Goal: Task Accomplishment & Management: Complete application form

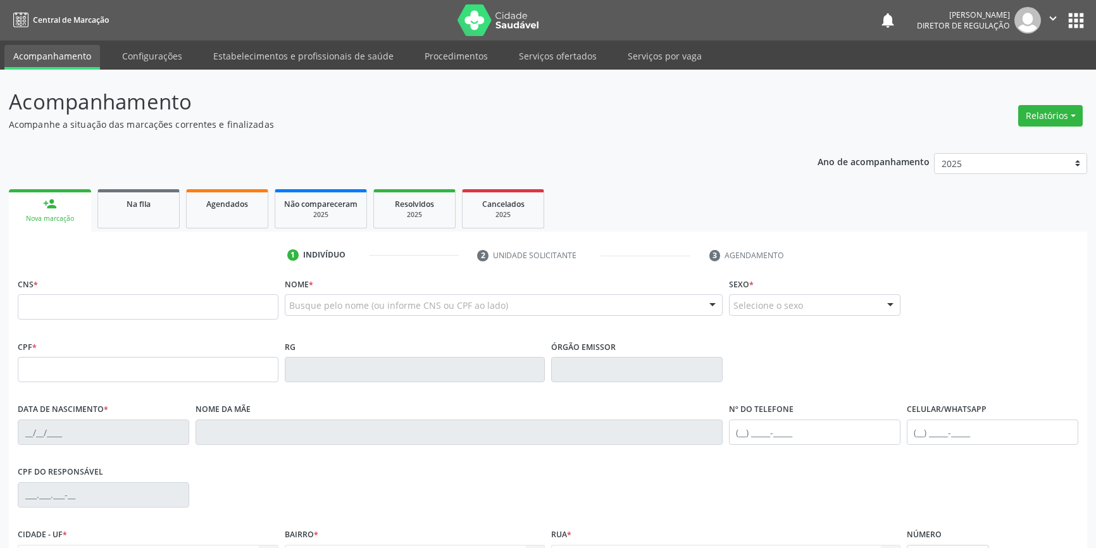
click at [584, 58] on link "Serviços ofertados" at bounding box center [558, 56] width 96 height 22
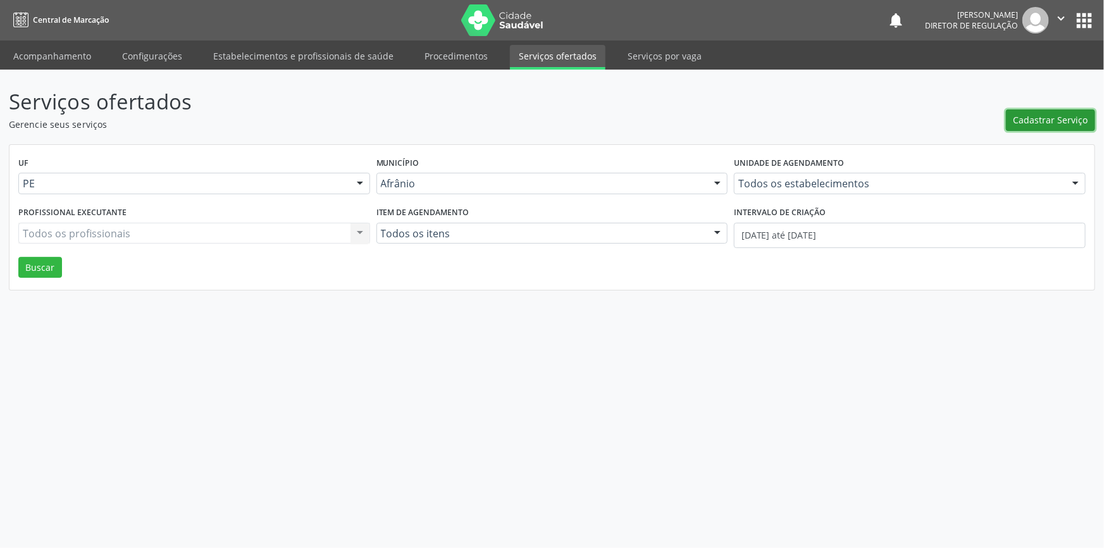
click at [1030, 119] on span "Cadastrar Serviço" at bounding box center [1051, 119] width 75 height 13
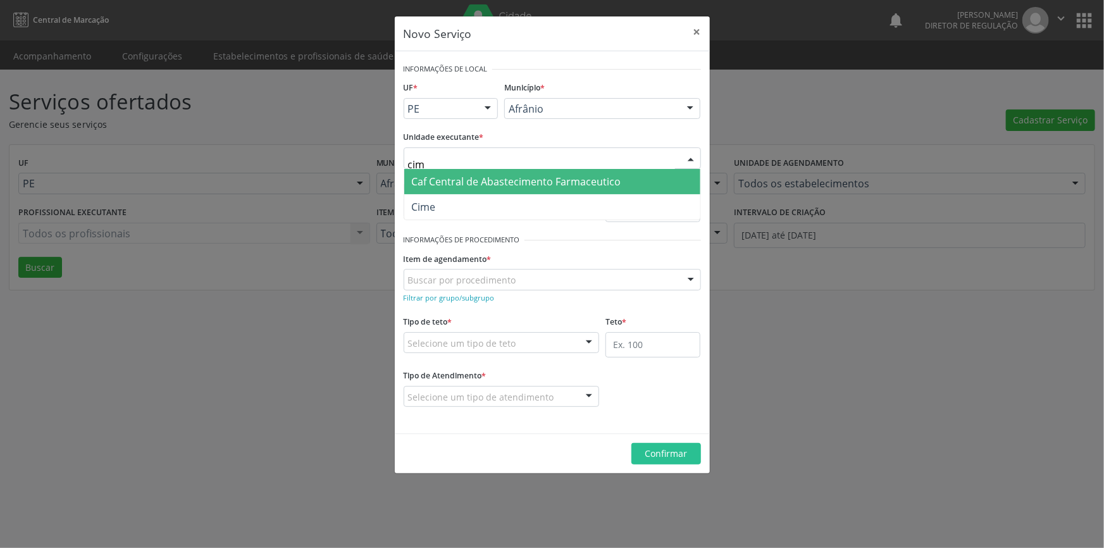
type input "cime"
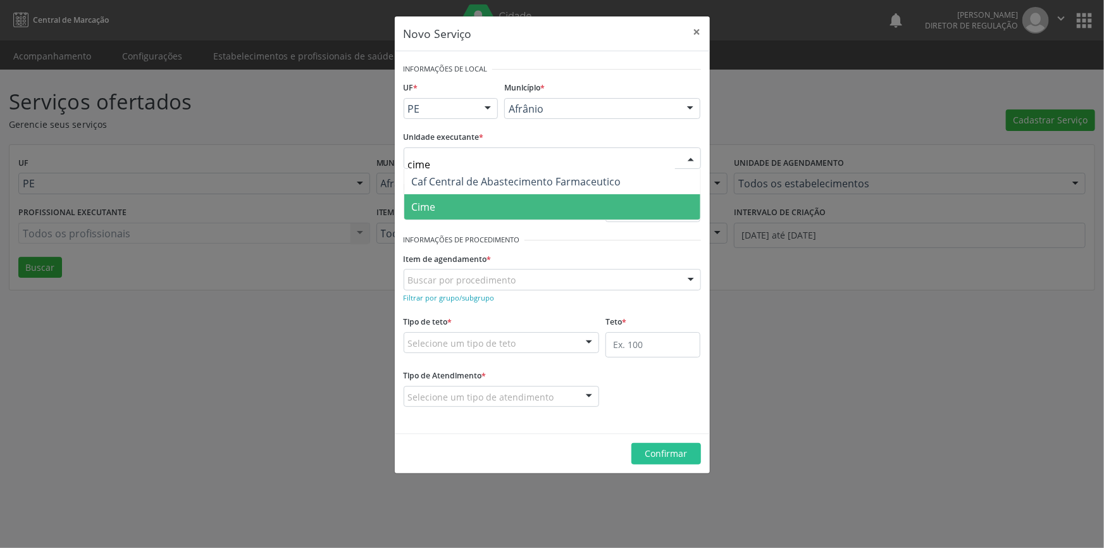
click at [468, 215] on span "Cime" at bounding box center [552, 206] width 296 height 25
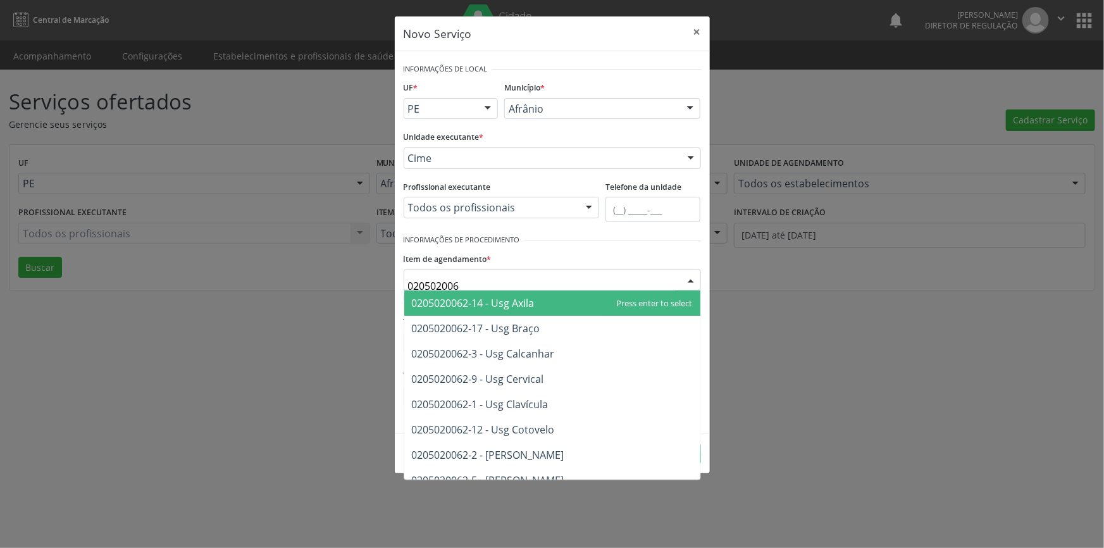
type input "0205020062"
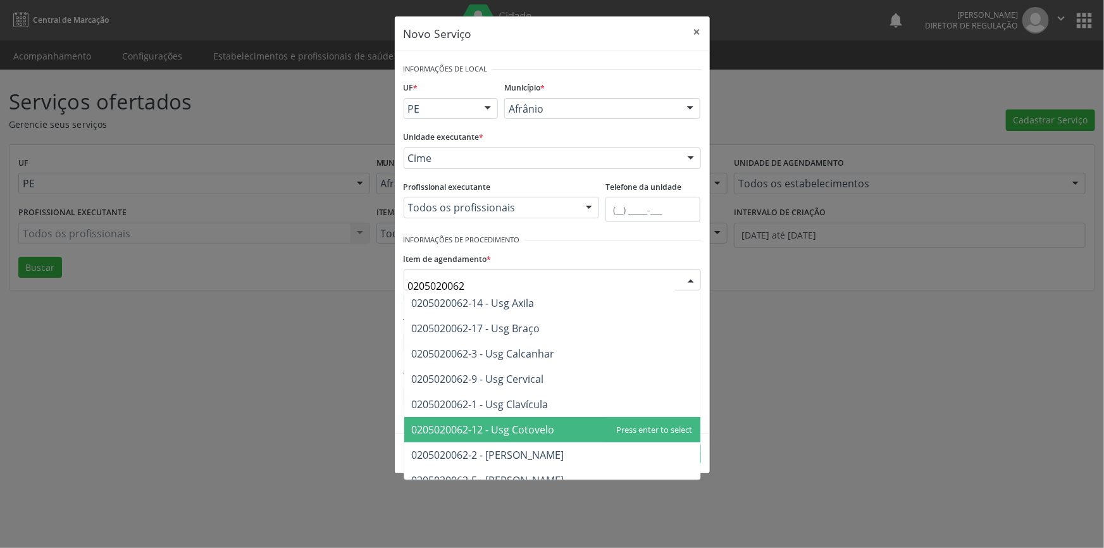
click at [568, 427] on span "0205020062-12 - Usg Cotovelo" at bounding box center [552, 429] width 296 height 25
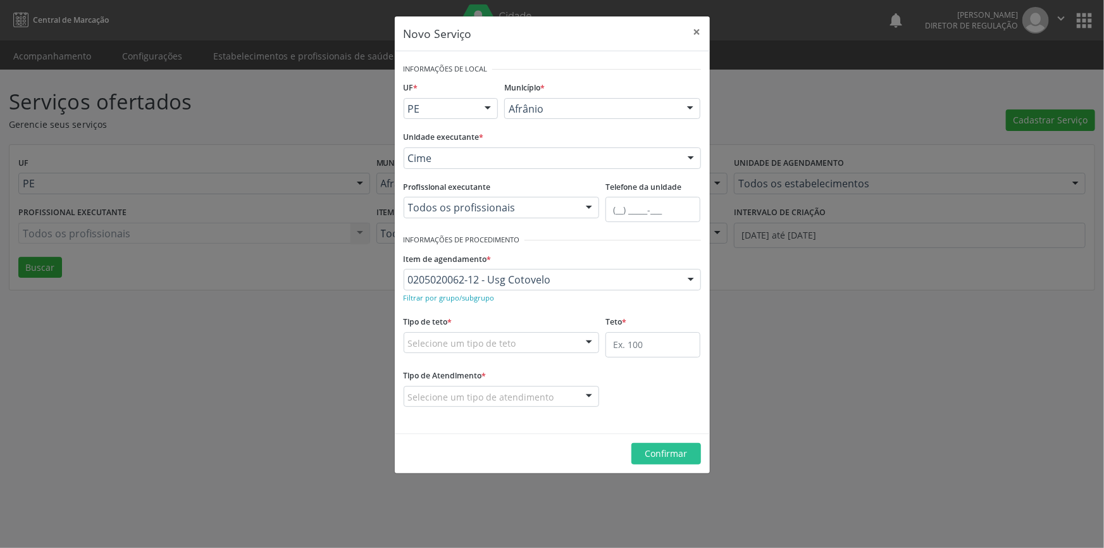
click at [542, 348] on div "Selecione um tipo de teto" at bounding box center [502, 343] width 196 height 22
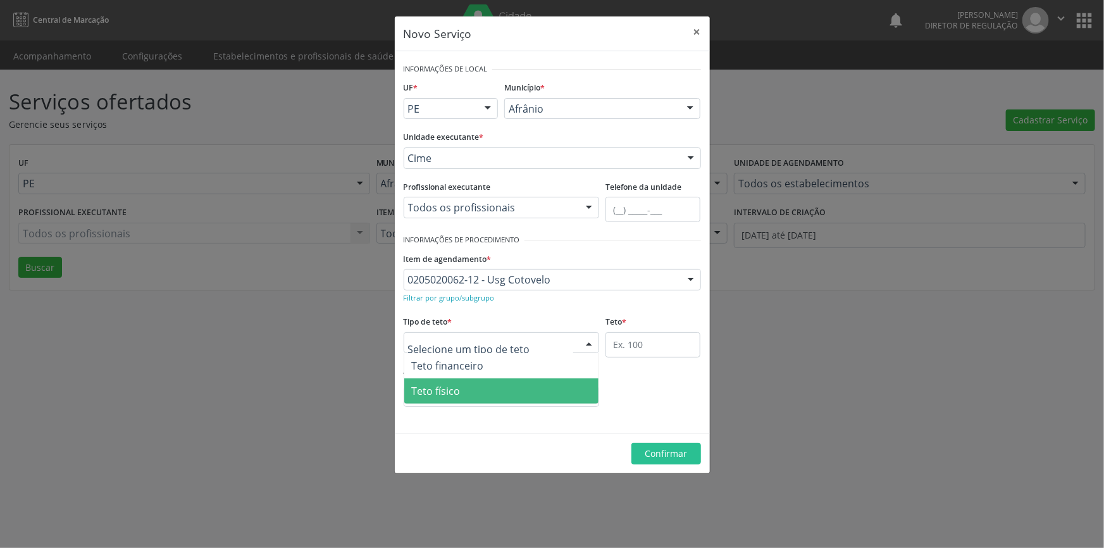
click at [491, 385] on span "Teto físico" at bounding box center [501, 390] width 195 height 25
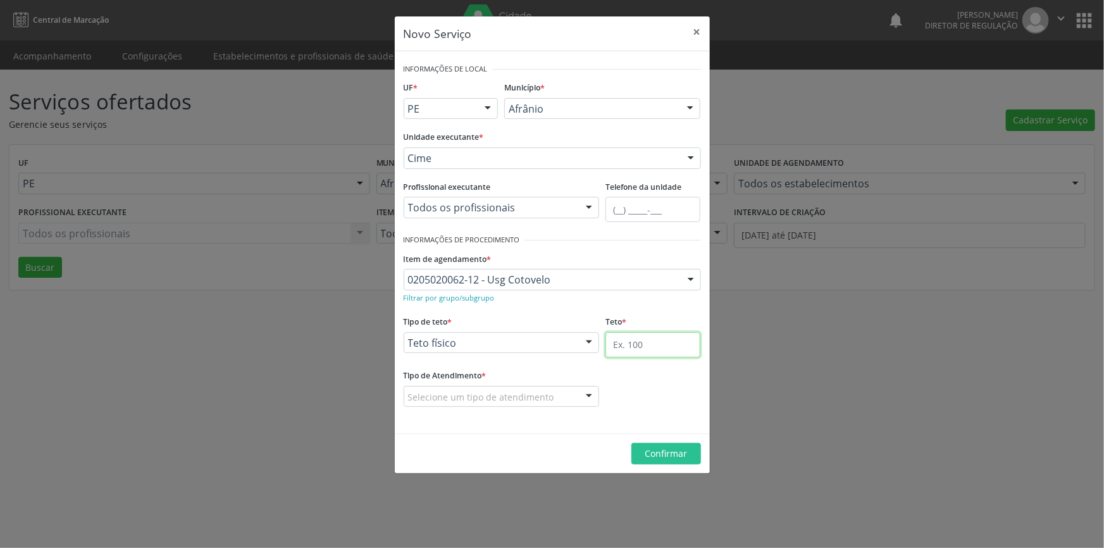
click at [638, 347] on input "text" at bounding box center [653, 344] width 95 height 25
type input "1"
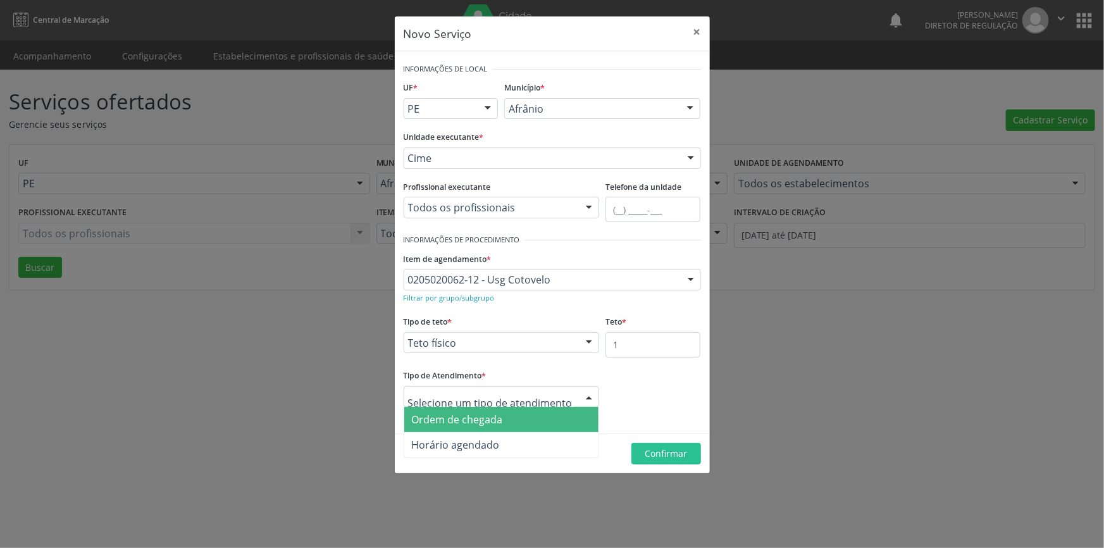
click at [488, 419] on span "Ordem de chegada" at bounding box center [457, 420] width 91 height 14
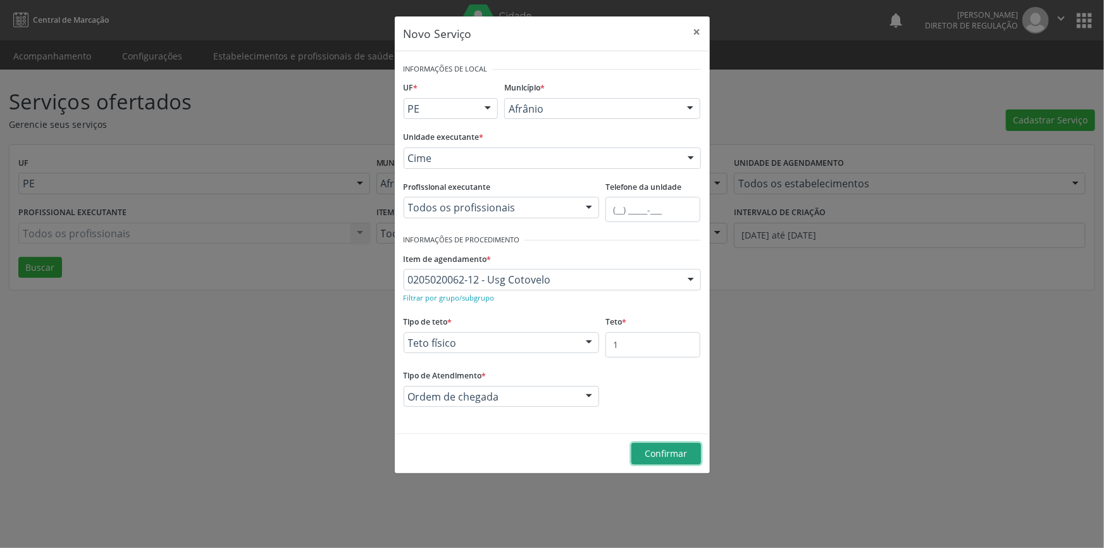
click at [668, 454] on span "Confirmar" at bounding box center [666, 453] width 42 height 12
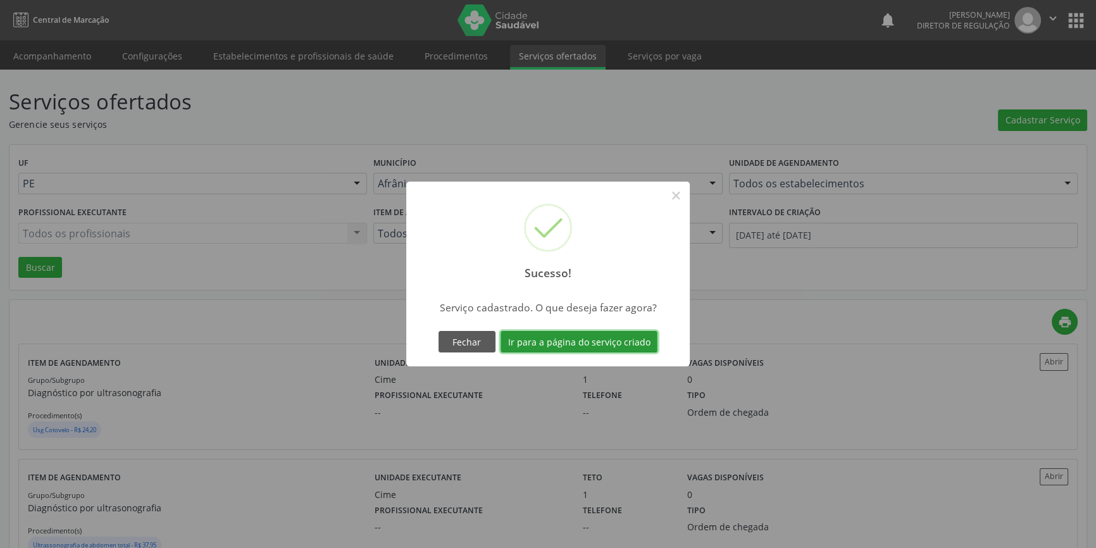
click at [639, 343] on button "Ir para a página do serviço criado" at bounding box center [579, 342] width 157 height 22
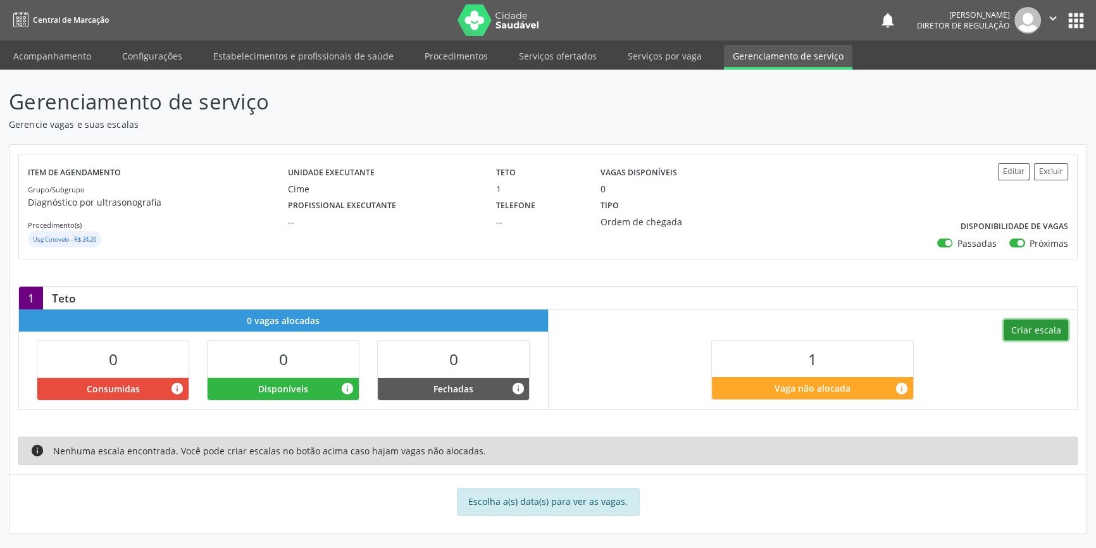
click at [1039, 331] on button "Criar escala" at bounding box center [1036, 331] width 65 height 22
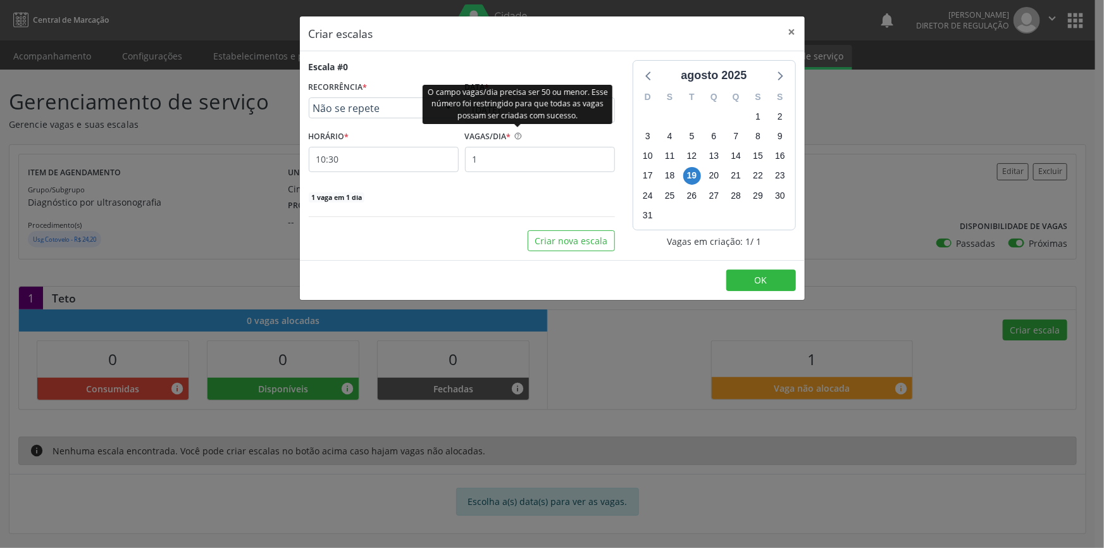
click at [547, 99] on div "O campo vagas/dia precisa ser 50 ou menor. Esse número foi restringido para que…" at bounding box center [518, 103] width 190 height 39
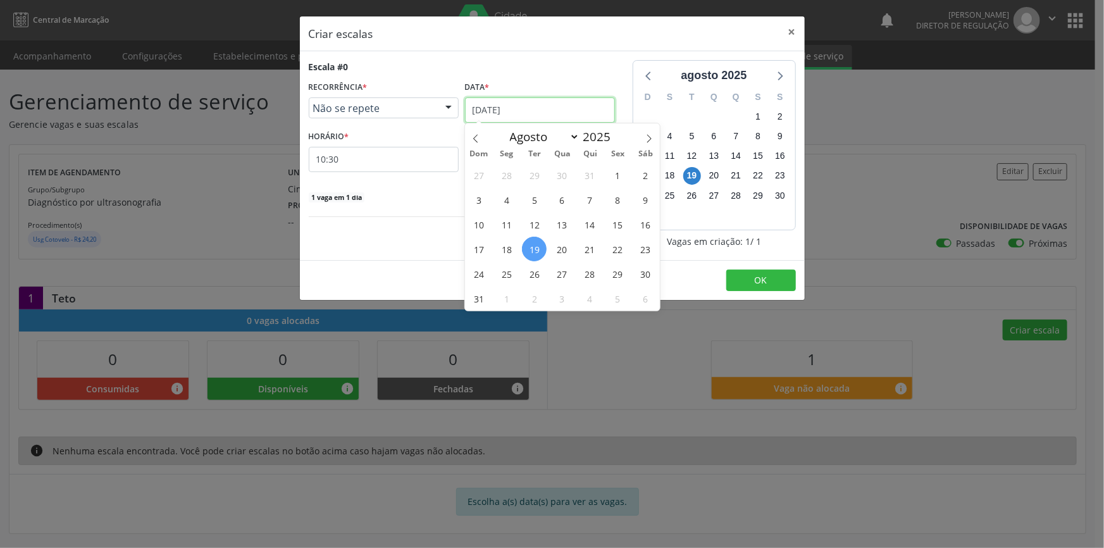
click at [559, 108] on input "1[DATE]" at bounding box center [540, 109] width 150 height 25
click at [592, 275] on span "28" at bounding box center [590, 273] width 25 height 25
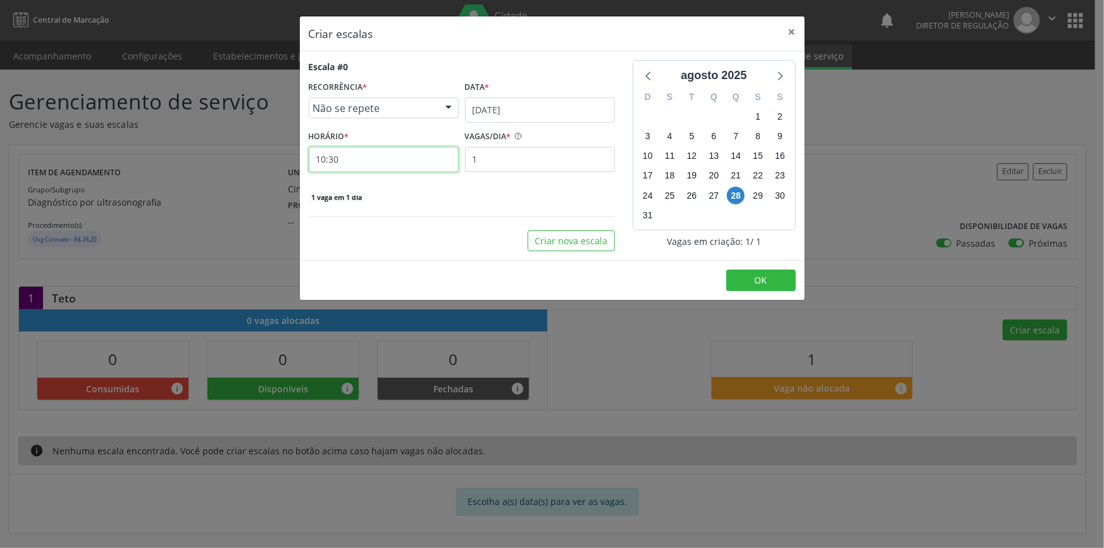
click at [395, 158] on input "10:30" at bounding box center [384, 159] width 150 height 25
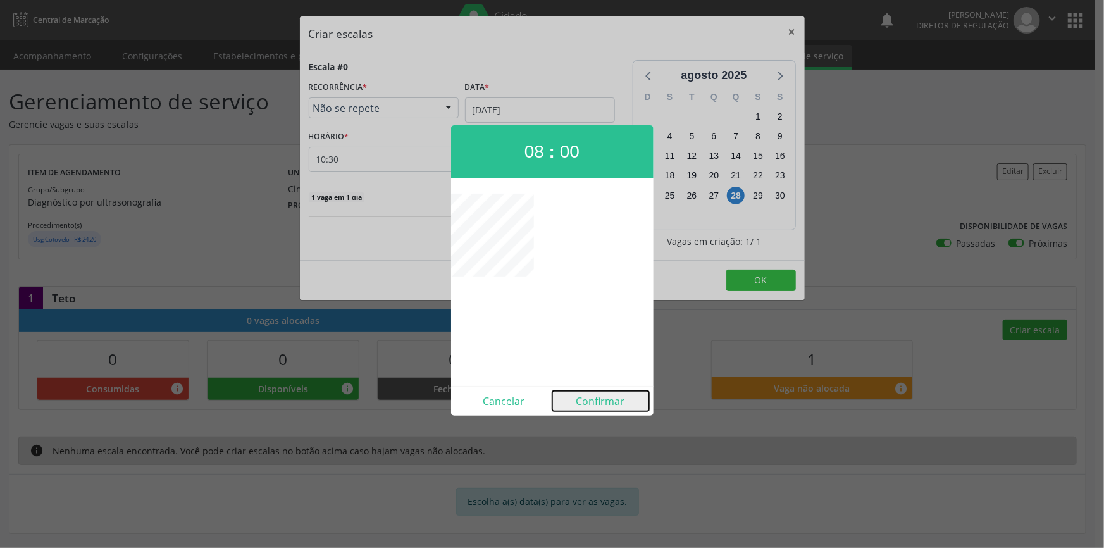
click at [591, 399] on button "Confirmar" at bounding box center [601, 401] width 97 height 20
type input "08:00"
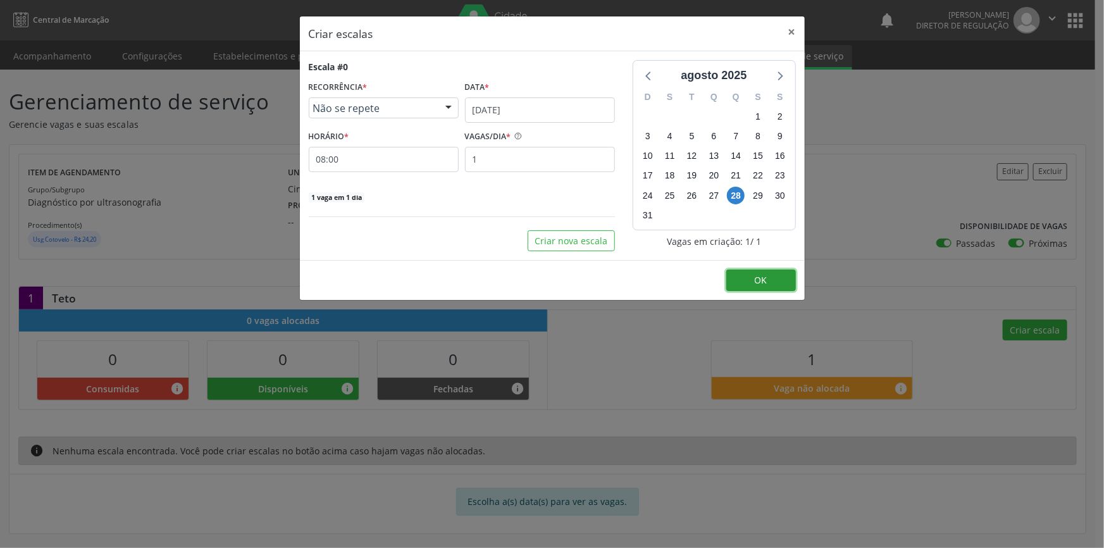
click at [759, 272] on button "OK" at bounding box center [762, 281] width 70 height 22
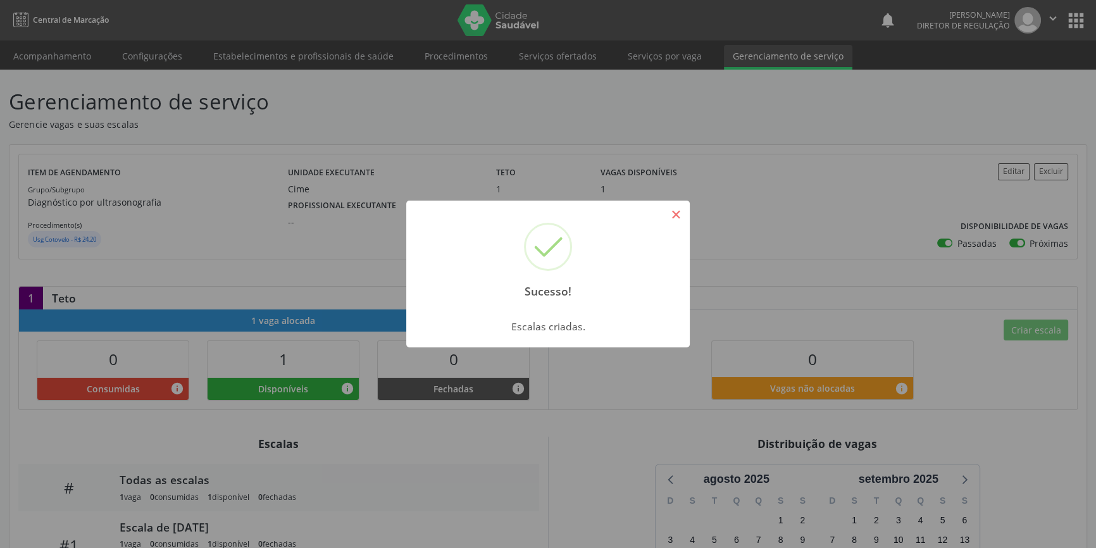
click at [670, 218] on button "×" at bounding box center [676, 215] width 22 height 22
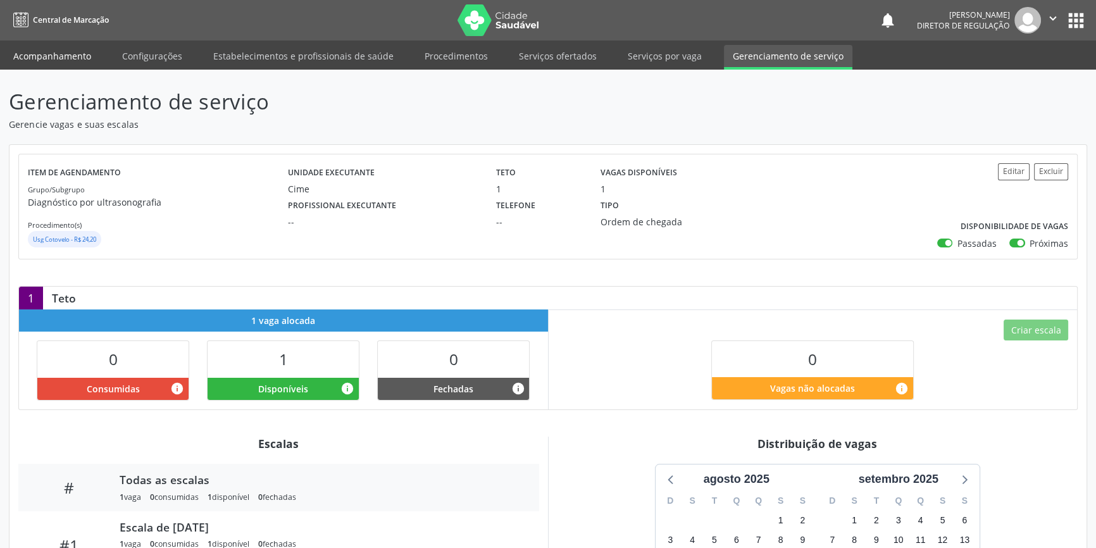
click at [25, 48] on link "Acompanhamento" at bounding box center [52, 56] width 96 height 22
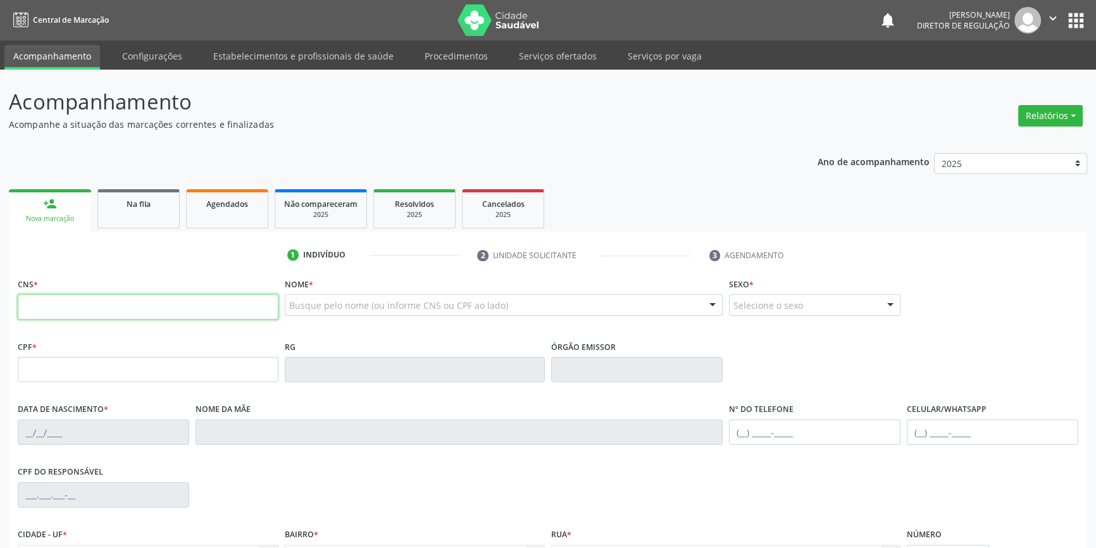
drag, startPoint x: 91, startPoint y: 295, endPoint x: 94, endPoint y: 304, distance: 9.6
click at [94, 300] on input "text" at bounding box center [148, 306] width 261 height 25
type input "700 5053 2594 5653"
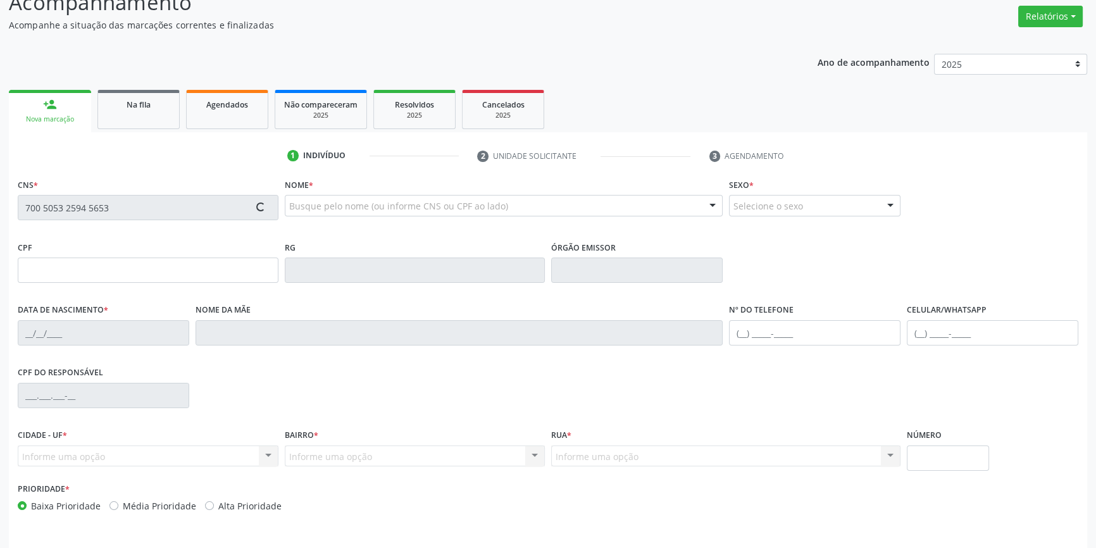
scroll to position [137, 0]
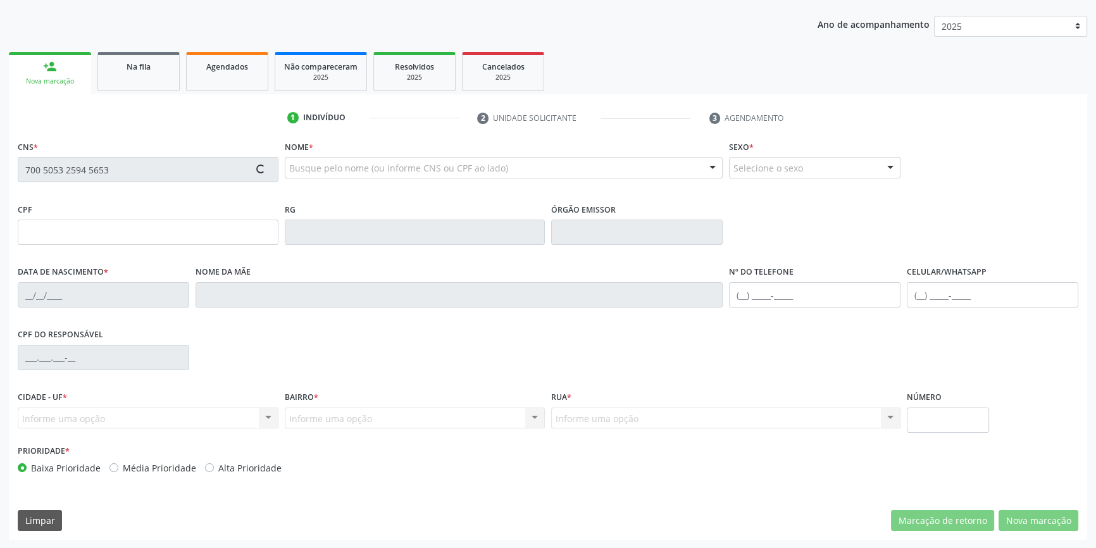
type input "112.533.584-00"
type input "02/06/1996"
type input "Juraci Sousa Brito"
type input "(87) 98868-2599"
type input "093.680.584-66"
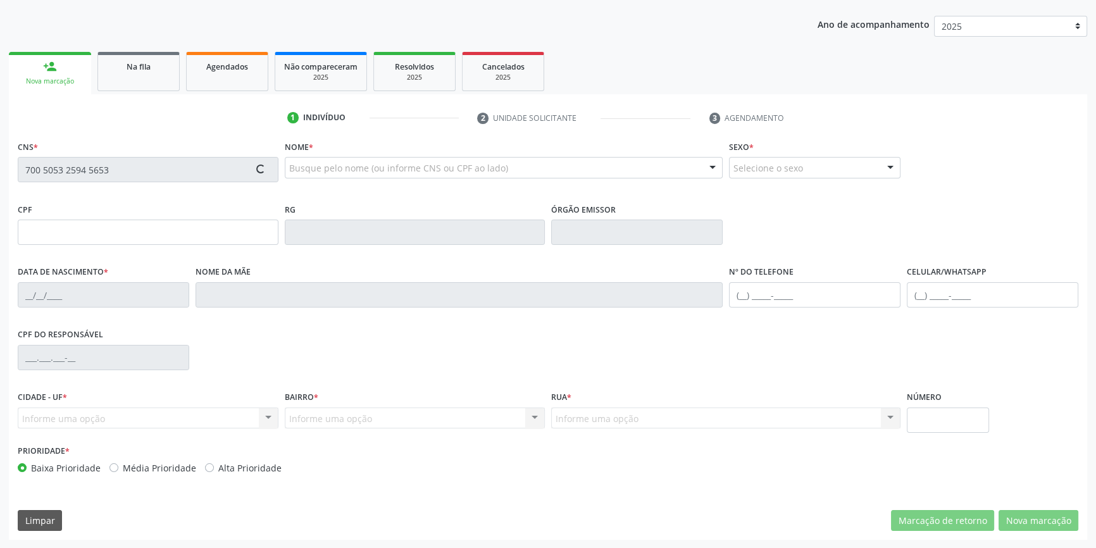
type input "4"
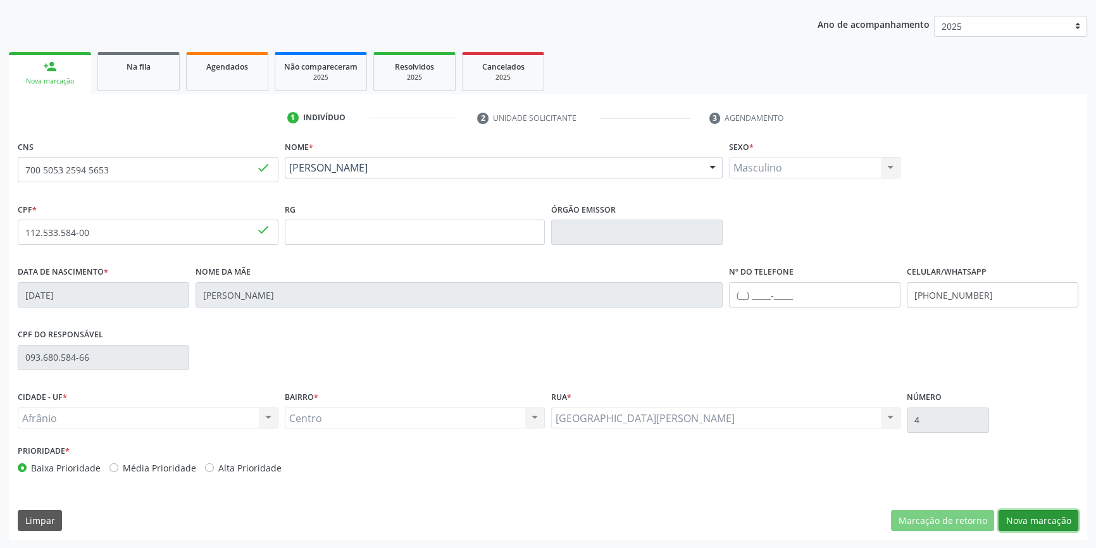
click at [1023, 518] on button "Nova marcação" at bounding box center [1039, 521] width 80 height 22
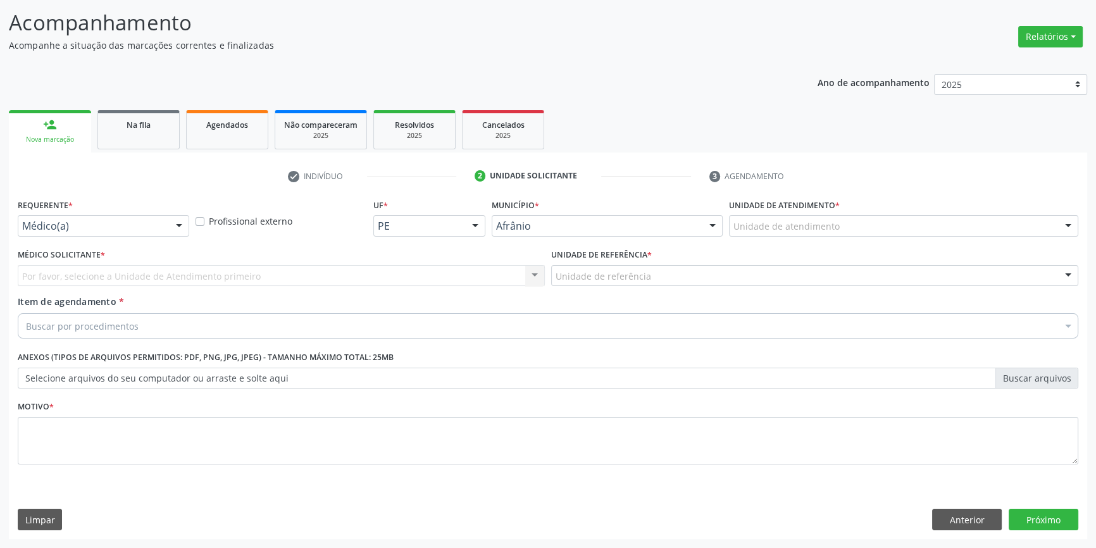
scroll to position [78, 0]
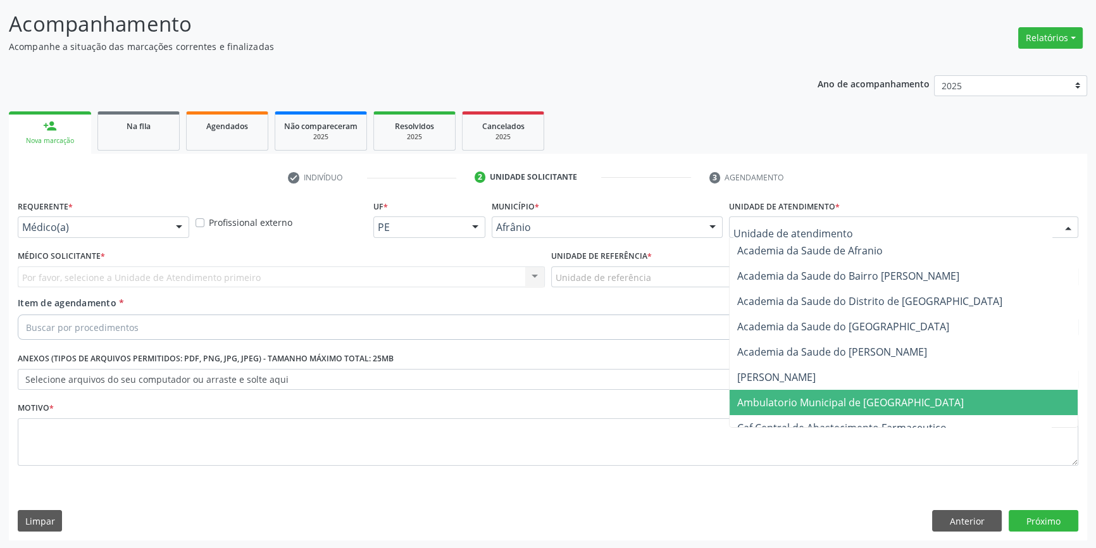
drag, startPoint x: 835, startPoint y: 411, endPoint x: 742, endPoint y: 360, distance: 106.0
click at [829, 408] on span "Ambulatorio Municipal de [GEOGRAPHIC_DATA]" at bounding box center [904, 402] width 348 height 25
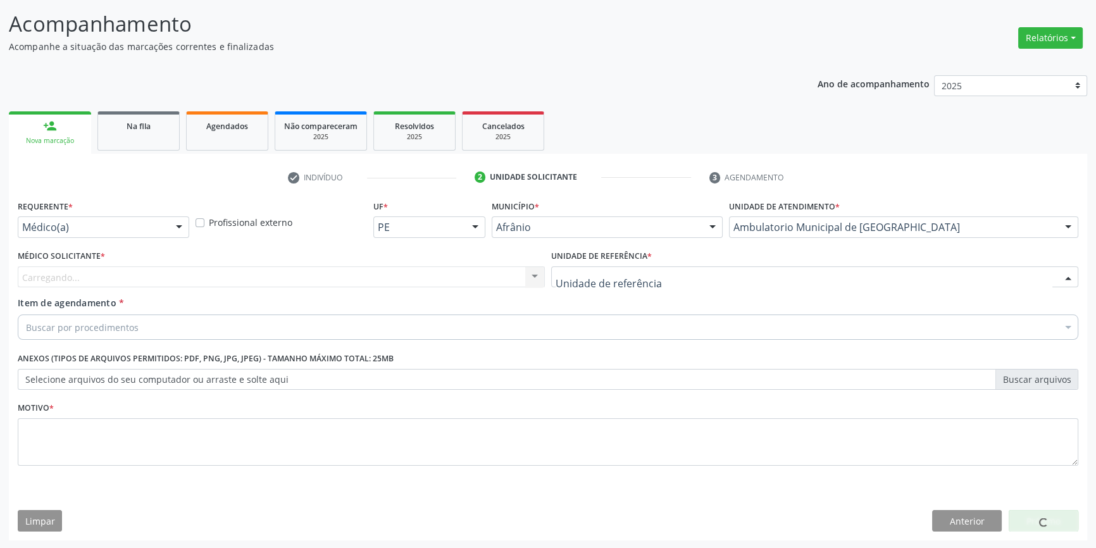
click at [659, 280] on div at bounding box center [814, 277] width 527 height 22
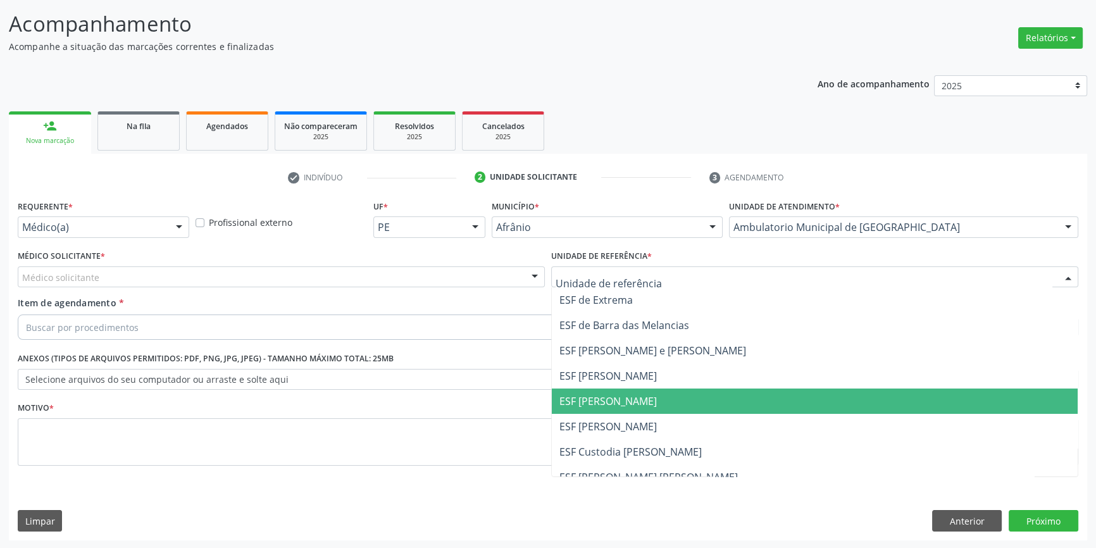
click at [618, 392] on span "ESF [PERSON_NAME]" at bounding box center [815, 401] width 526 height 25
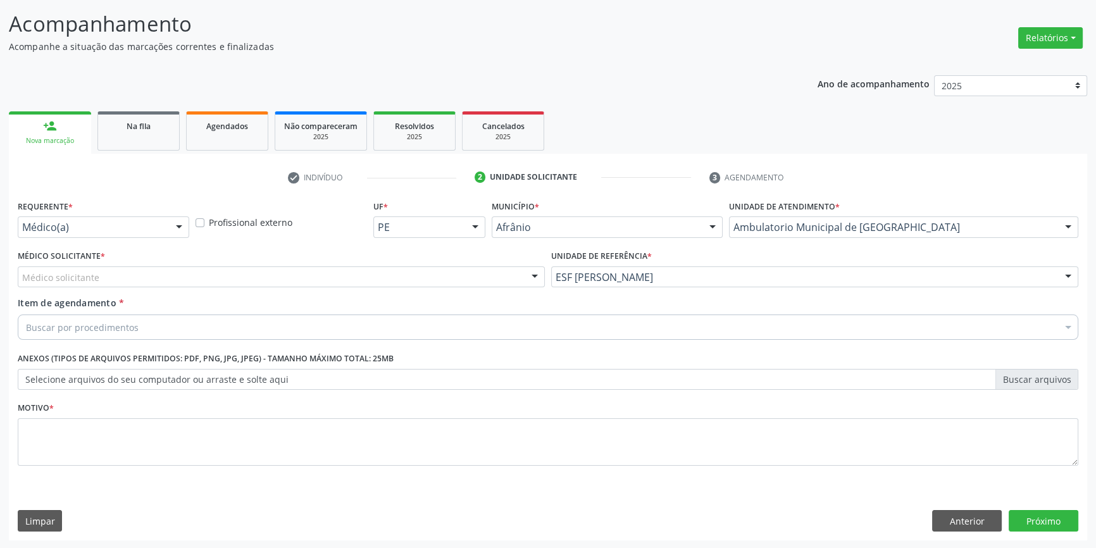
click at [359, 278] on div "Médico solicitante" at bounding box center [281, 277] width 527 height 22
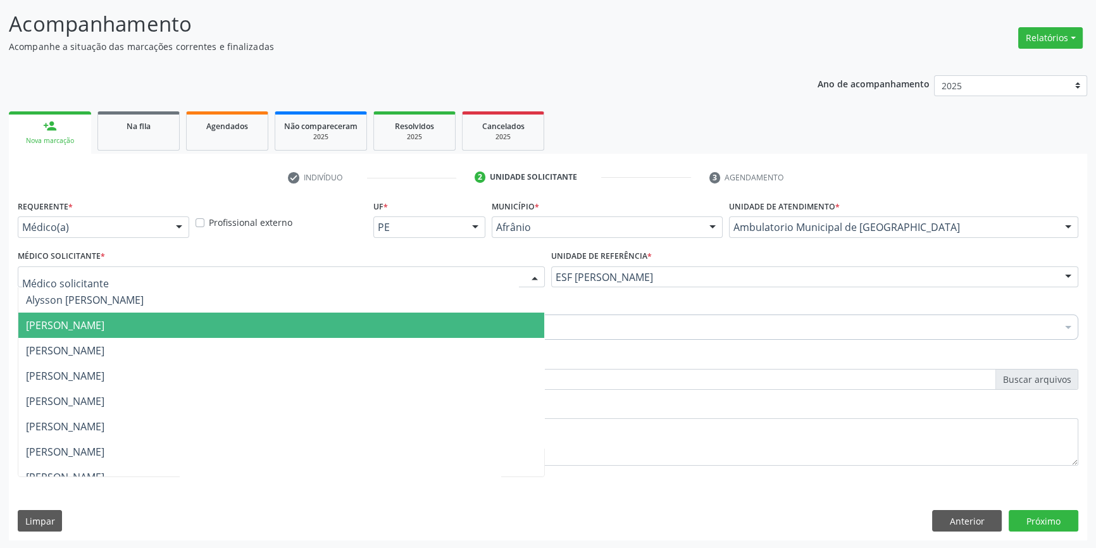
click at [104, 322] on span "[PERSON_NAME]" at bounding box center [65, 325] width 78 height 14
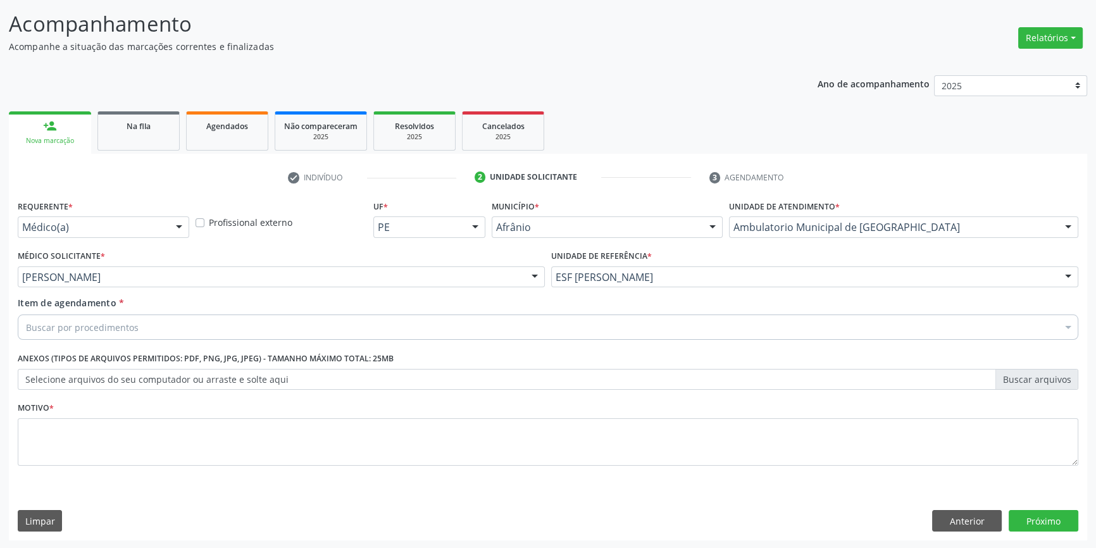
click at [176, 322] on div "Buscar por procedimentos" at bounding box center [548, 327] width 1061 height 25
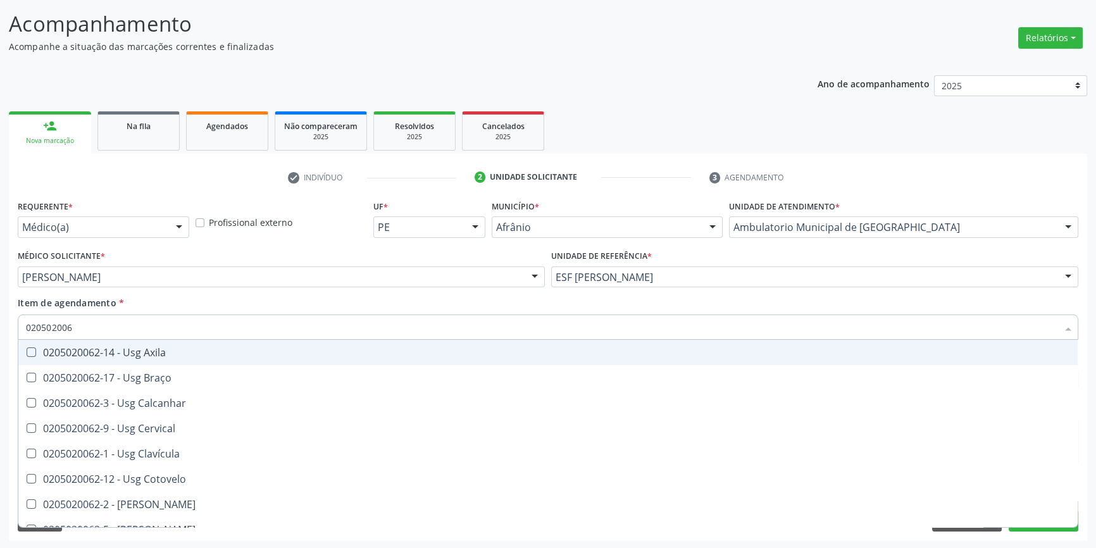
type input "0205020062"
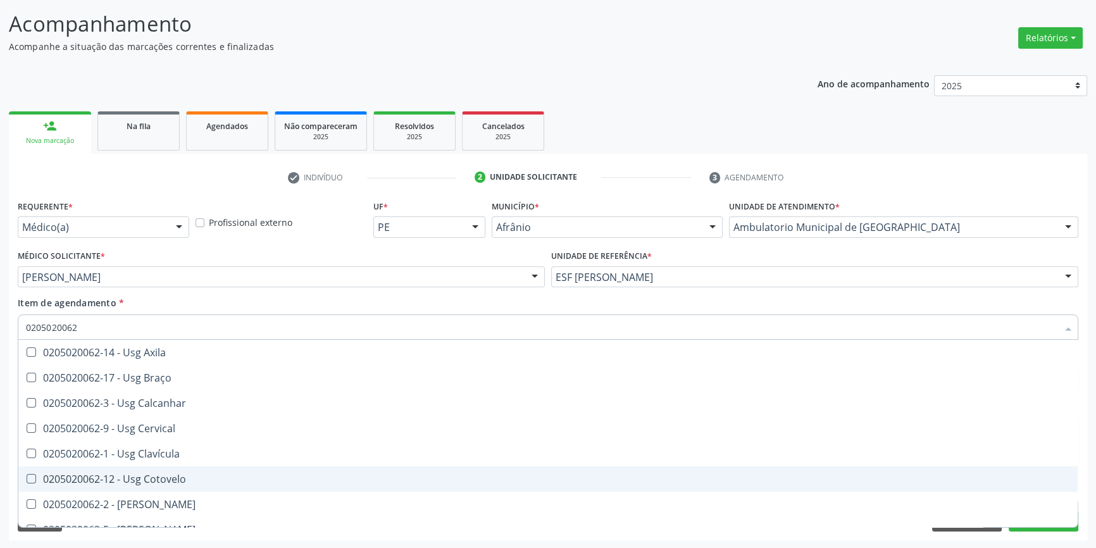
click at [184, 470] on span "0205020062-12 - Usg Cotovelo" at bounding box center [548, 478] width 1060 height 25
checkbox Cotovelo "true"
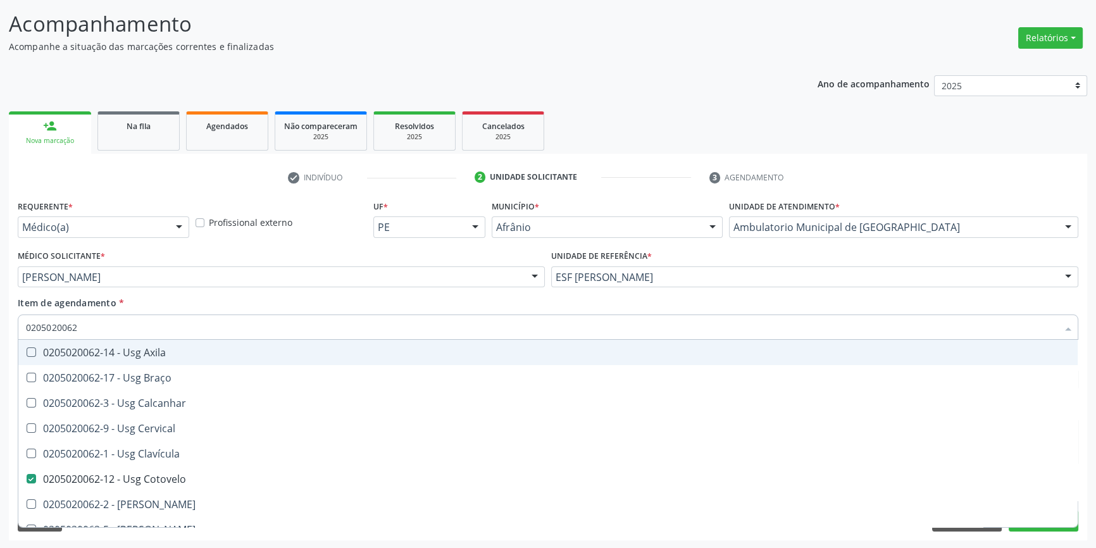
click at [198, 305] on div "Item de agendamento * 0205020062 Desfazer seleção 0205020062-14 - Usg Axila 020…" at bounding box center [548, 316] width 1061 height 40
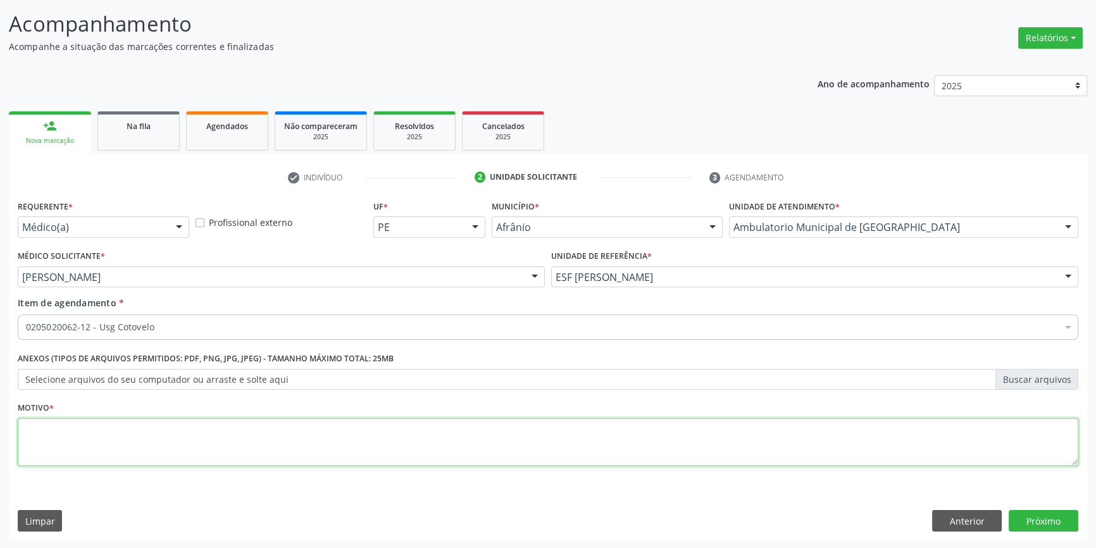
click at [173, 449] on textarea at bounding box center [548, 442] width 1061 height 48
type textarea "'"
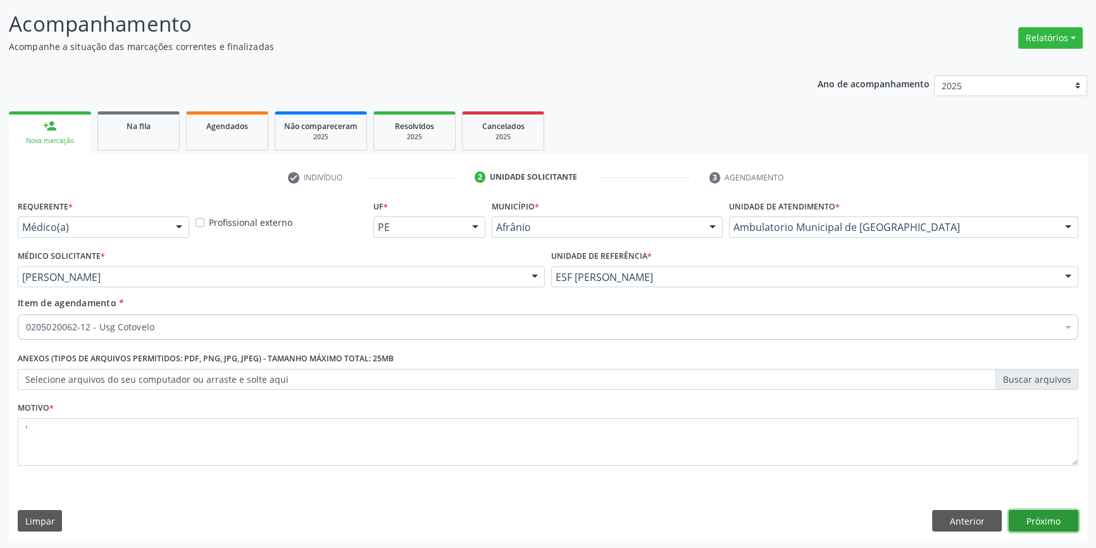
click at [1053, 525] on button "Próximo" at bounding box center [1044, 521] width 70 height 22
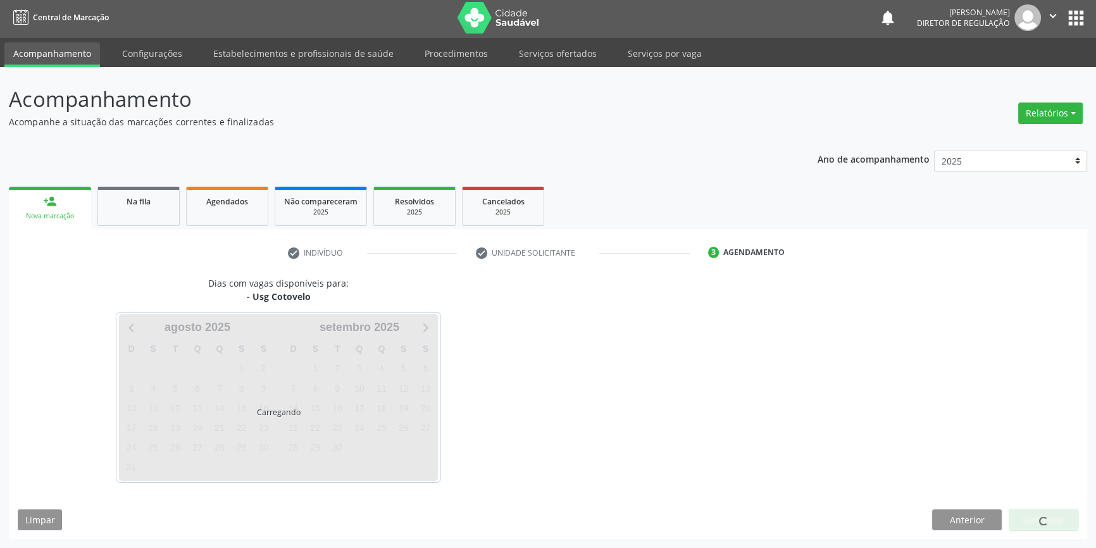
scroll to position [1, 0]
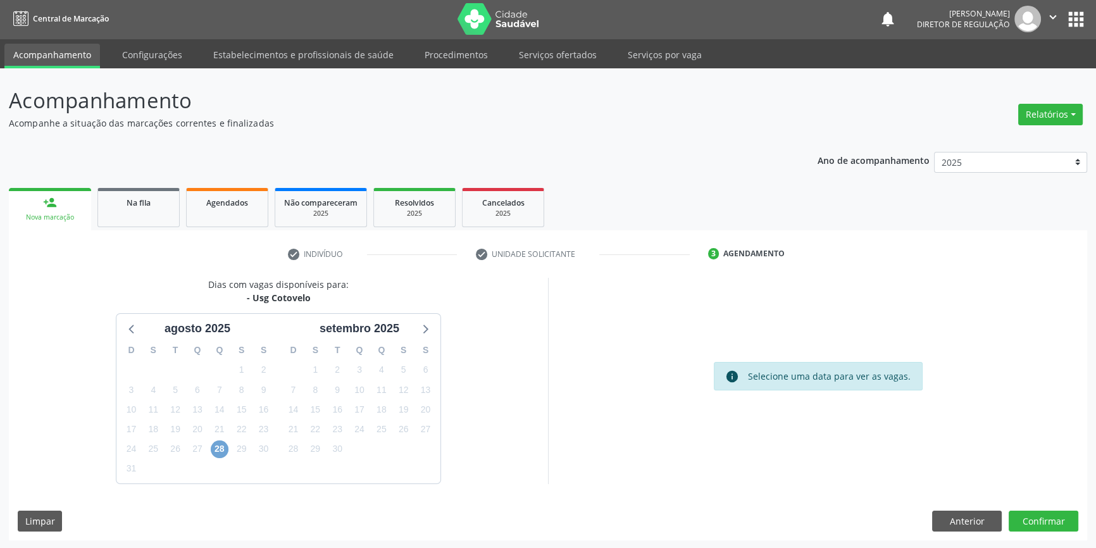
click at [215, 444] on span "28" at bounding box center [220, 450] width 18 height 18
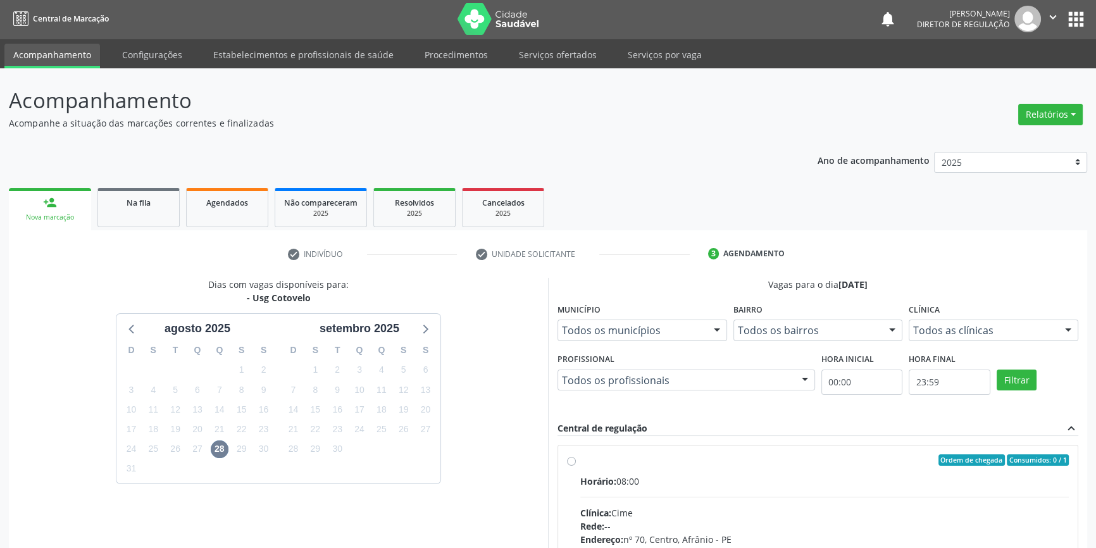
click at [583, 461] on div "Ordem de chegada Consumidos: 0 / 1" at bounding box center [824, 459] width 489 height 11
click at [576, 461] on input "Ordem de chegada Consumidos: 0 / 1 Horário: 08:00 Clínica: Cime Rede: -- Endere…" at bounding box center [571, 459] width 9 height 11
radio input "true"
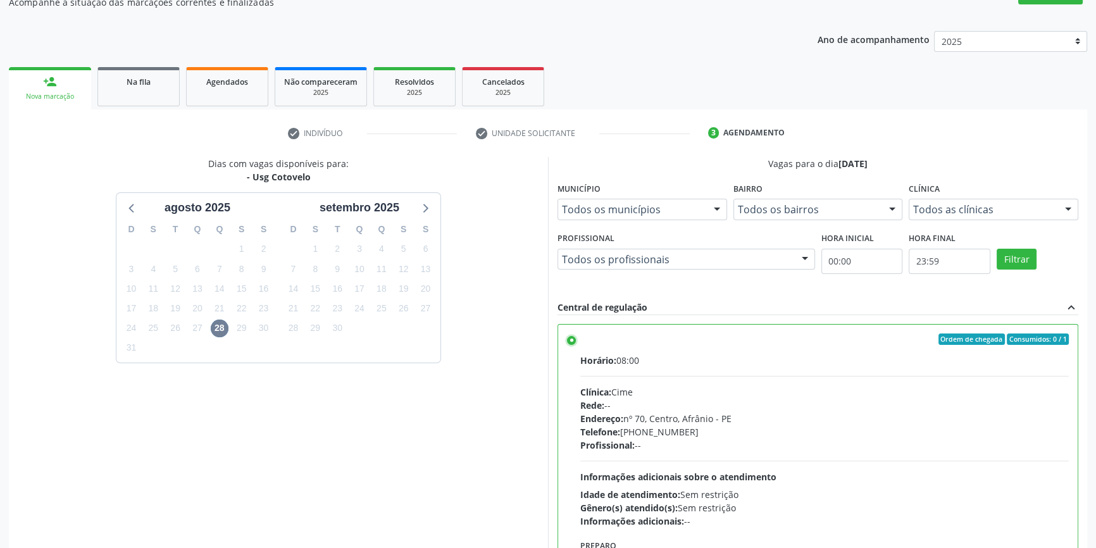
scroll to position [207, 0]
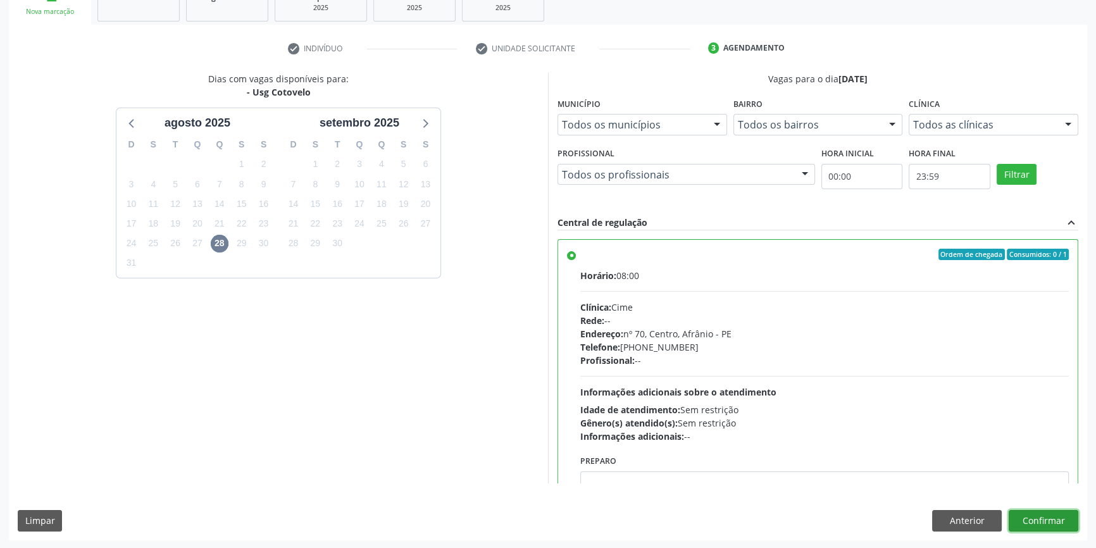
click at [1032, 515] on button "Confirmar" at bounding box center [1044, 521] width 70 height 22
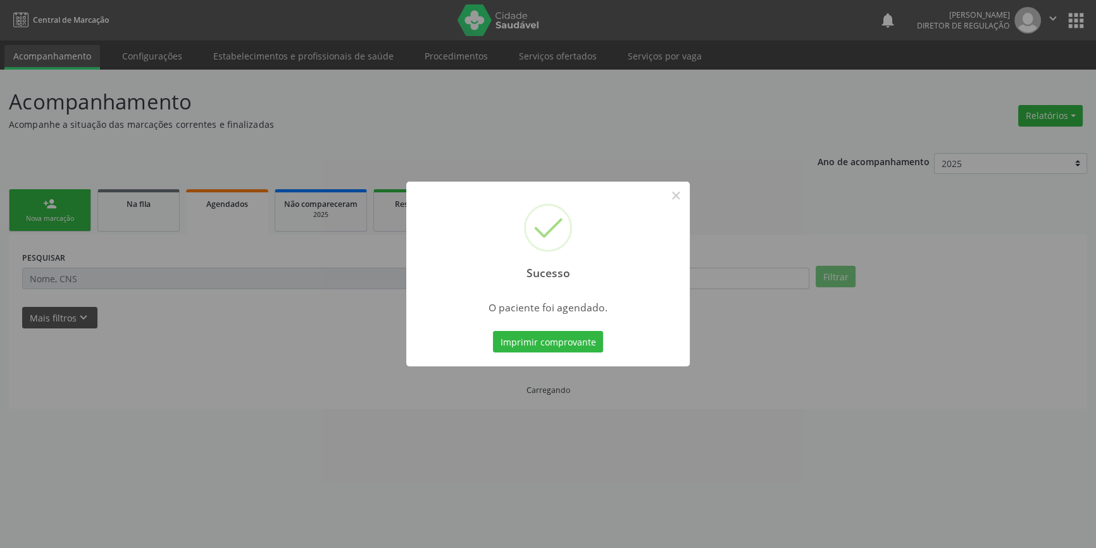
scroll to position [0, 0]
click at [560, 337] on button "Imprimir comprovante" at bounding box center [552, 342] width 110 height 22
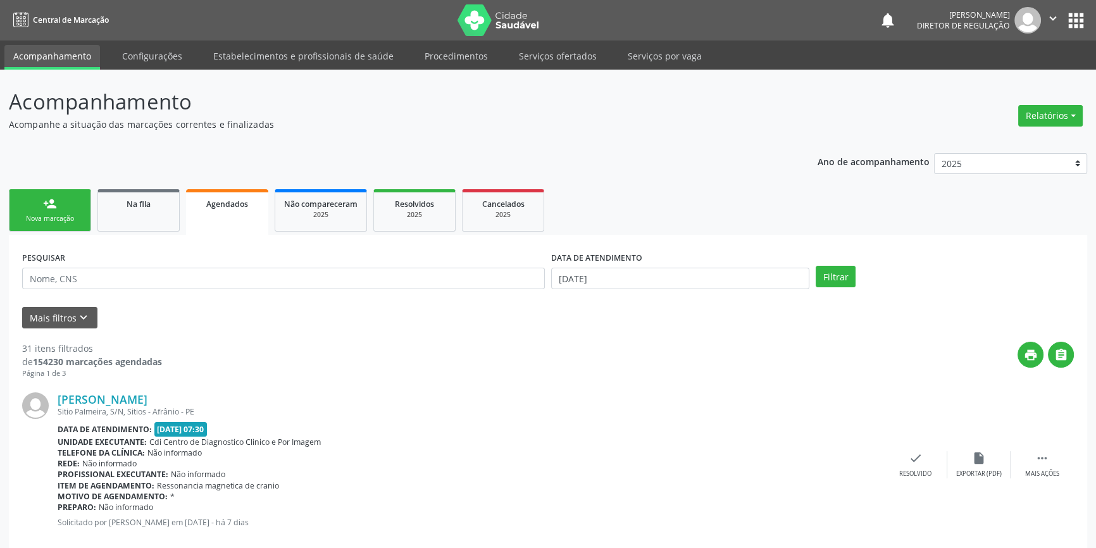
click at [654, 206] on ul "person_add Nova marcação Na fila Agendados Não compareceram 2025 Resolvidos 202…" at bounding box center [548, 210] width 1079 height 49
click at [59, 209] on link "person_add Nova marcação" at bounding box center [50, 210] width 82 height 42
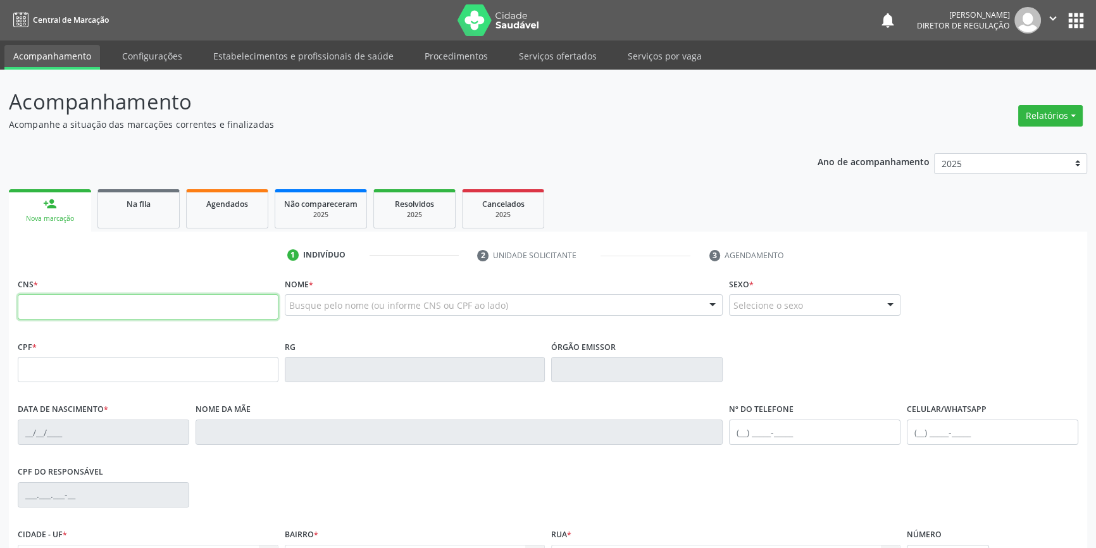
click at [55, 303] on input "text" at bounding box center [148, 306] width 261 height 25
type input "706 2015 1164 6863"
type input "14/12/1993"
type input "S/N"
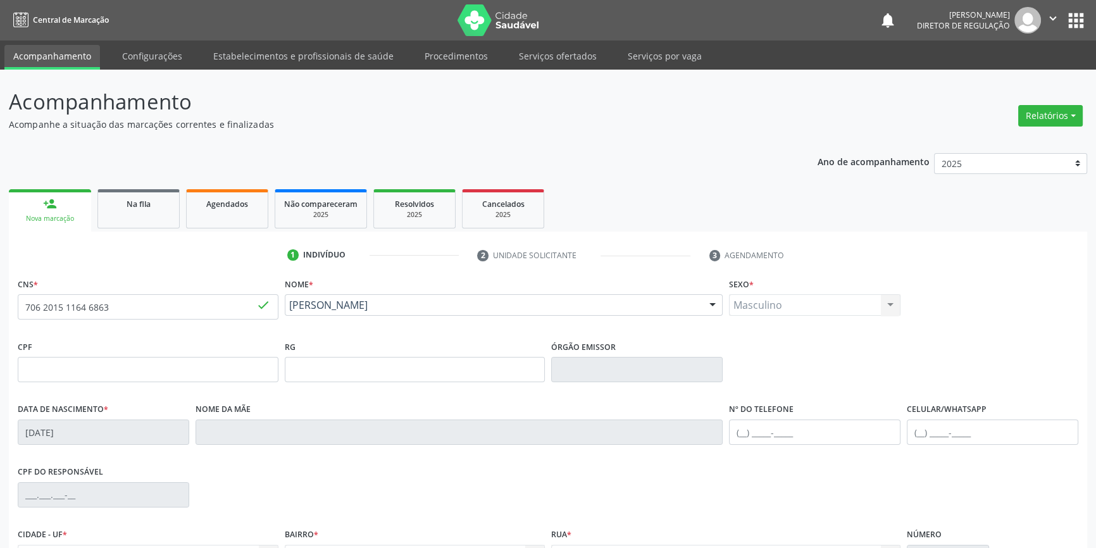
scroll to position [137, 0]
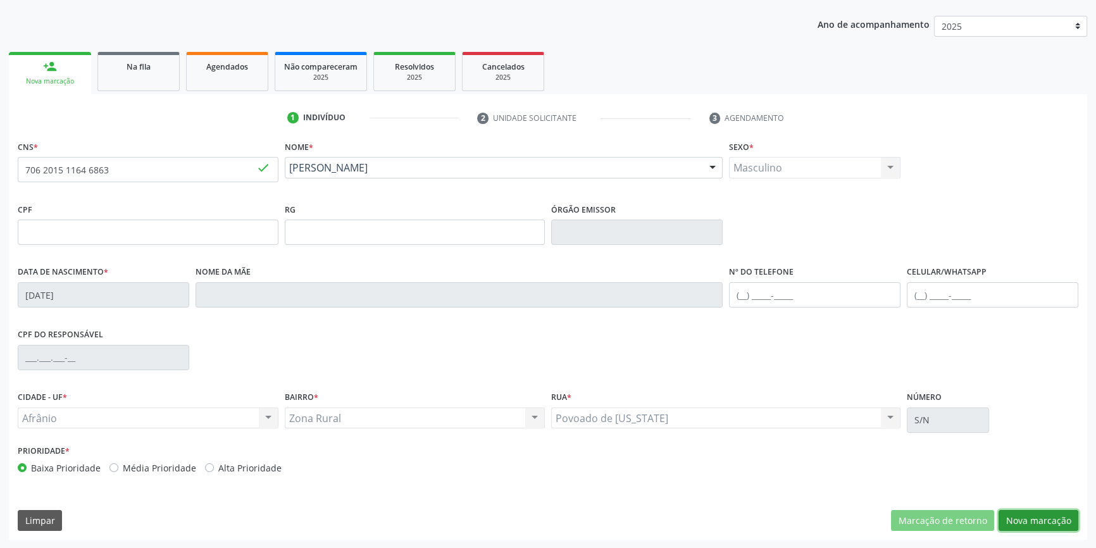
click at [1032, 518] on button "Nova marcação" at bounding box center [1039, 521] width 80 height 22
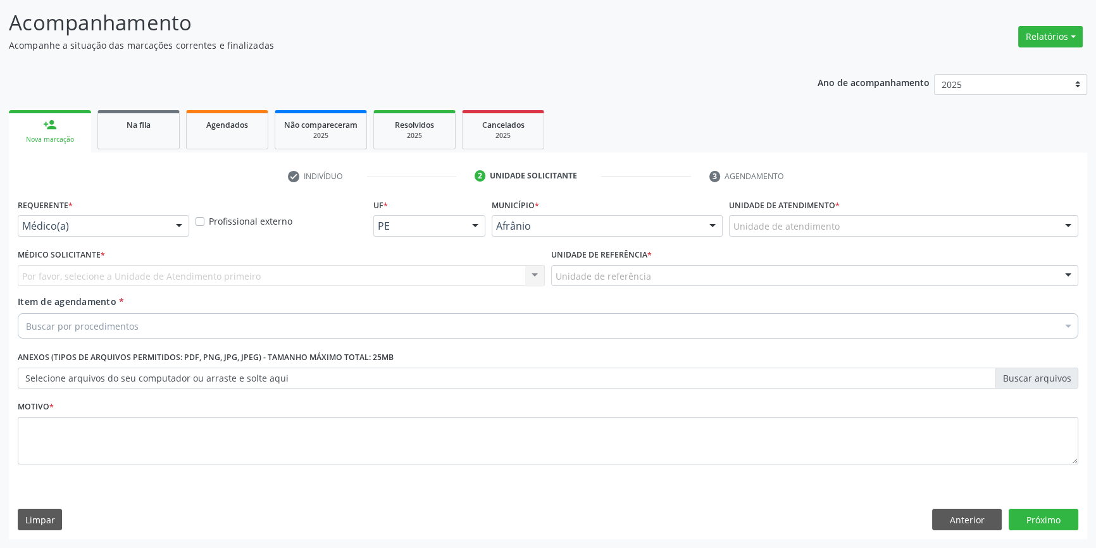
scroll to position [78, 0]
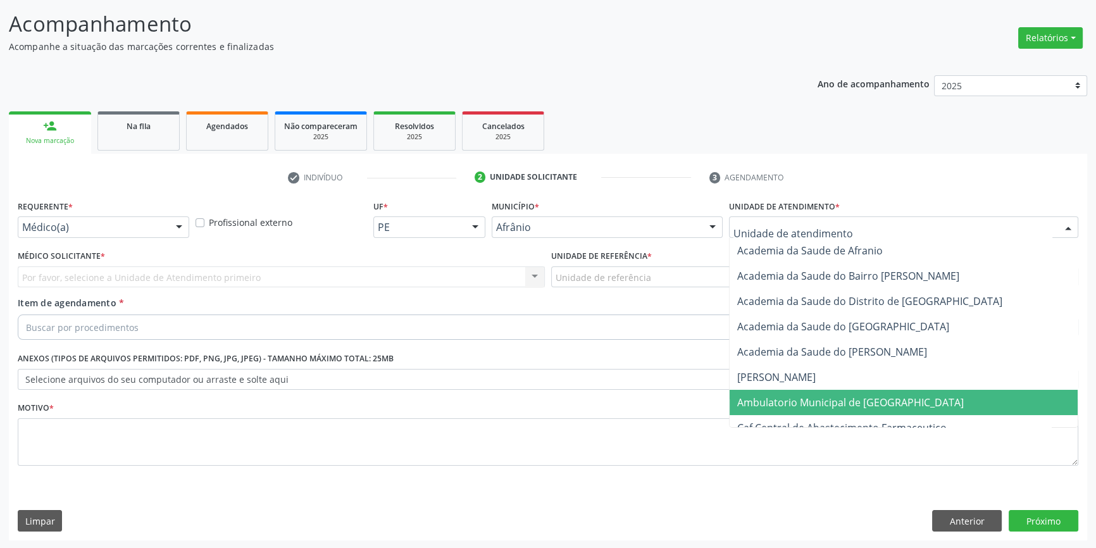
click at [789, 406] on span "Ambulatorio Municipal de [GEOGRAPHIC_DATA]" at bounding box center [850, 403] width 227 height 14
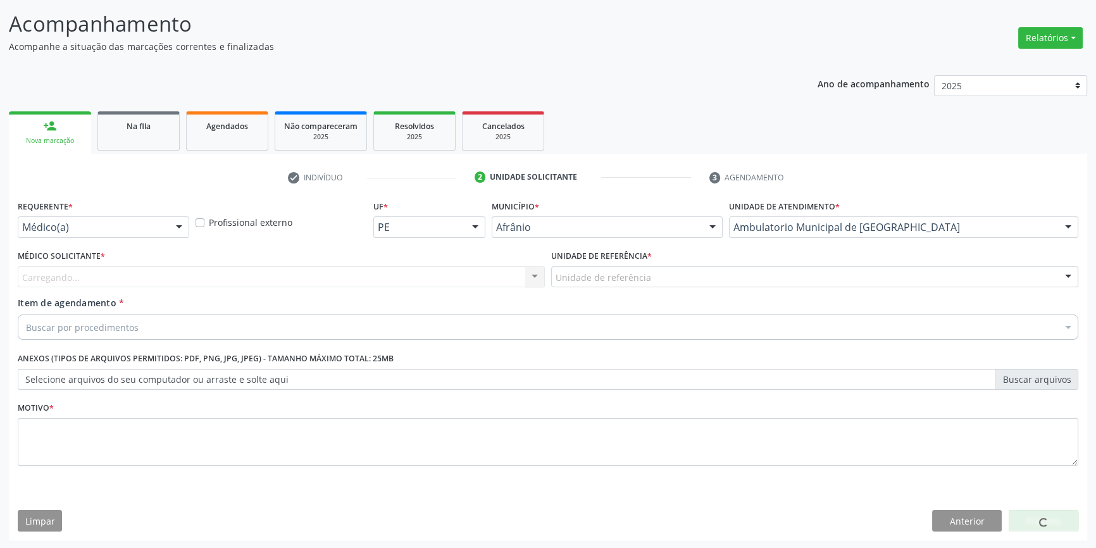
click at [655, 284] on div "Unidade de referência" at bounding box center [814, 277] width 527 height 22
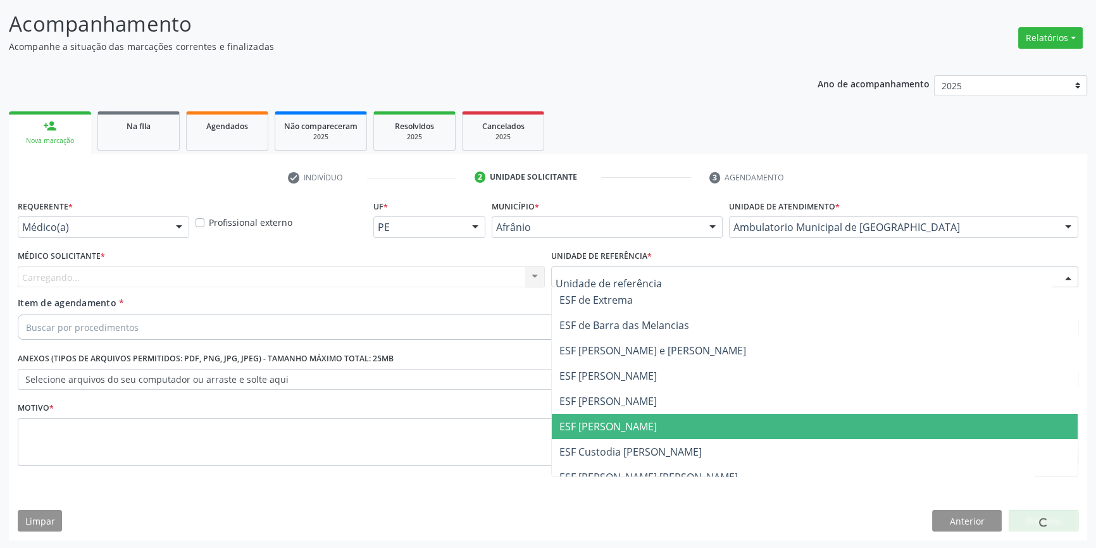
click at [603, 416] on span "ESF [PERSON_NAME]" at bounding box center [815, 426] width 526 height 25
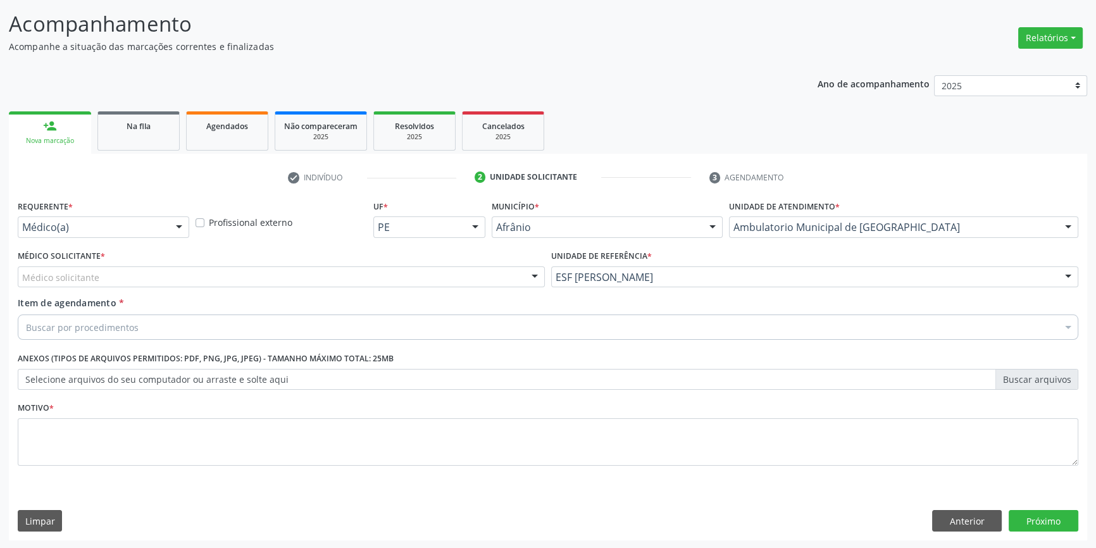
click at [320, 275] on div "Médico solicitante" at bounding box center [281, 277] width 527 height 22
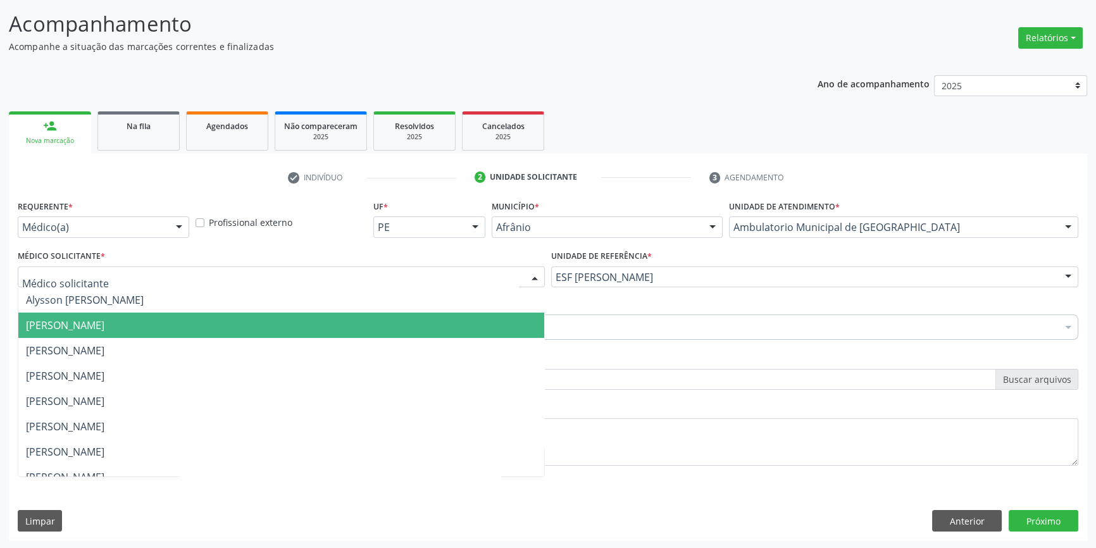
click at [104, 318] on span "[PERSON_NAME]" at bounding box center [65, 325] width 78 height 14
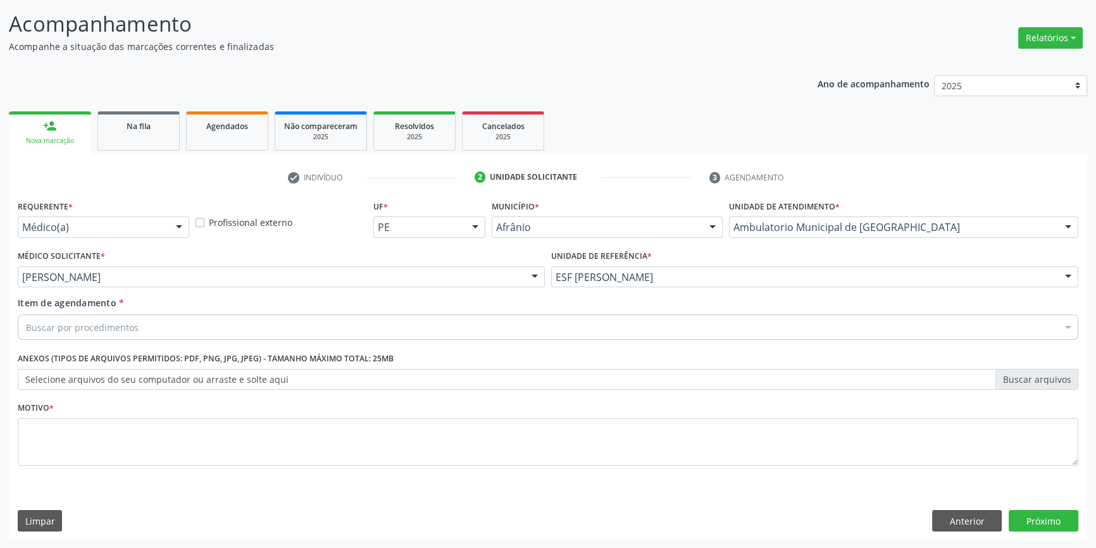
click at [151, 320] on div "Buscar por procedimentos" at bounding box center [548, 327] width 1061 height 25
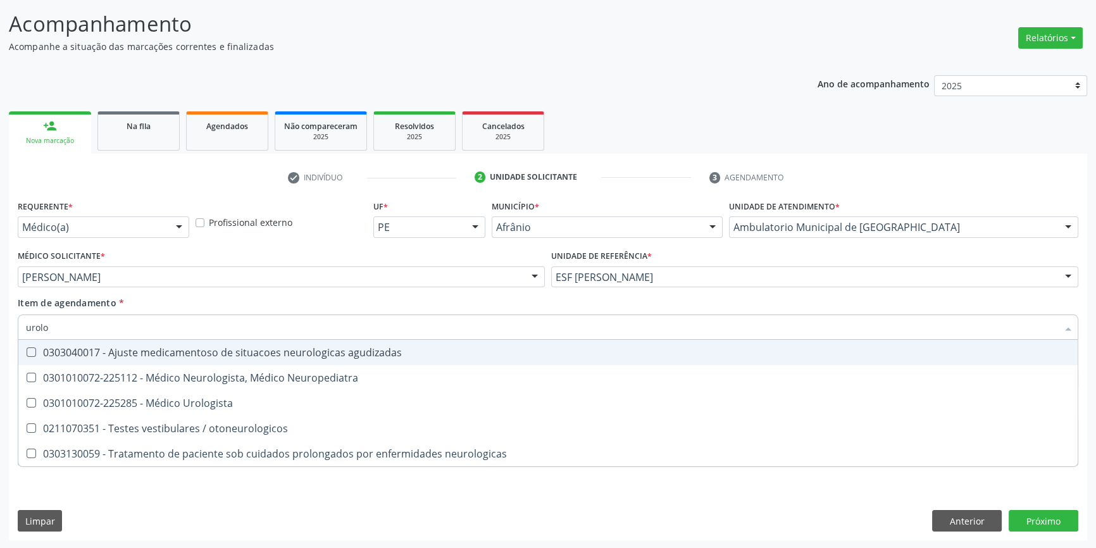
type input "urolog"
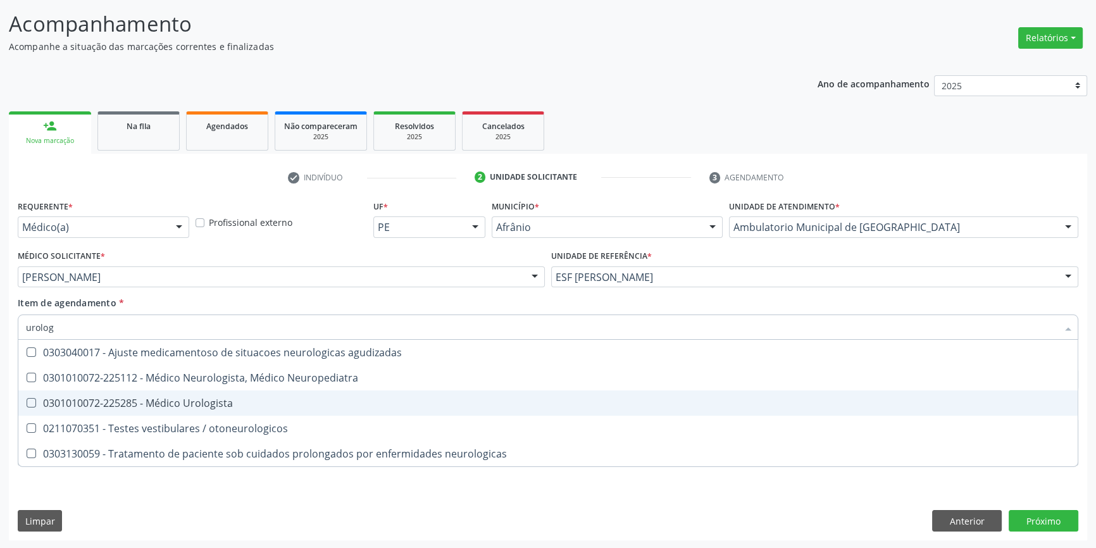
click at [223, 405] on div "0301010072-225285 - Médico Urologista" at bounding box center [548, 403] width 1044 height 10
checkbox Urologista "true"
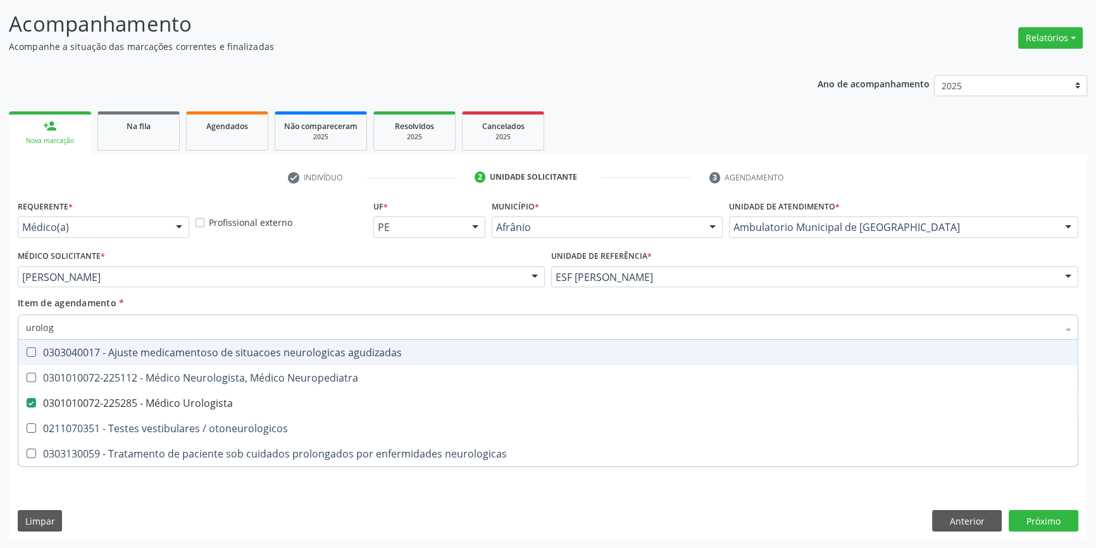
click at [210, 303] on div "Item de agendamento * urolog Desfazer seleção 0303040017 - Ajuste medicamentoso…" at bounding box center [548, 316] width 1061 height 40
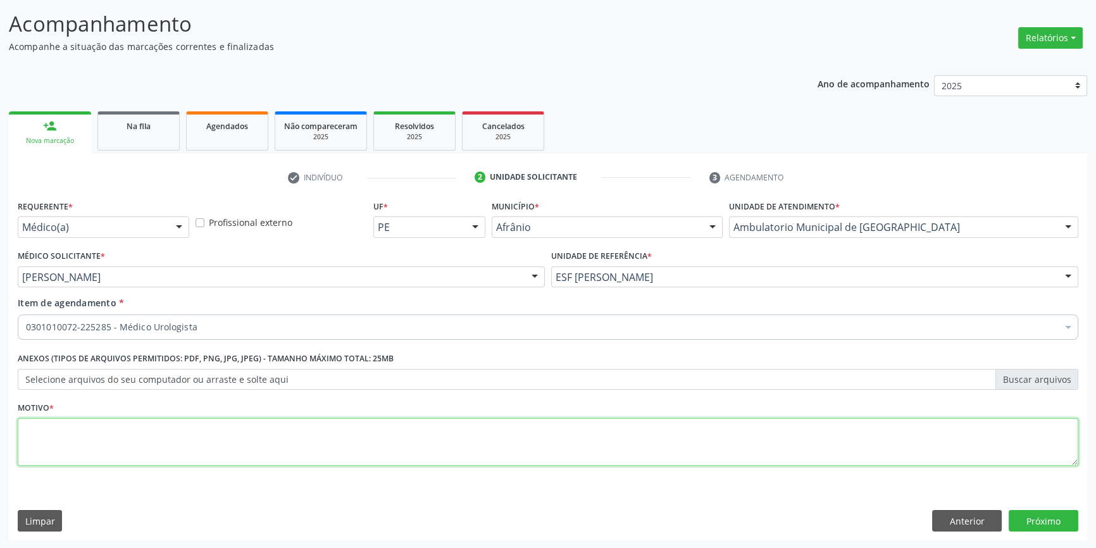
click at [145, 423] on textarea at bounding box center [548, 442] width 1061 height 48
type textarea "avaliação"
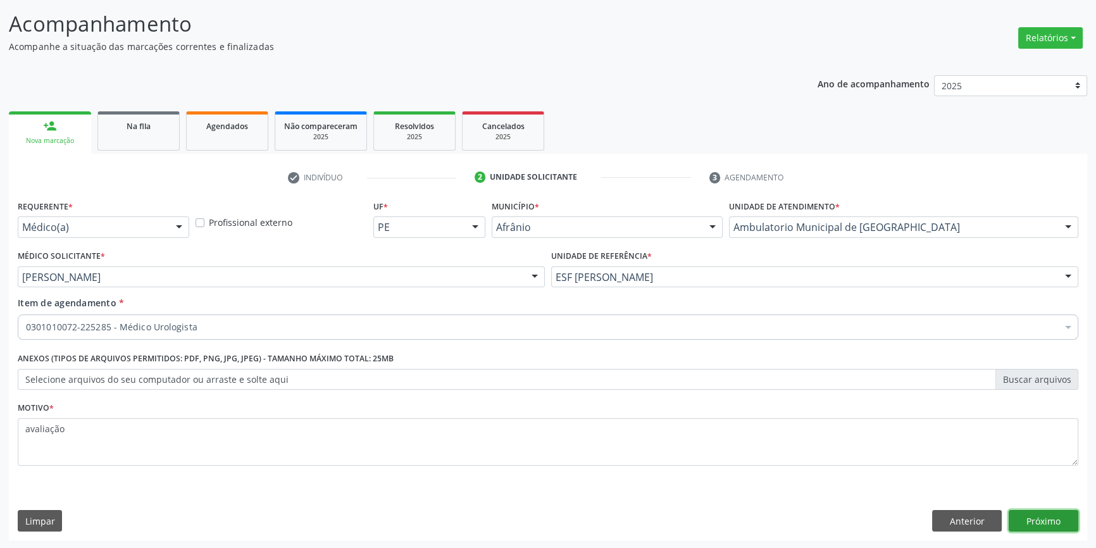
click at [1034, 515] on button "Próximo" at bounding box center [1044, 521] width 70 height 22
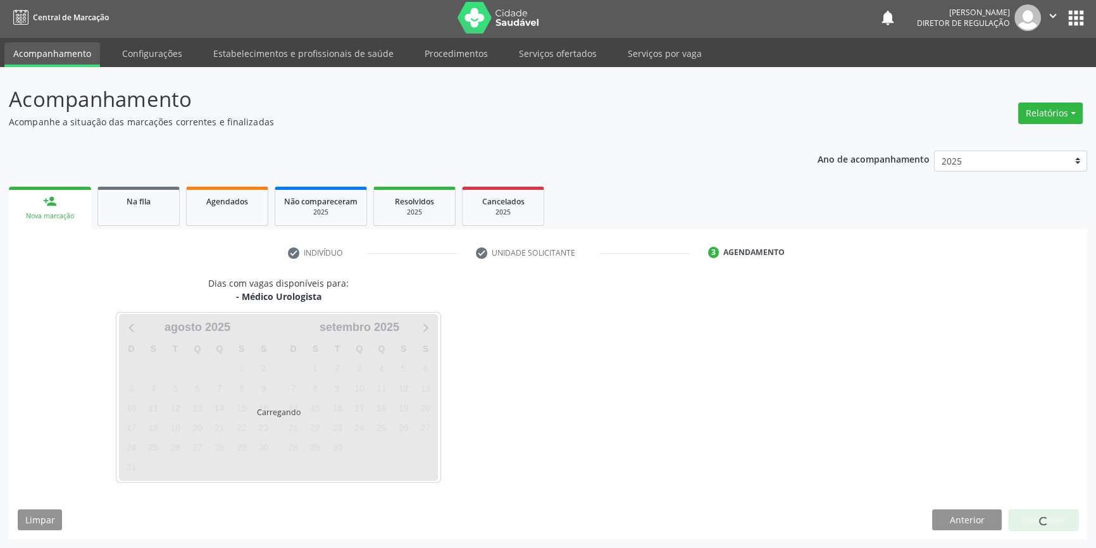
scroll to position [1, 0]
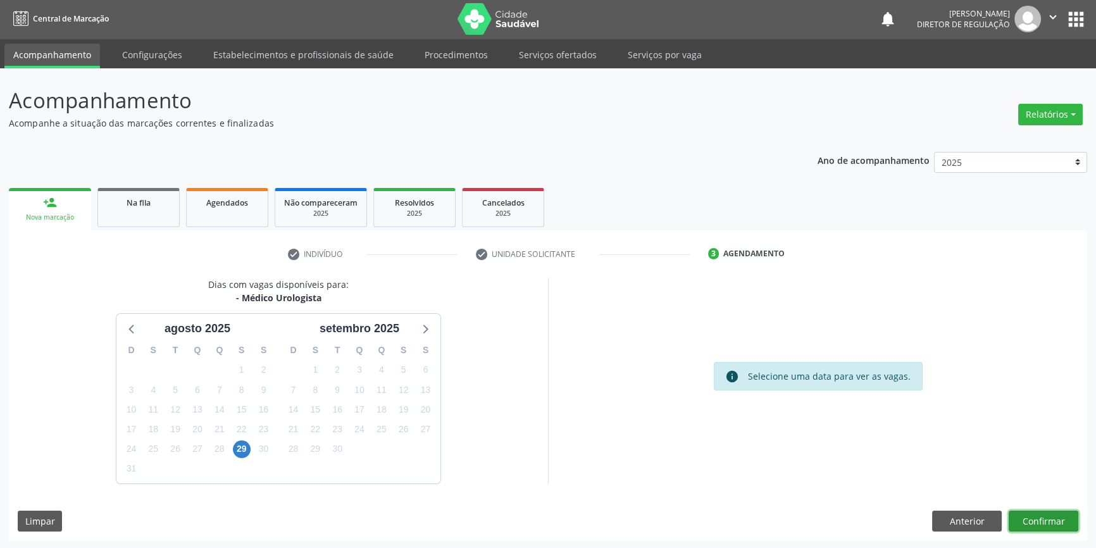
click at [1036, 511] on button "Confirmar" at bounding box center [1044, 522] width 70 height 22
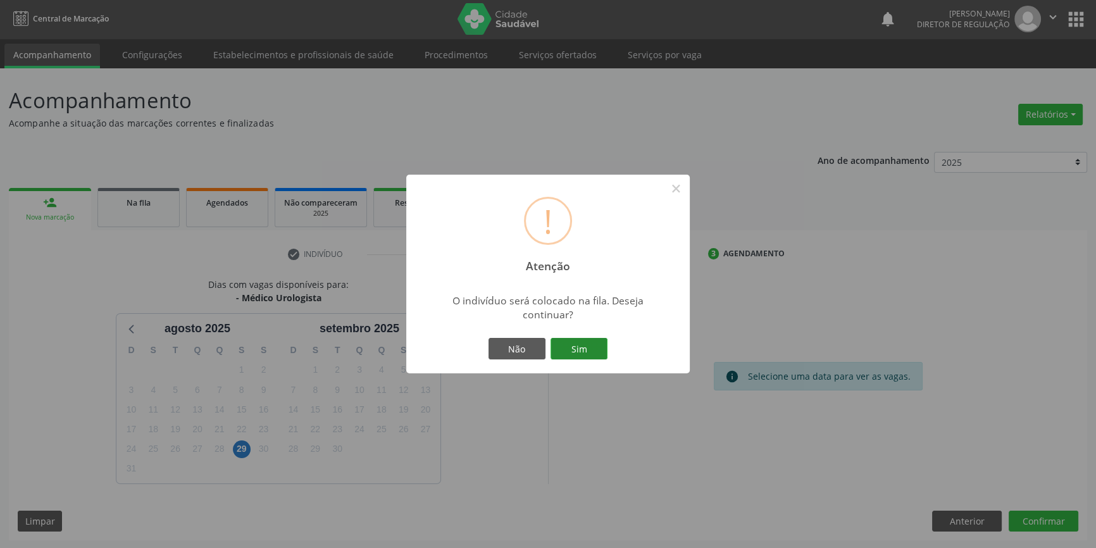
click at [580, 344] on button "Sim" at bounding box center [579, 349] width 57 height 22
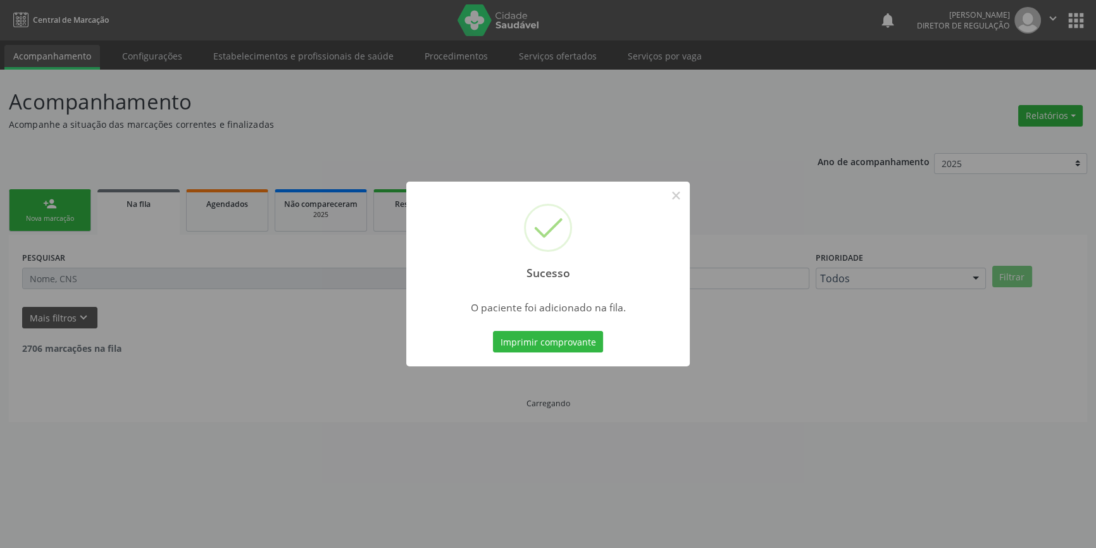
scroll to position [0, 0]
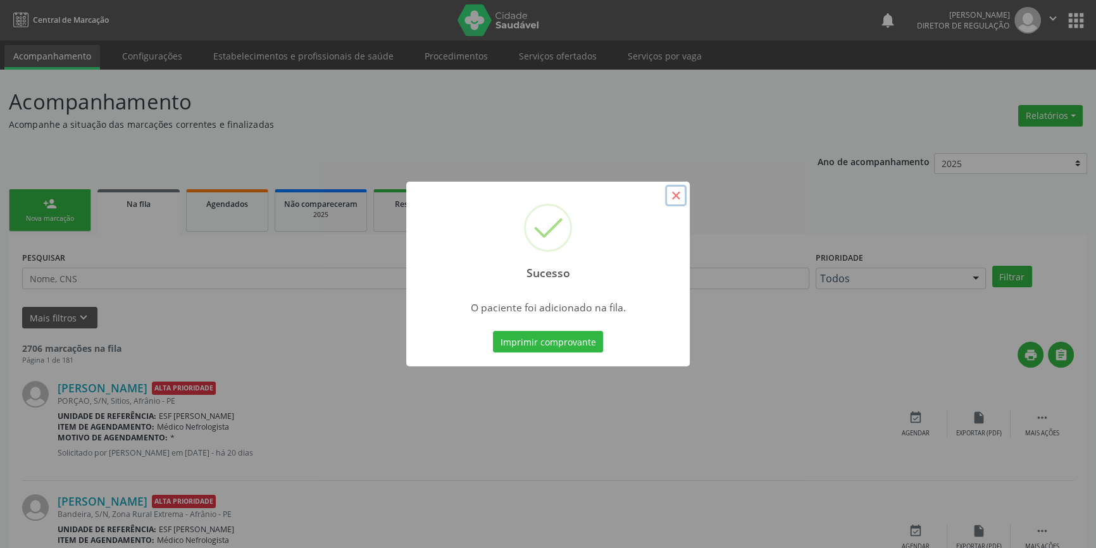
click at [685, 201] on button "×" at bounding box center [676, 196] width 22 height 22
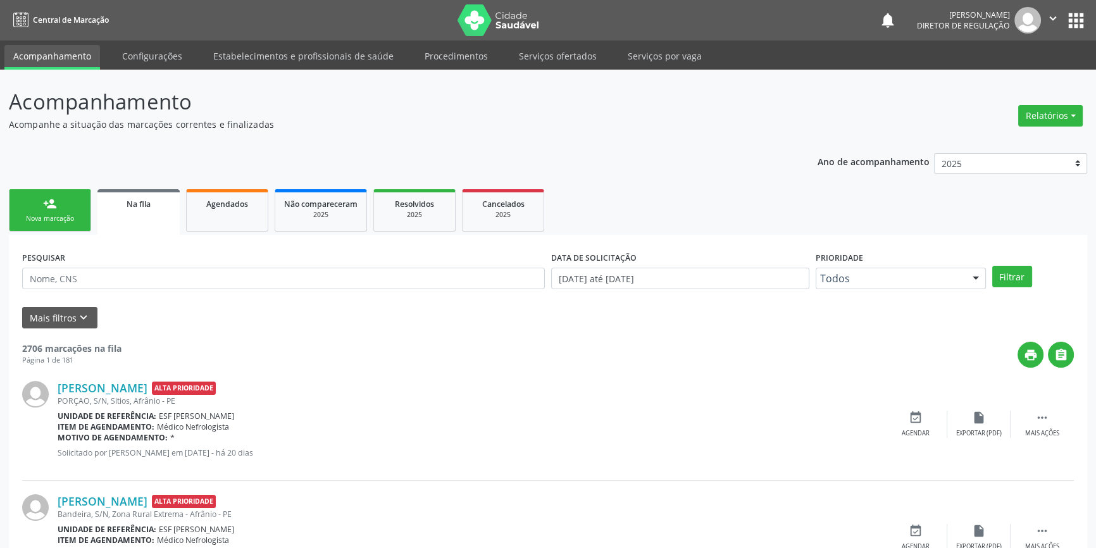
click at [56, 200] on div "person_add" at bounding box center [50, 204] width 14 height 14
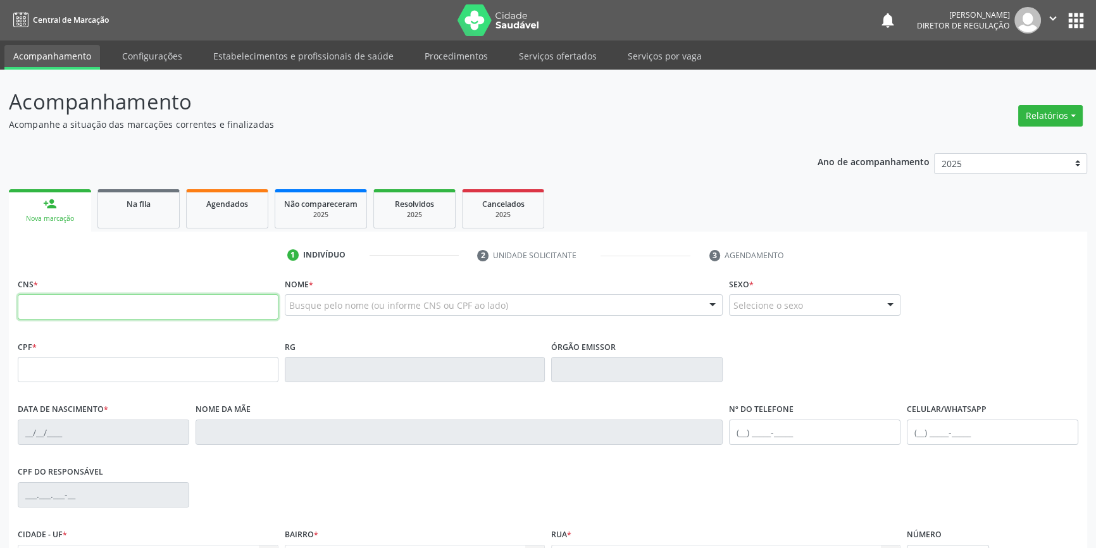
click at [71, 304] on input "text" at bounding box center [148, 306] width 261 height 25
type input "705 0008 9336 5950"
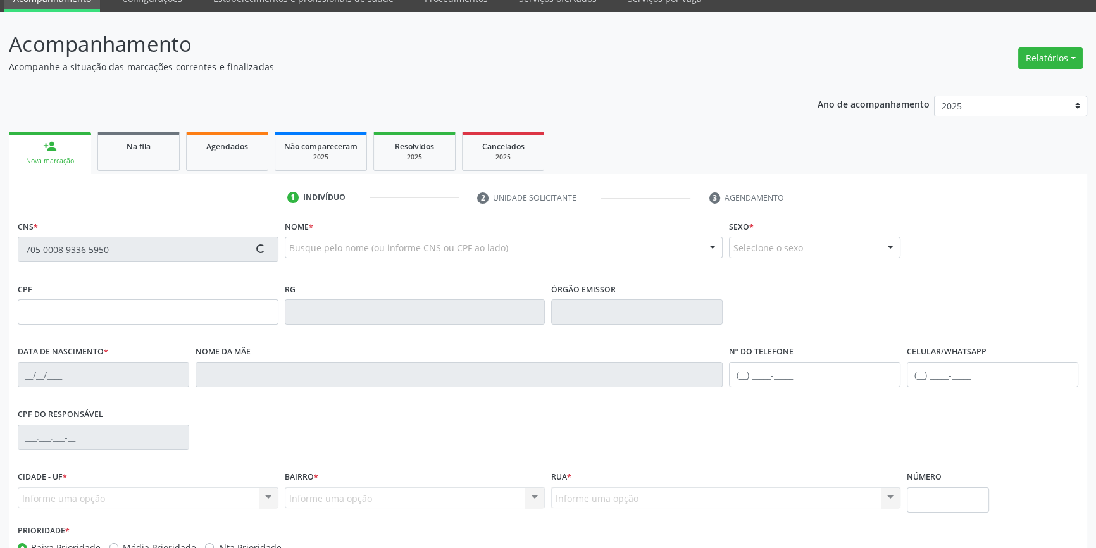
scroll to position [137, 0]
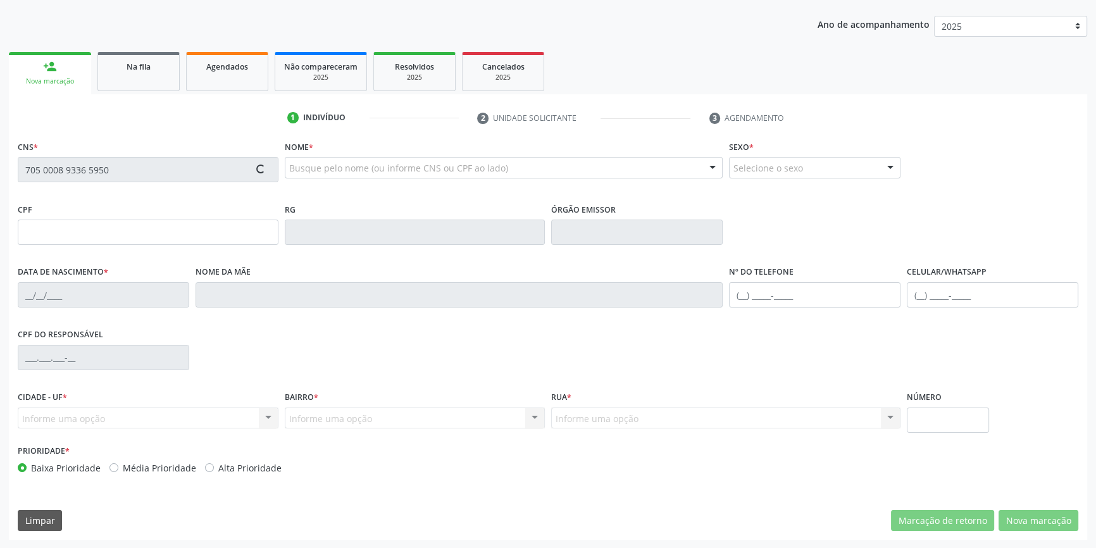
type input "072.160.264-97"
type input "25/11/1996"
type input "Gildete Maria de Sousa"
type input "(87) 98824-7925"
type input "657.190.934-00"
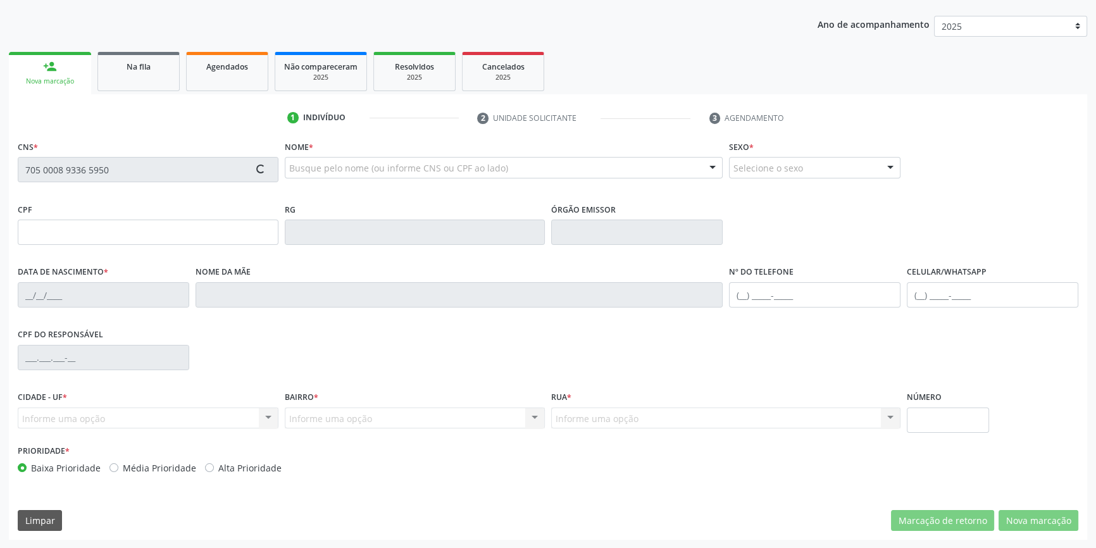
type input "6"
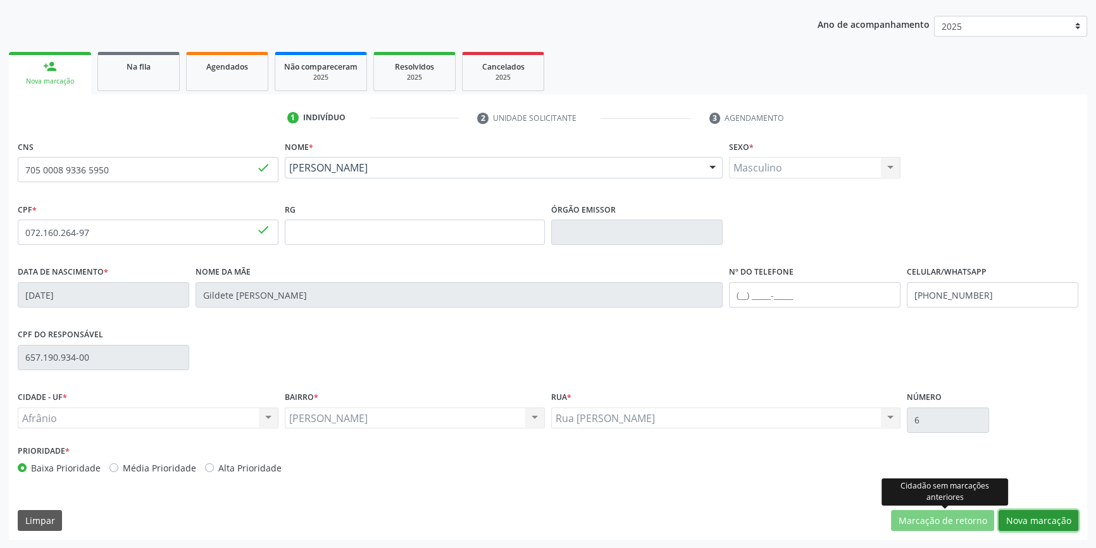
click at [1029, 522] on button "Nova marcação" at bounding box center [1039, 521] width 80 height 22
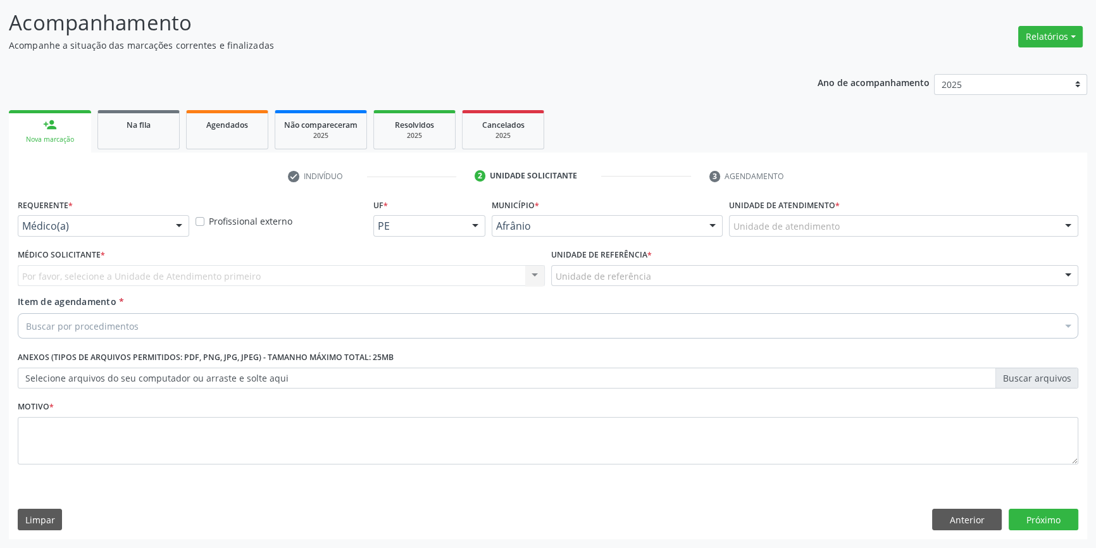
scroll to position [78, 0]
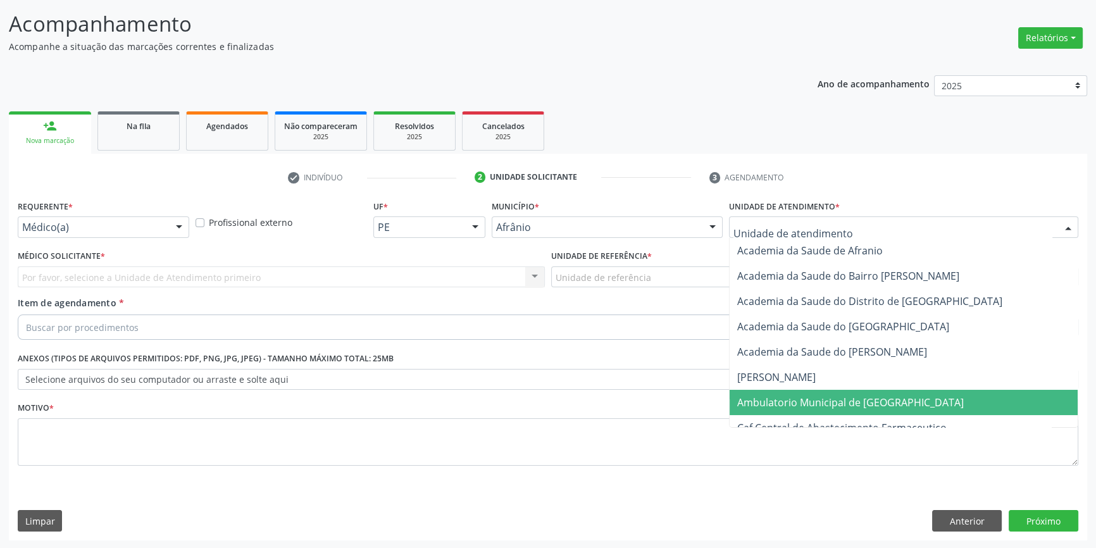
click at [846, 407] on span "Ambulatorio Municipal de [GEOGRAPHIC_DATA]" at bounding box center [850, 403] width 227 height 14
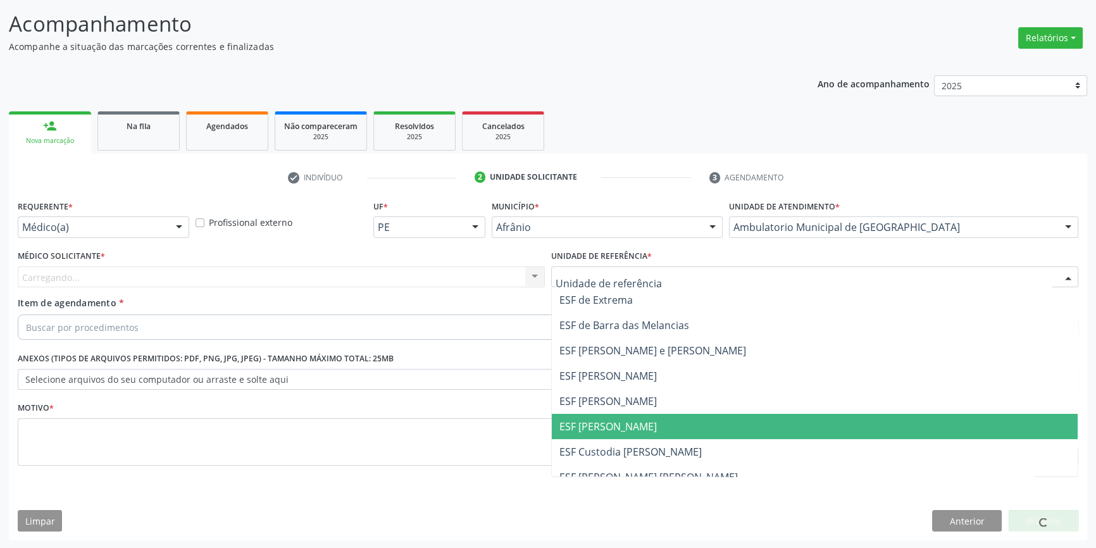
click at [641, 437] on span "ESF [PERSON_NAME]" at bounding box center [815, 426] width 526 height 25
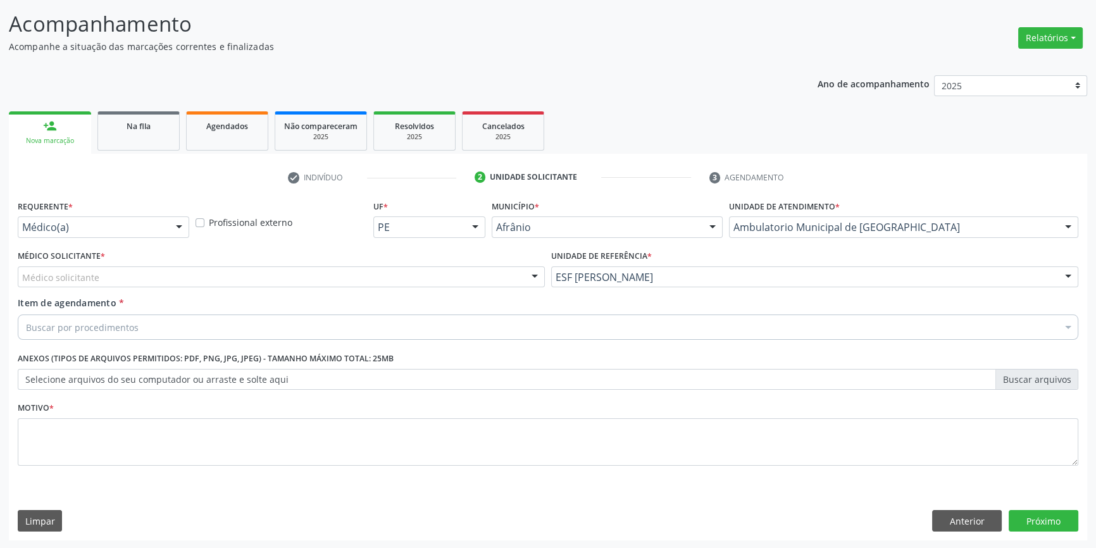
click at [241, 282] on div "Médico solicitante" at bounding box center [281, 277] width 527 height 22
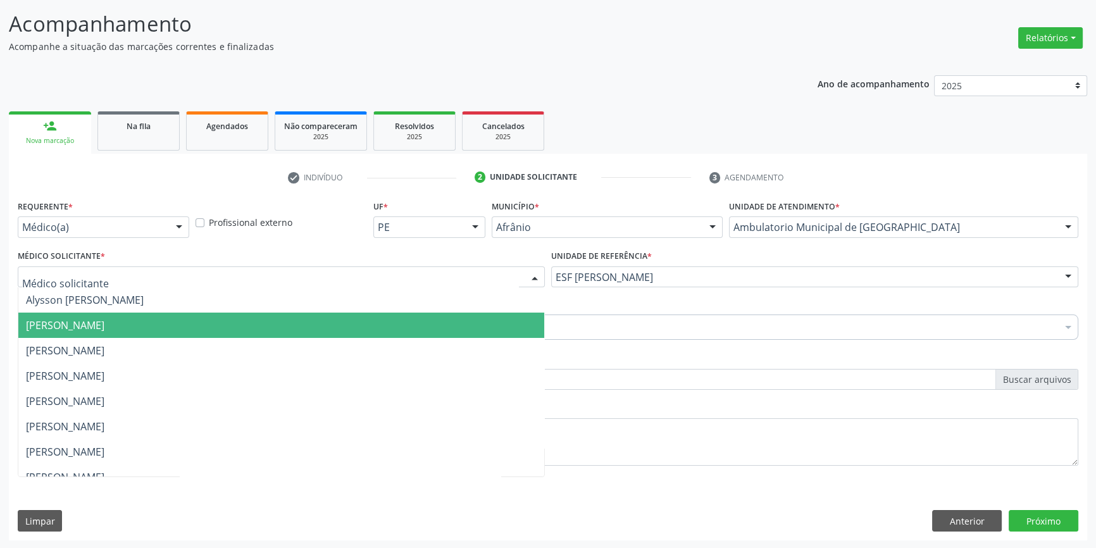
click at [104, 322] on span "[PERSON_NAME]" at bounding box center [65, 325] width 78 height 14
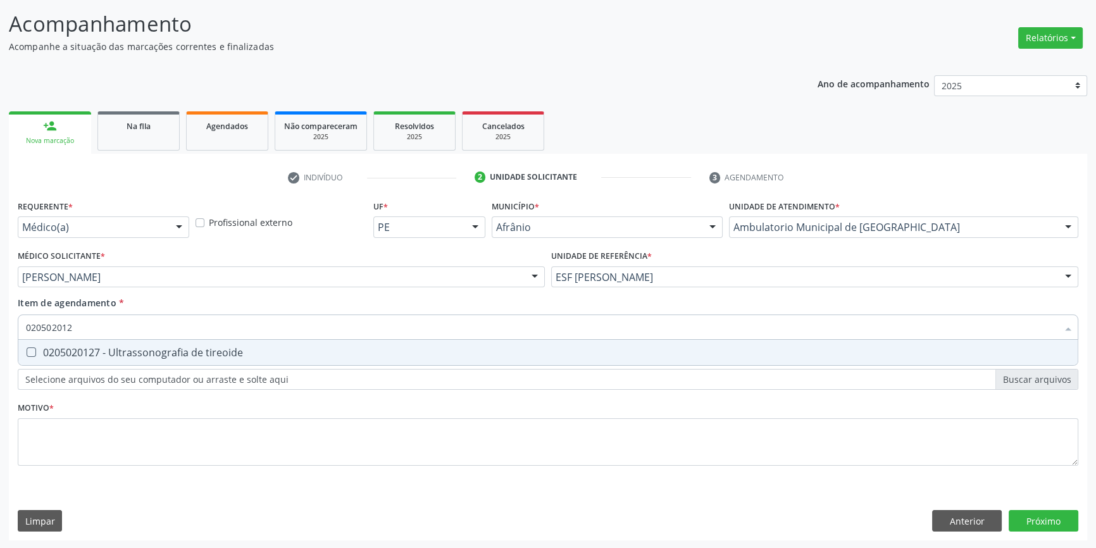
type input "0205020127"
click at [137, 348] on div "0205020127 - Ultrassonografia de tireoide" at bounding box center [548, 352] width 1044 height 10
checkbox tireoide "true"
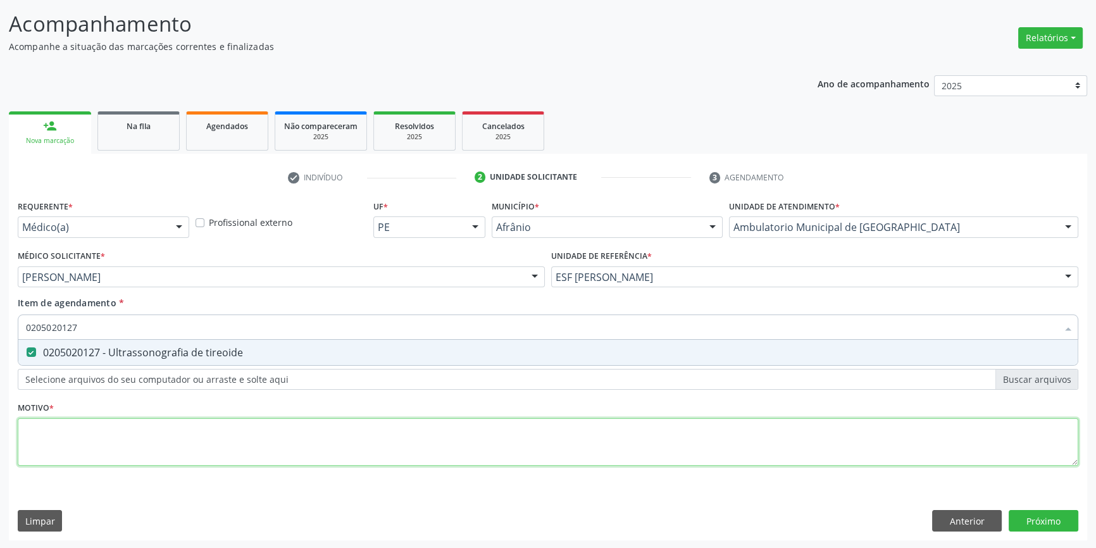
click at [123, 437] on div "Requerente * Médico(a) Médico(a) Enfermeiro(a) Paciente Nenhum resultado encont…" at bounding box center [548, 340] width 1061 height 287
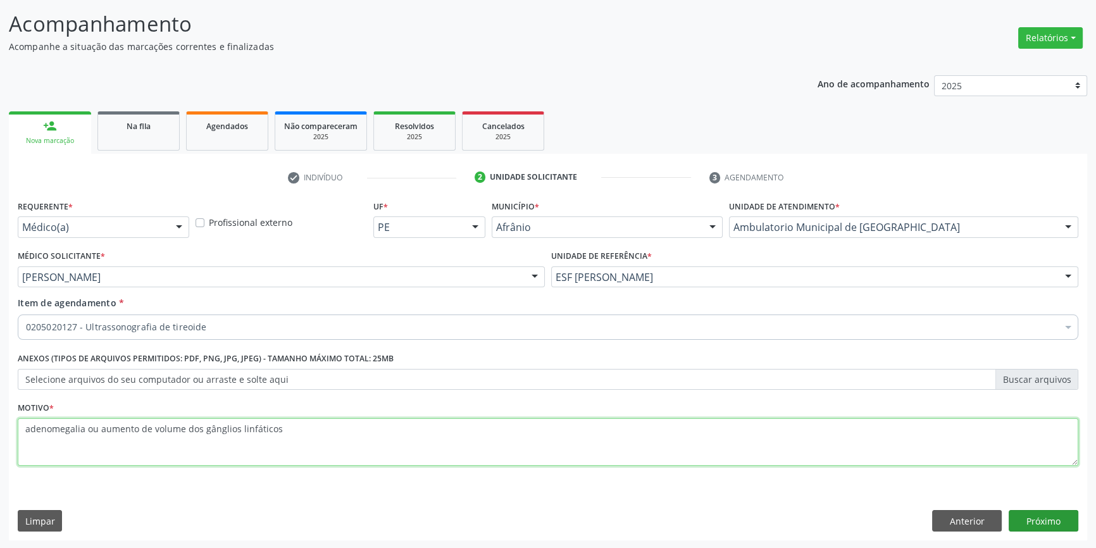
type textarea "adenomegalia ou aumento de volume dos gânglios linfáticos"
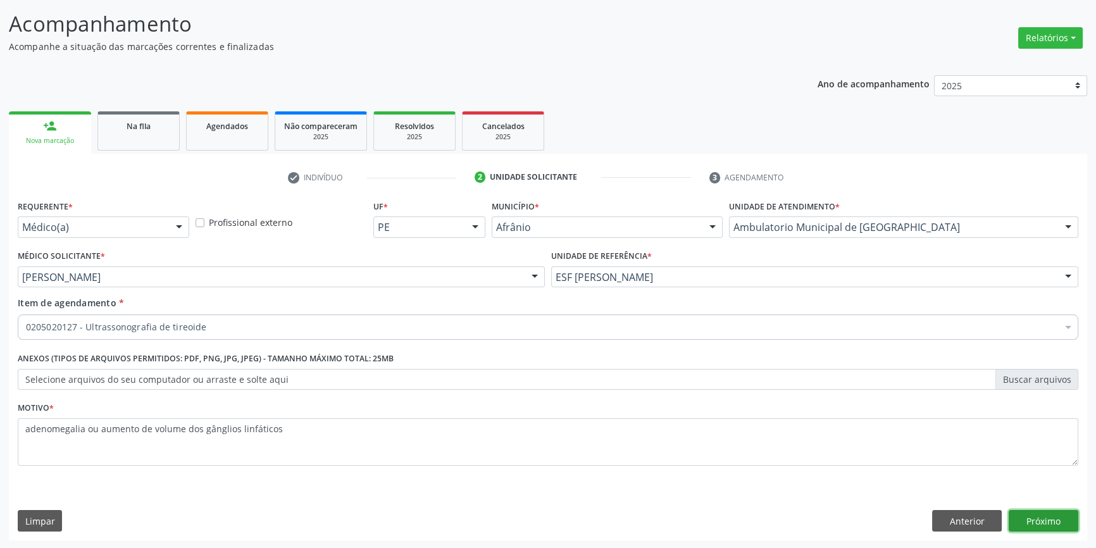
click at [1048, 513] on button "Próximo" at bounding box center [1044, 521] width 70 height 22
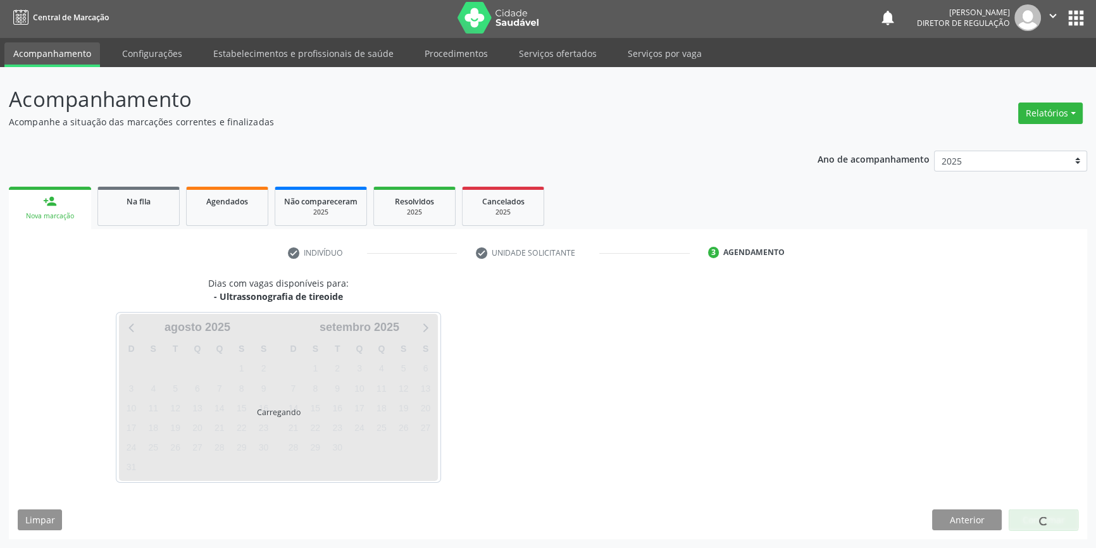
scroll to position [1, 0]
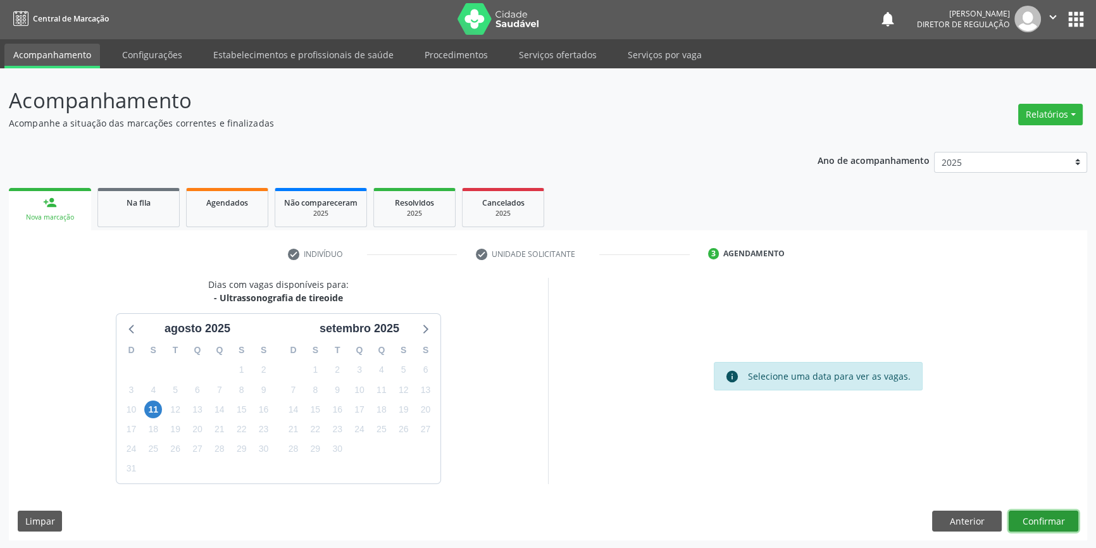
click at [1035, 515] on button "Confirmar" at bounding box center [1044, 522] width 70 height 22
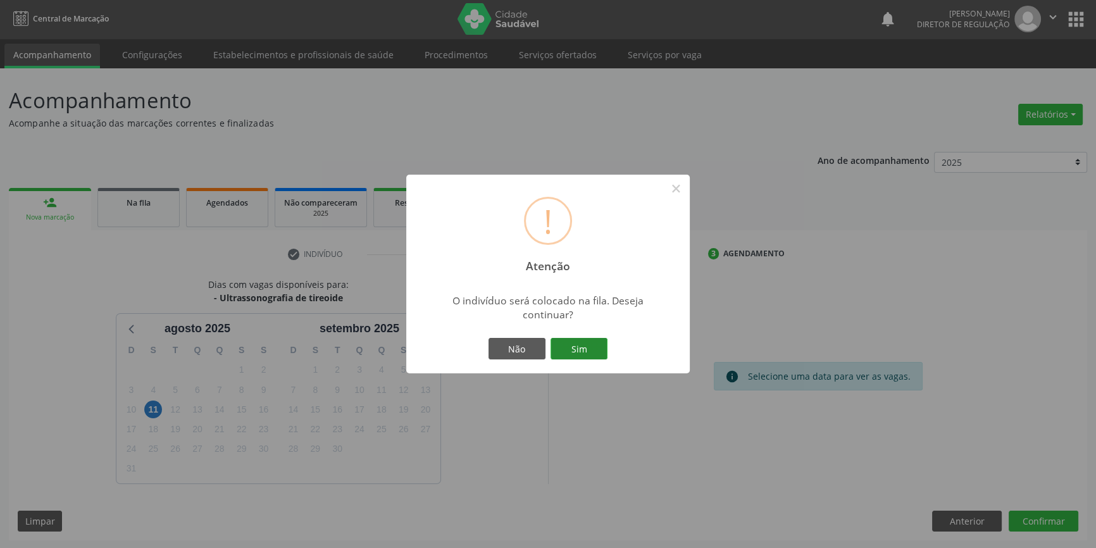
click at [575, 358] on button "Sim" at bounding box center [579, 349] width 57 height 22
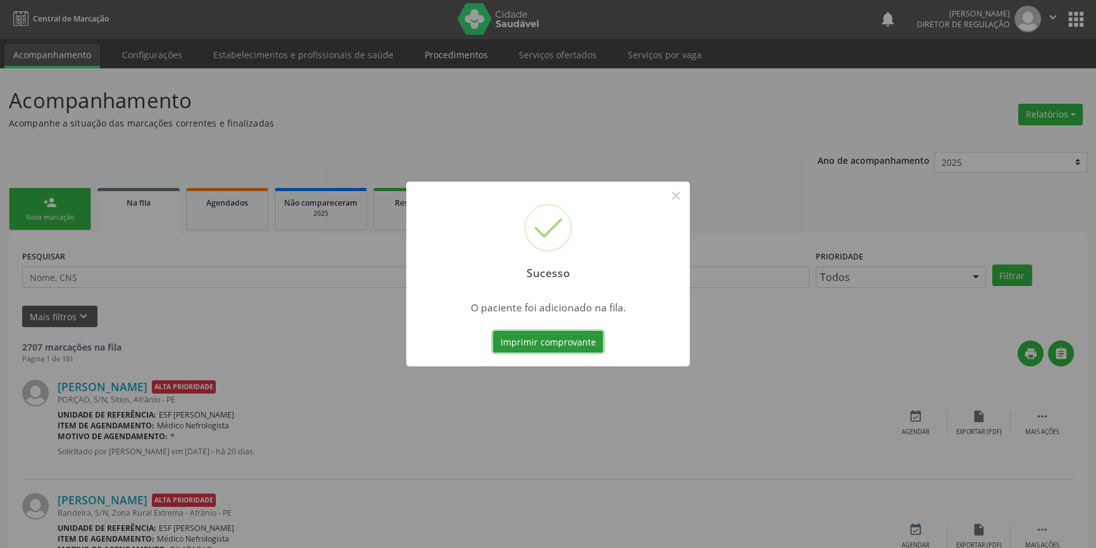
scroll to position [0, 0]
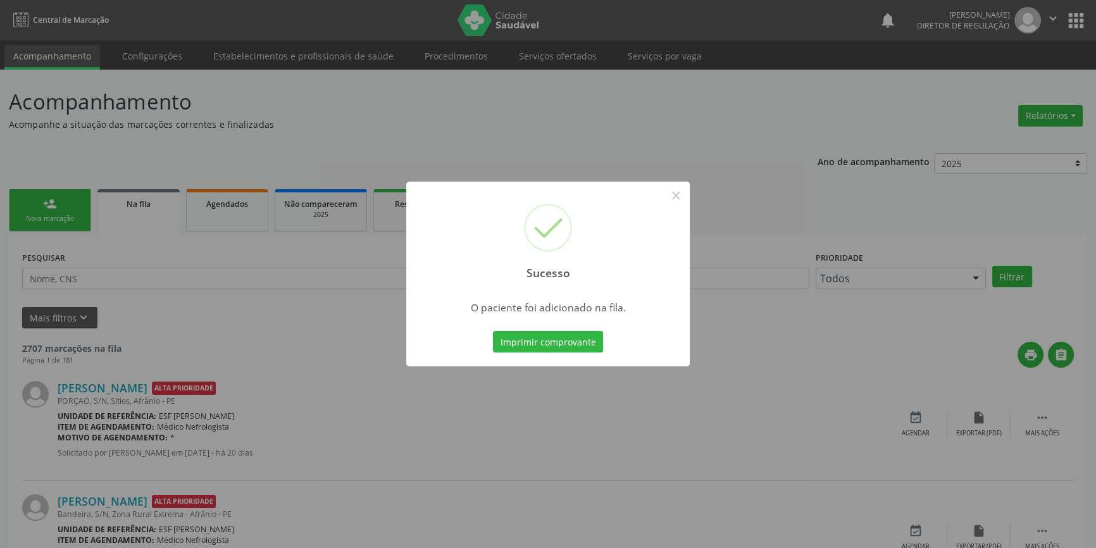
click at [313, 228] on div "Sucesso × O paciente foi adicionado na fila. Imprimir comprovante Cancel" at bounding box center [548, 274] width 1096 height 548
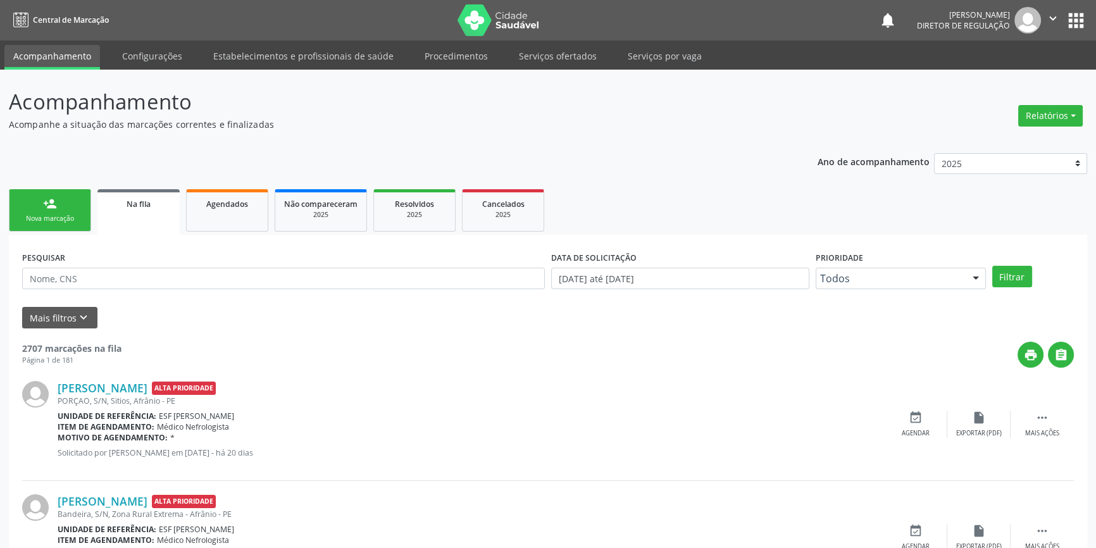
click at [80, 208] on link "person_add Nova marcação" at bounding box center [50, 210] width 82 height 42
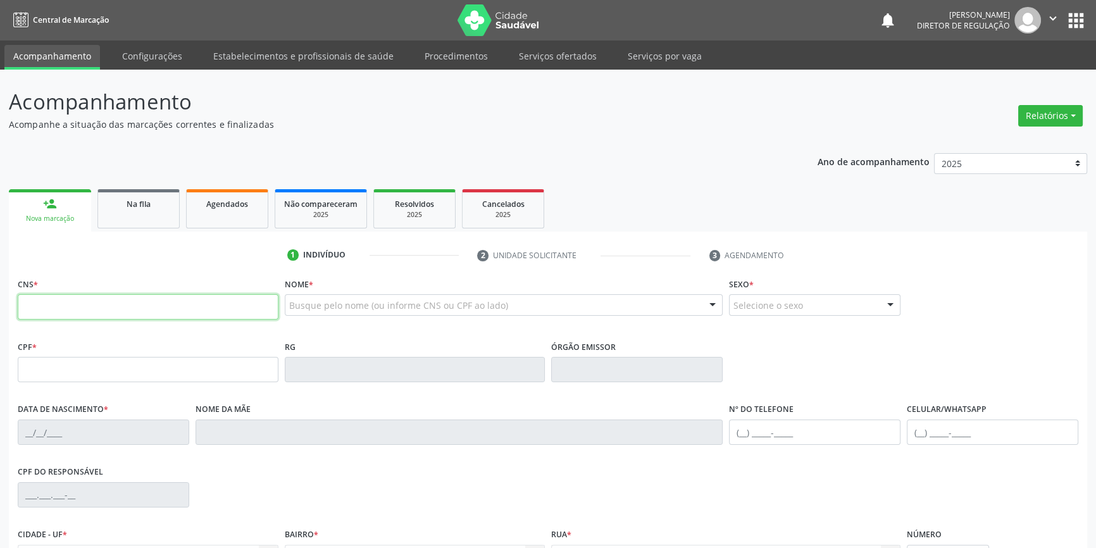
click at [86, 301] on input "text" at bounding box center [148, 306] width 261 height 25
type input "705 6004 8165 8319"
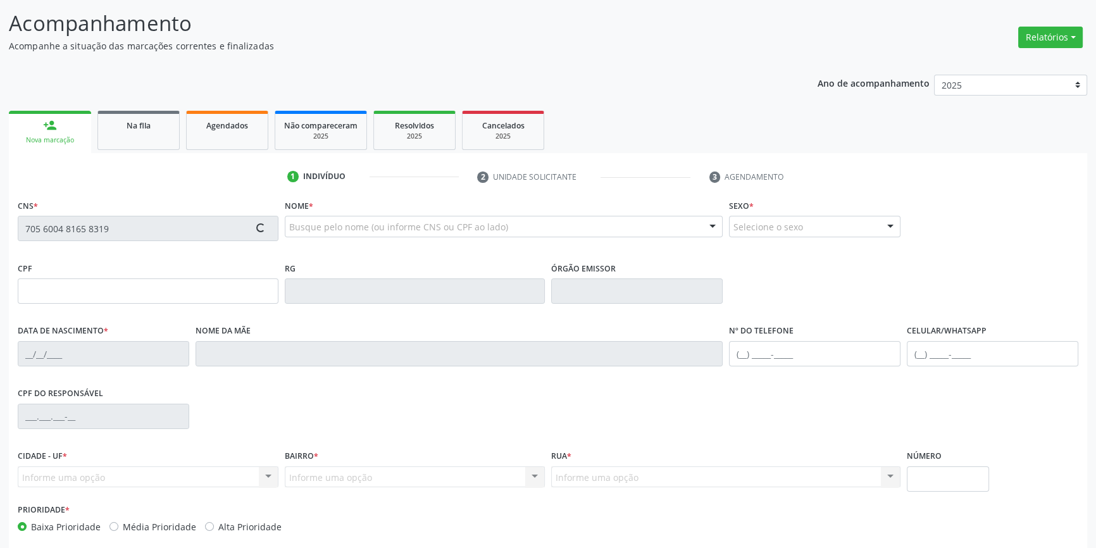
scroll to position [137, 0]
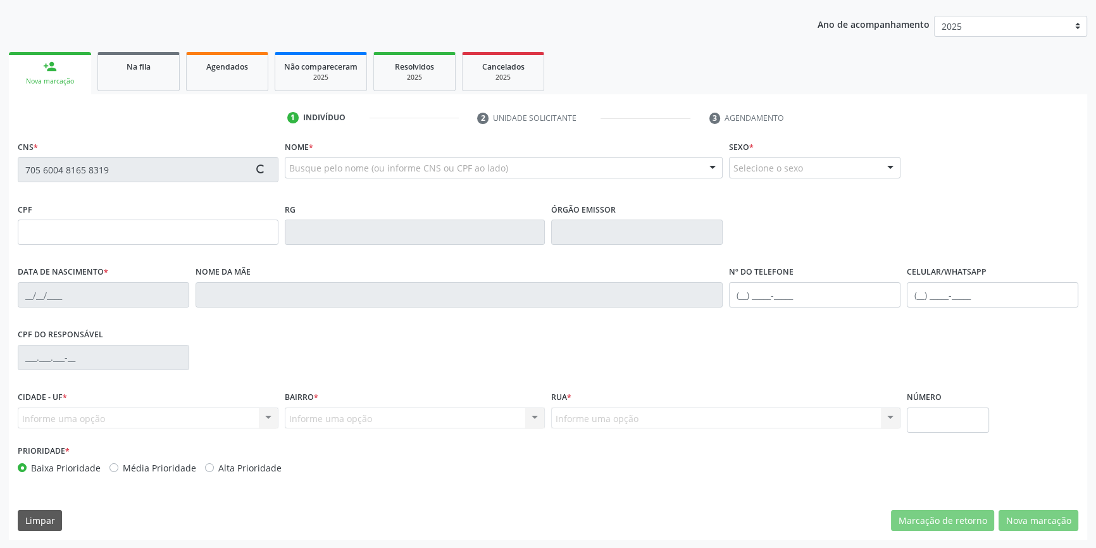
type input "706.893.034-40"
type input "27/04/2003"
type input "Margarida Maria da Silva Alves"
type input "(87) 98141-9509"
type input "047.294.314-64"
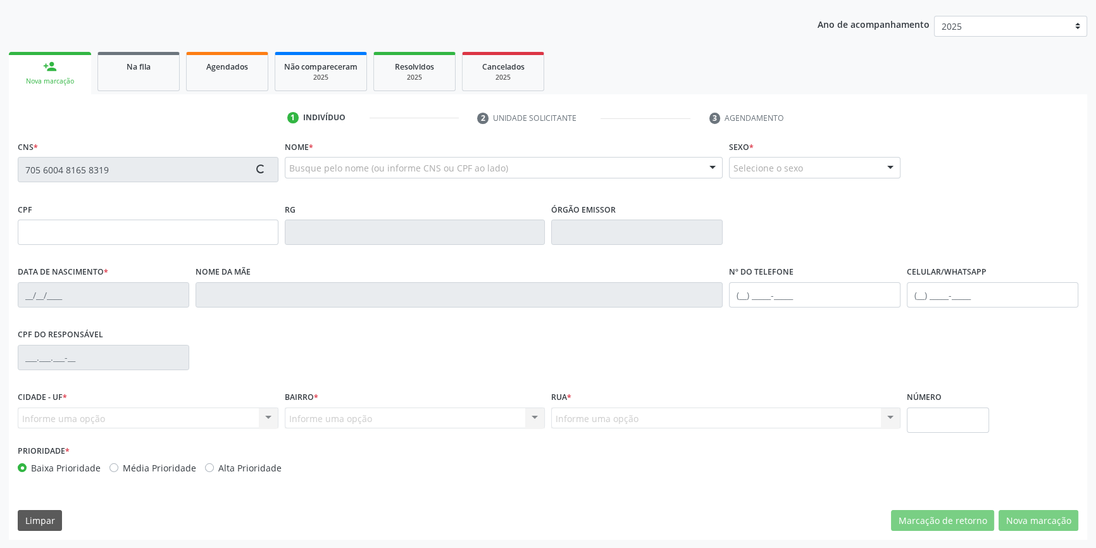
type input "S/N"
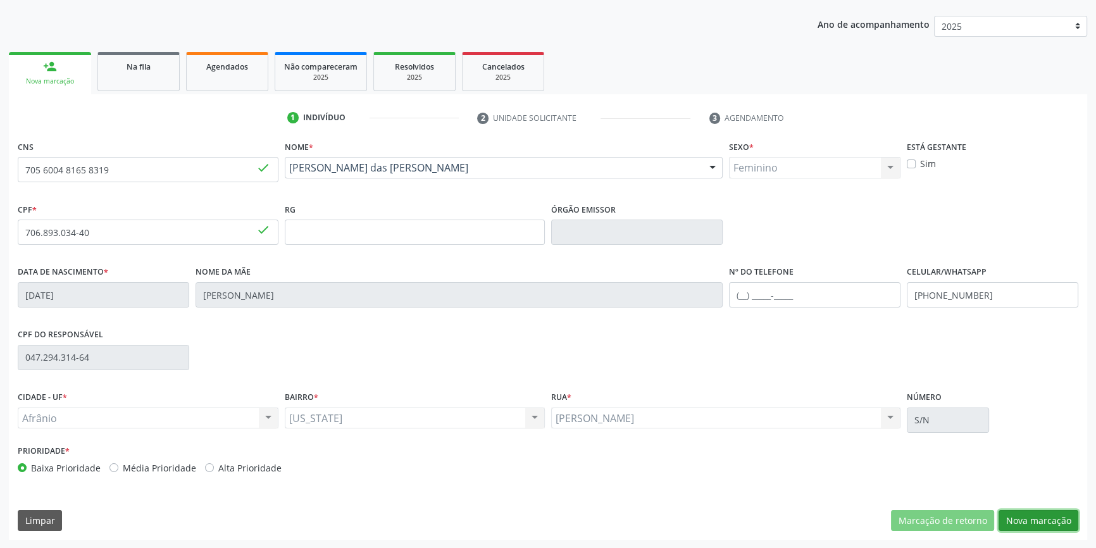
click at [1034, 515] on button "Nova marcação" at bounding box center [1039, 521] width 80 height 22
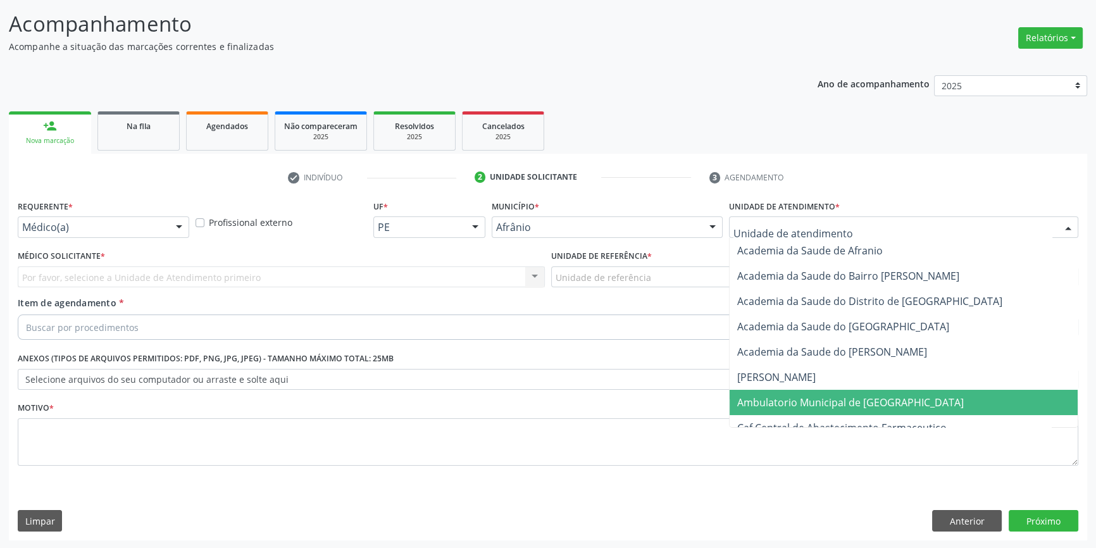
drag, startPoint x: 820, startPoint y: 408, endPoint x: 655, endPoint y: 318, distance: 187.5
click at [811, 405] on span "Ambulatorio Municipal de [GEOGRAPHIC_DATA]" at bounding box center [904, 402] width 348 height 25
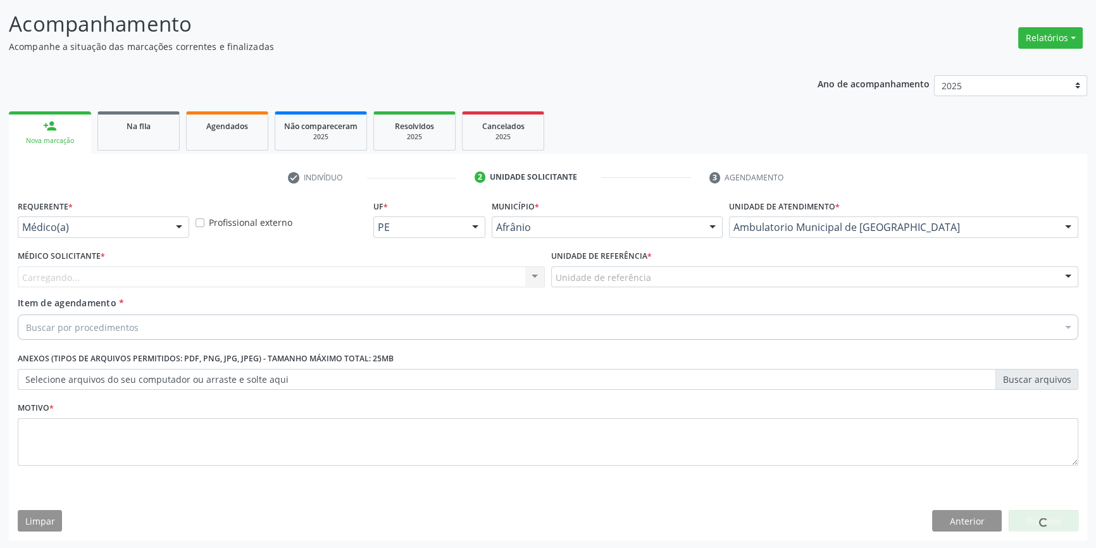
click at [651, 289] on div "Unidade de referência * Unidade de referência ESF de Extrema ESF de Barra das M…" at bounding box center [815, 271] width 534 height 49
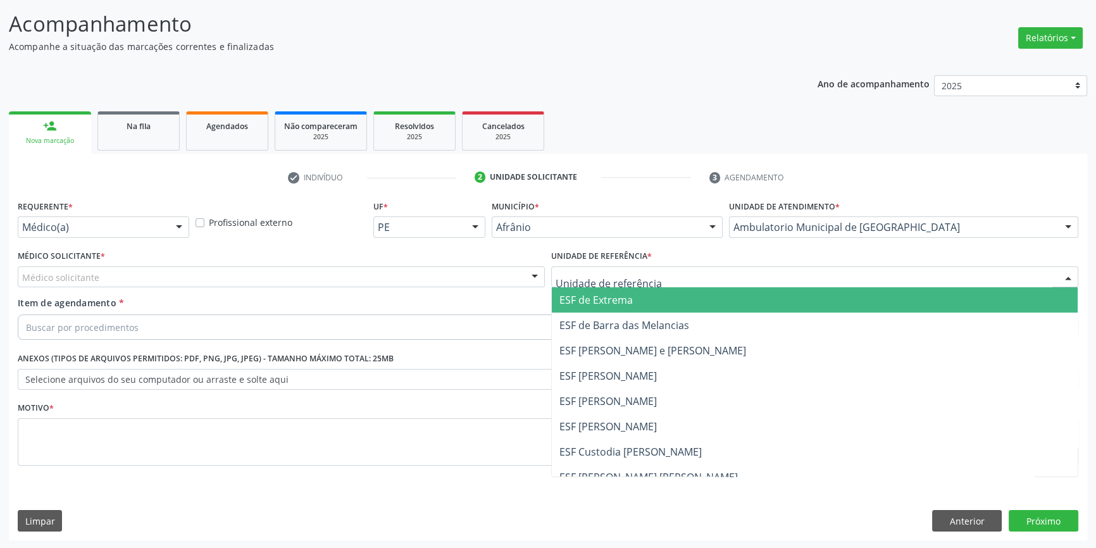
drag, startPoint x: 649, startPoint y: 278, endPoint x: 644, endPoint y: 372, distance: 93.8
click at [649, 285] on div at bounding box center [814, 277] width 527 height 22
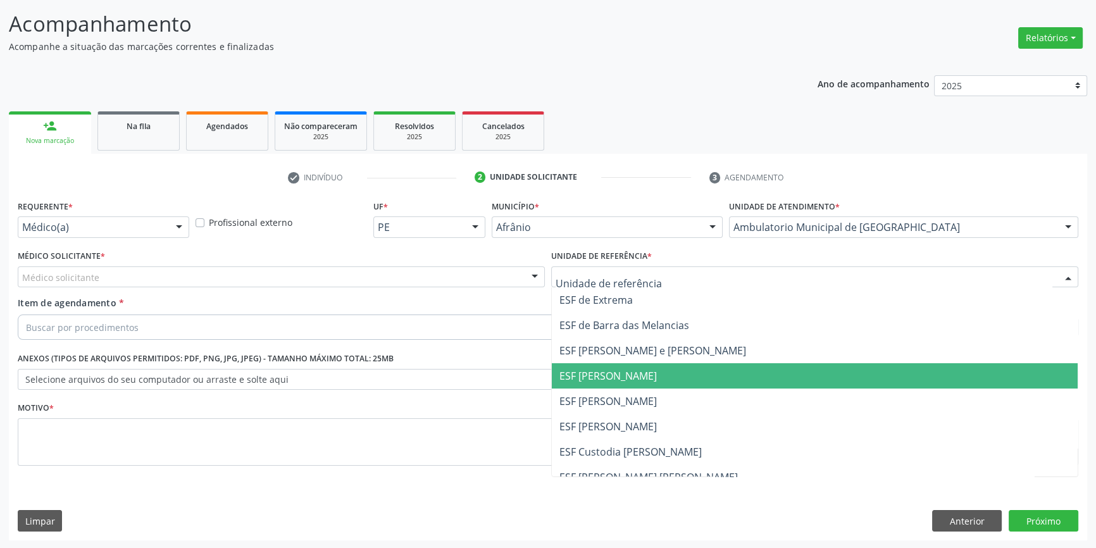
drag, startPoint x: 632, startPoint y: 392, endPoint x: 583, endPoint y: 380, distance: 50.7
click at [583, 380] on ul "ESF de Extrema ESF de Barra das Melancias ESF Jose e Maria Rodrigues de Macedo …" at bounding box center [815, 413] width 526 height 253
click at [322, 260] on div "Médico Solicitante * Médico solicitante [PERSON_NAME] [PERSON_NAME] [PERSON_NAM…" at bounding box center [281, 267] width 527 height 41
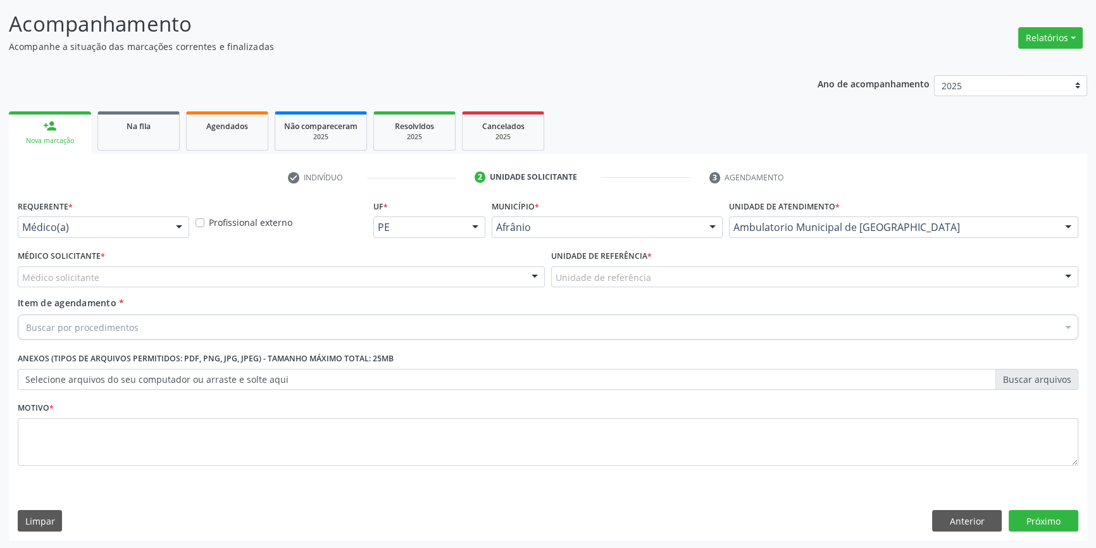
click at [318, 263] on div "Médico Solicitante * Médico solicitante [PERSON_NAME] [PERSON_NAME] [PERSON_NAM…" at bounding box center [281, 267] width 527 height 41
click at [241, 277] on div "Médico solicitante" at bounding box center [281, 277] width 527 height 22
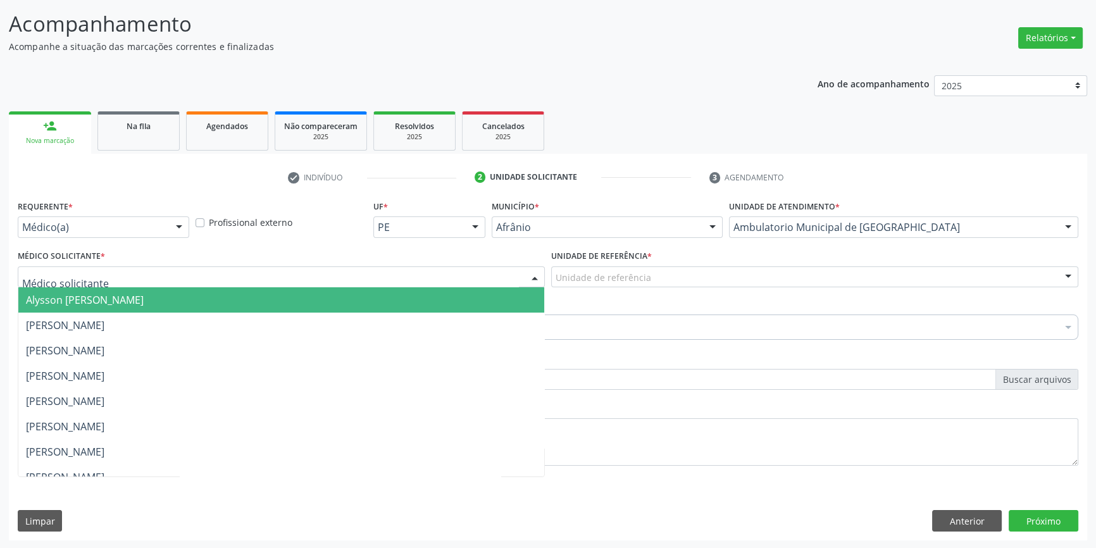
click at [109, 275] on input "text" at bounding box center [270, 283] width 497 height 25
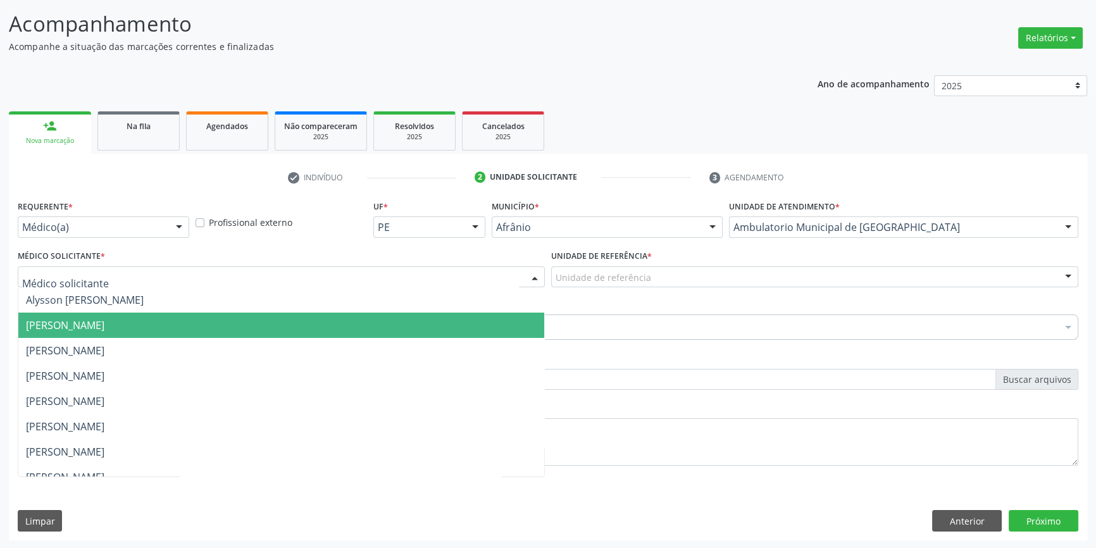
click at [95, 320] on span "[PERSON_NAME]" at bounding box center [65, 325] width 78 height 14
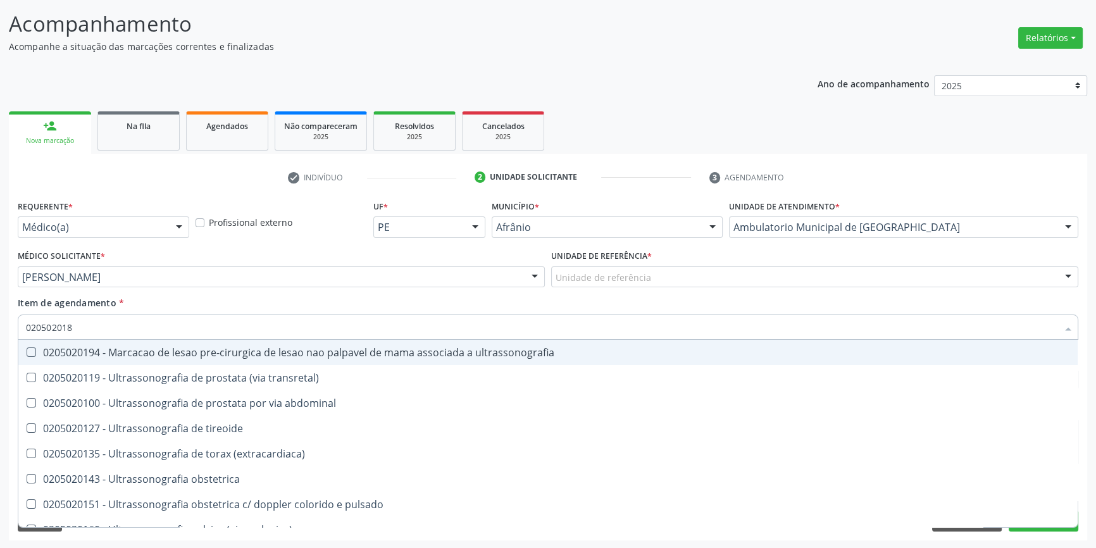
type input "0205020186"
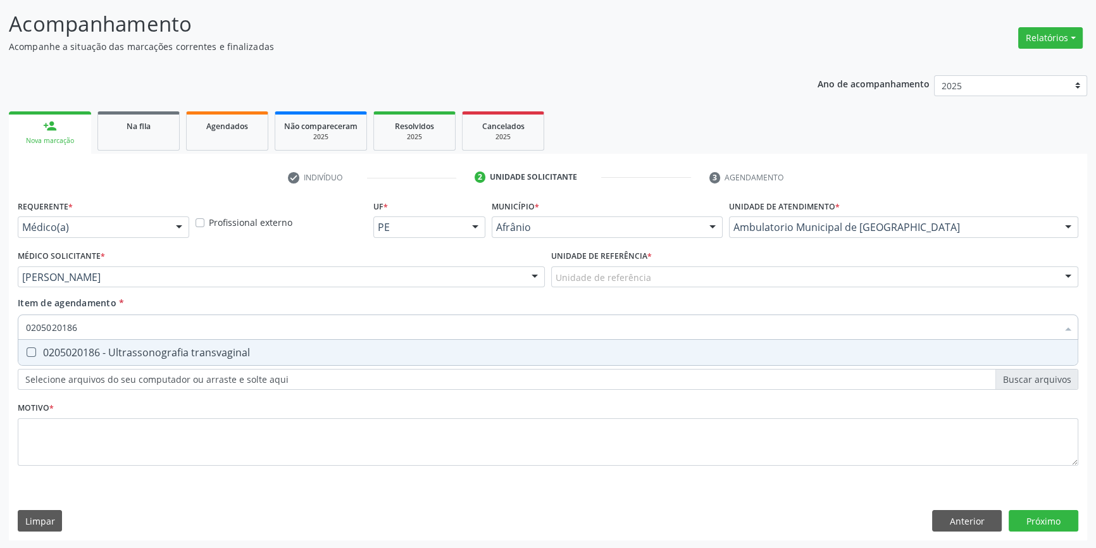
click at [151, 353] on div "0205020186 - Ultrassonografia transvaginal" at bounding box center [548, 352] width 1044 height 10
checkbox transvaginal "true"
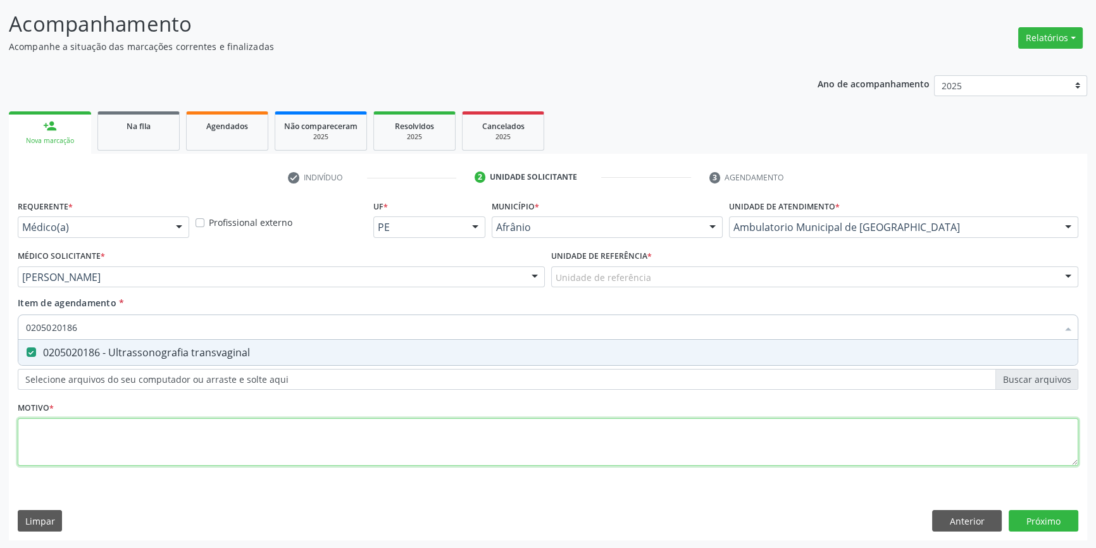
click at [123, 440] on div "Requerente * Médico(a) Médico(a) Enfermeiro(a) Paciente Nenhum resultado encont…" at bounding box center [548, 340] width 1061 height 287
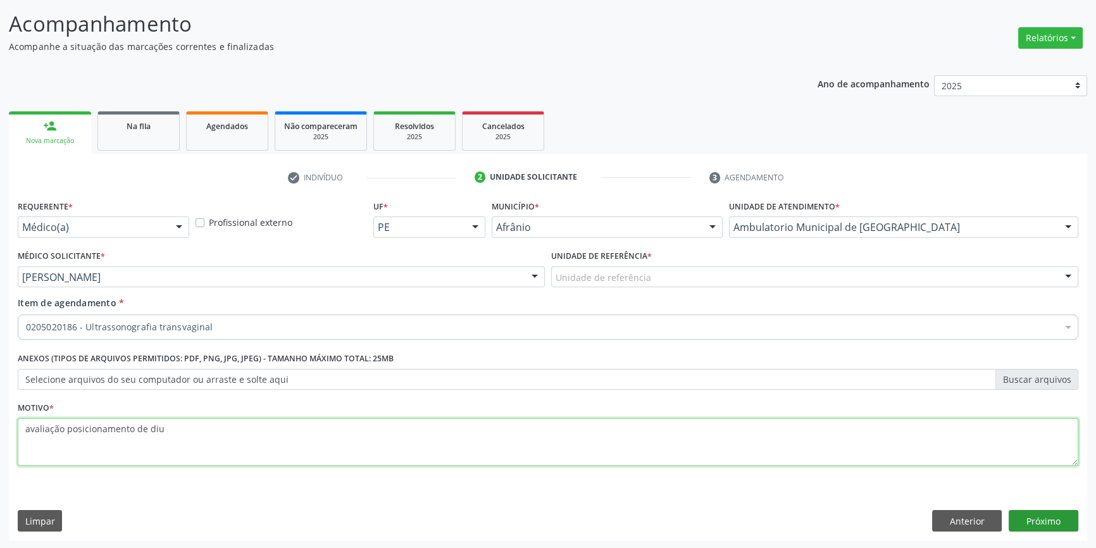
type textarea "avaliação posicionamento de diu"
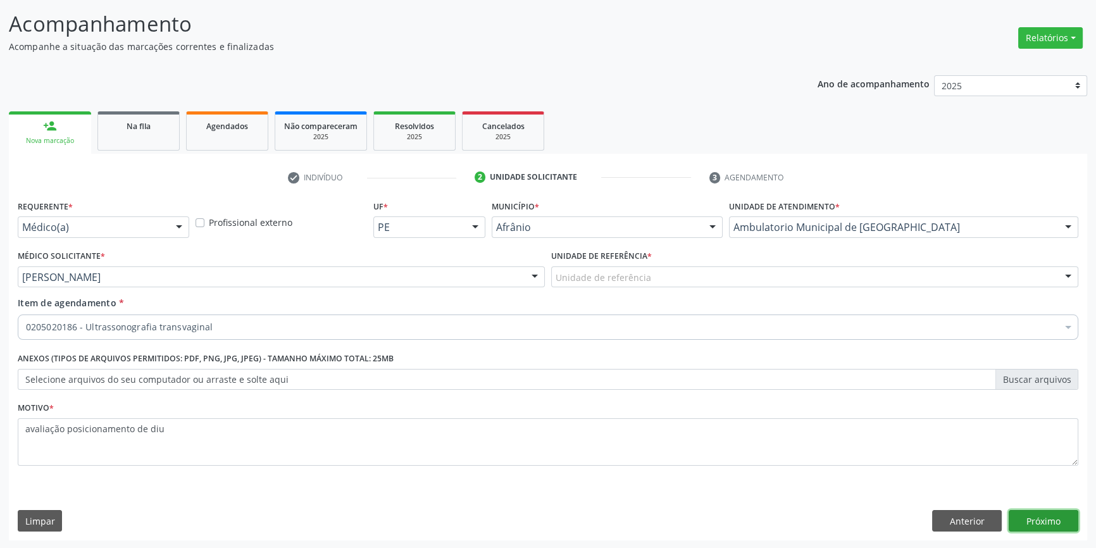
click at [1046, 513] on button "Próximo" at bounding box center [1044, 521] width 70 height 22
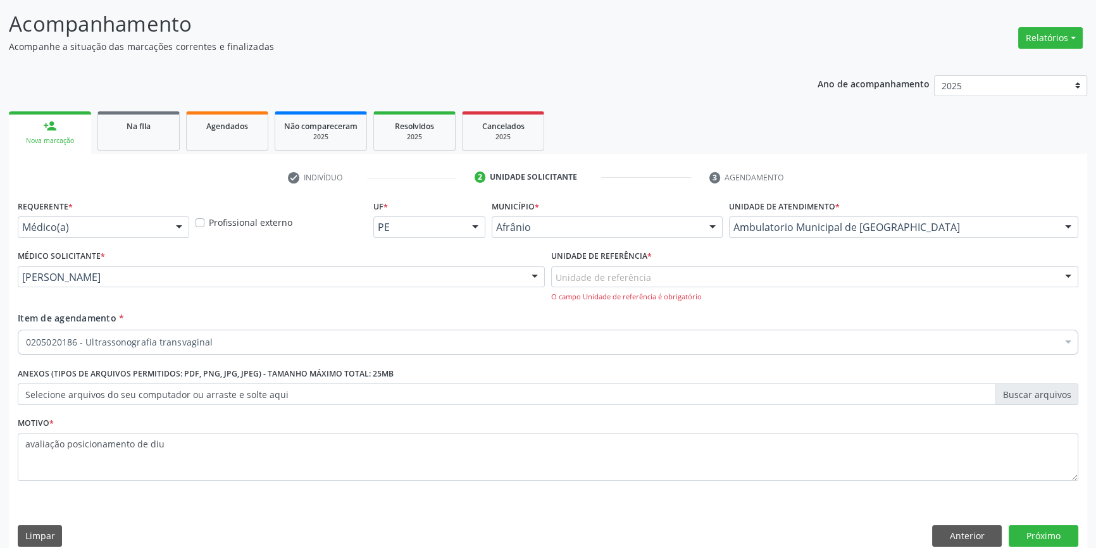
click at [646, 289] on div "Unidade de referência ESF de Extrema ESF de Barra das Melancias ESF Jose e Mari…" at bounding box center [814, 284] width 527 height 36
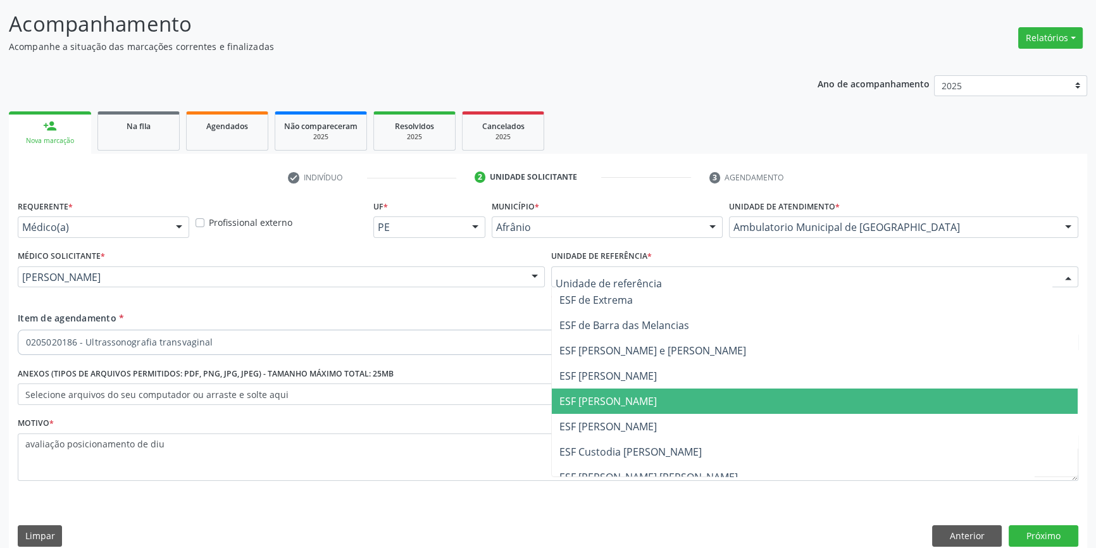
click at [630, 398] on span "ESF [PERSON_NAME]" at bounding box center [608, 401] width 97 height 14
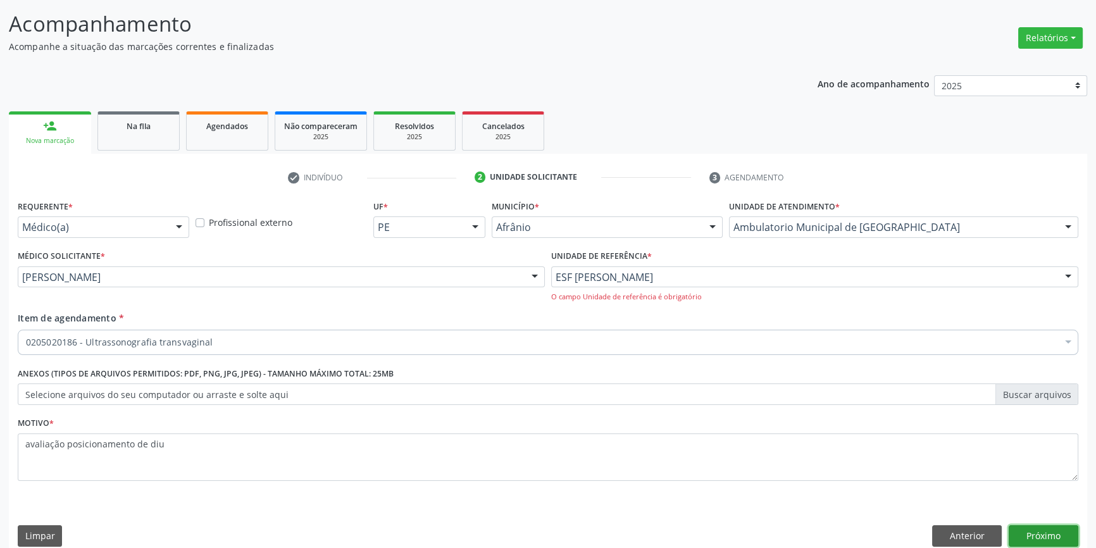
click at [1065, 541] on button "Próximo" at bounding box center [1044, 536] width 70 height 22
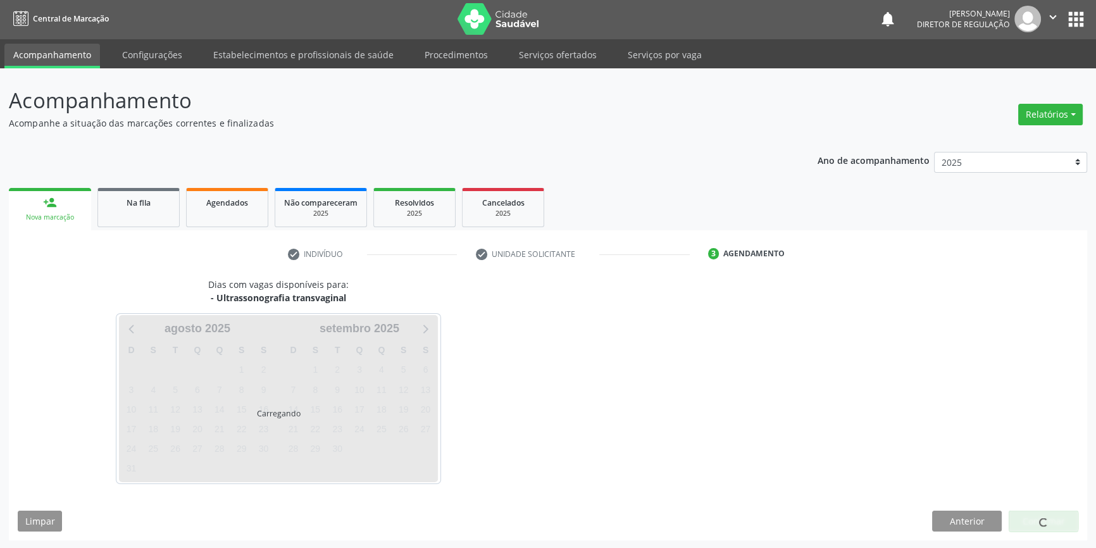
scroll to position [39, 0]
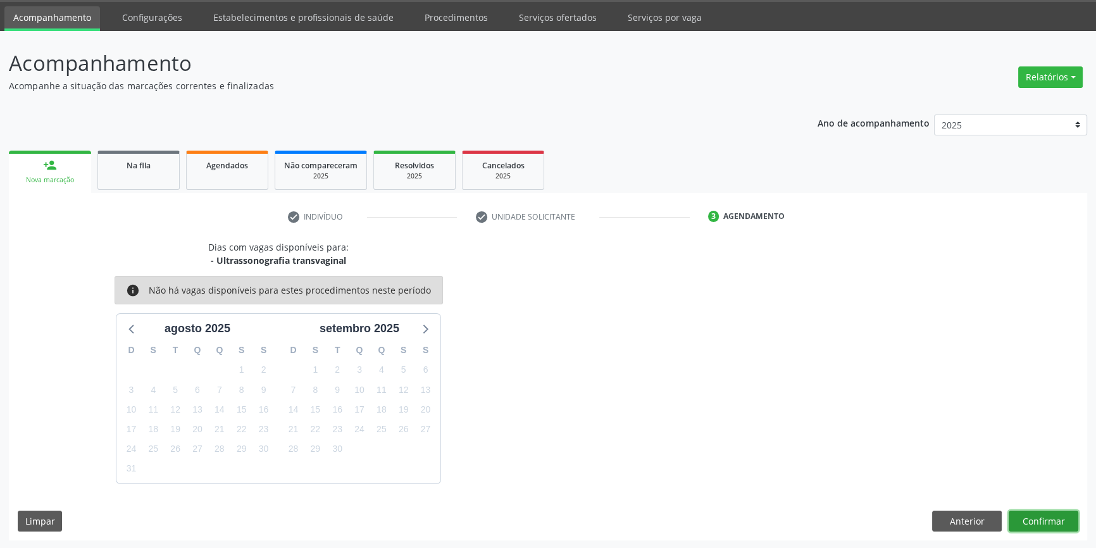
click at [1064, 518] on button "Confirmar" at bounding box center [1044, 522] width 70 height 22
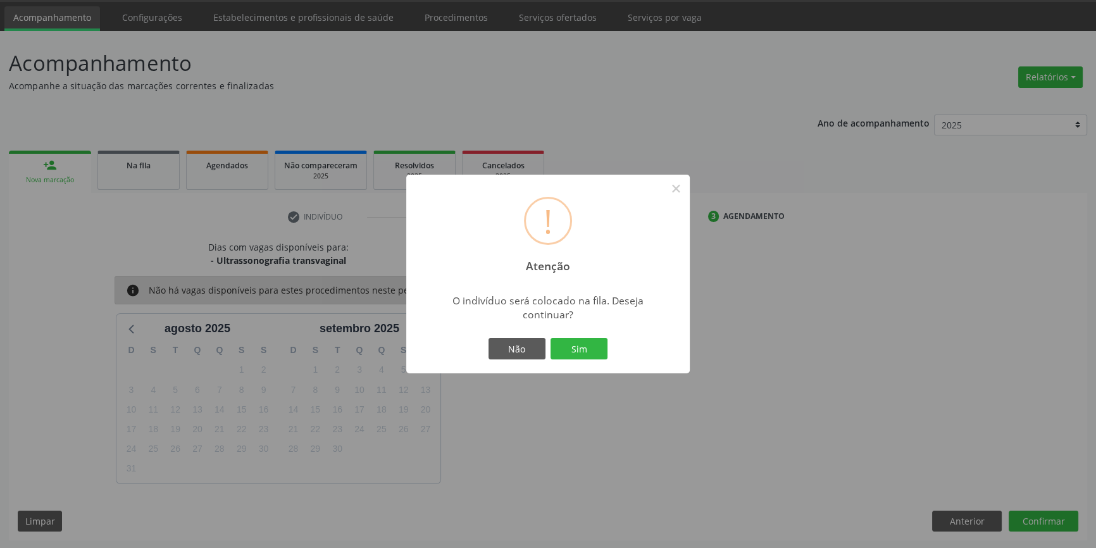
click at [591, 333] on div "! Atenção × O indivíduo será colocado na fila. Deseja continuar? Não Sim" at bounding box center [548, 274] width 284 height 199
click at [589, 341] on button "Sim" at bounding box center [579, 349] width 57 height 22
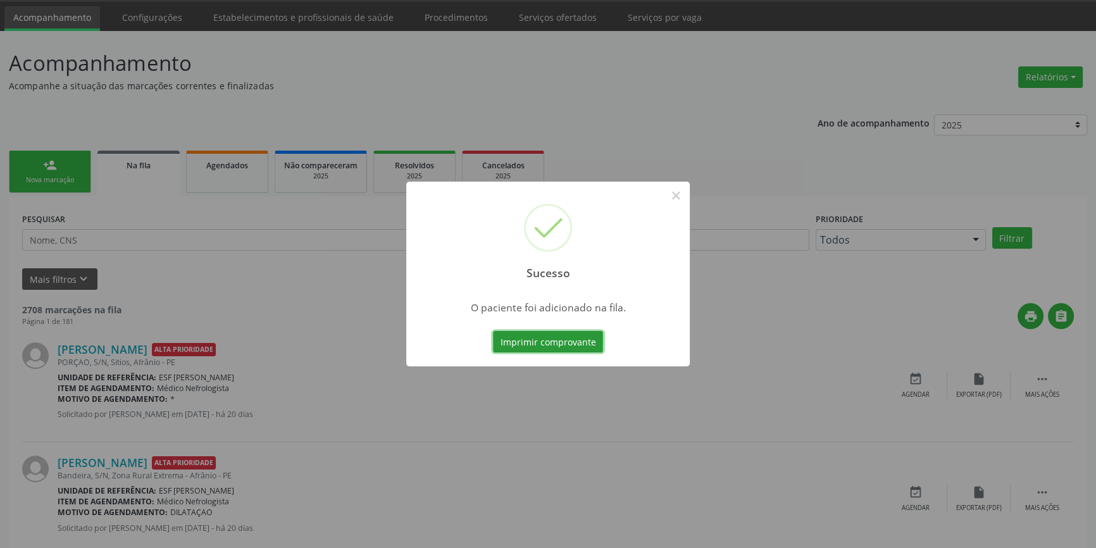
scroll to position [0, 0]
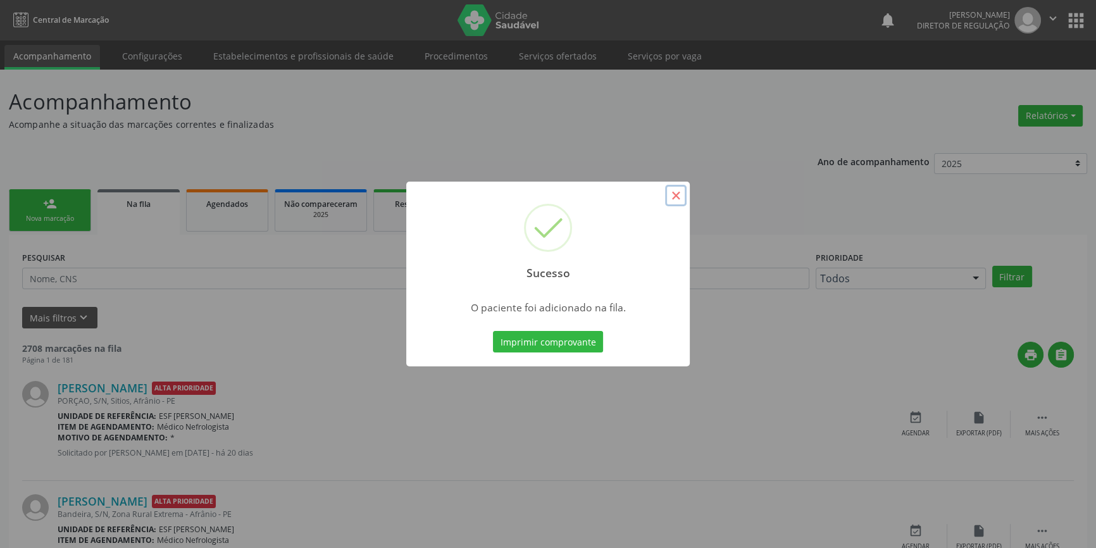
click at [680, 196] on button "×" at bounding box center [676, 196] width 22 height 22
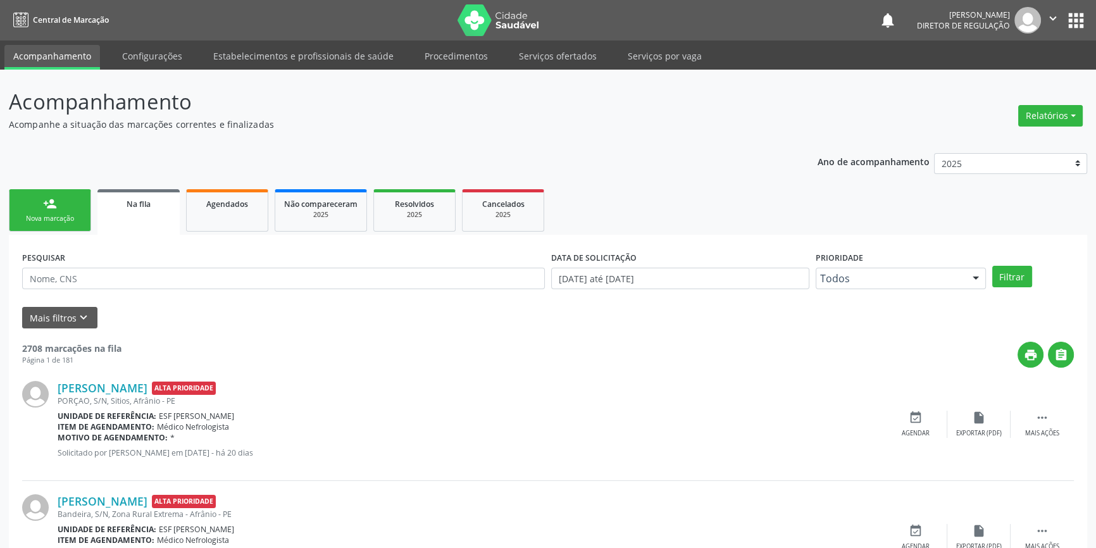
click at [37, 207] on link "person_add Nova marcação" at bounding box center [50, 210] width 82 height 42
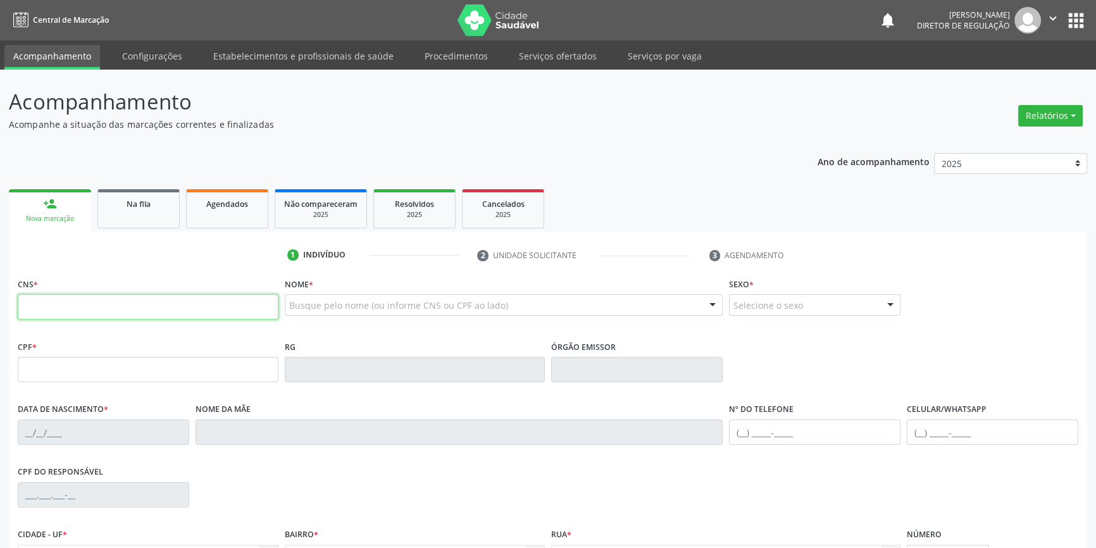
click at [159, 316] on input "text" at bounding box center [148, 306] width 261 height 25
type input "708 7061 2028 4196"
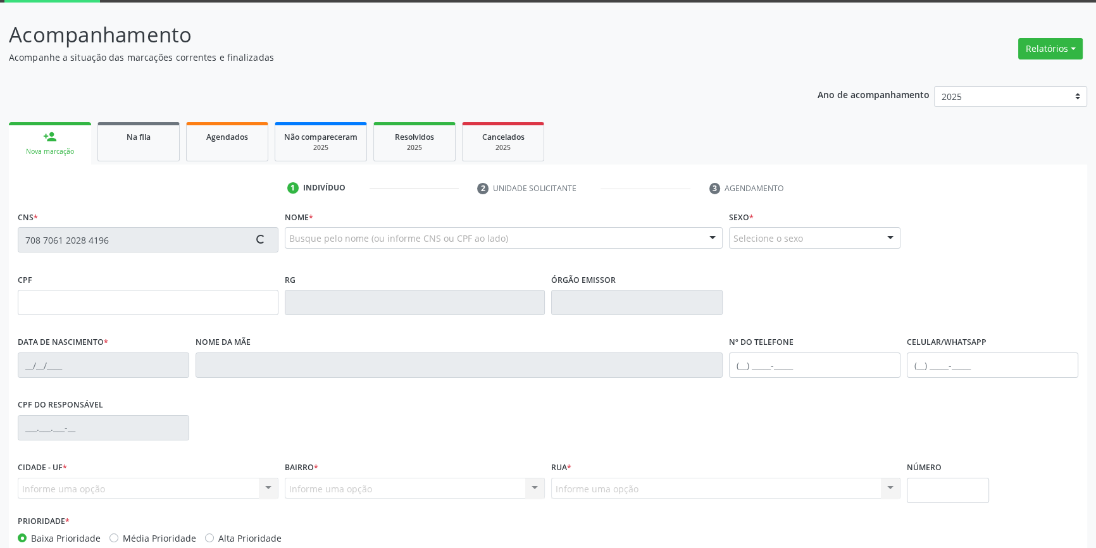
scroll to position [137, 0]
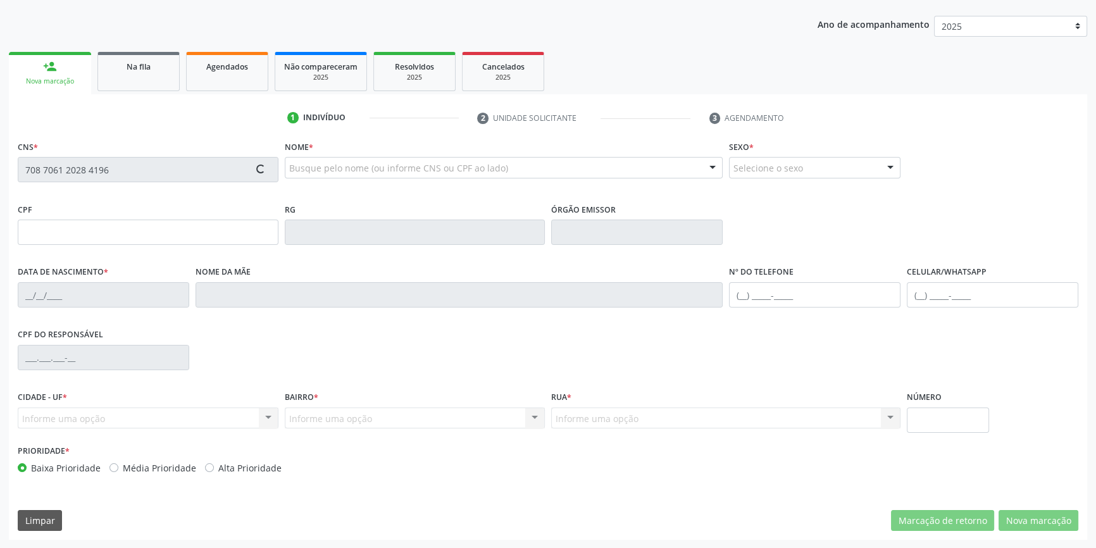
type input "061.674.274-61"
type input "24/05/1981"
type input "Isaura Pereira da Mata"
type input "(87) 98824-7213"
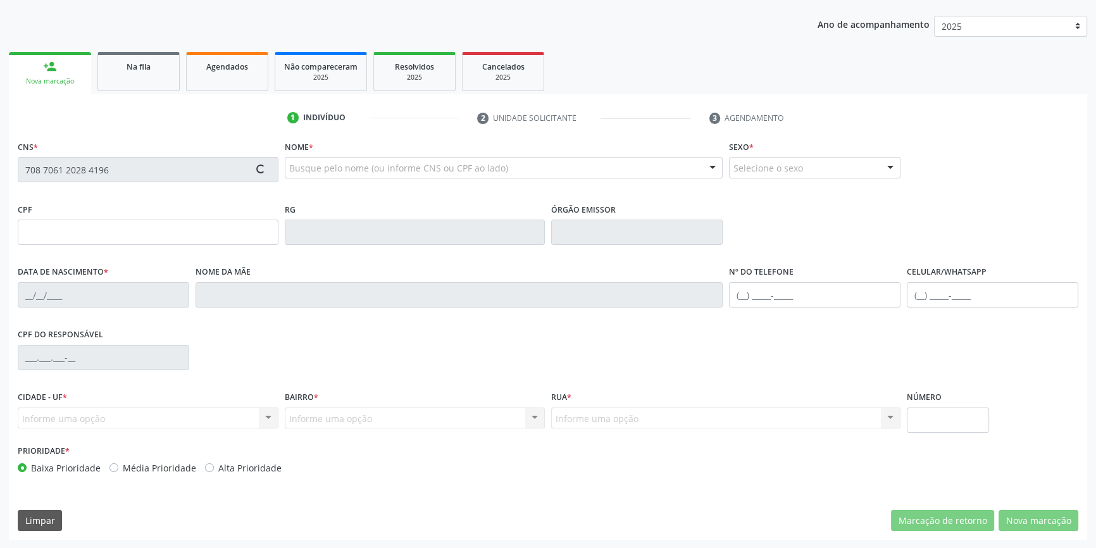
type input "S/N"
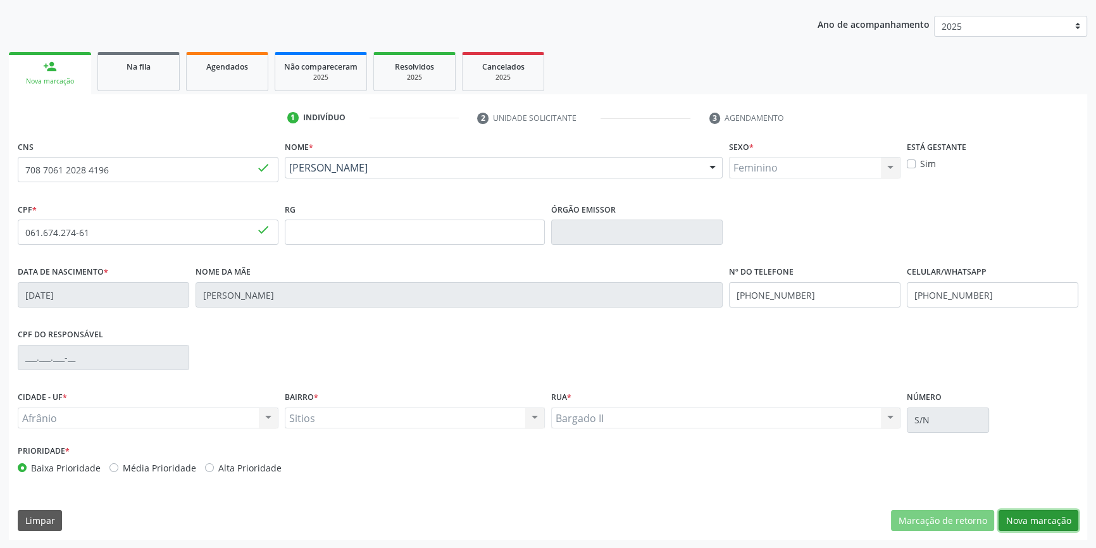
click at [1066, 523] on button "Nova marcação" at bounding box center [1039, 521] width 80 height 22
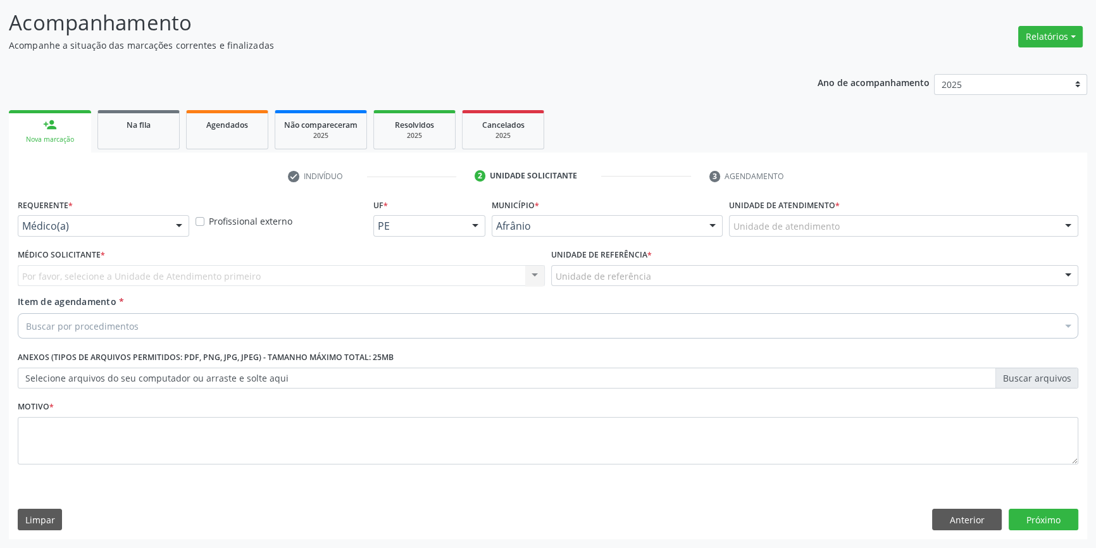
scroll to position [78, 0]
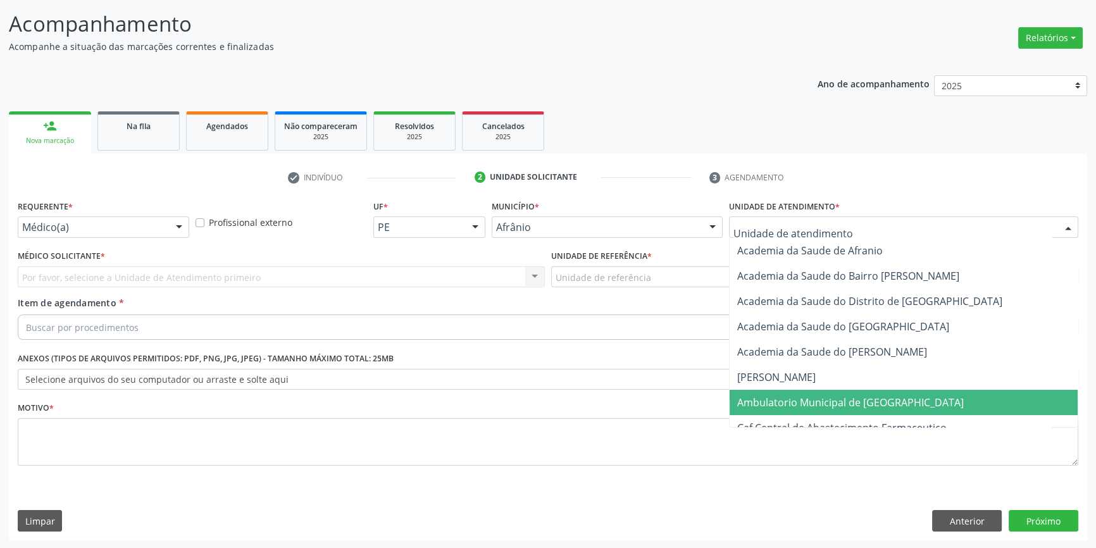
drag, startPoint x: 795, startPoint y: 389, endPoint x: 620, endPoint y: 302, distance: 195.9
click at [794, 390] on span "Ambulatorio Municipal de [GEOGRAPHIC_DATA]" at bounding box center [904, 402] width 348 height 25
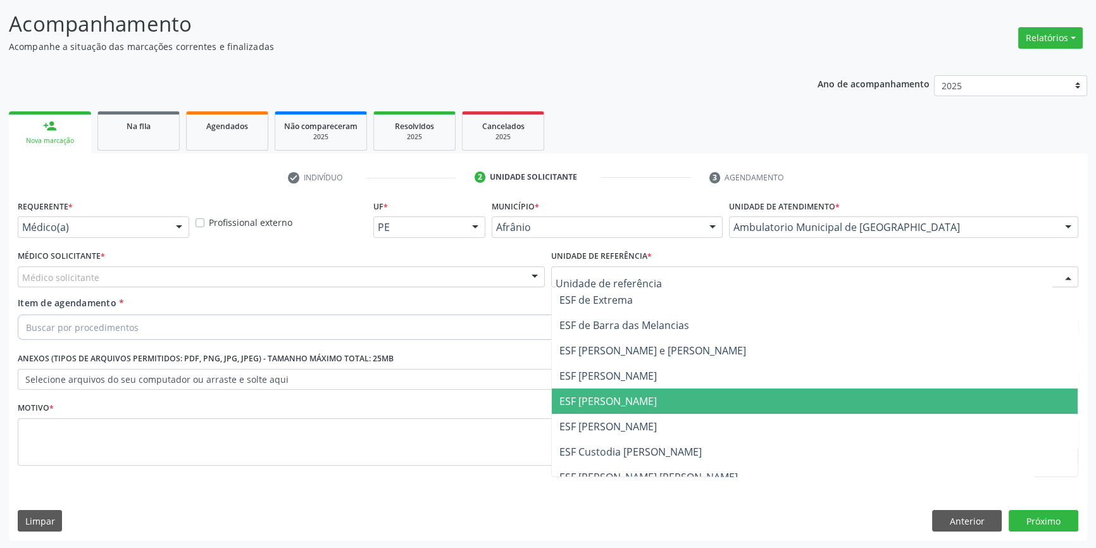
drag, startPoint x: 622, startPoint y: 408, endPoint x: 380, endPoint y: 334, distance: 252.7
click at [618, 404] on span "ESF [PERSON_NAME]" at bounding box center [815, 401] width 526 height 25
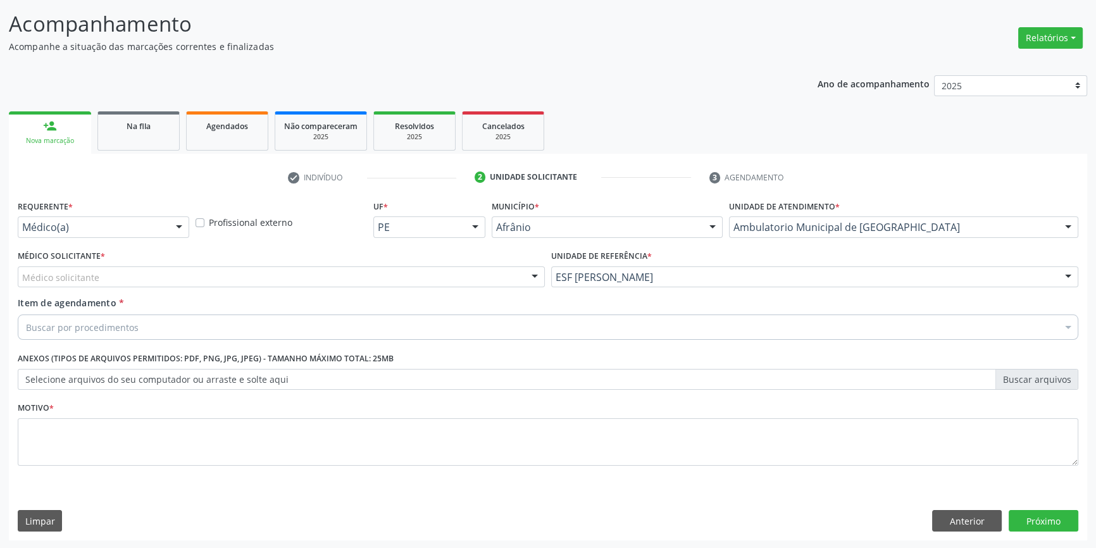
click at [251, 283] on div "Médico solicitante" at bounding box center [281, 277] width 527 height 22
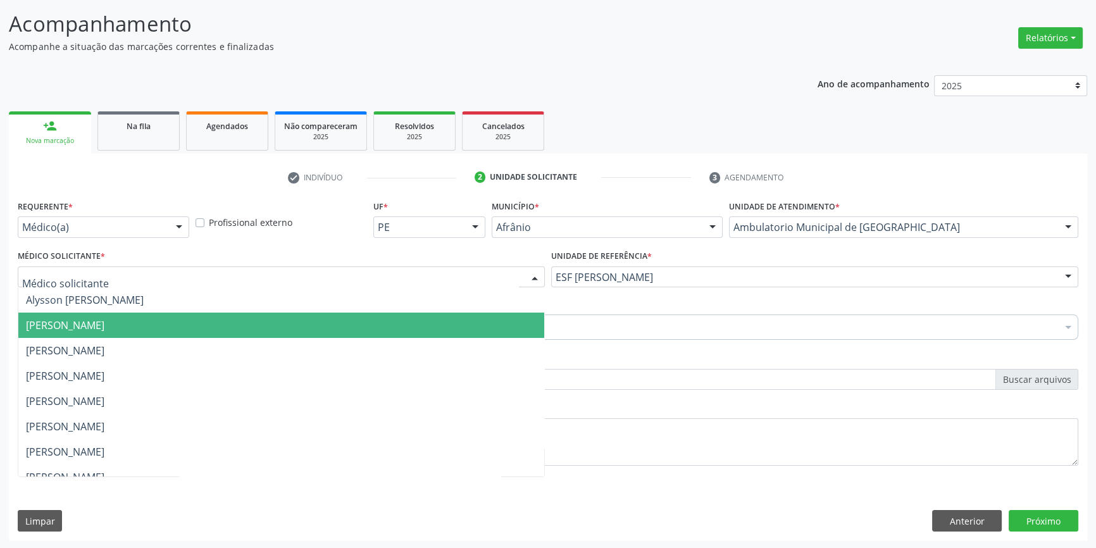
click at [104, 318] on span "[PERSON_NAME]" at bounding box center [65, 325] width 78 height 14
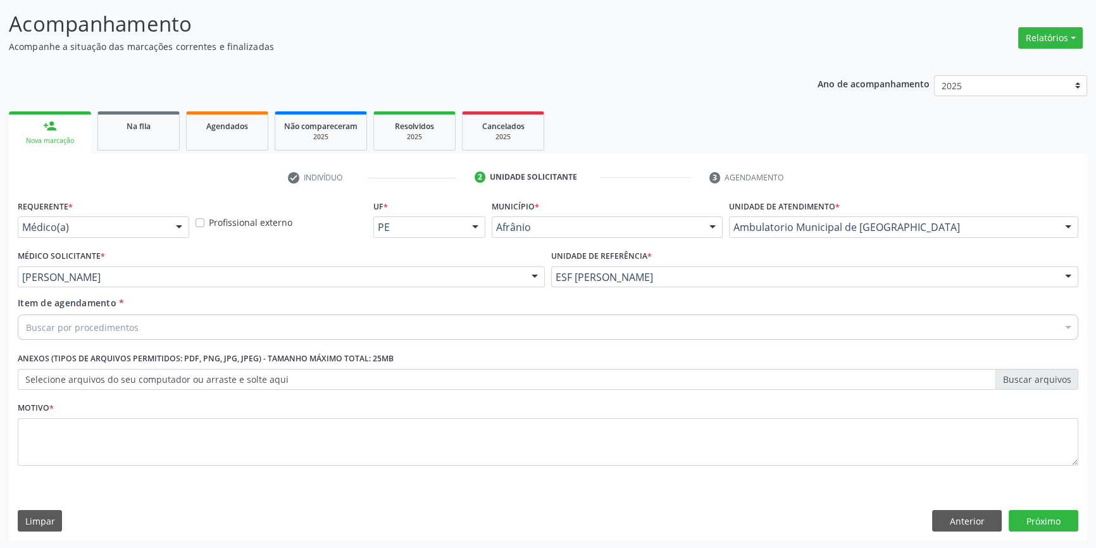
click at [156, 330] on div "Buscar por procedimentos" at bounding box center [548, 327] width 1061 height 25
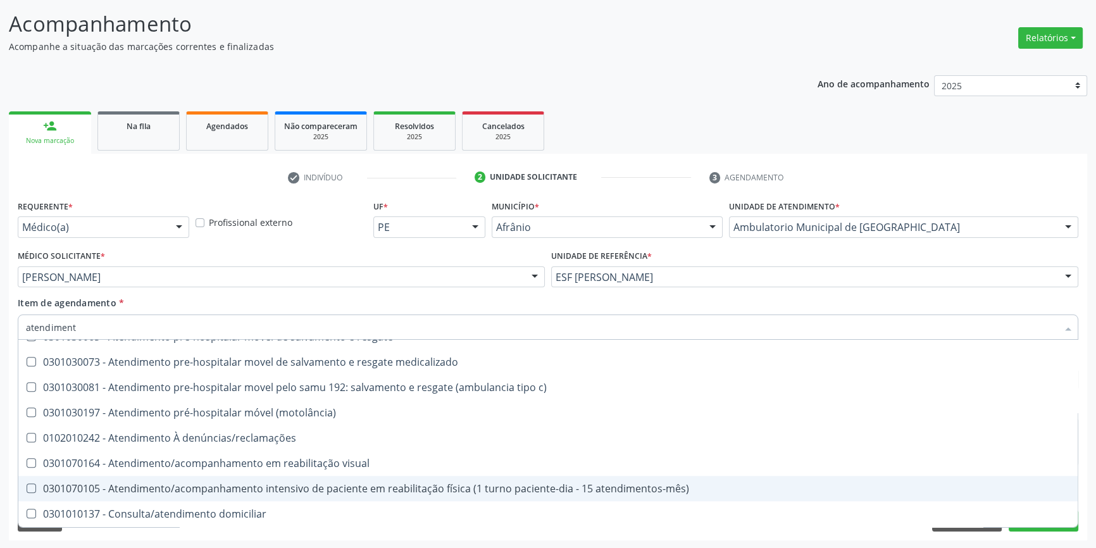
scroll to position [1492, 0]
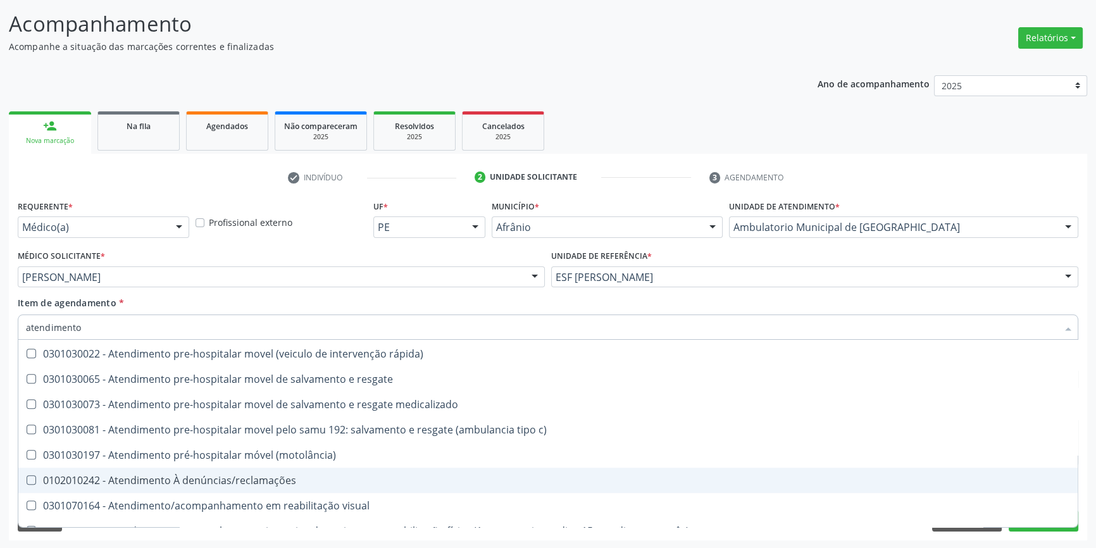
type input "atendimento f"
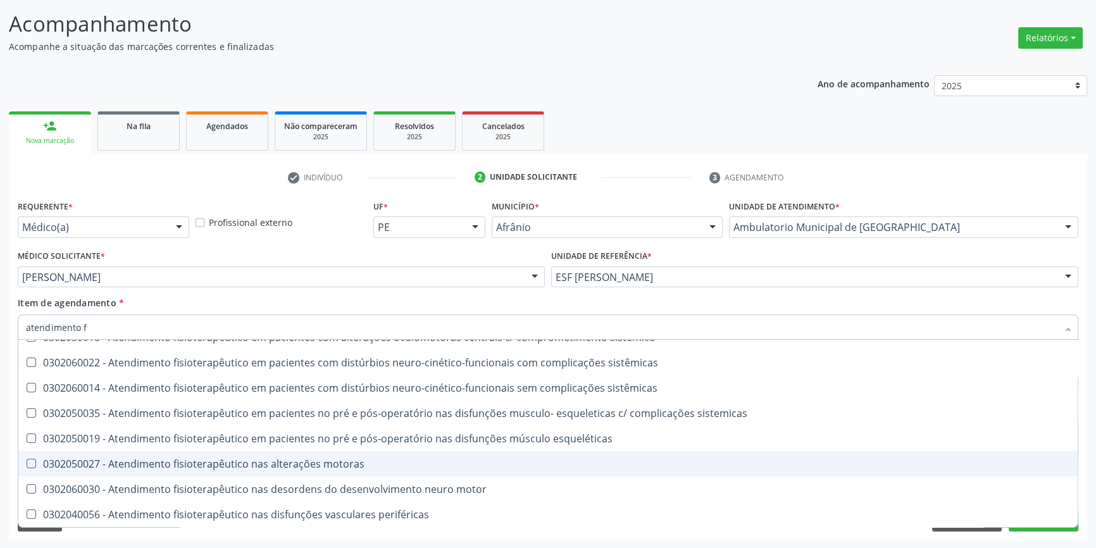
scroll to position [445, 0]
click at [261, 470] on span "0302050027 - Atendimento fisioterapêutico nas alterações motoras" at bounding box center [548, 464] width 1060 height 25
checkbox motoras "true"
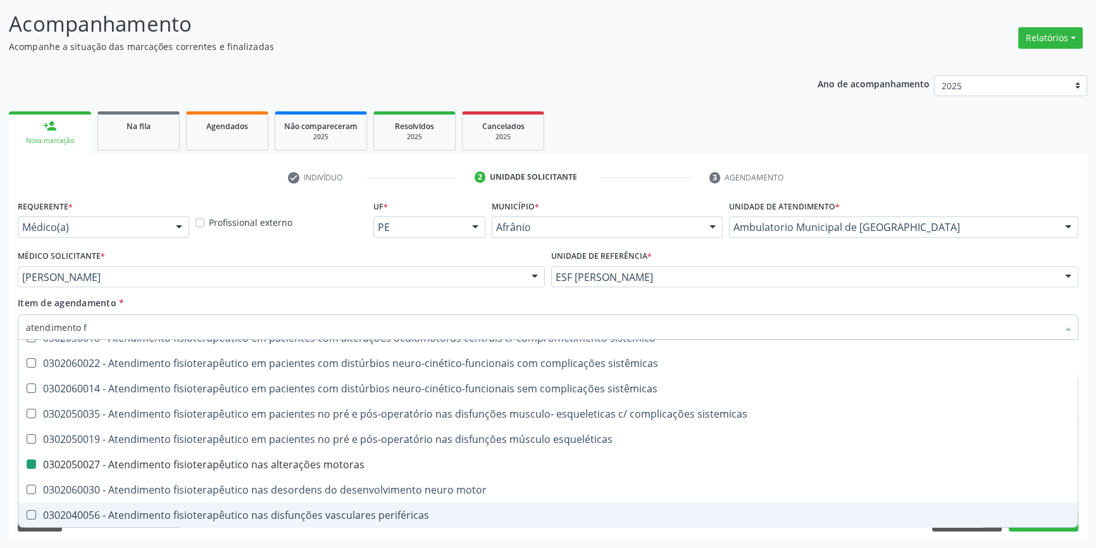
click at [1067, 541] on div "Acompanhamento Acompanhe a situação das marcações correntes e finalizadas Relat…" at bounding box center [548, 271] width 1096 height 558
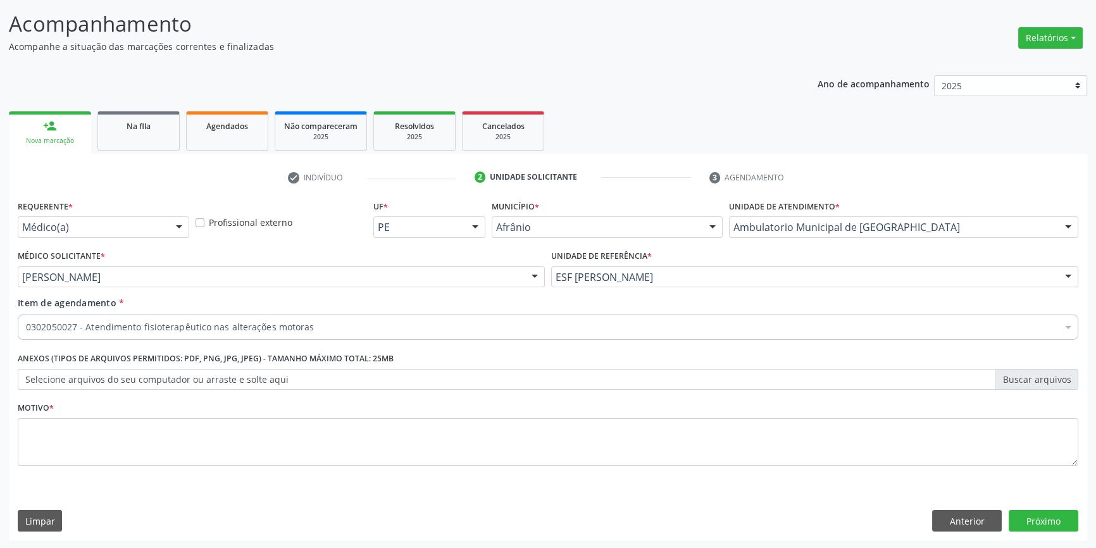
scroll to position [0, 0]
click at [1060, 527] on button "Próximo" at bounding box center [1044, 521] width 70 height 22
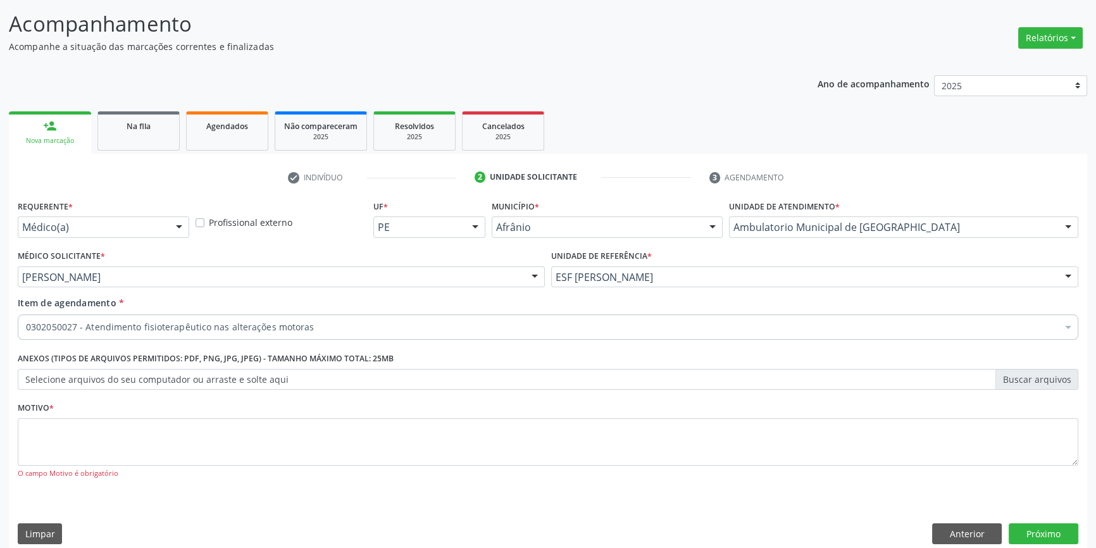
click at [380, 468] on div "O campo Motivo é obrigatório" at bounding box center [548, 473] width 1061 height 11
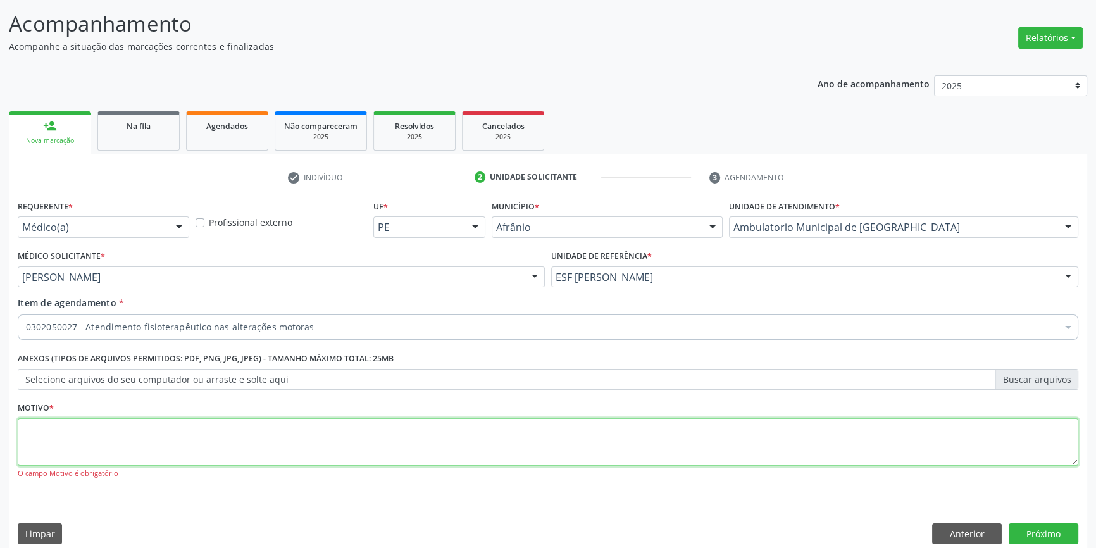
click at [385, 456] on textarea at bounding box center [548, 442] width 1061 height 48
type textarea ","
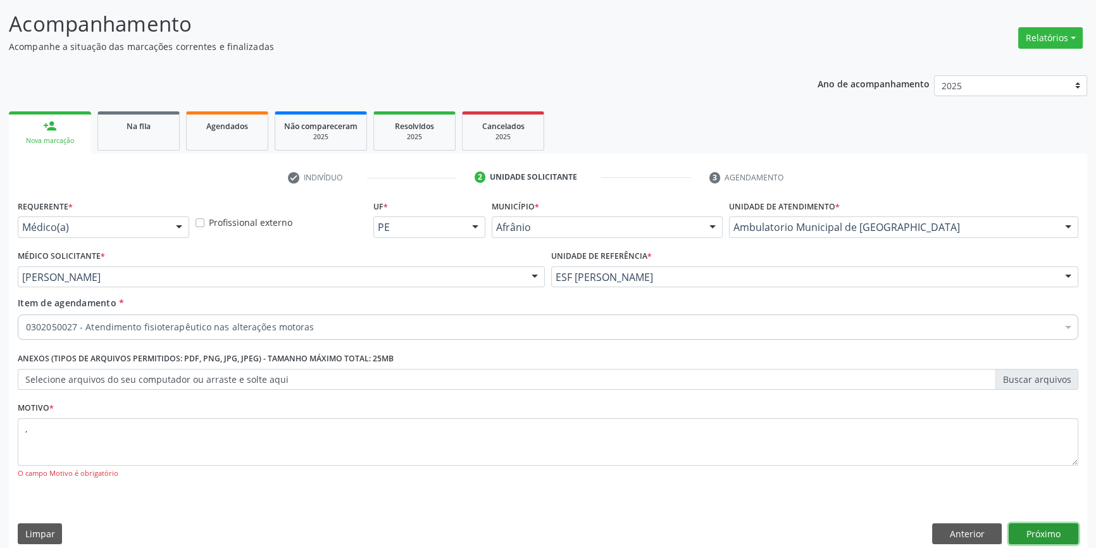
click at [1045, 537] on button "Próximo" at bounding box center [1044, 534] width 70 height 22
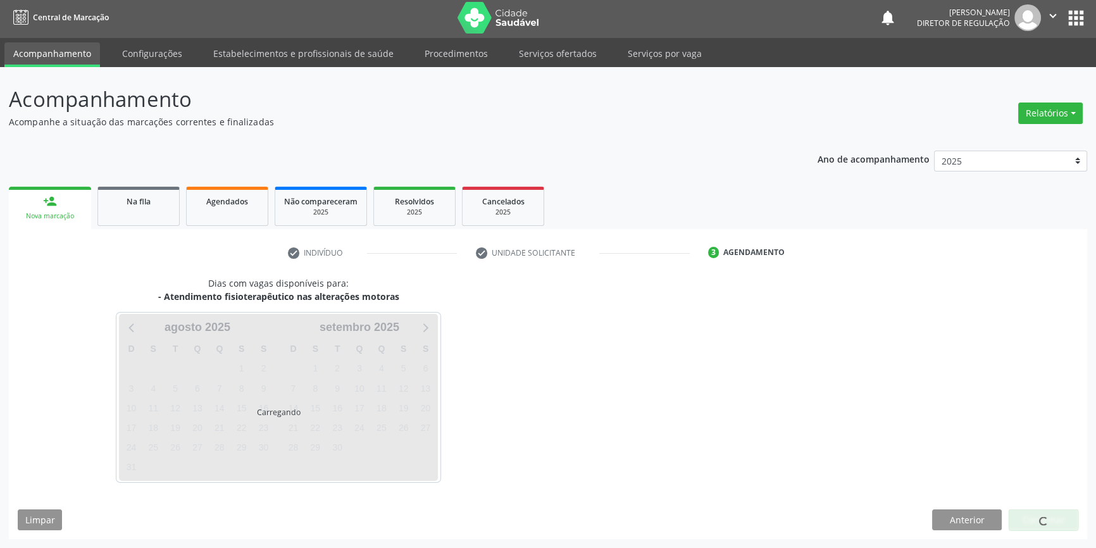
scroll to position [1, 0]
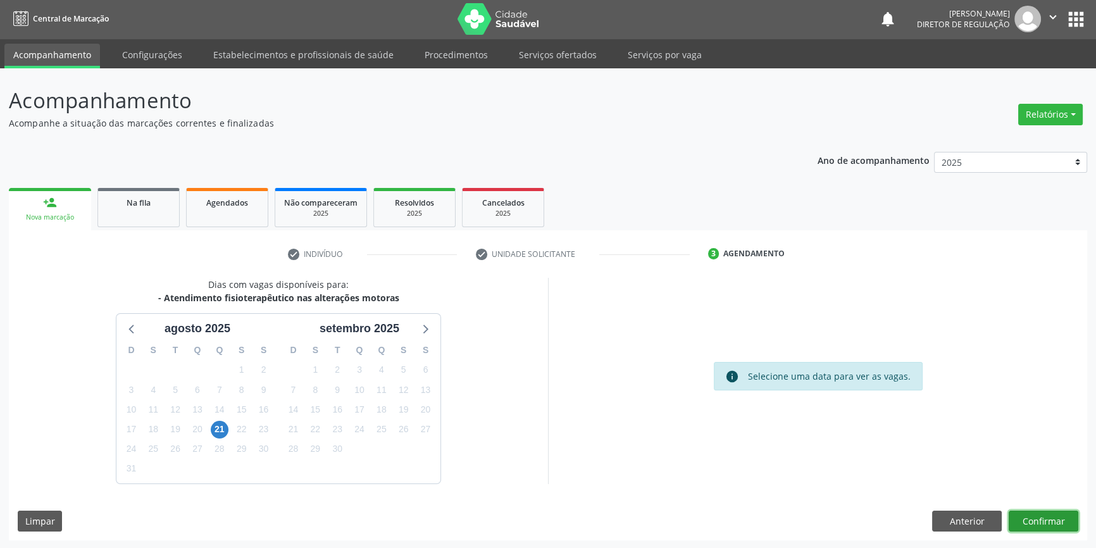
click at [1066, 518] on button "Confirmar" at bounding box center [1044, 522] width 70 height 22
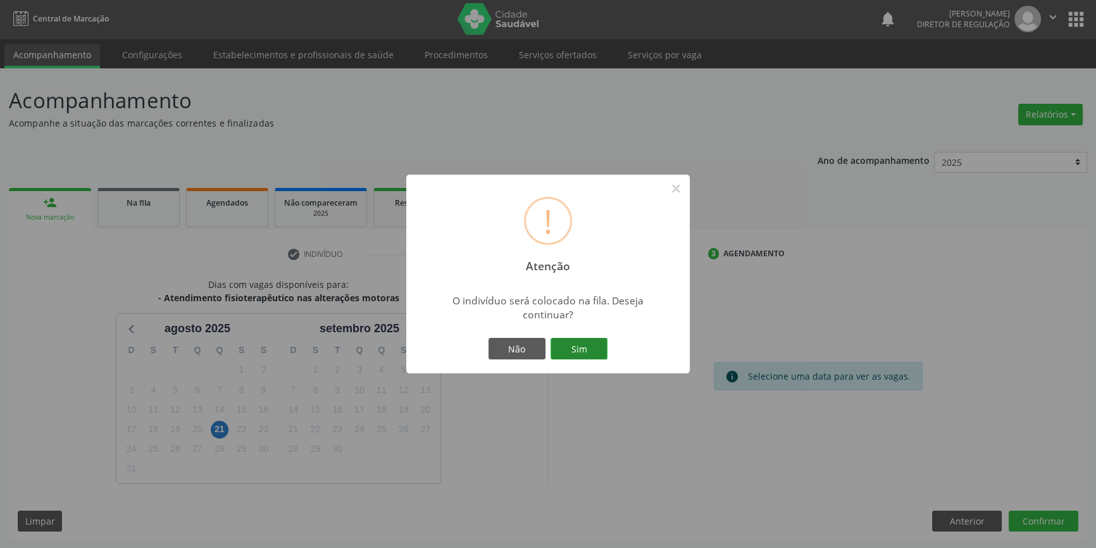
click at [591, 349] on button "Sim" at bounding box center [579, 349] width 57 height 22
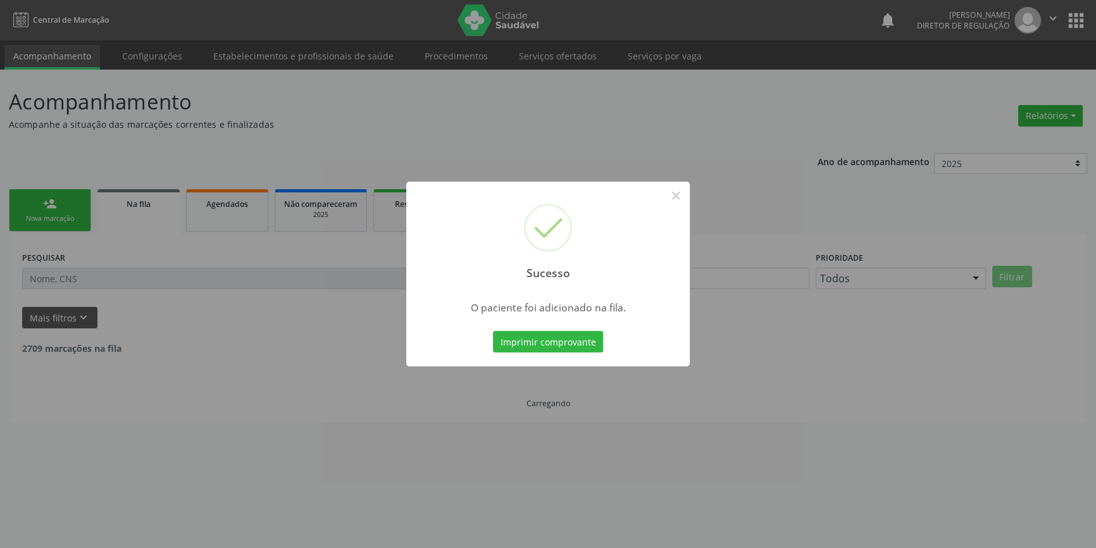
scroll to position [0, 0]
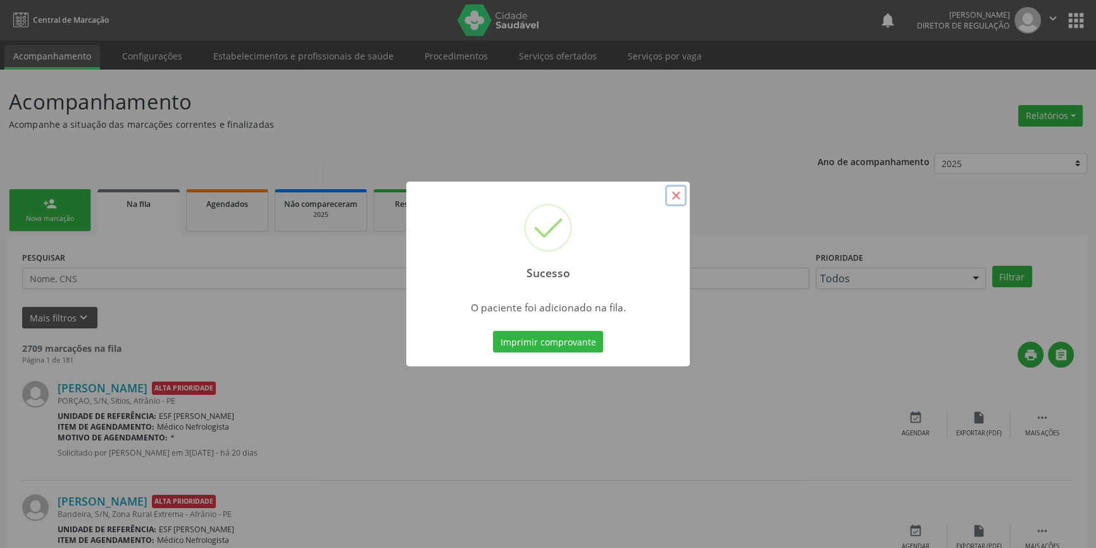
click at [677, 192] on button "×" at bounding box center [676, 196] width 22 height 22
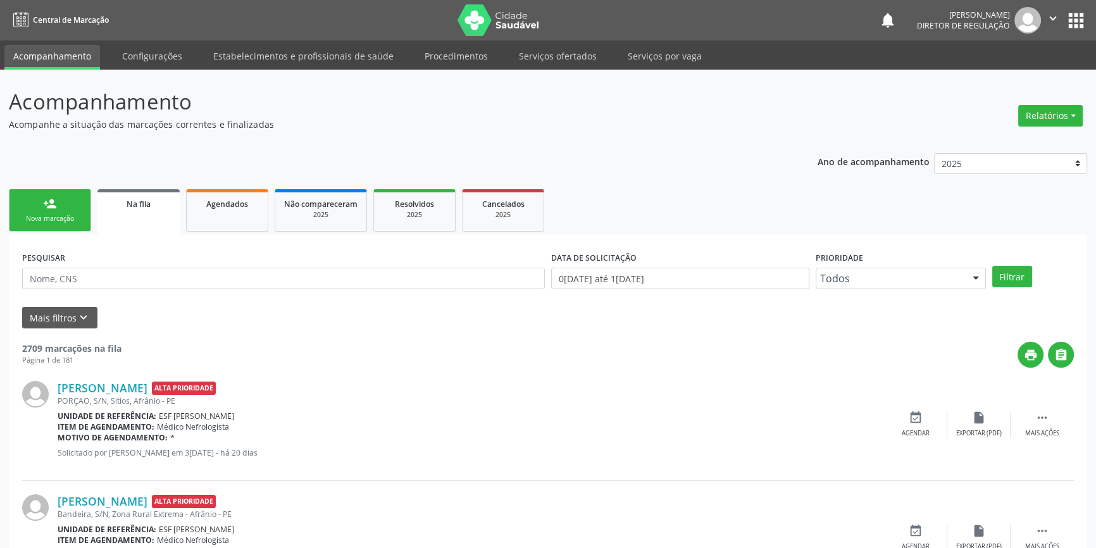
click at [41, 210] on link "person_add Nova marcação" at bounding box center [50, 210] width 82 height 42
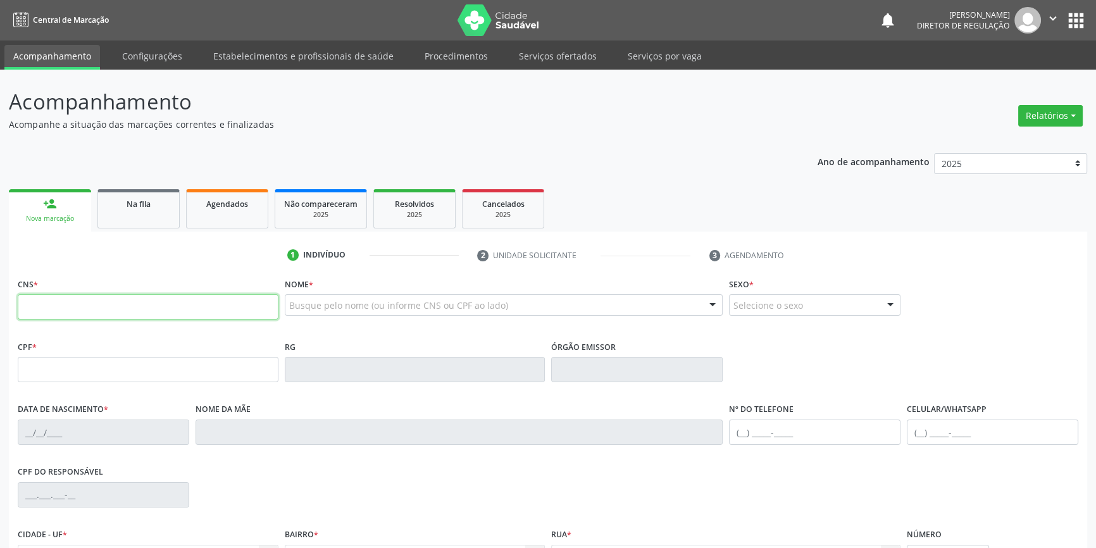
click at [78, 303] on input "text" at bounding box center [148, 306] width 261 height 25
type input "706 4051 8349 7087"
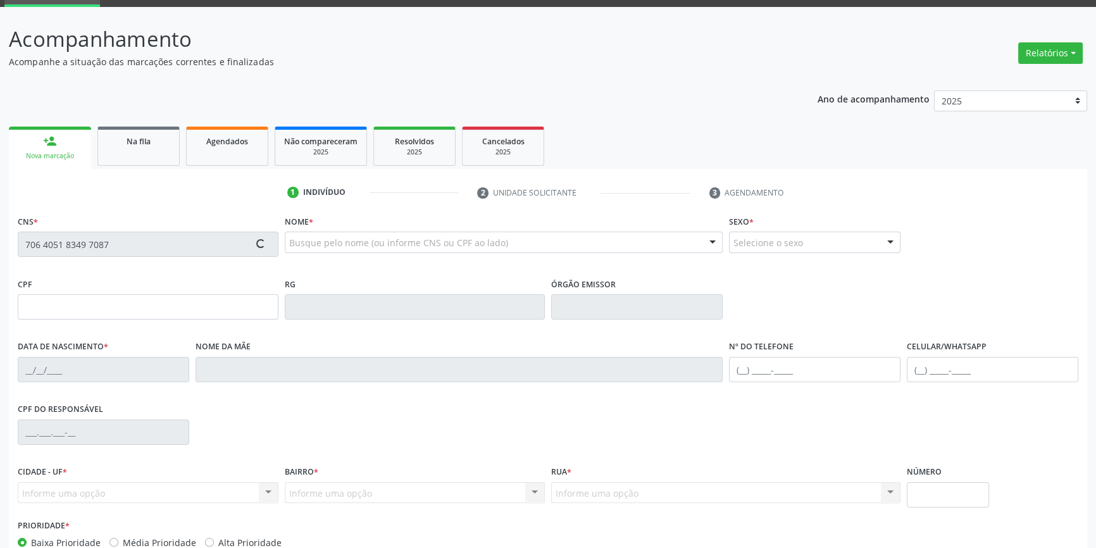
scroll to position [137, 0]
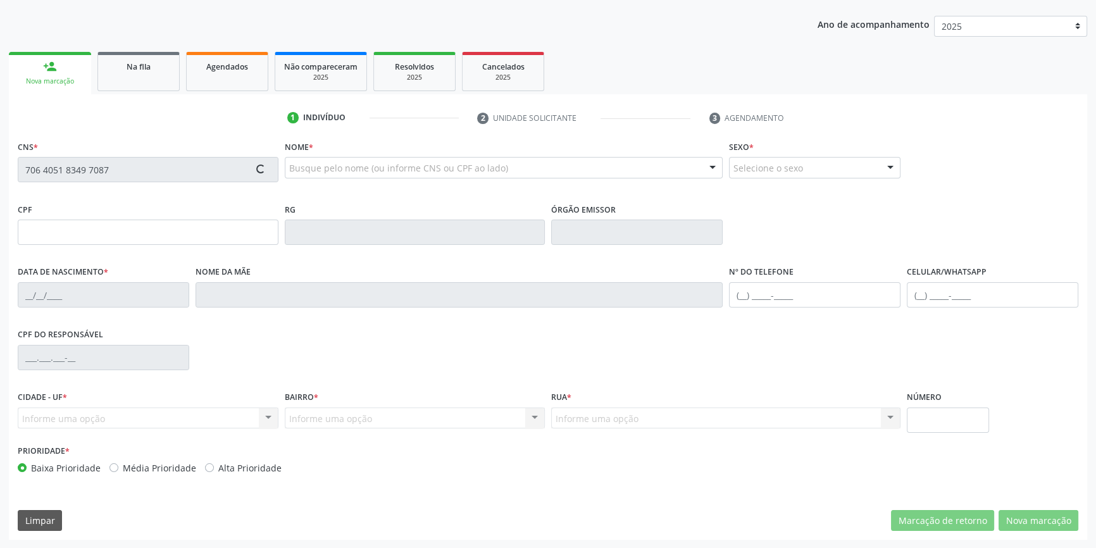
type input "27/06/1968"
type input "Joana Sousa Brito"
type input "(87) 98861-7159"
type input "S/N"
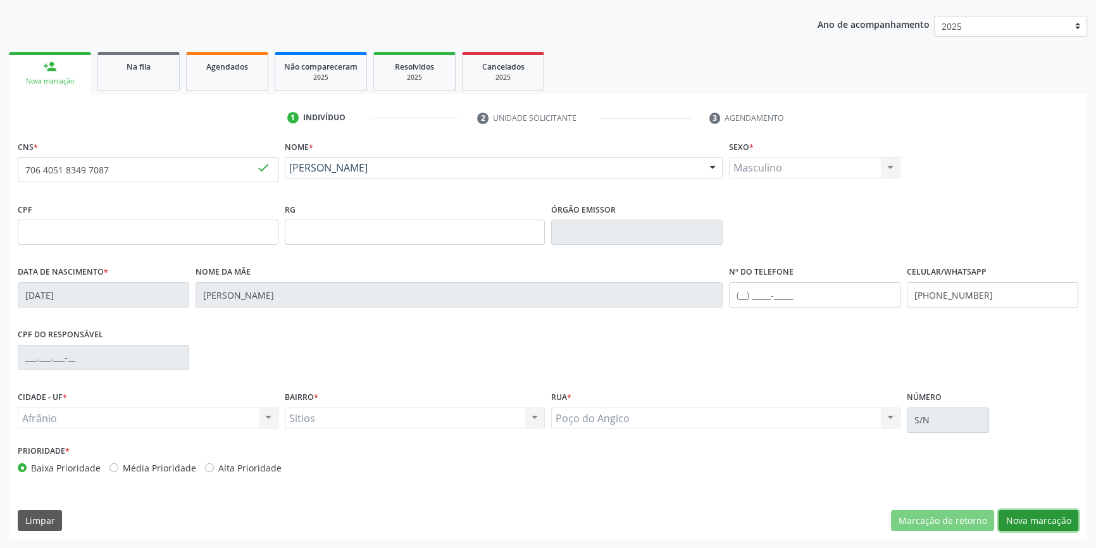
click at [1022, 520] on button "Nova marcação" at bounding box center [1039, 521] width 80 height 22
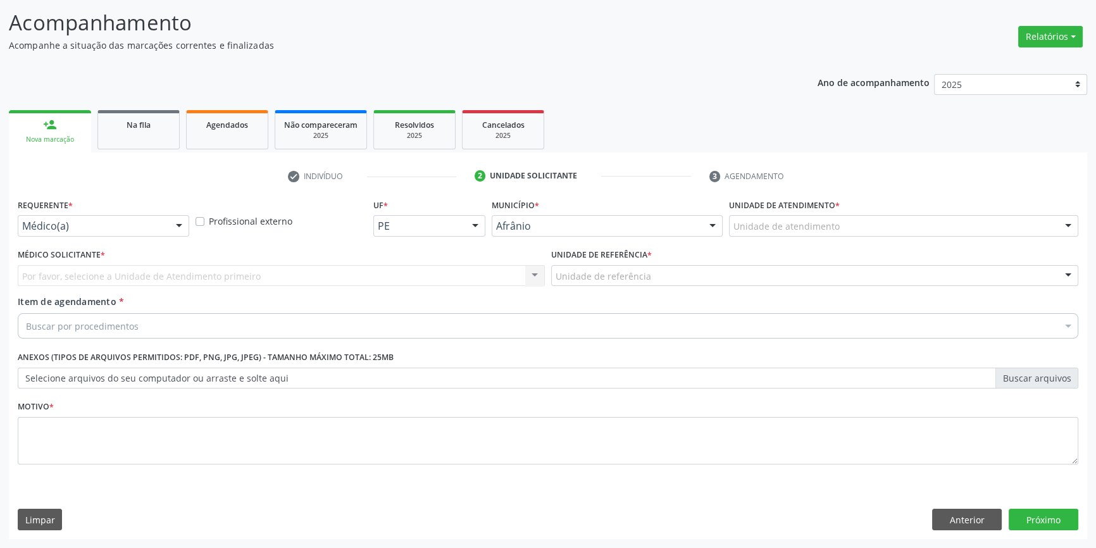
scroll to position [78, 0]
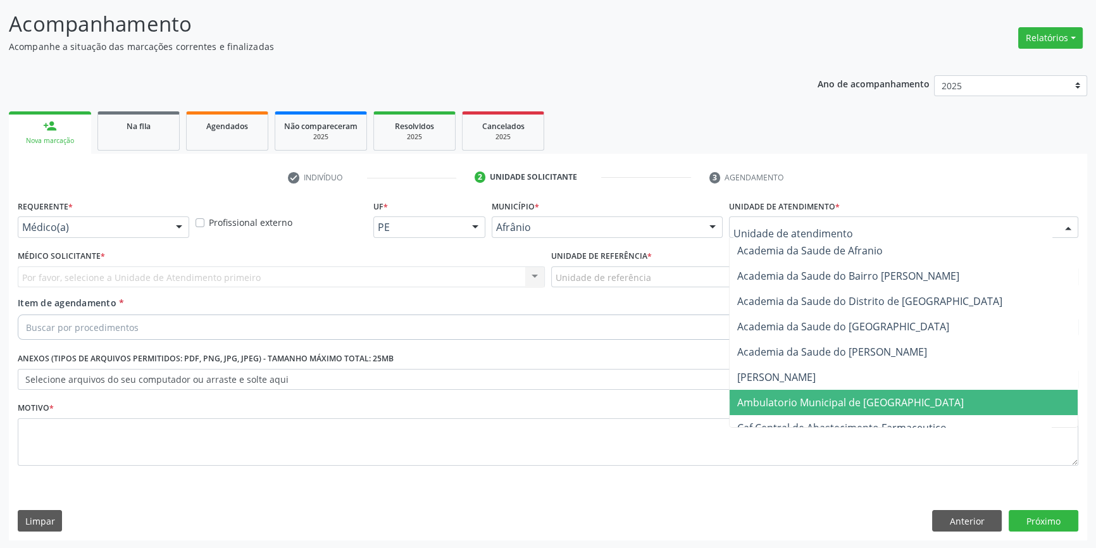
drag, startPoint x: 810, startPoint y: 394, endPoint x: 689, endPoint y: 333, distance: 135.9
click at [809, 396] on span "Ambulatorio Municipal de [GEOGRAPHIC_DATA]" at bounding box center [850, 403] width 227 height 14
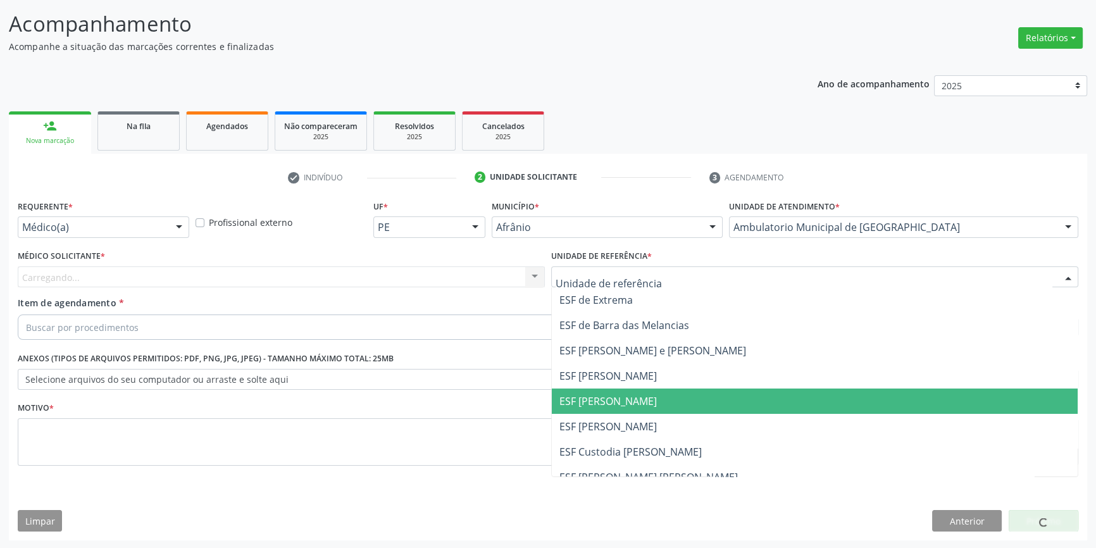
drag, startPoint x: 608, startPoint y: 396, endPoint x: 339, endPoint y: 316, distance: 280.6
click at [601, 395] on span "ESF [PERSON_NAME]" at bounding box center [608, 401] width 97 height 14
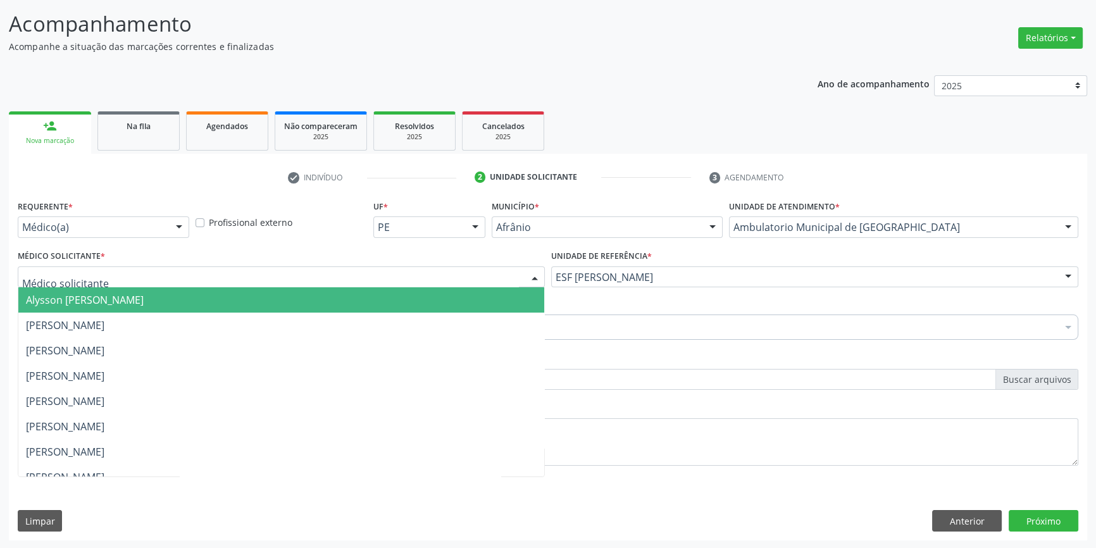
click at [284, 284] on div at bounding box center [281, 277] width 527 height 22
drag, startPoint x: 258, startPoint y: 268, endPoint x: 240, endPoint y: 282, distance: 22.2
click at [254, 268] on div at bounding box center [281, 277] width 527 height 22
click at [144, 301] on span "Alysson [PERSON_NAME]" at bounding box center [85, 300] width 118 height 14
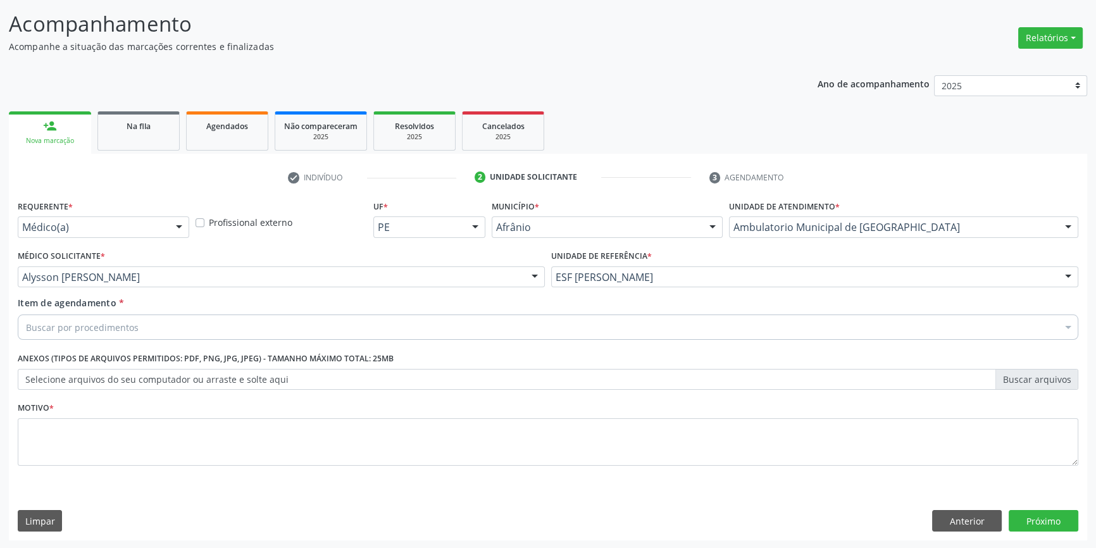
click at [165, 320] on div "Buscar por procedimentos" at bounding box center [548, 327] width 1061 height 25
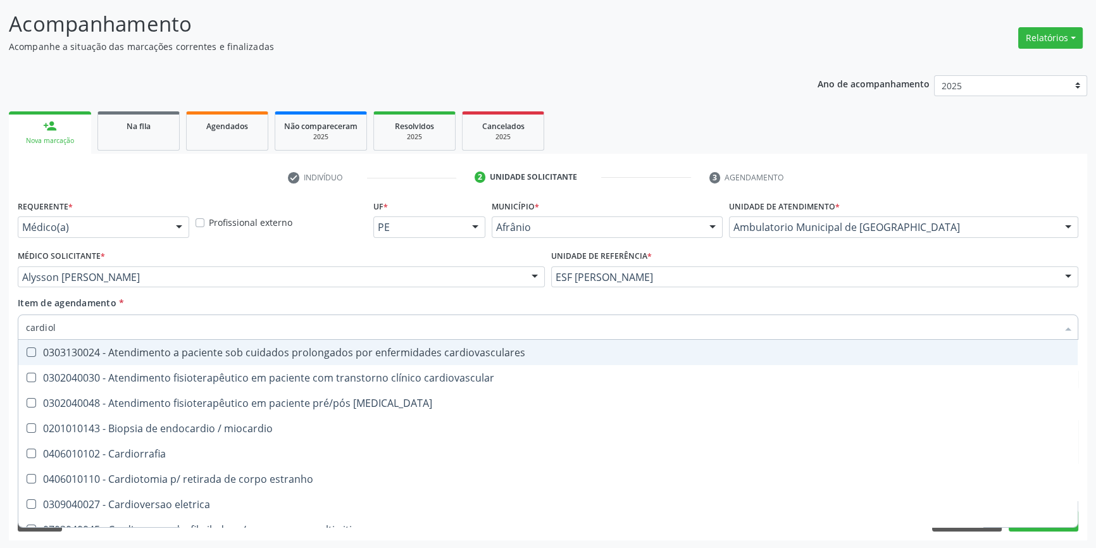
type input "cardiolo"
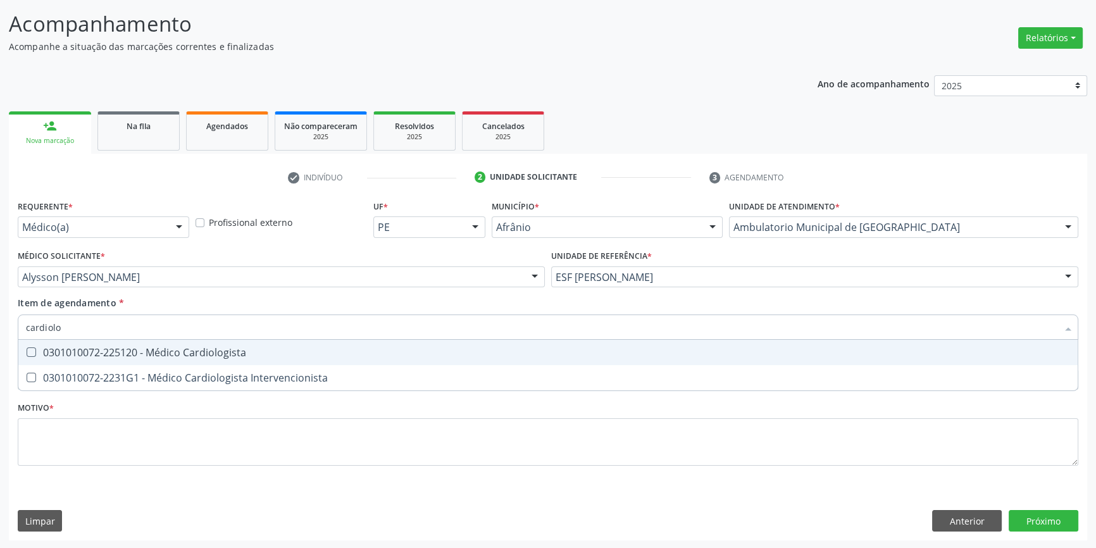
click at [178, 355] on div "0301010072-225120 - Médico Cardiologista" at bounding box center [548, 352] width 1044 height 10
checkbox Cardiologista "true"
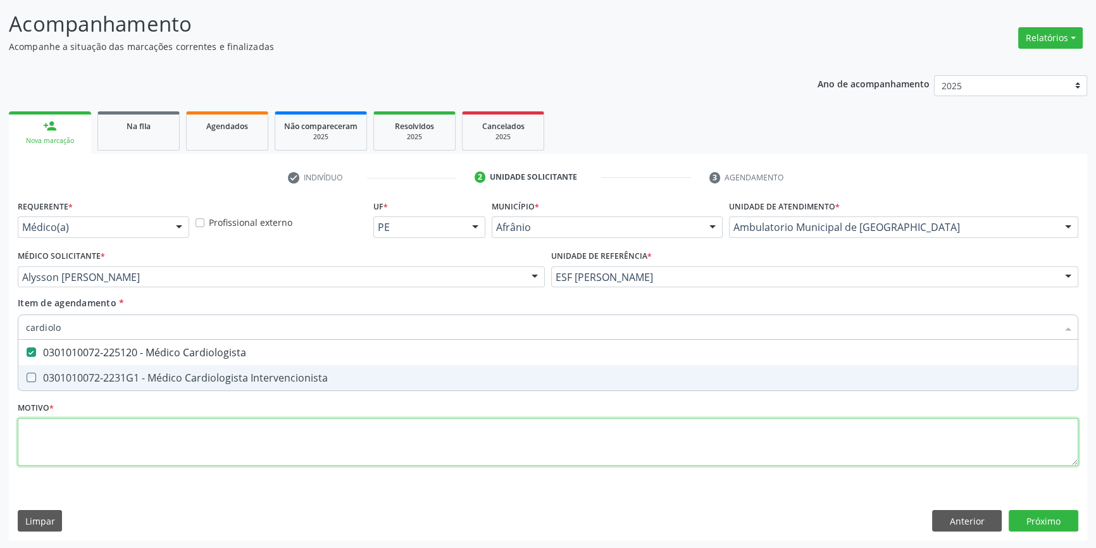
click at [126, 442] on div "Requerente * Médico(a) Médico(a) Enfermeiro(a) Paciente Nenhum resultado encont…" at bounding box center [548, 340] width 1061 height 287
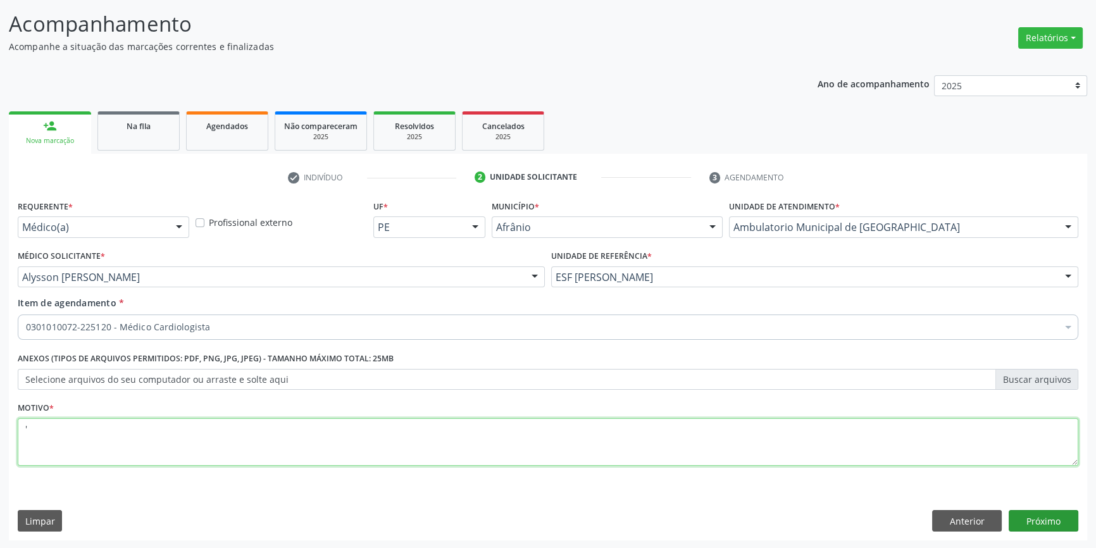
type textarea "'"
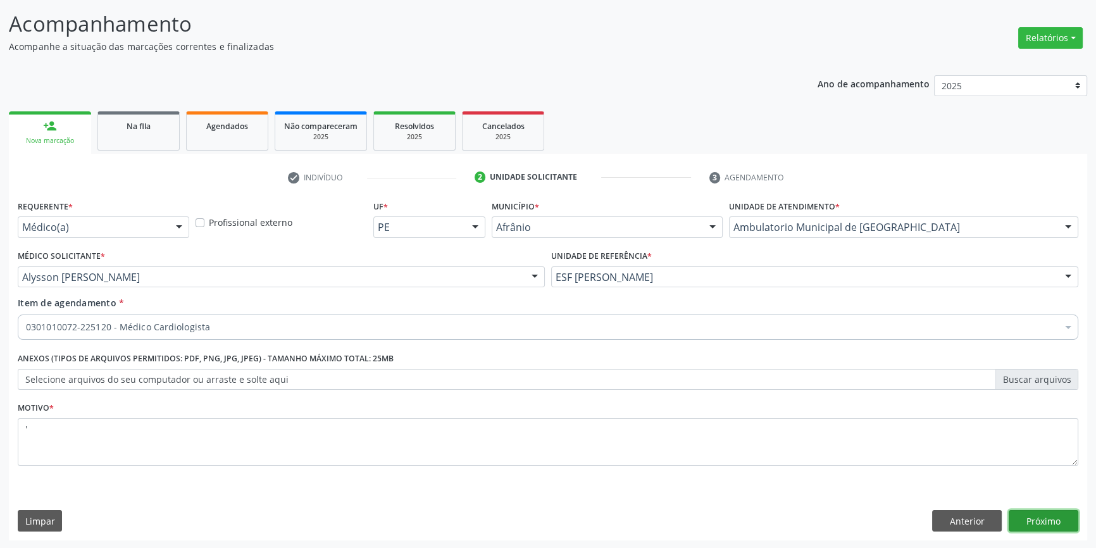
click at [1021, 518] on button "Próximo" at bounding box center [1044, 521] width 70 height 22
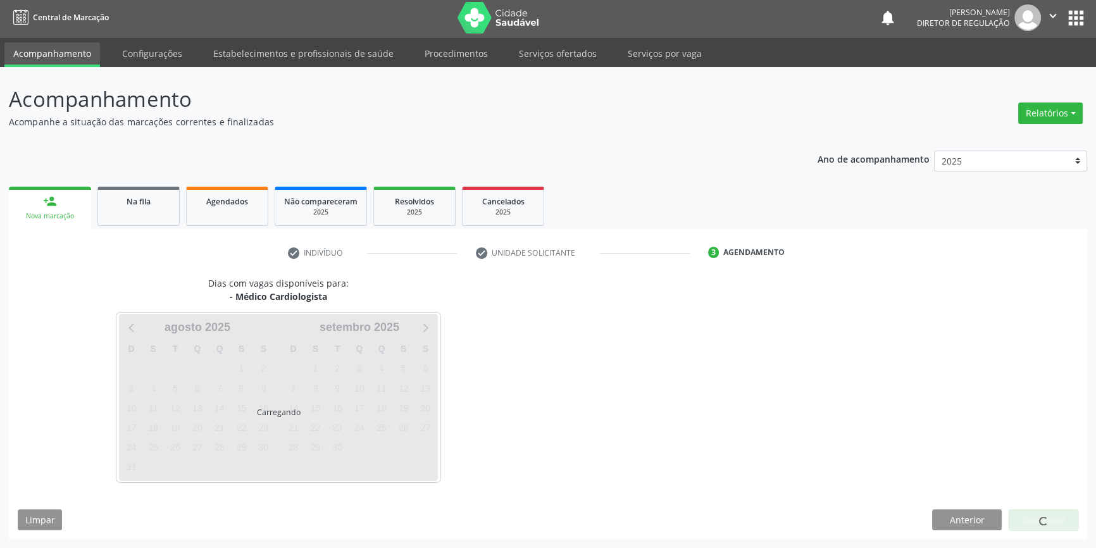
scroll to position [1, 0]
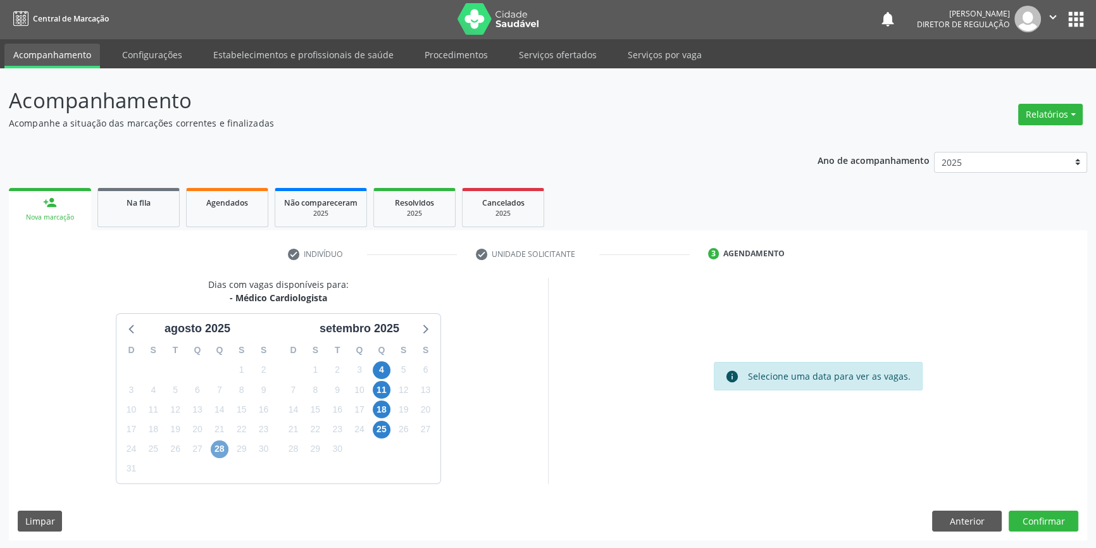
click at [223, 442] on span "28" at bounding box center [220, 450] width 18 height 18
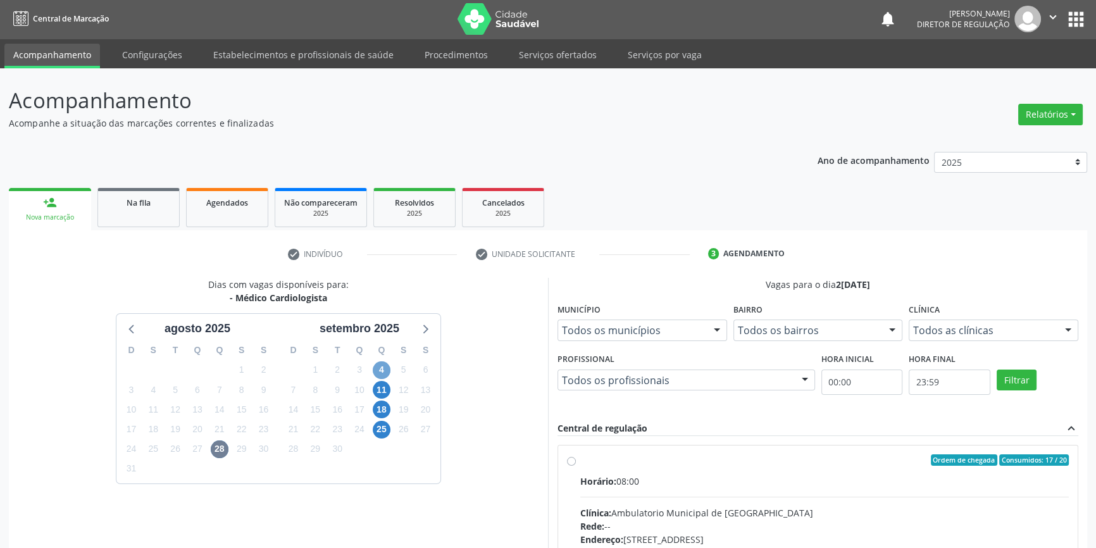
click at [389, 365] on span "4" at bounding box center [382, 370] width 18 height 18
click at [589, 449] on div "Ordem de chegada Consumidos: 8 / 18 Horário: 08:00 Clínica: Ambulatorio Municip…" at bounding box center [818, 552] width 520 height 212
radio input "true"
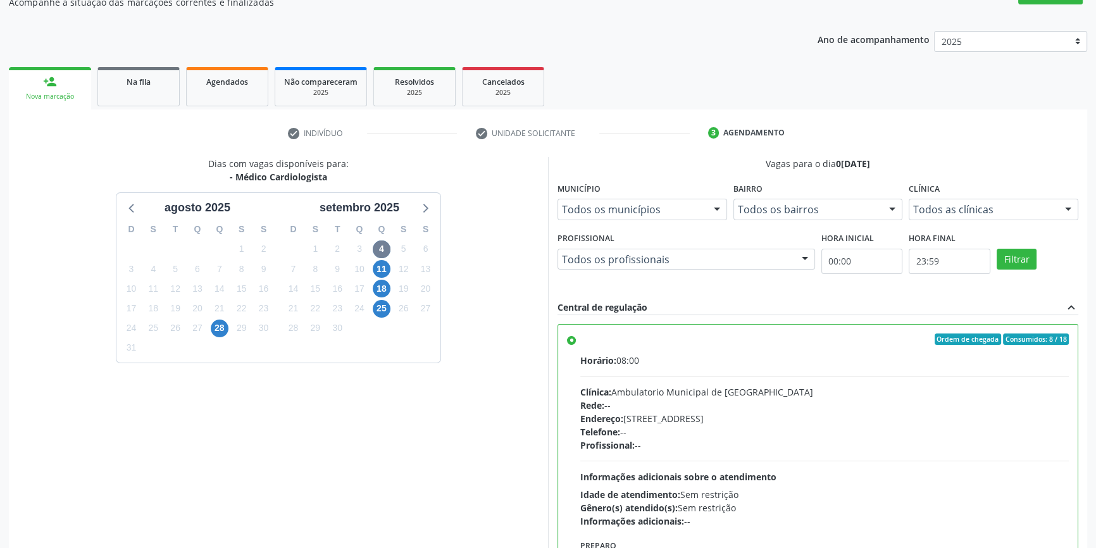
scroll to position [207, 0]
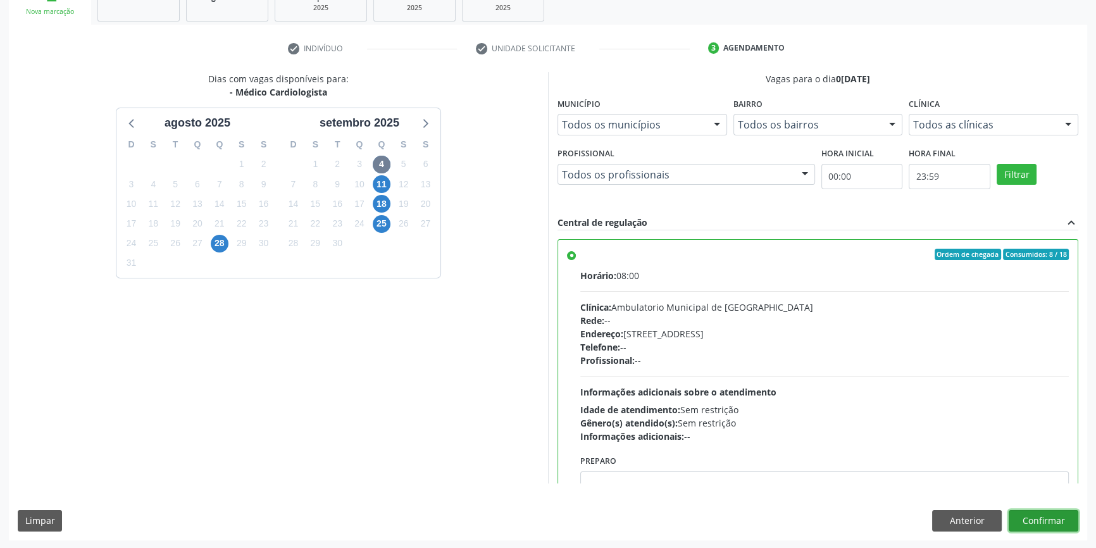
click at [1045, 525] on button "Confirmar" at bounding box center [1044, 521] width 70 height 22
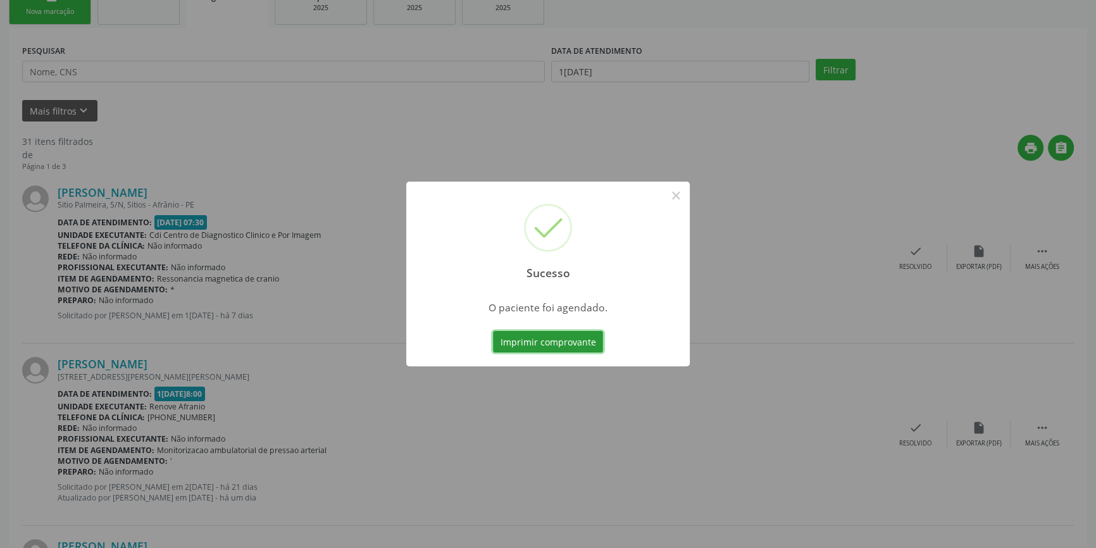
scroll to position [0, 0]
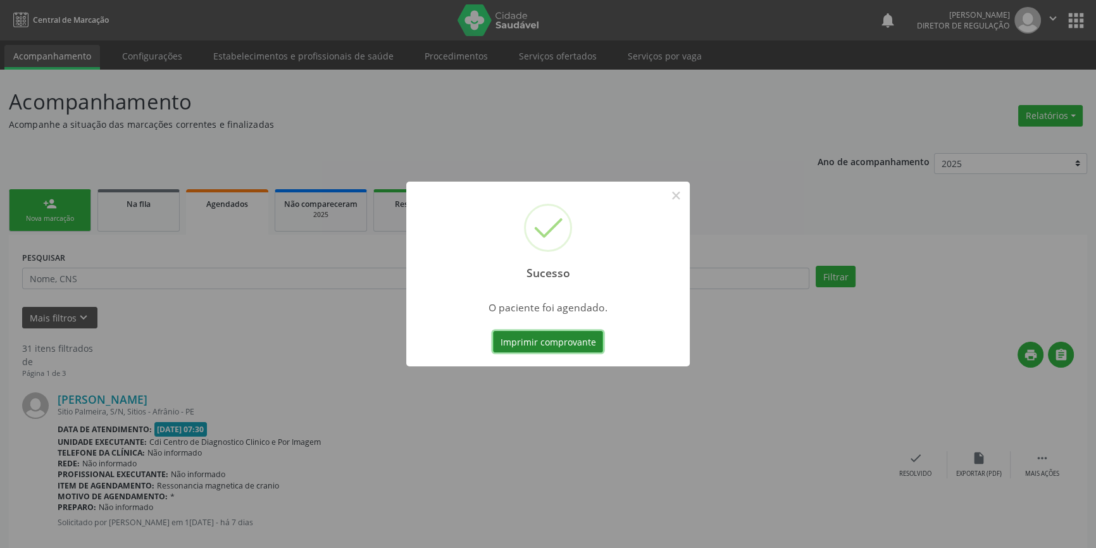
click at [568, 349] on button "Imprimir comprovante" at bounding box center [548, 342] width 110 height 22
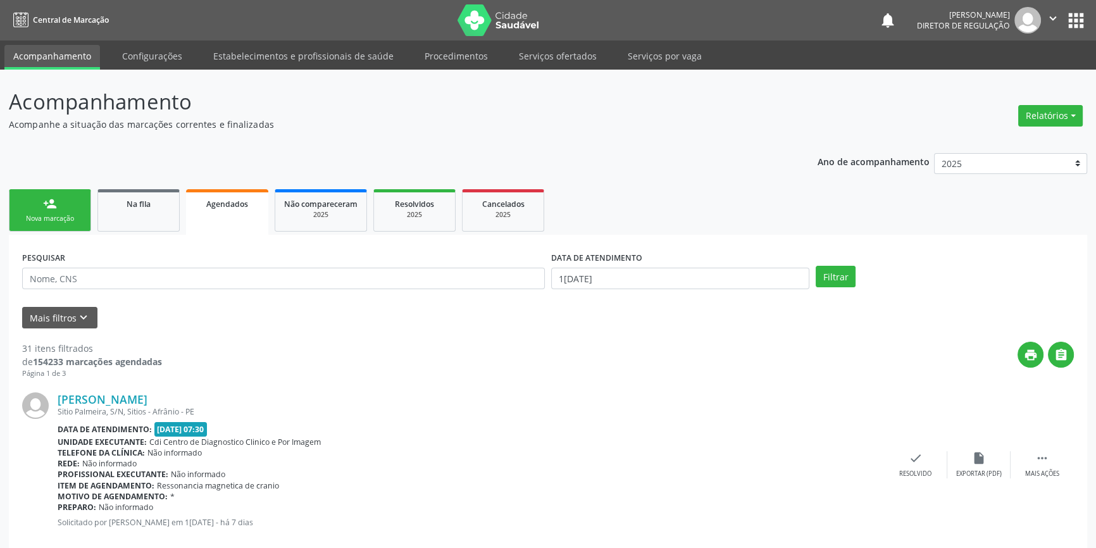
click at [71, 197] on link "person_add Nova marcação" at bounding box center [50, 210] width 82 height 42
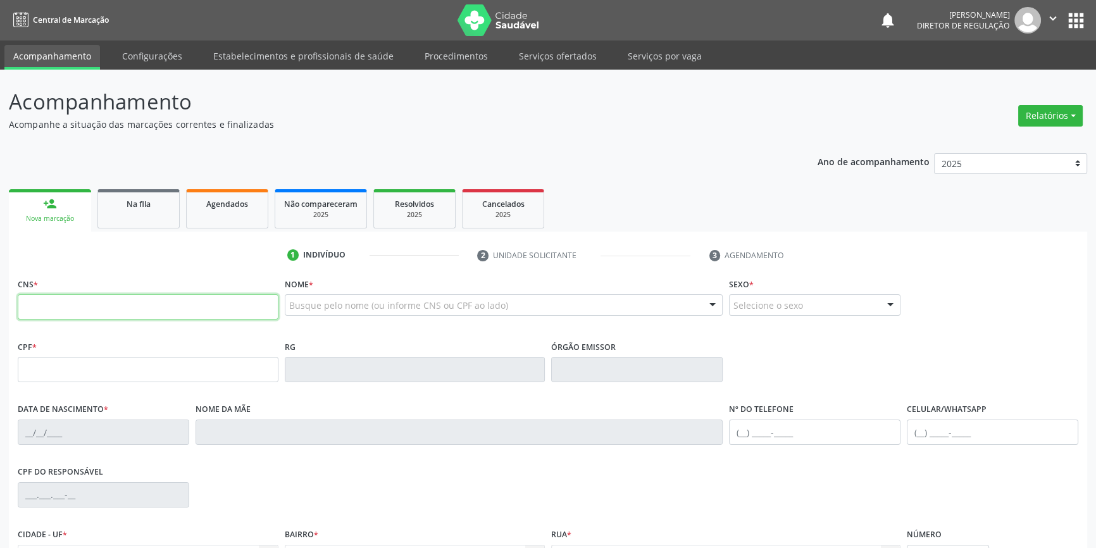
click at [102, 306] on input "text" at bounding box center [148, 306] width 261 height 25
type input "702 3051 3001 5310"
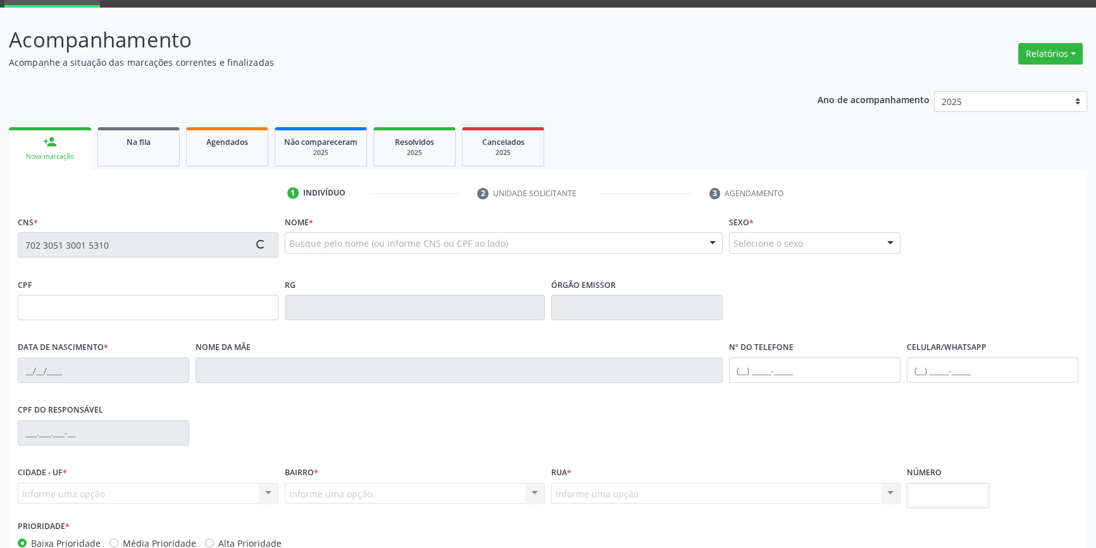
scroll to position [137, 0]
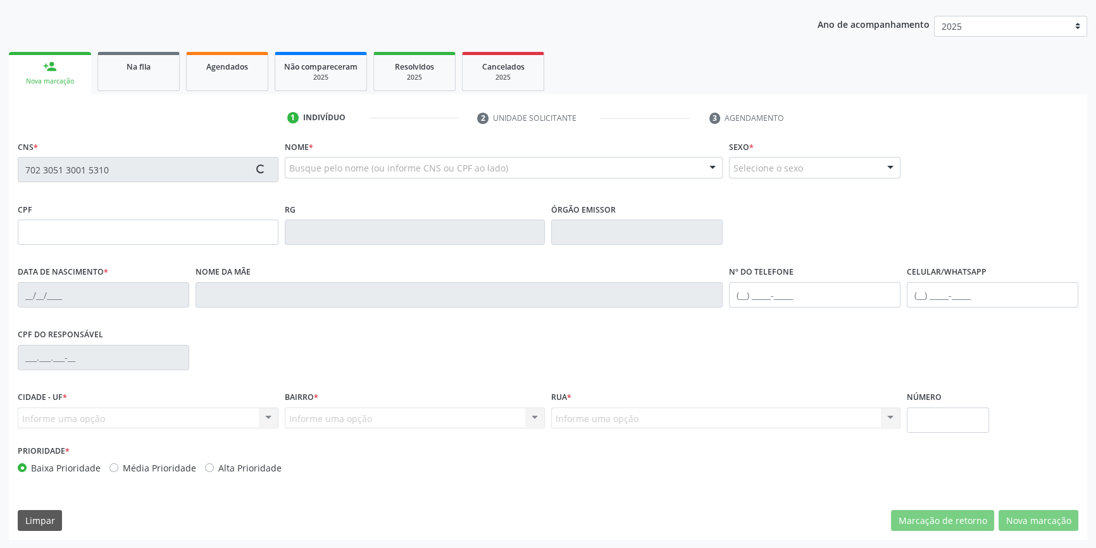
type input "118.388.154-14"
type input "20/09/1995"
type input "Valdeci de Sousa Santos"
type input "(87) 8162-2062"
type input "S/N"
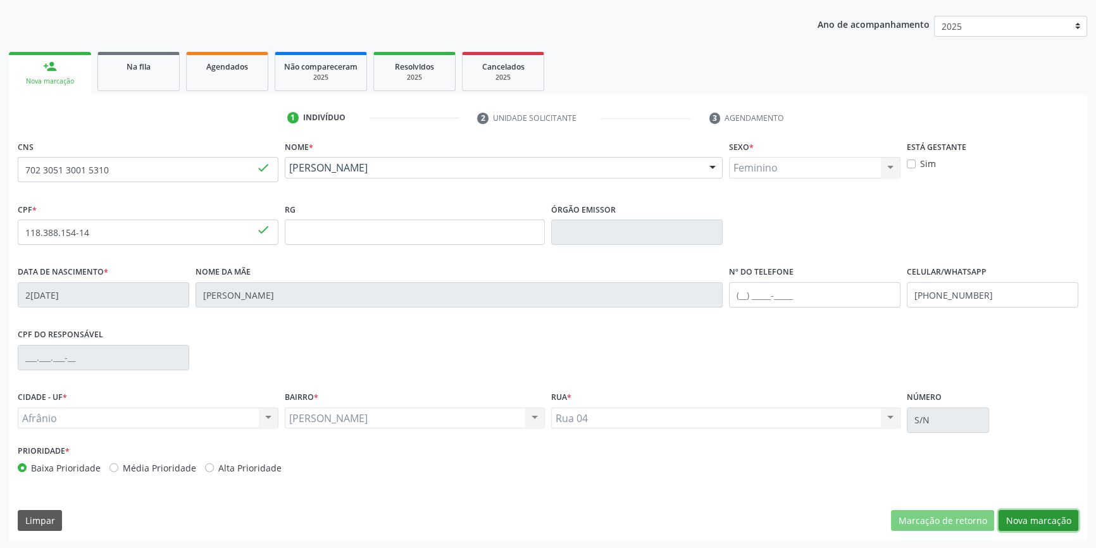
click at [1042, 529] on button "Nova marcação" at bounding box center [1039, 521] width 80 height 22
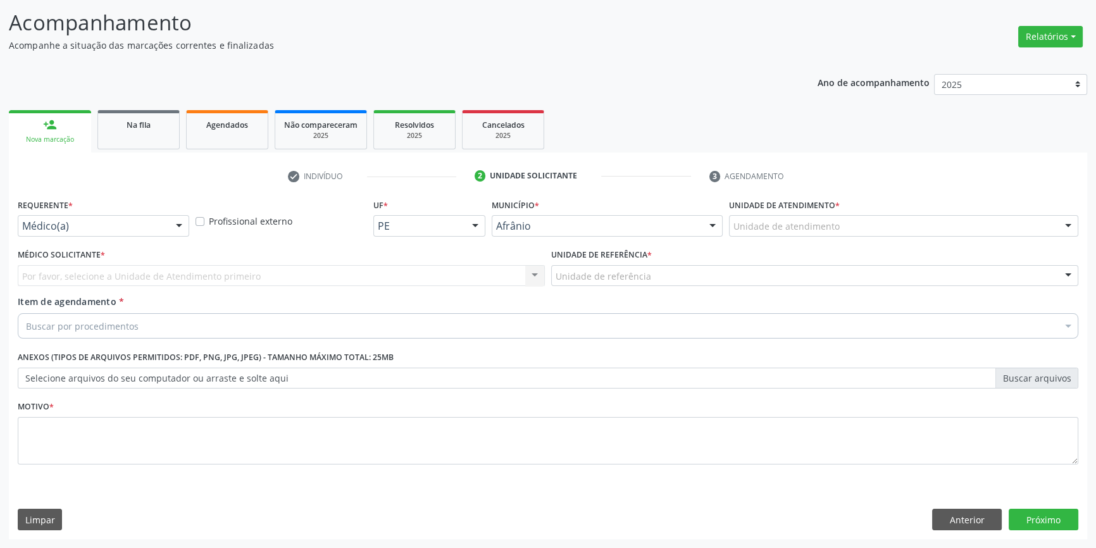
scroll to position [78, 0]
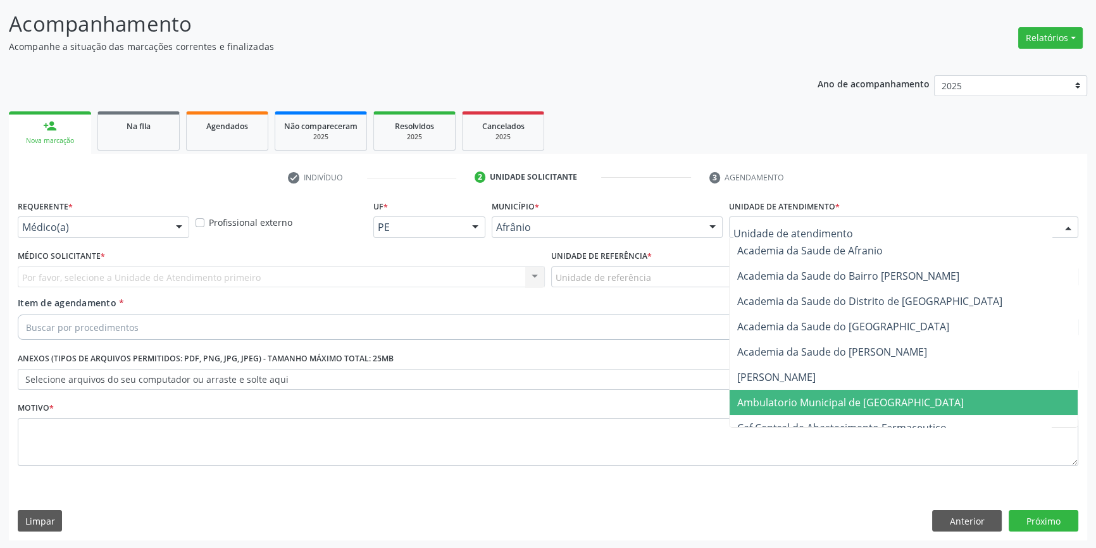
click at [848, 410] on span "Ambulatorio Municipal de [GEOGRAPHIC_DATA]" at bounding box center [904, 402] width 348 height 25
click at [641, 257] on label "Unidade de referência *" at bounding box center [601, 257] width 101 height 20
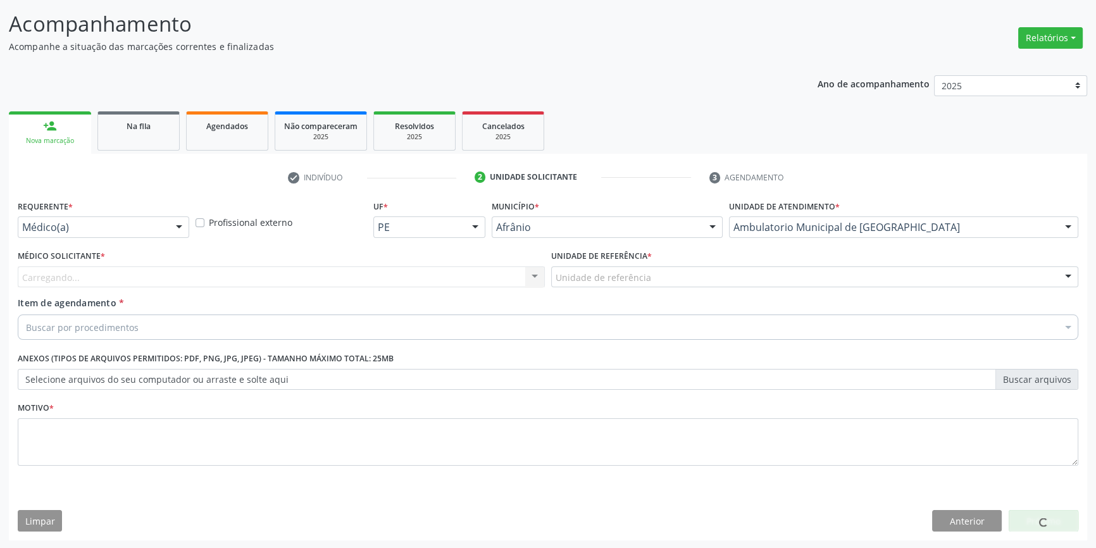
click at [639, 260] on label "Unidade de referência *" at bounding box center [601, 257] width 101 height 20
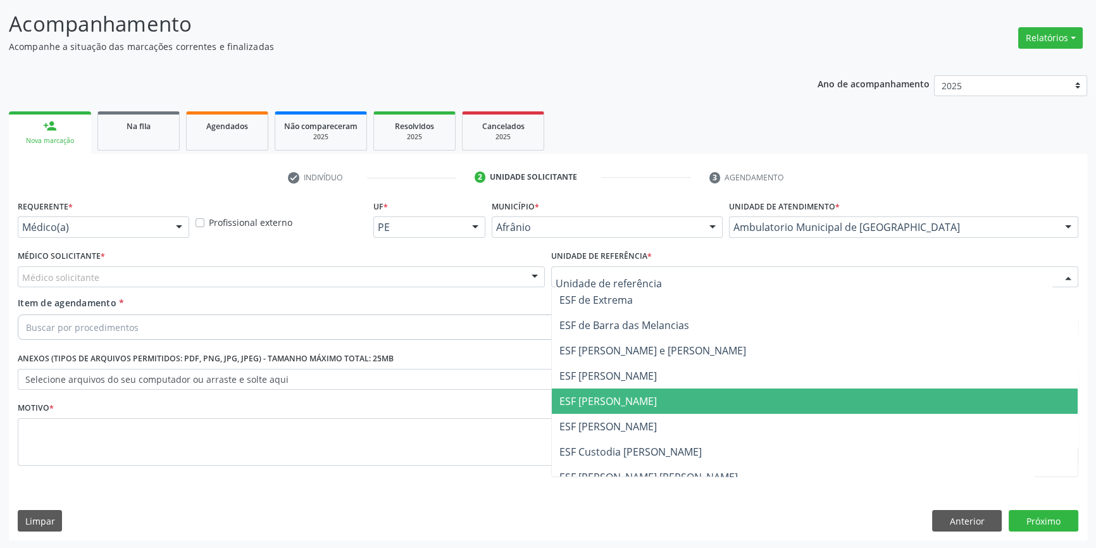
drag, startPoint x: 627, startPoint y: 396, endPoint x: 447, endPoint y: 335, distance: 189.7
click at [623, 396] on span "ESF [PERSON_NAME]" at bounding box center [608, 401] width 97 height 14
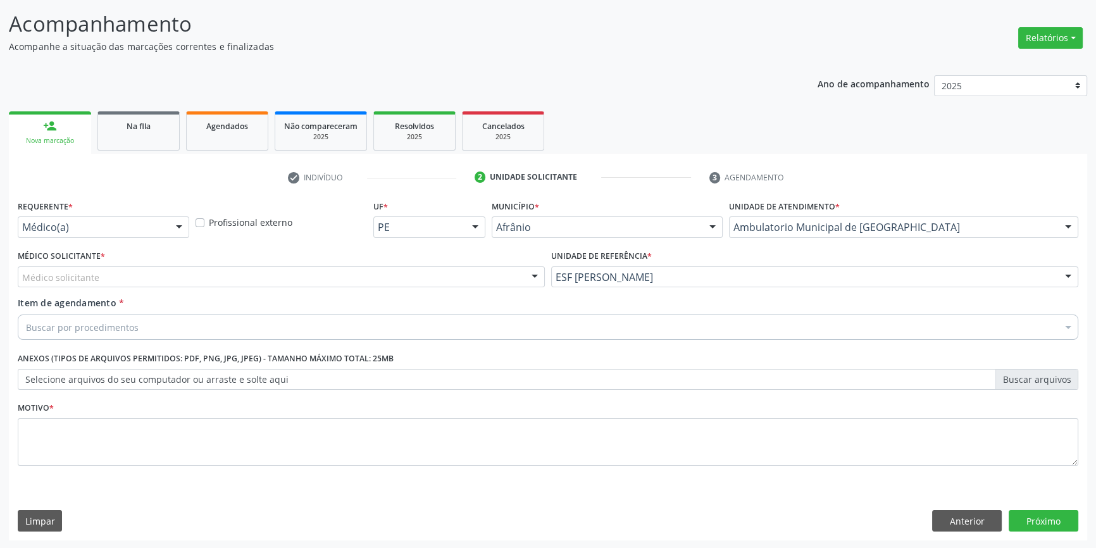
click at [284, 270] on div "Médico solicitante" at bounding box center [281, 277] width 527 height 22
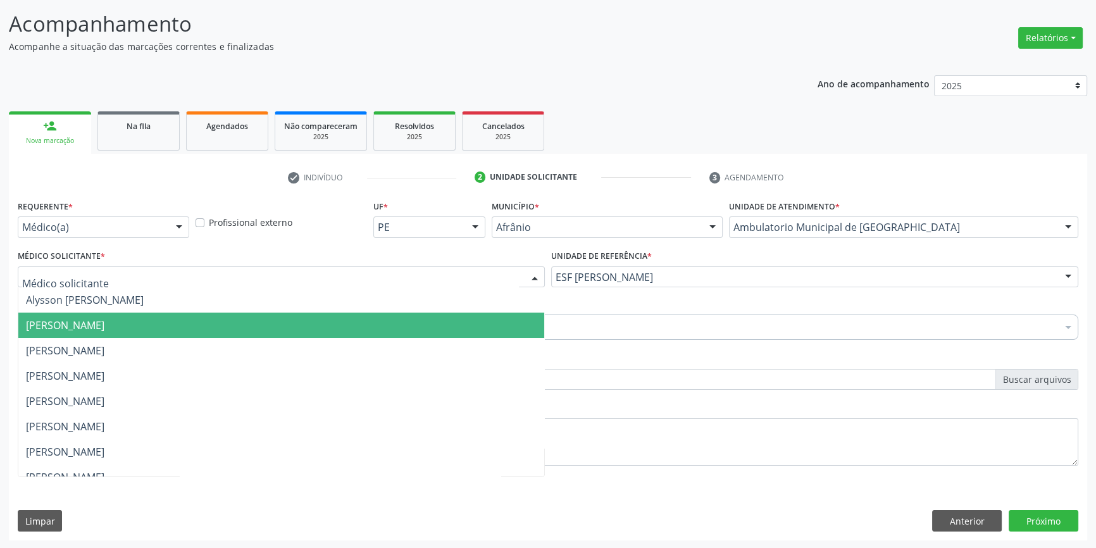
click at [104, 318] on span "[PERSON_NAME]" at bounding box center [65, 325] width 78 height 14
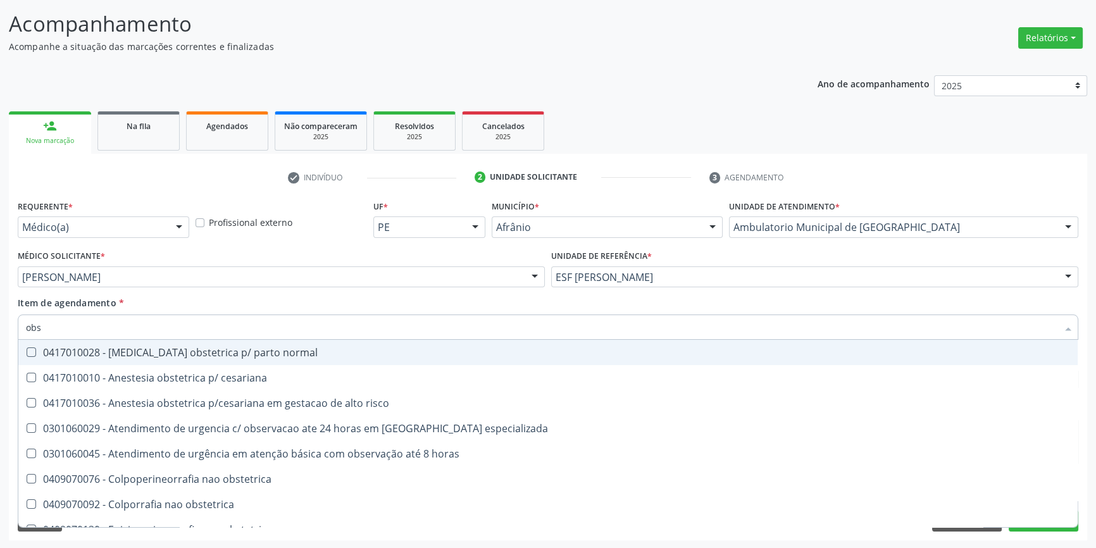
type input "obst"
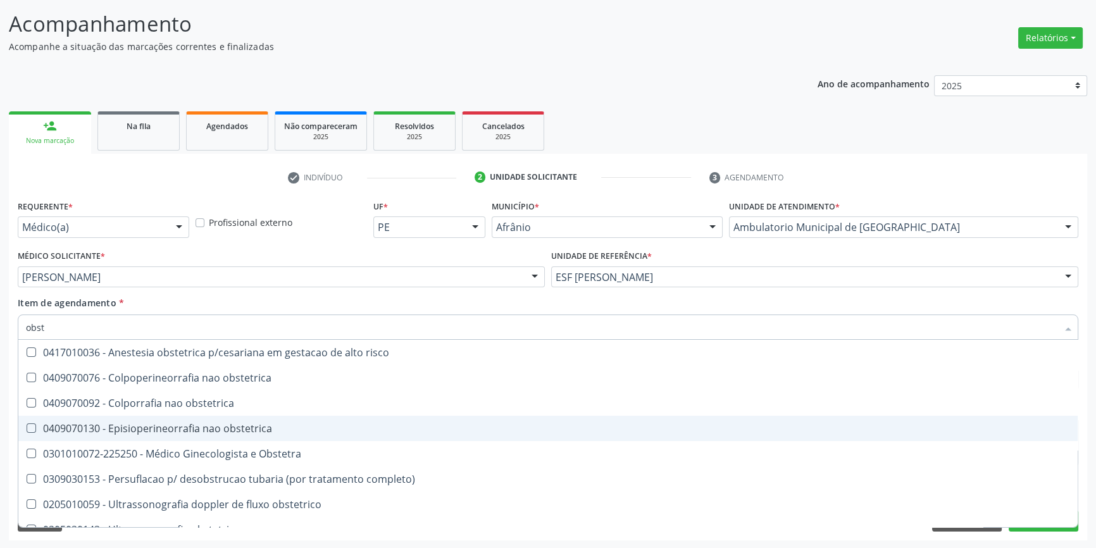
scroll to position [91, 0]
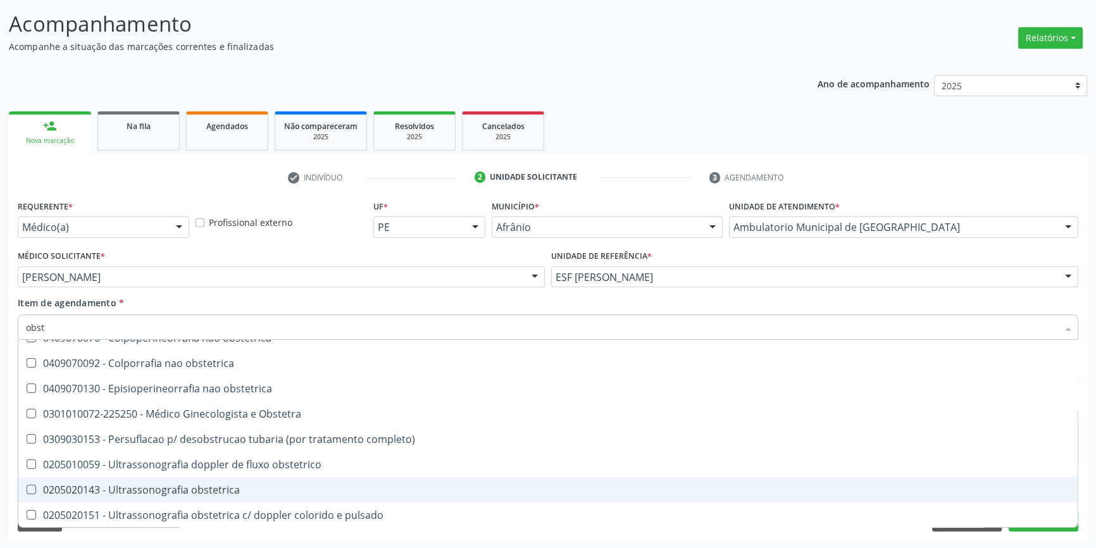
click at [192, 480] on span "0205020143 - Ultrassonografia obstetrica" at bounding box center [548, 489] width 1060 height 25
checkbox obstetrica "true"
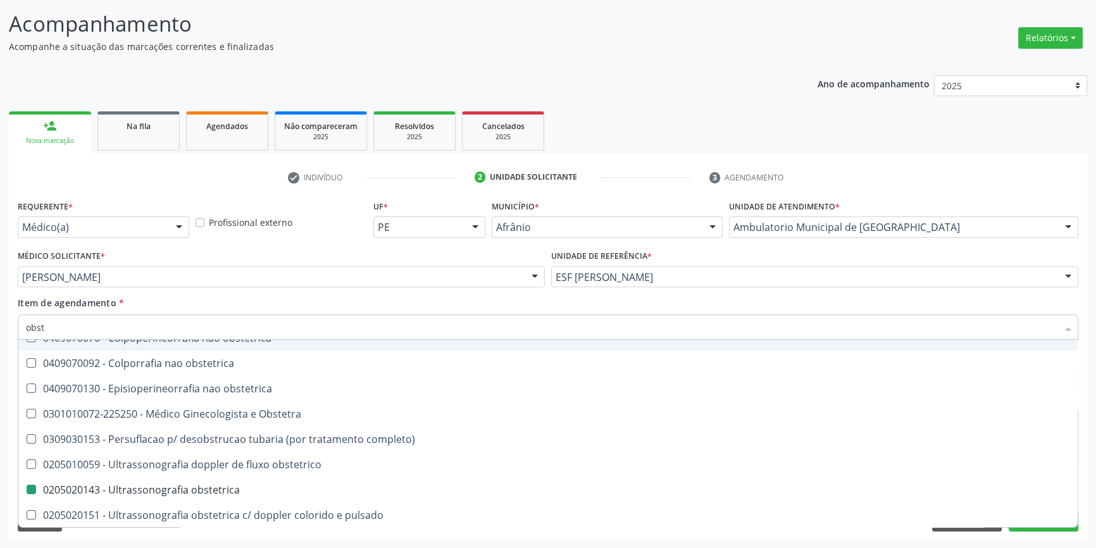
click at [253, 310] on div "Item de agendamento * obst Desfazer seleção 0417010028 - Analgesia obstetrica p…" at bounding box center [548, 316] width 1061 height 40
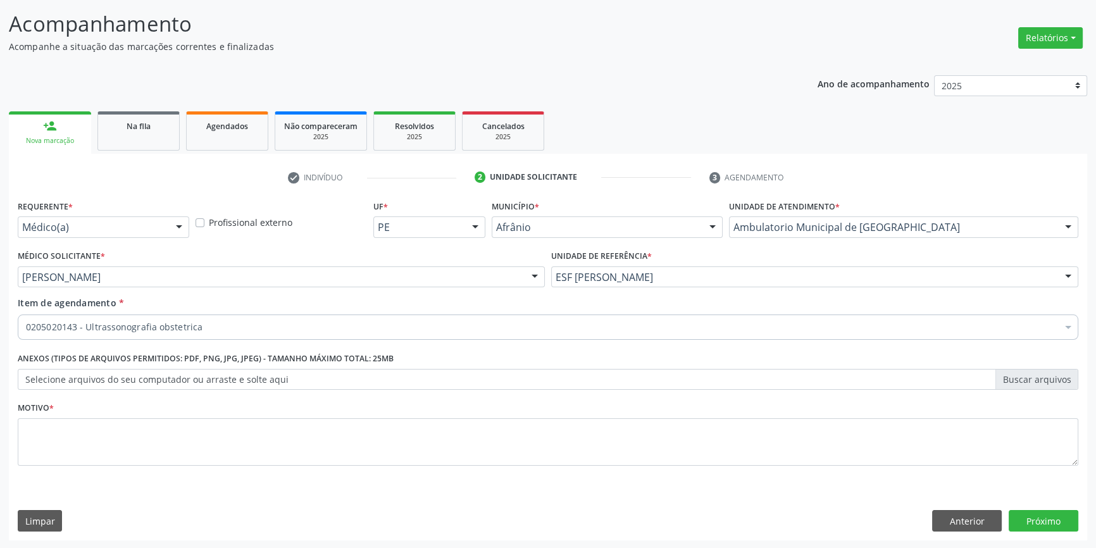
scroll to position [0, 0]
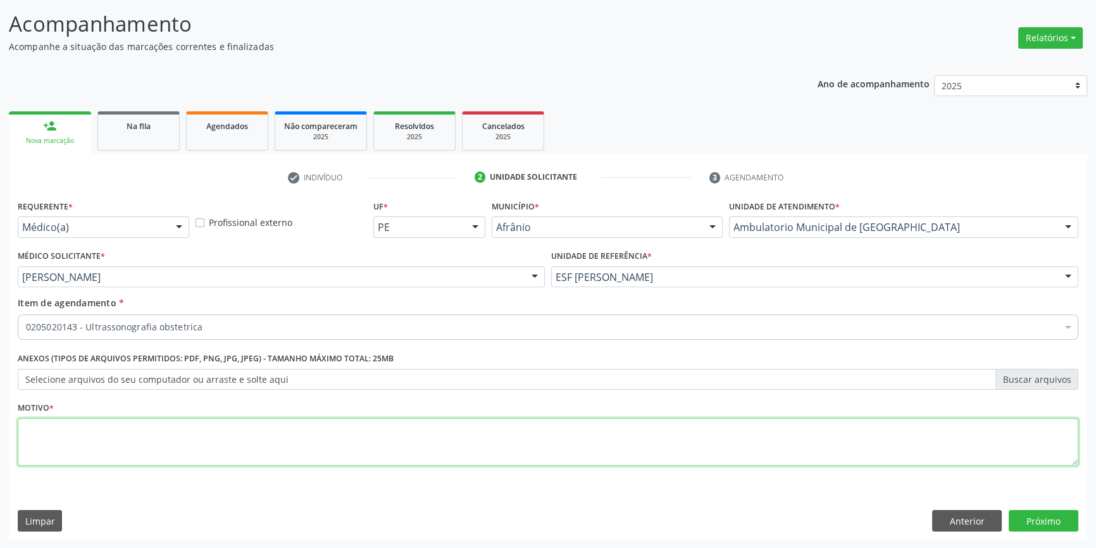
click at [175, 439] on textarea at bounding box center [548, 442] width 1061 height 48
type textarea "gestante"
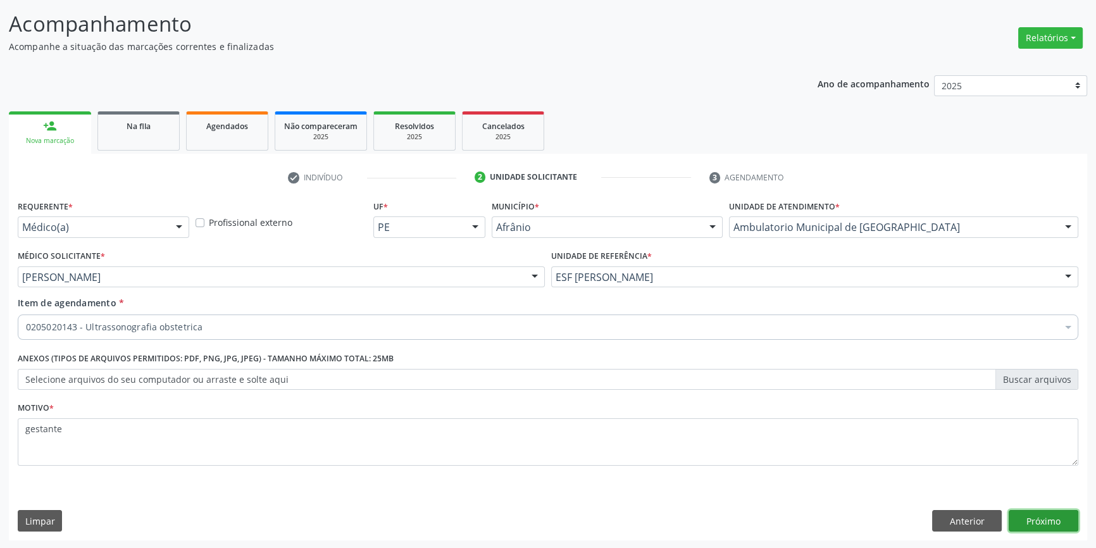
click at [1037, 510] on button "Próximo" at bounding box center [1044, 521] width 70 height 22
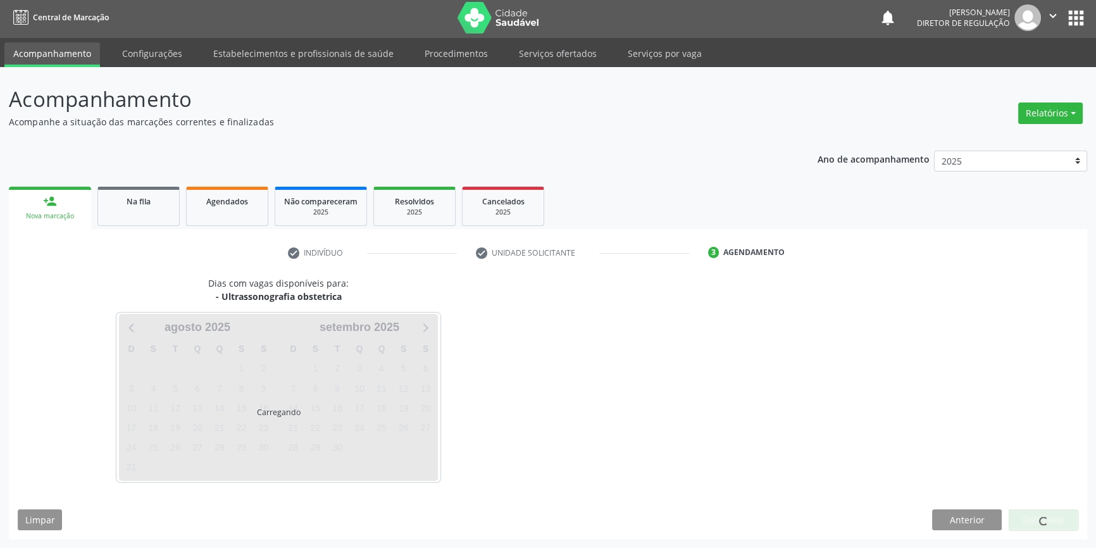
scroll to position [1, 0]
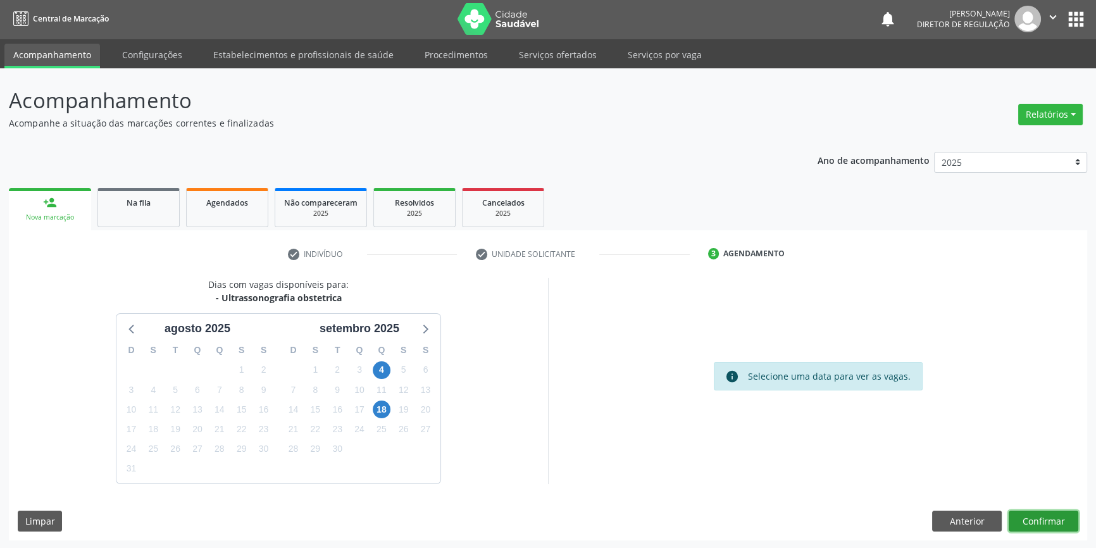
click at [1029, 520] on button "Confirmar" at bounding box center [1044, 522] width 70 height 22
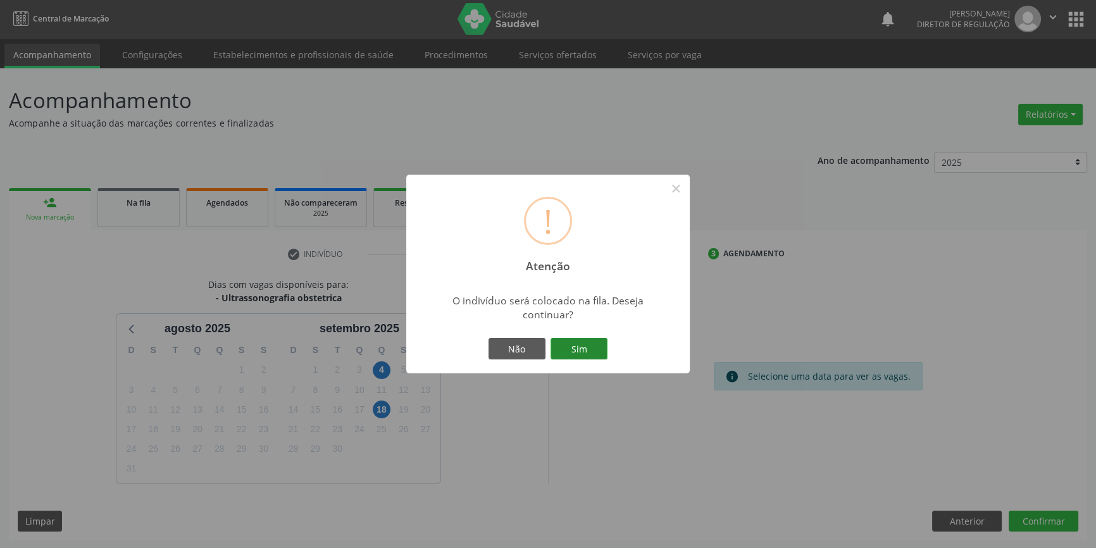
click at [601, 353] on button "Sim" at bounding box center [579, 349] width 57 height 22
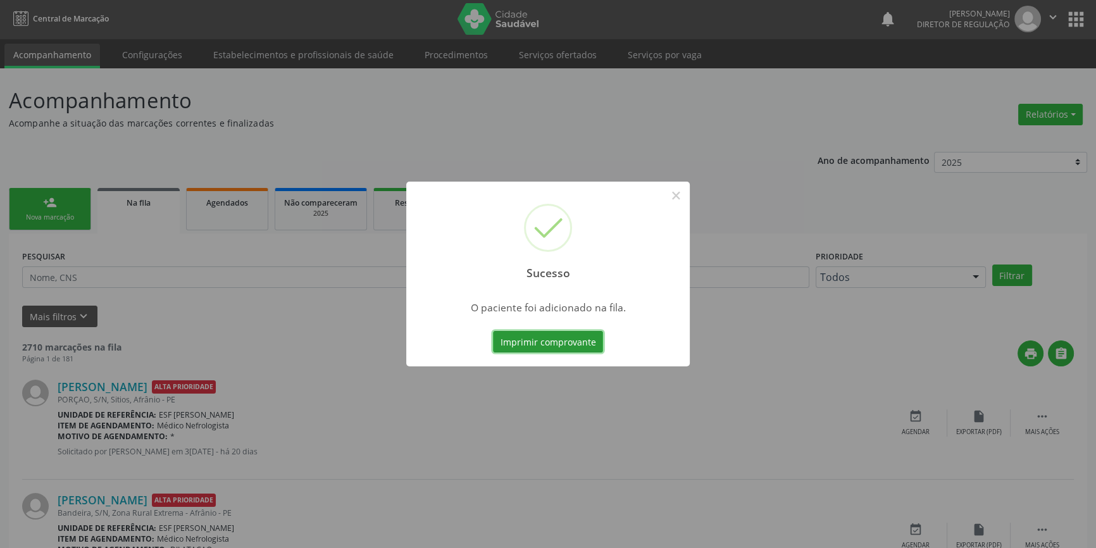
scroll to position [0, 0]
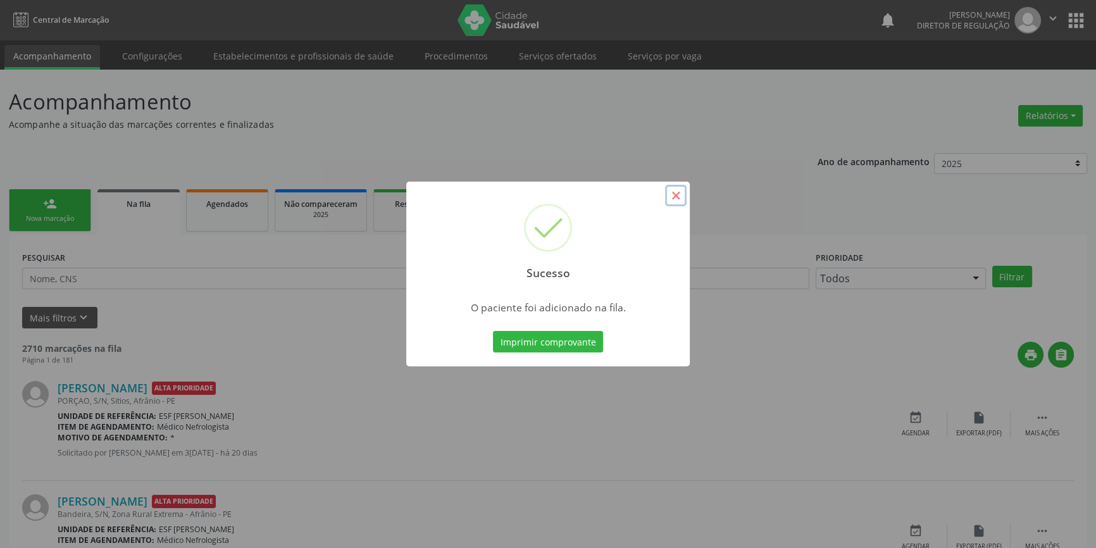
click at [665, 194] on button "×" at bounding box center [676, 196] width 22 height 22
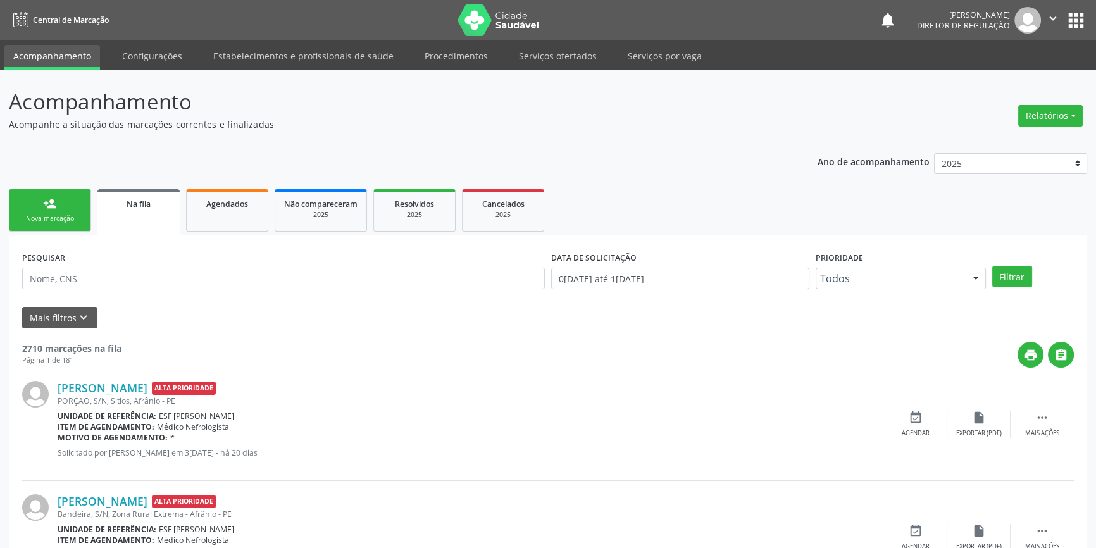
click at [49, 211] on link "person_add Nova marcação" at bounding box center [50, 210] width 82 height 42
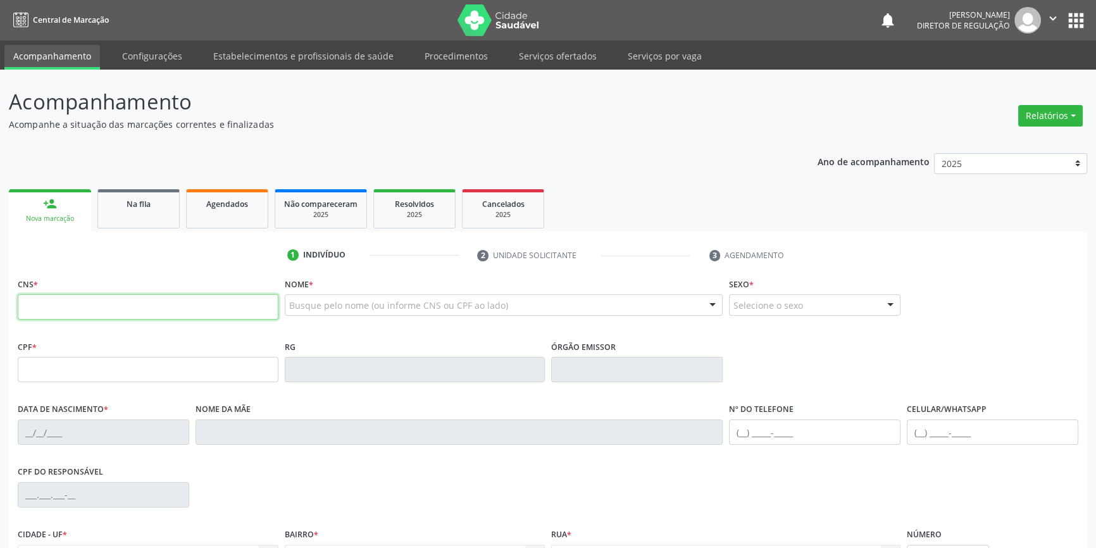
click at [94, 296] on input "text" at bounding box center [148, 306] width 261 height 25
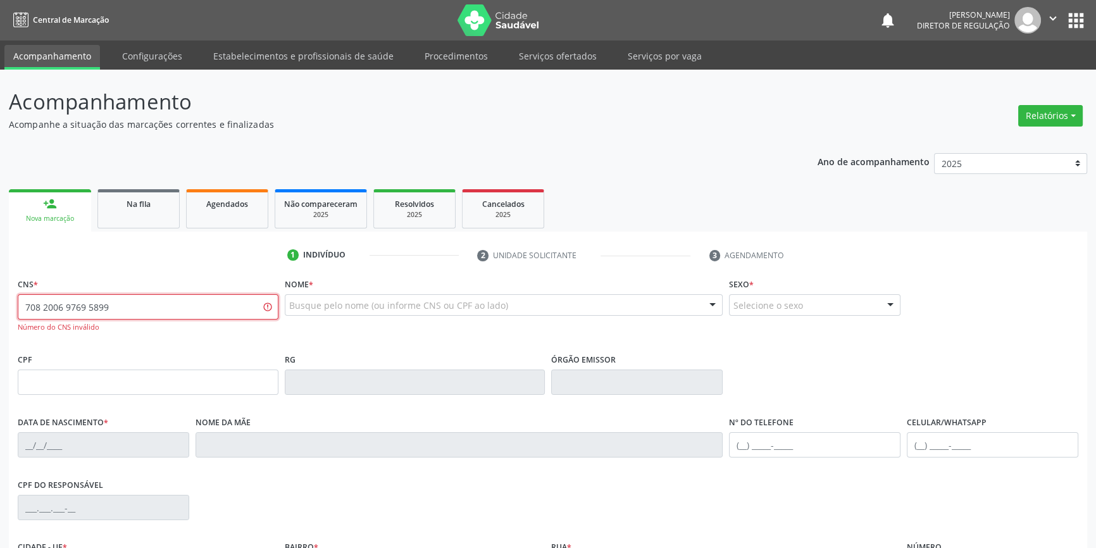
drag, startPoint x: 124, startPoint y: 300, endPoint x: 0, endPoint y: 304, distance: 124.1
click at [0, 304] on div "Acompanhamento Acompanhe a situação das marcações correntes e finalizadas Relat…" at bounding box center [548, 384] width 1096 height 629
type input "708 2006 9769 5849"
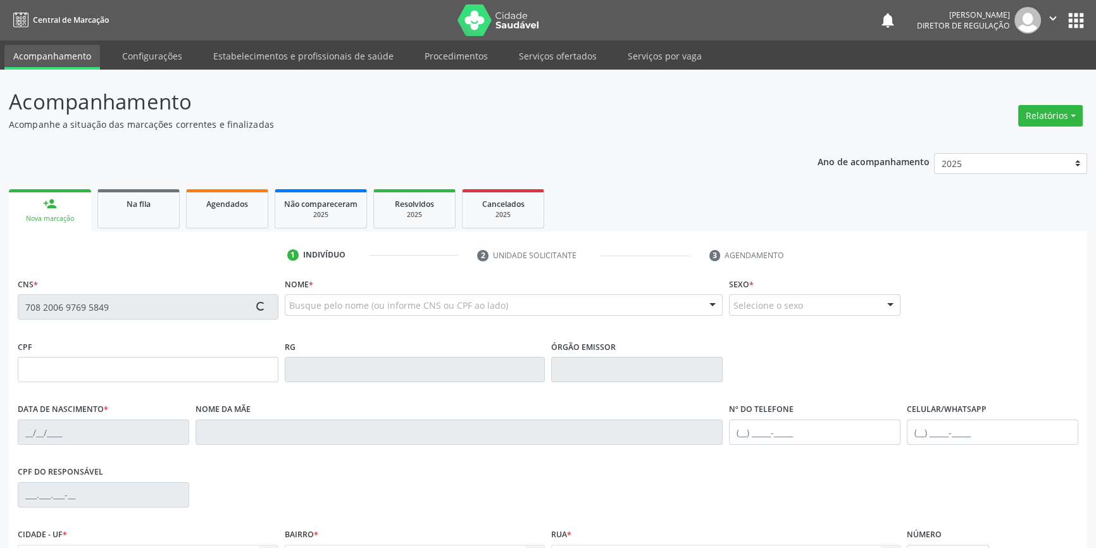
type input "17/11/2010"
type input "Joana Darc Rodrigues Barros"
type input "(87) 98828-2086"
type input "076.906.554-67"
type input "225"
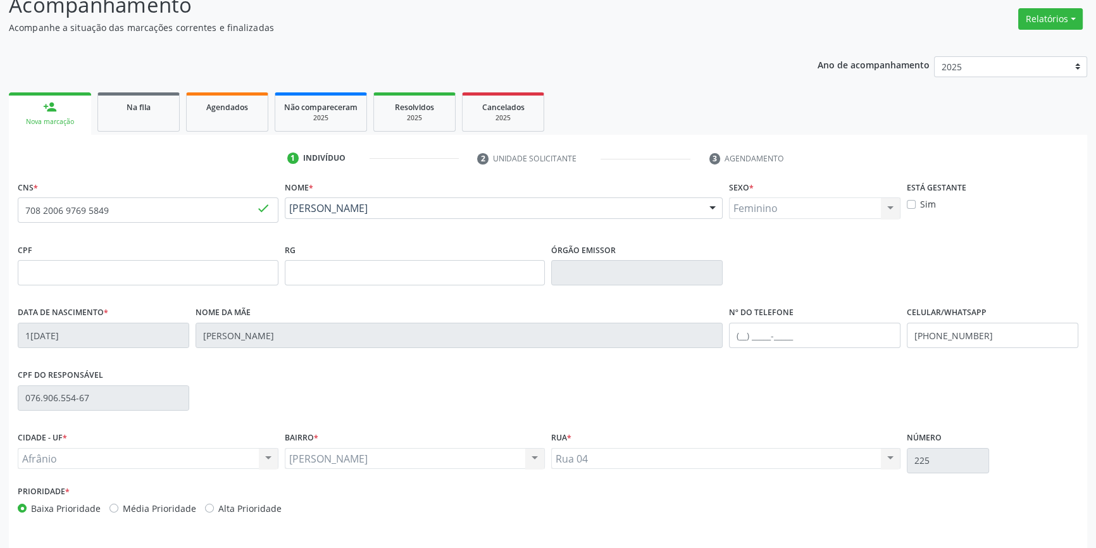
scroll to position [137, 0]
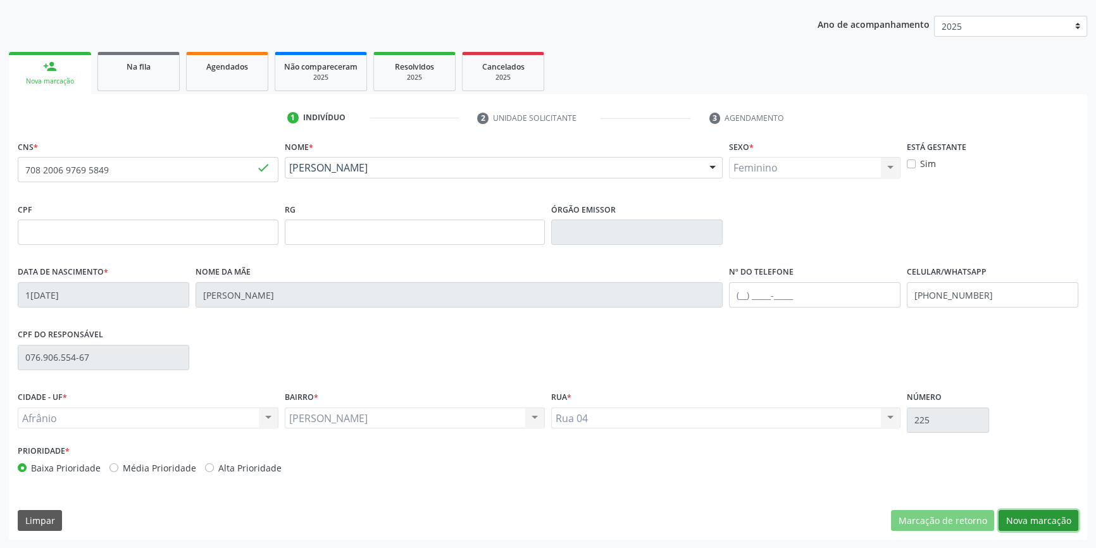
click at [1027, 519] on button "Nova marcação" at bounding box center [1039, 521] width 80 height 22
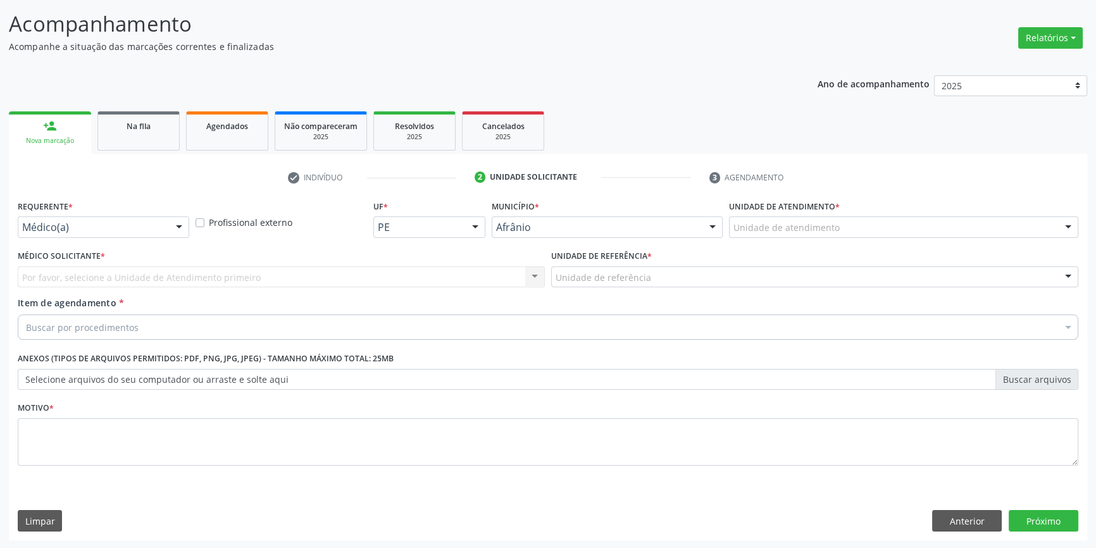
click at [829, 234] on div "Unidade de atendimento" at bounding box center [903, 227] width 349 height 22
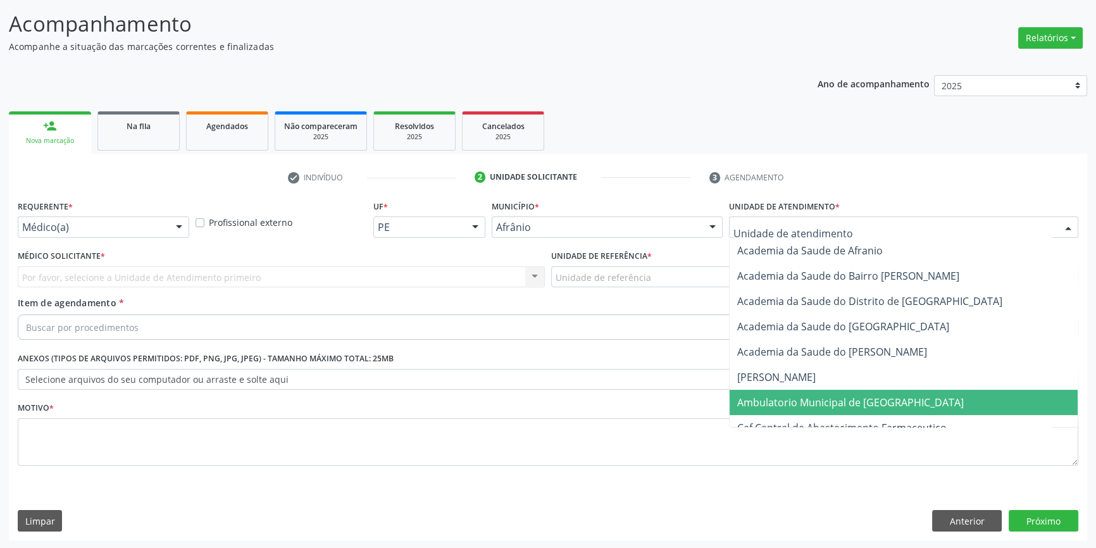
drag, startPoint x: 816, startPoint y: 396, endPoint x: 741, endPoint y: 356, distance: 84.9
click at [815, 396] on span "Ambulatorio Municipal de [GEOGRAPHIC_DATA]" at bounding box center [850, 403] width 227 height 14
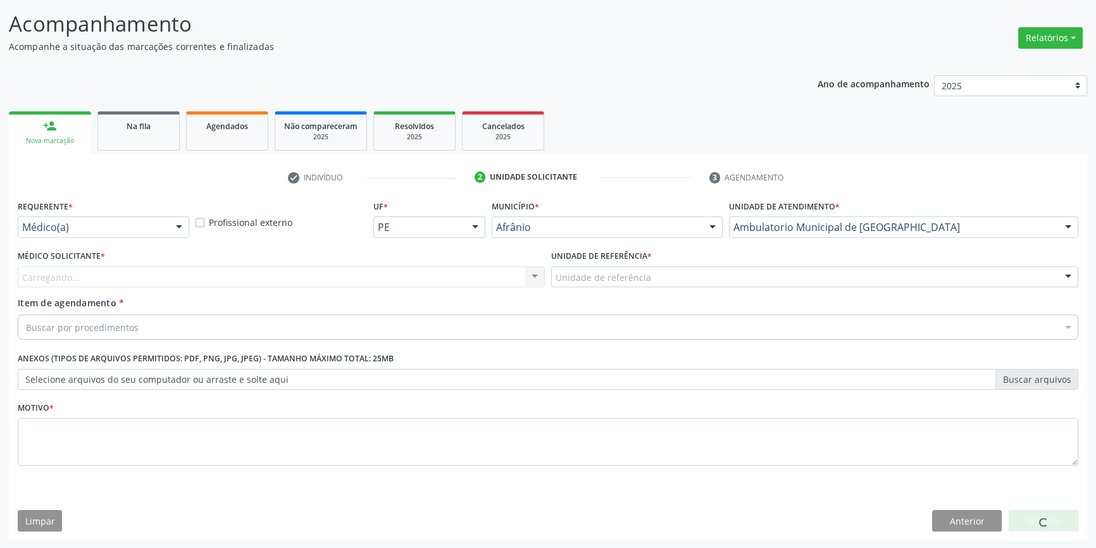
click at [661, 283] on div "Unidade de referência" at bounding box center [814, 277] width 527 height 22
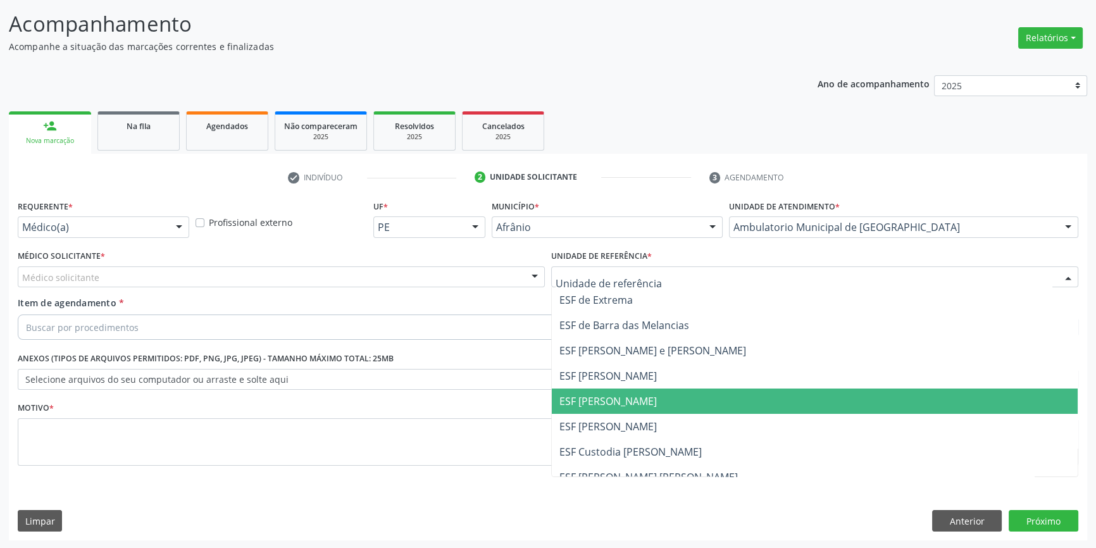
click at [614, 392] on span "ESF [PERSON_NAME]" at bounding box center [815, 401] width 526 height 25
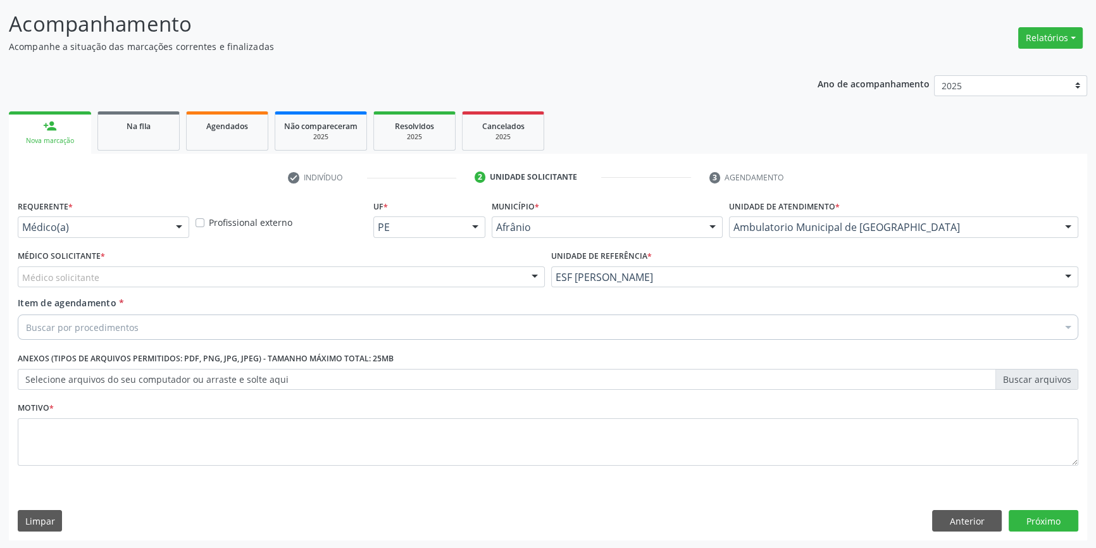
drag, startPoint x: 251, startPoint y: 273, endPoint x: 227, endPoint y: 267, distance: 25.5
click at [248, 273] on div "Médico solicitante" at bounding box center [281, 277] width 527 height 22
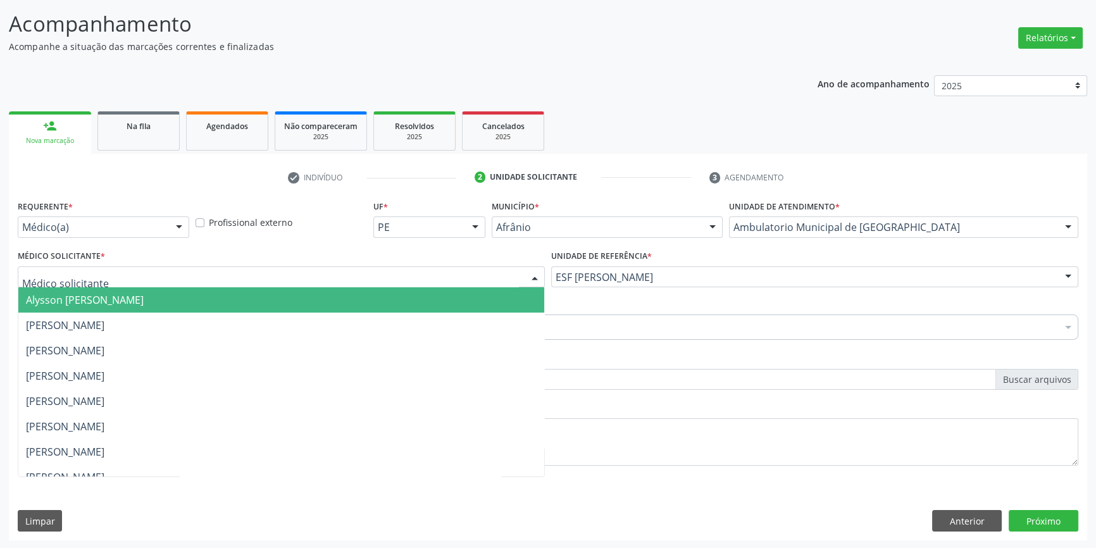
click at [141, 303] on span "Alysson [PERSON_NAME]" at bounding box center [85, 300] width 118 height 14
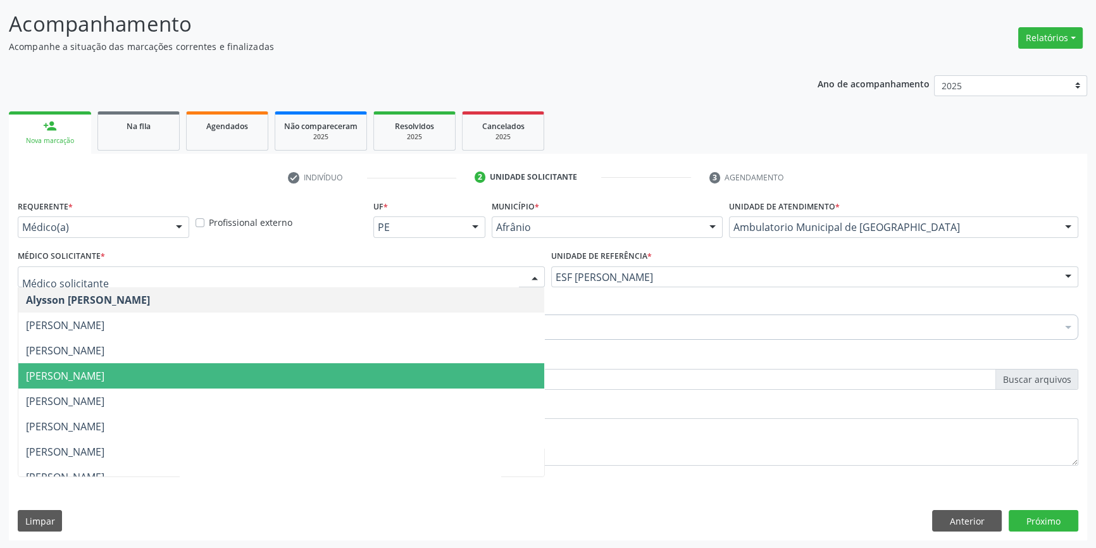
click at [104, 375] on span "[PERSON_NAME]" at bounding box center [65, 376] width 78 height 14
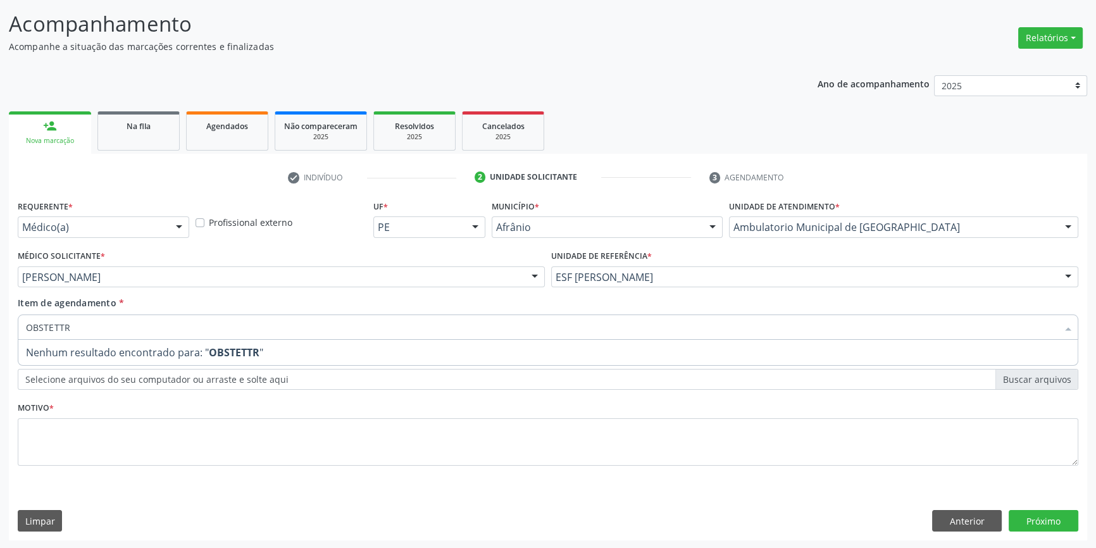
drag, startPoint x: 108, startPoint y: 337, endPoint x: 0, endPoint y: 339, distance: 107.6
click at [0, 339] on div "Acompanhamento Acompanhe a situação das marcações correntes e finalizadas Relat…" at bounding box center [548, 271] width 1096 height 558
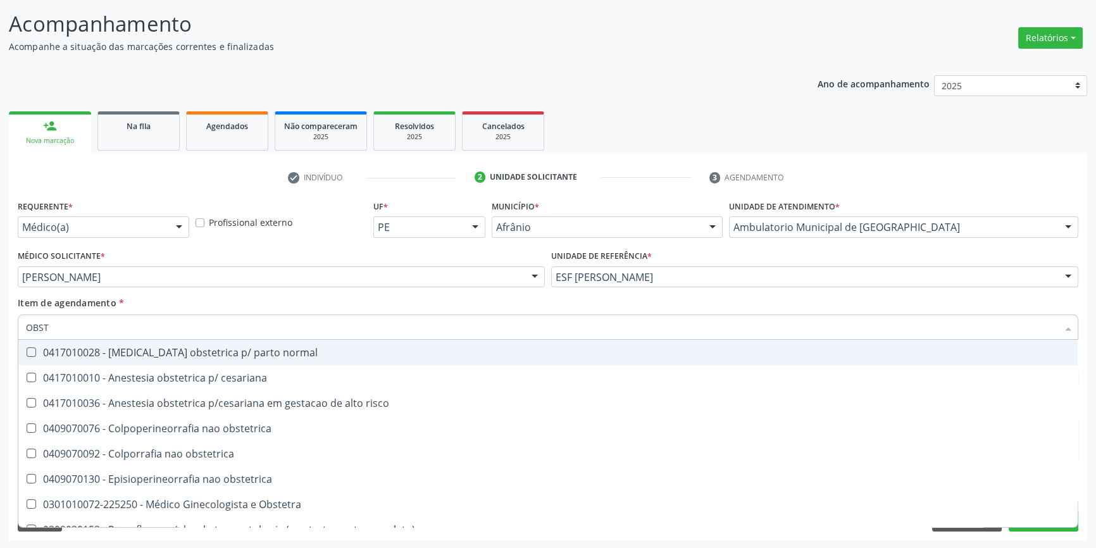
type input "OBSTE"
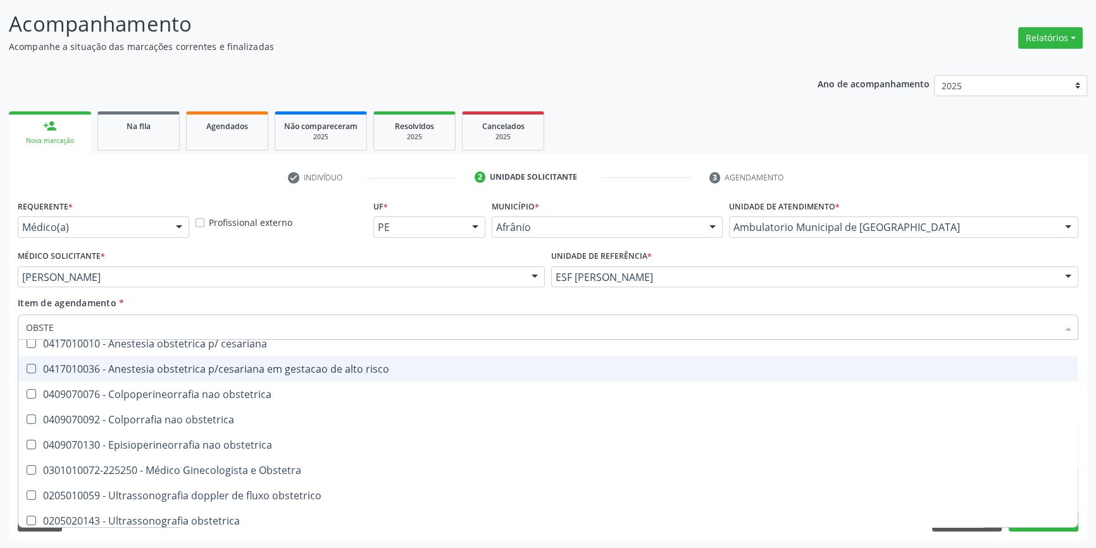
scroll to position [65, 0]
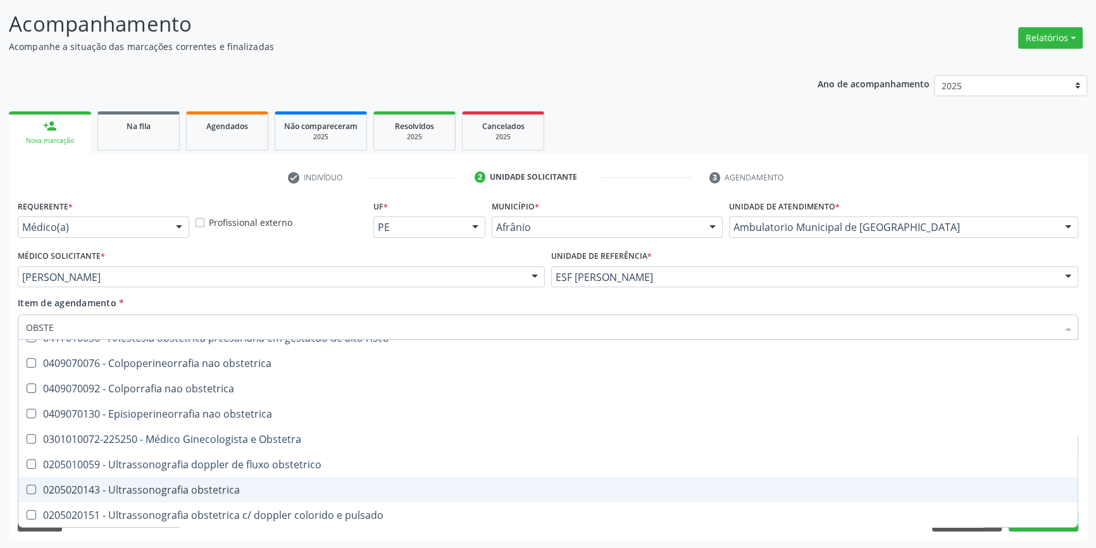
click at [188, 485] on div "0205020143 - Ultrassonografia obstetrica" at bounding box center [548, 490] width 1044 height 10
checkbox obstetrica "true"
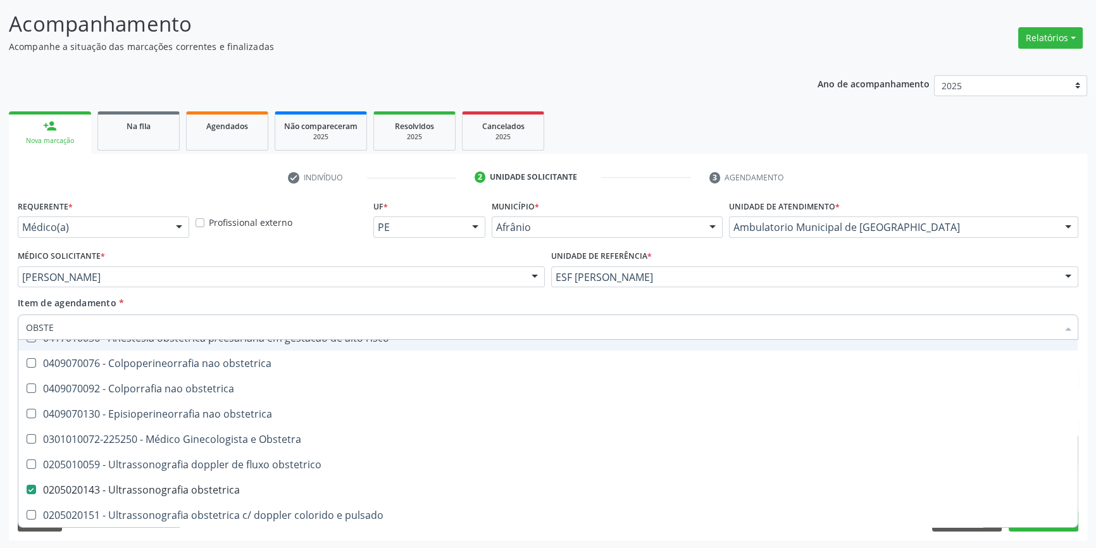
click at [234, 306] on div "Item de agendamento * OBSTE Desfazer seleção 0417010028 - Analgesia obstetrica …" at bounding box center [548, 316] width 1061 height 40
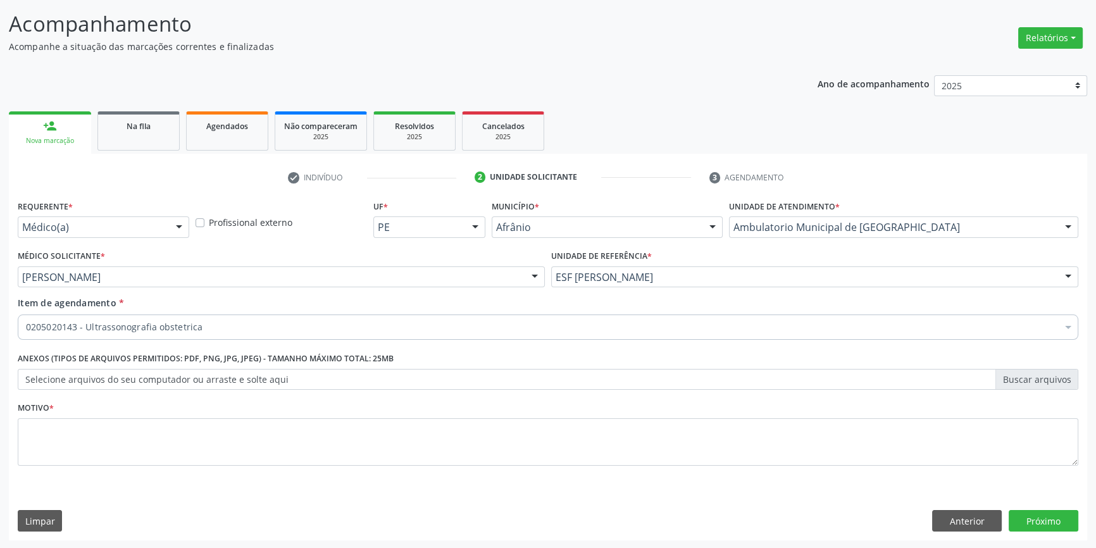
scroll to position [0, 0]
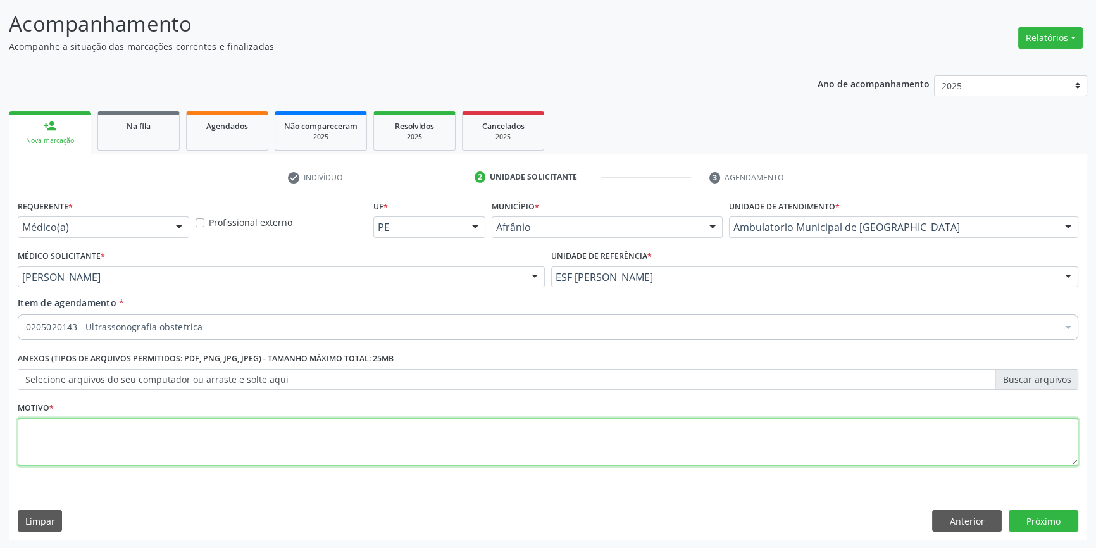
click at [190, 448] on textarea at bounding box center [548, 442] width 1061 height 48
type textarea "GESTANTE"
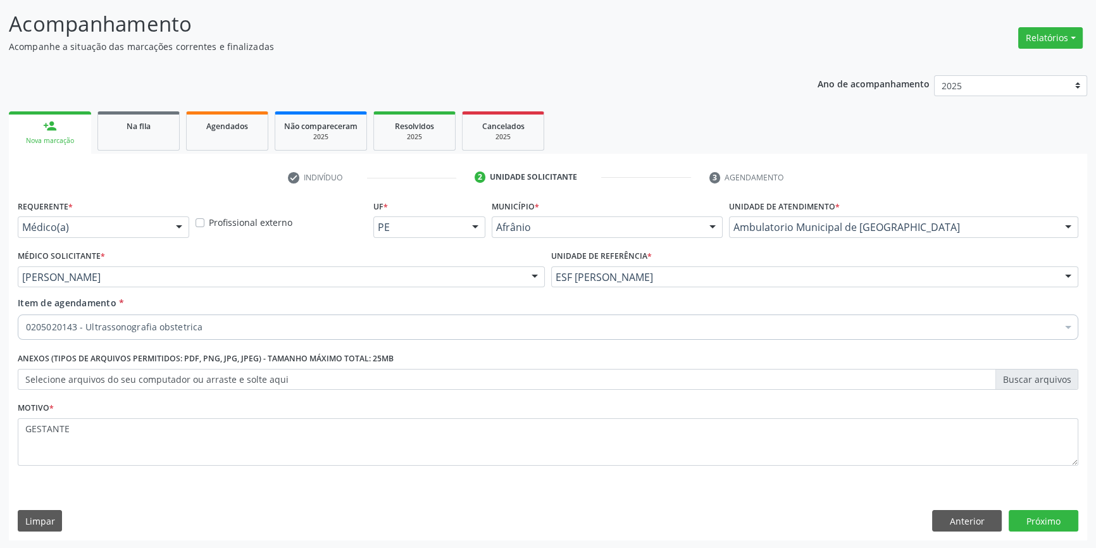
click at [1024, 508] on div "Requerente * Médico(a) Médico(a) Enfermeiro(a) Paciente Nenhum resultado encont…" at bounding box center [548, 369] width 1079 height 344
click at [1025, 508] on div "Requerente * Médico(a) Médico(a) Enfermeiro(a) Paciente Nenhum resultado encont…" at bounding box center [548, 369] width 1079 height 344
click at [1034, 512] on button "Próximo" at bounding box center [1044, 521] width 70 height 22
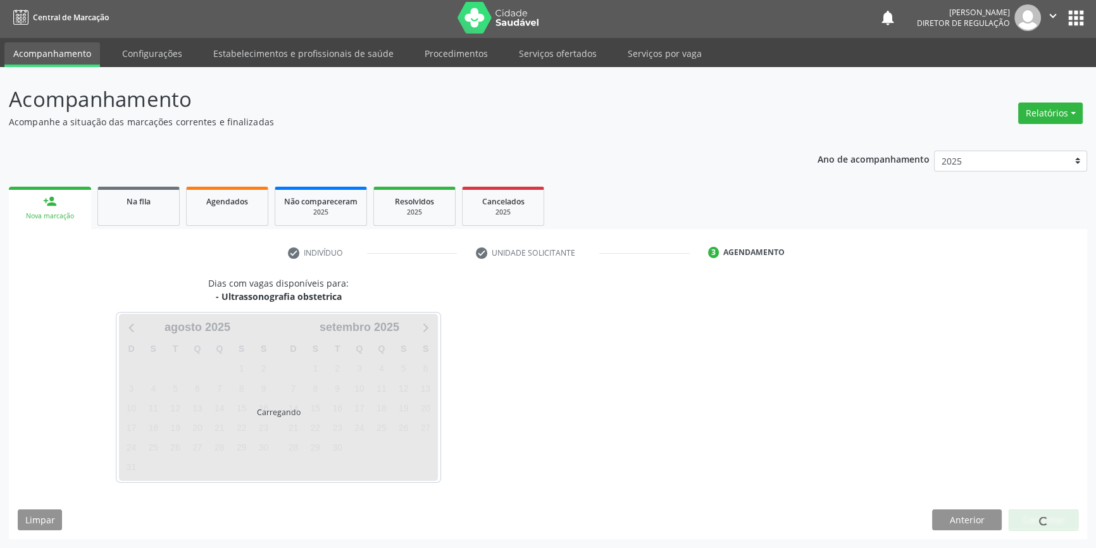
scroll to position [1, 0]
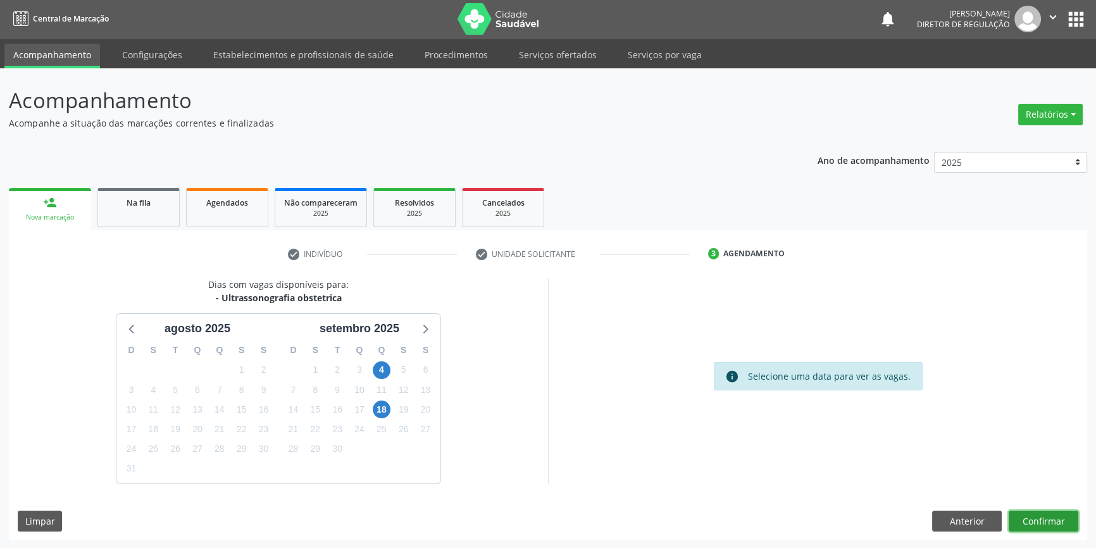
click at [1052, 512] on button "Confirmar" at bounding box center [1044, 522] width 70 height 22
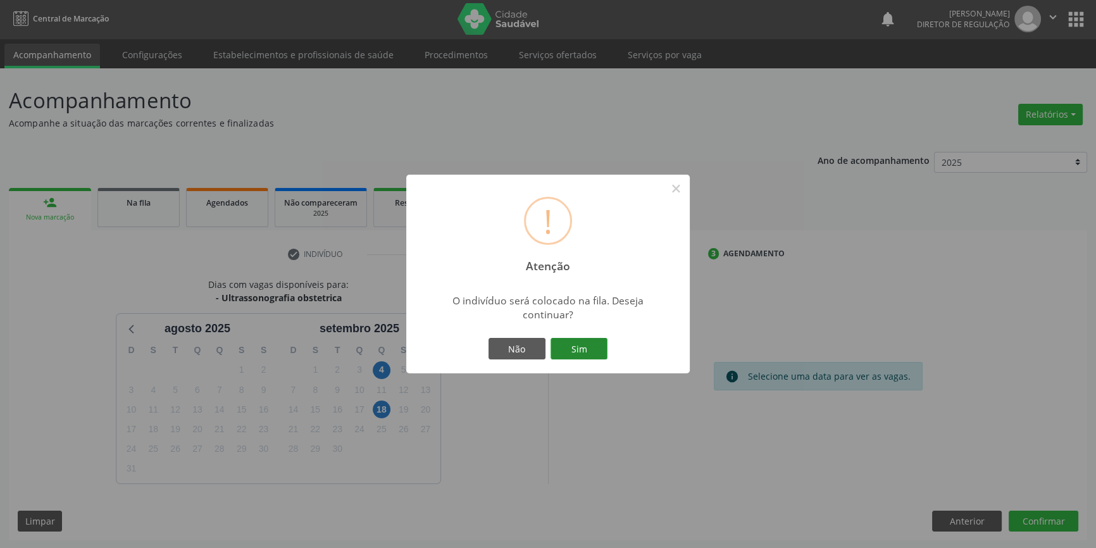
click at [589, 345] on button "Sim" at bounding box center [579, 349] width 57 height 22
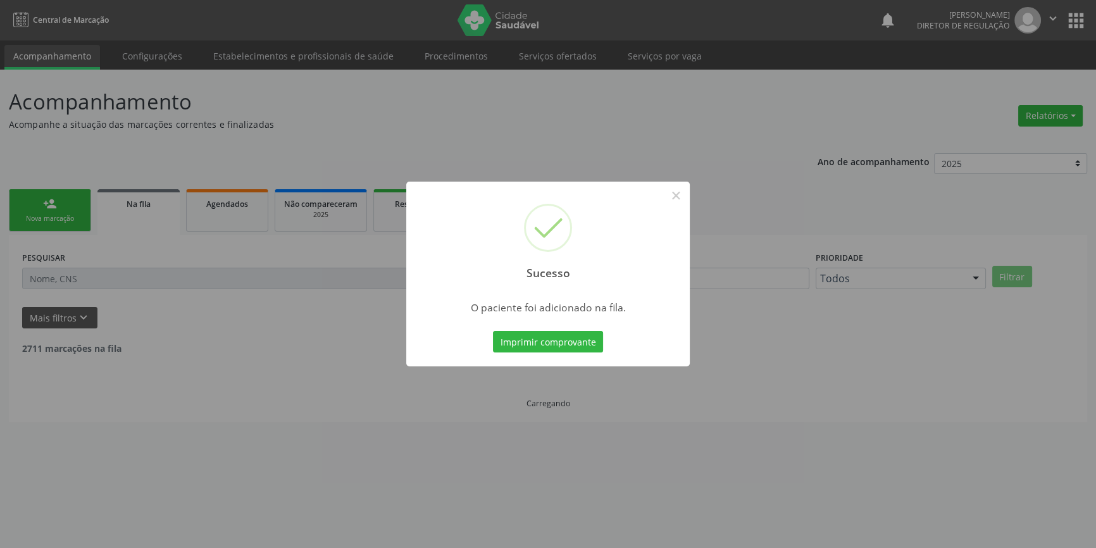
scroll to position [0, 0]
click at [681, 192] on button "×" at bounding box center [681, 196] width 22 height 22
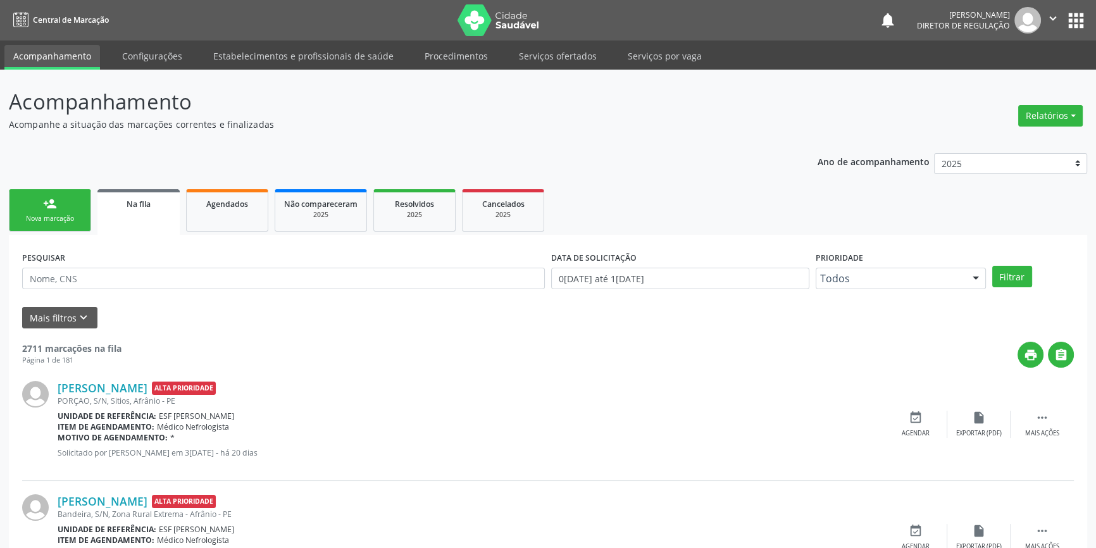
click at [23, 205] on link "person_add Nova marcação" at bounding box center [50, 210] width 82 height 42
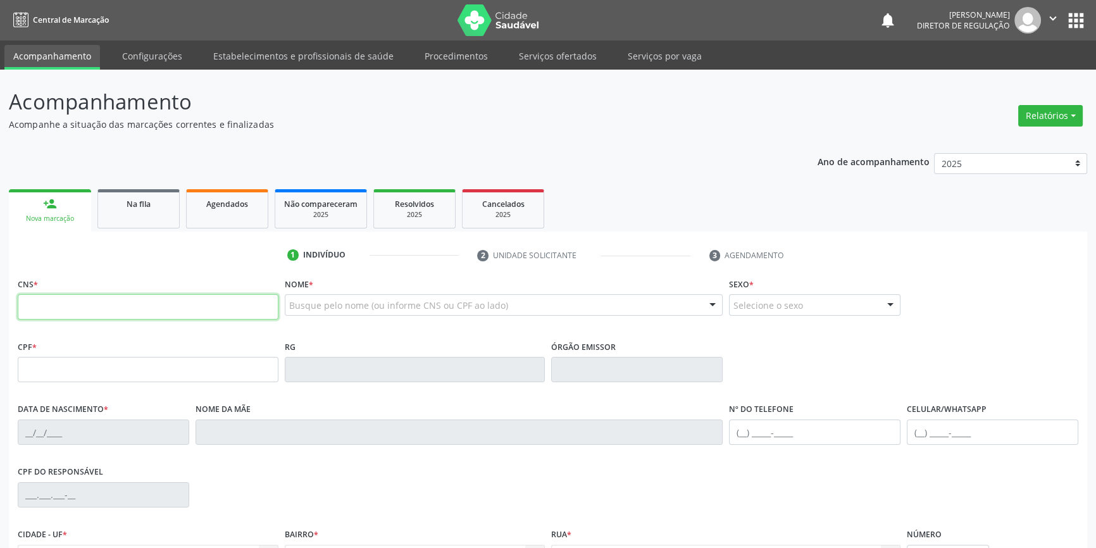
click at [123, 318] on input "text" at bounding box center [148, 306] width 261 height 25
type input "708 5073 5685 5971"
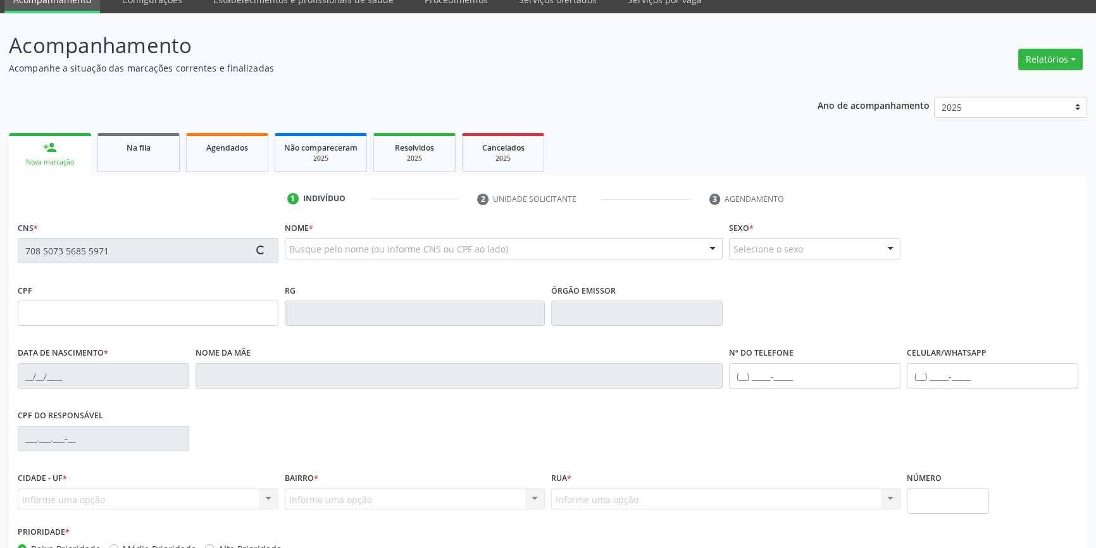
scroll to position [137, 0]
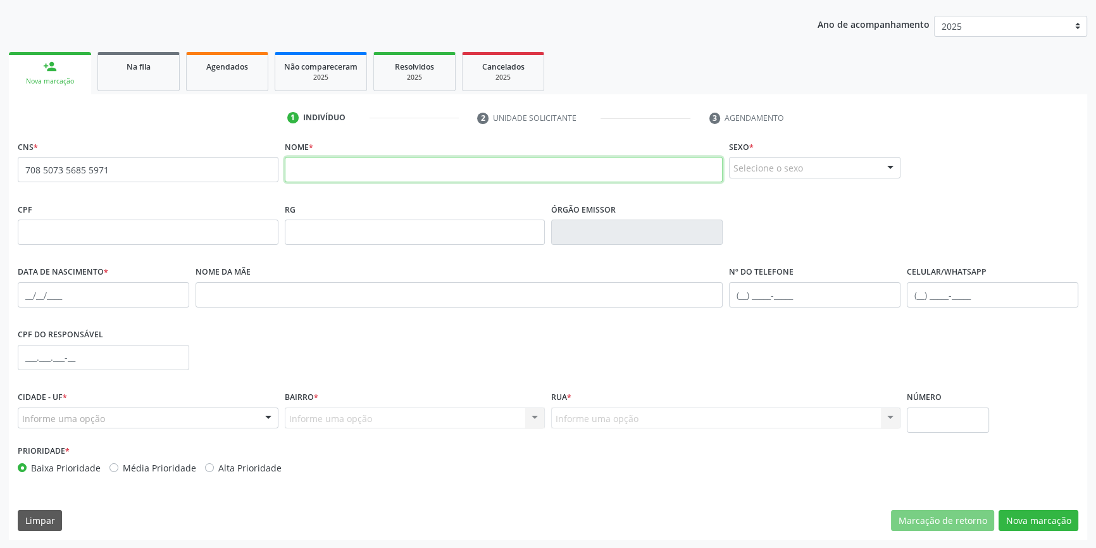
click at [342, 168] on input "text" at bounding box center [504, 169] width 439 height 25
type input "CECILIA RODRIGUES DE SOUSA"
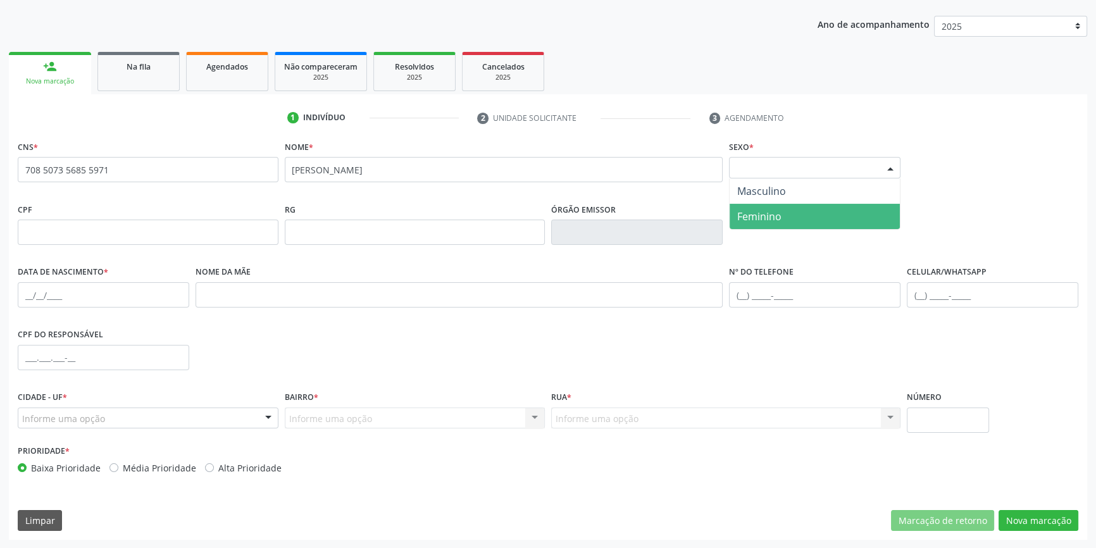
click at [767, 213] on span "Feminino" at bounding box center [759, 217] width 44 height 14
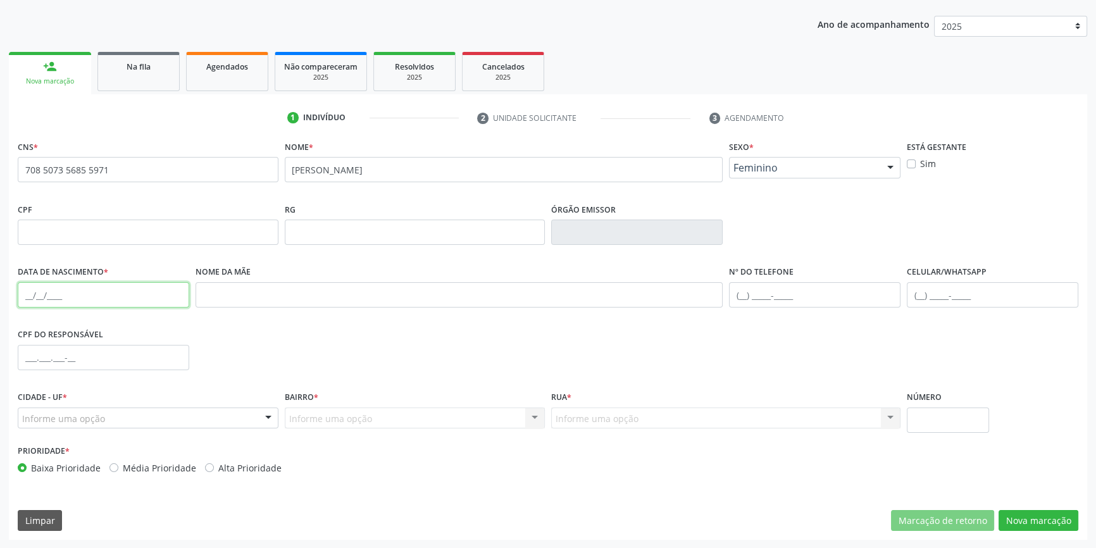
click at [25, 294] on input "text" at bounding box center [104, 294] width 172 height 25
type input "19/06/2013"
click at [97, 409] on div "Informe uma opção" at bounding box center [148, 419] width 261 height 22
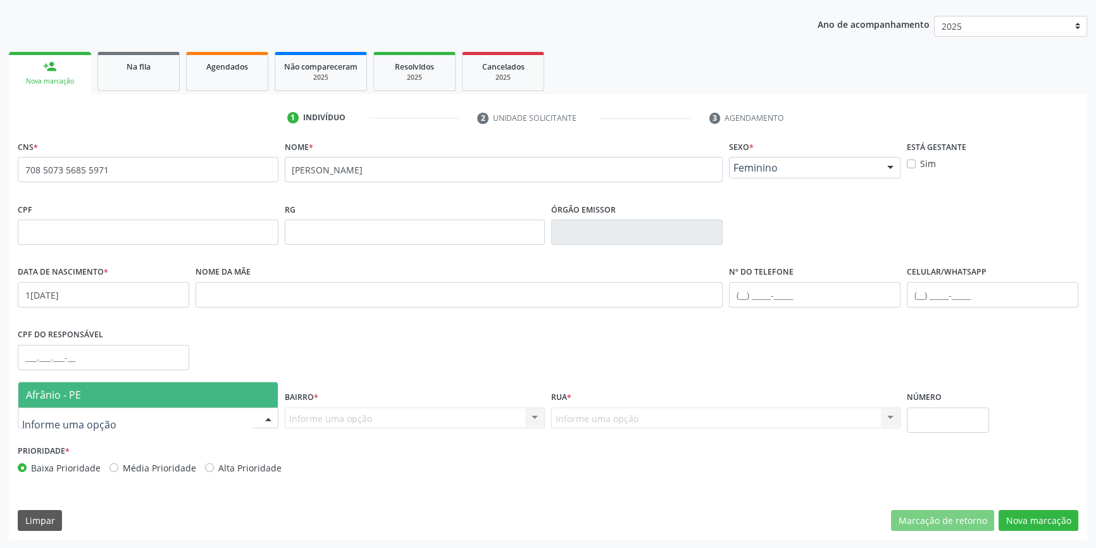
click at [90, 394] on span "Afrânio - PE" at bounding box center [148, 394] width 260 height 25
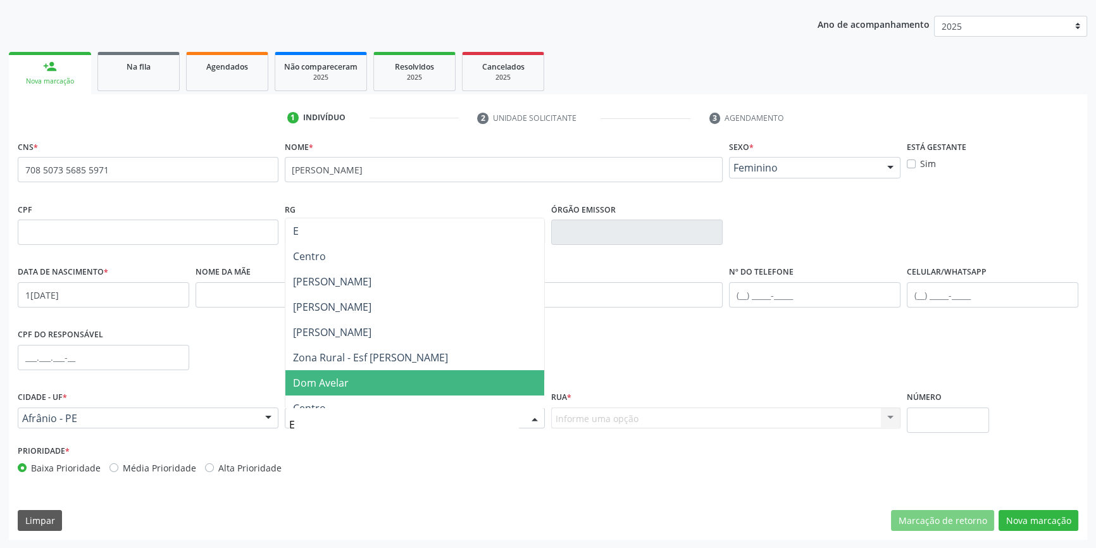
type input "EX"
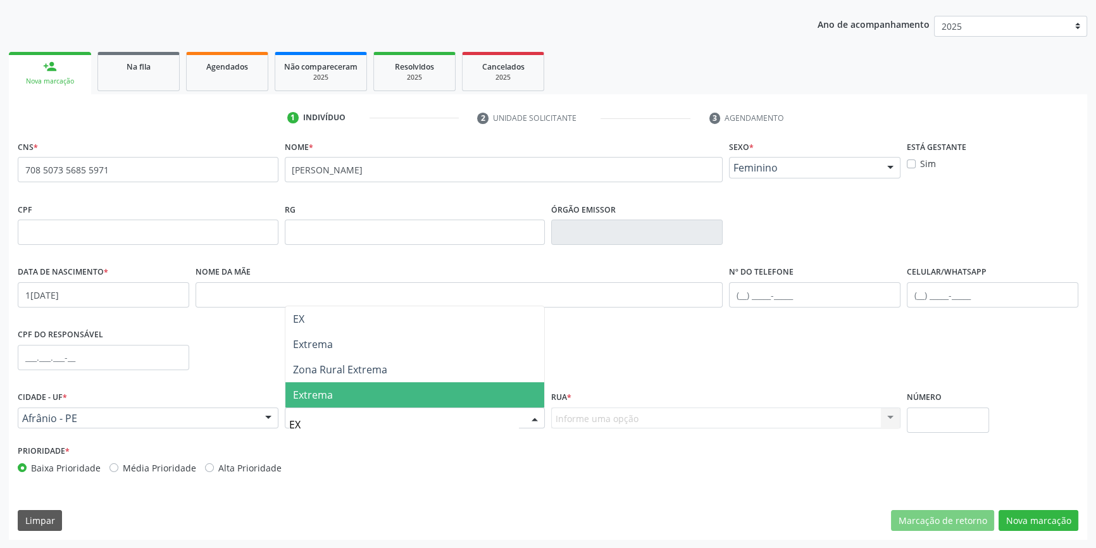
click at [339, 389] on span "Extrema" at bounding box center [415, 394] width 260 height 25
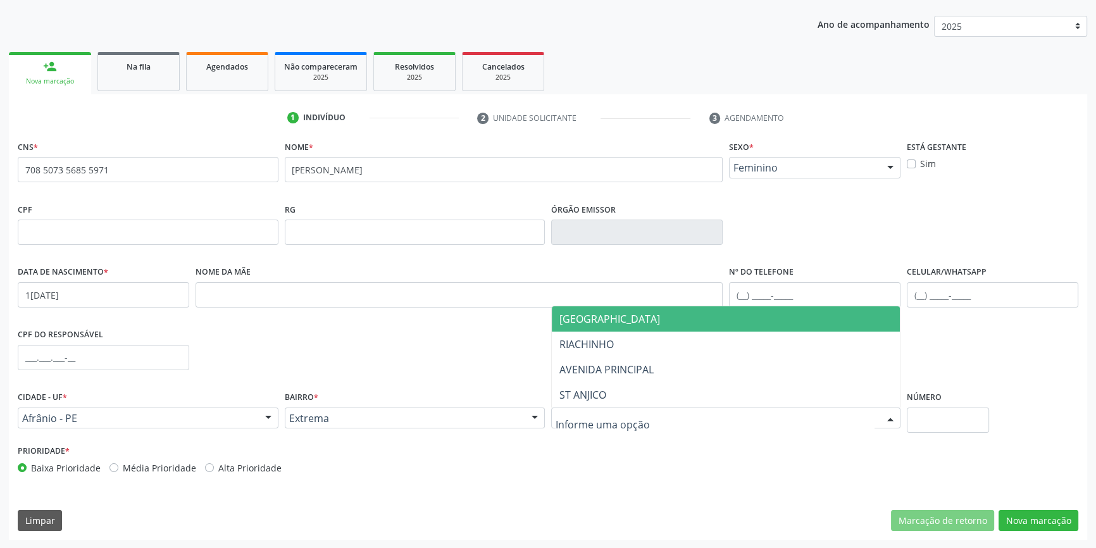
type input "E"
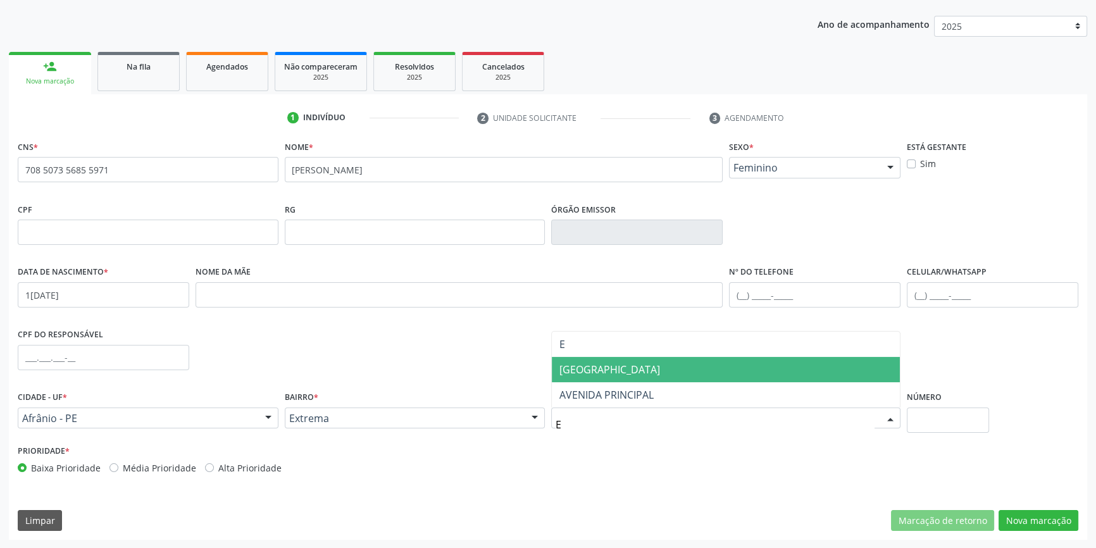
click at [606, 374] on span "Avenida Peincipal" at bounding box center [610, 370] width 101 height 14
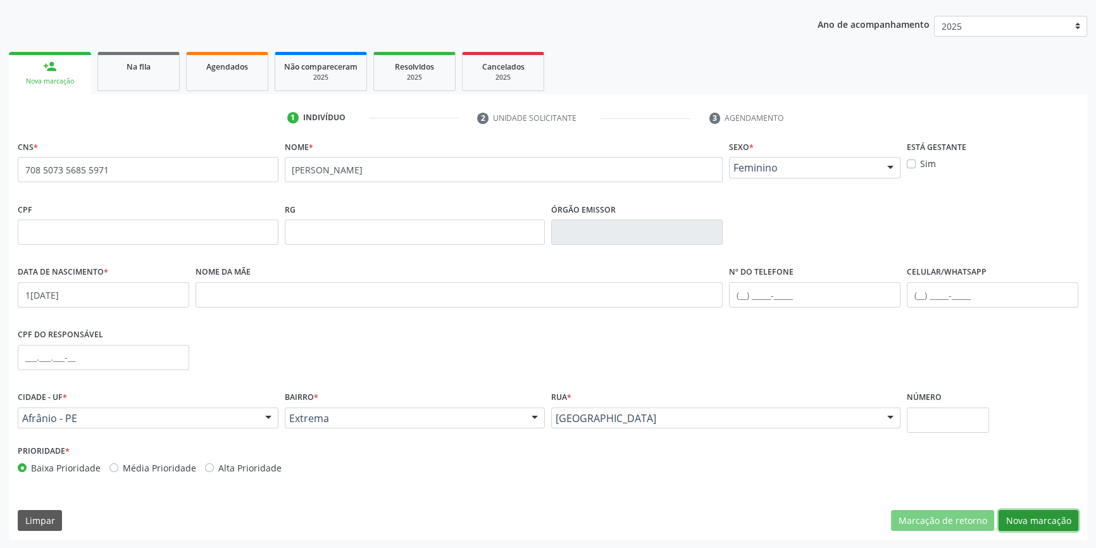
click at [1035, 510] on button "Nova marcação" at bounding box center [1039, 521] width 80 height 22
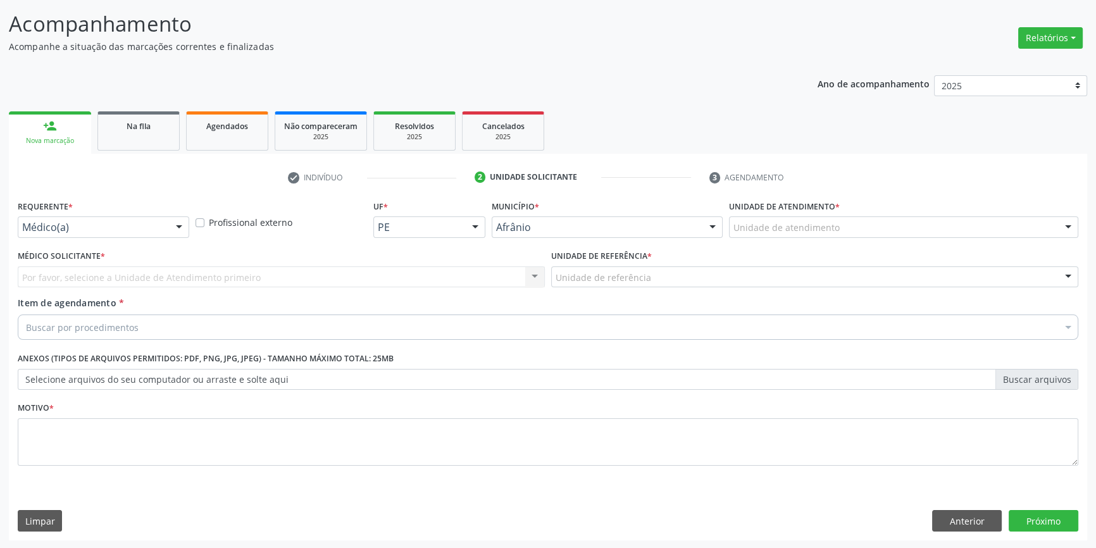
click at [822, 236] on div "Unidade de atendimento Academia da Saude de Afranio Academia da Saude do Bairro…" at bounding box center [903, 227] width 349 height 22
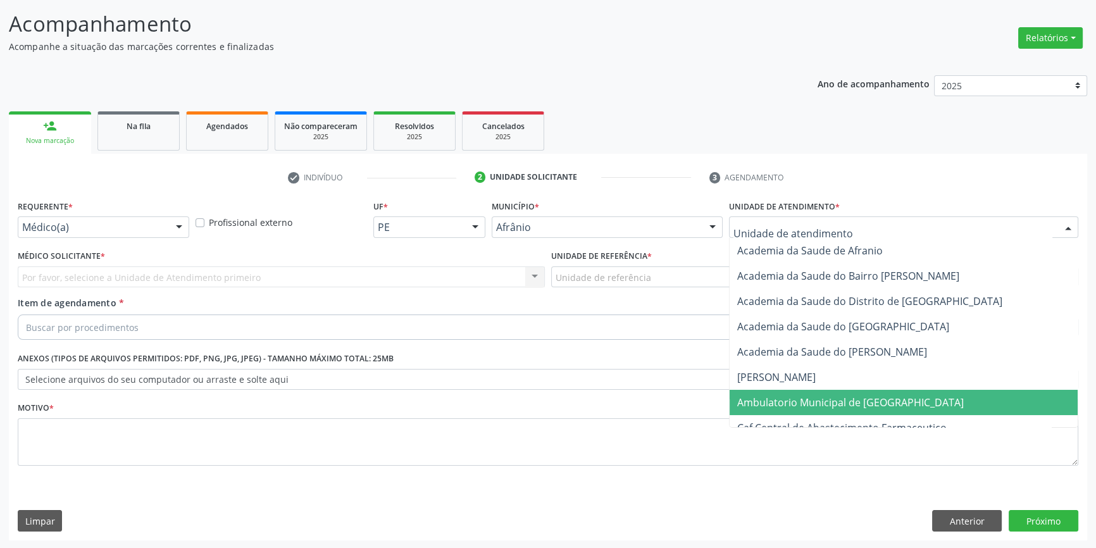
drag, startPoint x: 804, startPoint y: 405, endPoint x: 715, endPoint y: 362, distance: 98.5
click at [801, 405] on span "Ambulatorio Municipal de [GEOGRAPHIC_DATA]" at bounding box center [850, 403] width 227 height 14
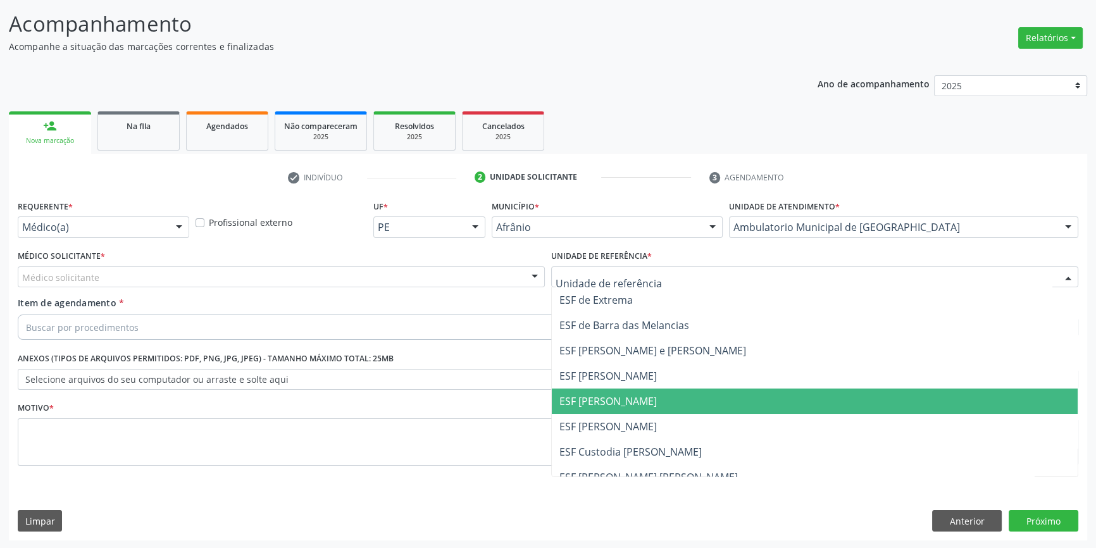
drag, startPoint x: 632, startPoint y: 396, endPoint x: 468, endPoint y: 348, distance: 171.3
click at [632, 396] on span "ESF [PERSON_NAME]" at bounding box center [608, 401] width 97 height 14
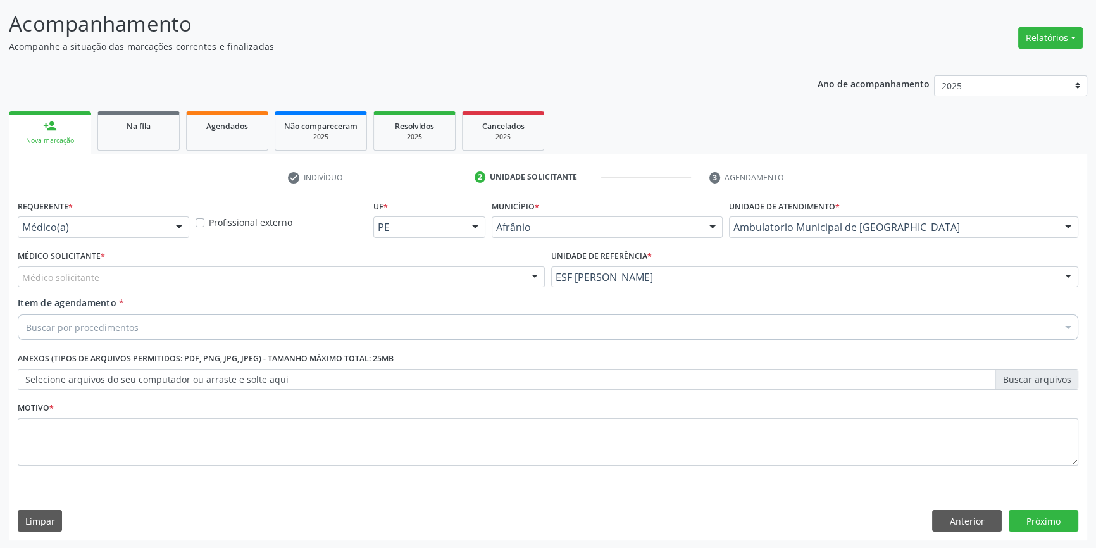
drag, startPoint x: 314, startPoint y: 273, endPoint x: 237, endPoint y: 301, distance: 82.1
click at [313, 273] on div "Médico solicitante" at bounding box center [281, 277] width 527 height 22
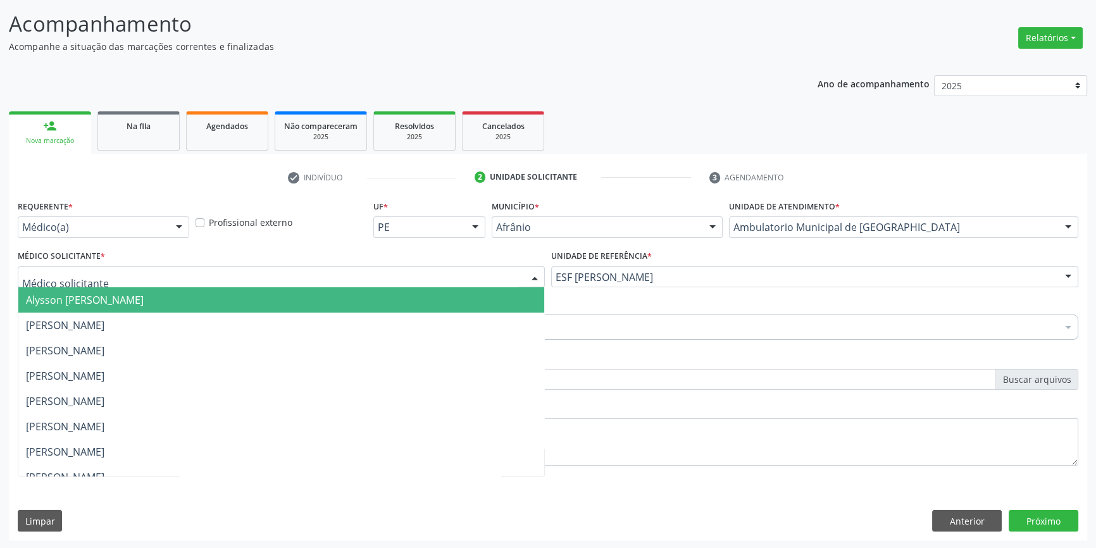
click at [120, 306] on span "Alysson [PERSON_NAME]" at bounding box center [281, 299] width 526 height 25
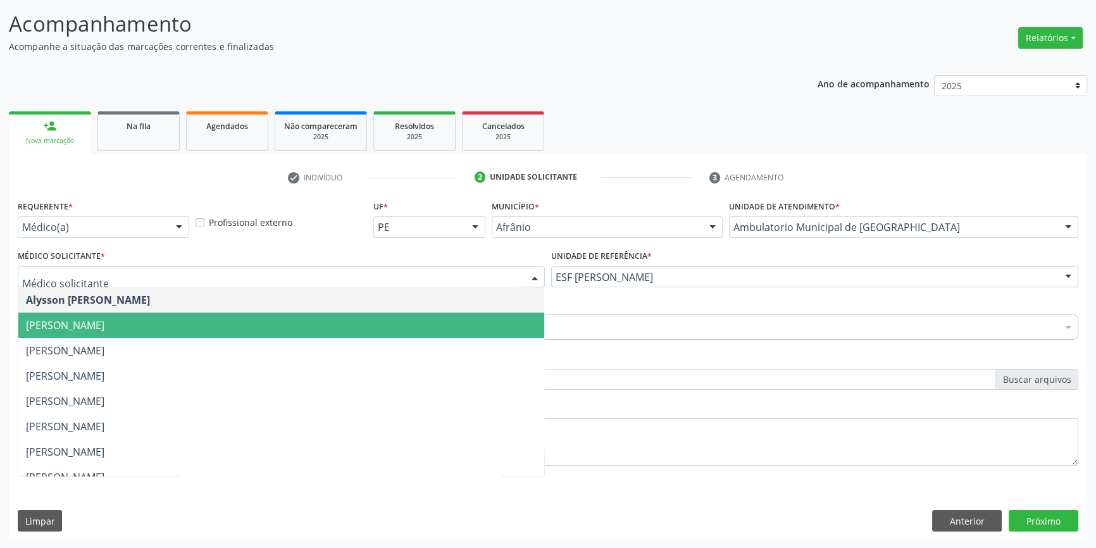
click at [104, 319] on span "[PERSON_NAME]" at bounding box center [65, 325] width 78 height 14
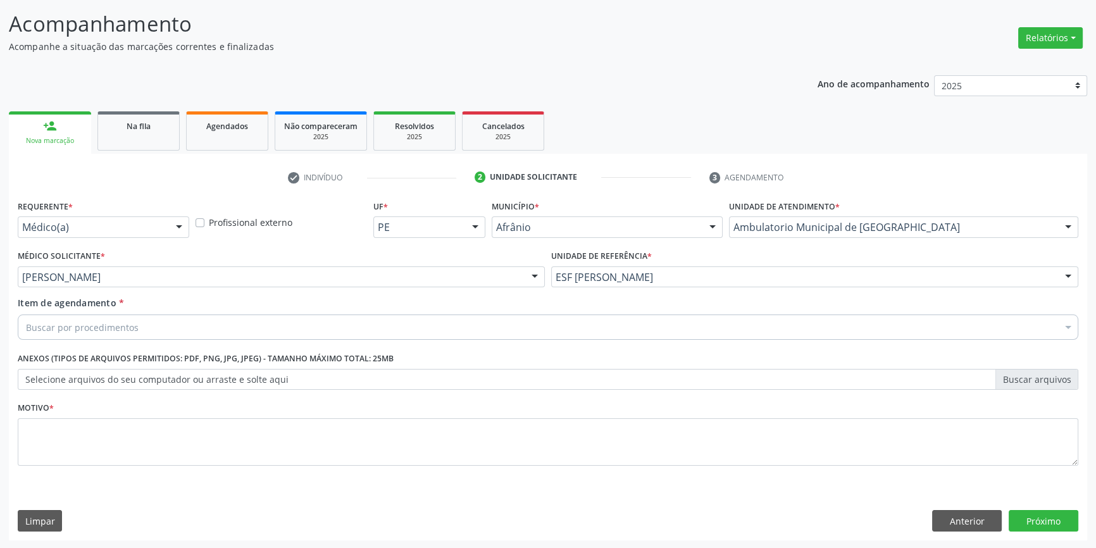
click at [119, 318] on div "Buscar por procedimentos" at bounding box center [548, 327] width 1061 height 25
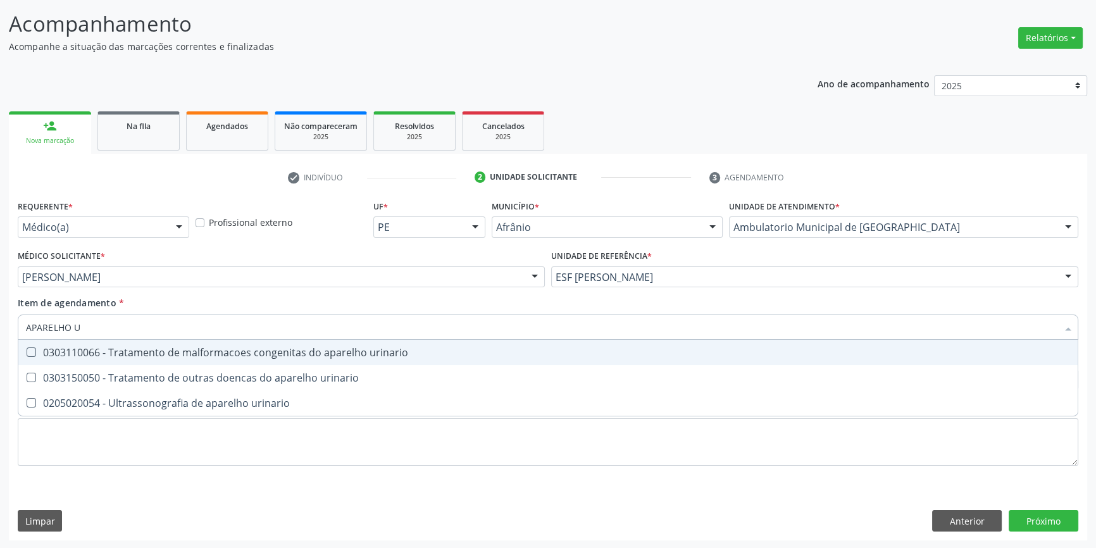
type input "APARELHO UR"
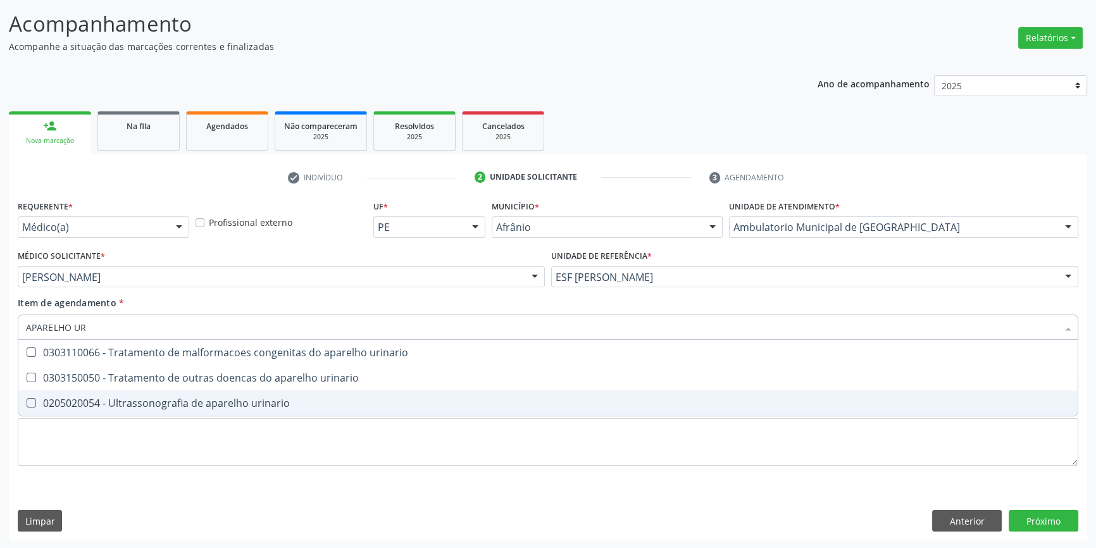
click at [247, 399] on div "0205020054 - Ultrassonografia de aparelho urinario" at bounding box center [548, 403] width 1044 height 10
checkbox urinario "true"
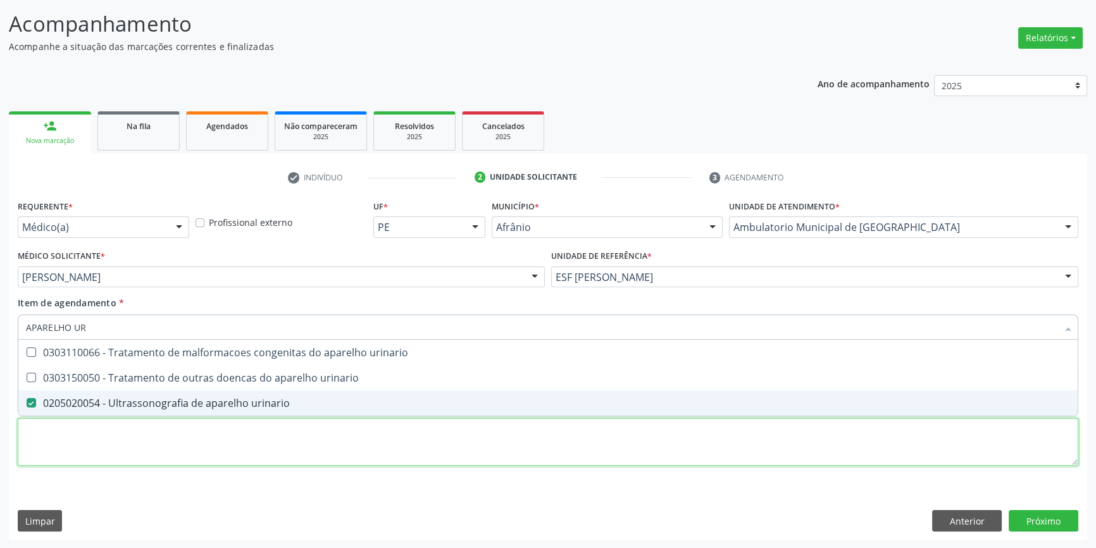
click at [220, 448] on div "Requerente * Médico(a) Médico(a) Enfermeiro(a) Paciente Nenhum resultado encont…" at bounding box center [548, 340] width 1061 height 287
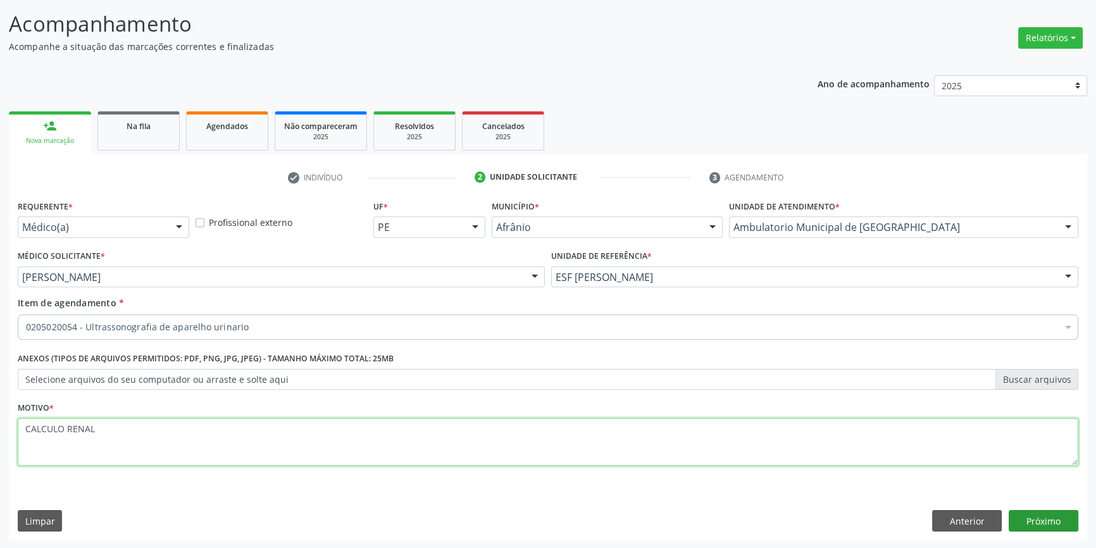
type textarea "CALCULO RENAL"
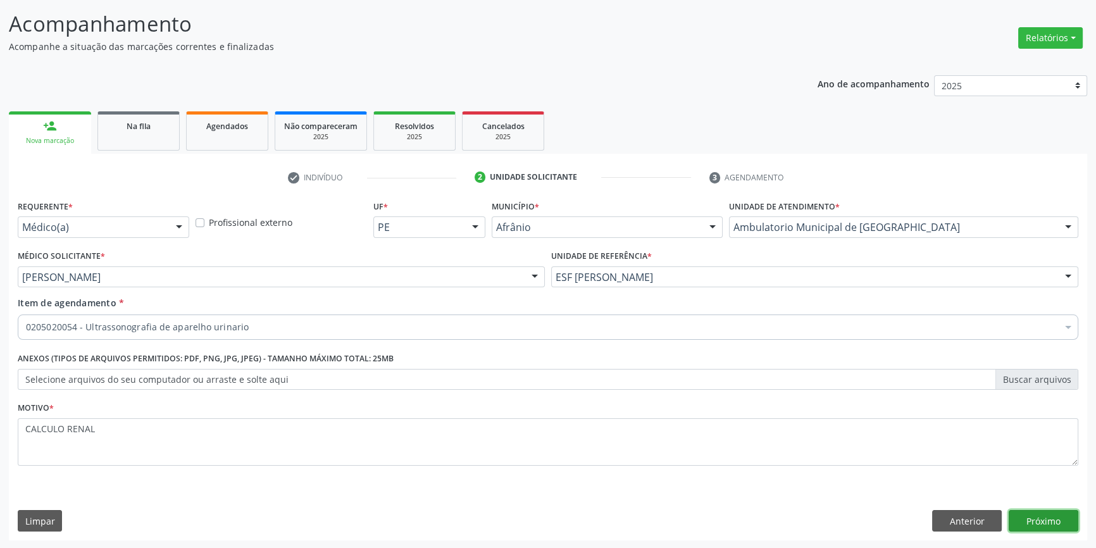
click at [1028, 520] on button "Próximo" at bounding box center [1044, 521] width 70 height 22
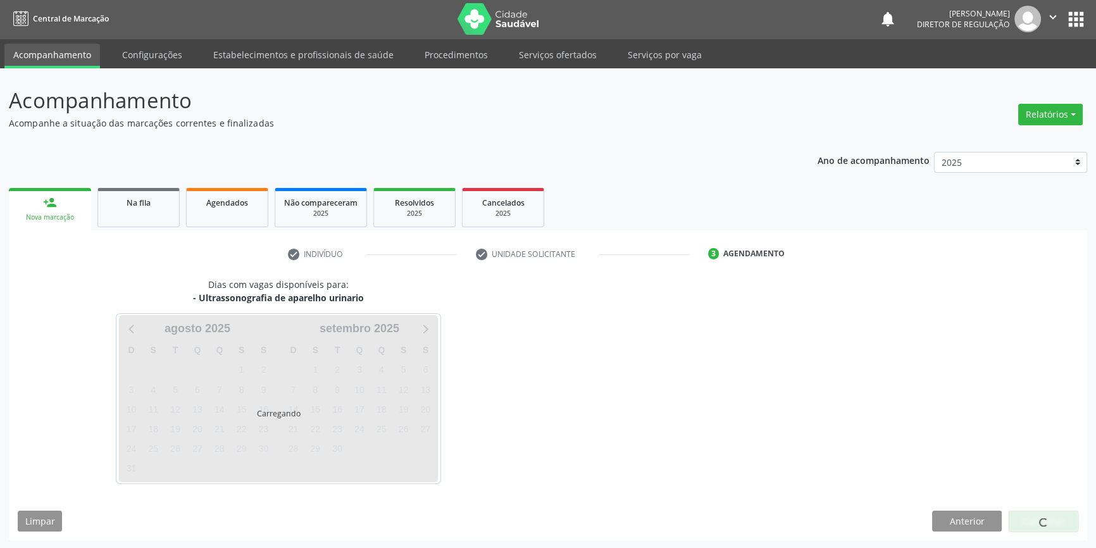
scroll to position [1, 0]
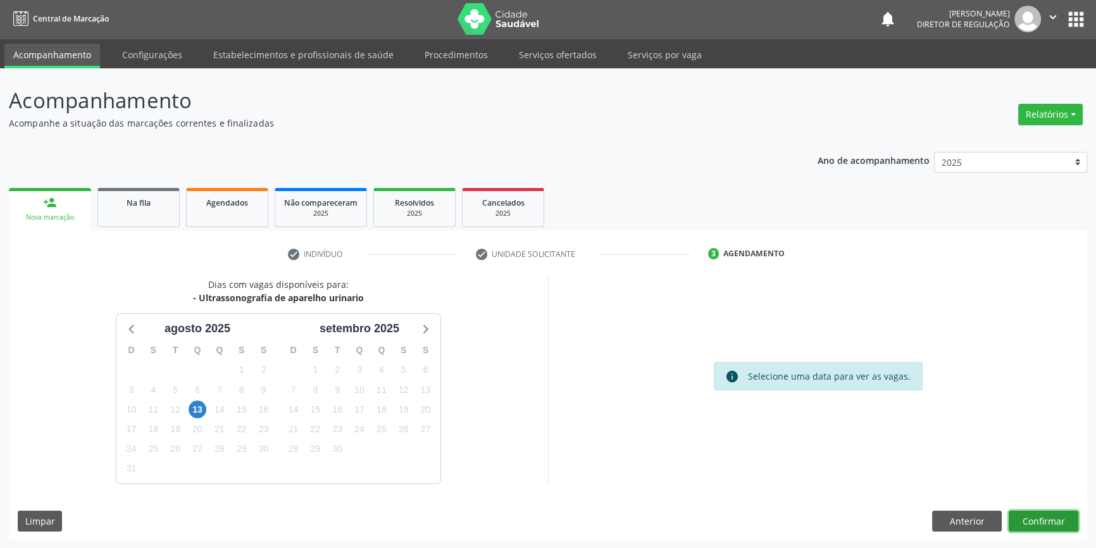
click at [1038, 527] on button "Confirmar" at bounding box center [1044, 522] width 70 height 22
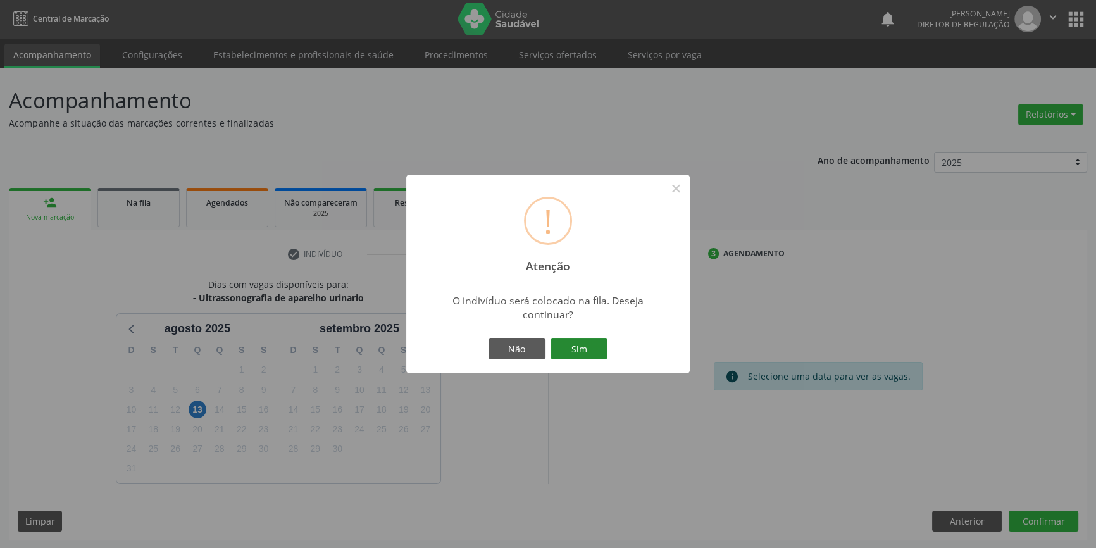
click at [576, 347] on button "Sim" at bounding box center [579, 349] width 57 height 22
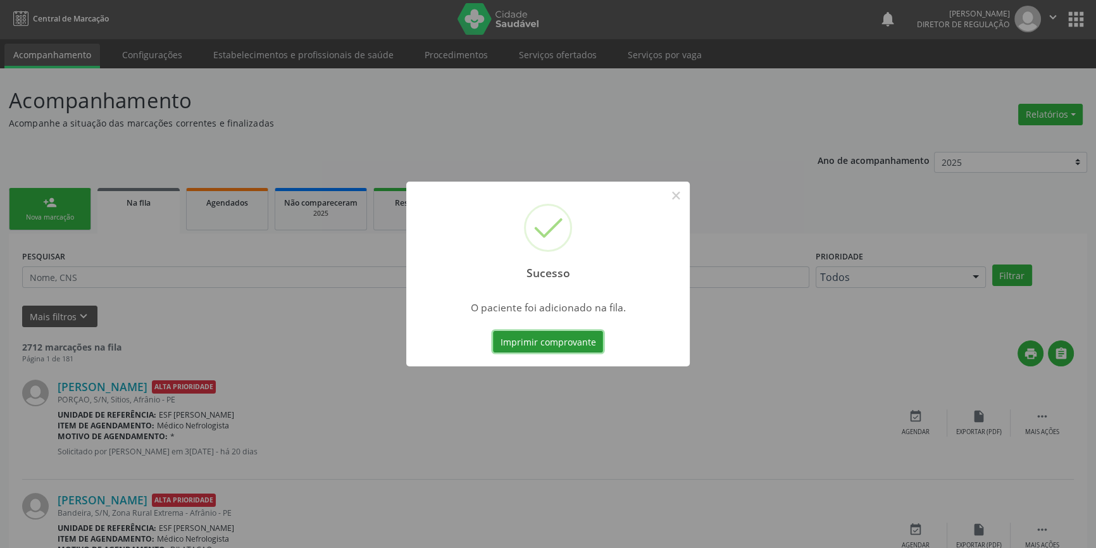
scroll to position [0, 0]
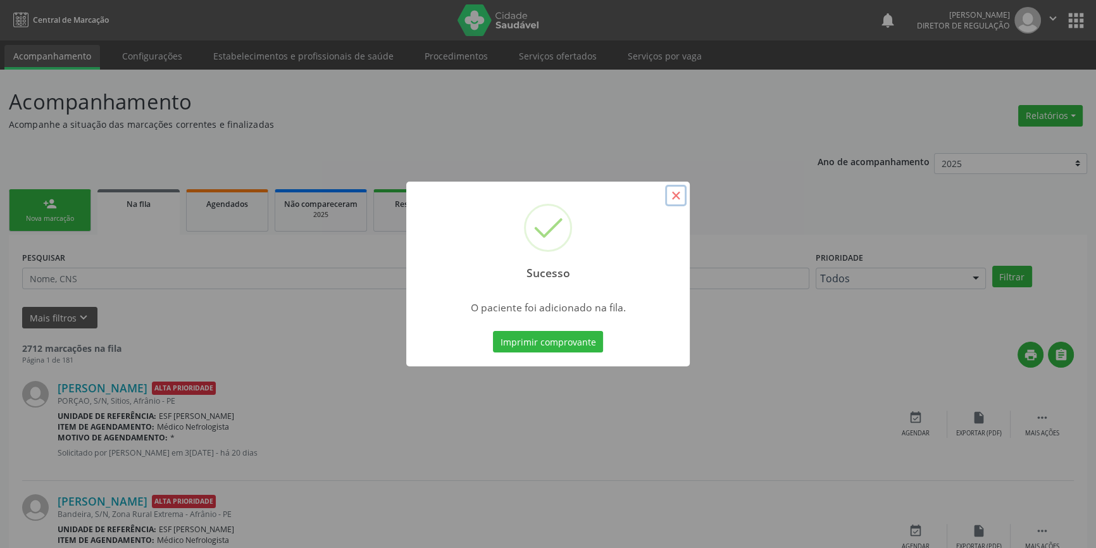
click at [675, 196] on button "×" at bounding box center [676, 196] width 22 height 22
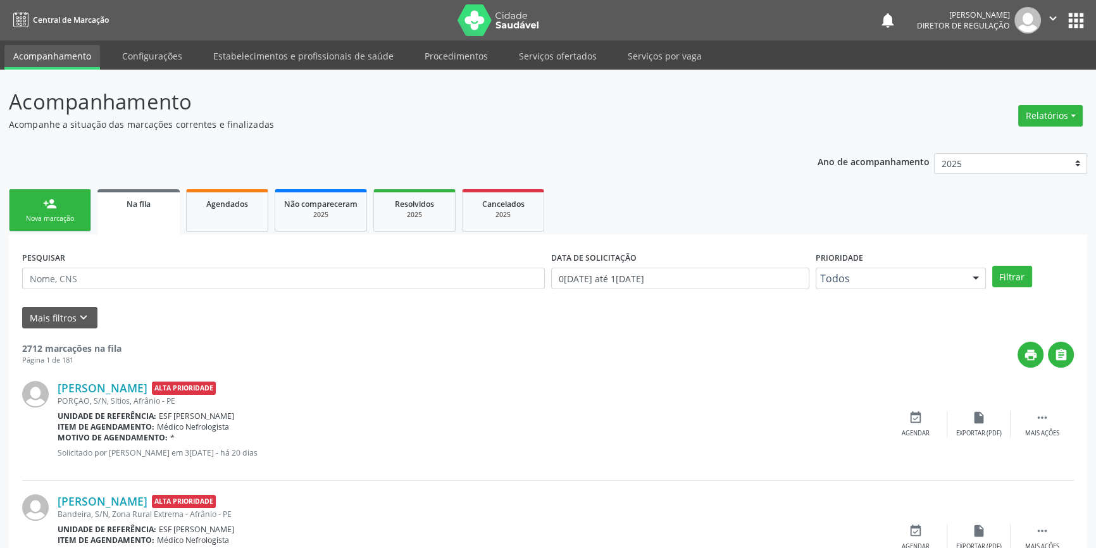
click at [58, 222] on div "Nova marcação" at bounding box center [49, 218] width 63 height 9
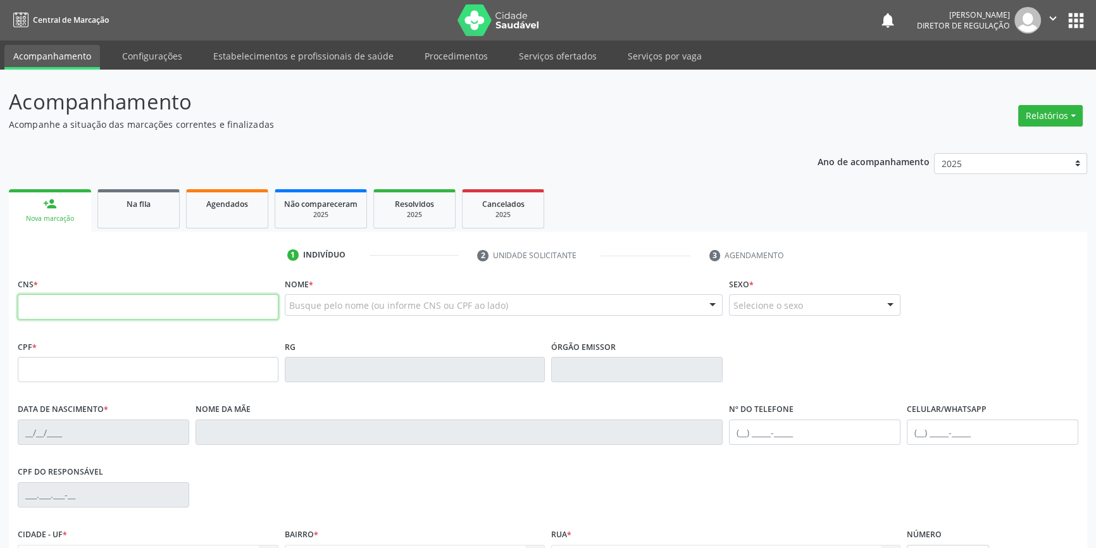
click at [58, 313] on input "text" at bounding box center [148, 306] width 261 height 25
type input "702 0058 6106 9388"
type input "28/03/2009"
type input "Maria do Socorro Rodrigues"
type input "(87) 9630-2103"
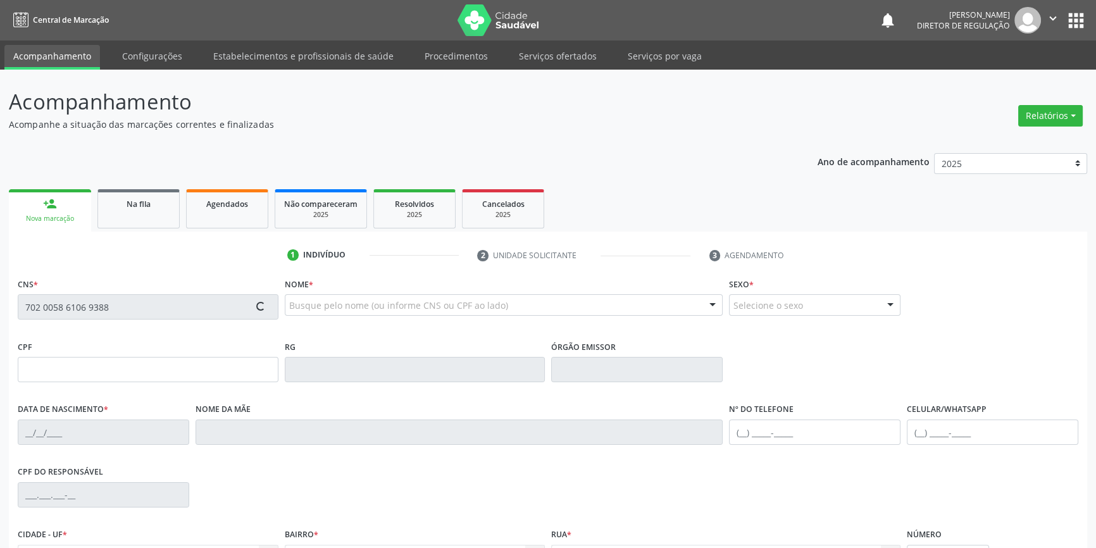
type input "S/N"
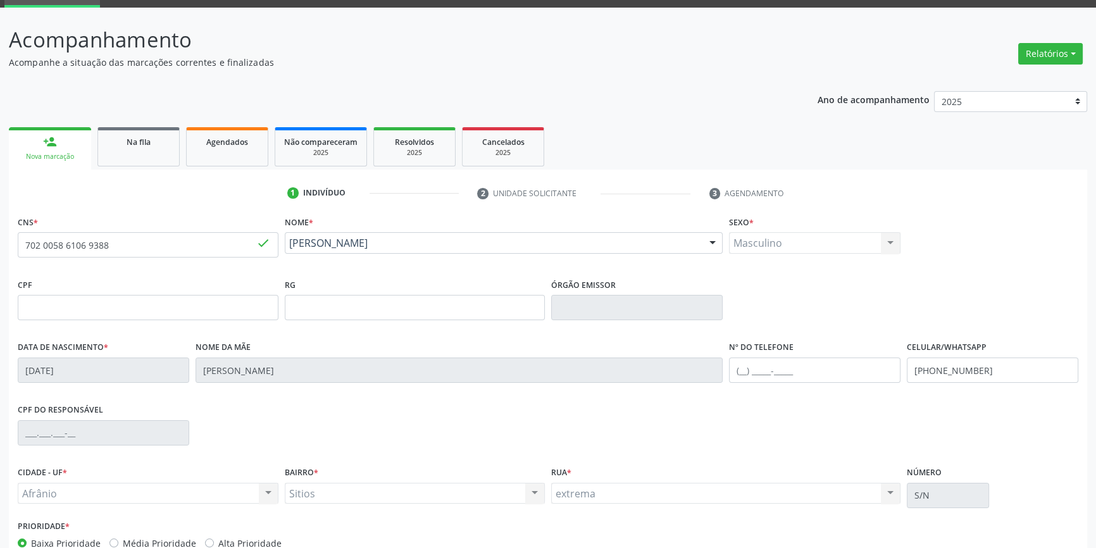
scroll to position [137, 0]
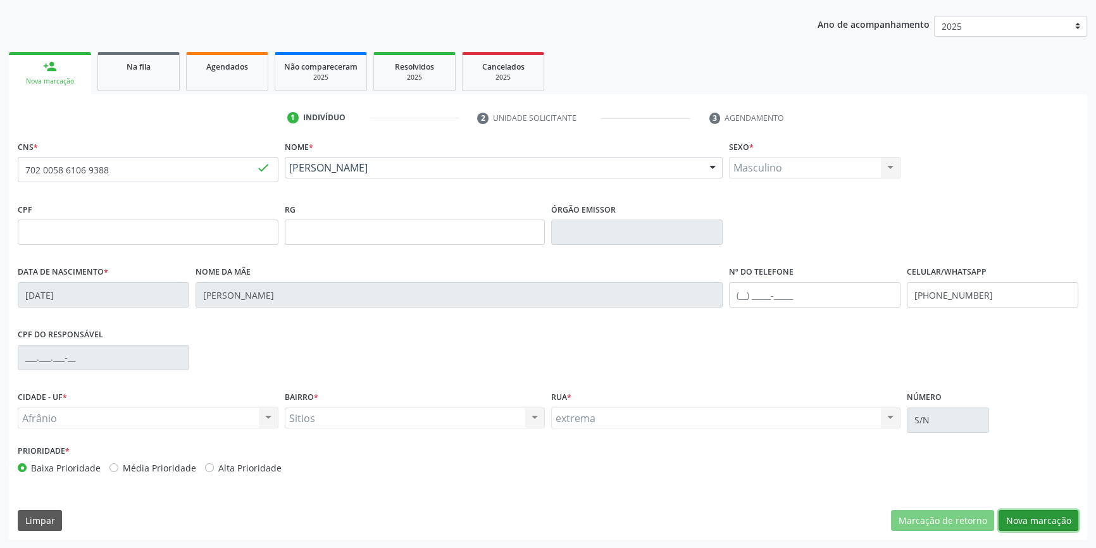
drag, startPoint x: 1037, startPoint y: 529, endPoint x: 1029, endPoint y: 515, distance: 15.9
click at [1036, 527] on button "Nova marcação" at bounding box center [1039, 521] width 80 height 22
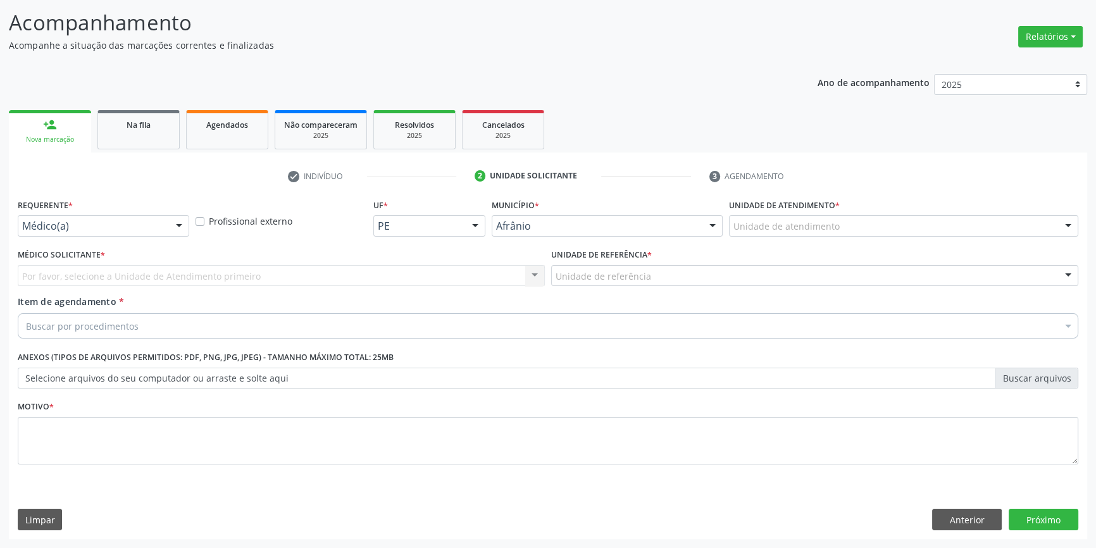
scroll to position [78, 0]
click at [809, 234] on div "Unidade de atendimento" at bounding box center [903, 227] width 349 height 22
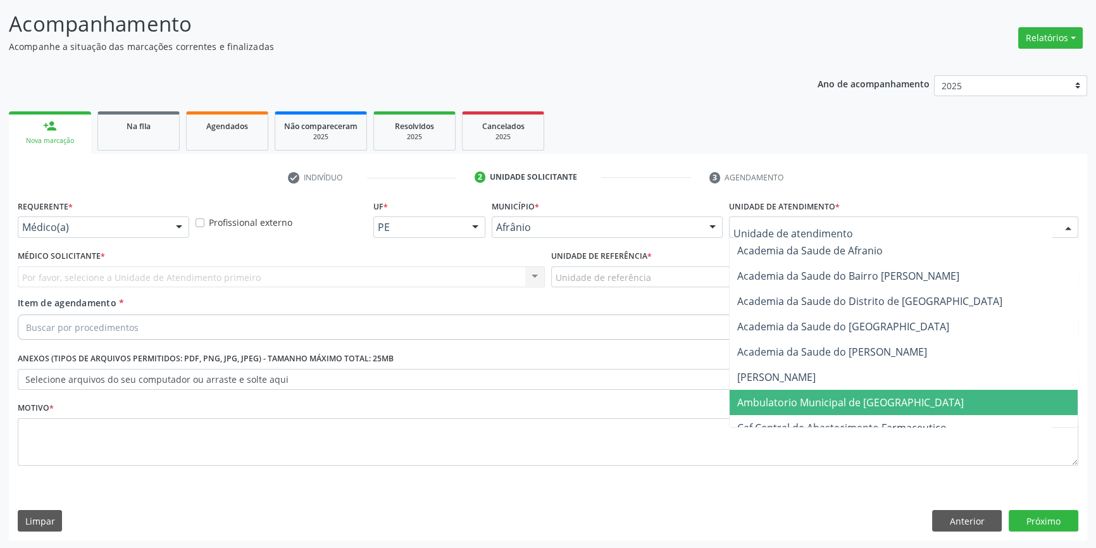
click at [779, 396] on span "Ambulatorio Municipal de [GEOGRAPHIC_DATA]" at bounding box center [850, 403] width 227 height 14
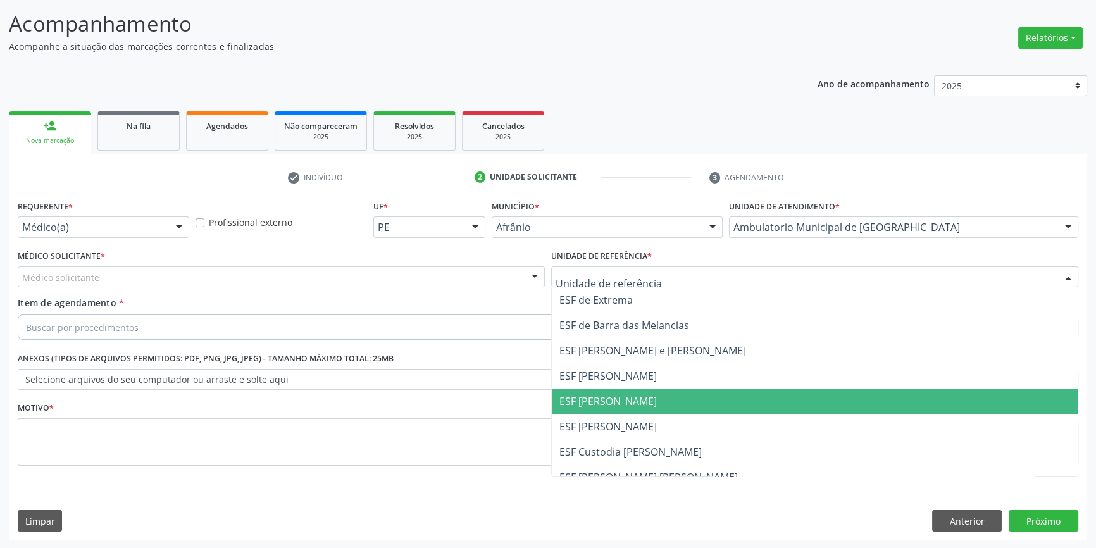
click at [608, 392] on span "ESF [PERSON_NAME]" at bounding box center [815, 401] width 526 height 25
click at [329, 270] on div "Médico solicitante" at bounding box center [281, 277] width 527 height 22
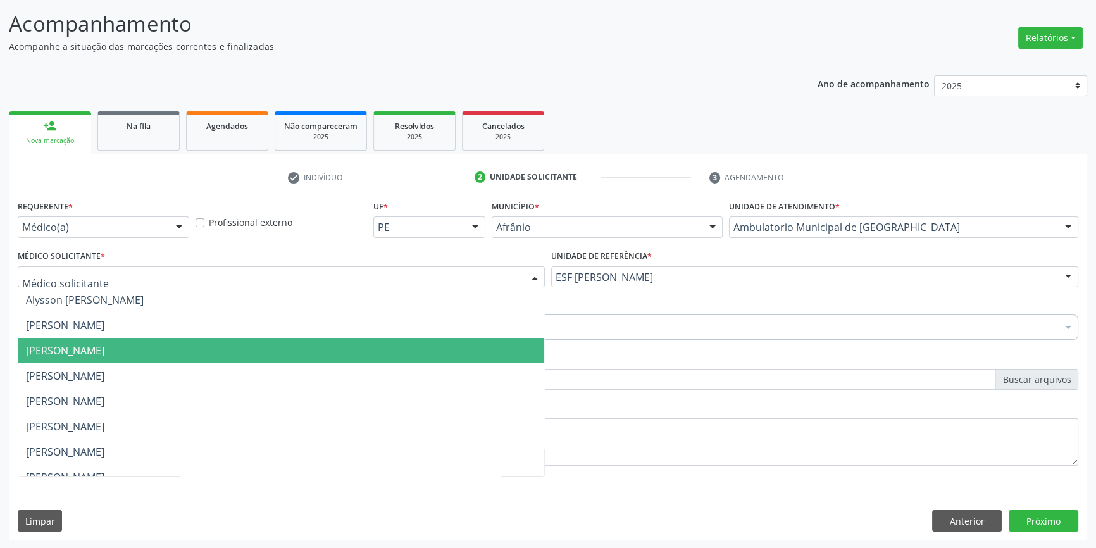
click at [146, 340] on span "[PERSON_NAME]" at bounding box center [281, 350] width 526 height 25
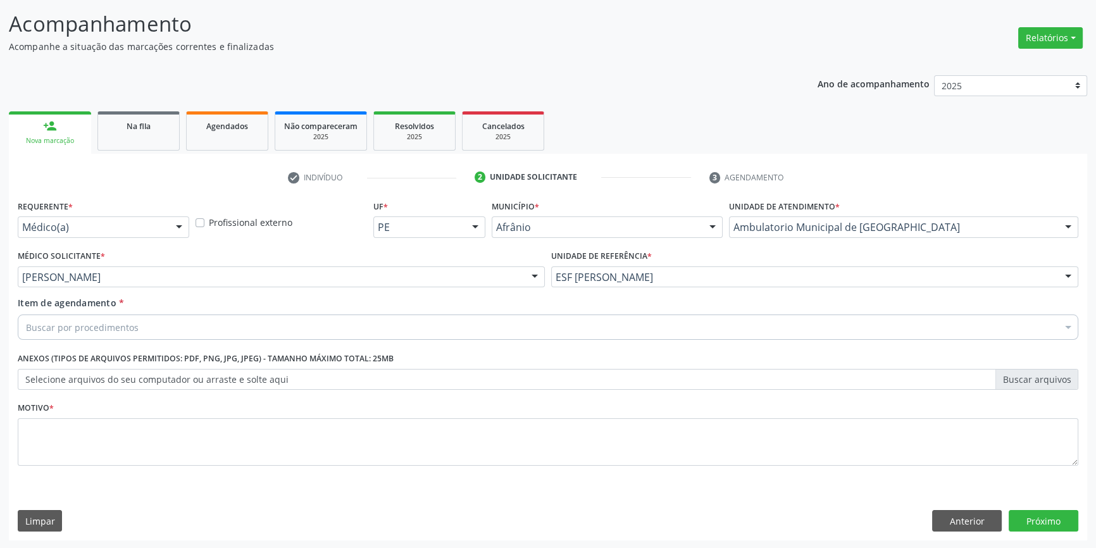
click at [169, 285] on div "[PERSON_NAME]" at bounding box center [281, 277] width 527 height 22
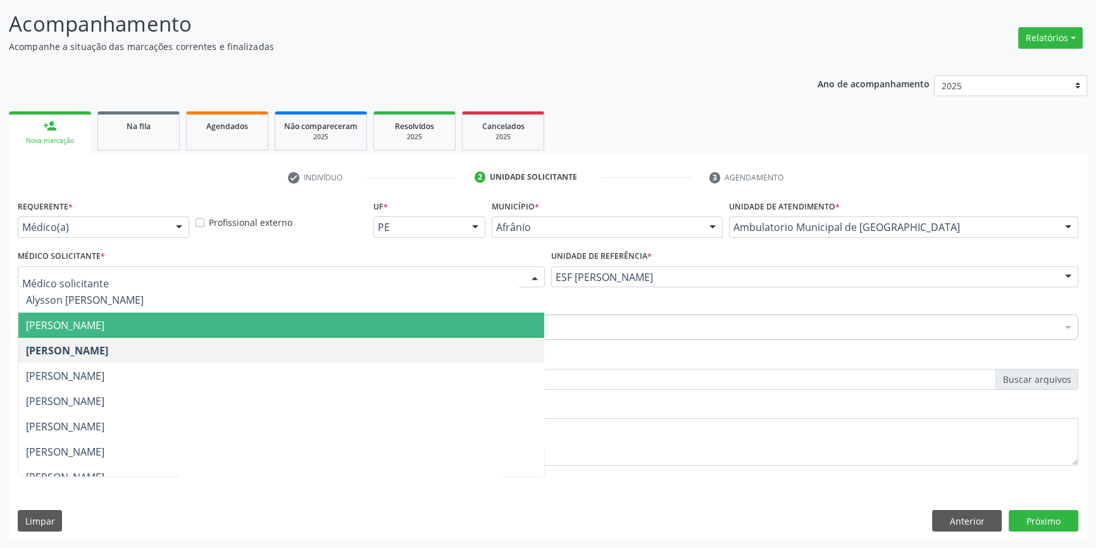
click at [104, 318] on span "[PERSON_NAME]" at bounding box center [65, 325] width 78 height 14
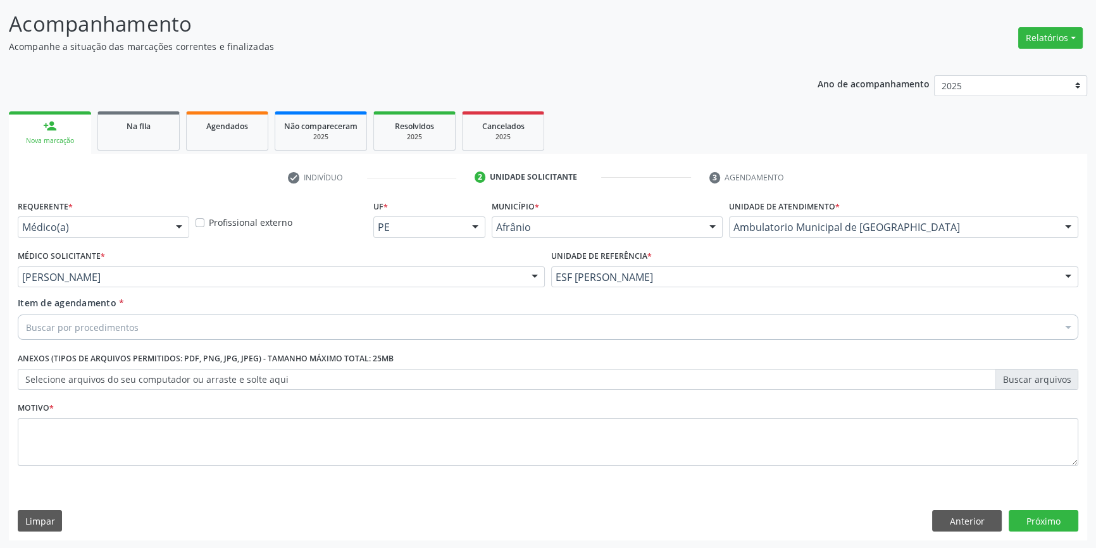
click at [136, 332] on div "Buscar por procedimentos" at bounding box center [548, 327] width 1061 height 25
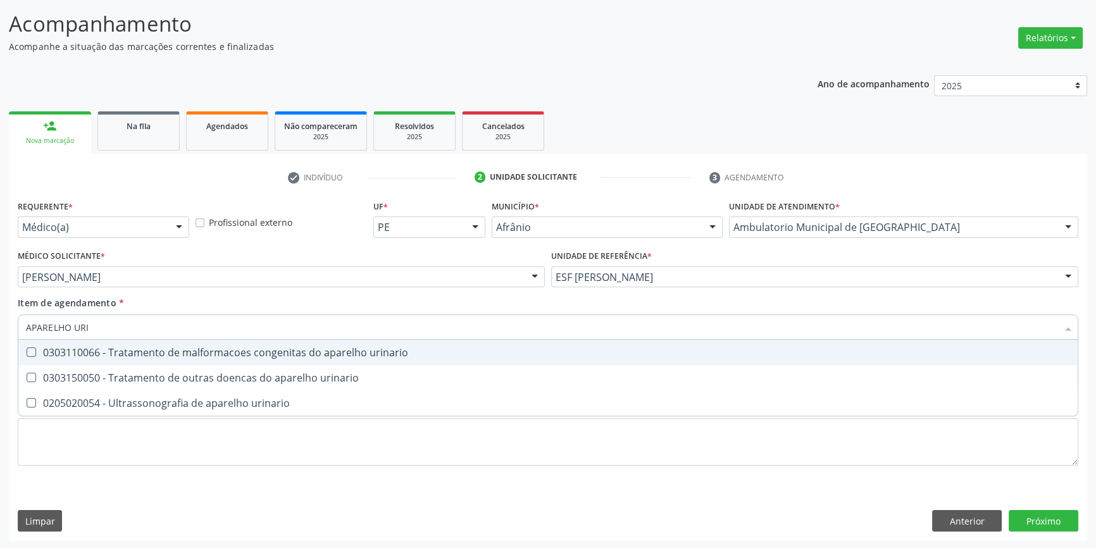
type input "APARELHO URIN"
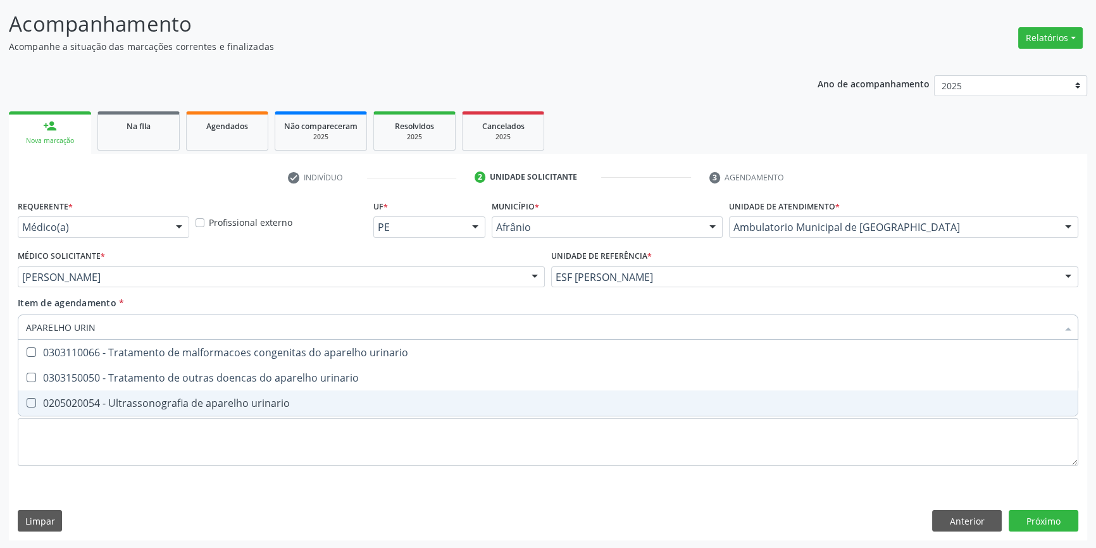
click at [202, 403] on div "0205020054 - Ultrassonografia de aparelho urinario" at bounding box center [548, 403] width 1044 height 10
checkbox urinario "true"
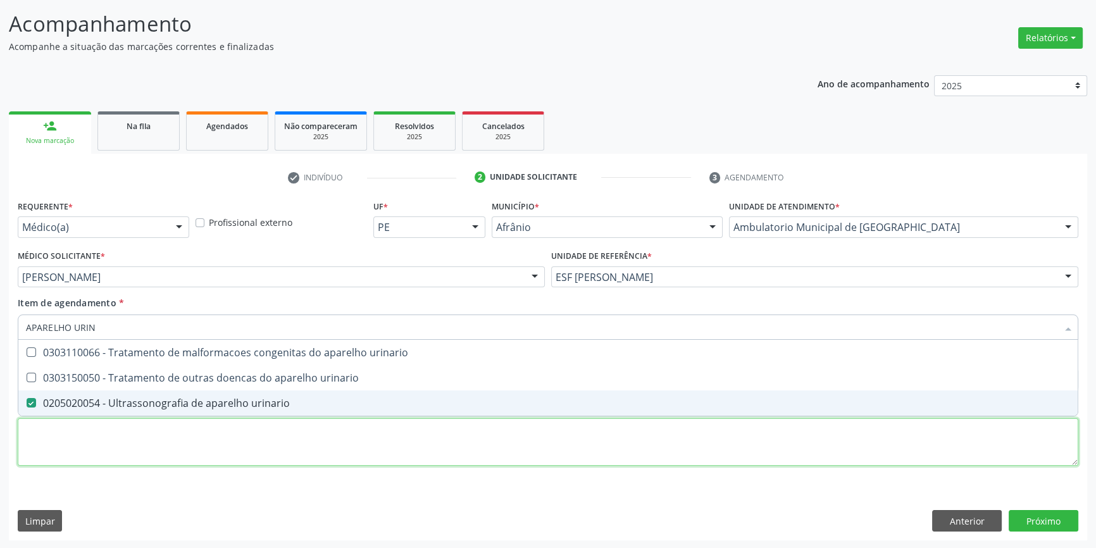
click at [191, 434] on div "Requerente * Médico(a) Médico(a) Enfermeiro(a) Paciente Nenhum resultado encont…" at bounding box center [548, 340] width 1061 height 287
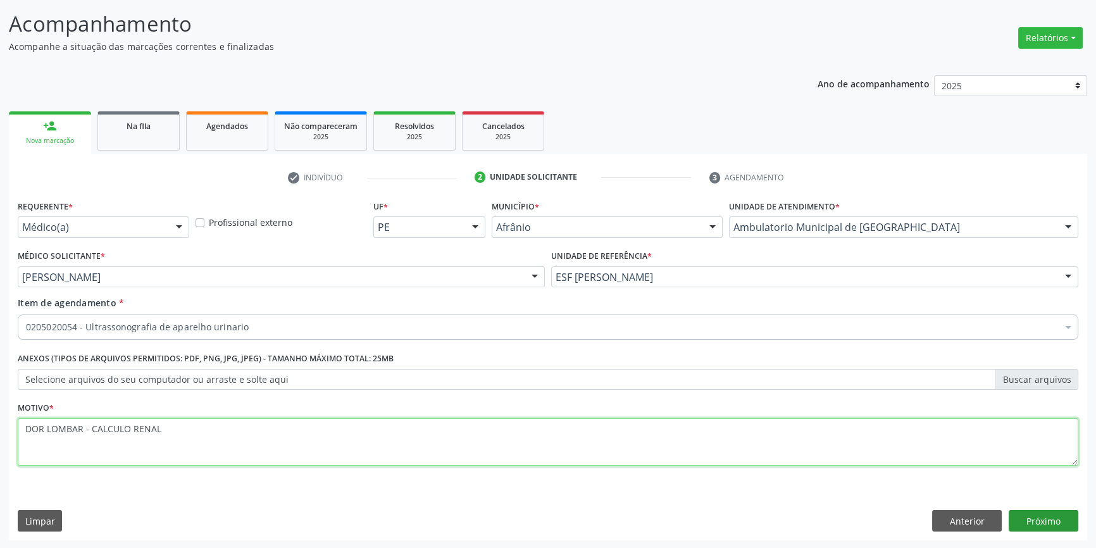
type textarea "DOR LOMBAR - CALCULO RENAL"
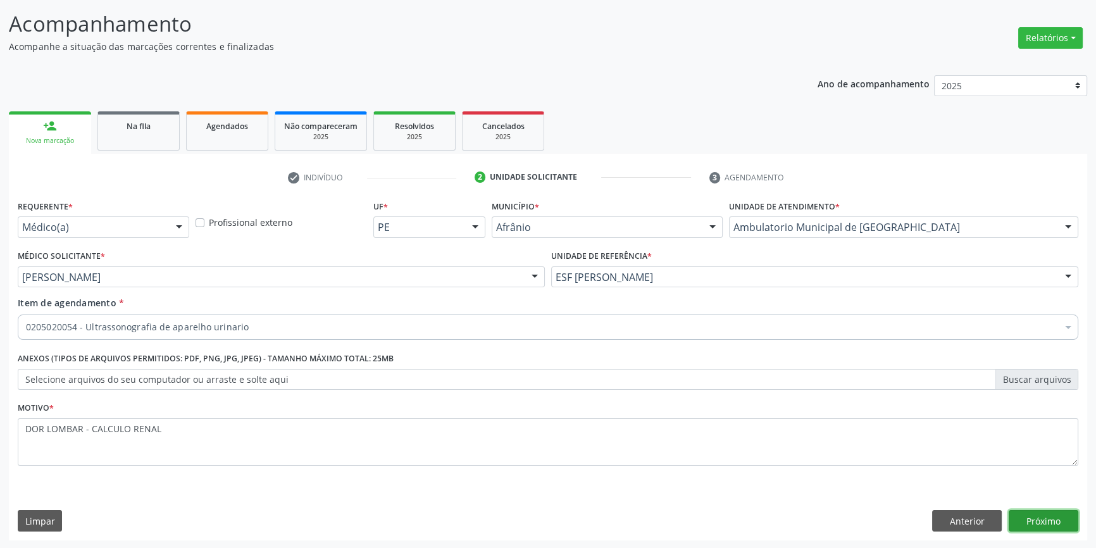
click at [1022, 520] on button "Próximo" at bounding box center [1044, 521] width 70 height 22
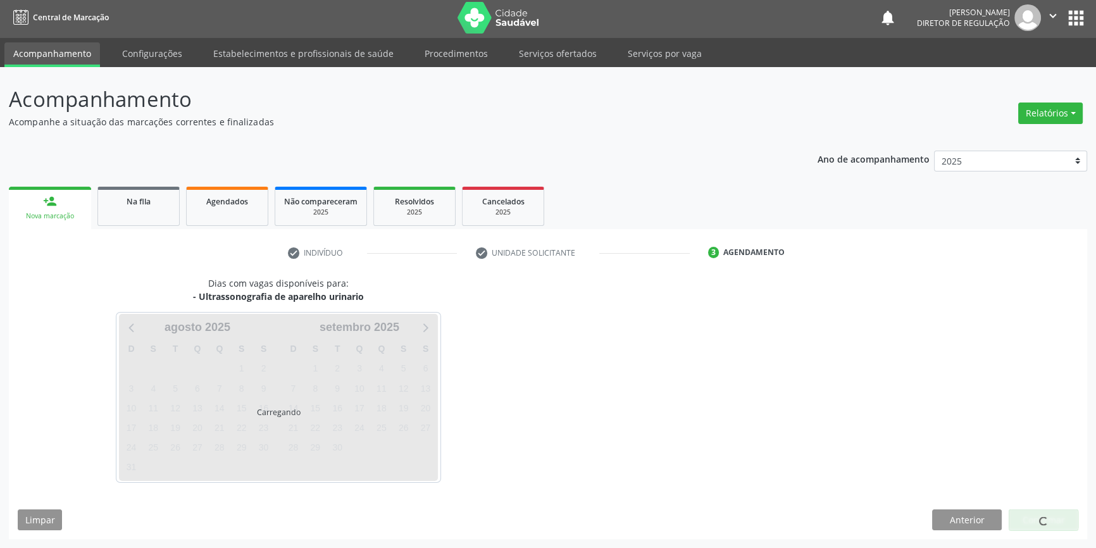
scroll to position [1, 0]
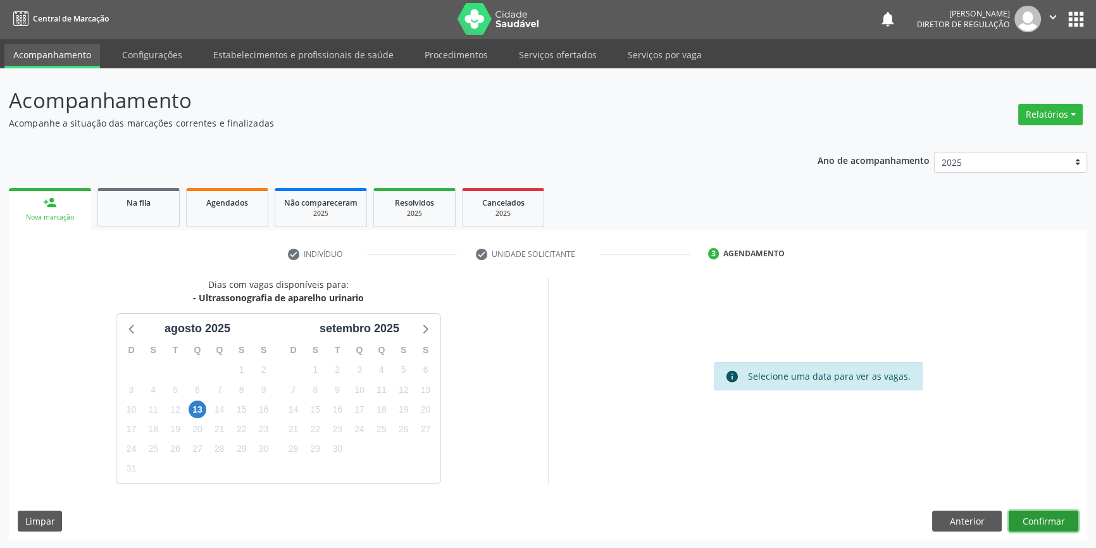
click at [1023, 519] on button "Confirmar" at bounding box center [1044, 522] width 70 height 22
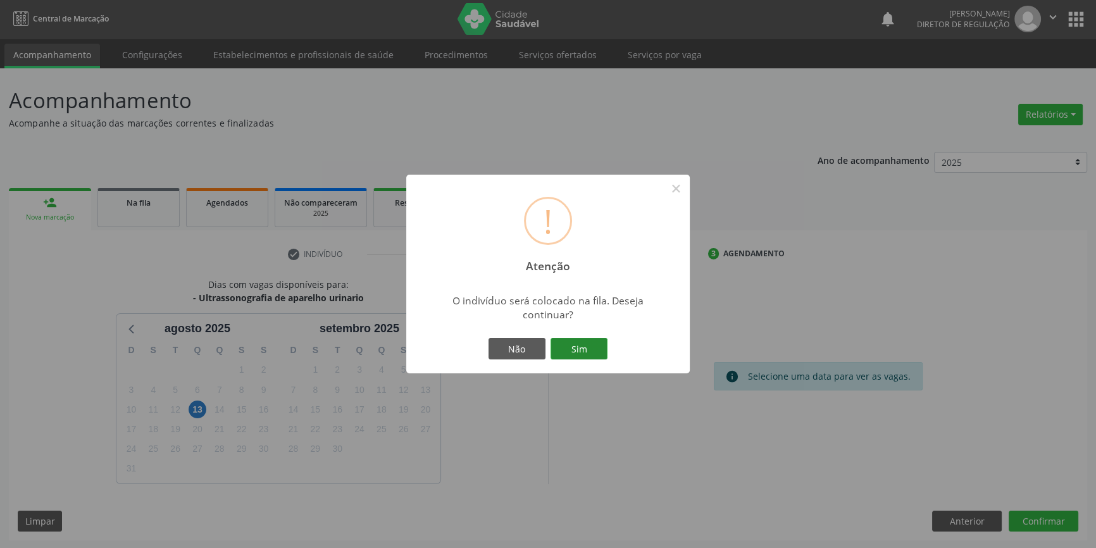
click at [596, 349] on button "Sim" at bounding box center [579, 349] width 57 height 22
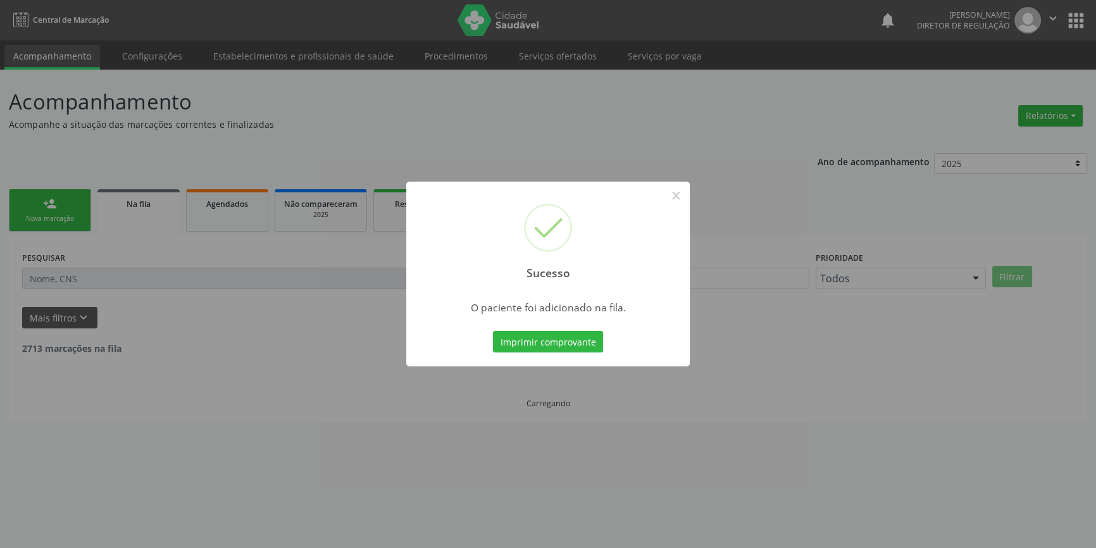
scroll to position [0, 0]
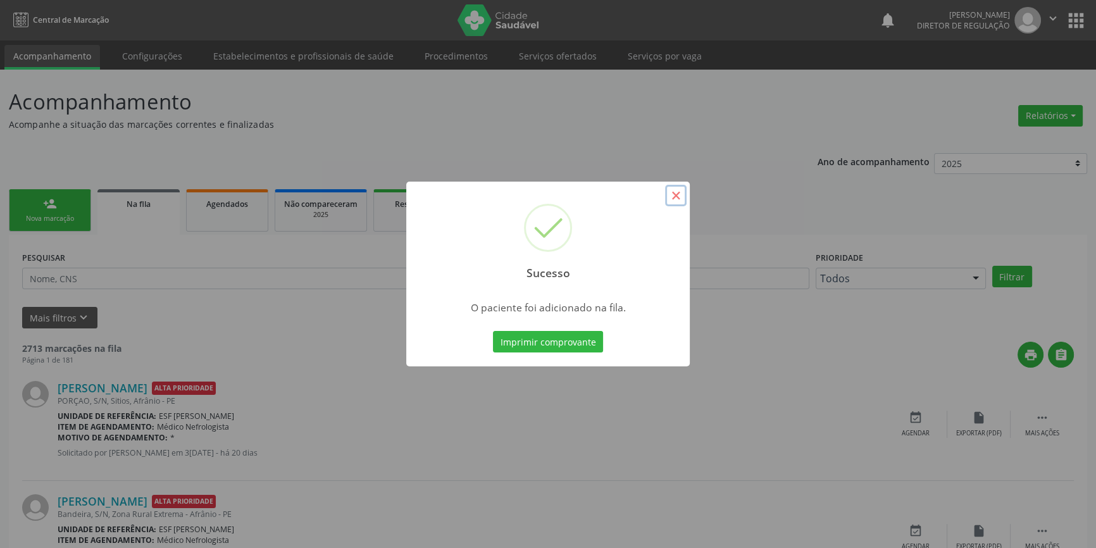
click at [676, 191] on button "×" at bounding box center [676, 196] width 22 height 22
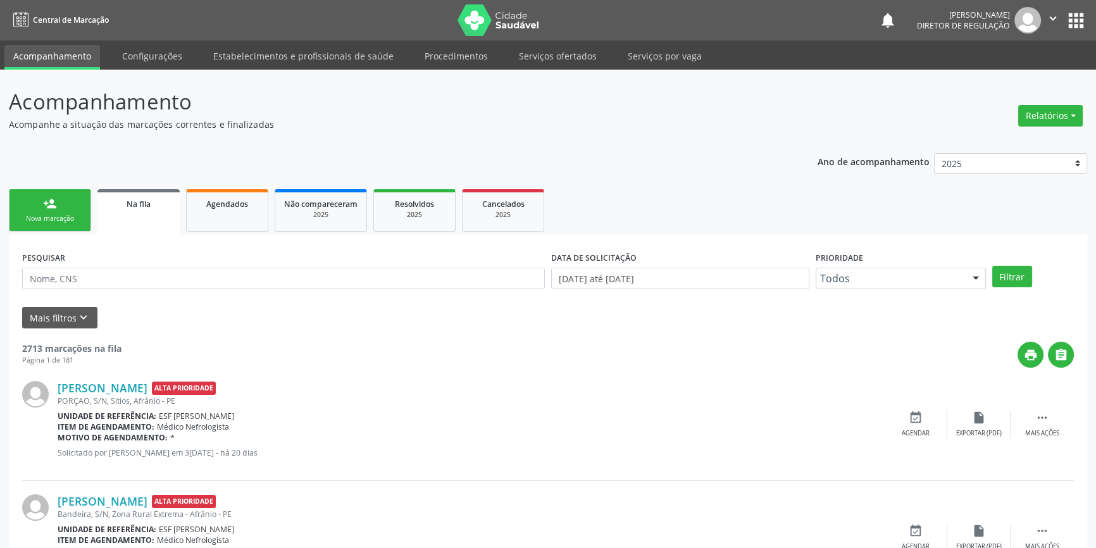
click at [37, 194] on link "person_add Nova marcação" at bounding box center [50, 210] width 82 height 42
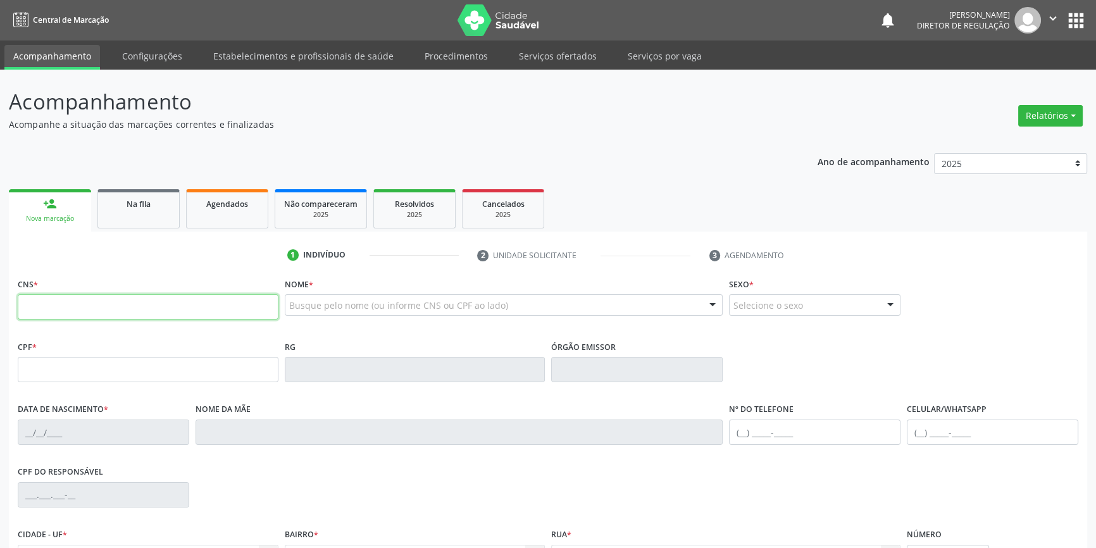
click at [113, 300] on input "text" at bounding box center [148, 306] width 261 height 25
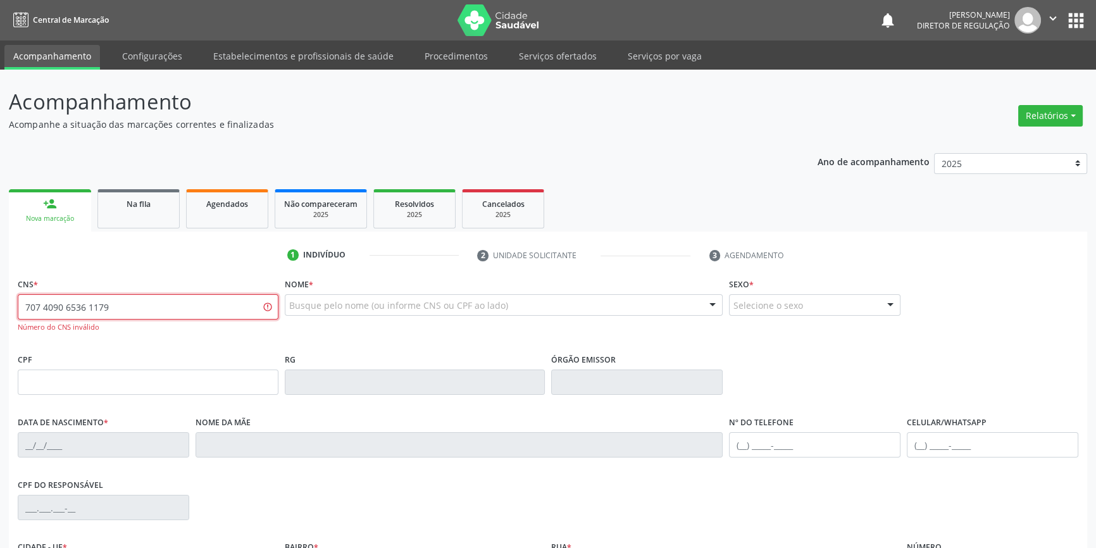
type input "707 4090 6536 1179"
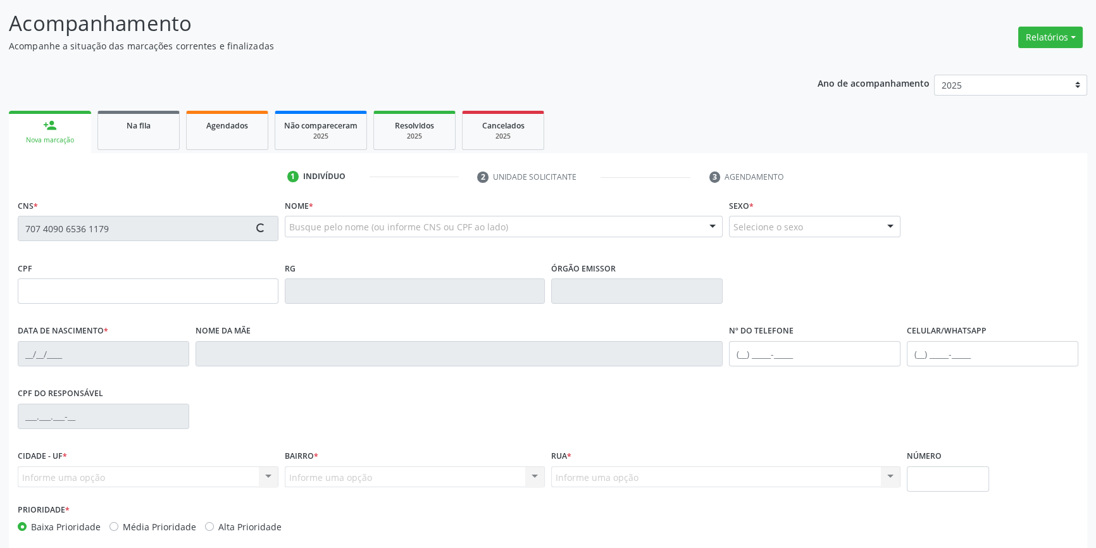
type input "311.522.524-53"
type input "10/02/1942"
type input "Felipa Leivina de Sousa"
type input "(87) 98878-1389"
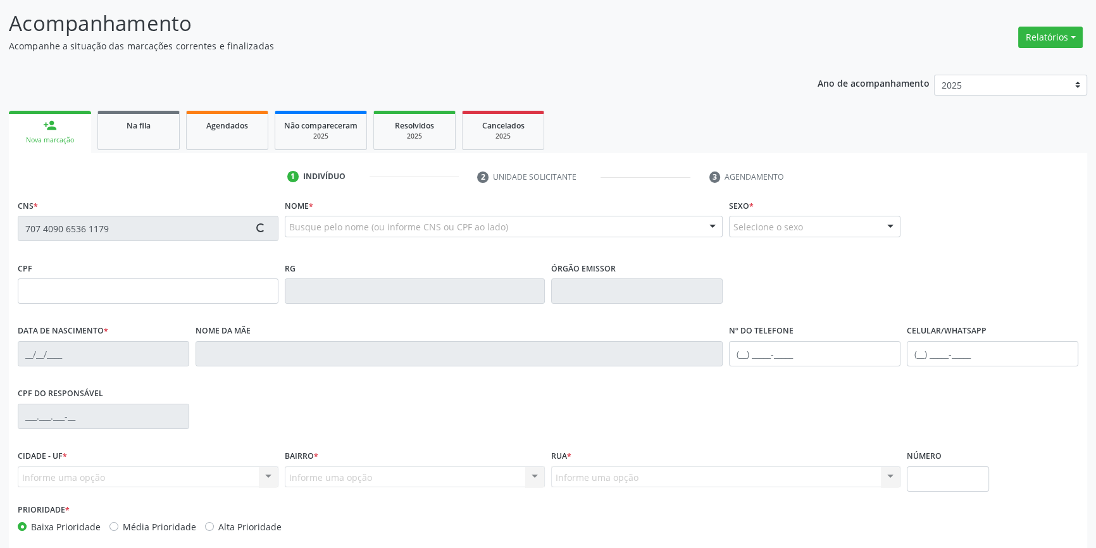
type input "190"
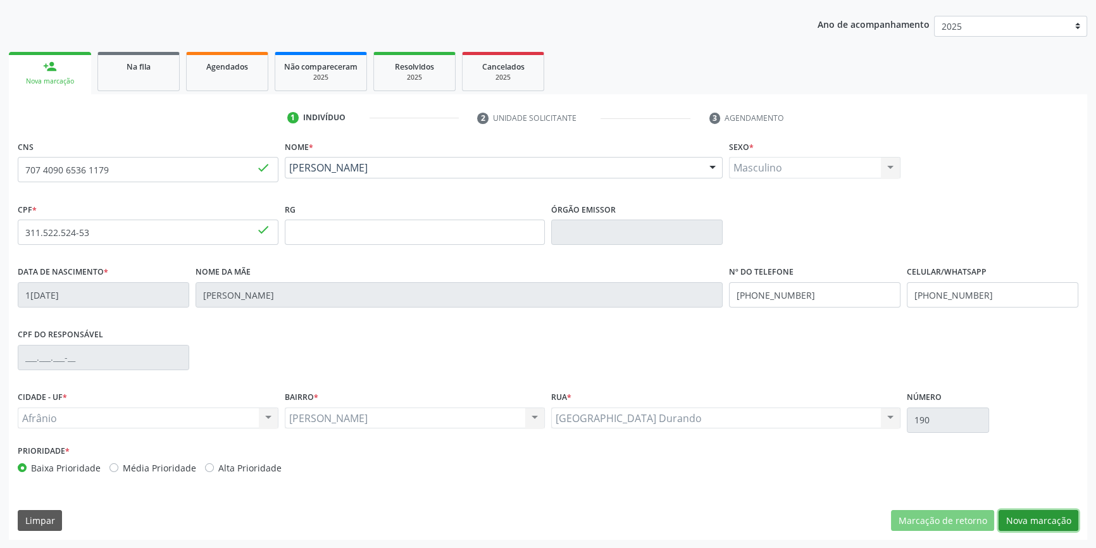
click at [1053, 518] on button "Nova marcação" at bounding box center [1039, 521] width 80 height 22
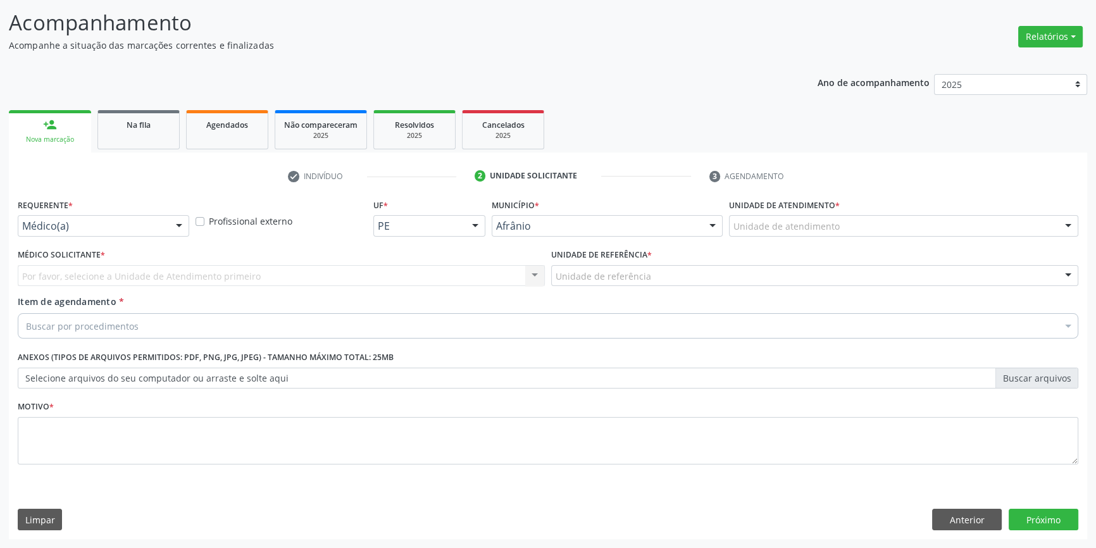
scroll to position [78, 0]
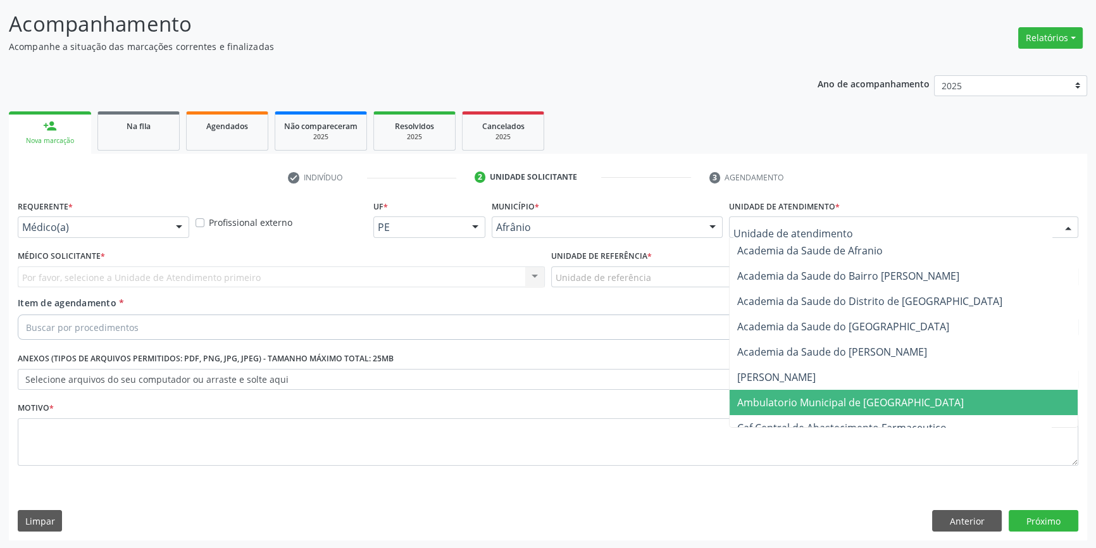
click at [785, 403] on span "Ambulatorio Municipal de [GEOGRAPHIC_DATA]" at bounding box center [850, 403] width 227 height 14
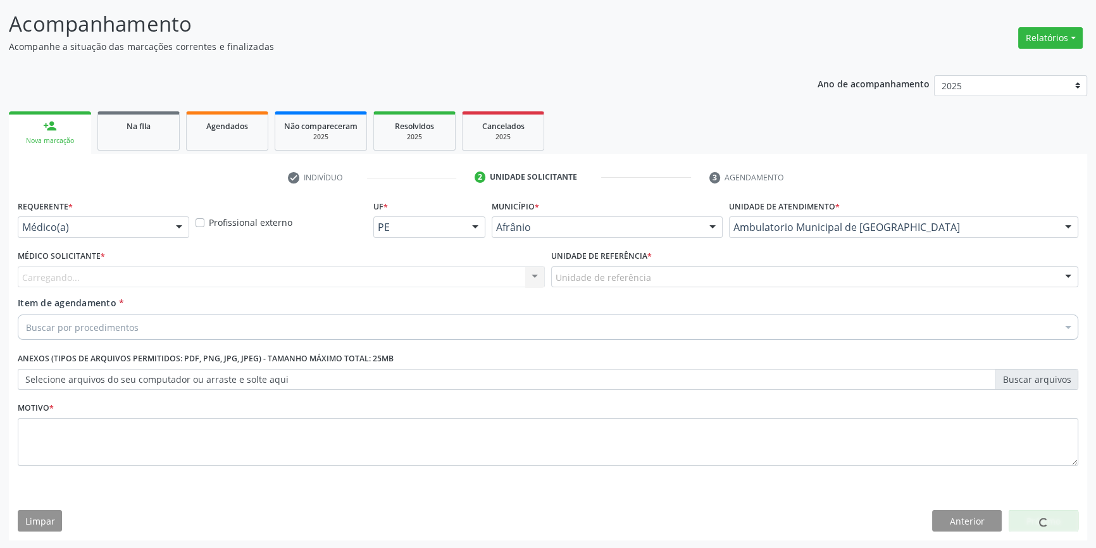
click at [615, 267] on div "Unidade de referência" at bounding box center [814, 277] width 527 height 22
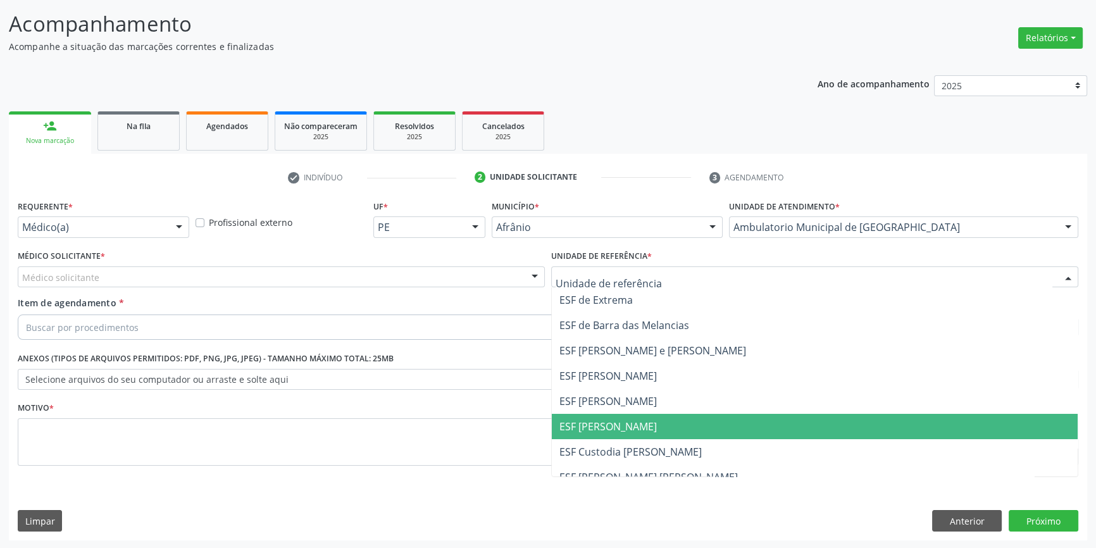
click at [604, 422] on span "ESF [PERSON_NAME]" at bounding box center [608, 427] width 97 height 14
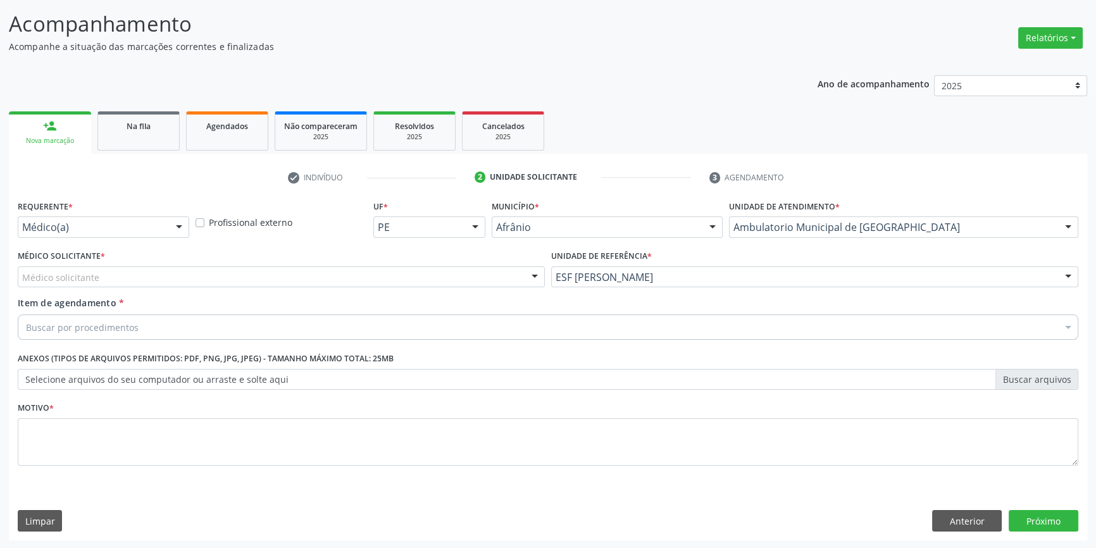
click at [208, 272] on div "Médico solicitante" at bounding box center [281, 277] width 527 height 22
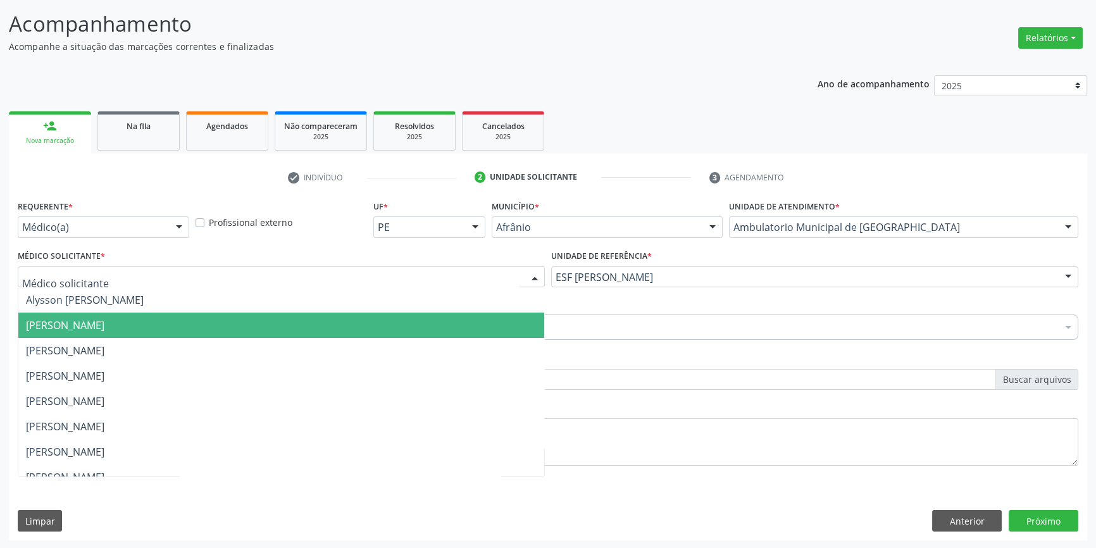
click at [177, 317] on span "[PERSON_NAME]" at bounding box center [281, 325] width 526 height 25
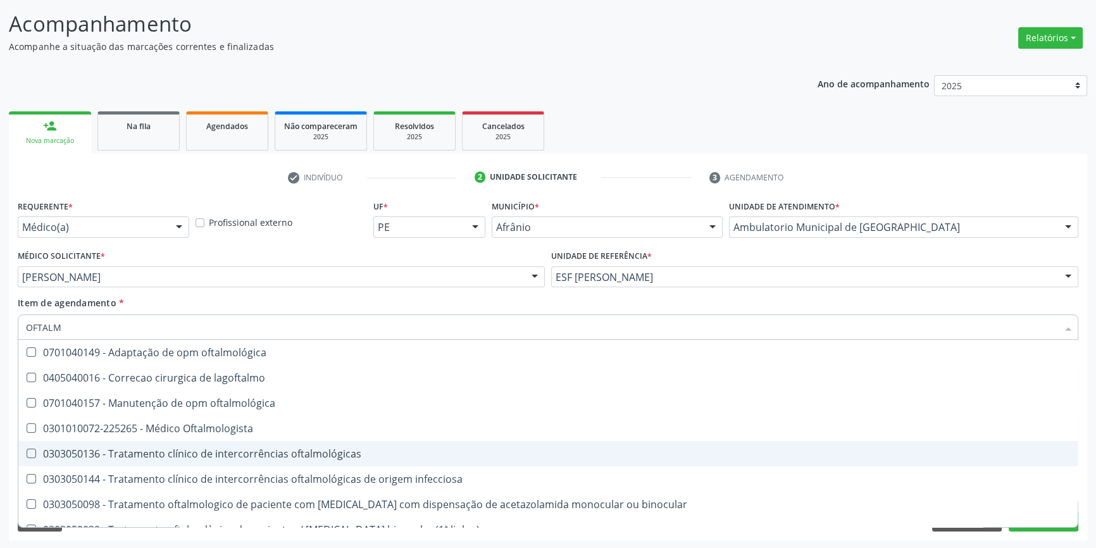
type input "OFTALMO"
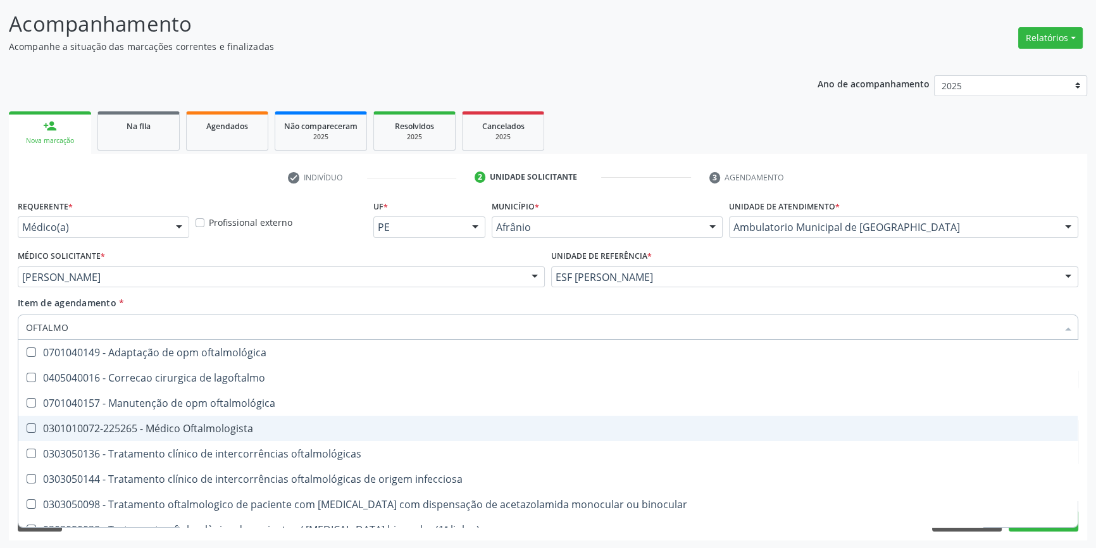
click at [165, 434] on span "0301010072-225265 - Médico Oftalmologista" at bounding box center [548, 428] width 1060 height 25
checkbox Oftalmologista "true"
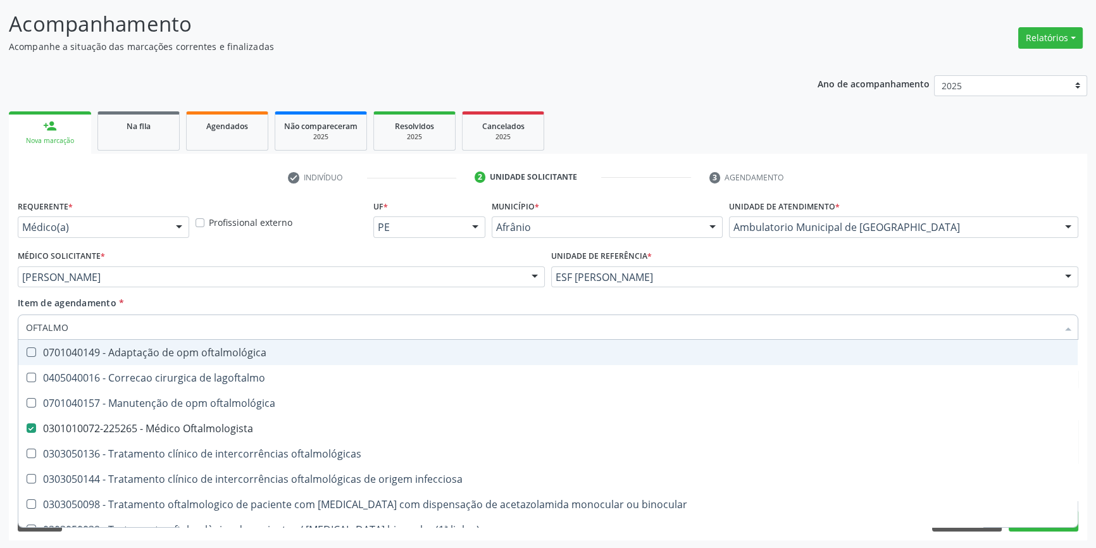
click at [216, 308] on div "Item de agendamento * OFTALMO Desfazer seleção 0701040149 - Adaptação de opm of…" at bounding box center [548, 316] width 1061 height 40
checkbox lagoftalmo "true"
checkbox Oftalmologista "false"
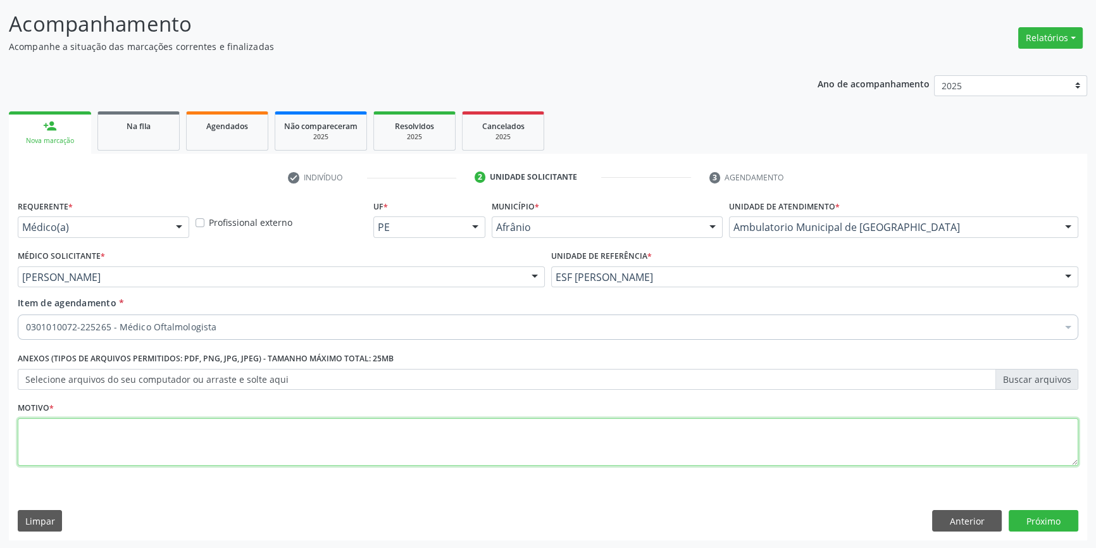
click at [197, 457] on textarea at bounding box center [548, 442] width 1061 height 48
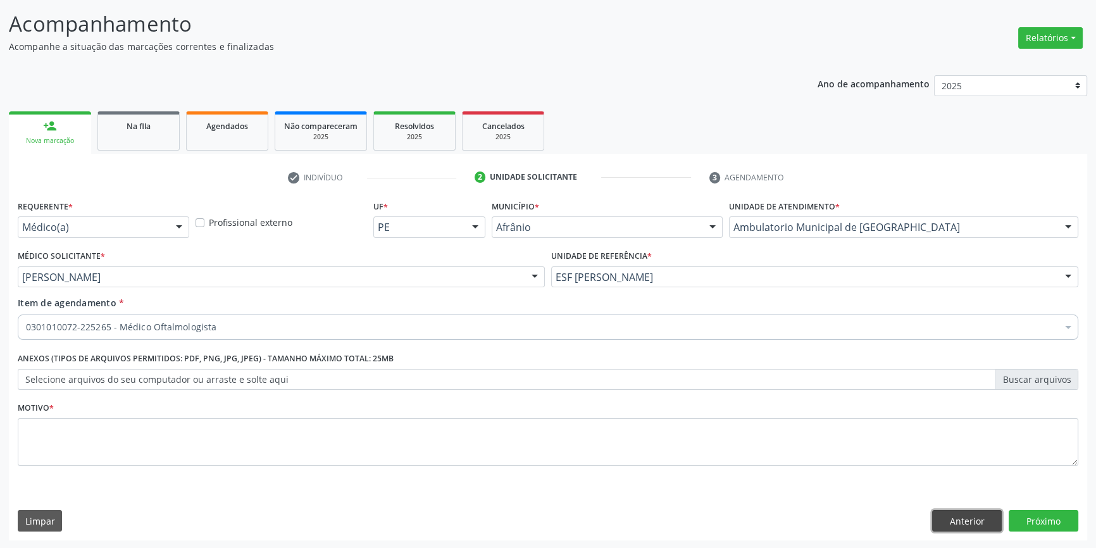
click at [958, 512] on button "Anterior" at bounding box center [967, 521] width 70 height 22
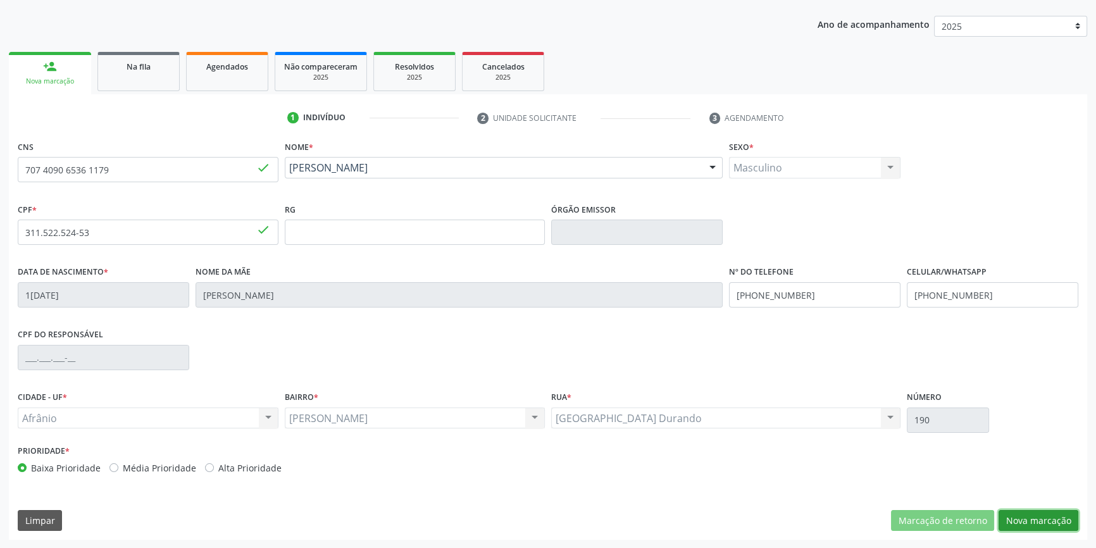
click at [1033, 515] on button "Nova marcação" at bounding box center [1039, 521] width 80 height 22
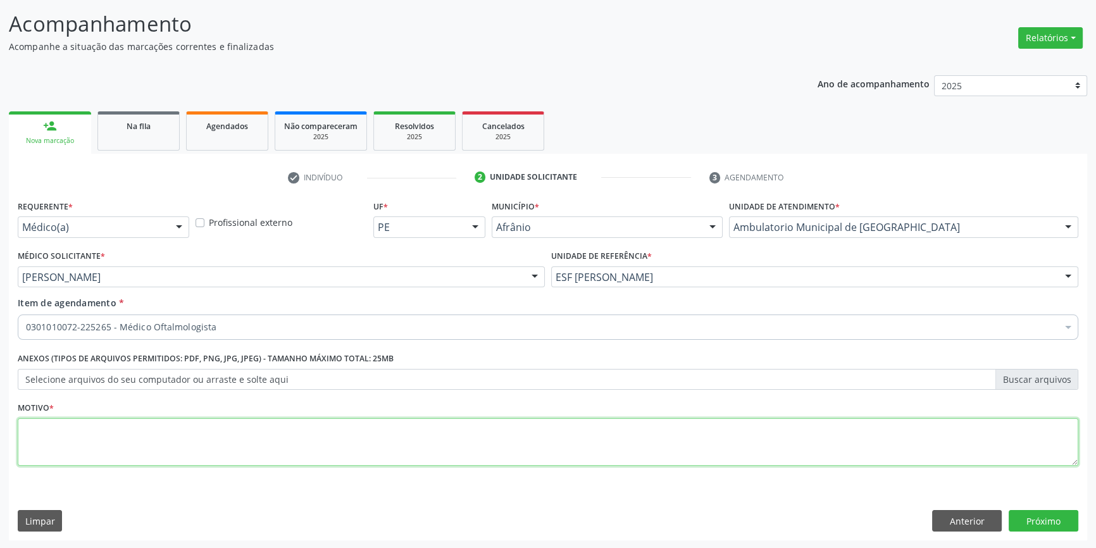
click at [194, 432] on textarea at bounding box center [548, 442] width 1061 height 48
type textarea "RETORNO"
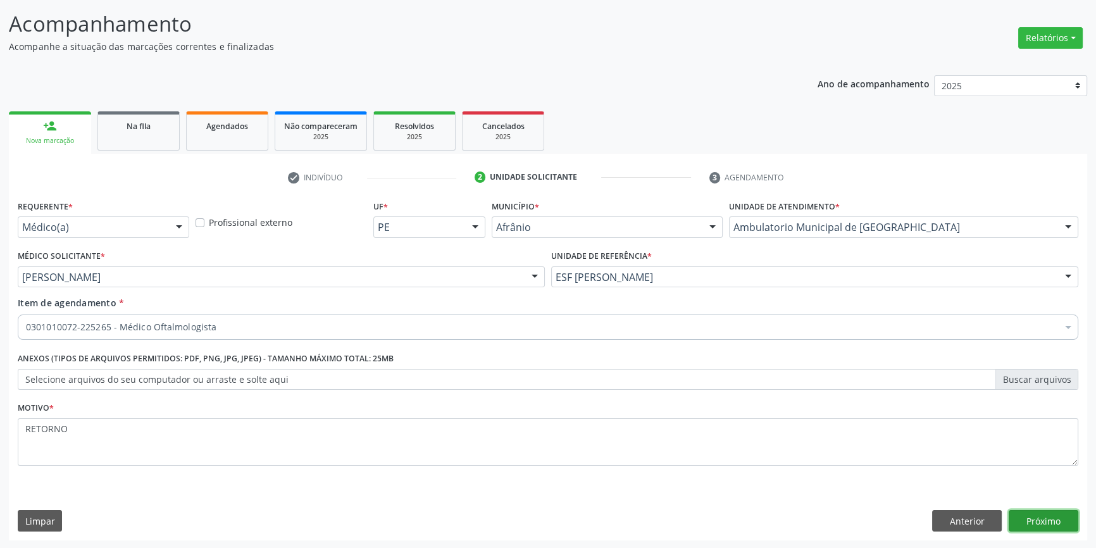
click at [1058, 523] on button "Próximo" at bounding box center [1044, 521] width 70 height 22
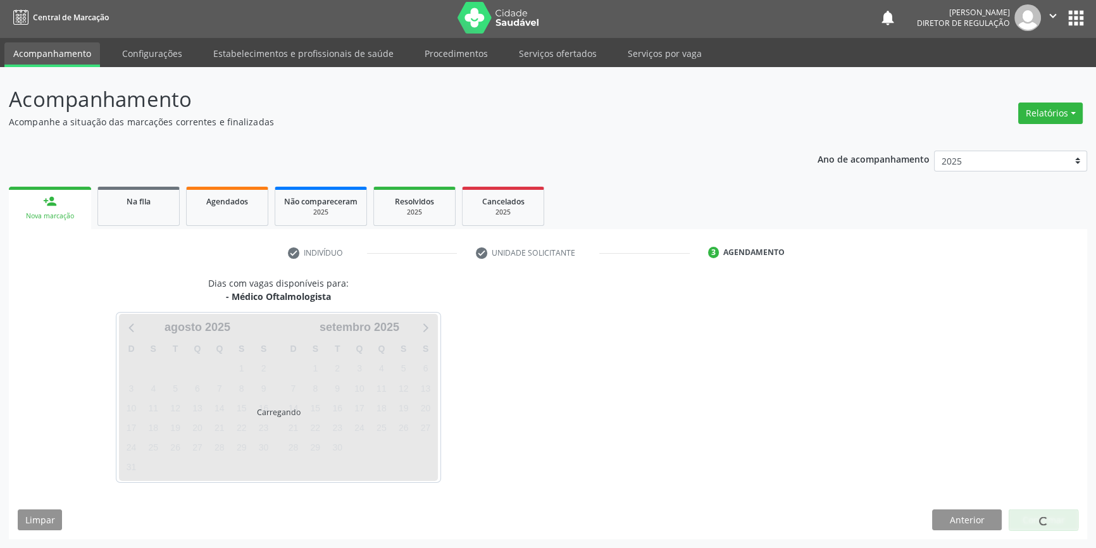
scroll to position [1, 0]
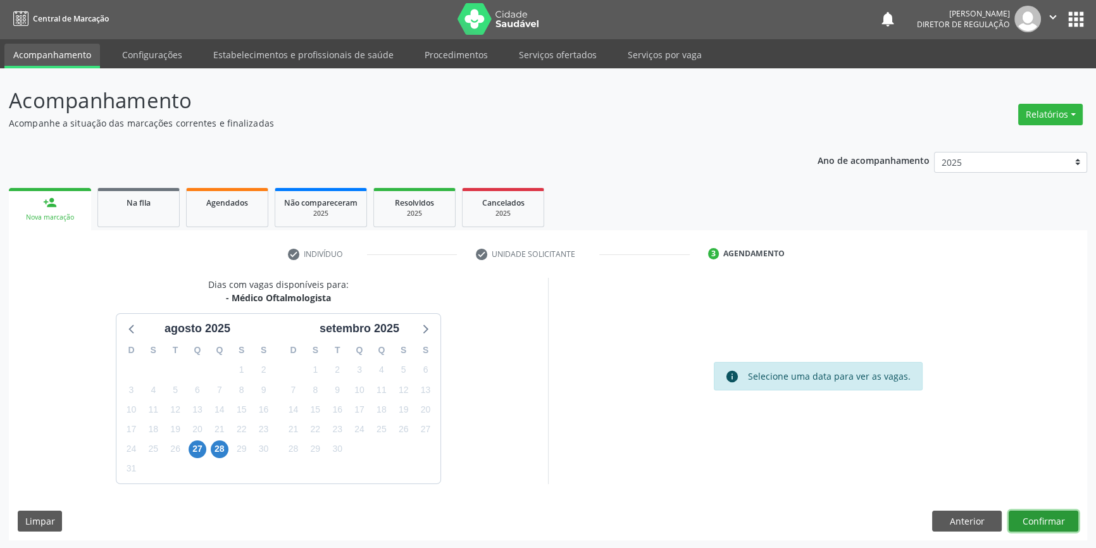
click at [1026, 523] on button "Confirmar" at bounding box center [1044, 522] width 70 height 22
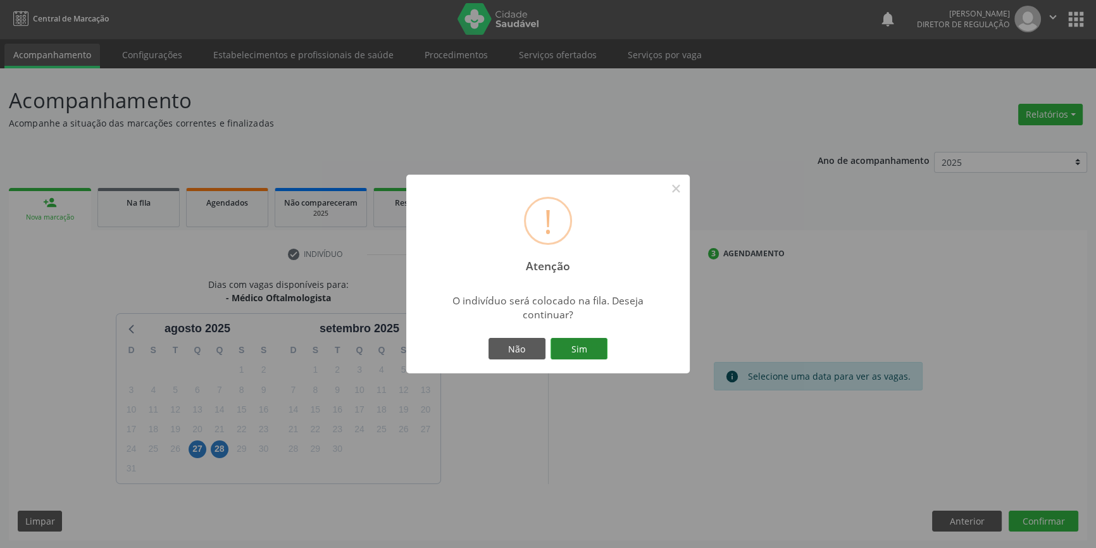
click at [582, 344] on button "Sim" at bounding box center [579, 349] width 57 height 22
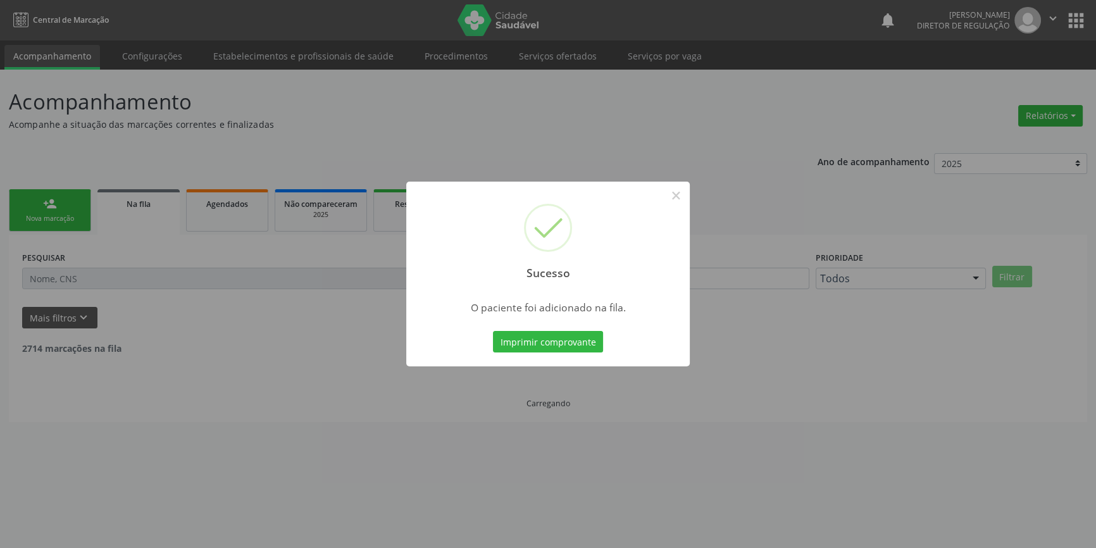
scroll to position [0, 0]
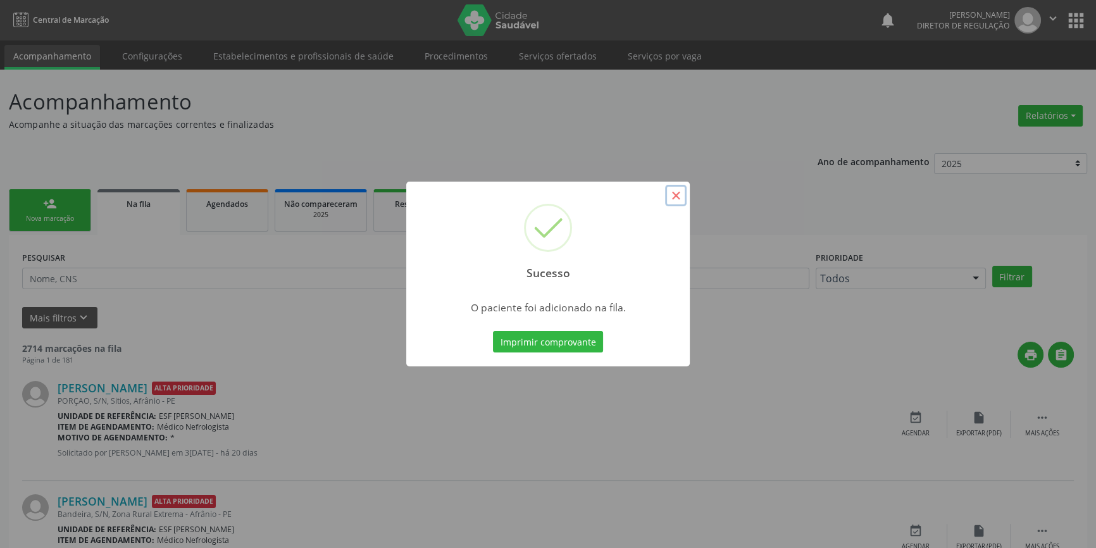
click at [676, 197] on button "×" at bounding box center [676, 196] width 22 height 22
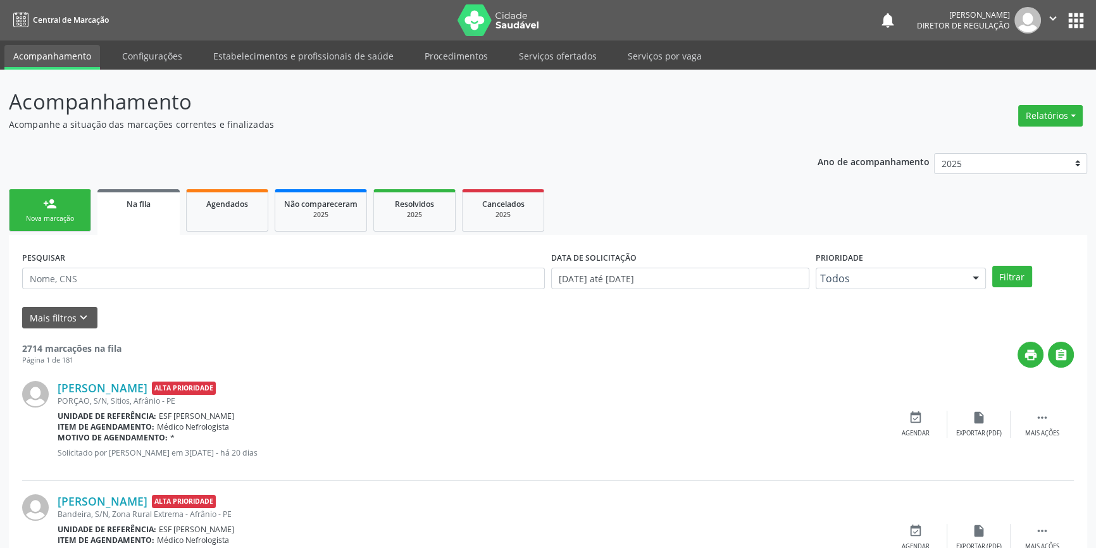
click at [56, 218] on div "Nova marcação" at bounding box center [49, 218] width 63 height 9
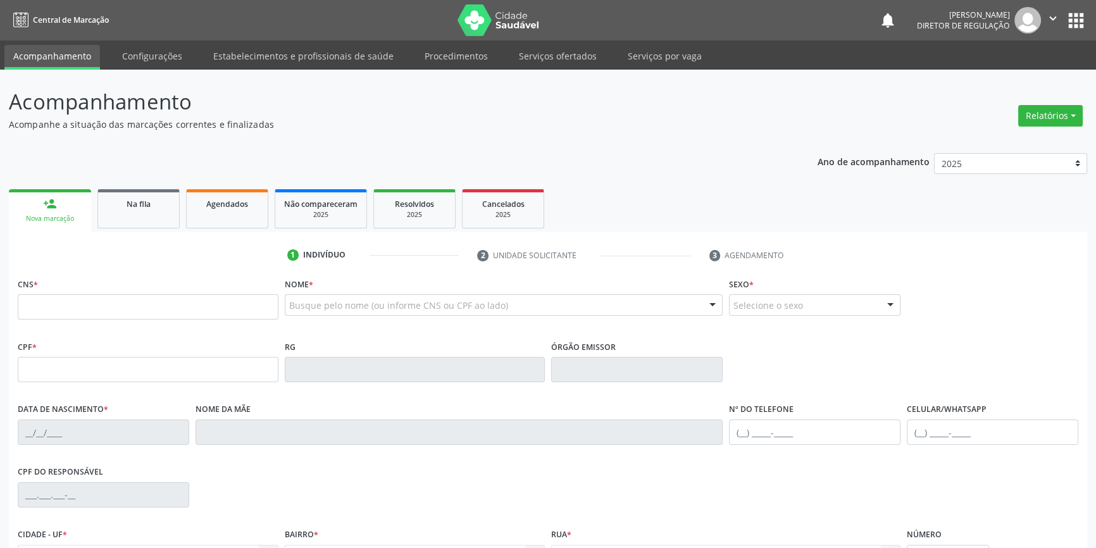
click at [322, 295] on div "Busque pelo nome (ou informe CNS ou CPF ao lado)" at bounding box center [504, 305] width 439 height 22
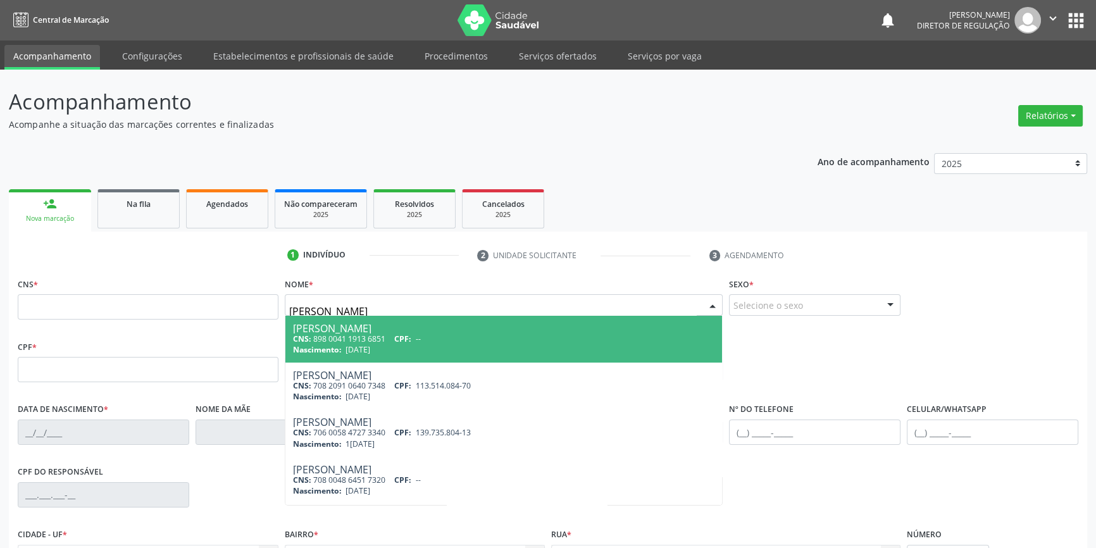
type input "LAINE SA"
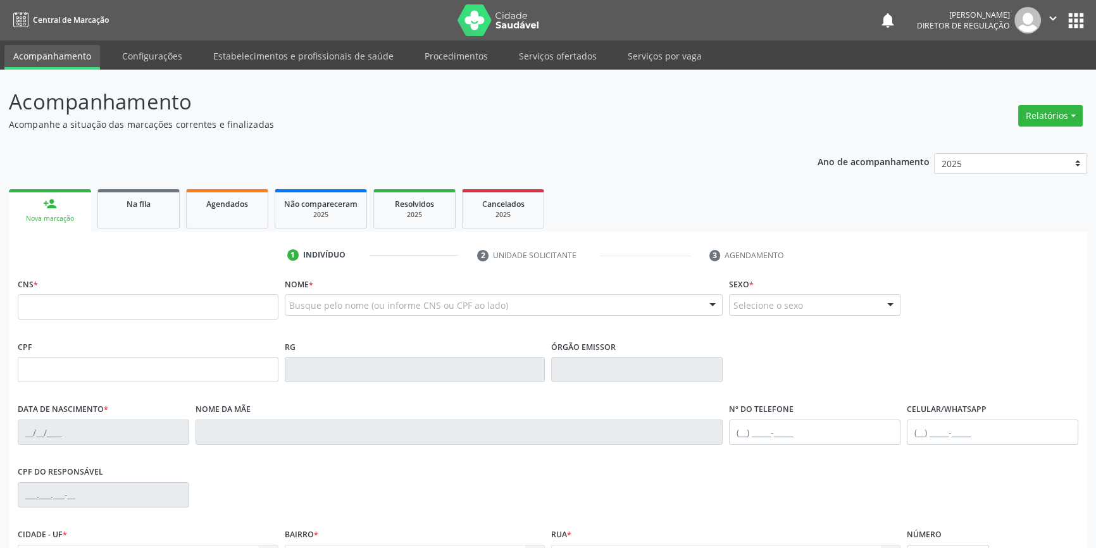
type input "709 2002 7867 8137"
type input "120.795.804-26"
type input "21/10/1989"
type input "Francisca Alves Santana"
type input "(87) 98855-9836"
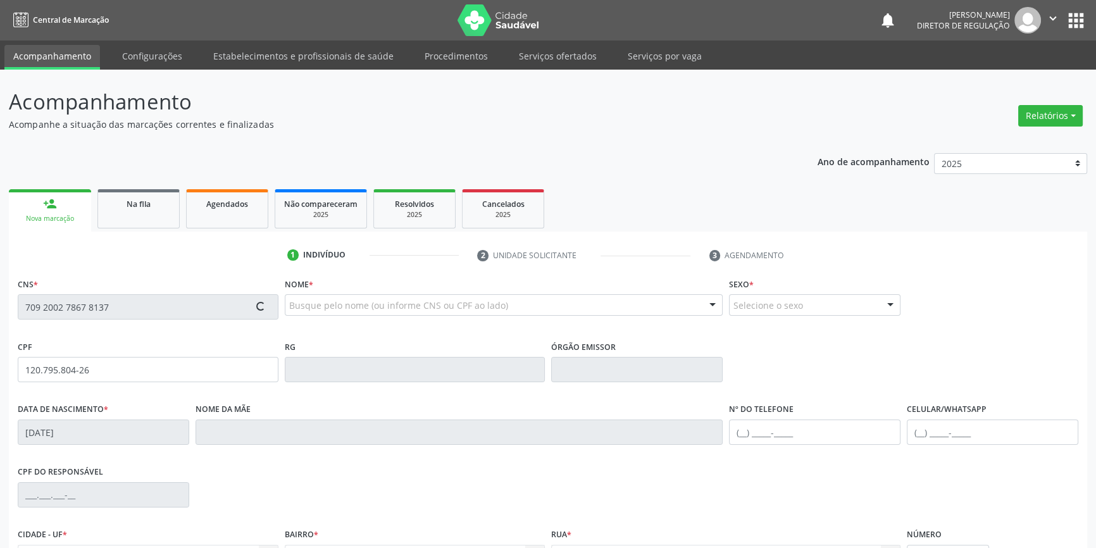
type input "(87) 98855-9836"
type input "226"
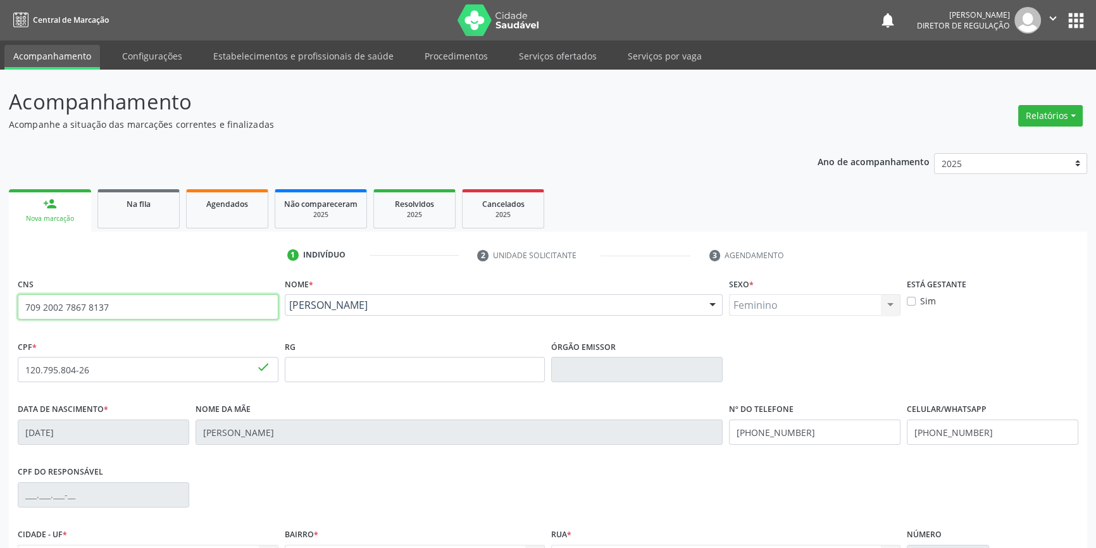
drag, startPoint x: 187, startPoint y: 303, endPoint x: 0, endPoint y: 303, distance: 187.3
click at [0, 308] on div "Acompanhamento Acompanhe a situação das marcações correntes e finalizadas Relat…" at bounding box center [548, 378] width 1096 height 616
click at [144, 211] on link "Na fila" at bounding box center [138, 208] width 82 height 39
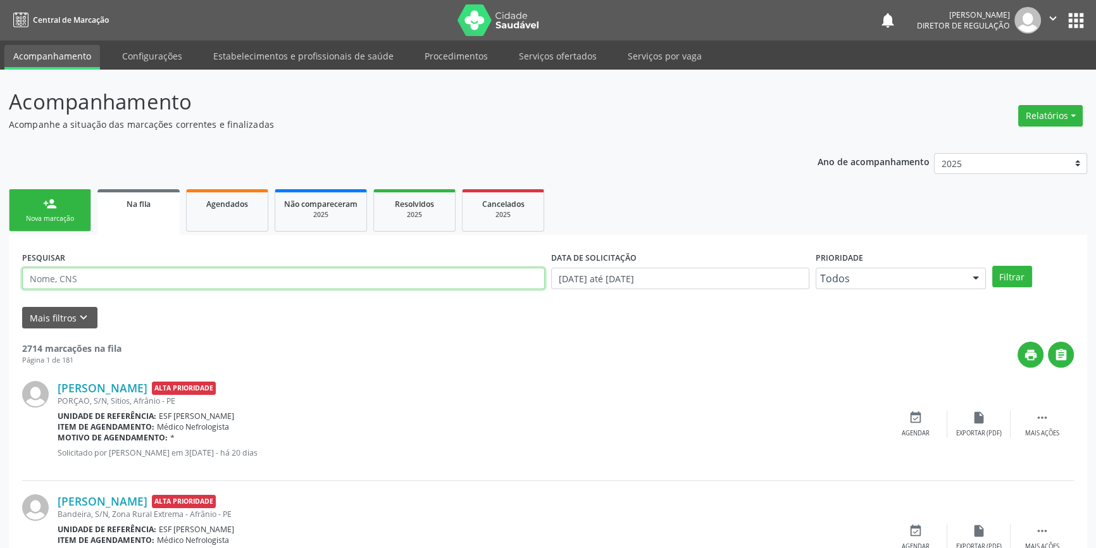
click at [199, 278] on input "text" at bounding box center [283, 279] width 523 height 22
paste input "709 2002 7867 8137"
type input "709 2002 7867 8137"
click at [1029, 274] on button "Filtrar" at bounding box center [1012, 277] width 40 height 22
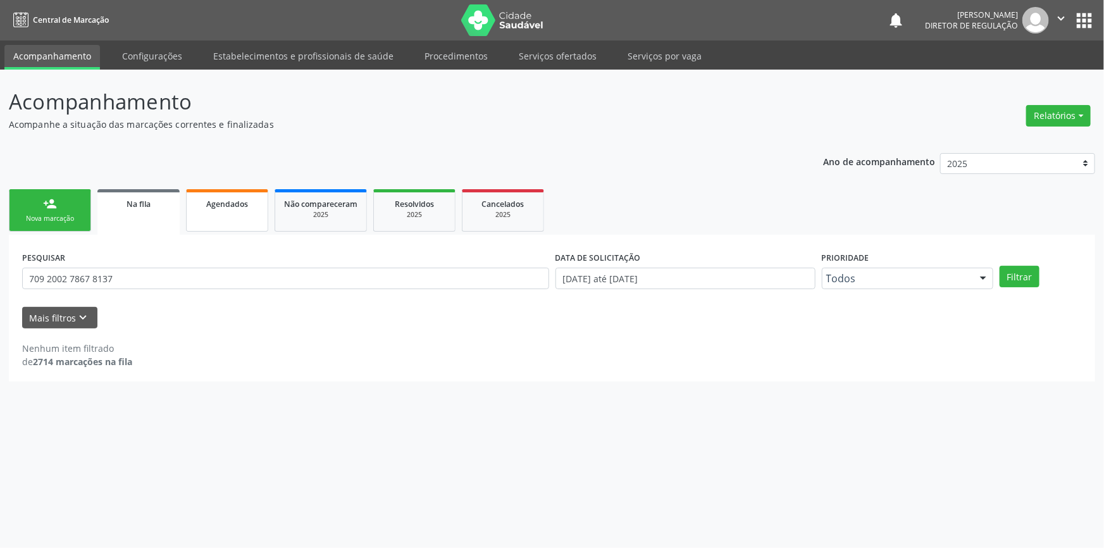
click at [222, 208] on span "Agendados" at bounding box center [227, 204] width 42 height 11
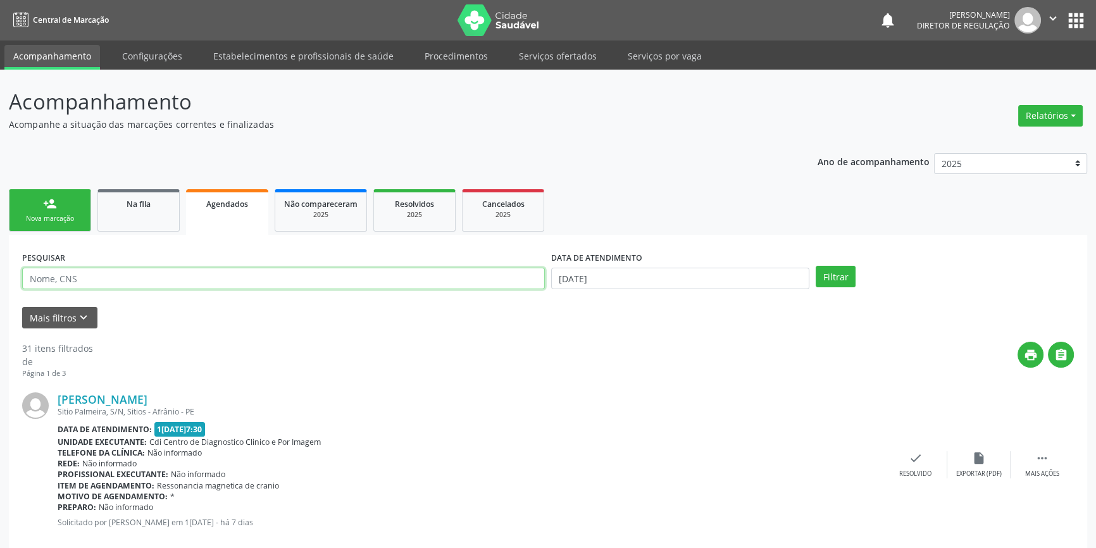
click at [137, 282] on input "text" at bounding box center [283, 279] width 523 height 22
paste input "709 2002 7867 8137"
type input "709 2002 7867 8137"
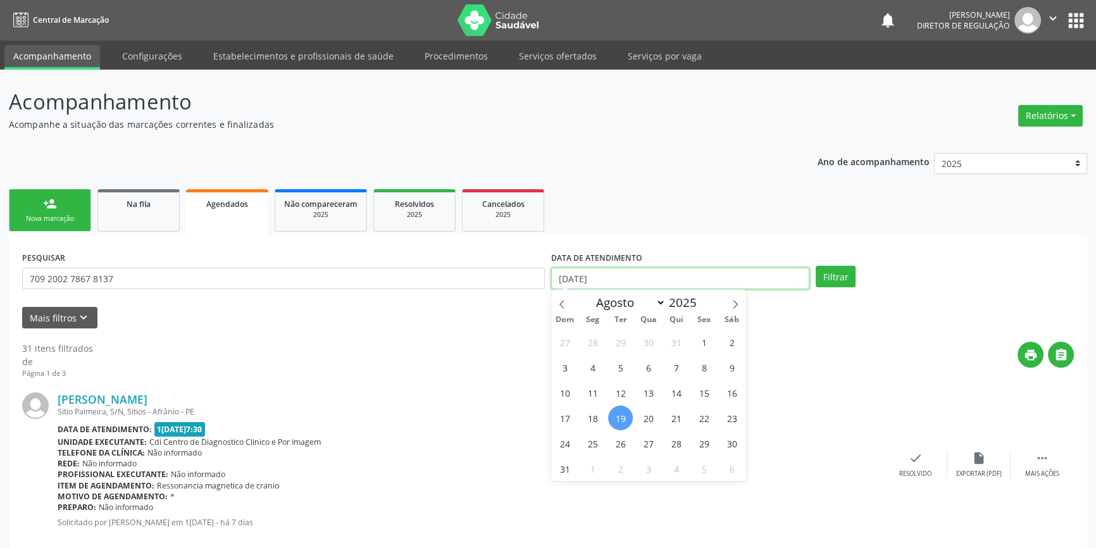
click at [579, 277] on input "[DATE]" at bounding box center [680, 279] width 258 height 22
click at [627, 413] on span "19" at bounding box center [620, 418] width 25 height 25
type input "[DATE]"
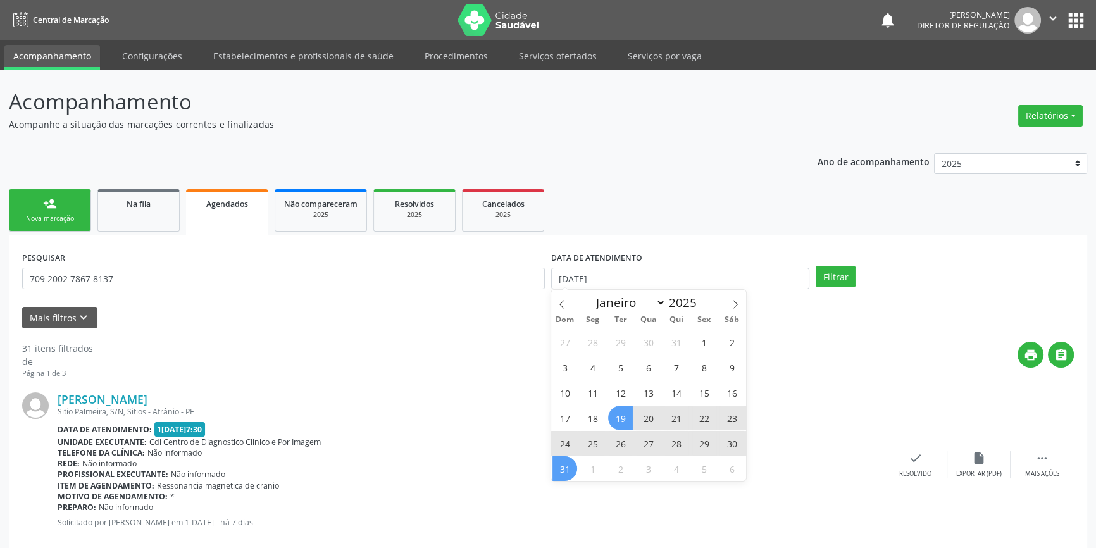
drag, startPoint x: 553, startPoint y: 468, endPoint x: 576, endPoint y: 465, distance: 23.1
click at [556, 468] on span "31" at bounding box center [565, 468] width 25 height 25
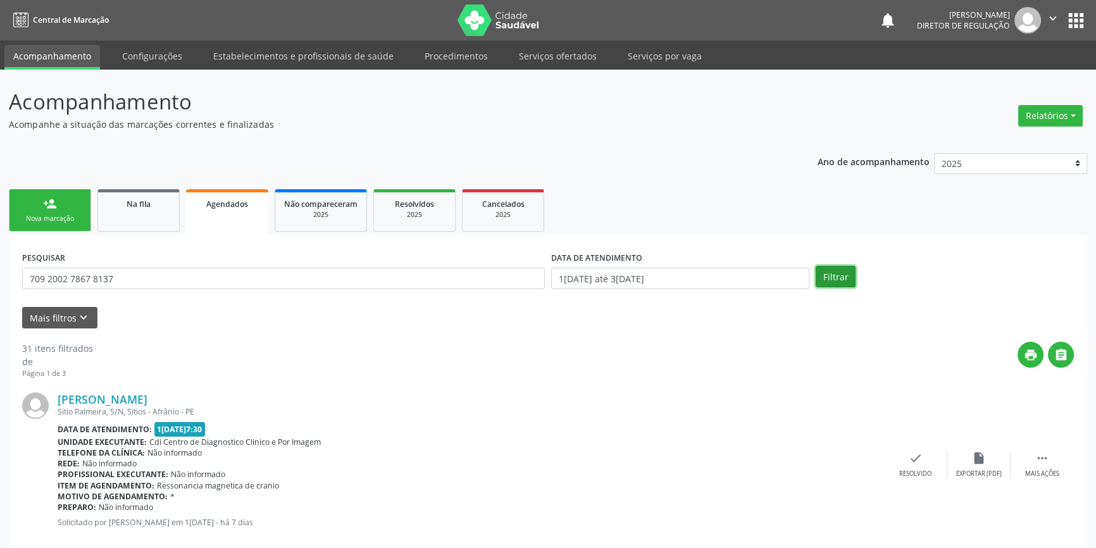
click at [829, 270] on button "Filtrar" at bounding box center [836, 277] width 40 height 22
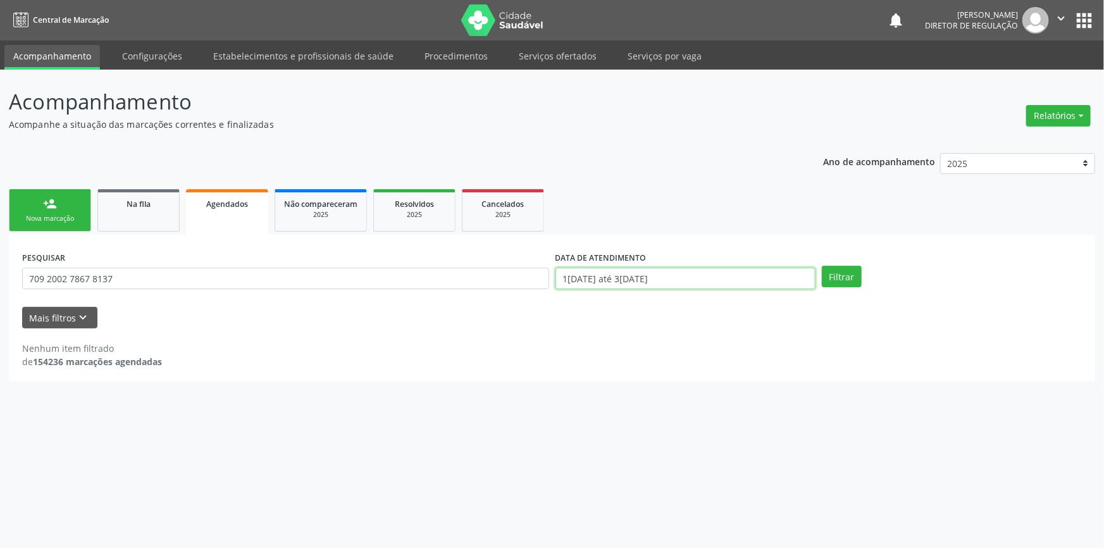
click at [635, 284] on body "Central de Marcação notifications Maria Aparecida Rodrigues da Silva Diretor de…" at bounding box center [552, 274] width 1104 height 548
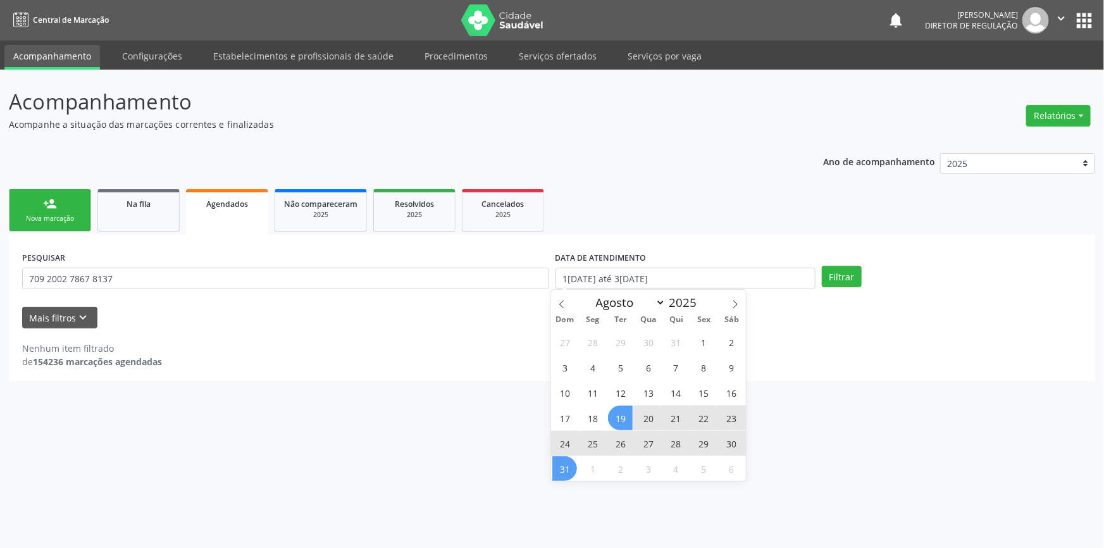
click at [560, 312] on div "Dom Seg Ter Qua Qui Sex Sáb" at bounding box center [648, 320] width 195 height 18
click at [562, 304] on icon at bounding box center [562, 304] width 9 height 9
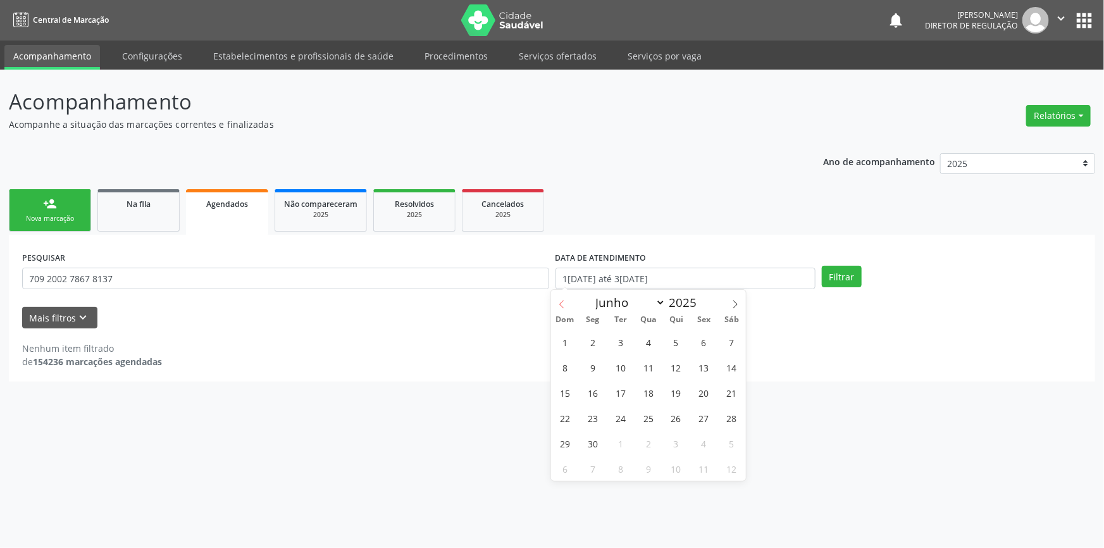
click at [562, 304] on icon at bounding box center [562, 304] width 9 height 9
select select "4"
click at [676, 337] on span "1" at bounding box center [676, 342] width 25 height 25
type input "01/05/2025"
click at [731, 307] on icon at bounding box center [735, 304] width 9 height 9
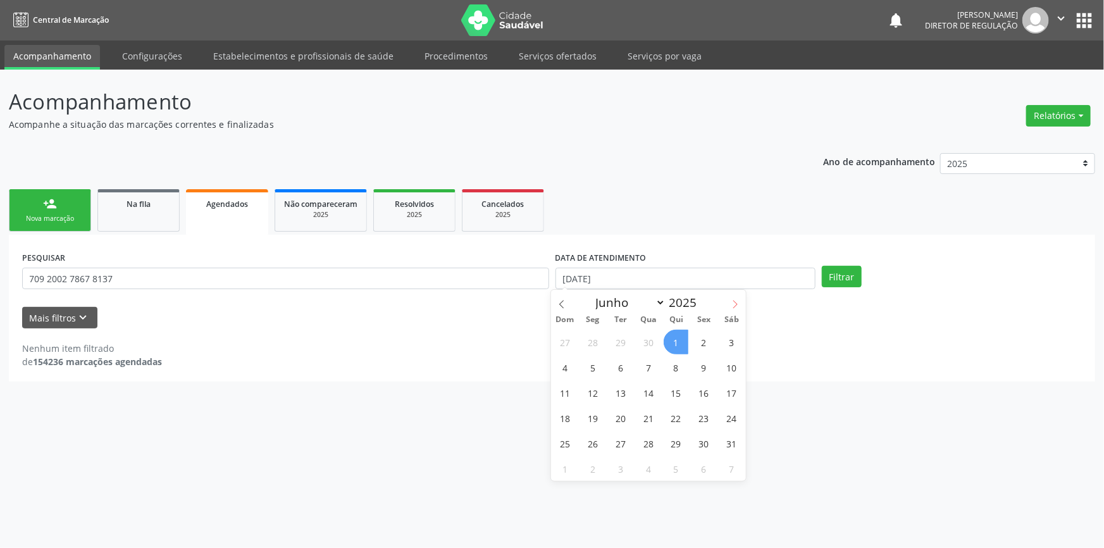
click at [731, 307] on icon at bounding box center [735, 304] width 9 height 9
select select "8"
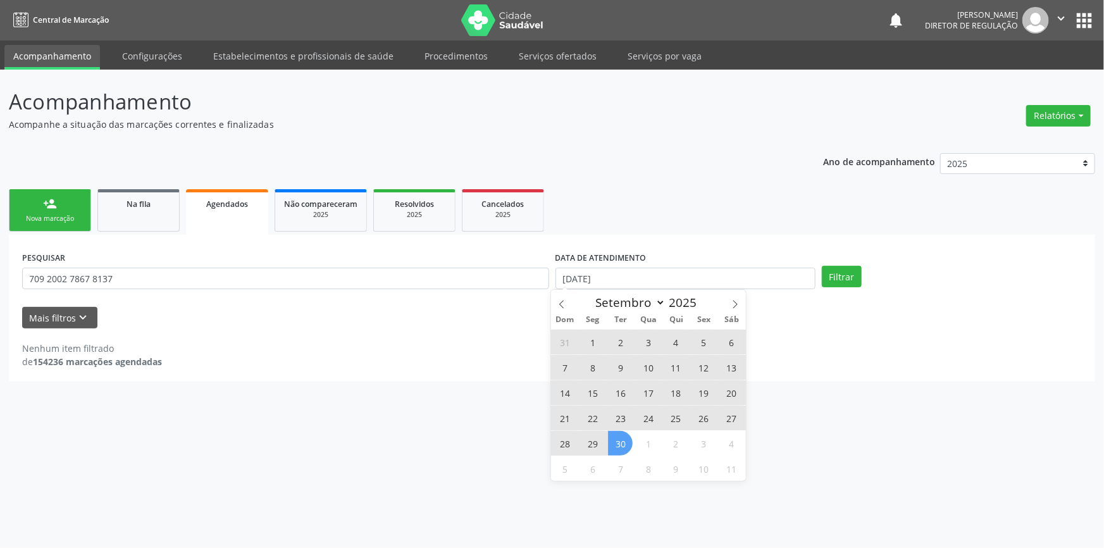
click at [631, 444] on span "30" at bounding box center [620, 443] width 25 height 25
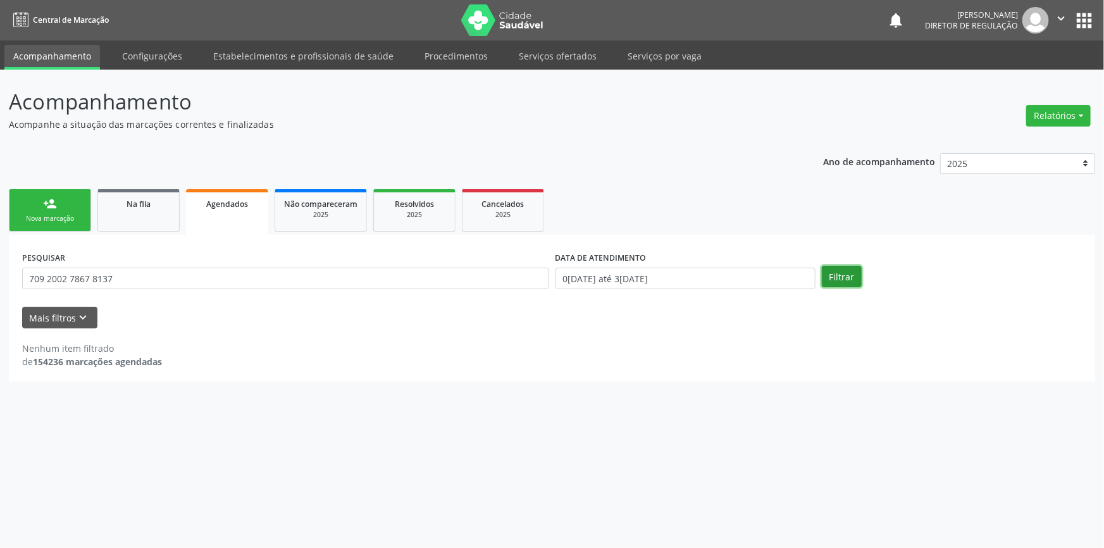
click at [847, 278] on button "Filtrar" at bounding box center [842, 277] width 40 height 22
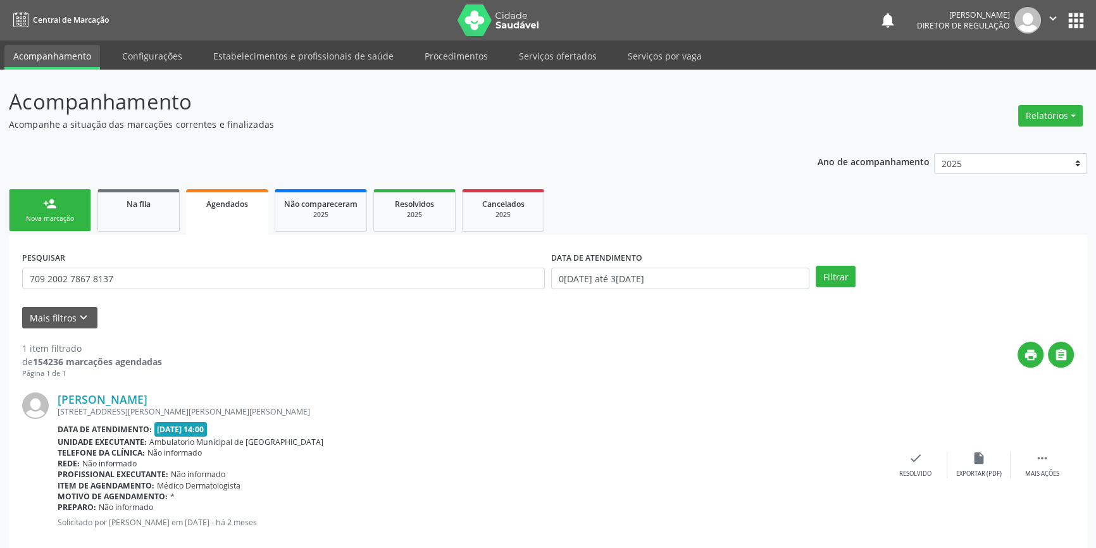
click at [42, 210] on link "person_add Nova marcação" at bounding box center [50, 210] width 82 height 42
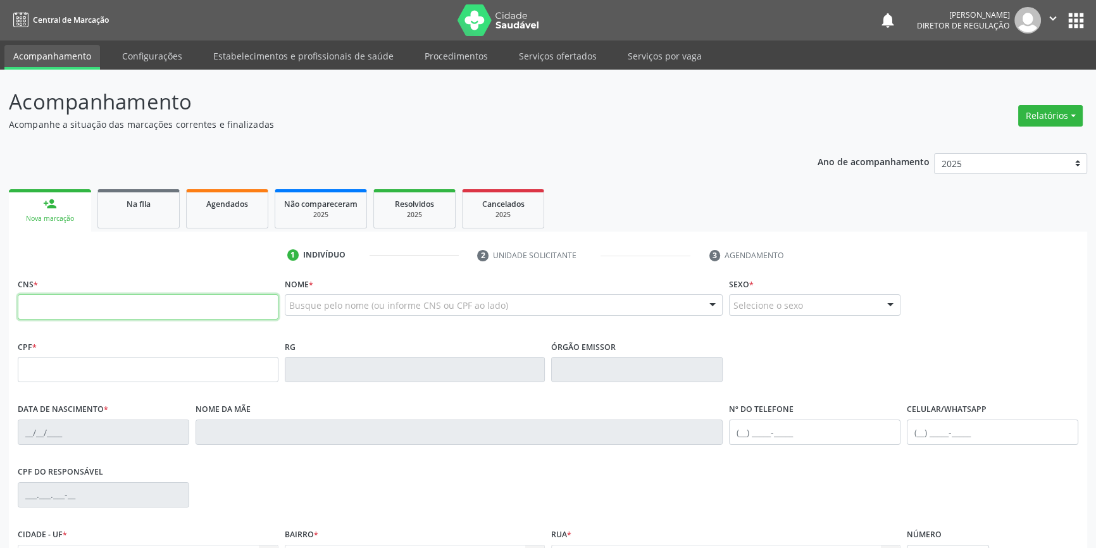
click at [74, 296] on input "text" at bounding box center [148, 306] width 261 height 25
type input "709 2002 7867 8137"
type input "120.795.804-26"
type input "21/10/1989"
type input "Francisca Alves Santana"
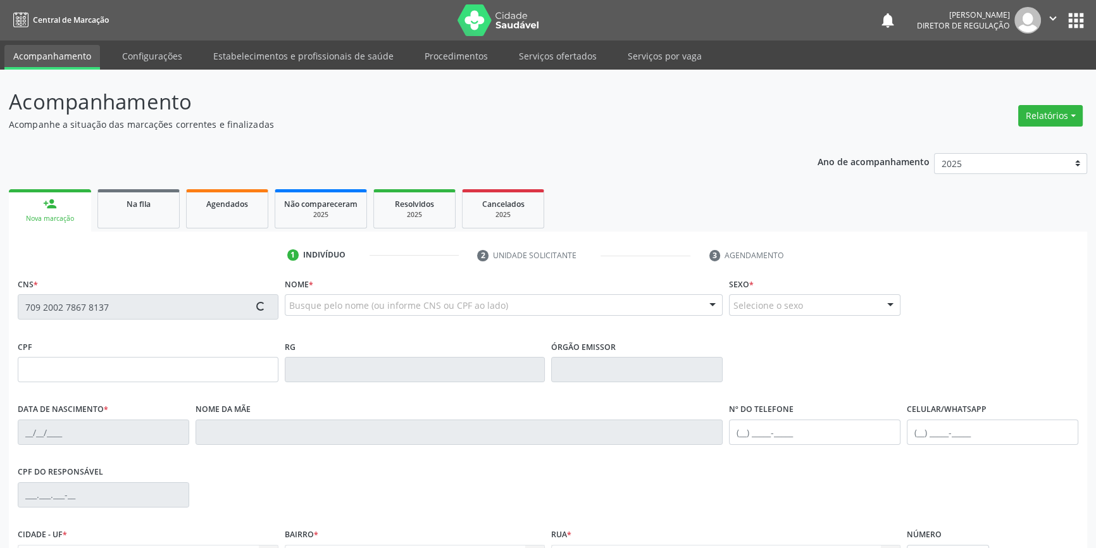
type input "(87) 98855-9836"
type input "226"
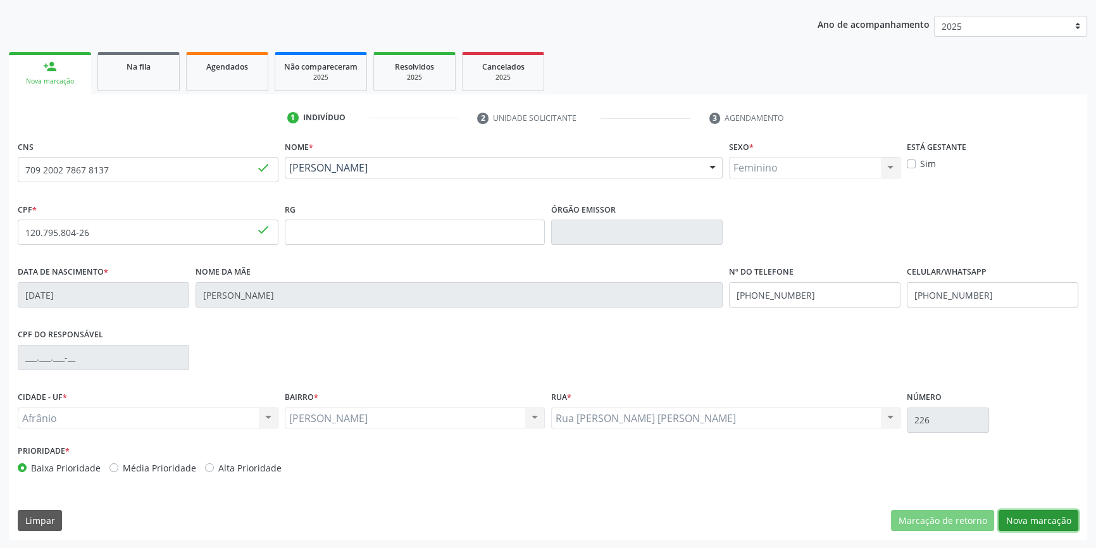
click at [1024, 520] on button "Nova marcação" at bounding box center [1039, 521] width 80 height 22
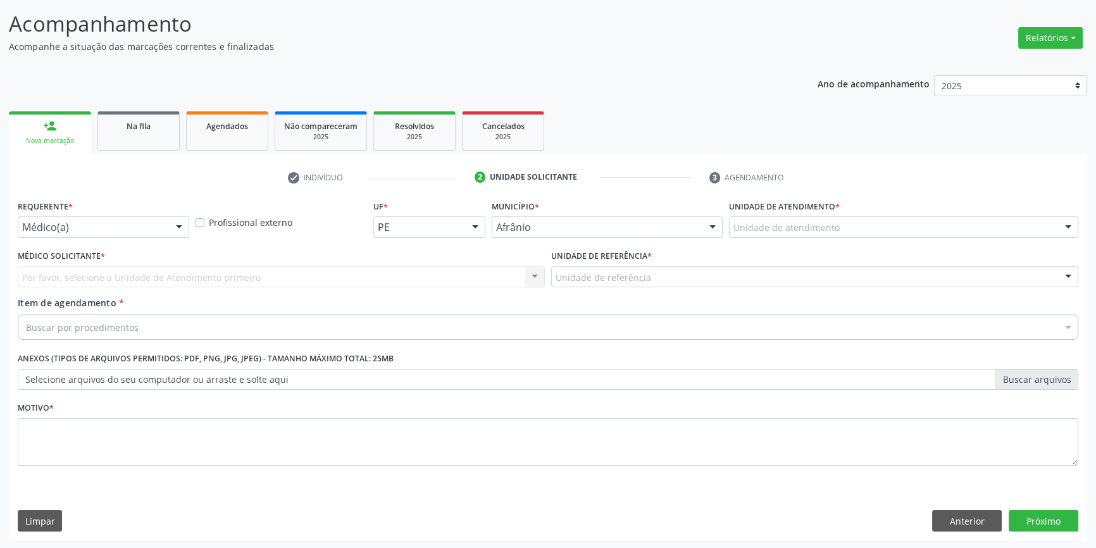
click at [803, 247] on div "Unidade de referência * Unidade de referência ESF de Extrema ESF de Barra das M…" at bounding box center [814, 267] width 527 height 41
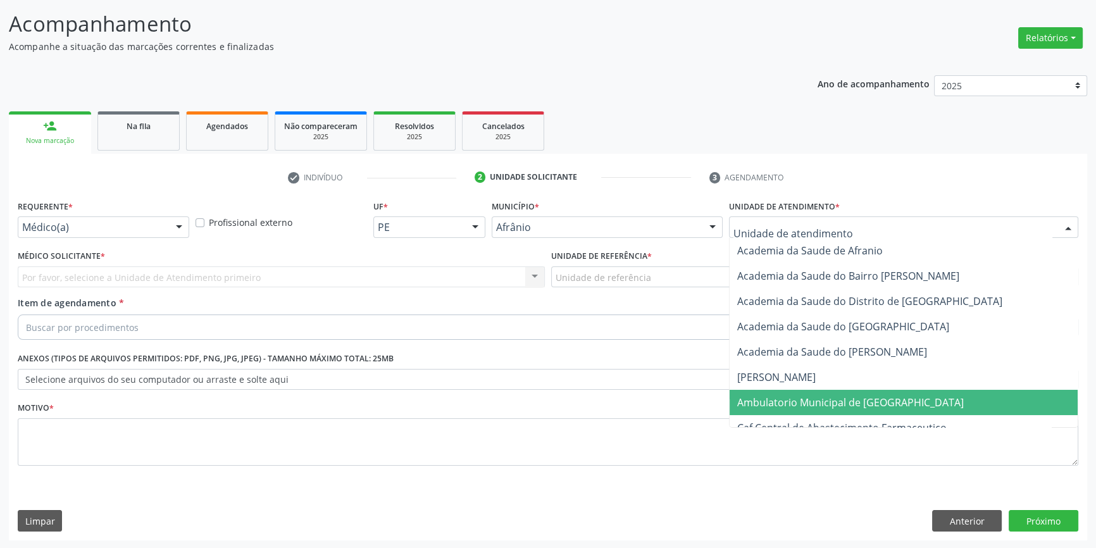
click at [803, 399] on span "Ambulatorio Municipal de [GEOGRAPHIC_DATA]" at bounding box center [850, 403] width 227 height 14
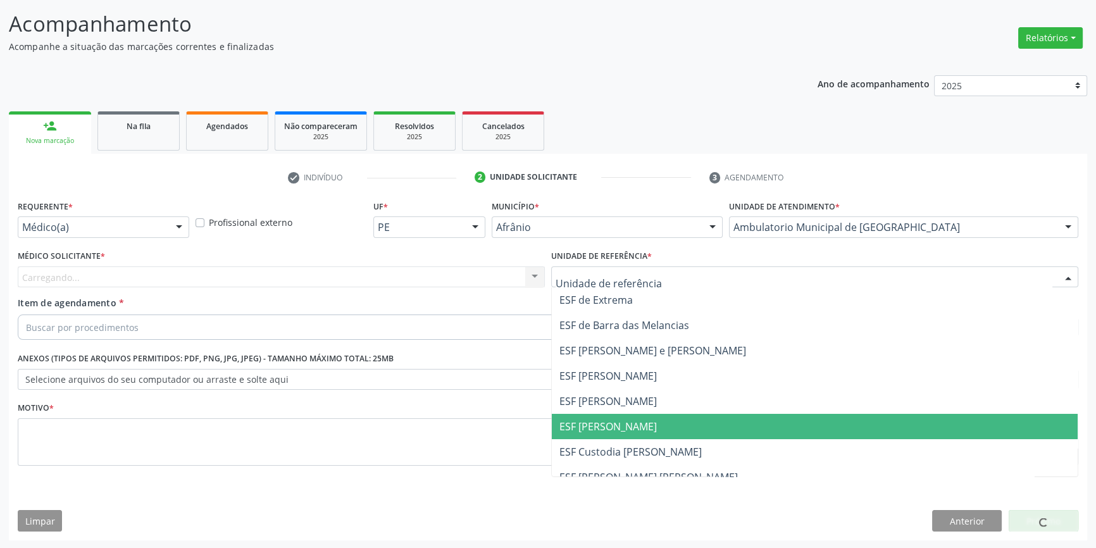
click at [626, 423] on span "ESF [PERSON_NAME]" at bounding box center [608, 427] width 97 height 14
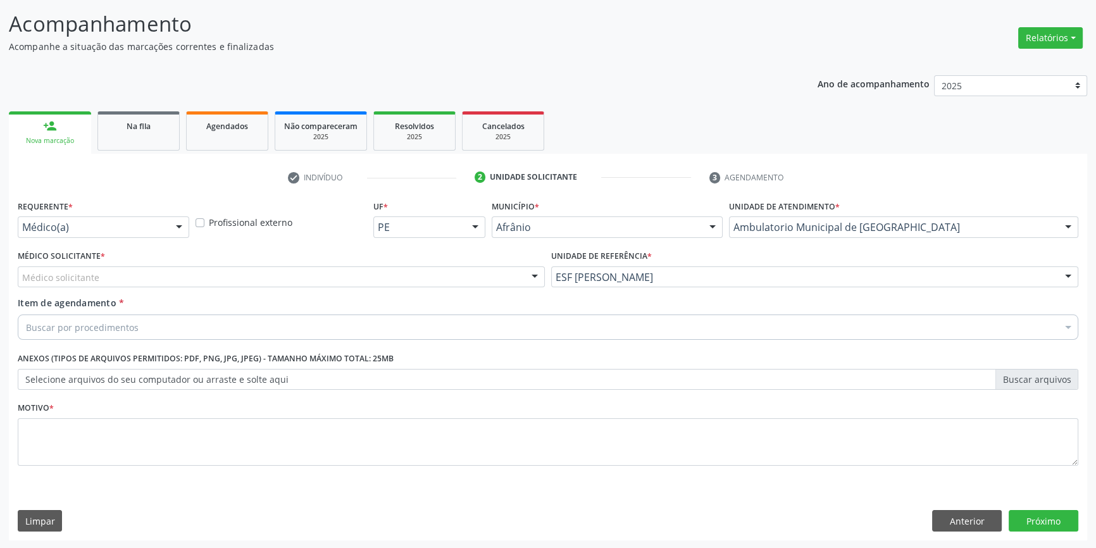
click at [233, 285] on div "Médico solicitante" at bounding box center [281, 277] width 527 height 22
drag, startPoint x: 23, startPoint y: 279, endPoint x: 0, endPoint y: 278, distance: 23.5
click at [0, 278] on div "Acompanhamento Acompanhe a situação das marcações correntes e finalizadas Relat…" at bounding box center [548, 271] width 1096 height 558
type input "D"
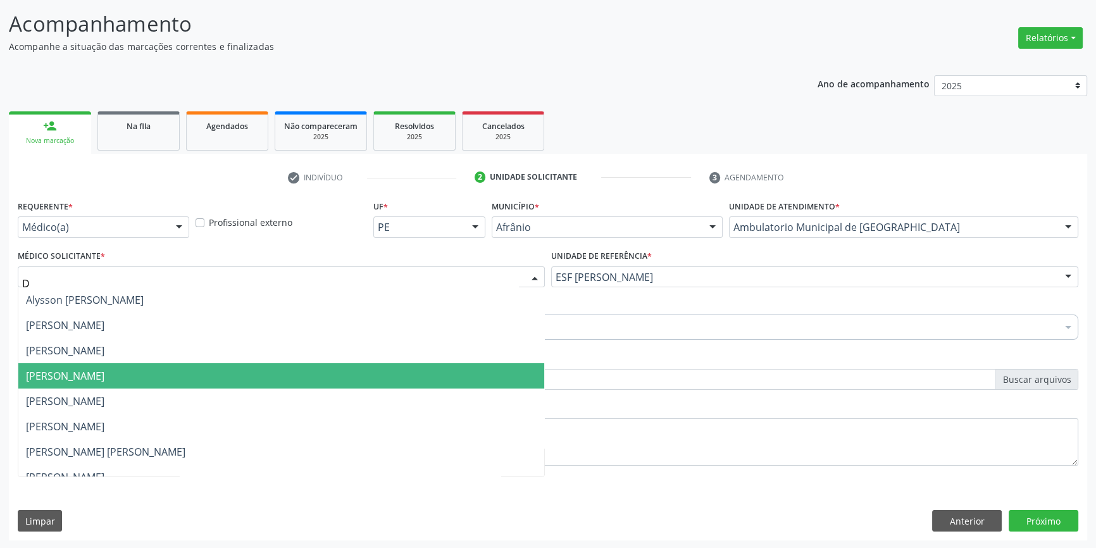
click at [65, 373] on span "[PERSON_NAME]" at bounding box center [65, 376] width 78 height 14
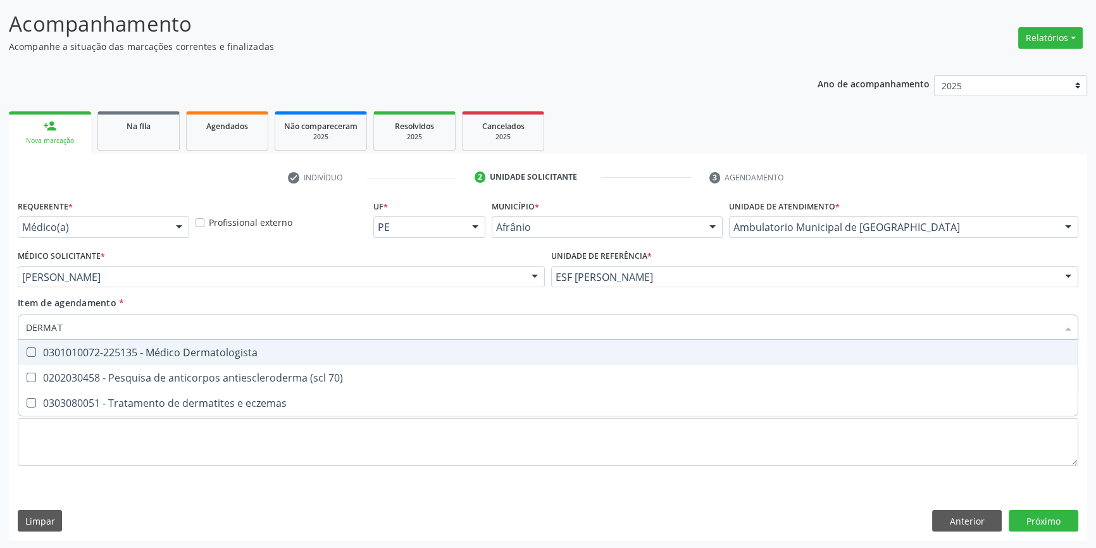
type input "DERMATO"
click at [196, 353] on div "0301010072-225135 - Médico Dermatologista" at bounding box center [548, 352] width 1044 height 10
checkbox Dermatologista "true"
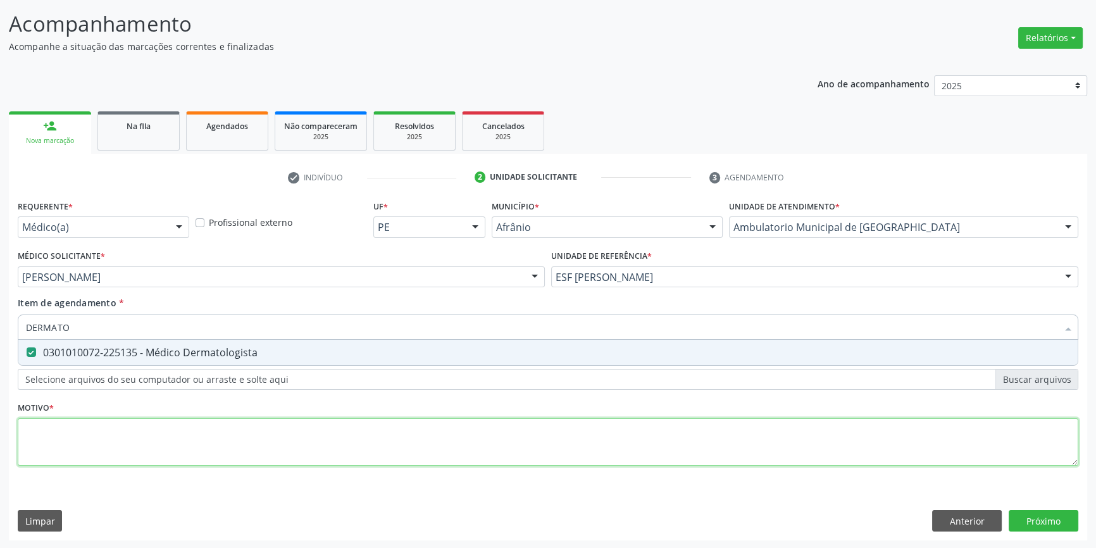
click at [147, 449] on div "Requerente * Médico(a) Médico(a) Enfermeiro(a) Paciente Nenhum resultado encont…" at bounding box center [548, 340] width 1061 height 287
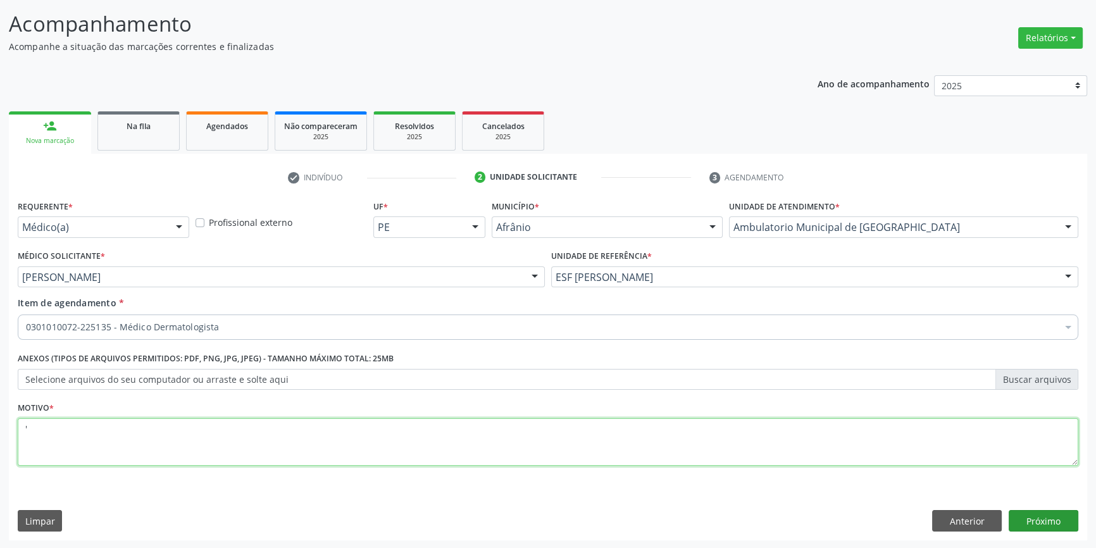
type textarea "'"
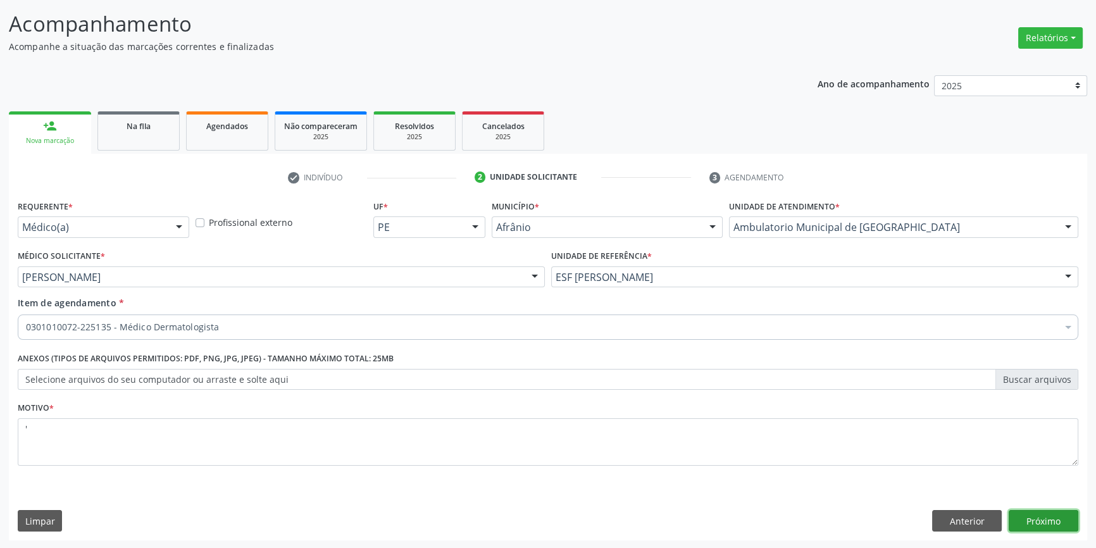
click at [1050, 517] on button "Próximo" at bounding box center [1044, 521] width 70 height 22
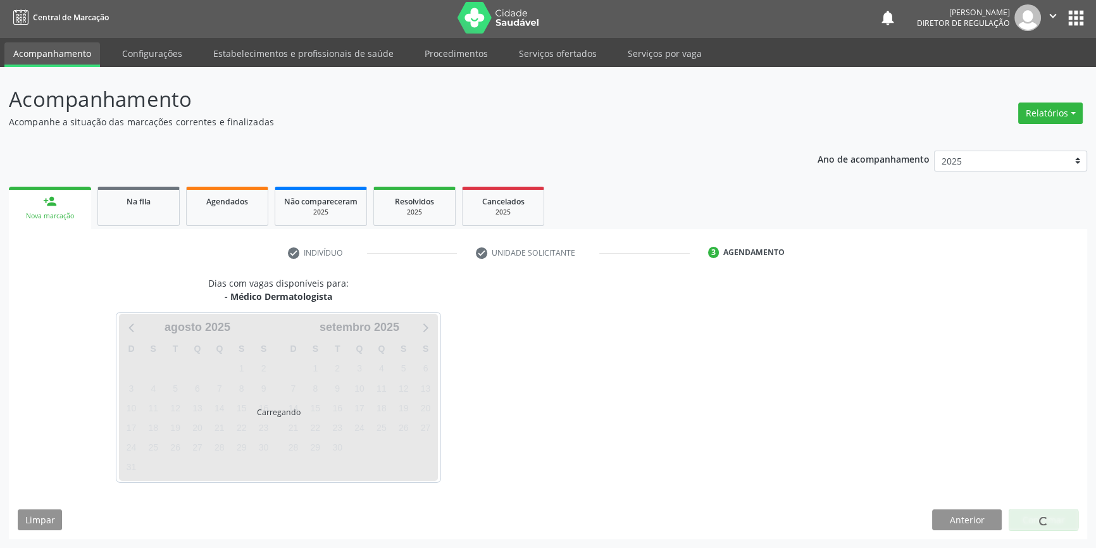
scroll to position [1, 0]
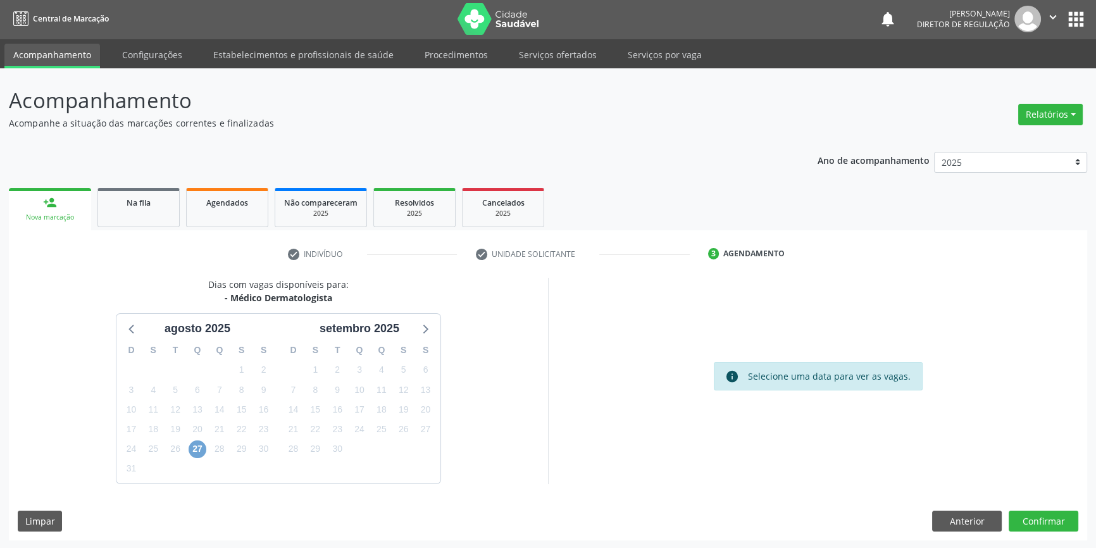
click at [194, 447] on span "27" at bounding box center [198, 450] width 18 height 18
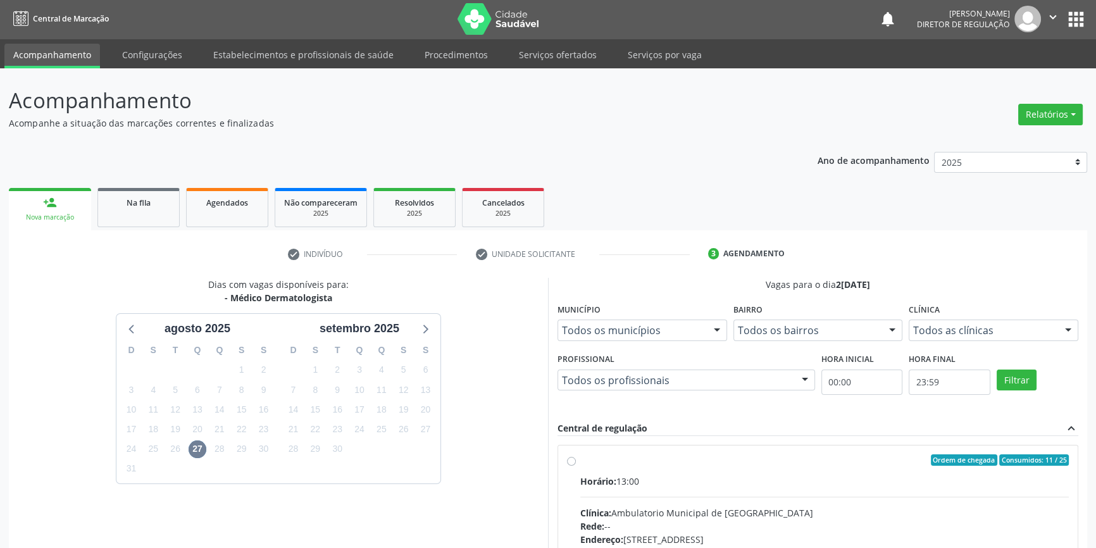
click at [580, 460] on label "Ordem de chegada Consumidos: 11 / 25 Horário: 13:00 Clínica: Ambulatorio Munici…" at bounding box center [824, 551] width 489 height 194
click at [573, 460] on input "Ordem de chegada Consumidos: 11 / 25 Horário: 13:00 Clínica: Ambulatorio Munici…" at bounding box center [571, 459] width 9 height 11
radio input "true"
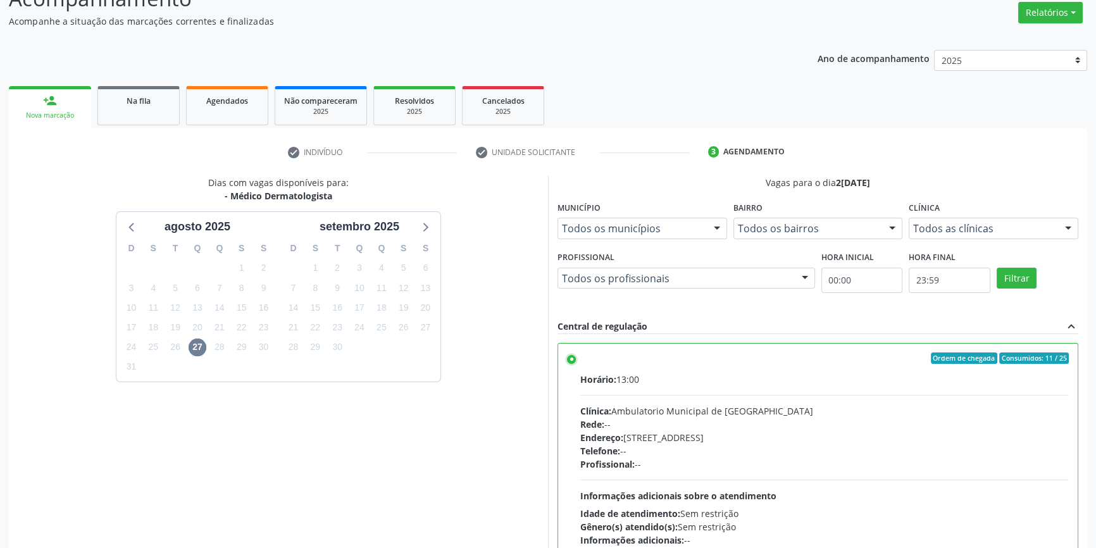
scroll to position [207, 0]
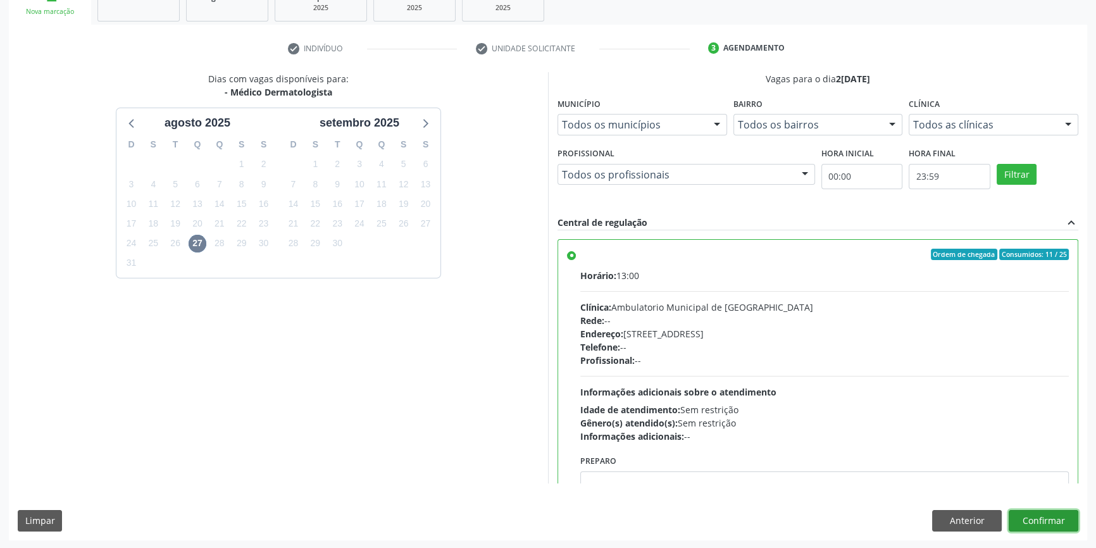
click at [1027, 514] on button "Confirmar" at bounding box center [1044, 521] width 70 height 22
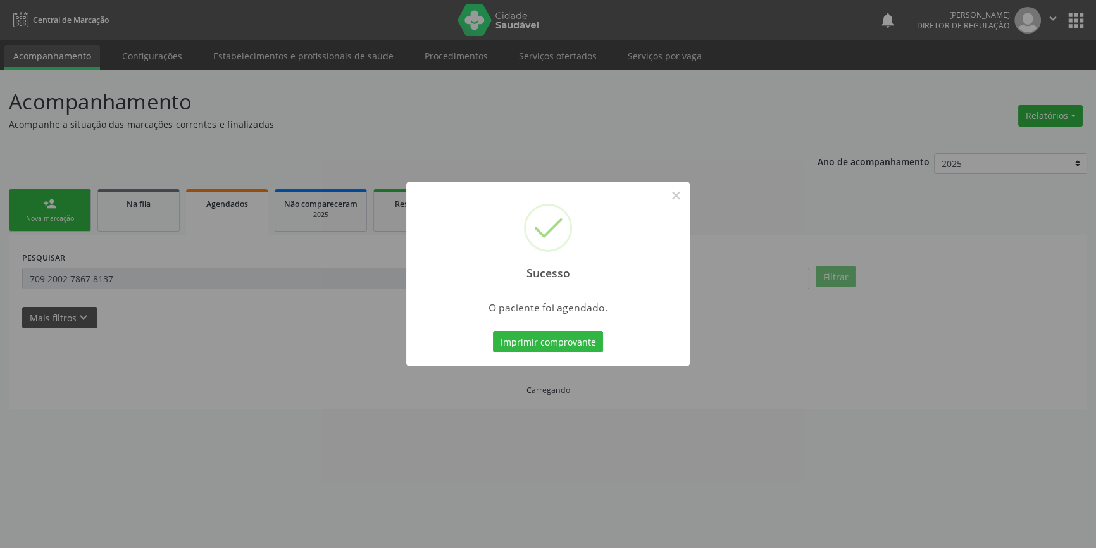
scroll to position [0, 0]
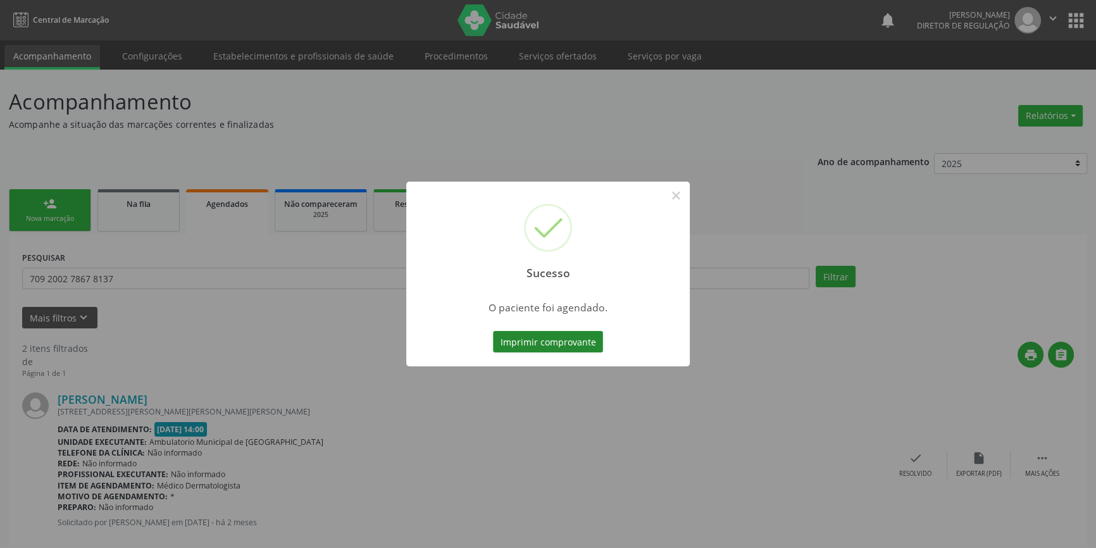
click at [556, 331] on button "Imprimir comprovante" at bounding box center [548, 342] width 110 height 22
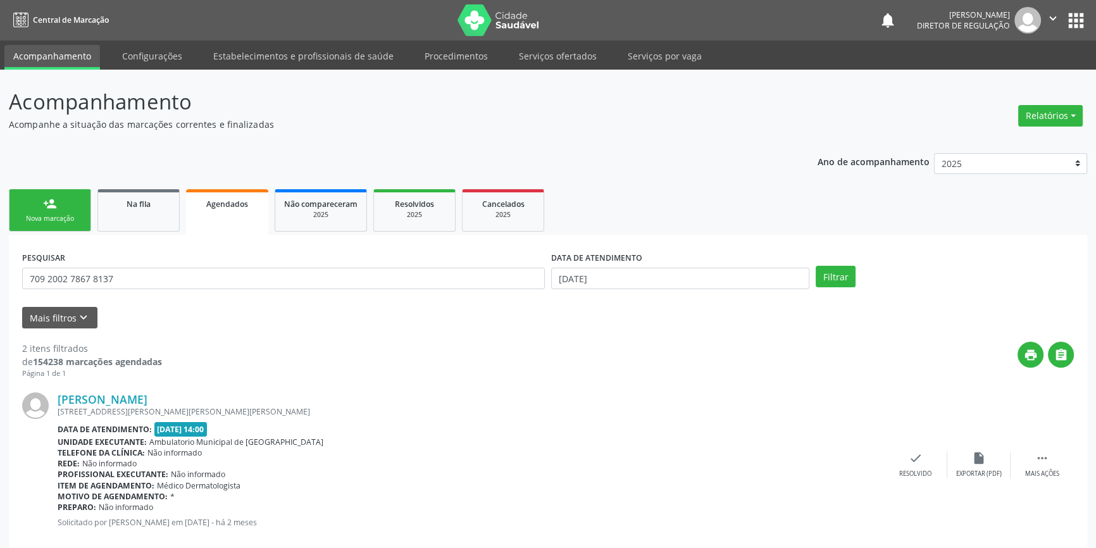
click at [75, 215] on div "Nova marcação" at bounding box center [49, 218] width 63 height 9
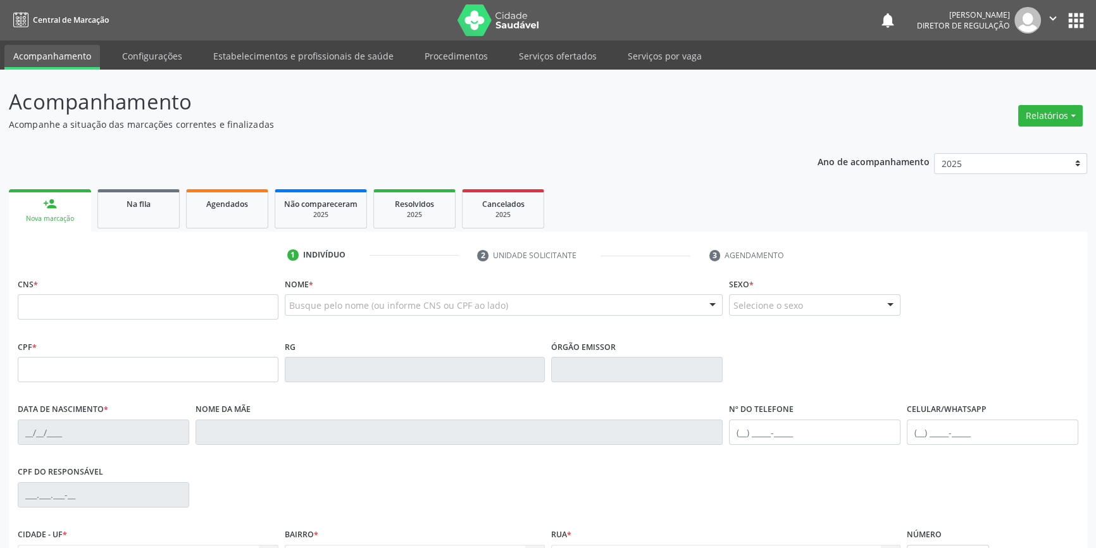
click at [88, 291] on div "CNS *" at bounding box center [148, 297] width 261 height 45
click at [93, 299] on input "text" at bounding box center [148, 306] width 261 height 25
type input "707 8046 9134 2219"
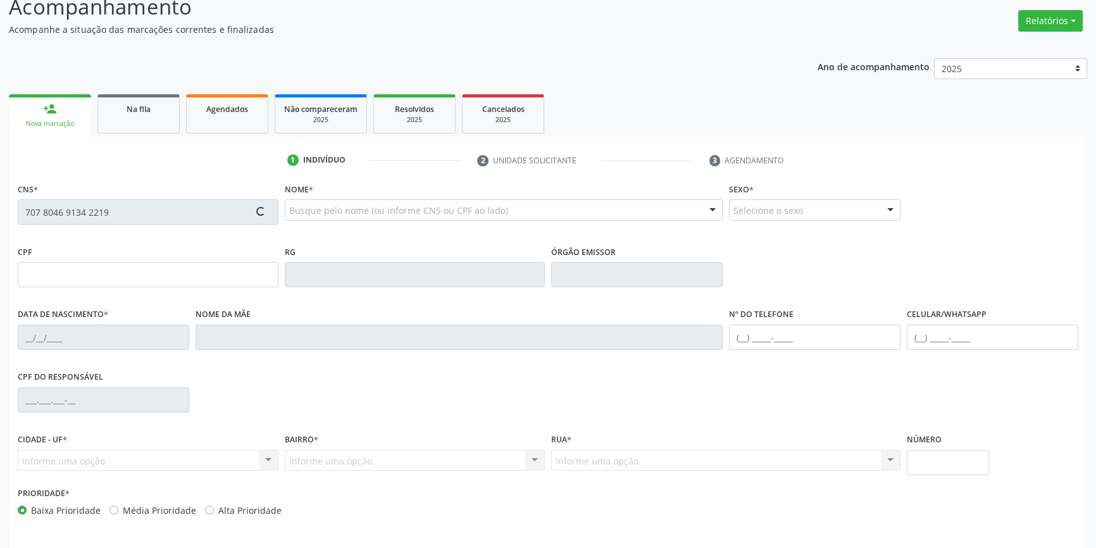
scroll to position [137, 0]
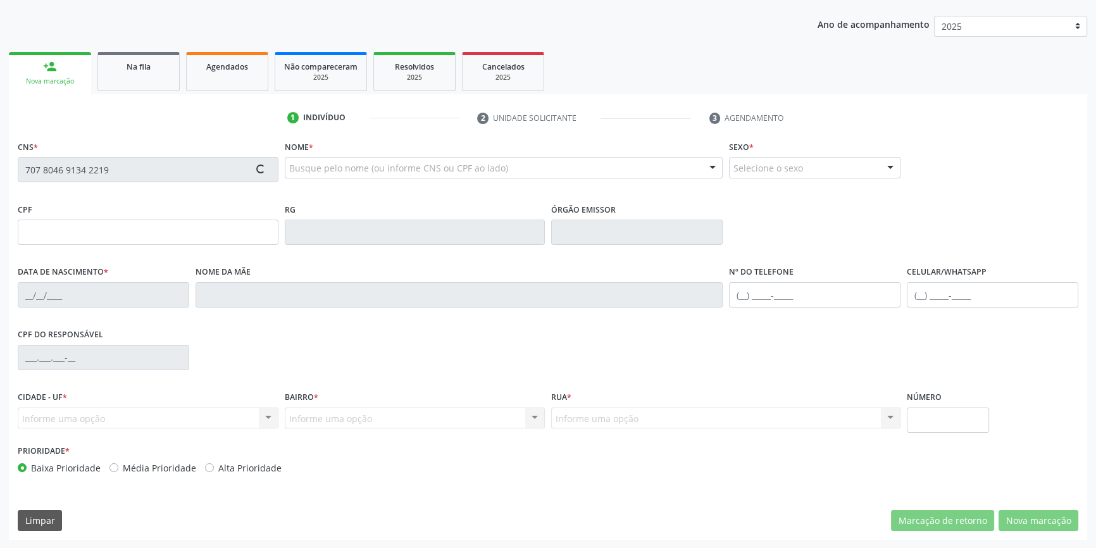
type input "711.722.944-61"
type input "22/04/2001"
type input "Maria das Dores Rodrigues Santos"
type input "(87) 98878-5670"
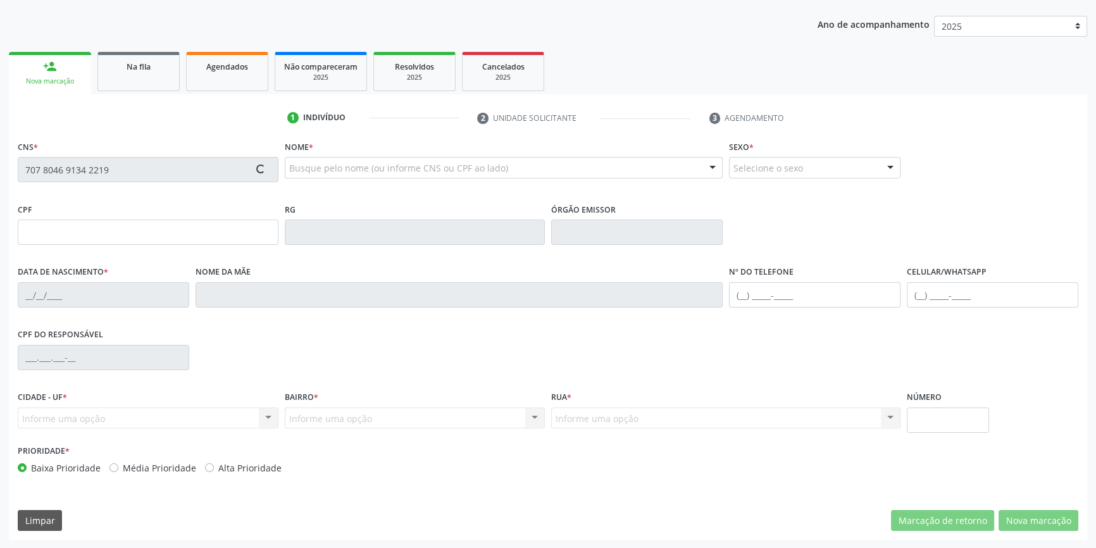
type input "256.260.968-92"
type input "S/N"
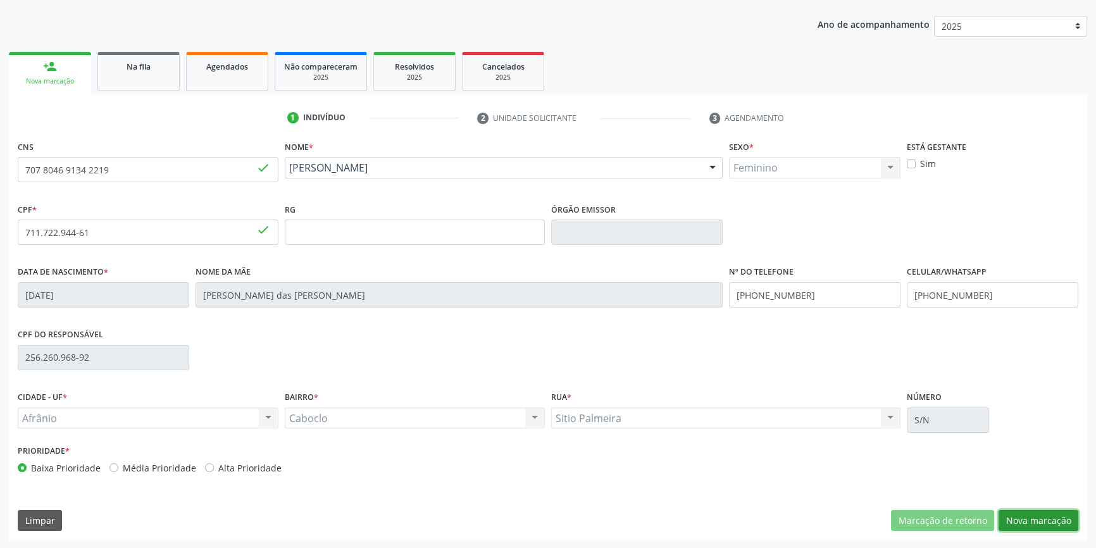
click at [1016, 525] on button "Nova marcação" at bounding box center [1039, 521] width 80 height 22
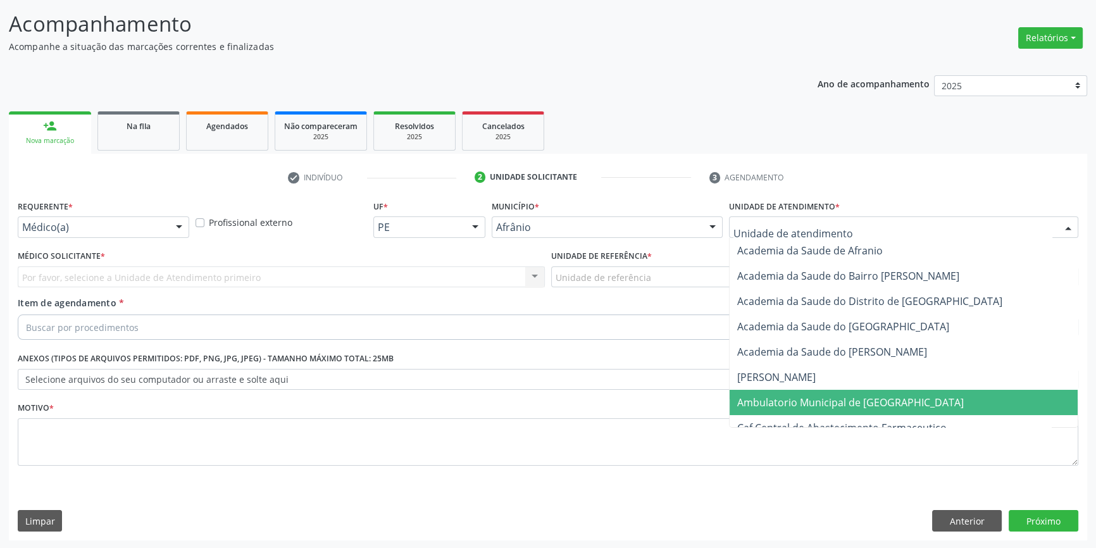
drag, startPoint x: 824, startPoint y: 406, endPoint x: 684, endPoint y: 330, distance: 160.0
click at [823, 406] on span "Ambulatorio Municipal de [GEOGRAPHIC_DATA]" at bounding box center [850, 403] width 227 height 14
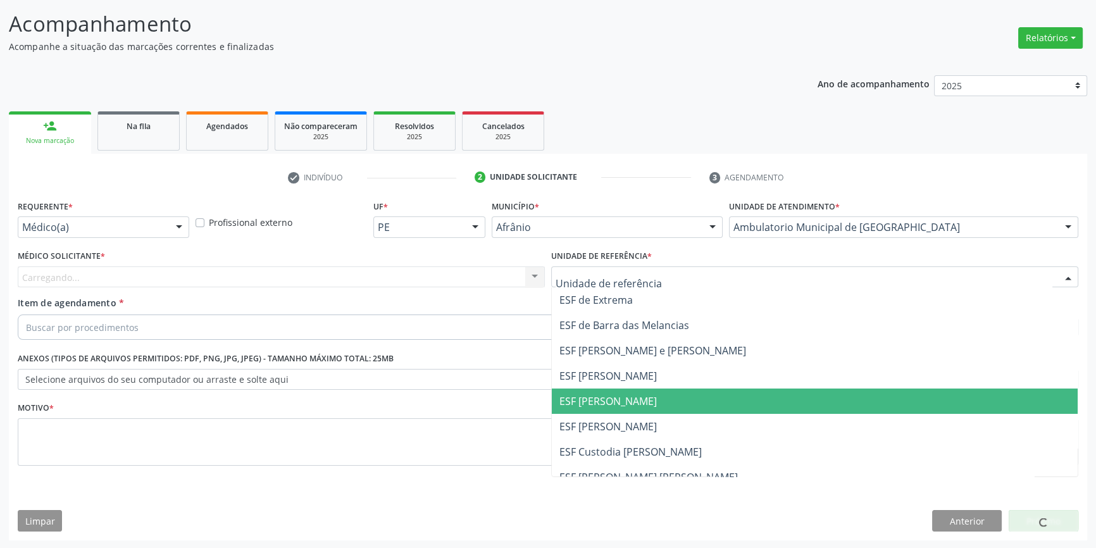
drag, startPoint x: 630, startPoint y: 406, endPoint x: 328, endPoint y: 303, distance: 318.2
click at [629, 406] on span "ESF [PERSON_NAME]" at bounding box center [608, 401] width 97 height 14
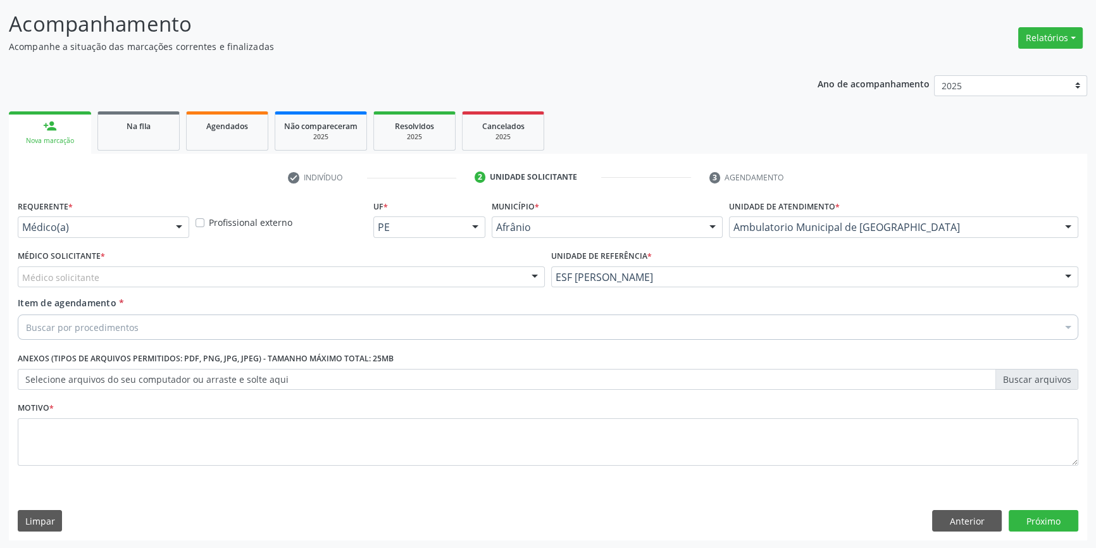
click at [291, 275] on div "Médico solicitante" at bounding box center [281, 277] width 527 height 22
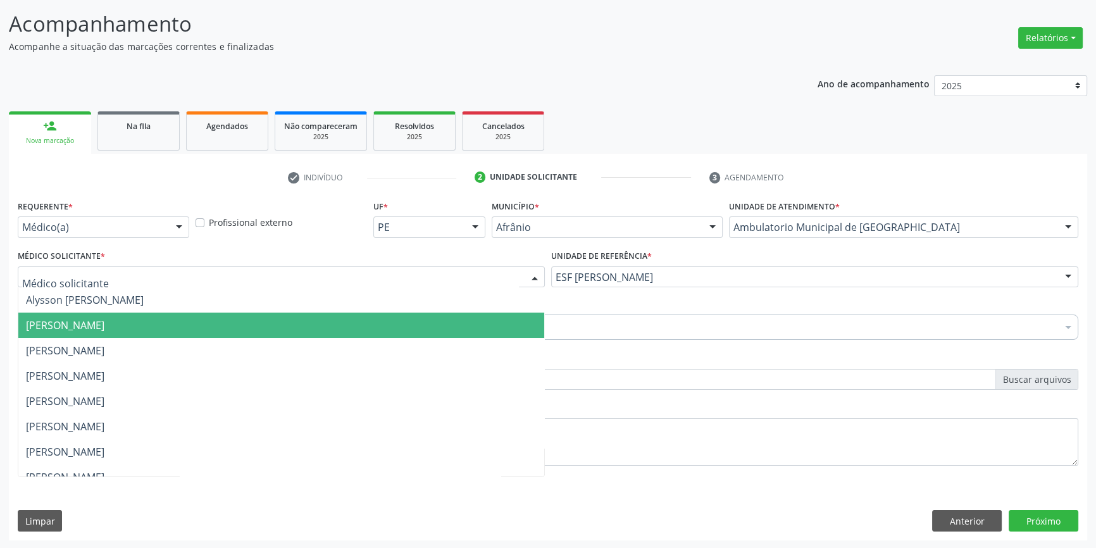
click at [59, 318] on span "[PERSON_NAME]" at bounding box center [65, 325] width 78 height 14
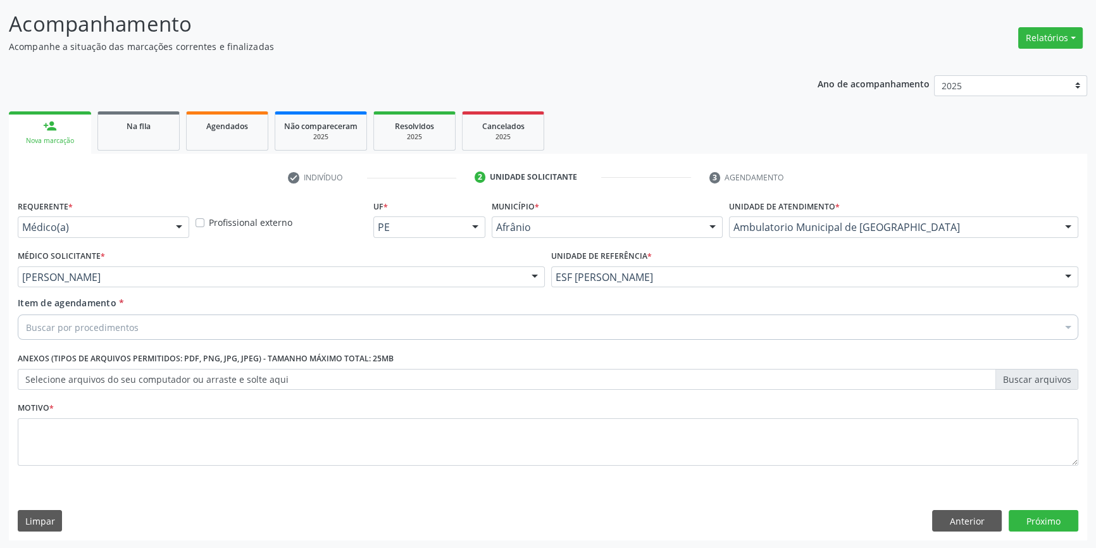
click at [76, 332] on div "Buscar por procedimentos" at bounding box center [548, 327] width 1061 height 25
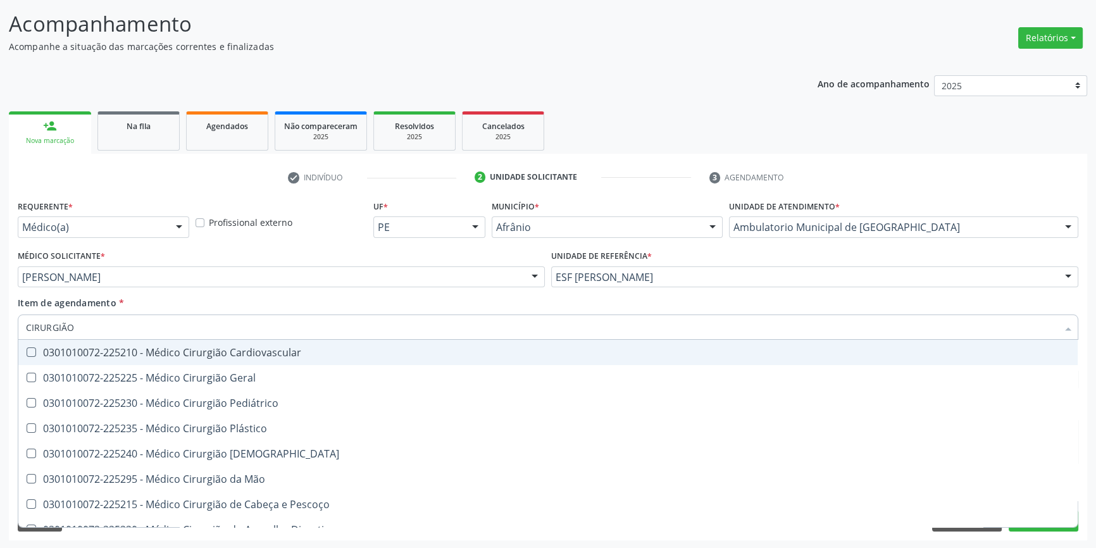
type input "CIRURGIÃO"
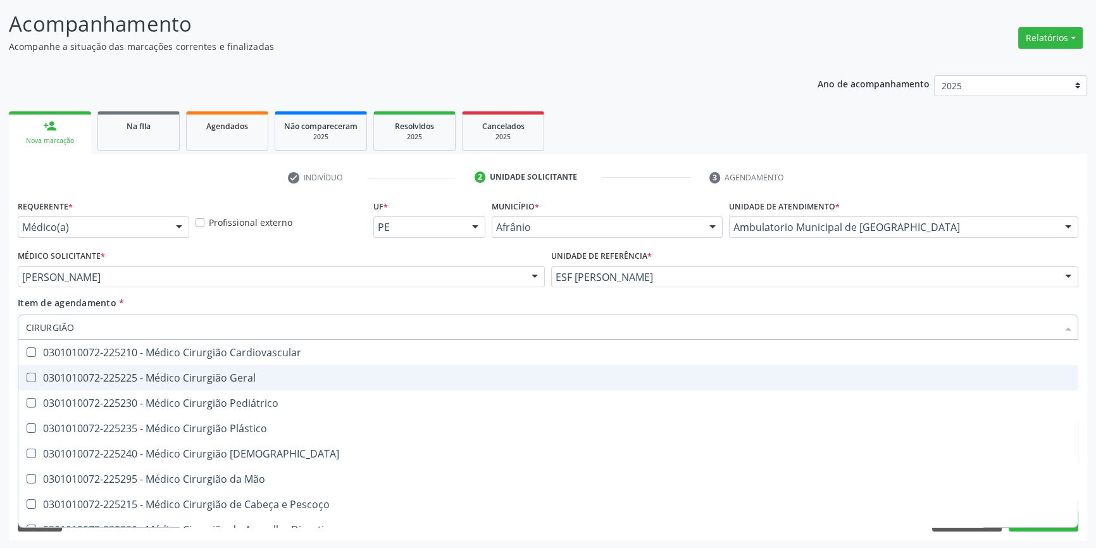
click at [199, 387] on span "0301010072-225225 - Médico Cirurgião Geral" at bounding box center [548, 377] width 1060 height 25
checkbox Geral "true"
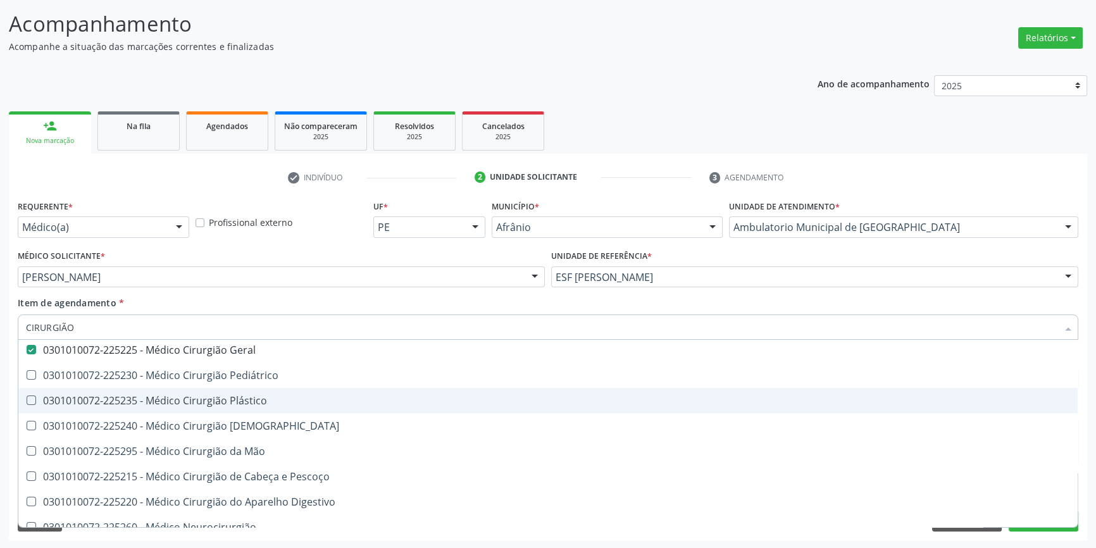
scroll to position [40, 0]
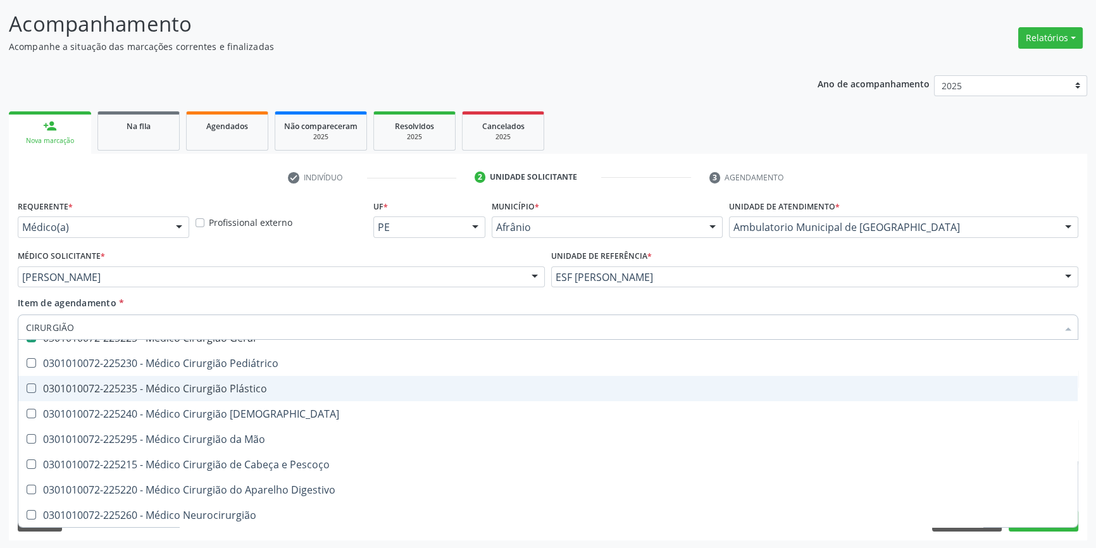
click at [223, 292] on div "Médico Solicitante * Bruno Saraiva Bezerra Medrado Alysson Rodrigo Ferreira Cav…" at bounding box center [282, 271] width 534 height 49
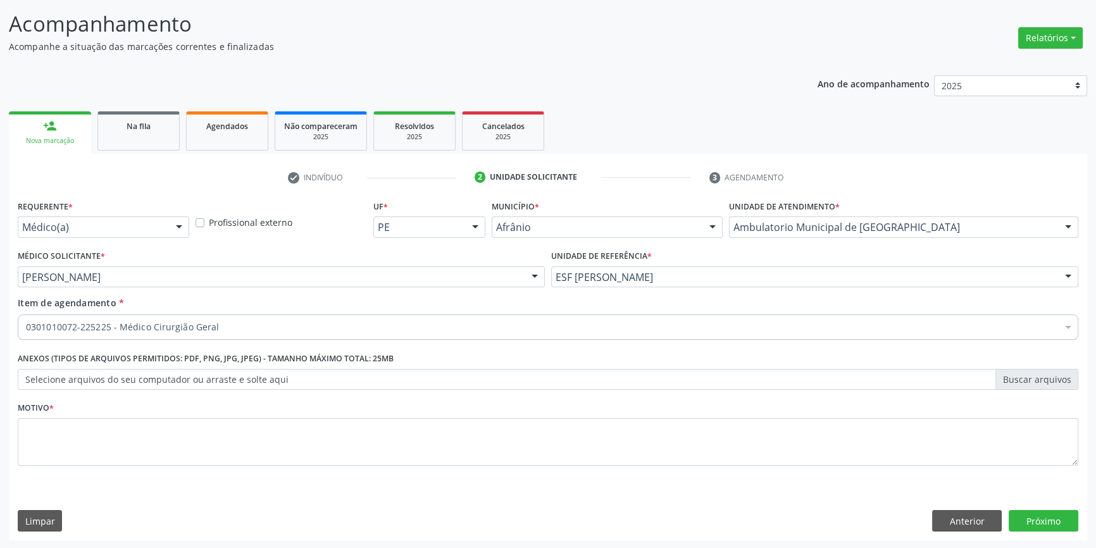
scroll to position [0, 0]
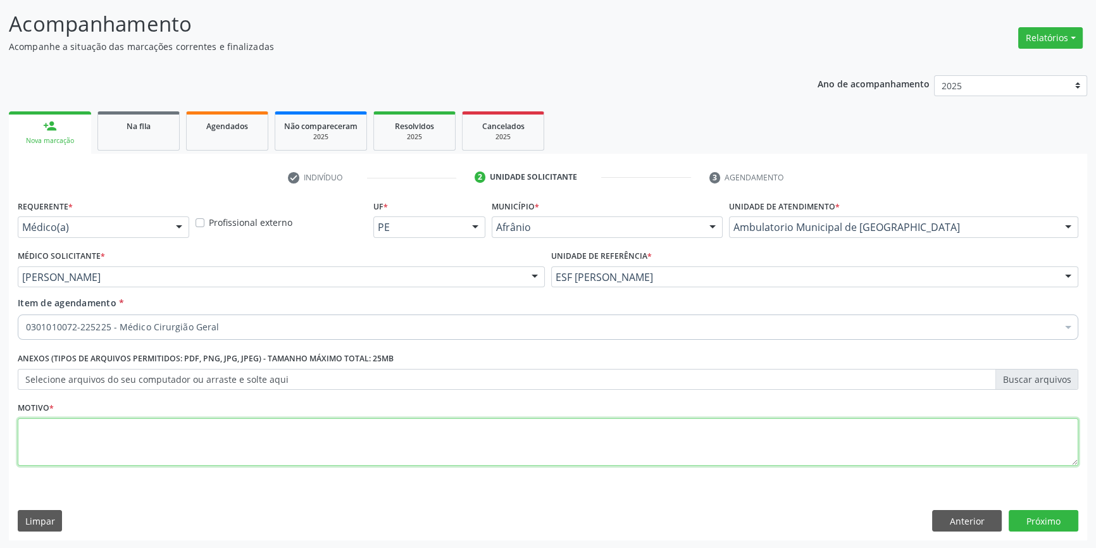
click at [204, 427] on textarea at bounding box center [548, 442] width 1061 height 48
type textarea "'"
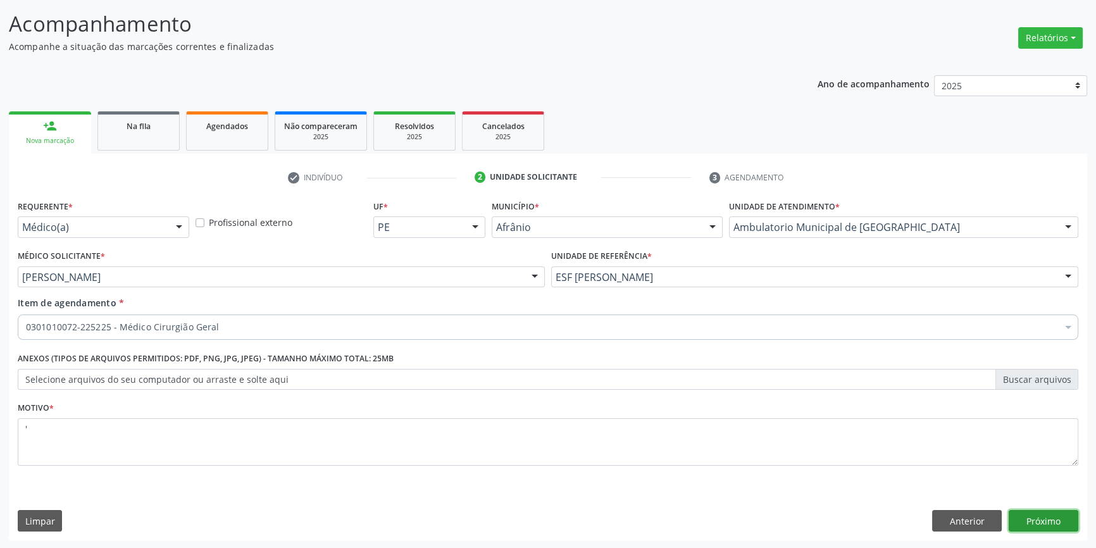
click at [1060, 520] on button "Próximo" at bounding box center [1044, 521] width 70 height 22
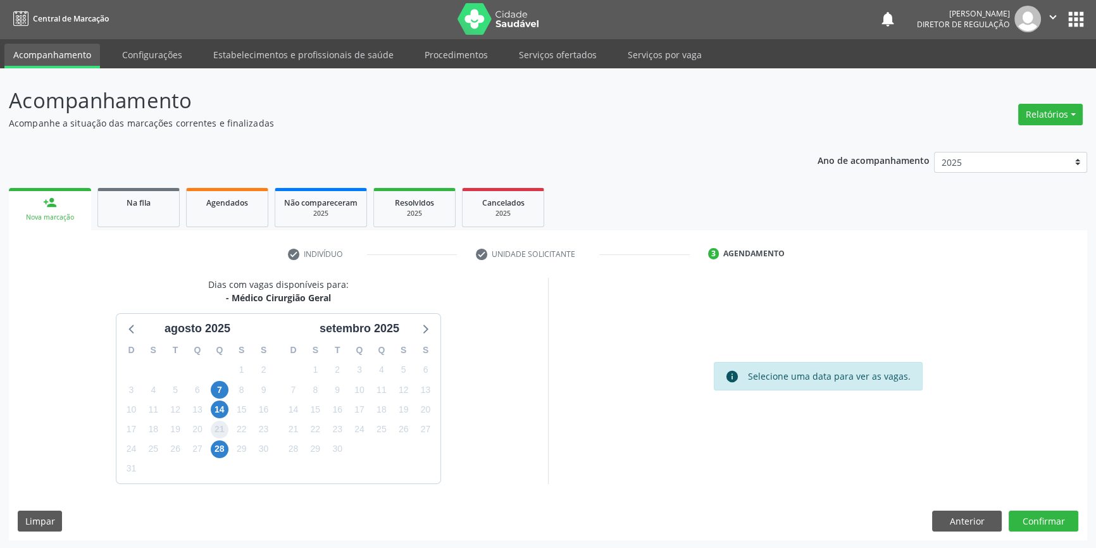
click at [218, 427] on span "21" at bounding box center [220, 430] width 18 height 18
click at [130, 327] on icon at bounding box center [130, 329] width 5 height 9
click at [425, 332] on icon at bounding box center [424, 328] width 16 height 16
click at [223, 433] on span "21" at bounding box center [220, 430] width 18 height 18
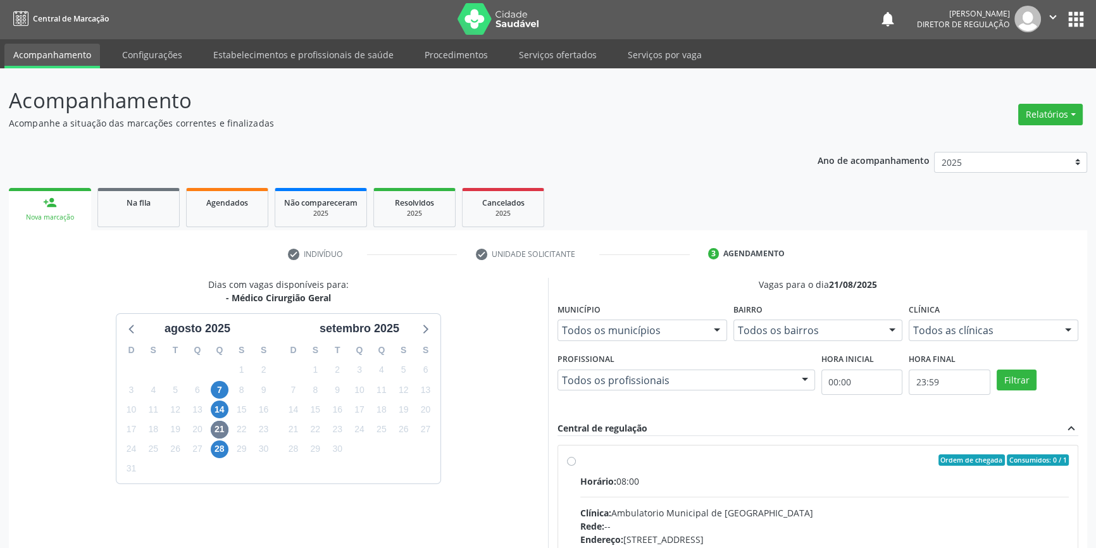
click at [580, 459] on label "Ordem de chegada Consumidos: 0 / 1 Horário: 08:00 Clínica: Ambulatorio Municipa…" at bounding box center [824, 551] width 489 height 194
click at [570, 459] on input "Ordem de chegada Consumidos: 0 / 1 Horário: 08:00 Clínica: Ambulatorio Municipa…" at bounding box center [571, 459] width 9 height 11
radio input "true"
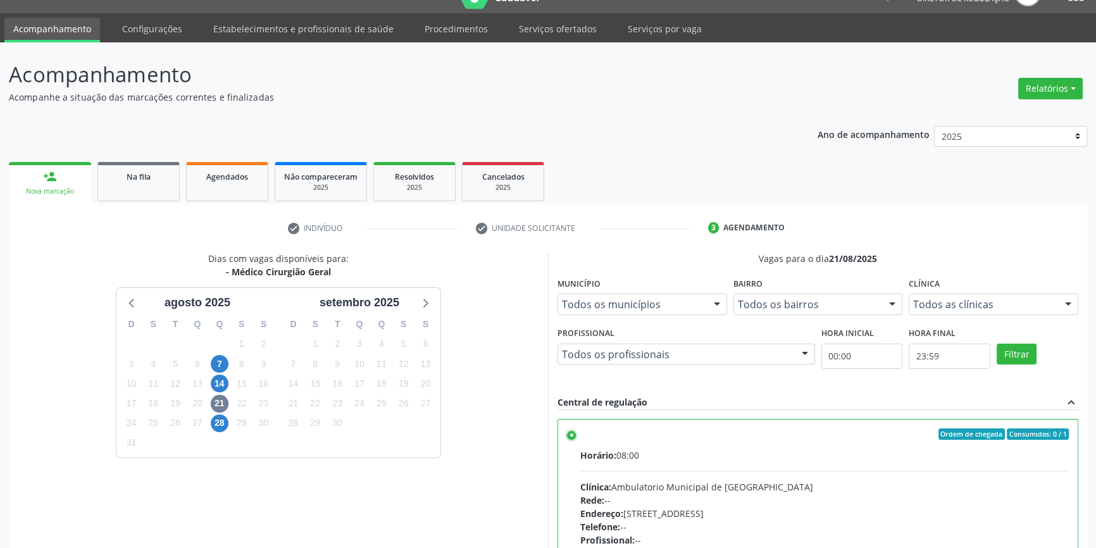
scroll to position [207, 0]
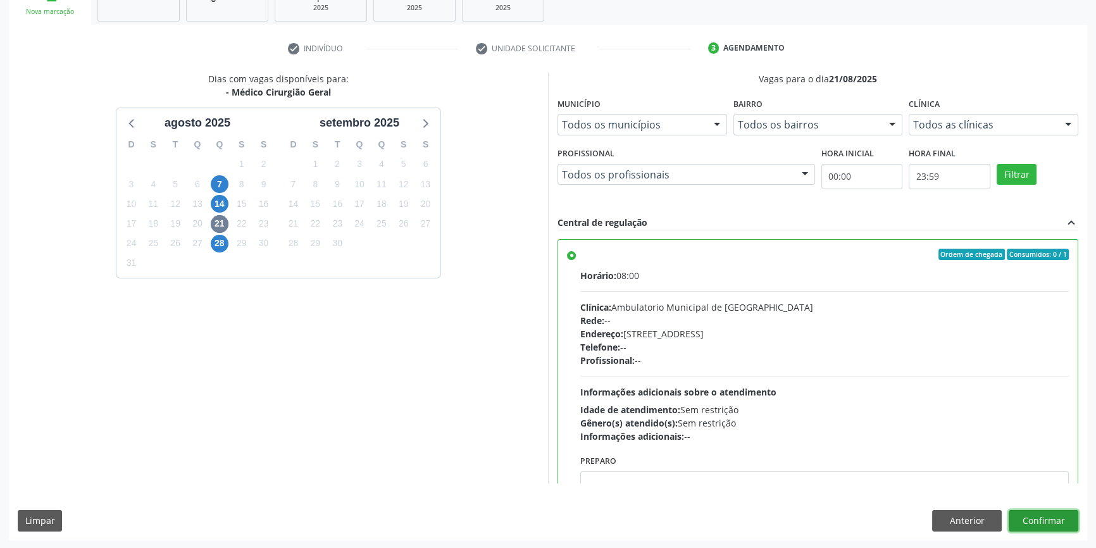
click at [1032, 515] on button "Confirmar" at bounding box center [1044, 521] width 70 height 22
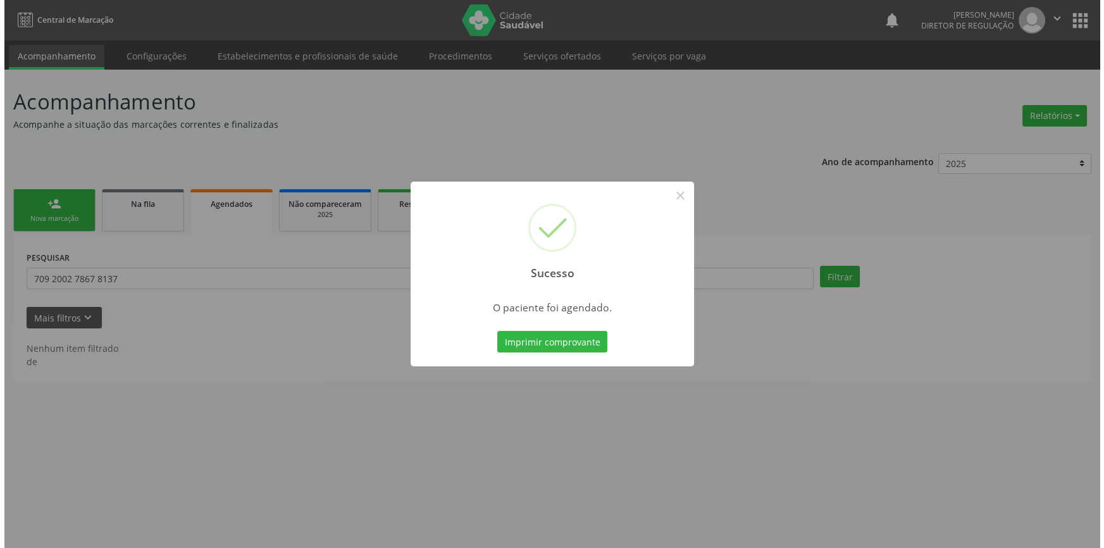
scroll to position [0, 0]
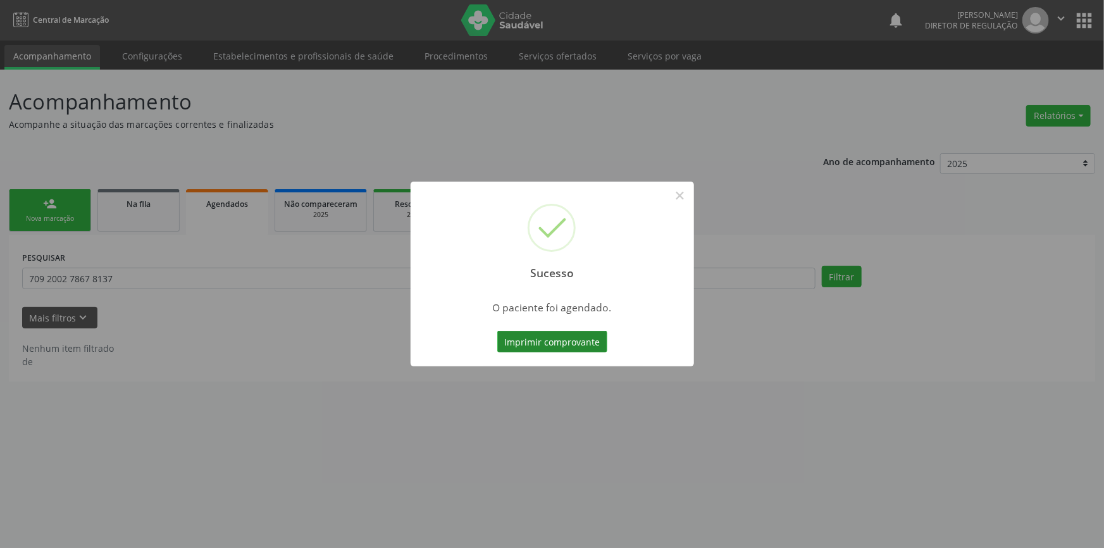
click at [575, 341] on button "Imprimir comprovante" at bounding box center [552, 342] width 110 height 22
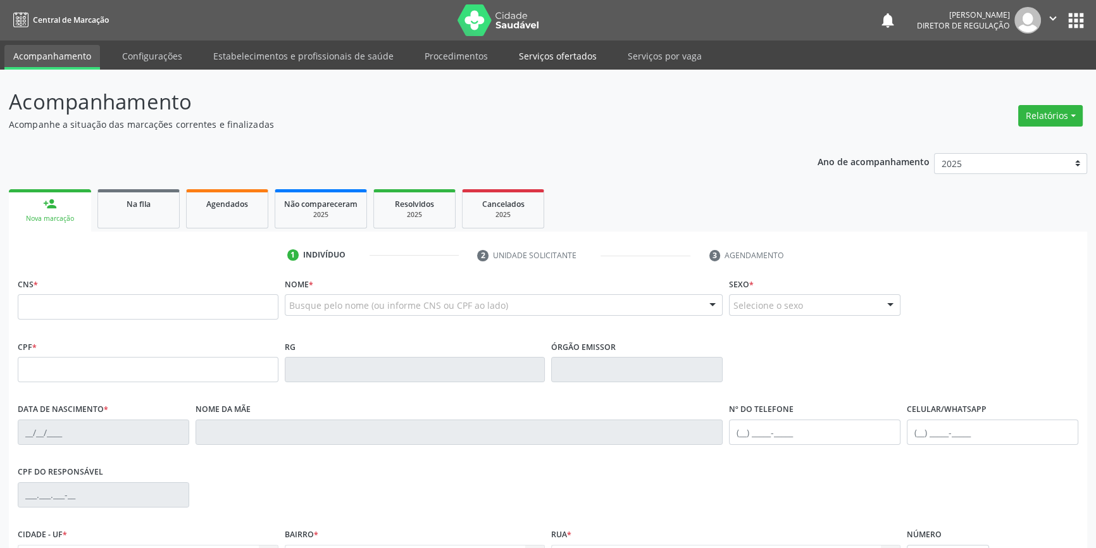
click at [568, 61] on link "Serviços ofertados" at bounding box center [558, 56] width 96 height 22
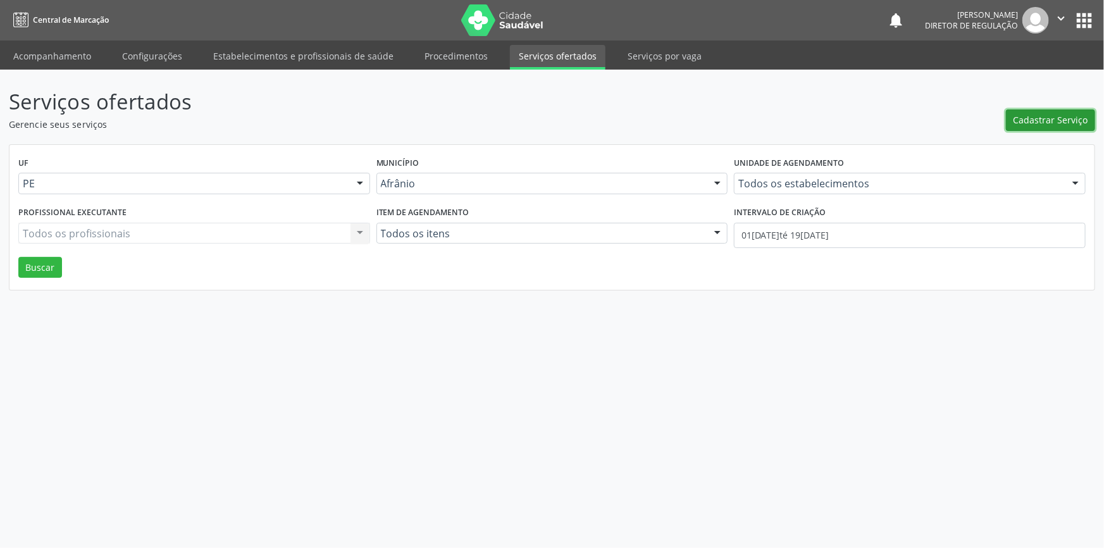
click at [1076, 118] on span "Cadastrar Serviço" at bounding box center [1051, 119] width 75 height 13
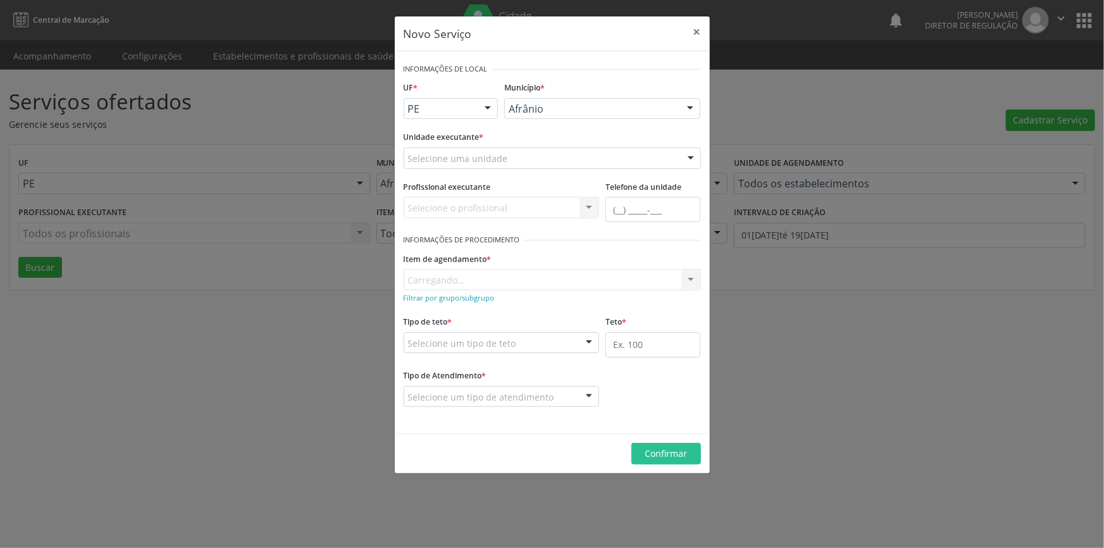
click at [563, 155] on div "Selecione uma unidade" at bounding box center [552, 158] width 297 height 22
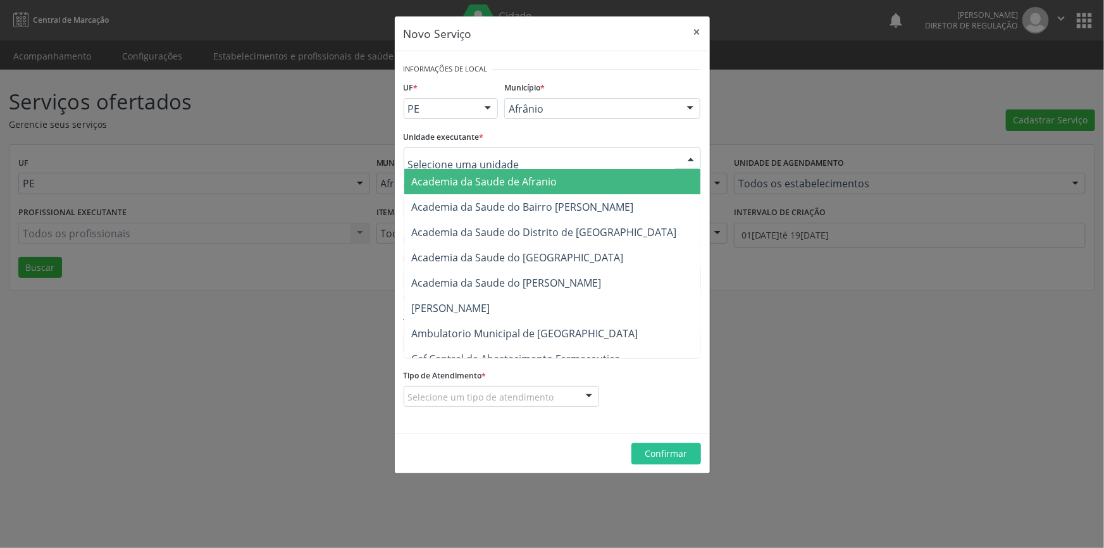
click at [497, 321] on span "Ambulatorio Municipal de [GEOGRAPHIC_DATA]" at bounding box center [558, 333] width 309 height 25
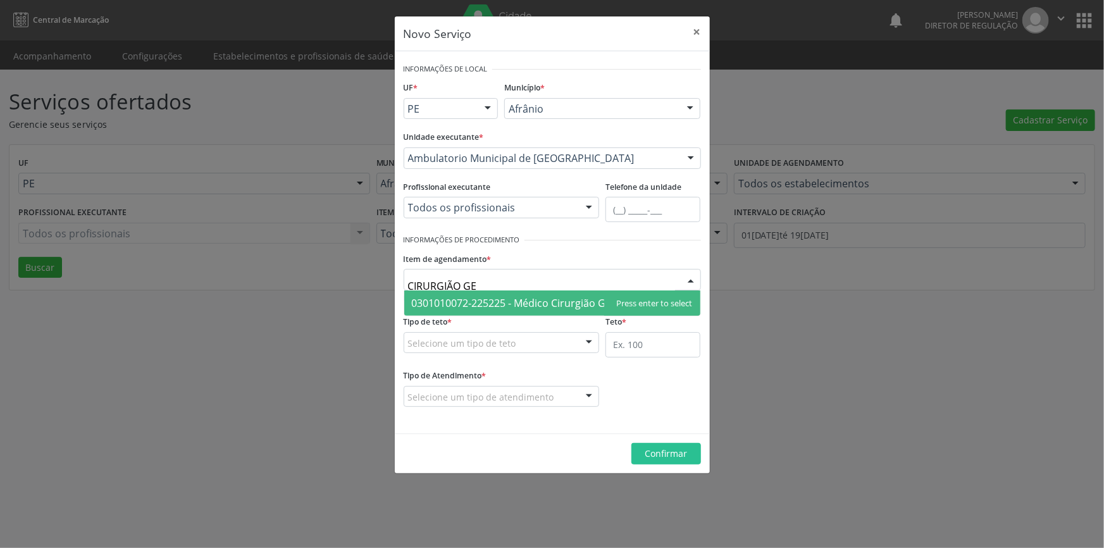
type input "CIRURGIÃO GER"
click at [574, 307] on span "0301010072-225225 - Médico Cirurgião Geral" at bounding box center [518, 303] width 213 height 14
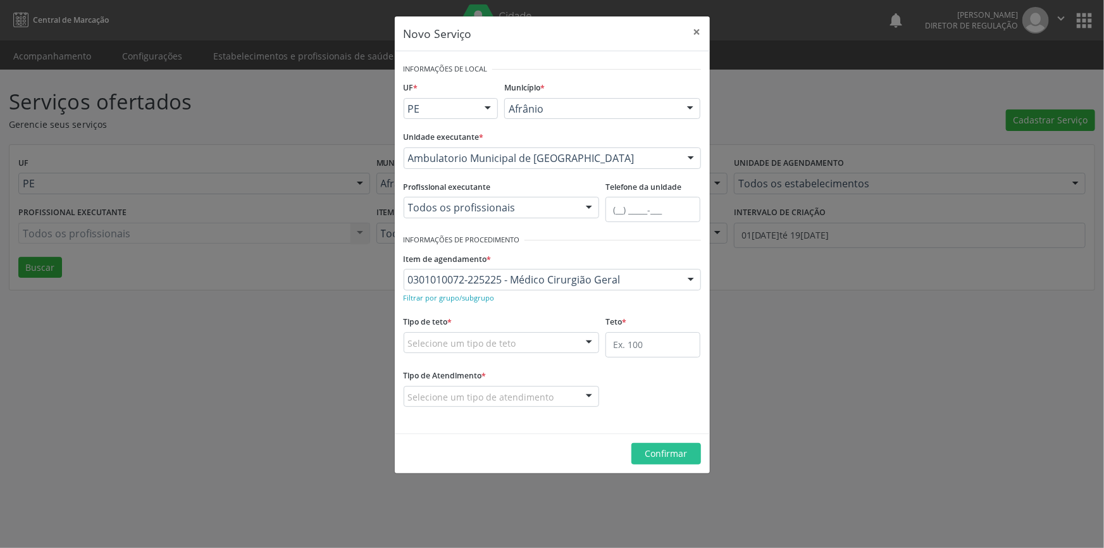
click at [538, 335] on div "Selecione um tipo de teto" at bounding box center [502, 343] width 196 height 22
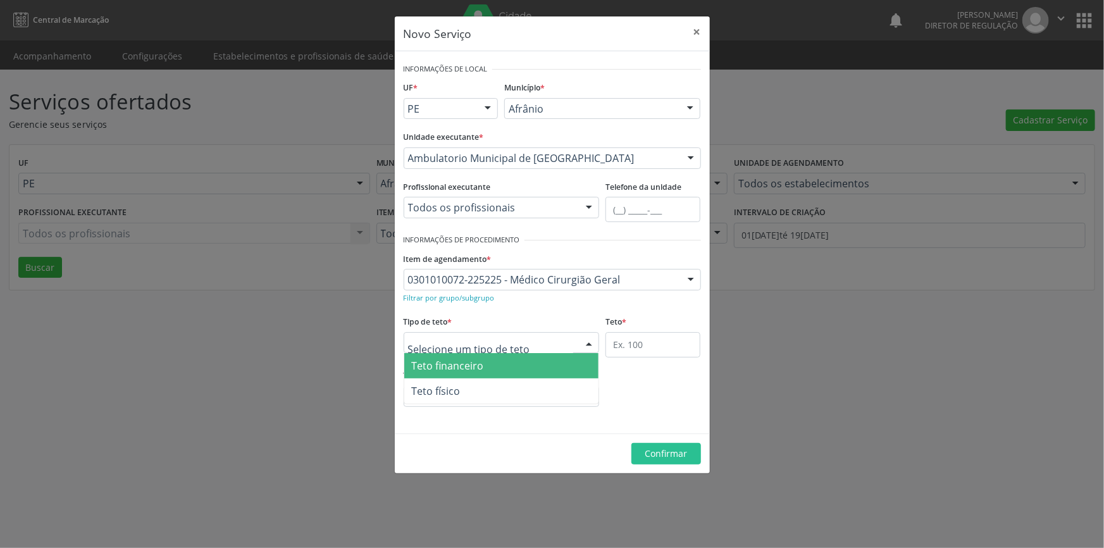
click at [517, 376] on span "Teto financeiro" at bounding box center [501, 365] width 195 height 25
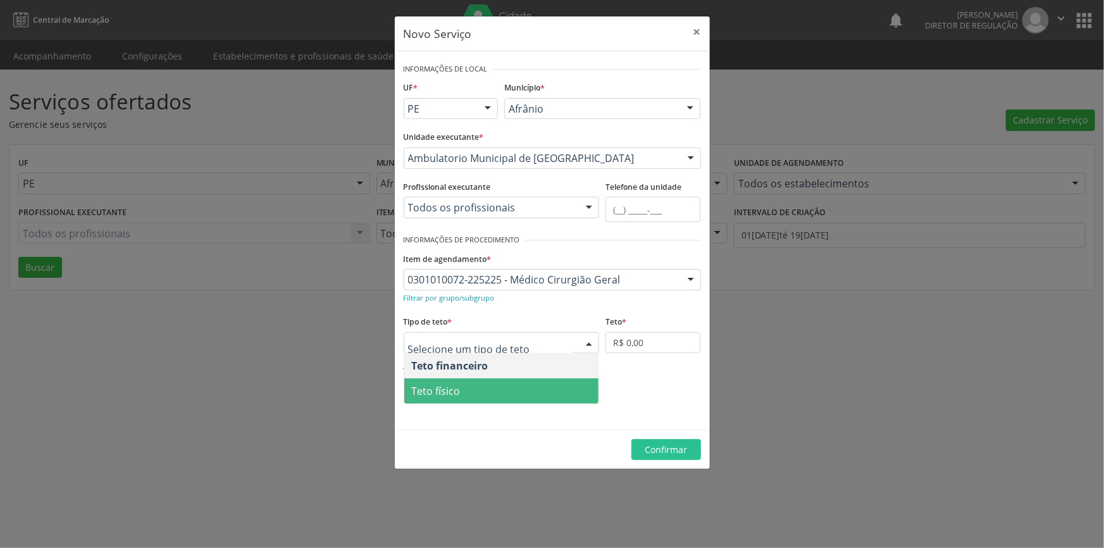
click at [489, 384] on span "Teto físico" at bounding box center [501, 390] width 195 height 25
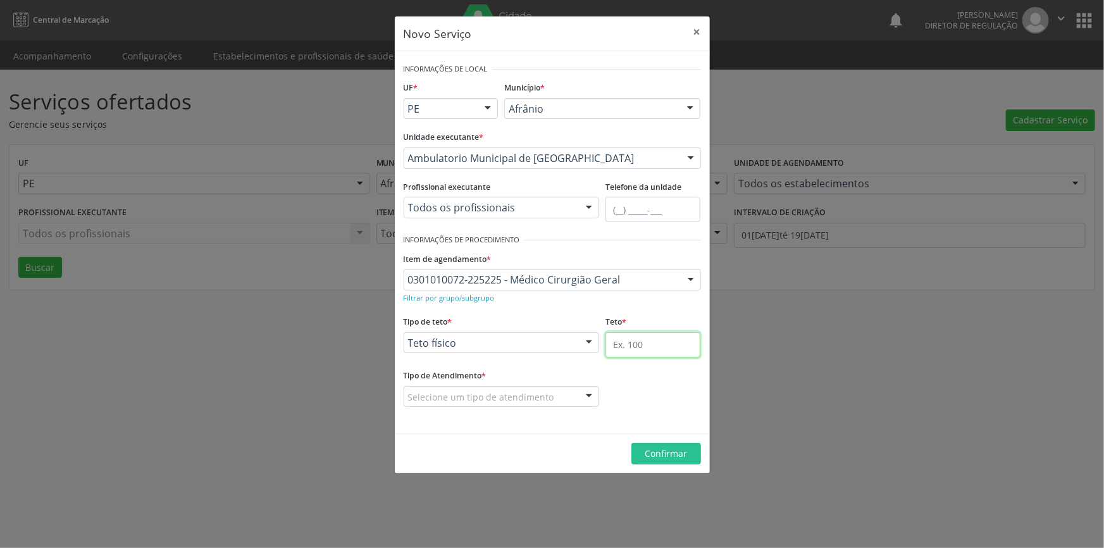
click at [653, 339] on input "text" at bounding box center [653, 344] width 95 height 25
type input "1"
drag, startPoint x: 518, startPoint y: 391, endPoint x: 502, endPoint y: 403, distance: 20.4
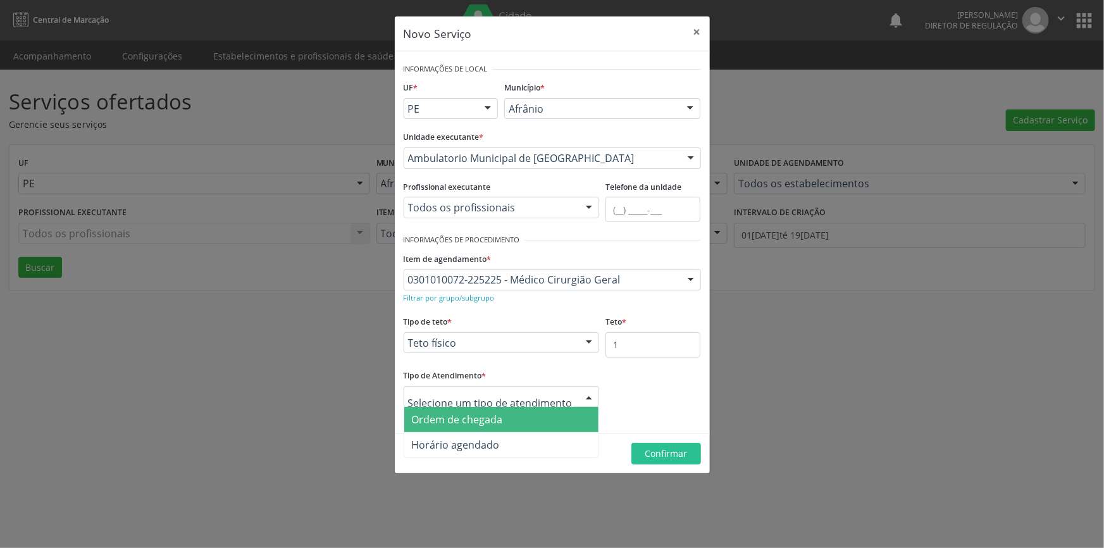
click at [483, 409] on span "Ordem de chegada" at bounding box center [501, 419] width 195 height 25
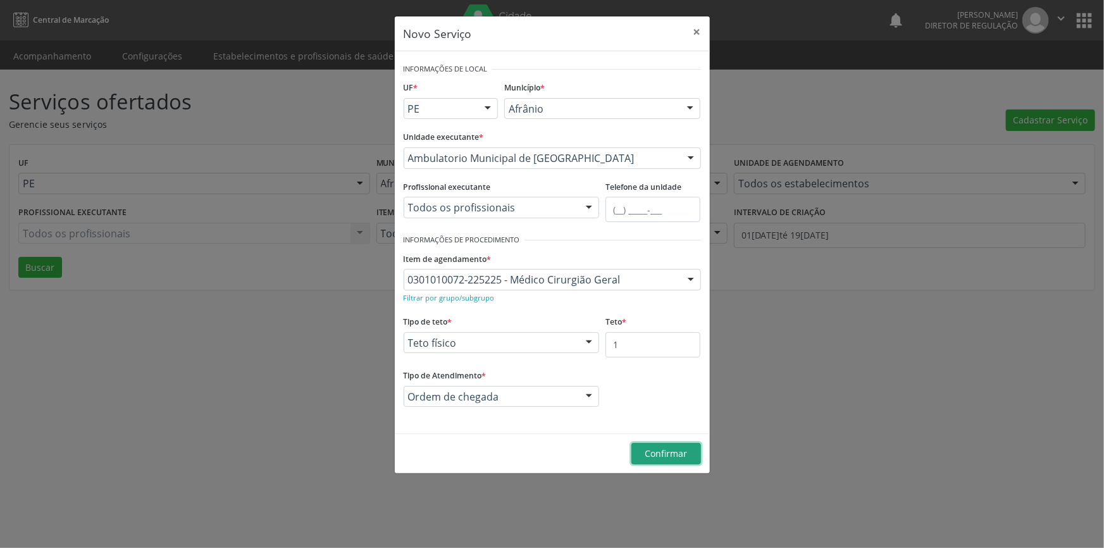
click at [668, 454] on span "Confirmar" at bounding box center [666, 453] width 42 height 12
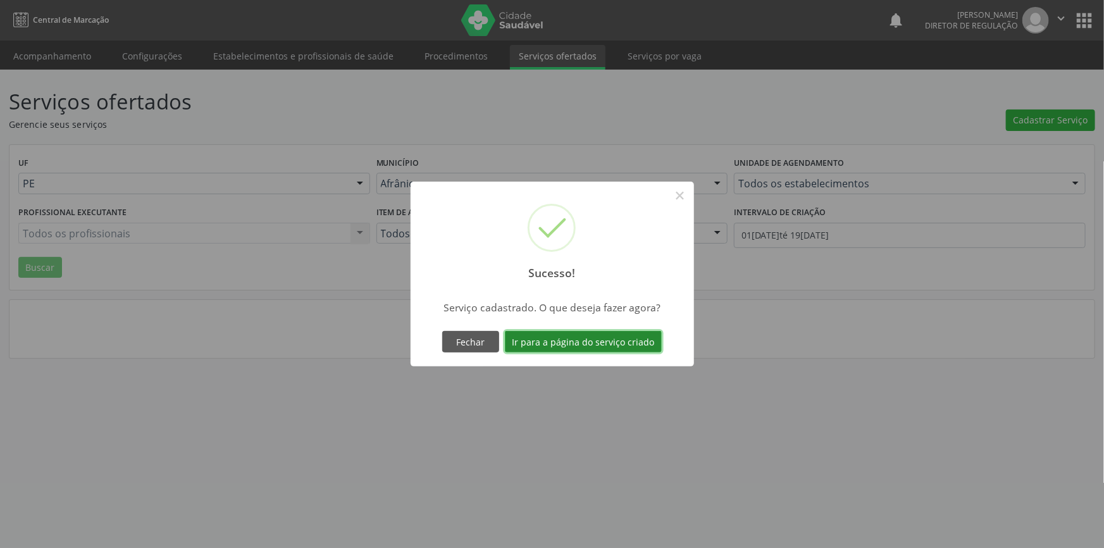
click at [575, 341] on button "Ir para a página do serviço criado" at bounding box center [583, 342] width 157 height 22
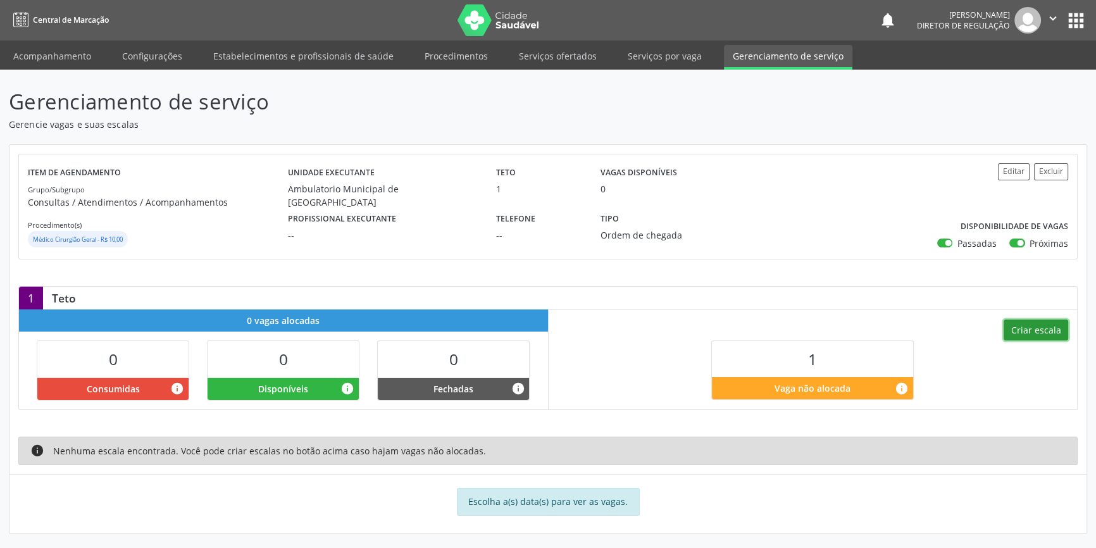
click at [1029, 333] on button "Criar escala" at bounding box center [1036, 331] width 65 height 22
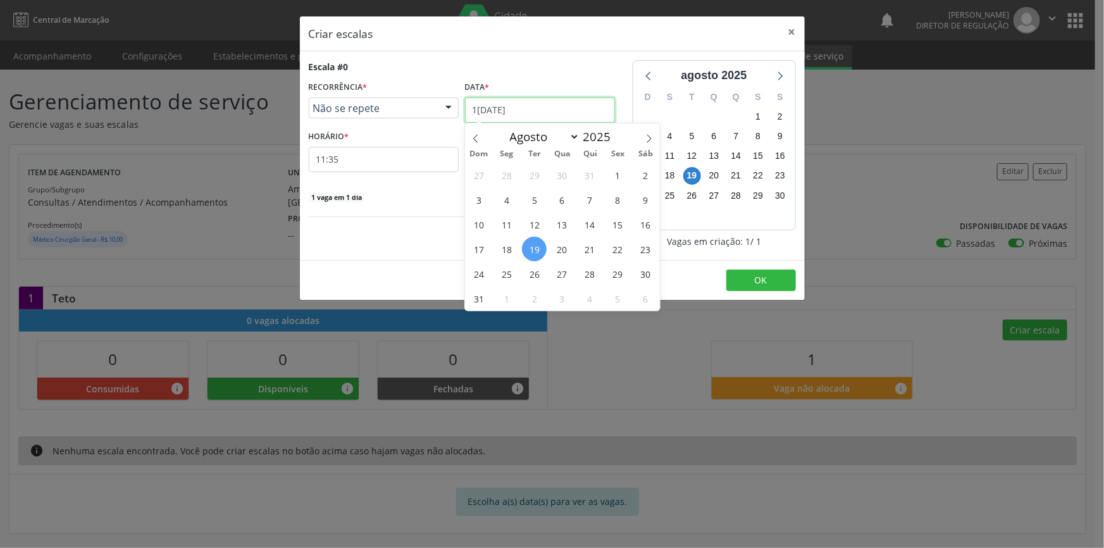
click at [529, 114] on input "[DATE]" at bounding box center [540, 109] width 150 height 25
click at [599, 258] on div "27 28 29 30 31 1 2 3 4 5 6 7 8 9 10 11 12 13 14 15 16 17 18 19 20 21 22 23 24 2…" at bounding box center [562, 237] width 195 height 148
click at [582, 245] on span "21" at bounding box center [590, 249] width 25 height 25
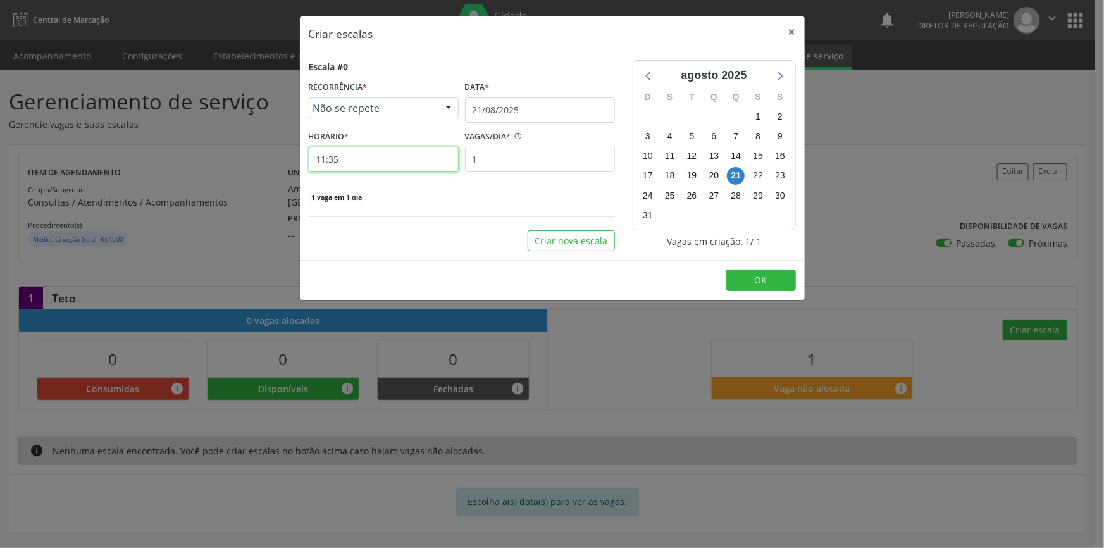
click at [408, 165] on input "11:35" at bounding box center [384, 159] width 150 height 25
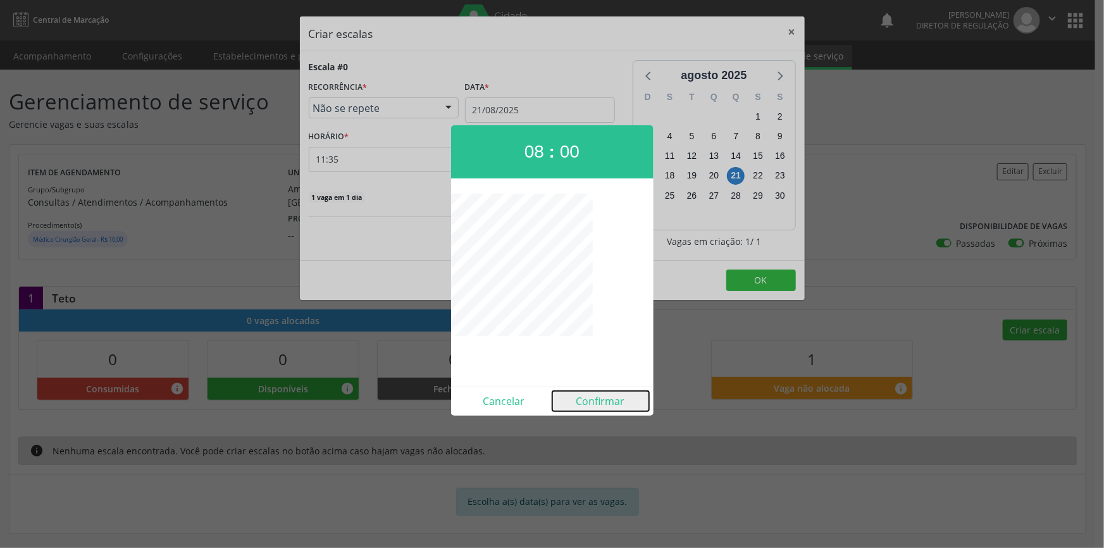
click at [596, 405] on button "Confirmar" at bounding box center [601, 401] width 97 height 20
type input "08:00"
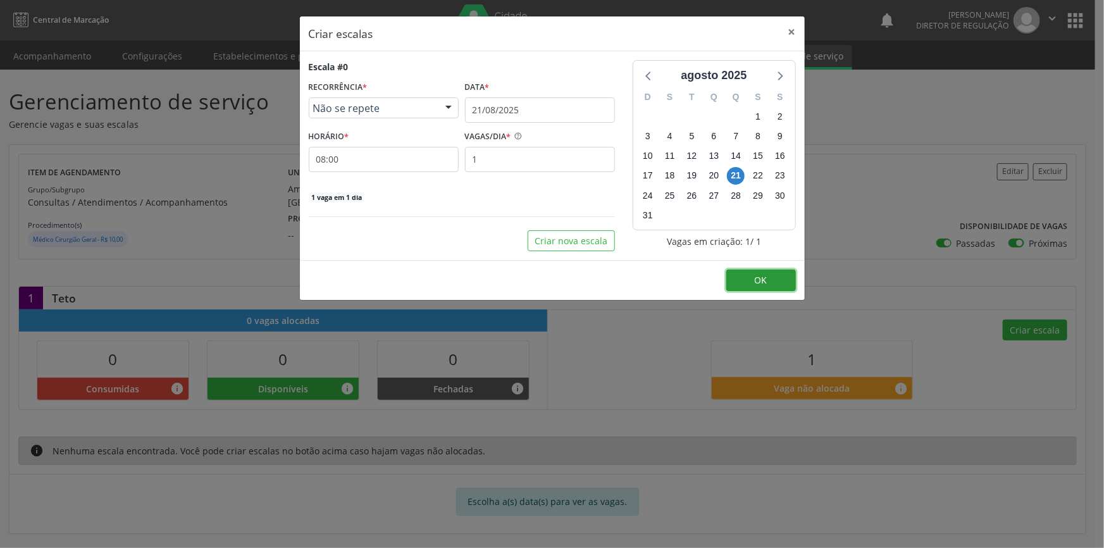
click at [753, 277] on button "OK" at bounding box center [762, 281] width 70 height 22
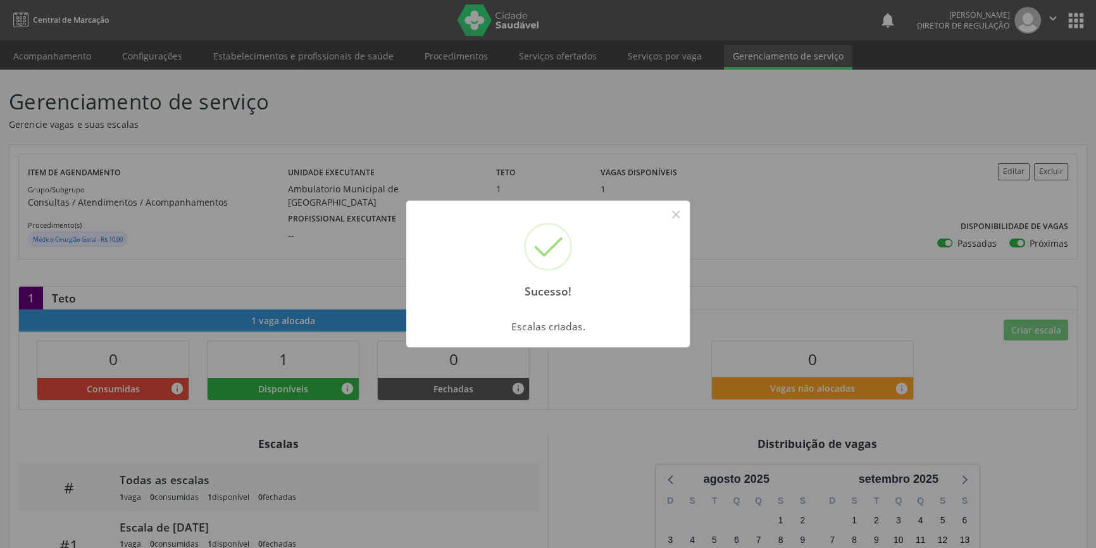
click at [665, 213] on div "Sucesso! ×" at bounding box center [548, 255] width 284 height 109
click at [153, 102] on div "Sucesso! × Escalas criadas. OK Cancel" at bounding box center [548, 274] width 1096 height 548
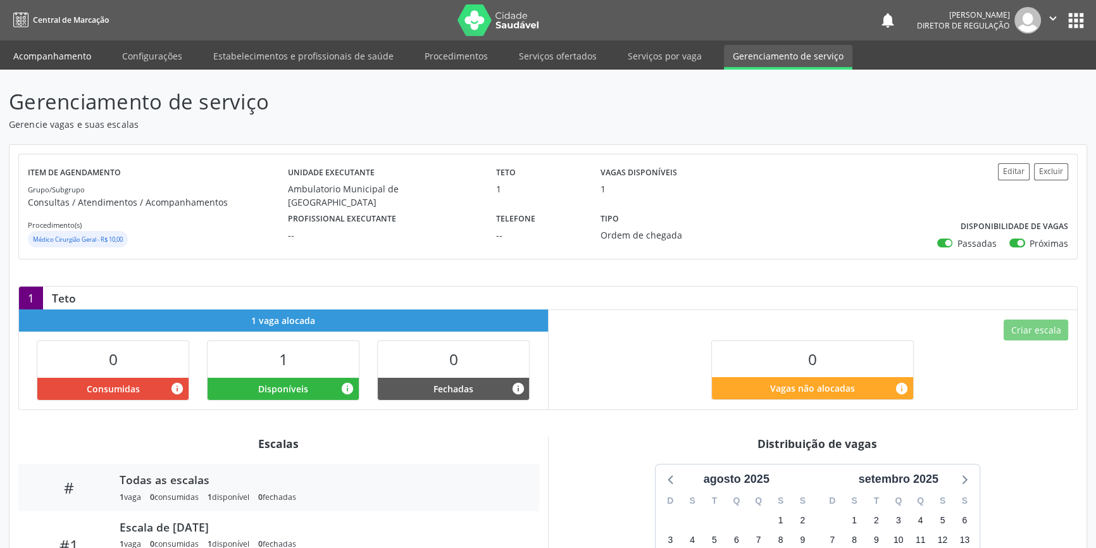
click at [50, 65] on link "Acompanhamento" at bounding box center [52, 56] width 96 height 22
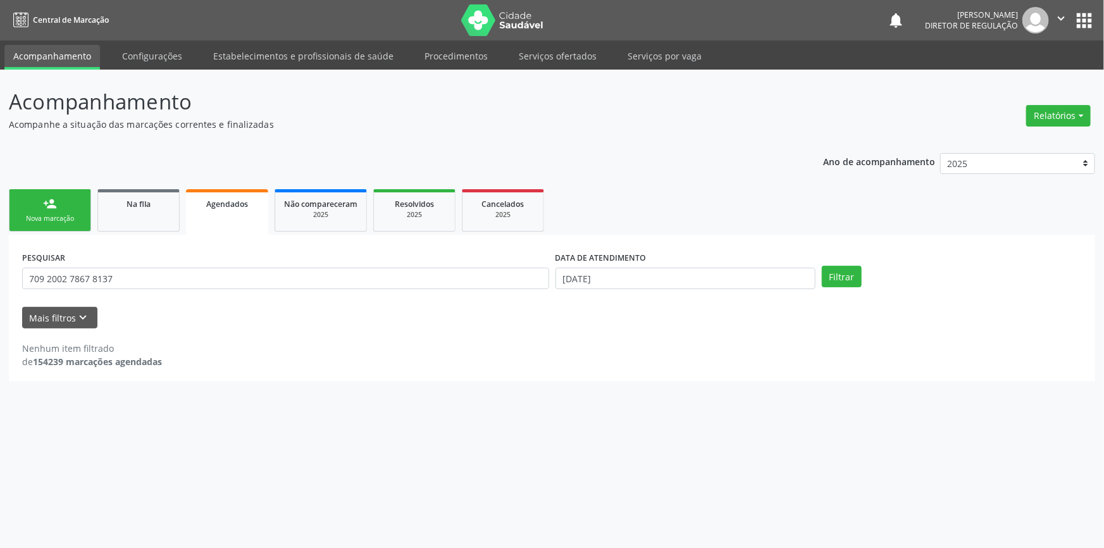
click at [54, 199] on div "person_add" at bounding box center [50, 204] width 14 height 14
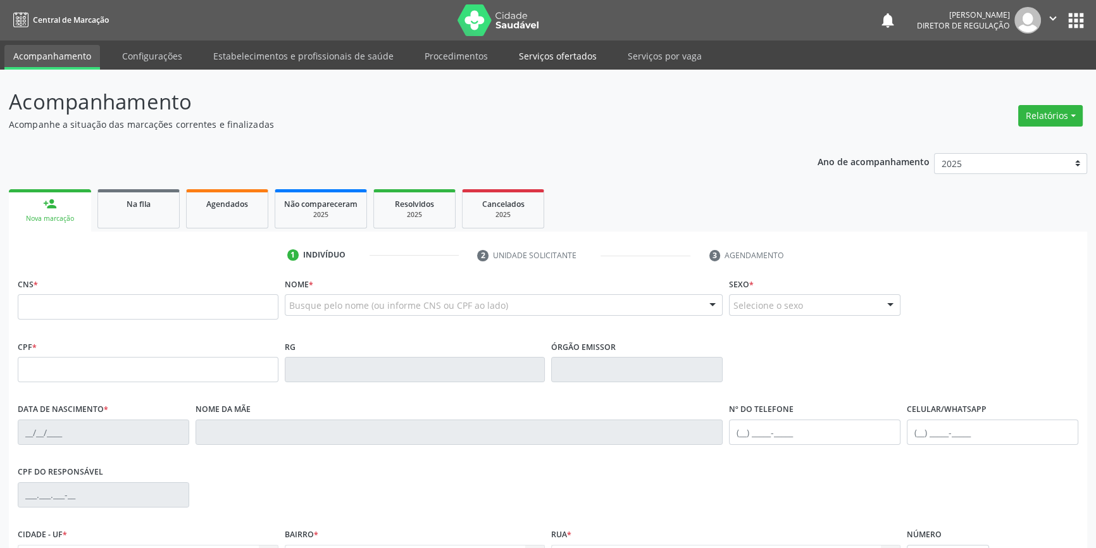
click at [524, 53] on link "Serviços ofertados" at bounding box center [558, 56] width 96 height 22
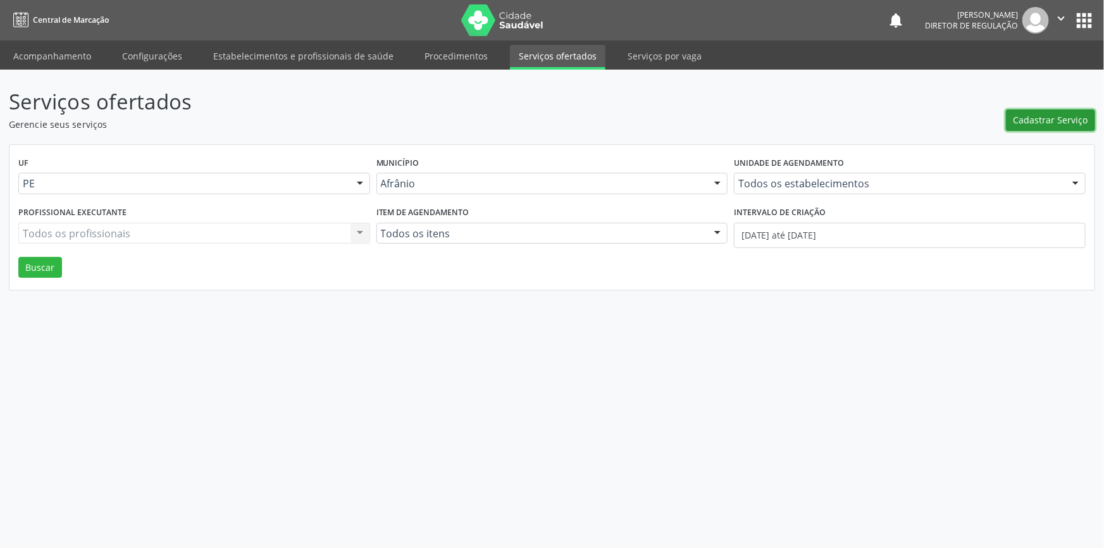
click at [1038, 126] on span "Cadastrar Serviço" at bounding box center [1051, 119] width 75 height 13
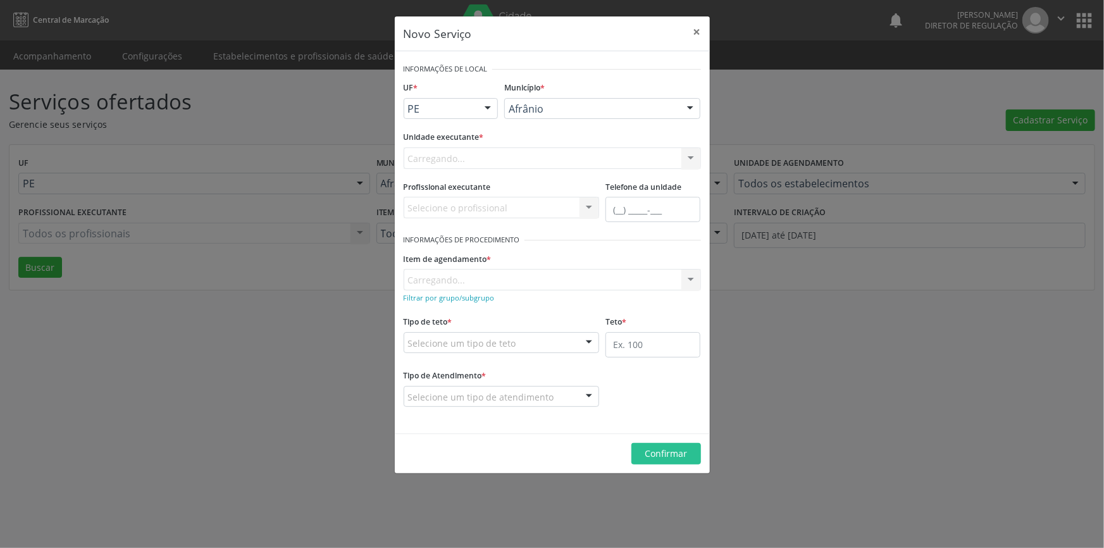
click at [587, 161] on div "Carregando... Nenhum resultado encontrado para: " " Não há nenhuma opção para s…" at bounding box center [552, 158] width 297 height 22
click at [587, 161] on div "Selecione uma unidade" at bounding box center [552, 158] width 297 height 22
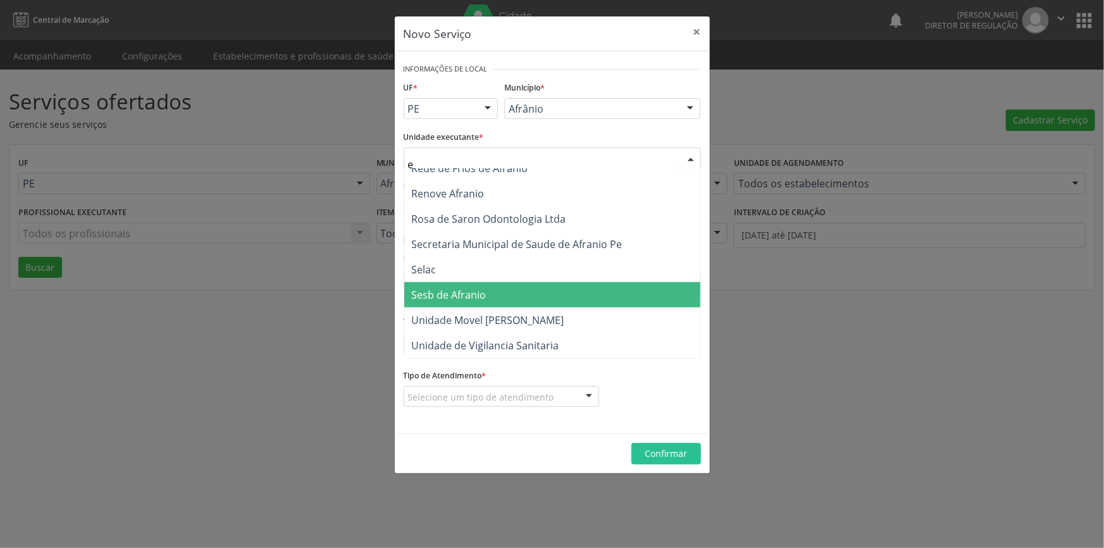
scroll to position [756, 0]
type input "ex"
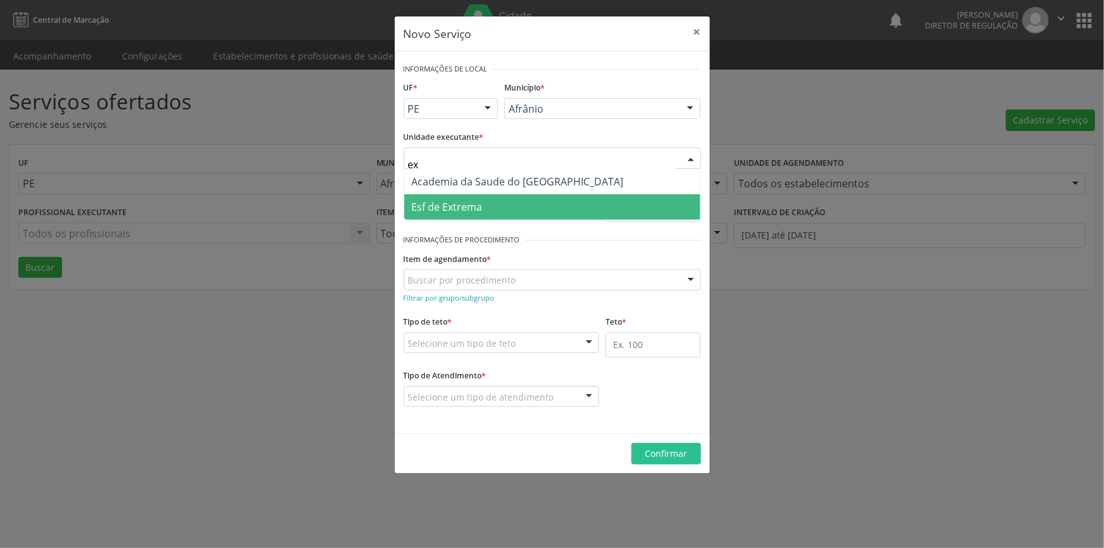
scroll to position [0, 0]
click at [489, 209] on span "Esf de Extrema" at bounding box center [552, 206] width 296 height 25
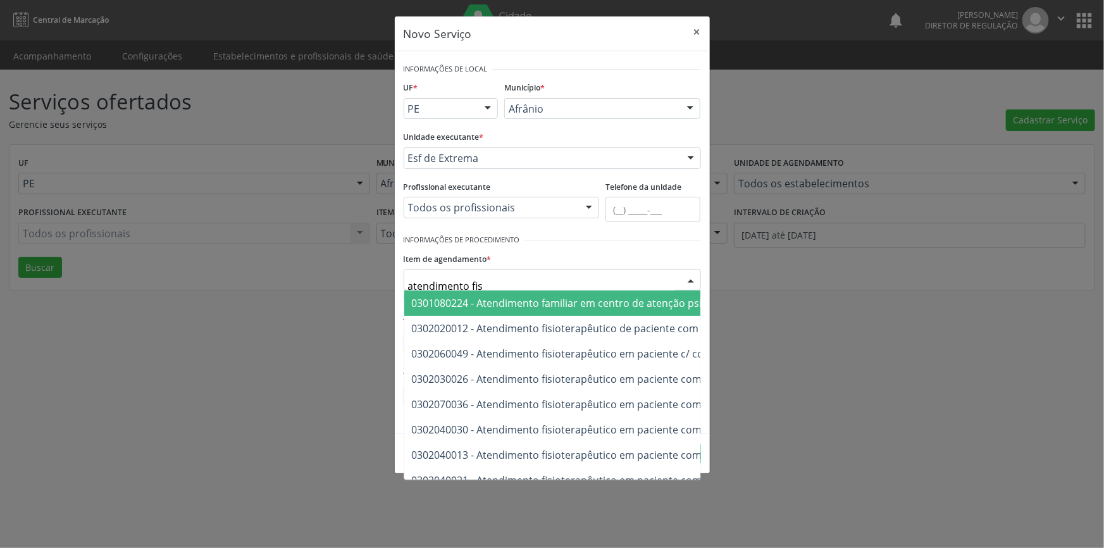
type input "atendimento fisi"
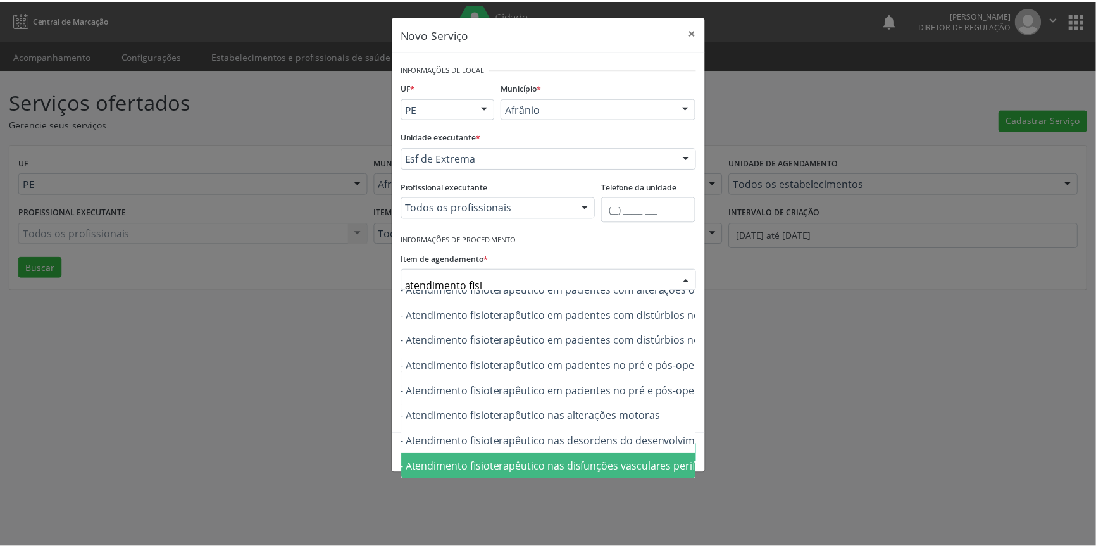
scroll to position [427, 142]
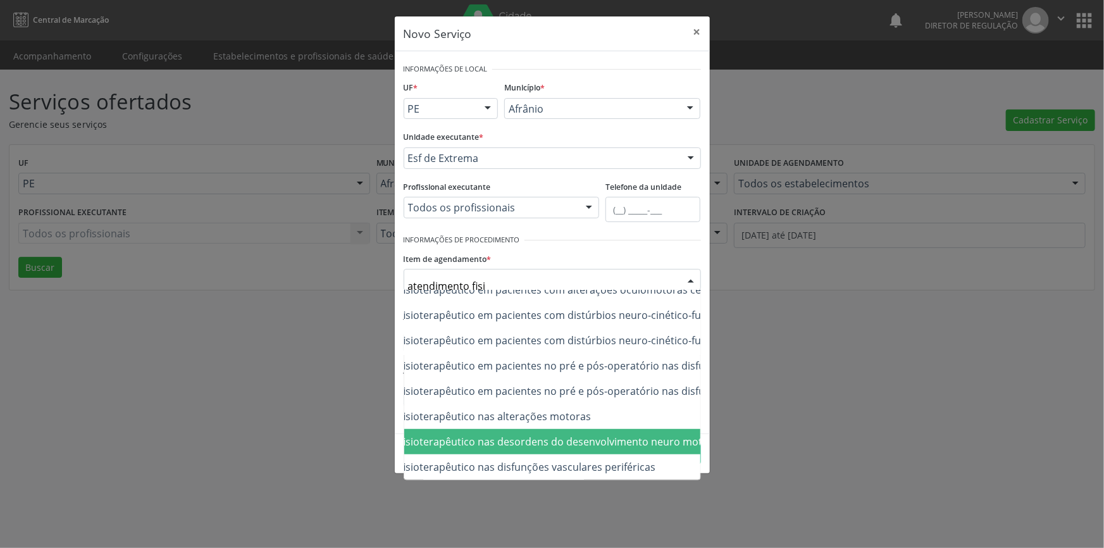
click at [547, 418] on span "0302050027 - Atendimento fisioterapêutico nas alterações motoras" at bounding box center [623, 416] width 720 height 25
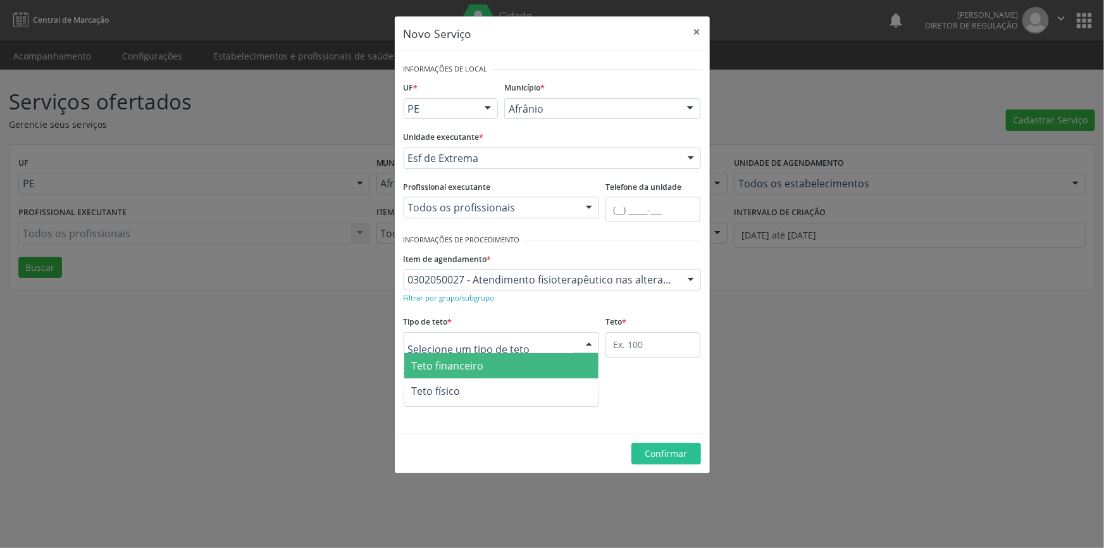
click at [573, 340] on div at bounding box center [502, 343] width 196 height 22
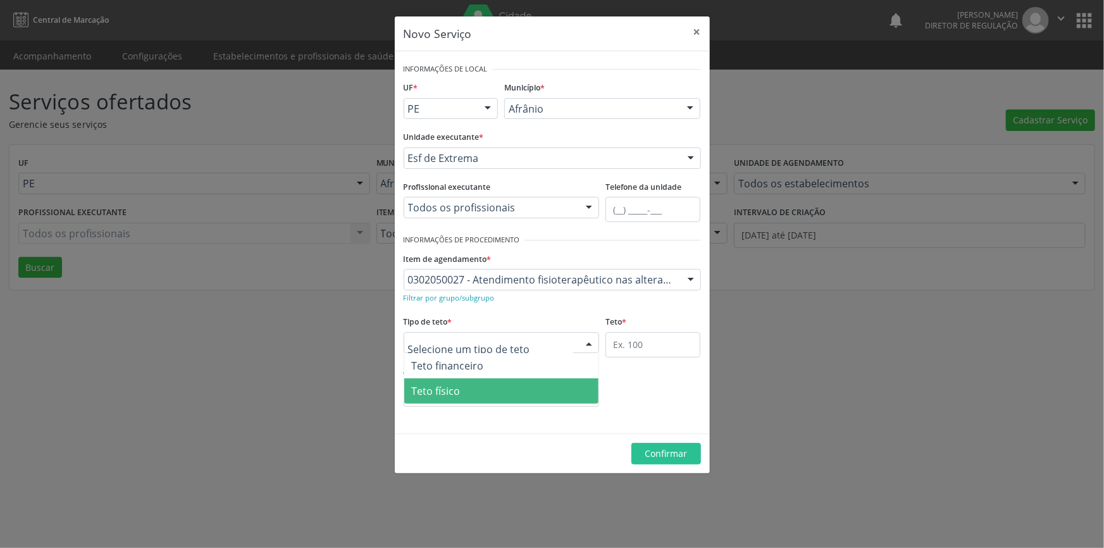
click at [511, 386] on span "Teto físico" at bounding box center [501, 390] width 195 height 25
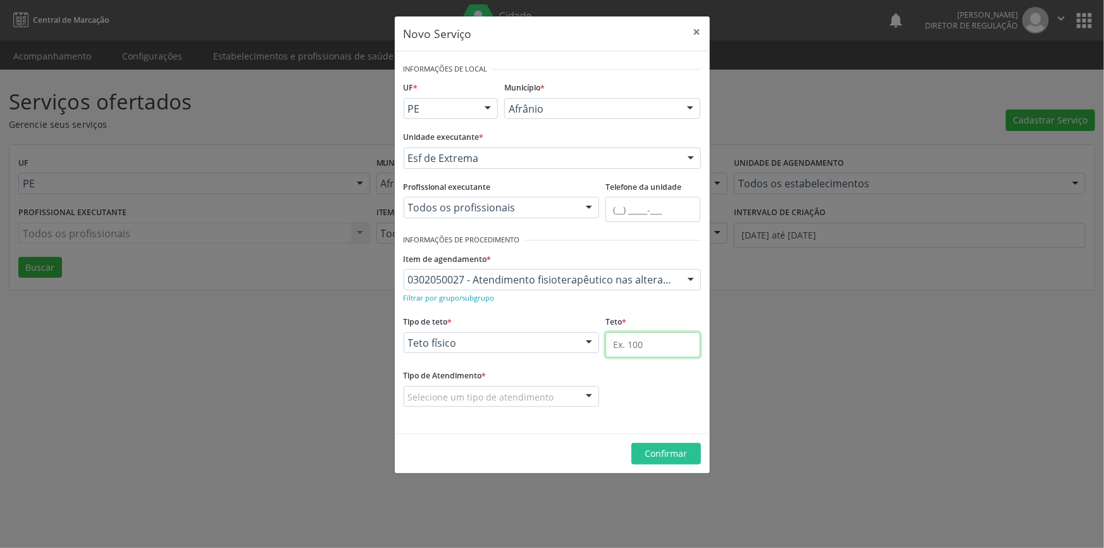
click at [649, 341] on input "text" at bounding box center [653, 344] width 95 height 25
type input "1"
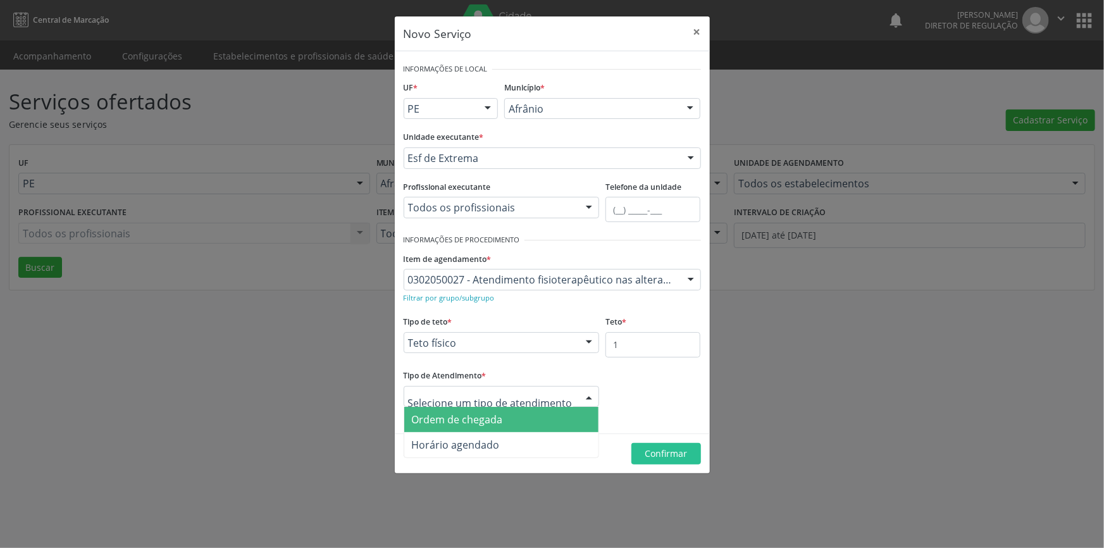
click at [481, 411] on span "Ordem de chegada" at bounding box center [501, 419] width 195 height 25
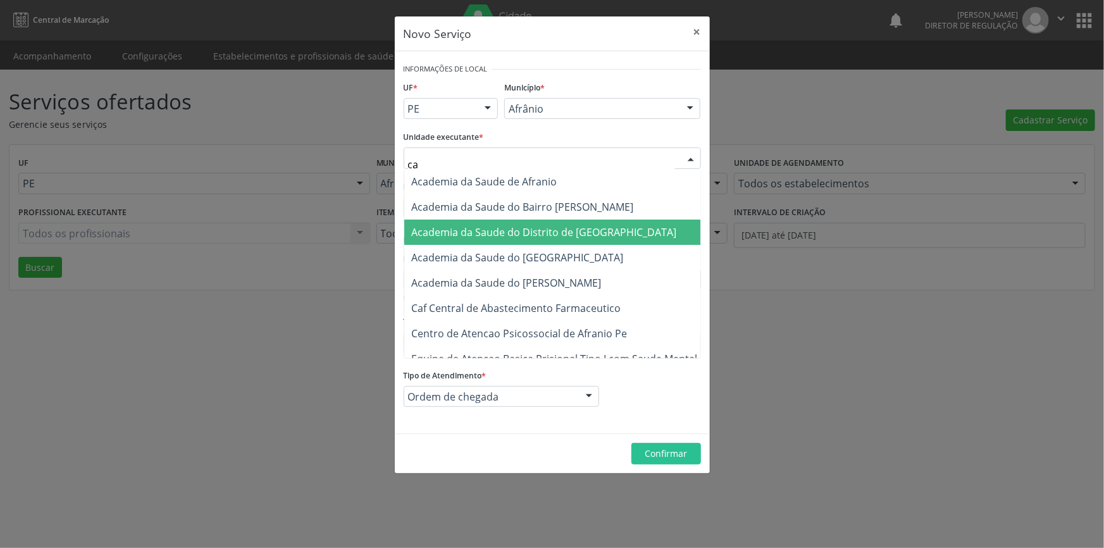
type input "cac"
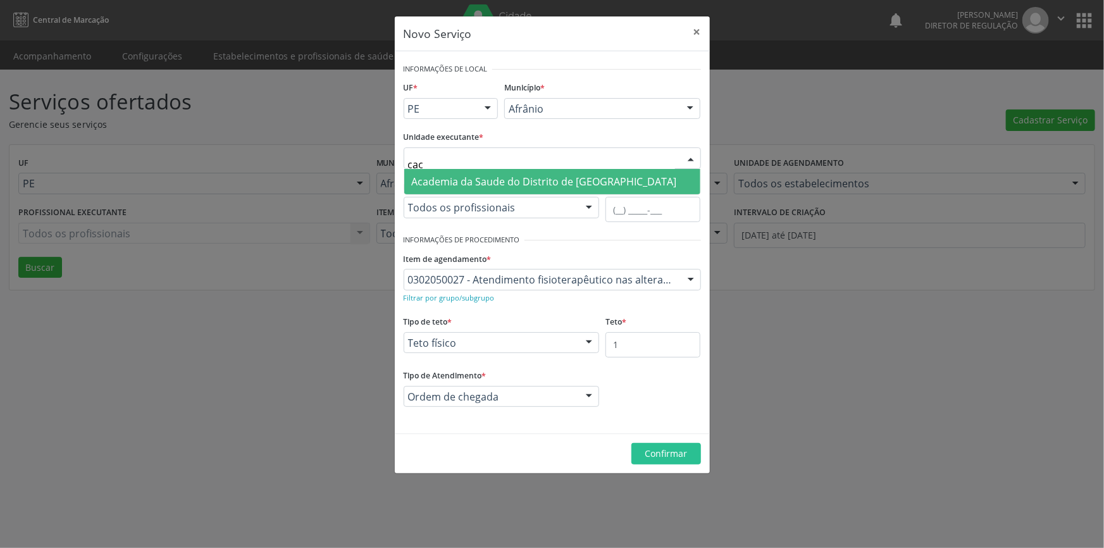
drag, startPoint x: 470, startPoint y: 165, endPoint x: 352, endPoint y: 156, distance: 118.1
click at [352, 156] on div "Novo Serviço × Informações de Local UF * PE BA PE Nenhum resultado encontrado p…" at bounding box center [552, 274] width 1104 height 548
type input "extr"
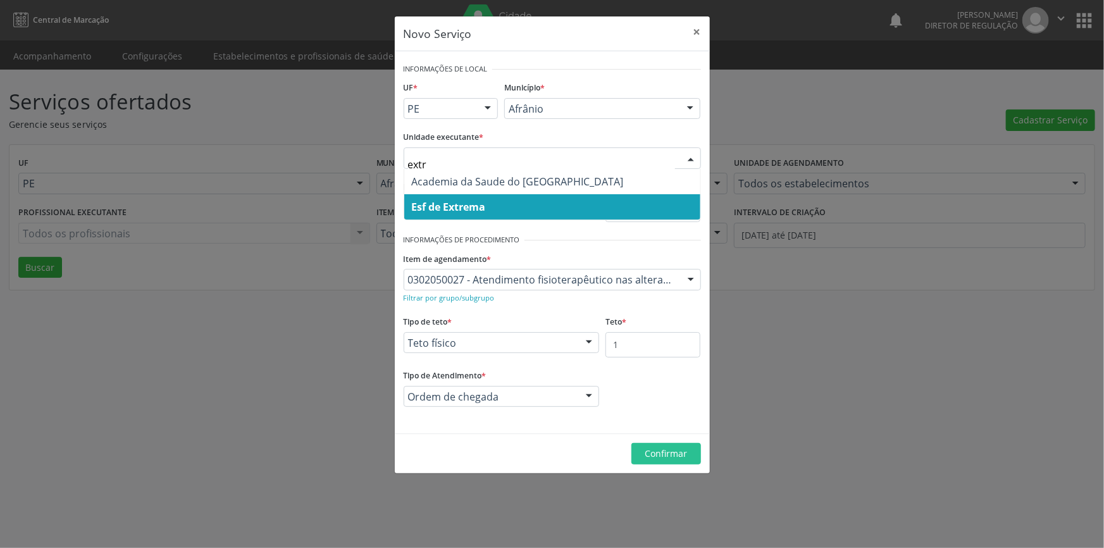
click at [447, 208] on span "Esf de Extrema" at bounding box center [449, 207] width 74 height 14
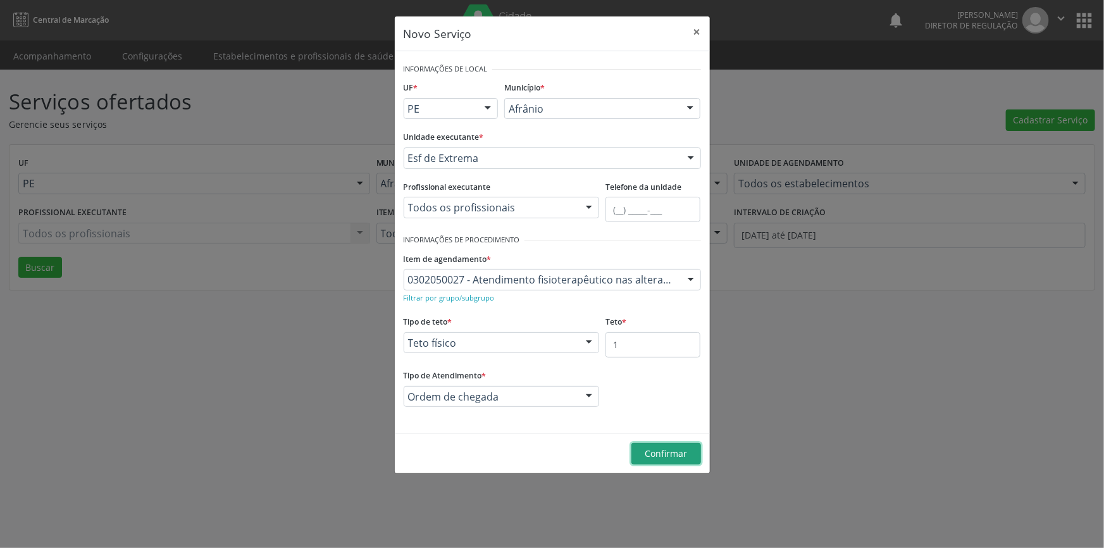
click at [685, 461] on button "Confirmar" at bounding box center [667, 454] width 70 height 22
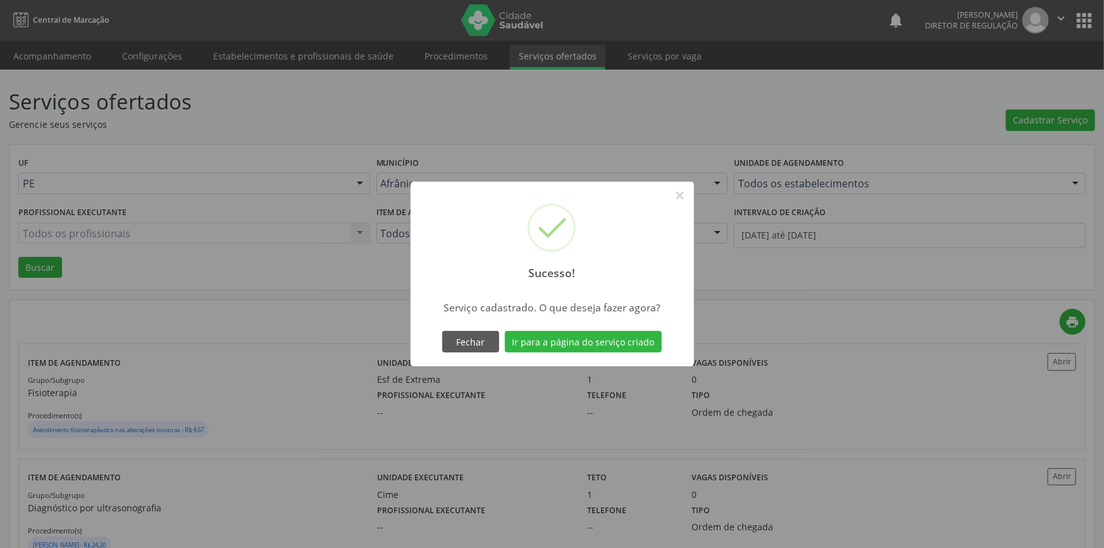
click at [599, 356] on div "Sucesso! × Serviço cadastrado. O que deseja fazer agora? Fechar Ir para a págin…" at bounding box center [553, 274] width 284 height 185
click at [605, 344] on button "Ir para a página do serviço criado" at bounding box center [579, 342] width 157 height 22
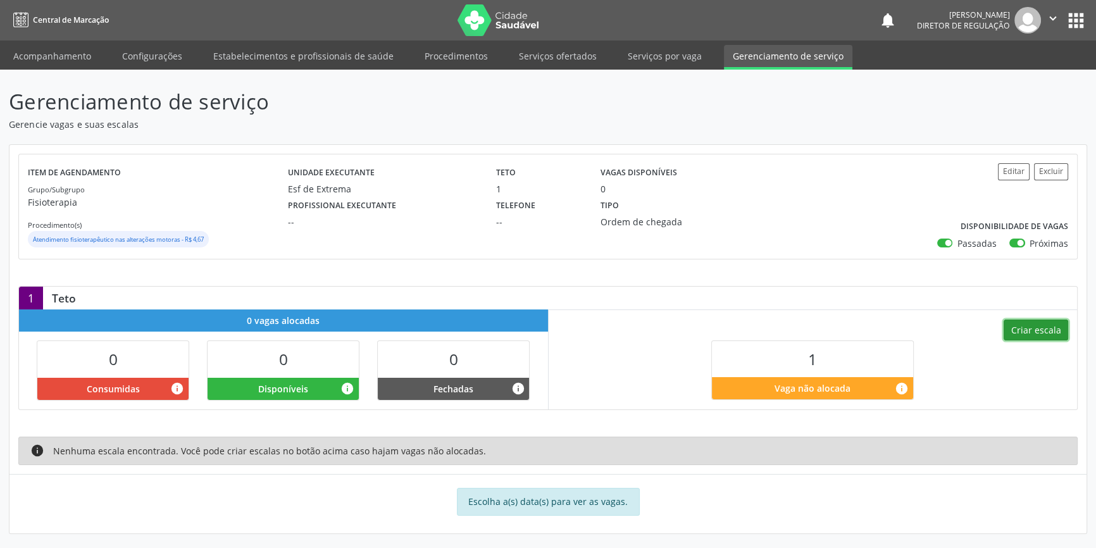
click at [1044, 327] on button "Criar escala" at bounding box center [1036, 331] width 65 height 22
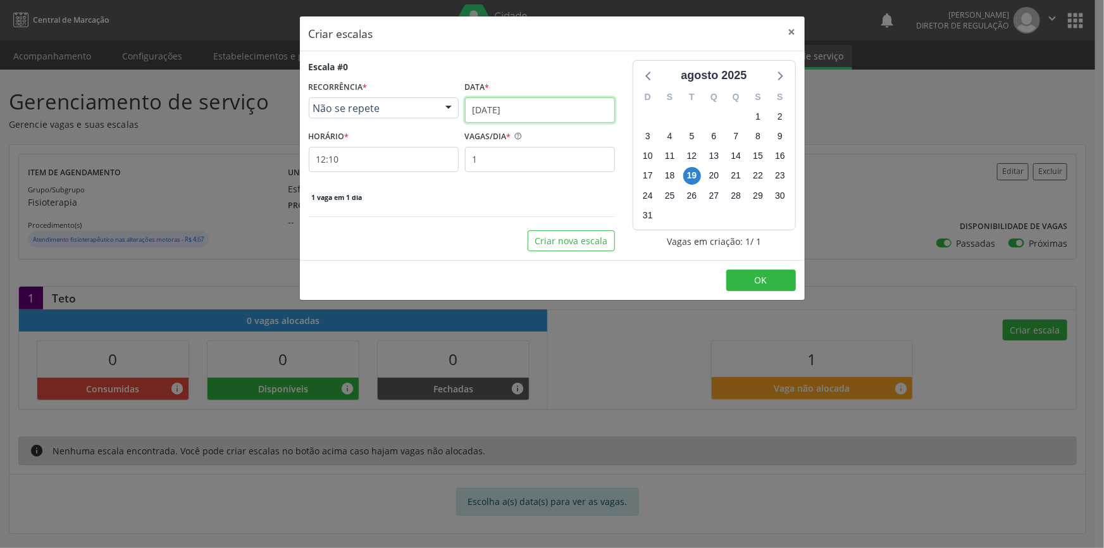
click at [510, 120] on body "Central de Marcação notifications [PERSON_NAME] Diretor de regulação  Configur…" at bounding box center [552, 274] width 1104 height 548
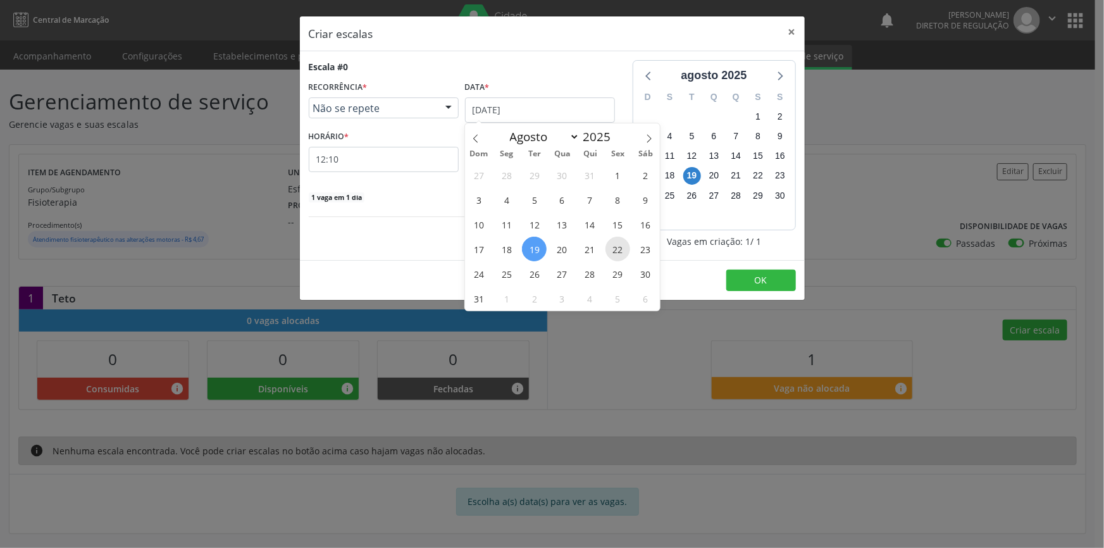
click at [612, 251] on span "22" at bounding box center [618, 249] width 25 height 25
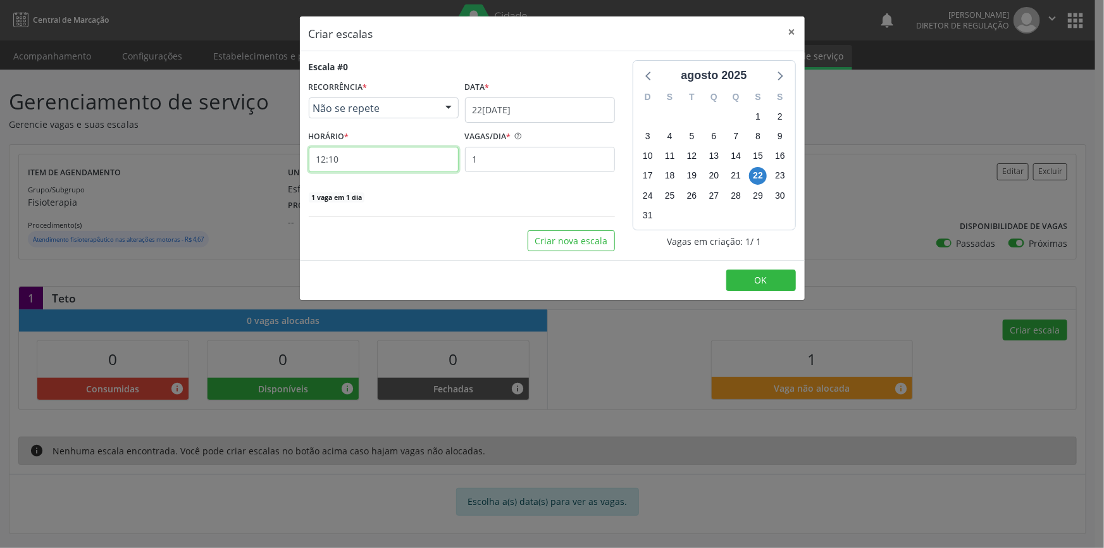
click at [396, 165] on input "12:10" at bounding box center [384, 159] width 150 height 25
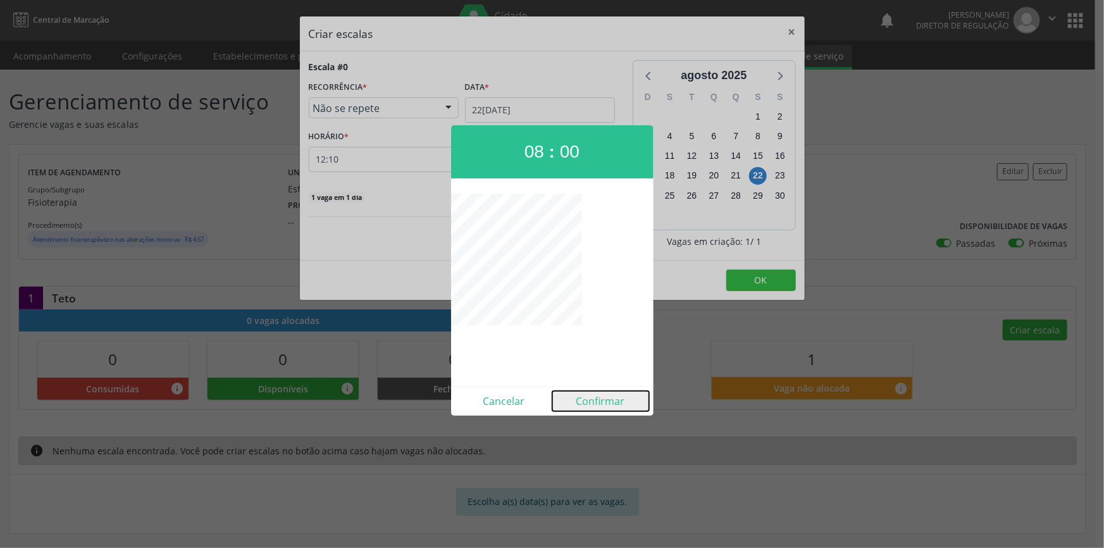
click at [594, 408] on button "Confirmar" at bounding box center [601, 401] width 97 height 20
type input "08:00"
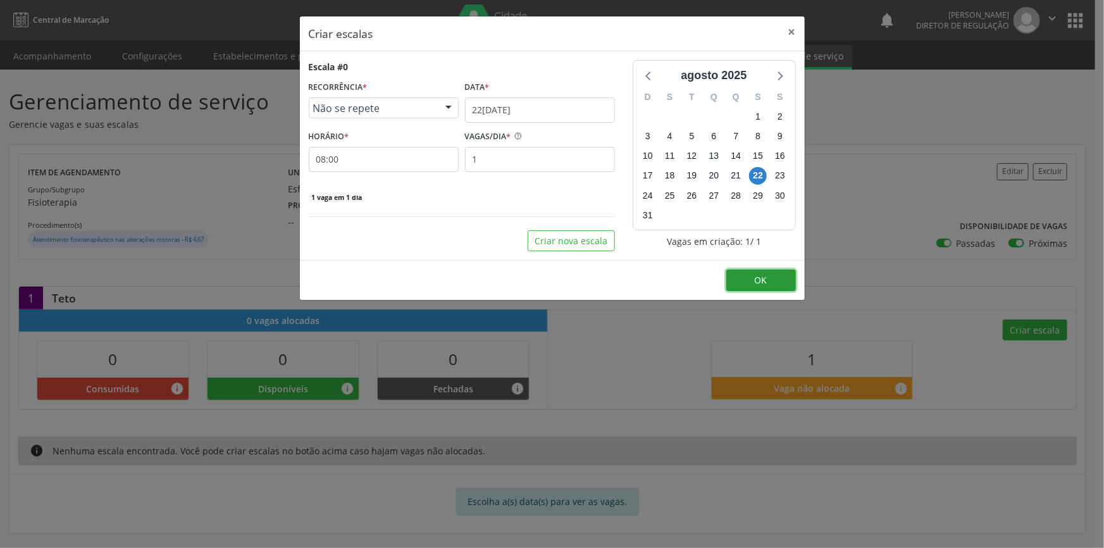
click at [735, 284] on button "OK" at bounding box center [762, 281] width 70 height 22
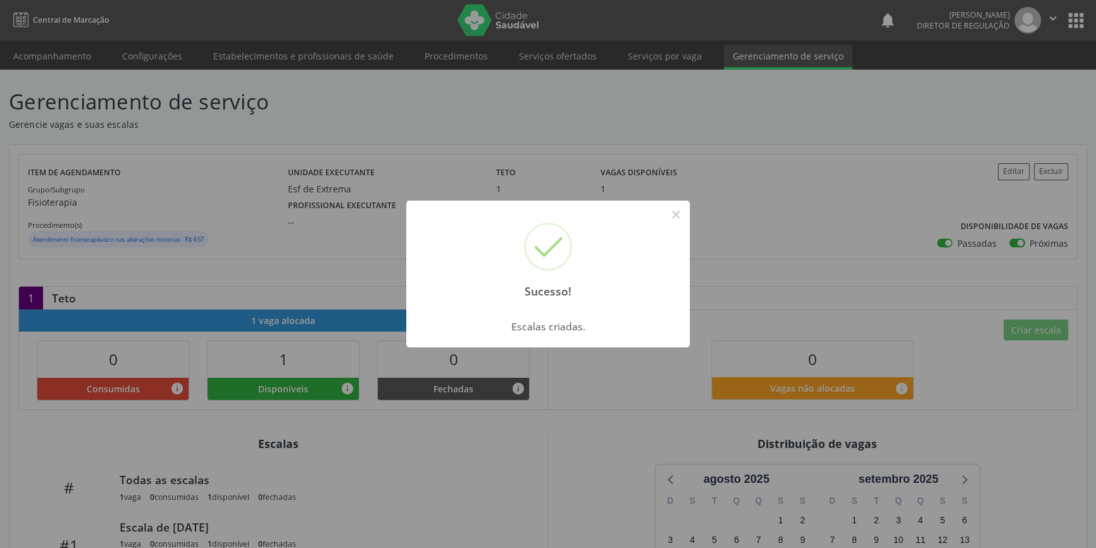
click at [151, 230] on div "Sucesso! × Escalas criadas. OK Cancel" at bounding box center [548, 274] width 1096 height 548
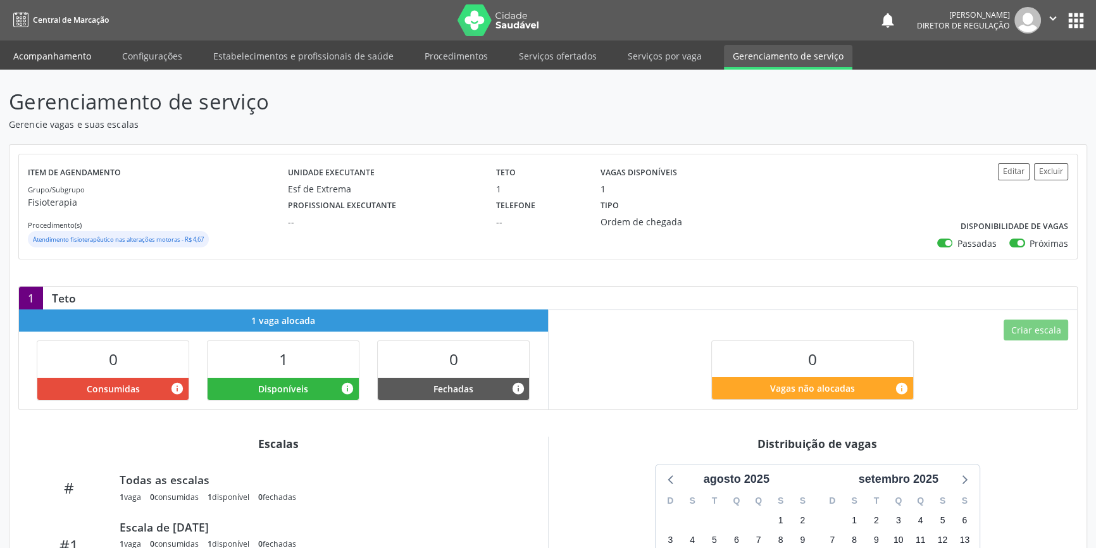
click at [53, 59] on link "Acompanhamento" at bounding box center [52, 56] width 96 height 22
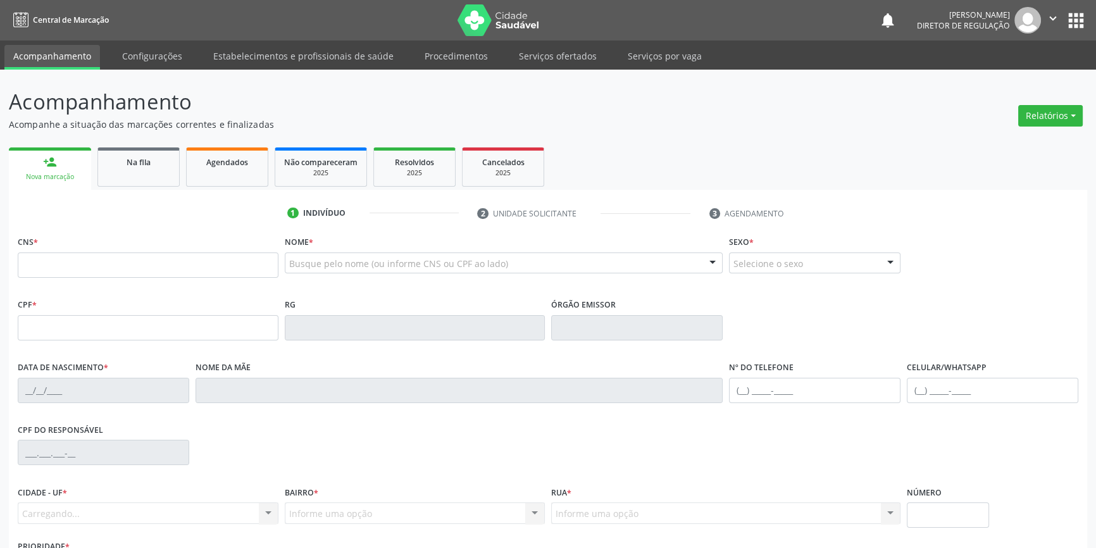
click at [89, 224] on ul "1 Indivíduo 2 Unidade solicitante 3 Agendamento" at bounding box center [548, 213] width 1079 height 21
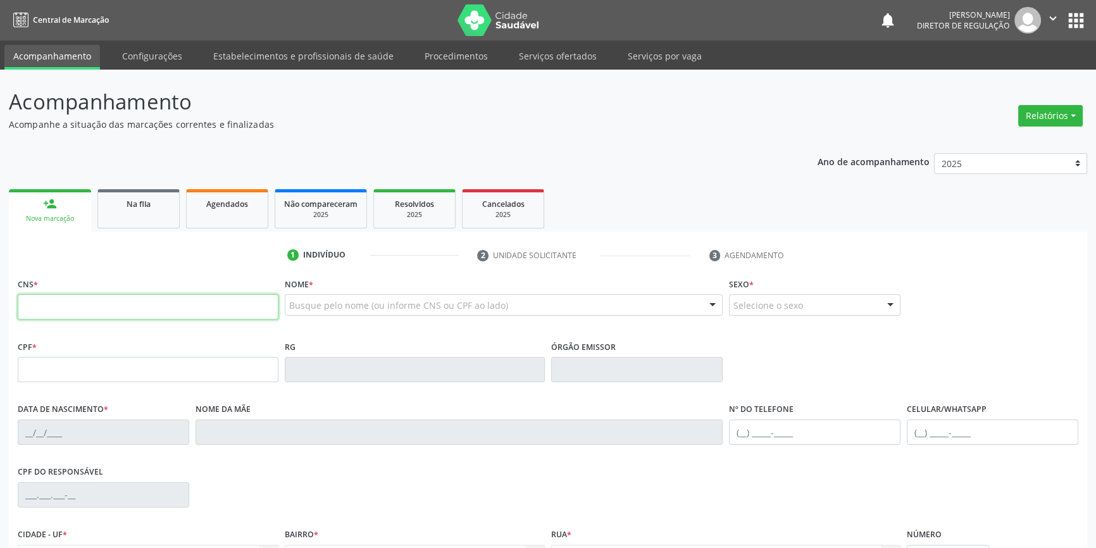
click at [84, 314] on input "text" at bounding box center [148, 306] width 261 height 25
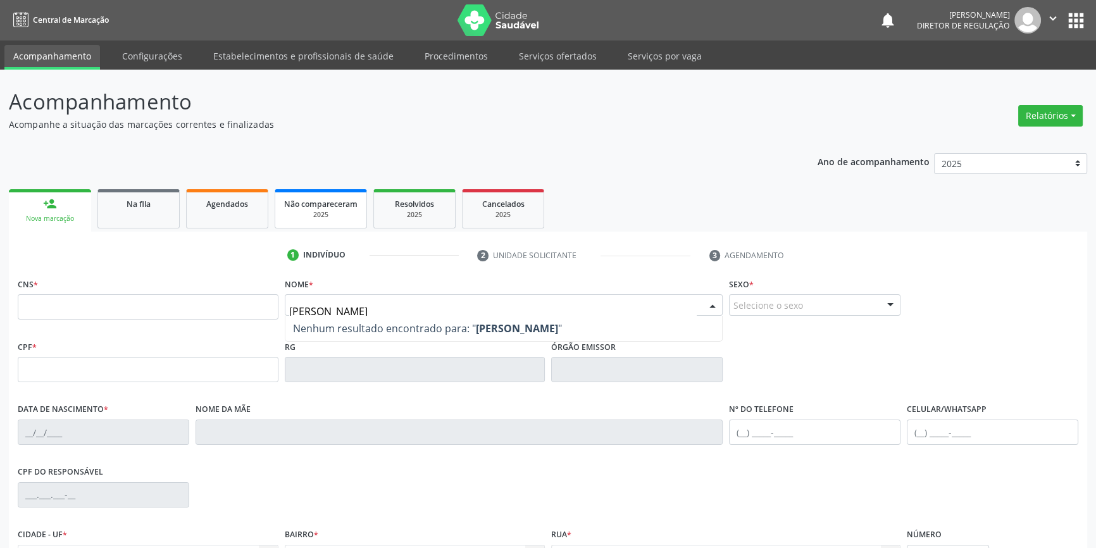
type input "[PERSON_NAME]"
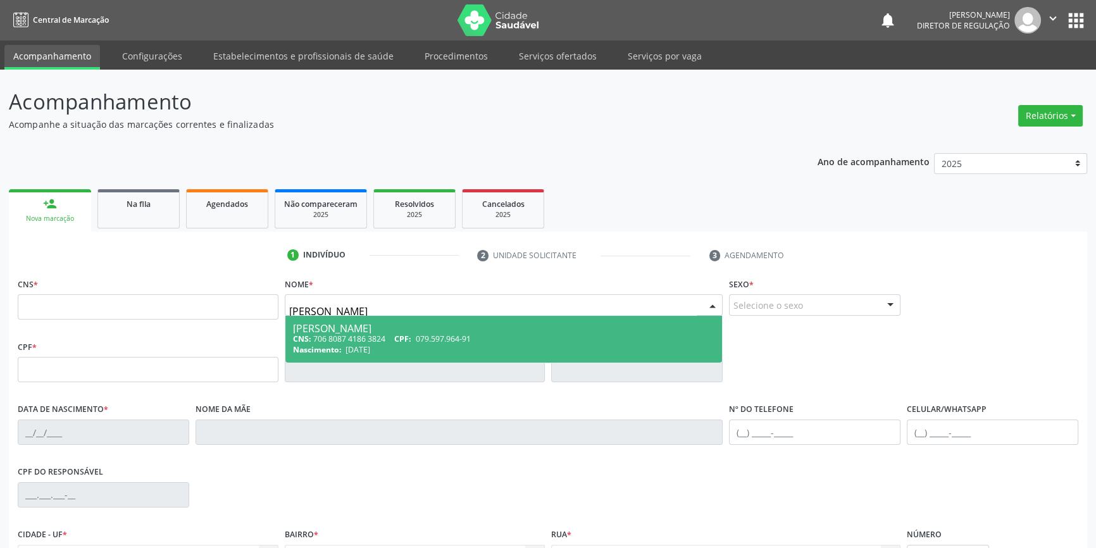
click at [399, 332] on div "[PERSON_NAME]" at bounding box center [504, 328] width 422 height 10
type input "706 8087 4186 3824"
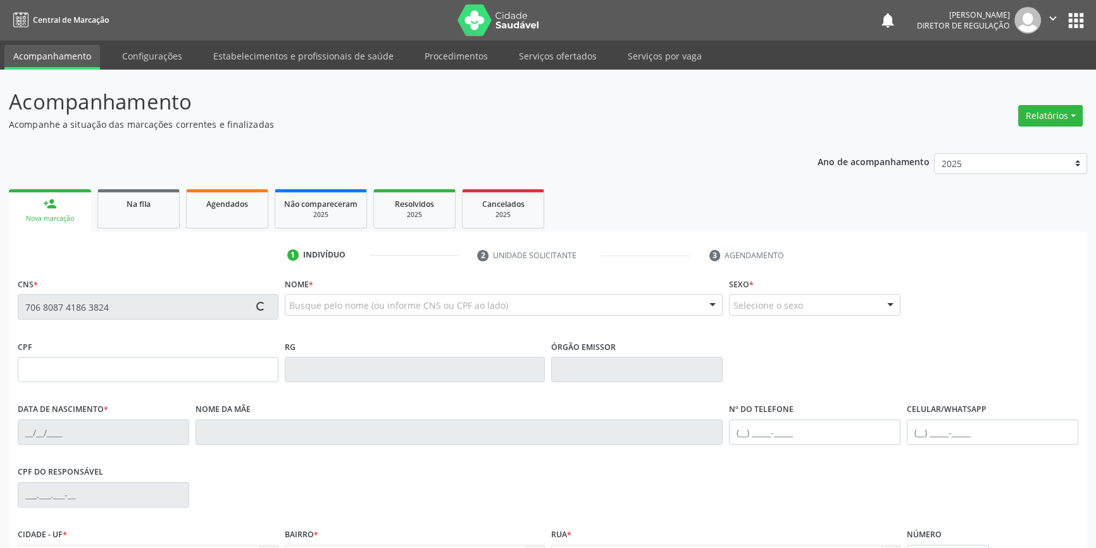
type input "079.597.964-91"
type input "[DATE]"
type input "[PERSON_NAME]"
type input "[PHONE_NUMBER]"
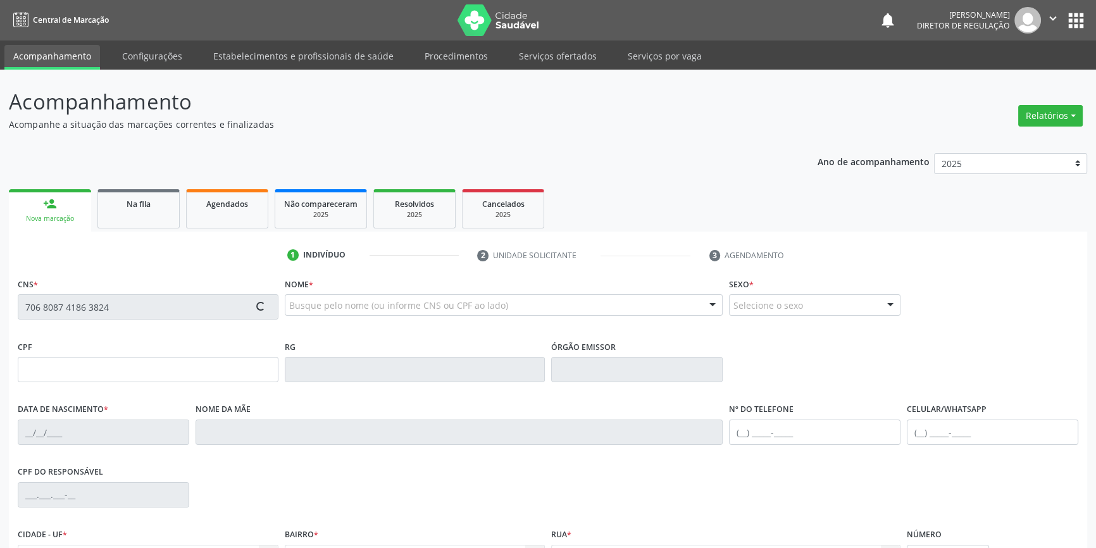
type input "84"
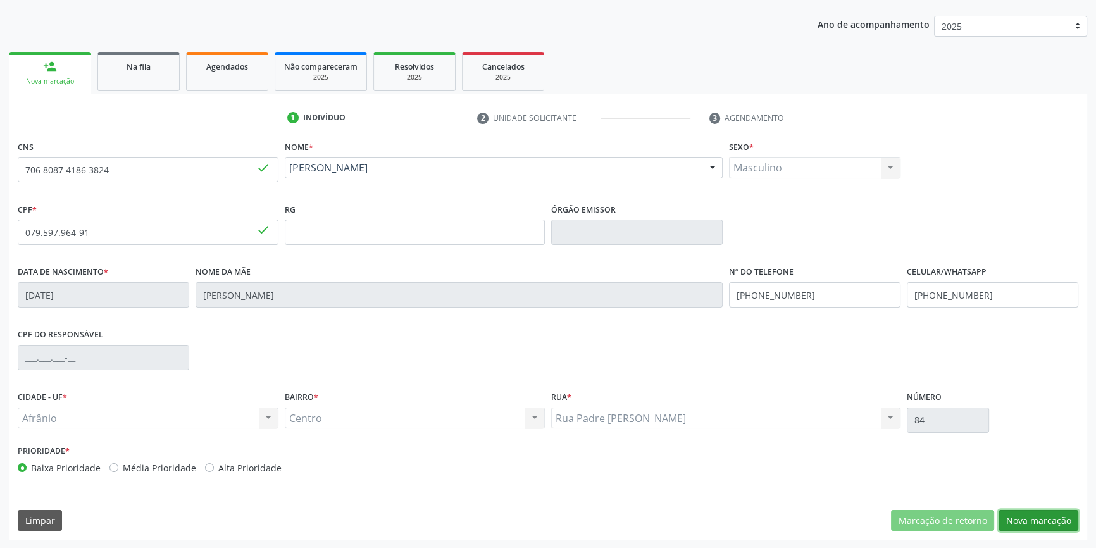
click at [1017, 512] on button "Nova marcação" at bounding box center [1039, 521] width 80 height 22
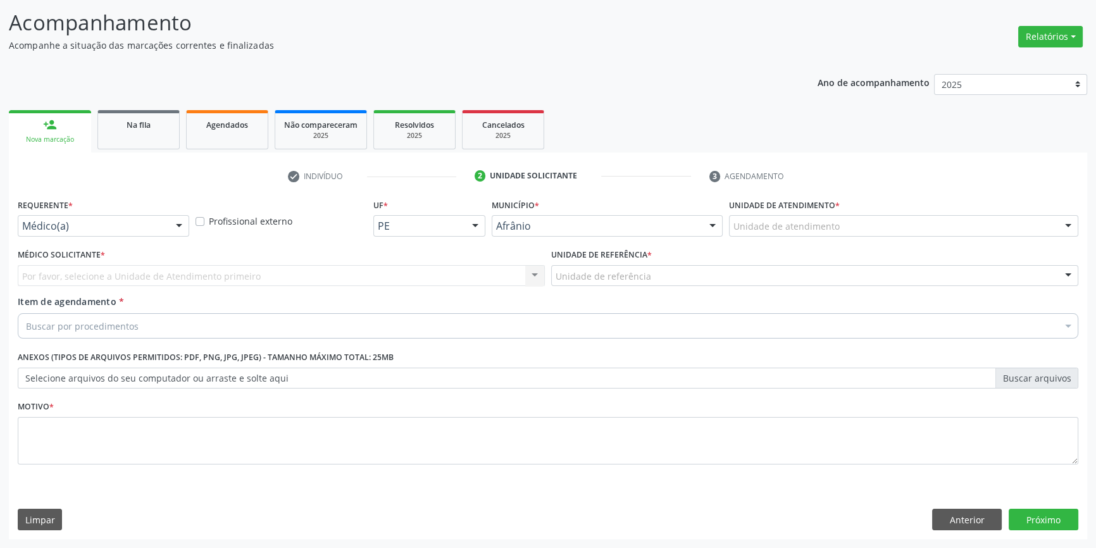
scroll to position [78, 0]
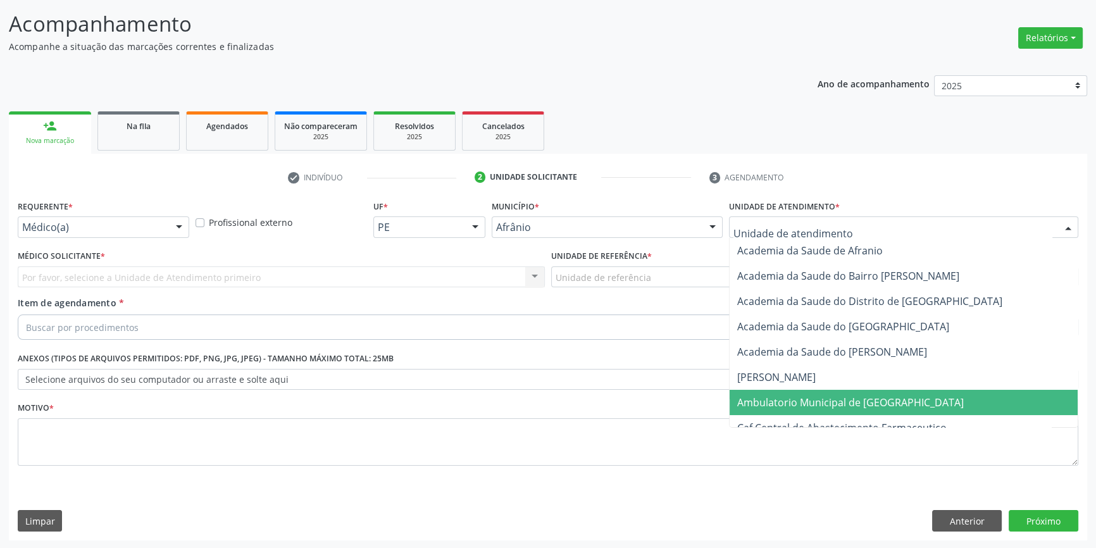
click at [804, 396] on span "Ambulatorio Municipal de [GEOGRAPHIC_DATA]" at bounding box center [850, 403] width 227 height 14
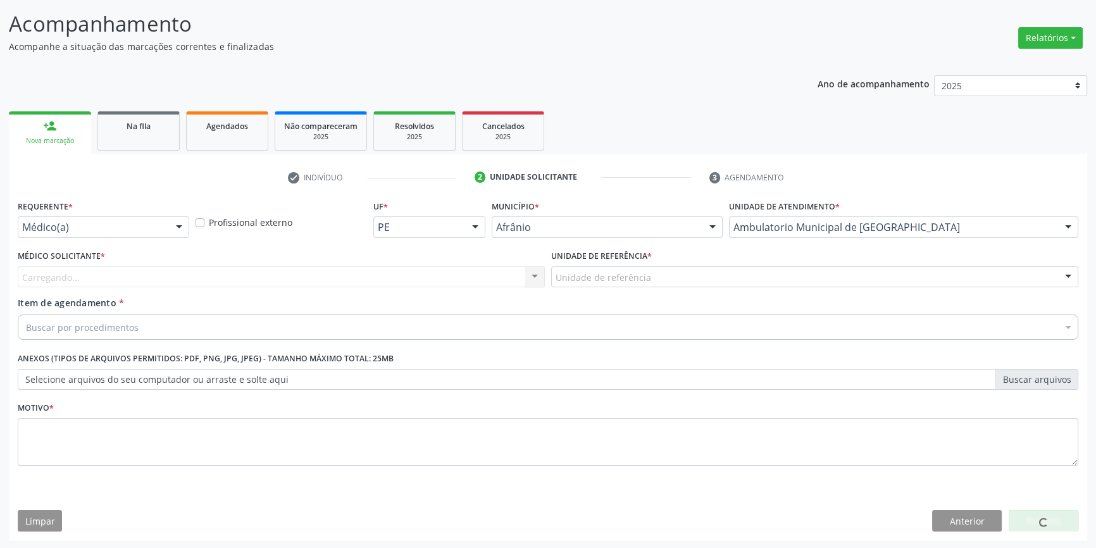
click at [616, 266] on div "Unidade de referência" at bounding box center [814, 277] width 527 height 22
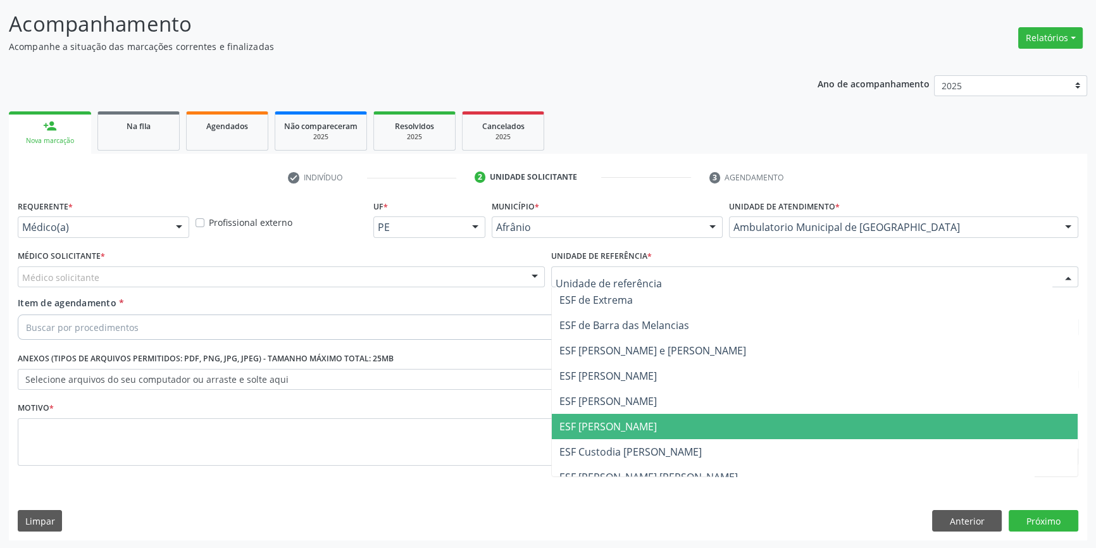
click at [622, 415] on span "ESF [PERSON_NAME]" at bounding box center [815, 426] width 526 height 25
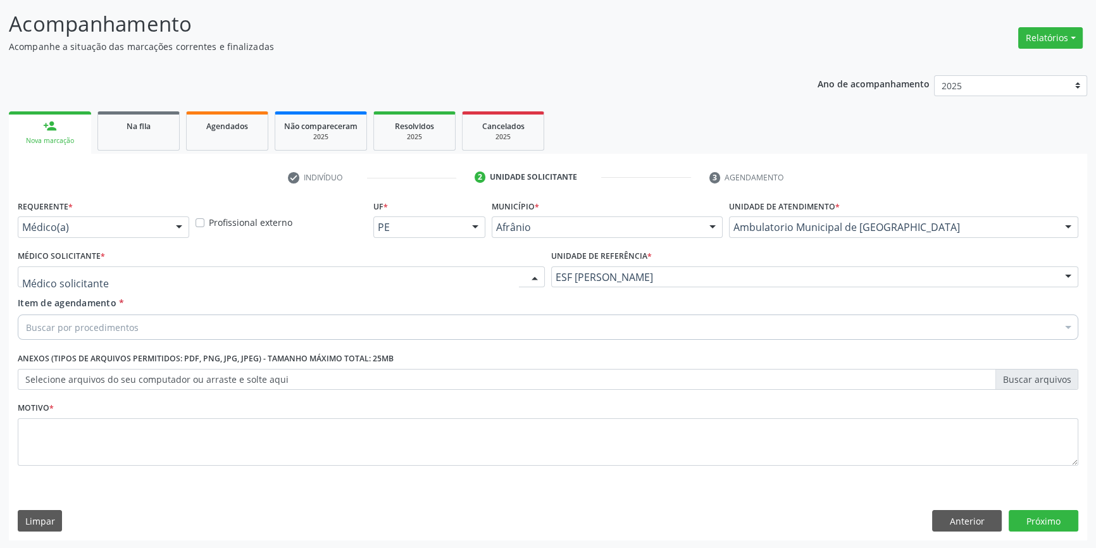
click at [276, 266] on div at bounding box center [281, 277] width 527 height 22
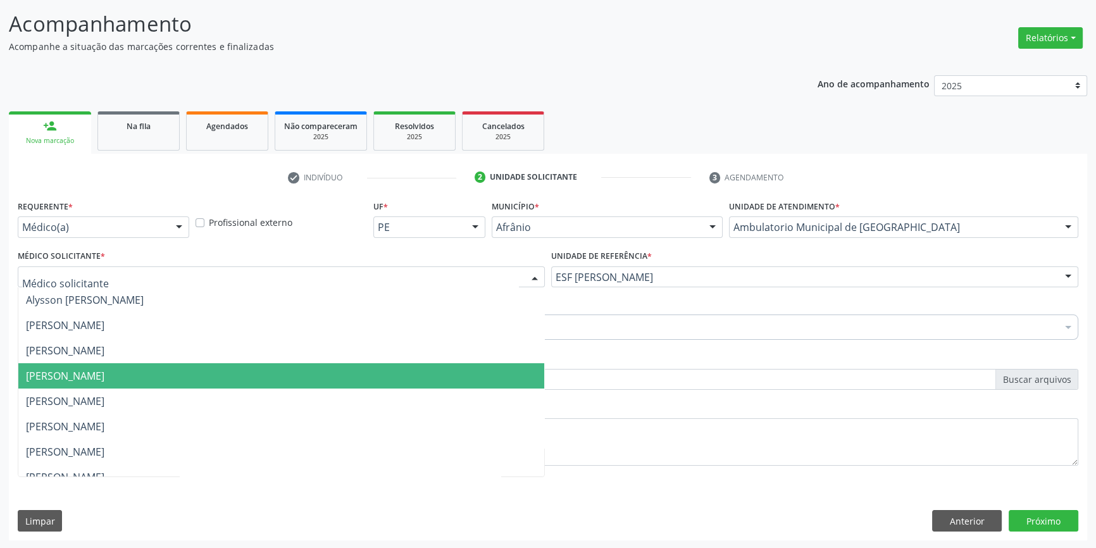
click at [104, 371] on span "[PERSON_NAME]" at bounding box center [65, 376] width 78 height 14
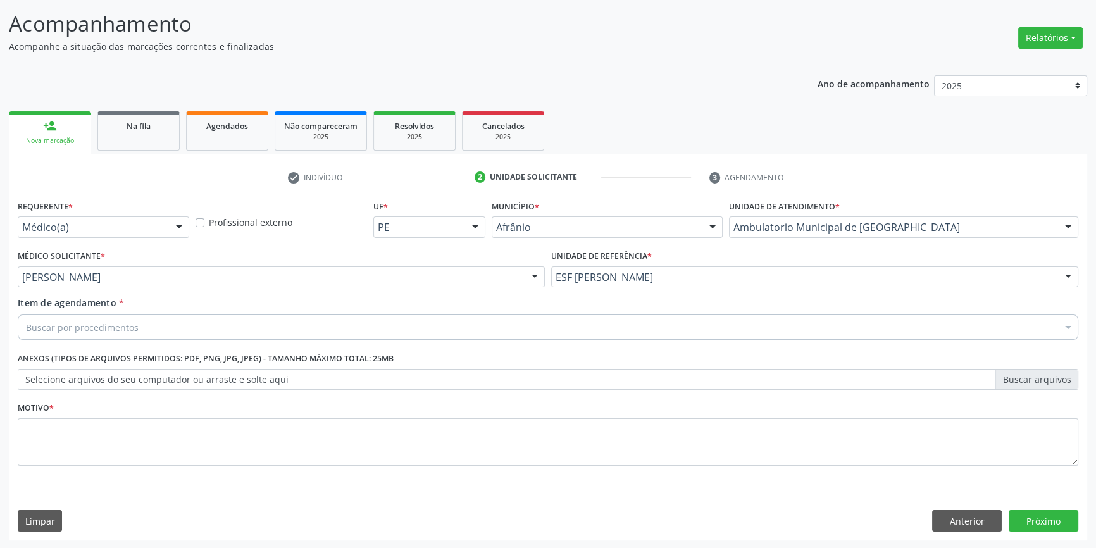
click at [156, 326] on div "Buscar por procedimentos" at bounding box center [548, 327] width 1061 height 25
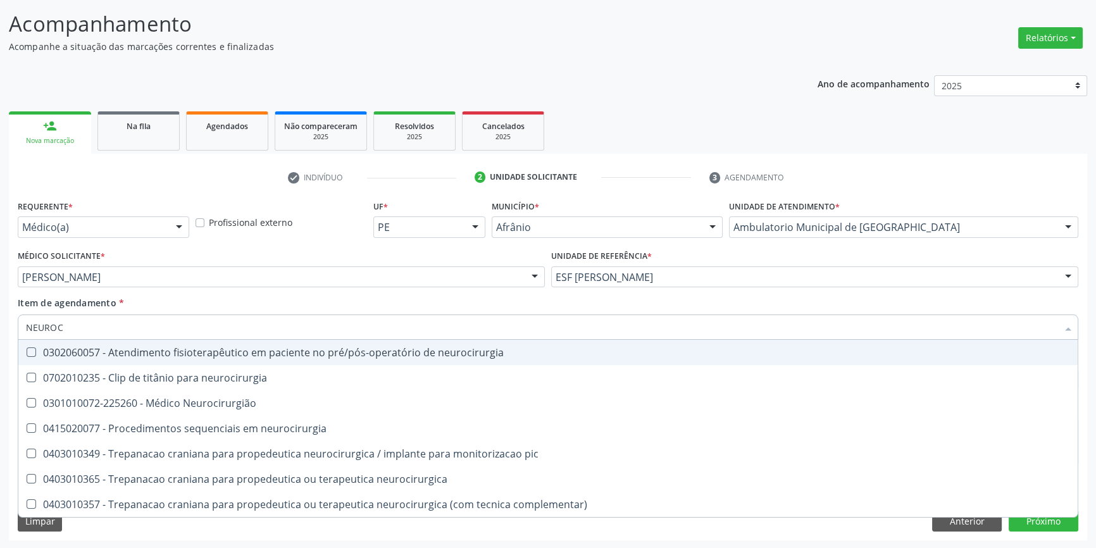
type input "NEUROCI"
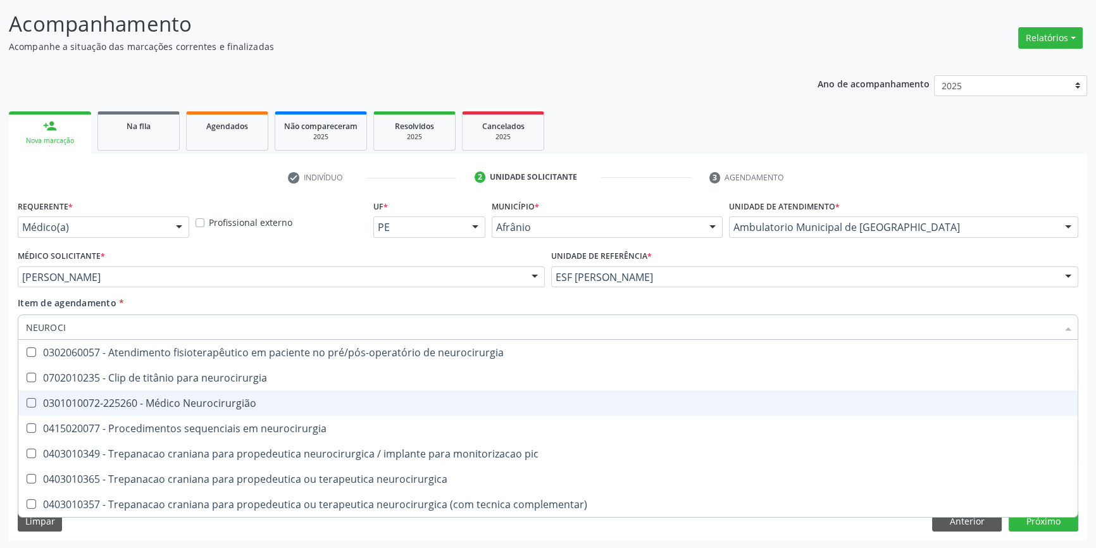
click at [177, 409] on span "0301010072-225260 - Médico Neurocirurgião" at bounding box center [548, 403] width 1060 height 25
checkbox Neurocirurgião "true"
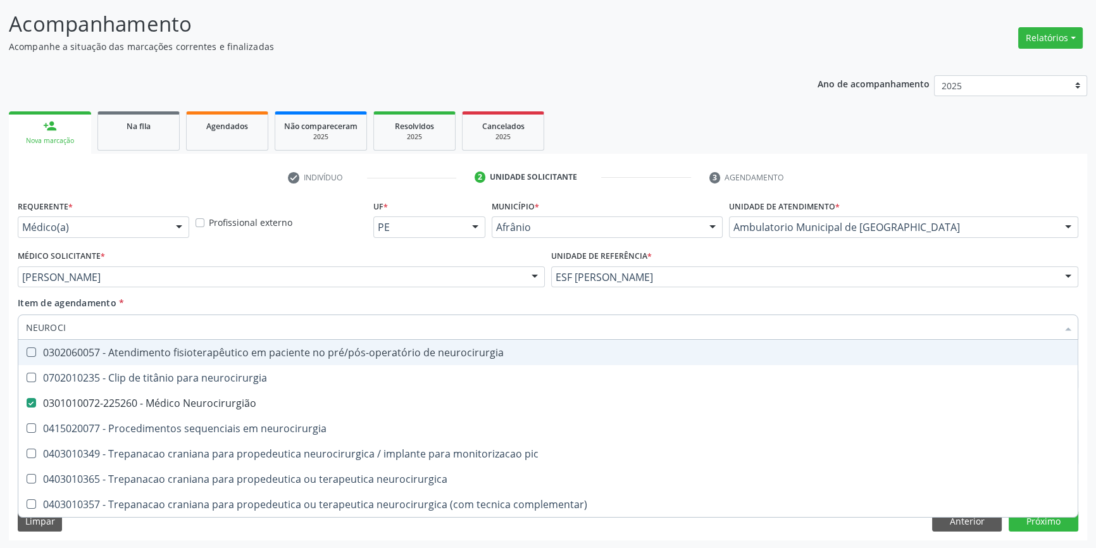
click at [215, 297] on div "Item de agendamento * NEUROCI Desfazer seleção 0302060057 - Atendimento fisiote…" at bounding box center [548, 316] width 1061 height 40
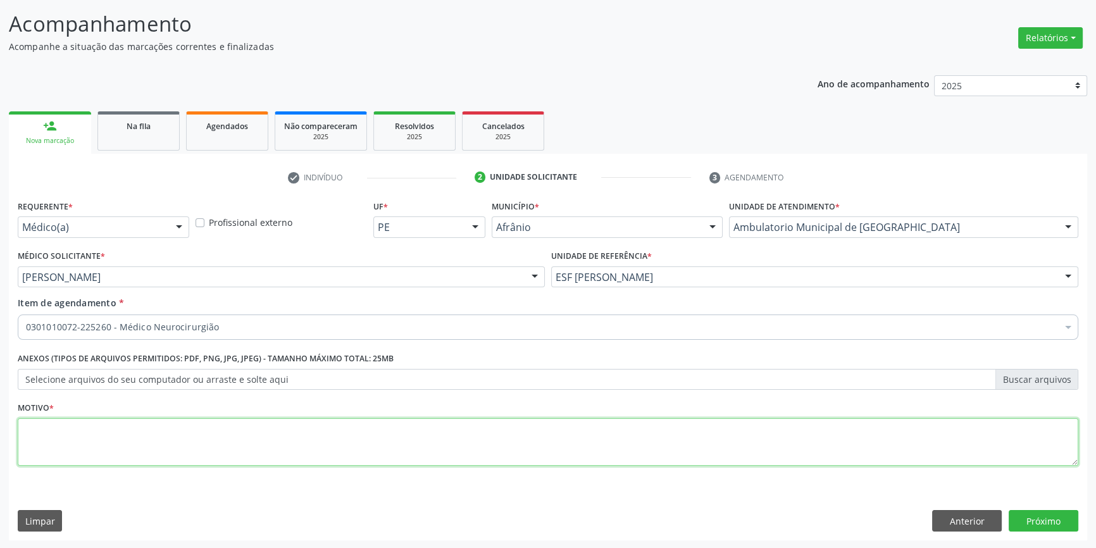
click at [168, 438] on textarea at bounding box center [548, 442] width 1061 height 48
type textarea "N"
click at [360, 434] on textarea "RETORNO" at bounding box center [548, 442] width 1061 height 48
type textarea "RETORNO"
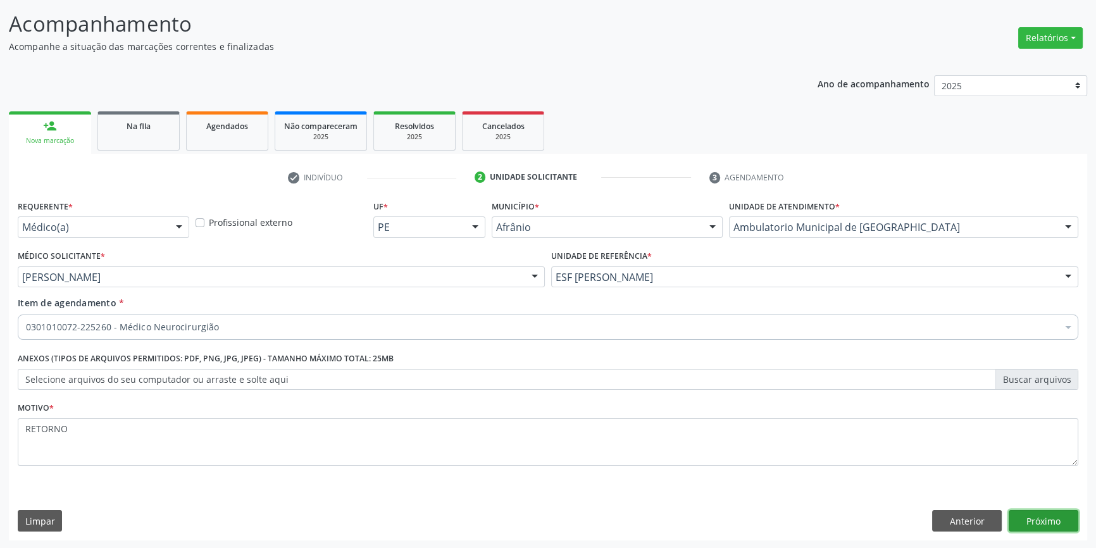
click at [1068, 529] on button "Próximo" at bounding box center [1044, 521] width 70 height 22
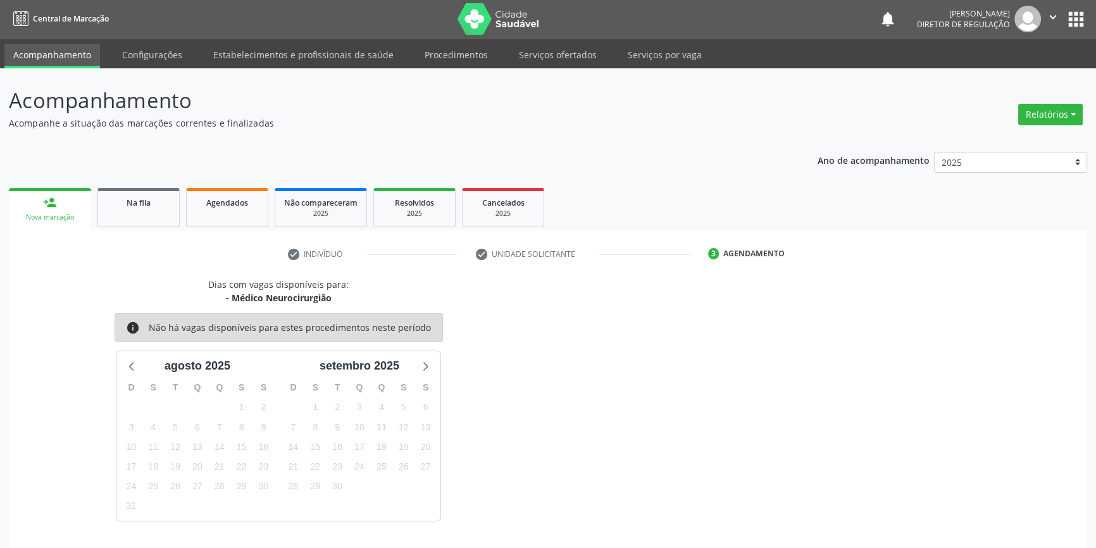
scroll to position [39, 0]
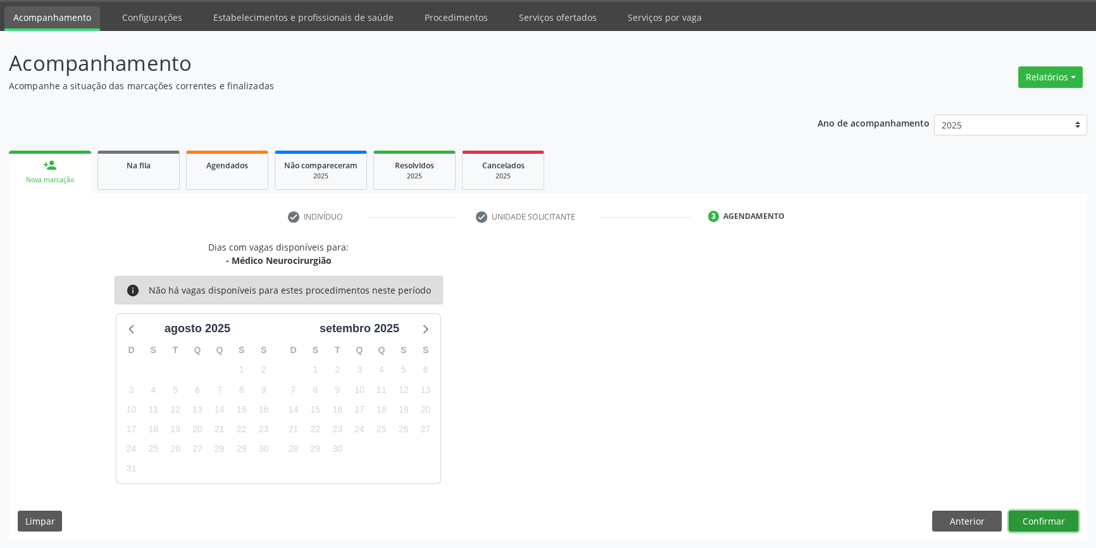
click at [1053, 525] on button "Confirmar" at bounding box center [1044, 522] width 70 height 22
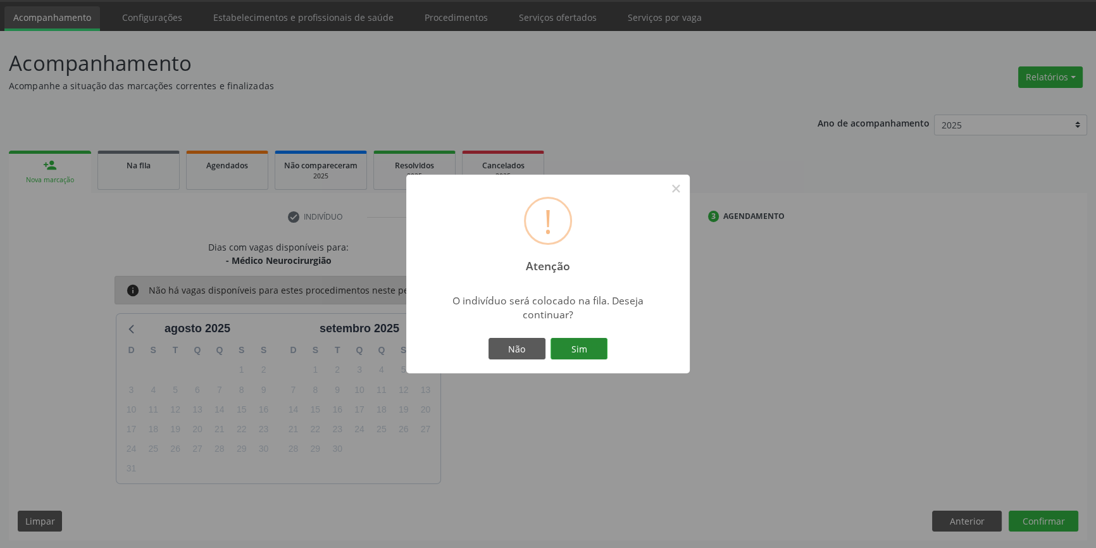
click at [570, 347] on button "Sim" at bounding box center [579, 349] width 57 height 22
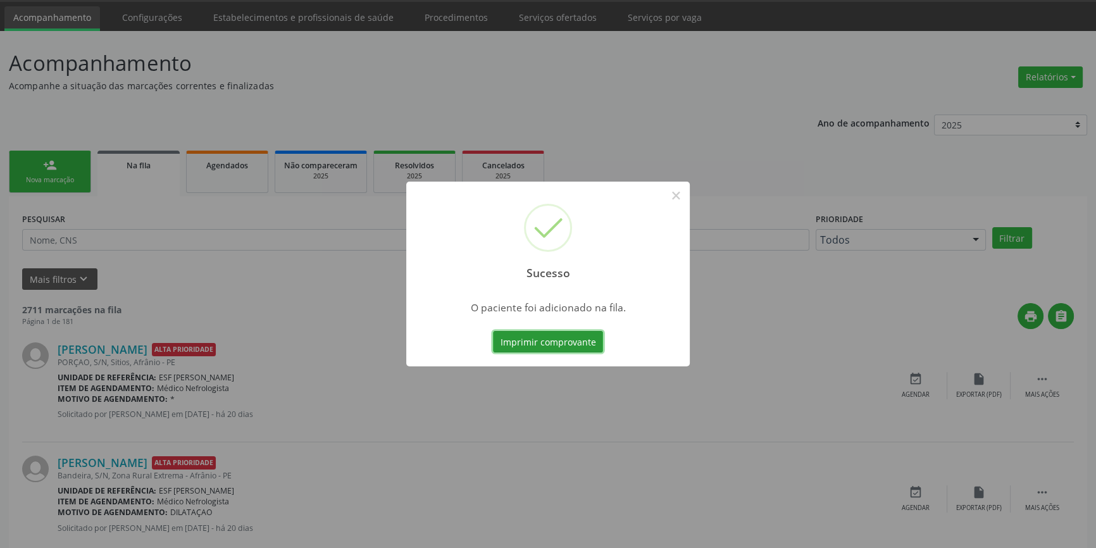
scroll to position [0, 0]
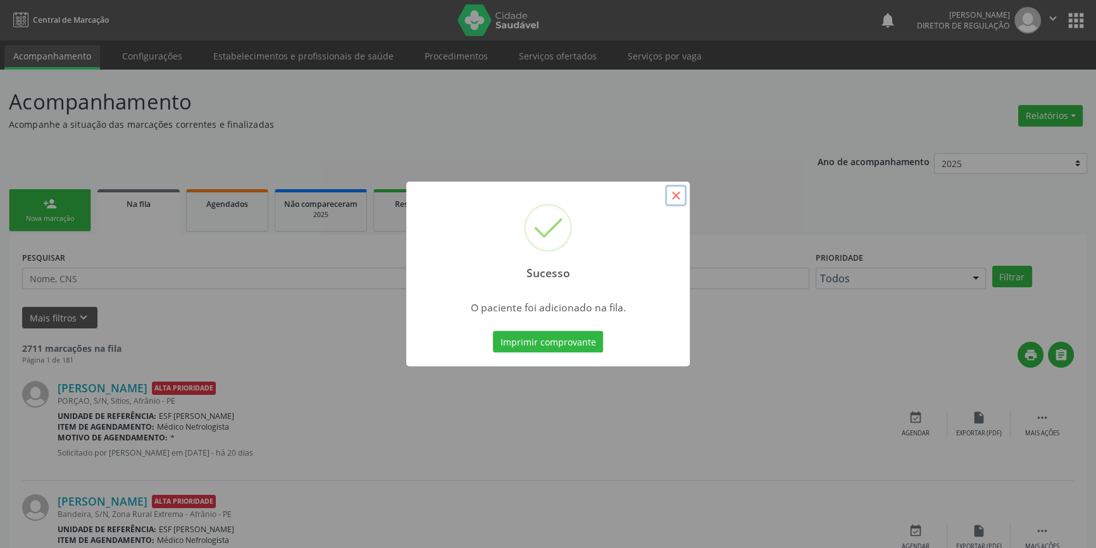
click at [673, 192] on button "×" at bounding box center [676, 196] width 22 height 22
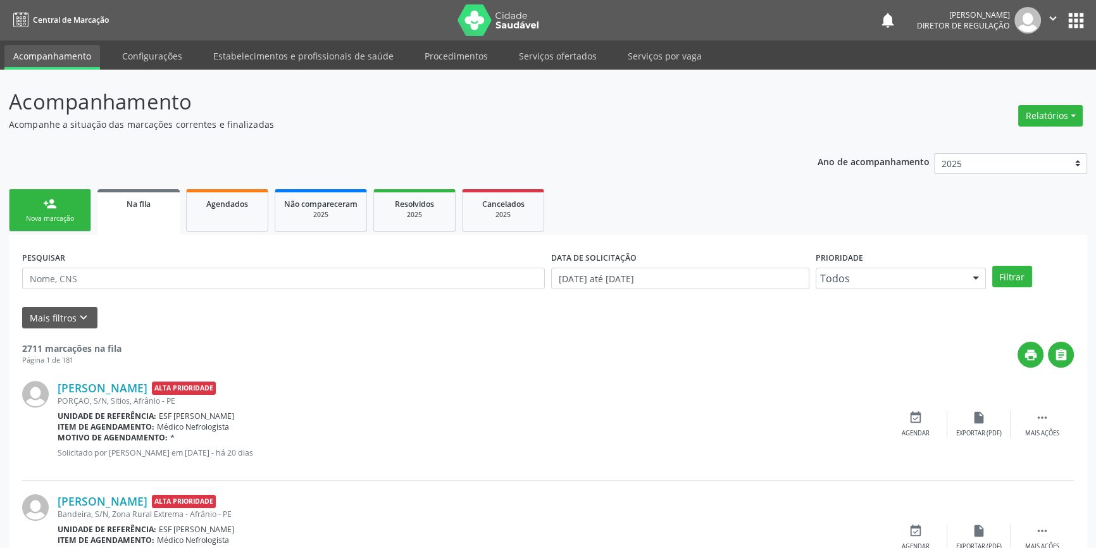
click at [73, 208] on link "person_add Nova marcação" at bounding box center [50, 210] width 82 height 42
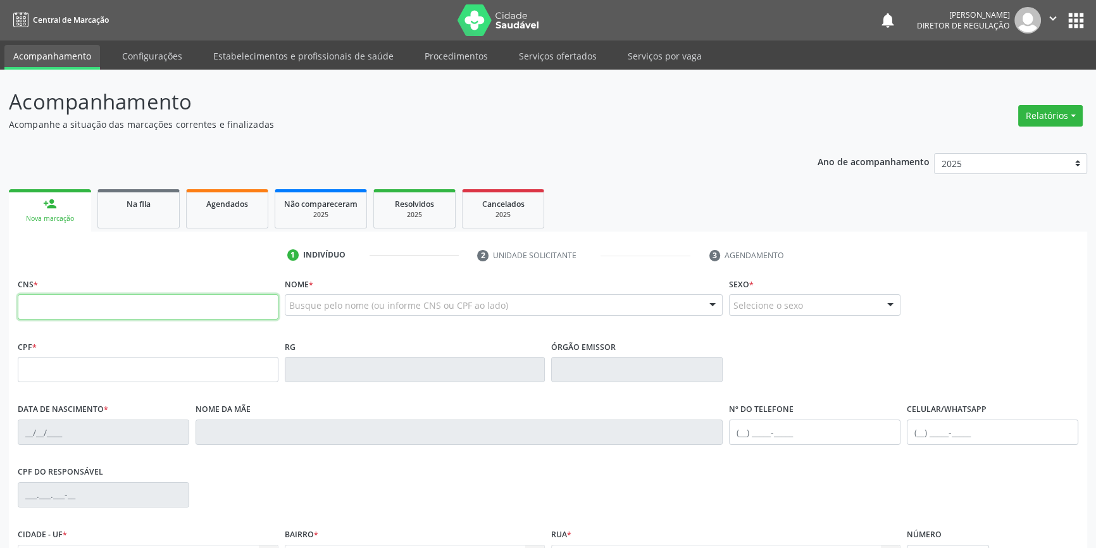
click at [138, 297] on input "text" at bounding box center [148, 306] width 261 height 25
type input "706 8087 4186 3824"
type input "079.597.964-91"
type input "19/09/1952"
type input "Margarida Feitoza Bernardes"
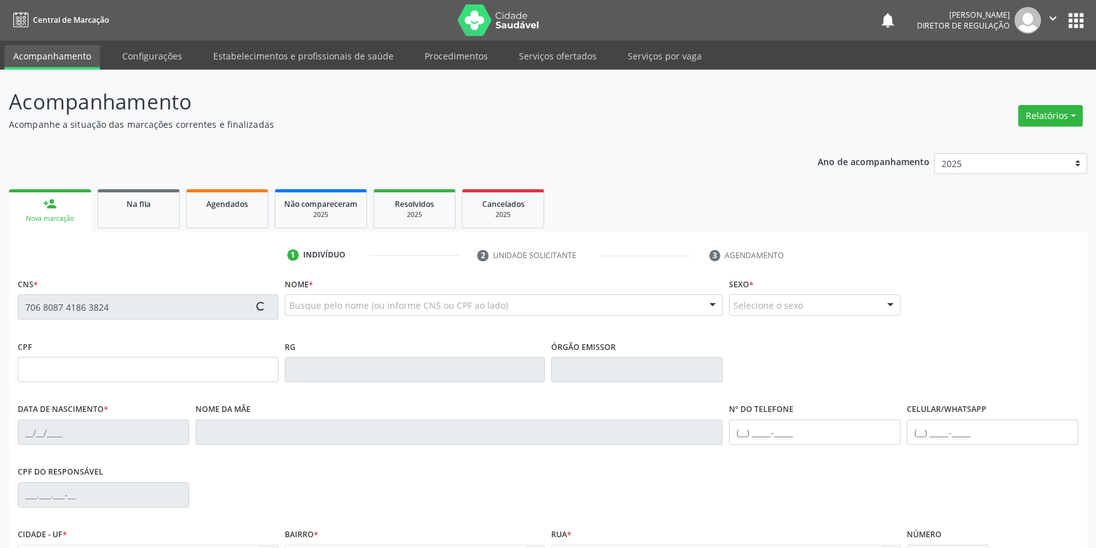
type input "(87) 98839-5263"
type input "84"
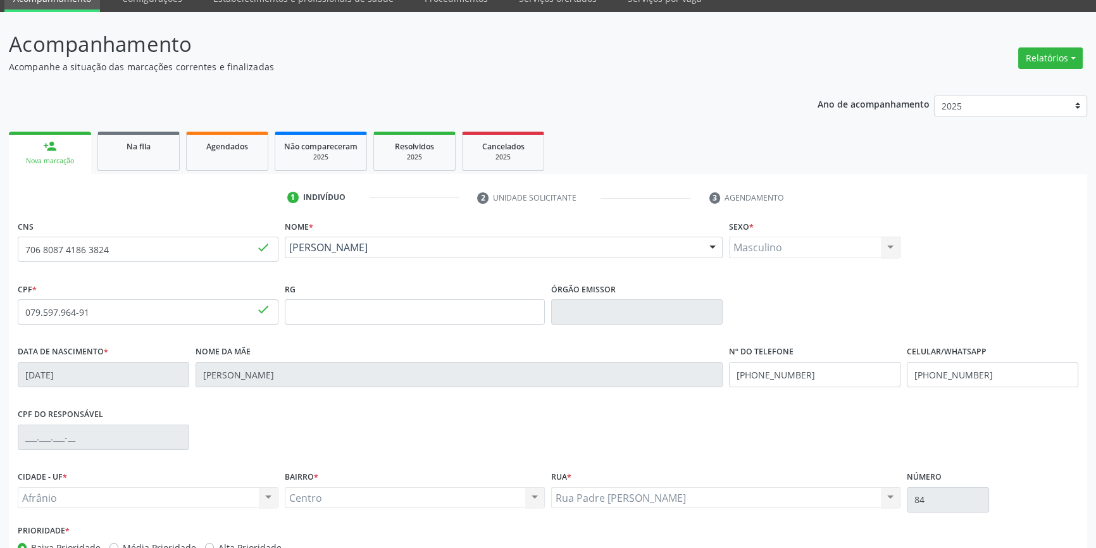
scroll to position [137, 0]
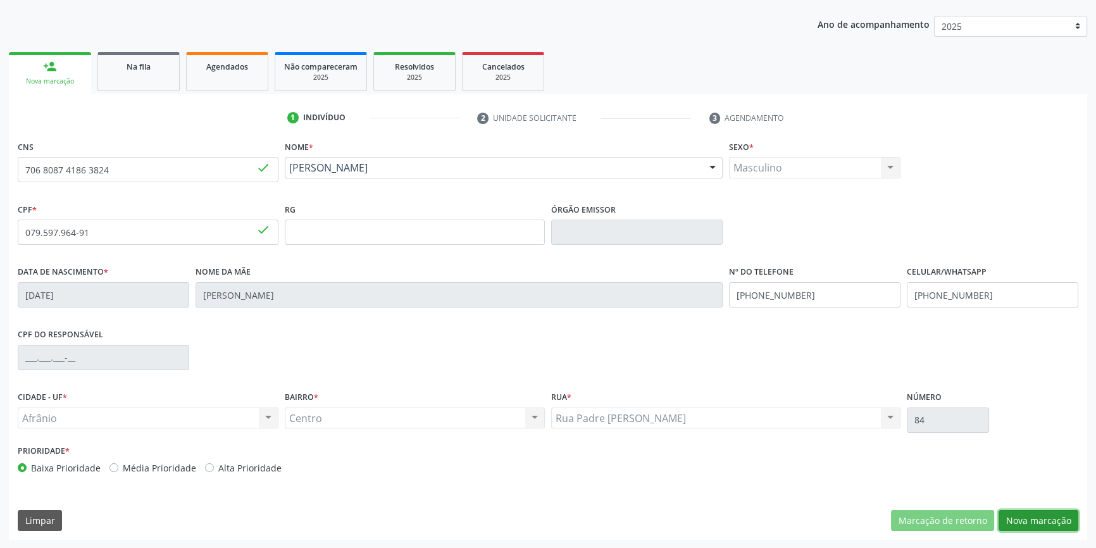
click at [1046, 513] on button "Nova marcação" at bounding box center [1039, 521] width 80 height 22
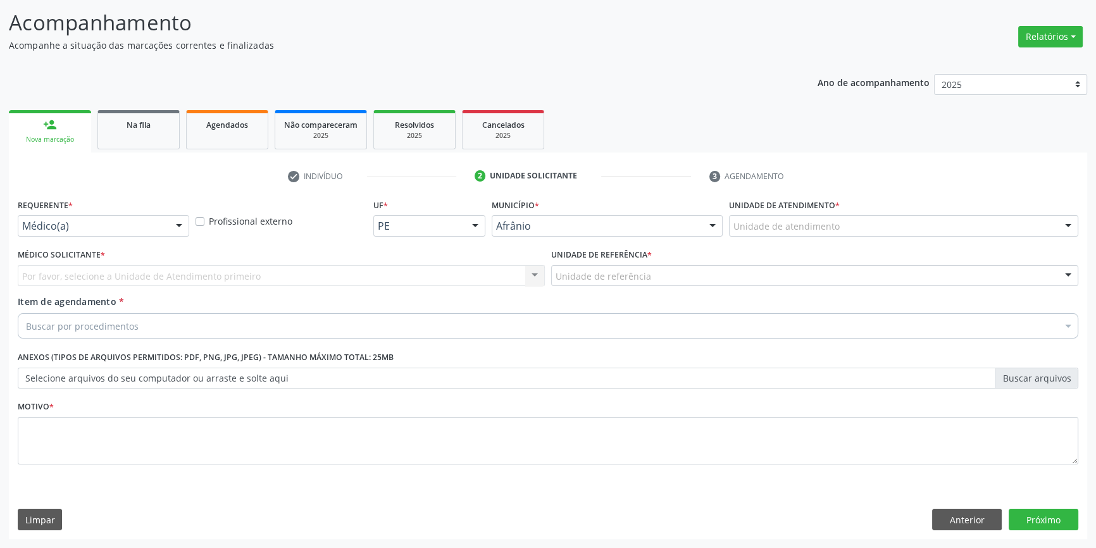
scroll to position [78, 0]
click at [872, 216] on div "Unidade de atendimento" at bounding box center [903, 227] width 349 height 22
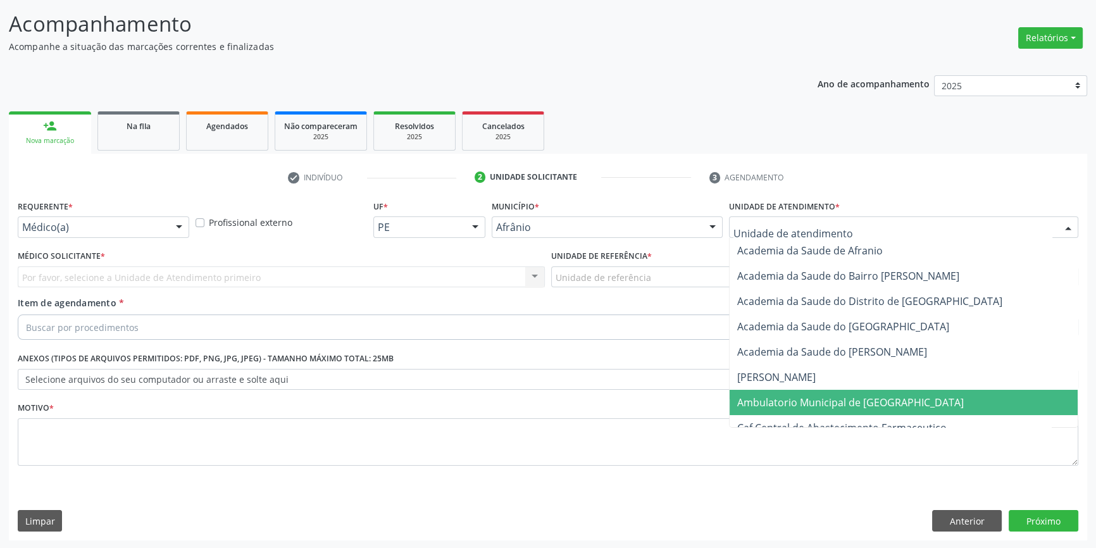
drag, startPoint x: 818, startPoint y: 404, endPoint x: 656, endPoint y: 283, distance: 201.7
click at [816, 404] on span "Ambulatorio Municipal de [GEOGRAPHIC_DATA]" at bounding box center [850, 403] width 227 height 14
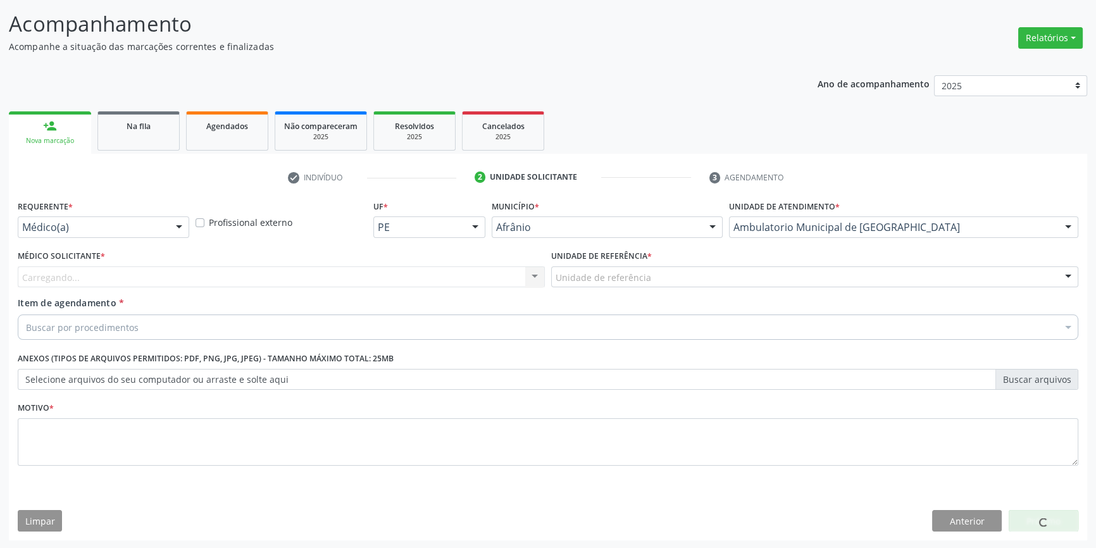
click at [656, 283] on div "Unidade de referência" at bounding box center [814, 277] width 527 height 22
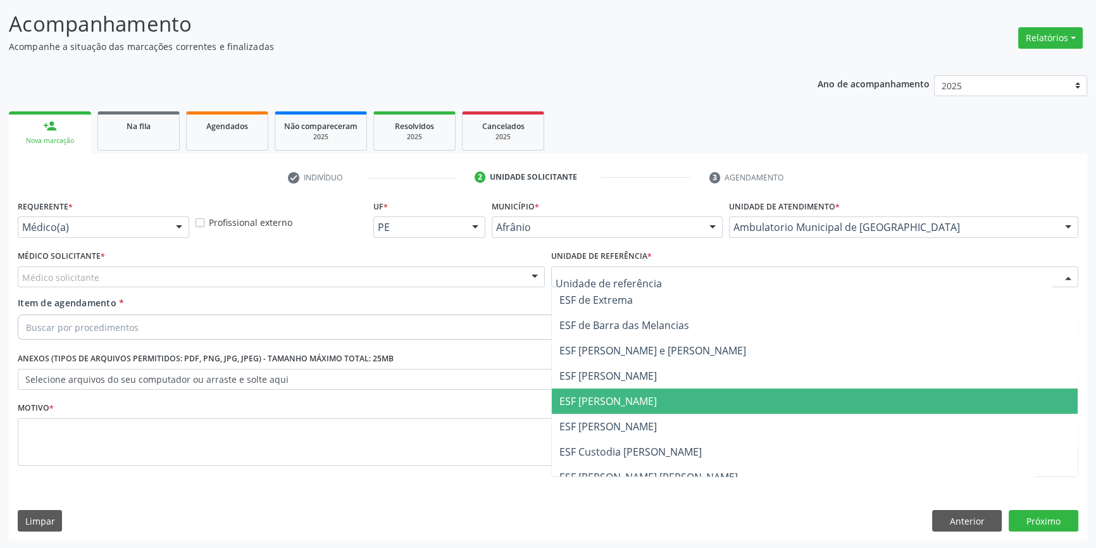
drag, startPoint x: 623, startPoint y: 410, endPoint x: 352, endPoint y: 313, distance: 288.3
click at [608, 402] on span "ESF [PERSON_NAME]" at bounding box center [815, 401] width 526 height 25
click at [281, 272] on div "Médico solicitante" at bounding box center [281, 277] width 527 height 22
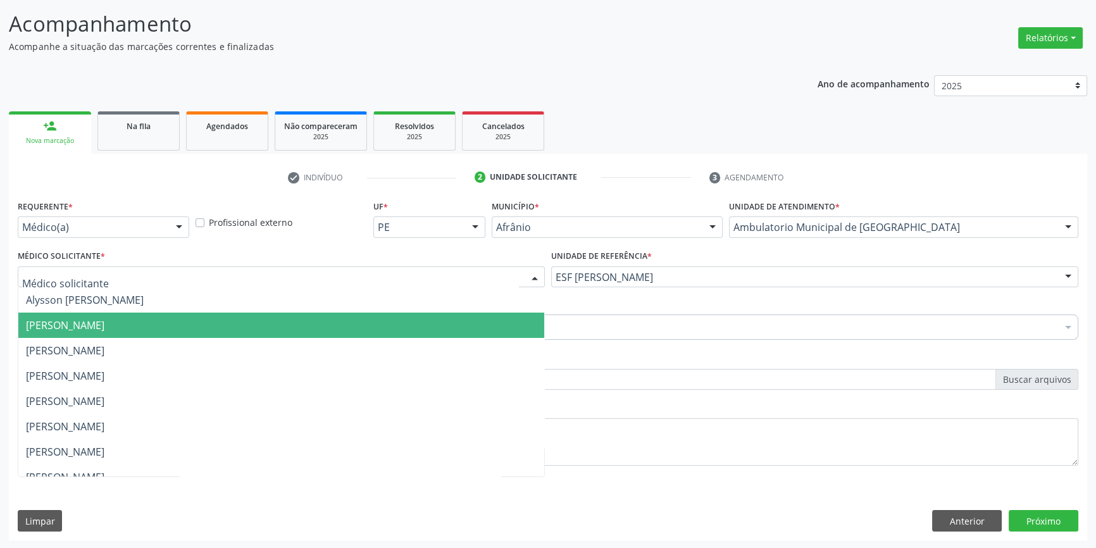
click at [104, 322] on span "[PERSON_NAME]" at bounding box center [65, 325] width 78 height 14
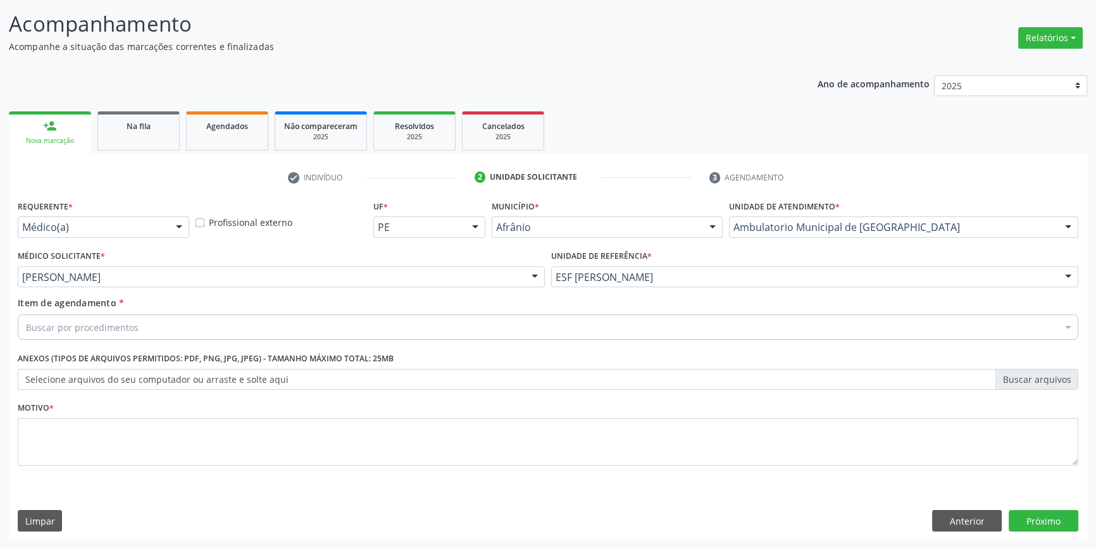
click at [149, 329] on div "Buscar por procedimentos" at bounding box center [548, 327] width 1061 height 25
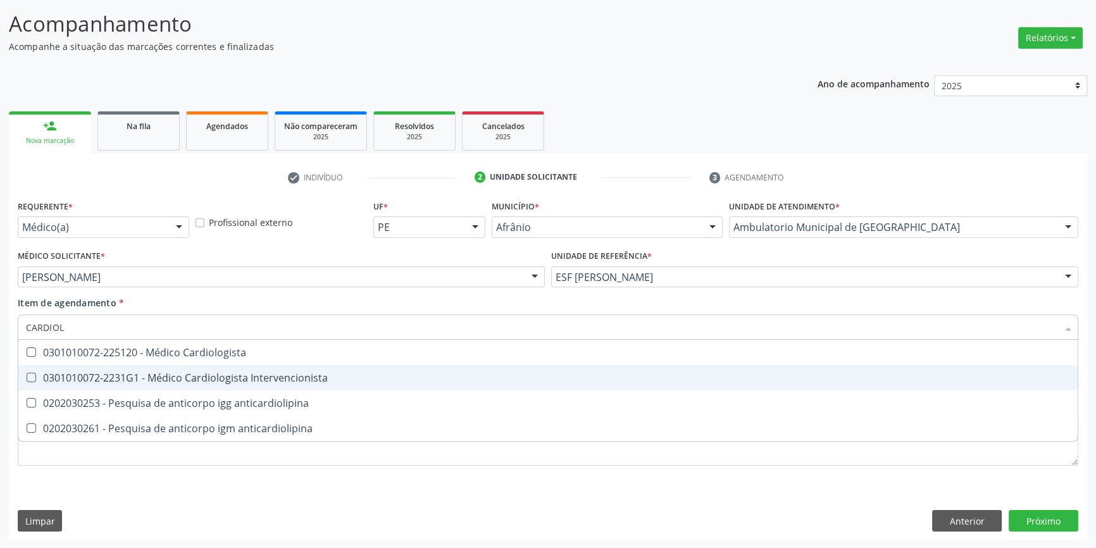
type input "CARDIOLO"
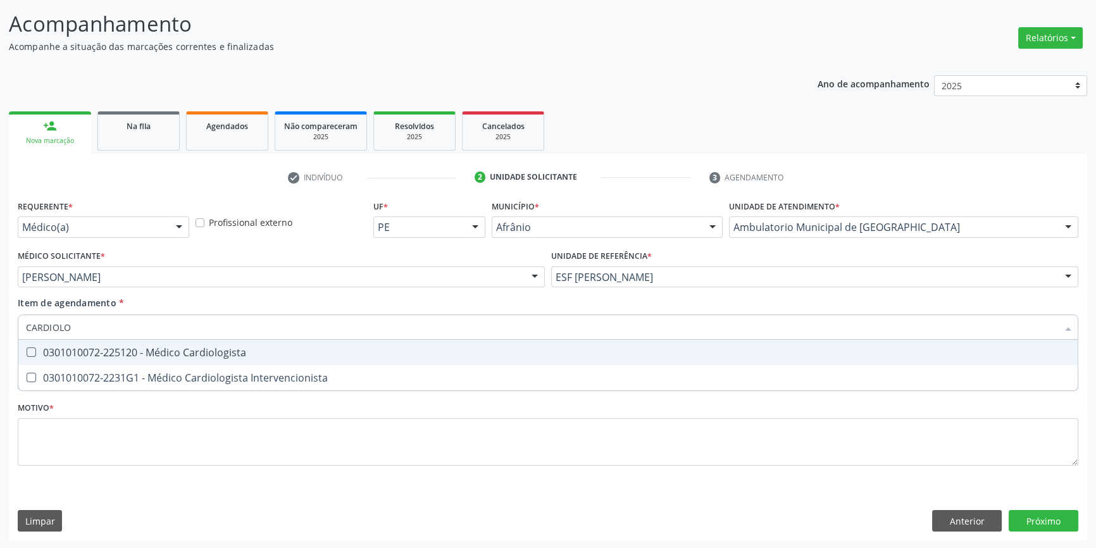
click at [199, 360] on span "0301010072-225120 - Médico Cardiologista" at bounding box center [548, 352] width 1060 height 25
checkbox Cardiologista "true"
click at [163, 282] on div "[PERSON_NAME]" at bounding box center [281, 277] width 527 height 22
click at [22, 279] on input "text" at bounding box center [22, 283] width 0 height 25
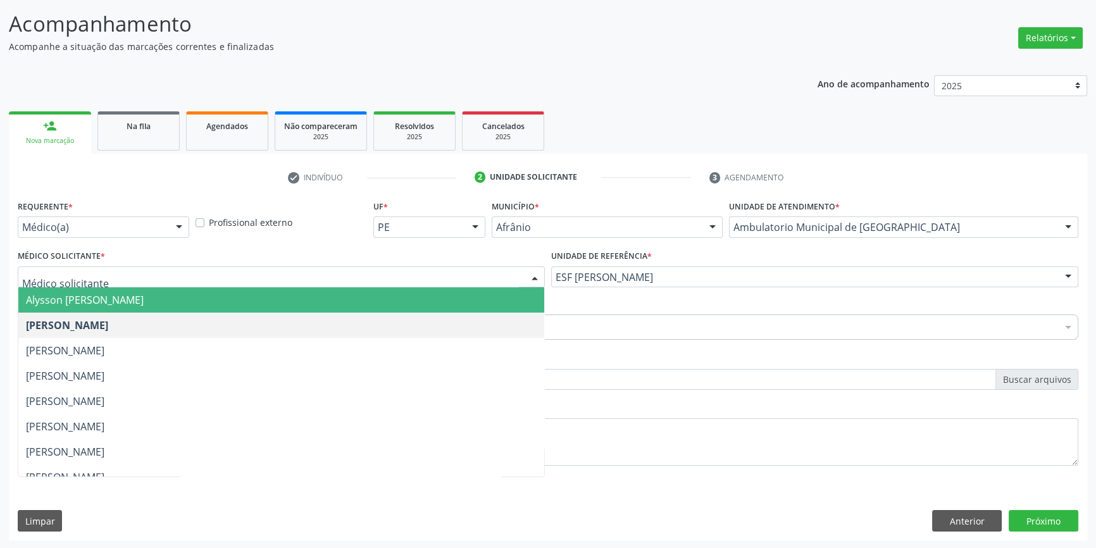
click at [136, 297] on span "Alysson [PERSON_NAME]" at bounding box center [85, 300] width 118 height 14
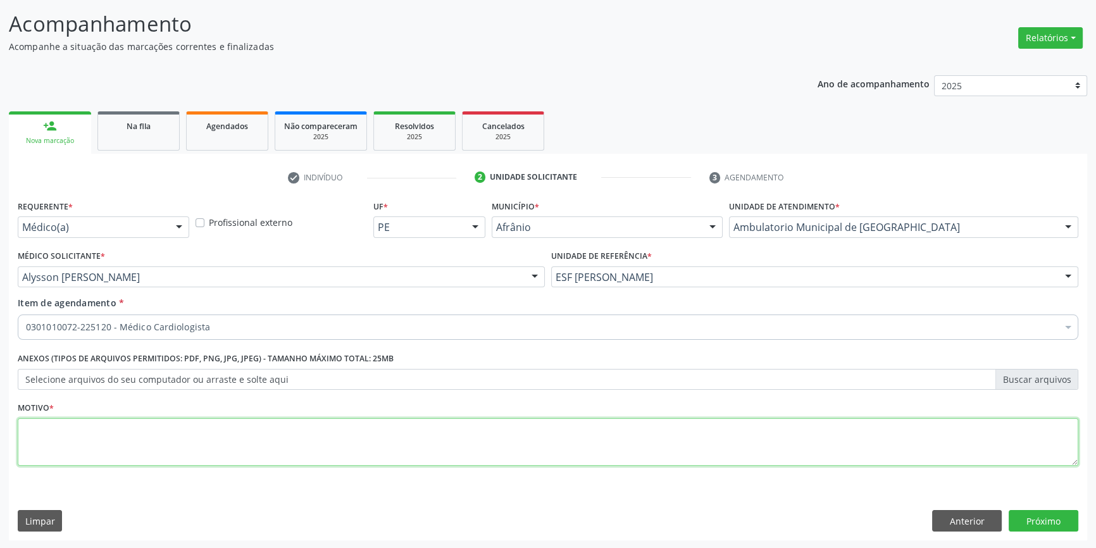
click at [108, 441] on textarea at bounding box center [548, 442] width 1061 height 48
type textarea "'"
type textarea "RETORNO APOS EXAMES"
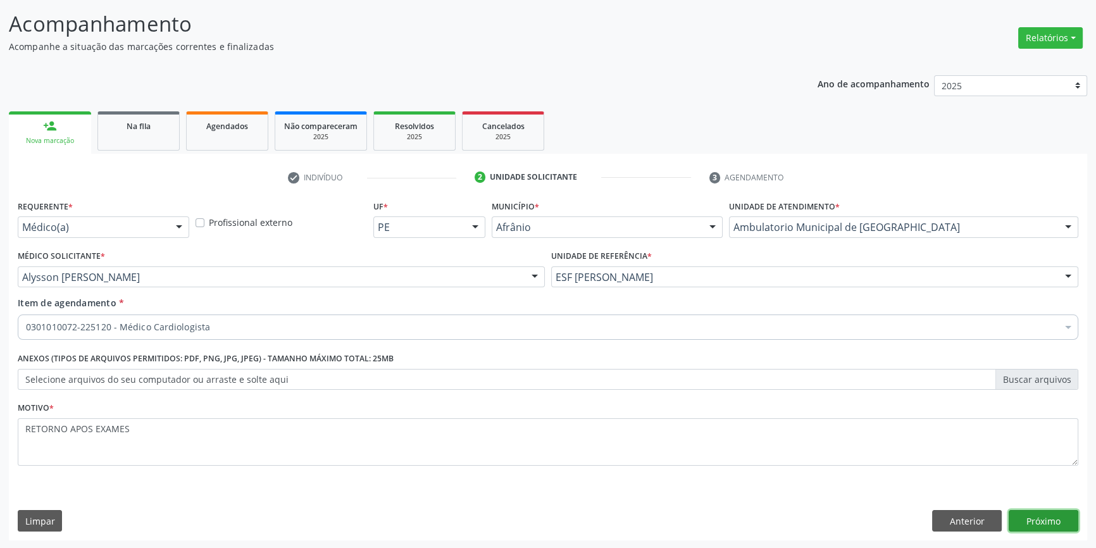
click at [1025, 519] on button "Próximo" at bounding box center [1044, 521] width 70 height 22
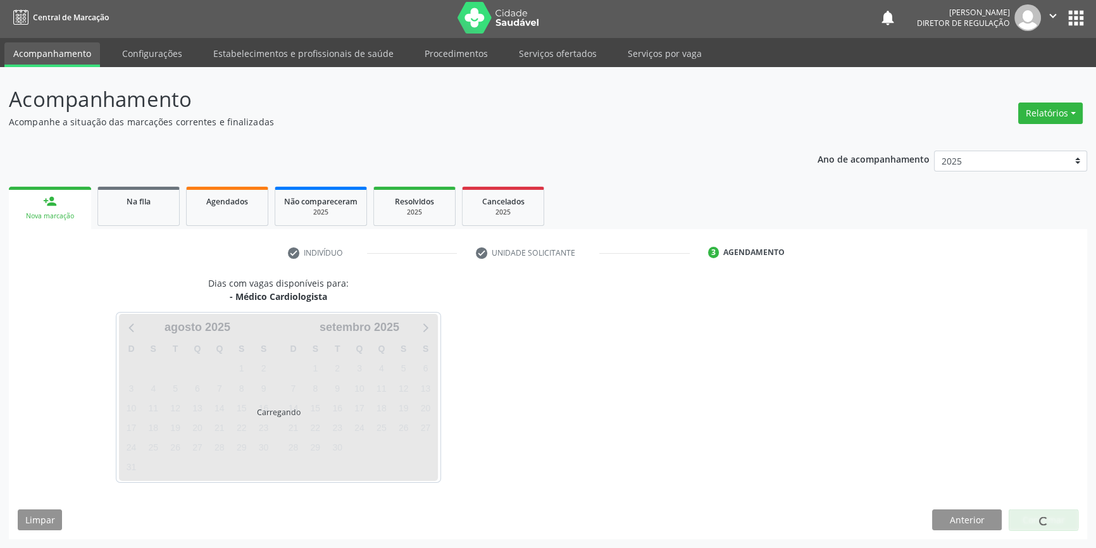
scroll to position [1, 0]
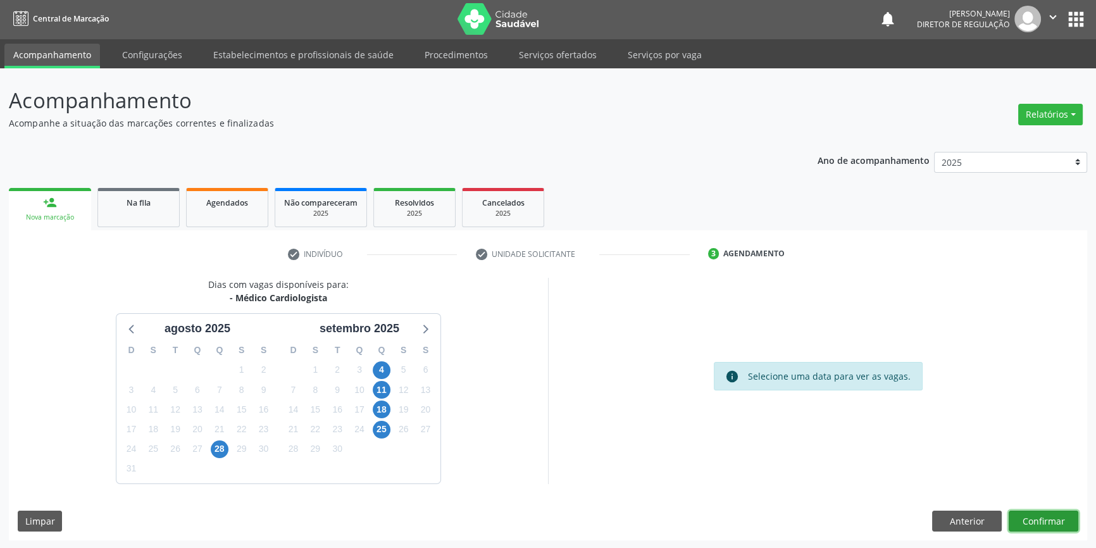
click at [1054, 530] on button "Confirmar" at bounding box center [1044, 522] width 70 height 22
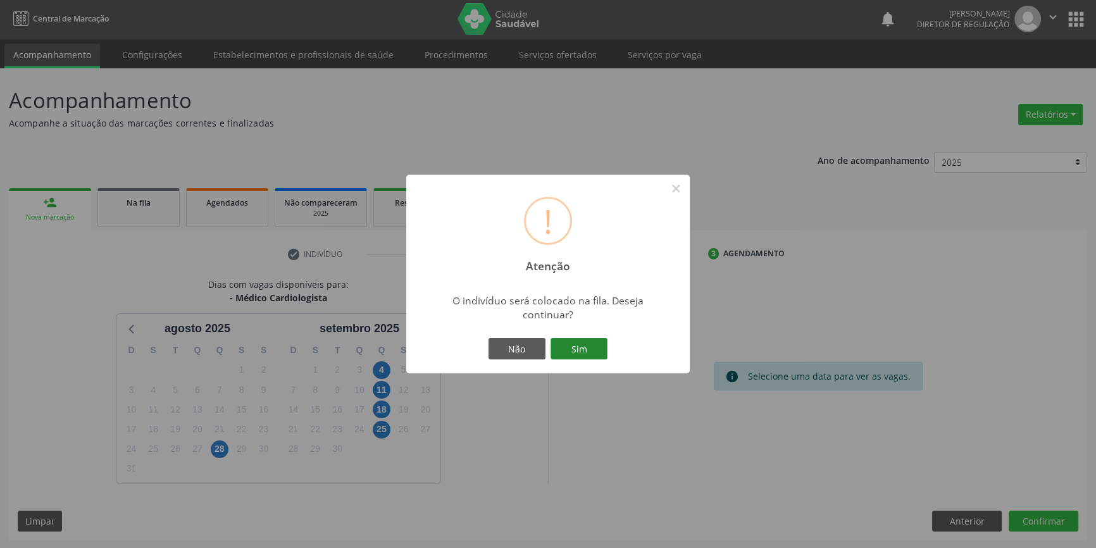
click at [563, 340] on button "Sim" at bounding box center [579, 349] width 57 height 22
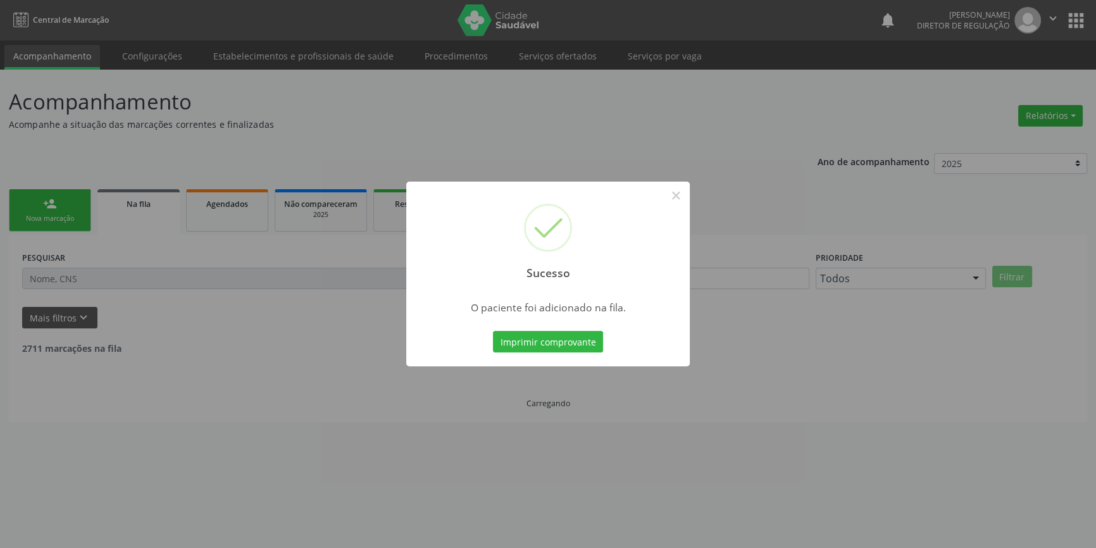
scroll to position [0, 0]
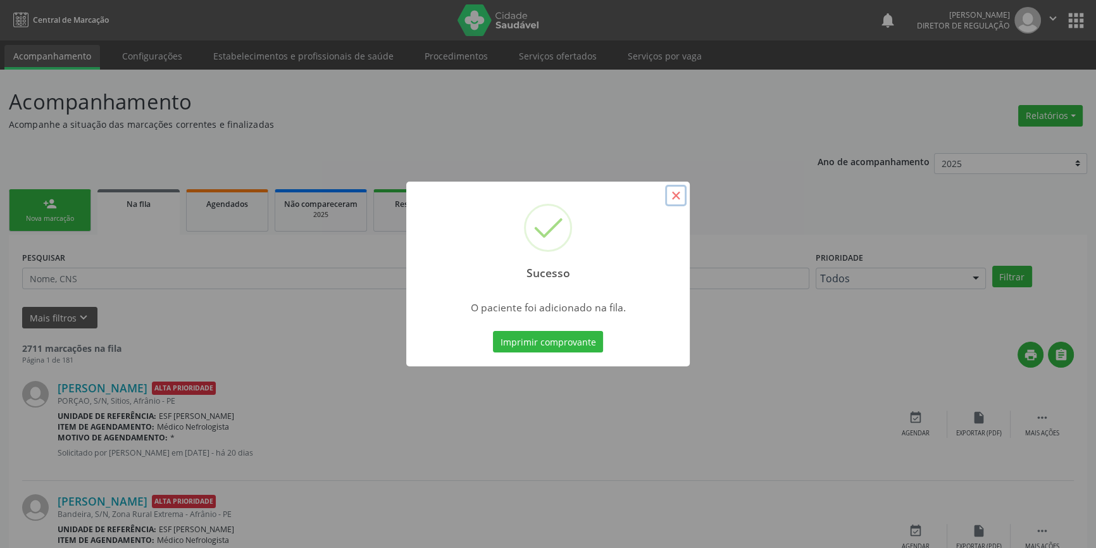
click at [679, 201] on button "×" at bounding box center [676, 196] width 22 height 22
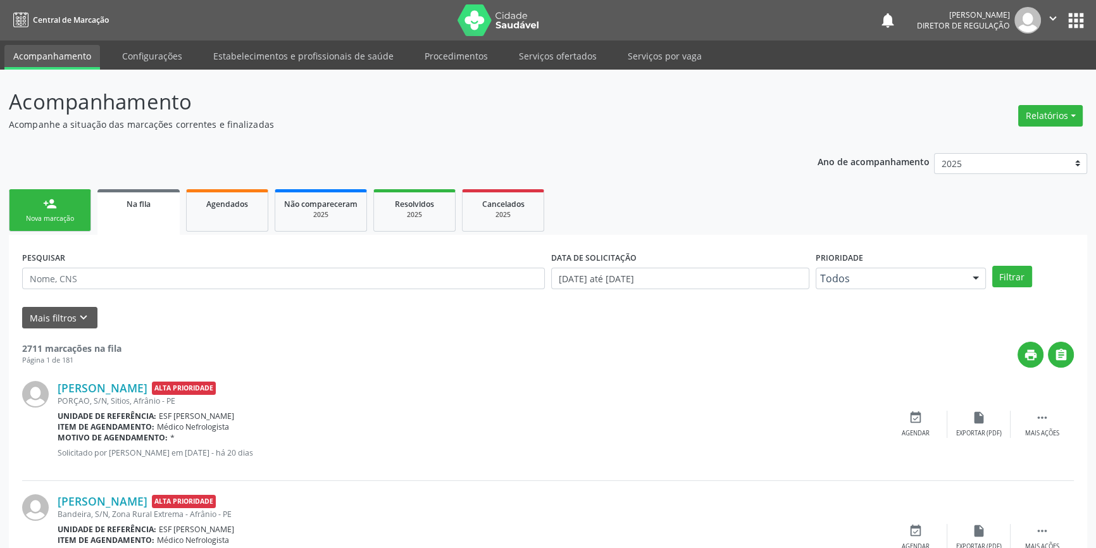
click at [49, 215] on div "Nova marcação" at bounding box center [49, 218] width 63 height 9
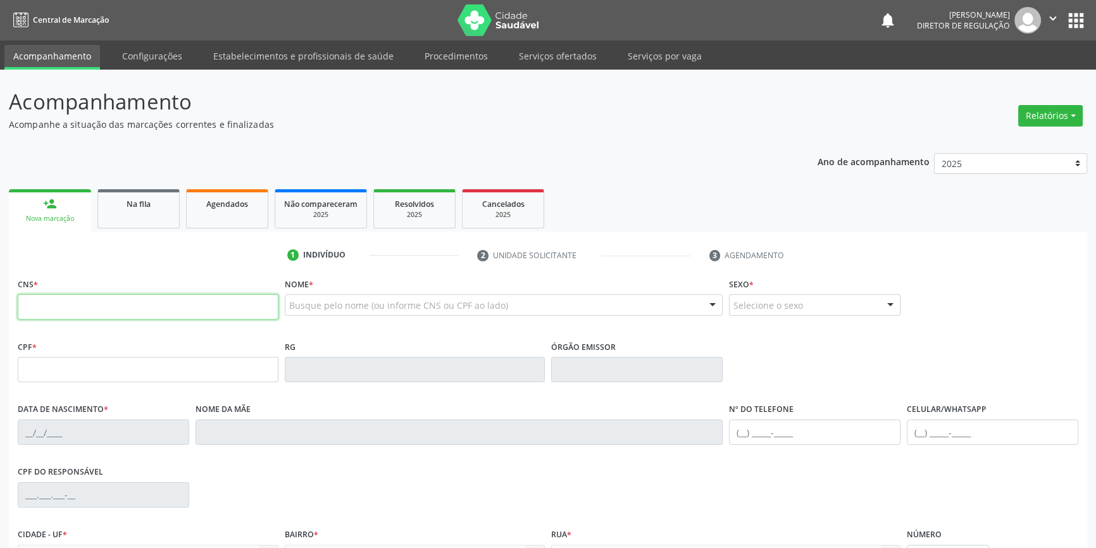
click at [87, 308] on input "text" at bounding box center [148, 306] width 261 height 25
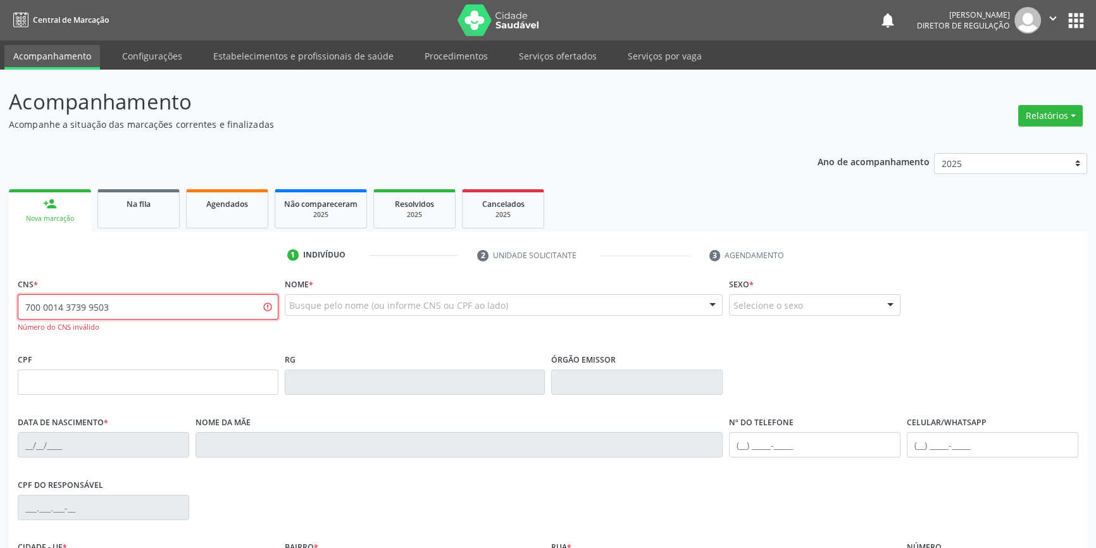
type input "700 0014 3739 9503"
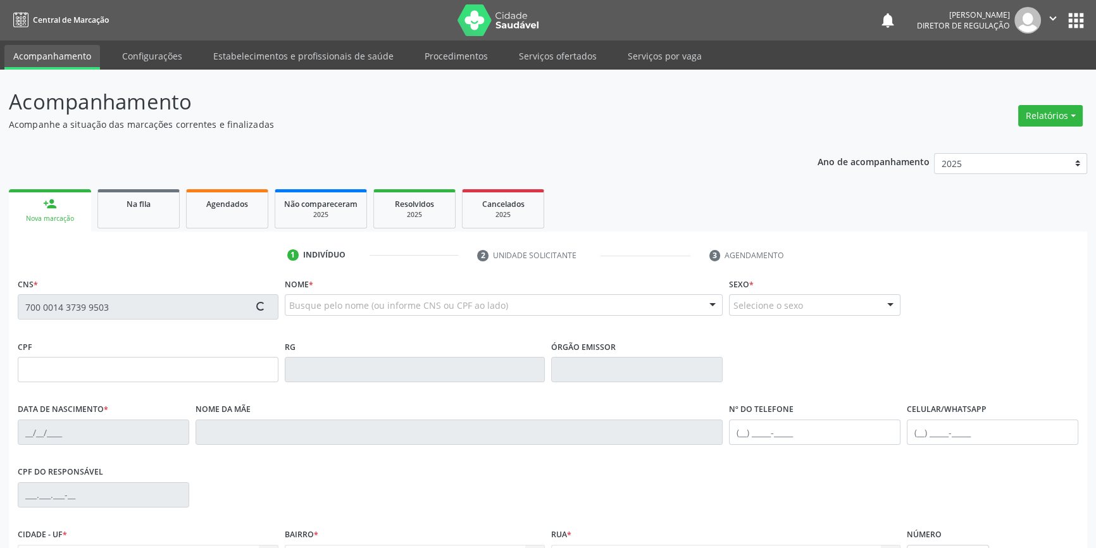
type input "714.070.894-04"
type input "11/03/2011"
type input "Maria Claudia Alencar Vieira"
type input "(87) 8807-1801"
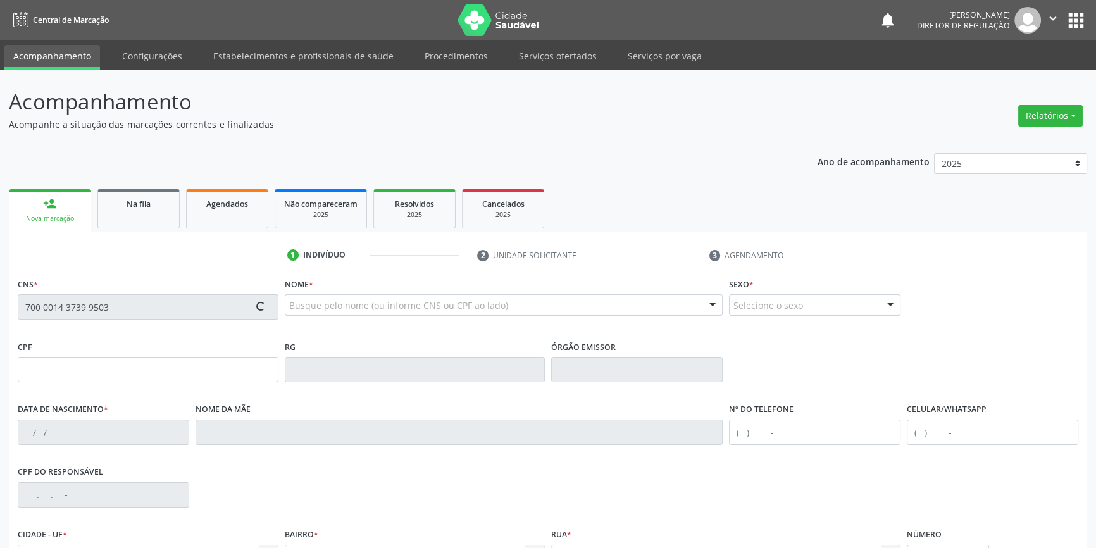
type input "100.478.994-76"
type input "S/N"
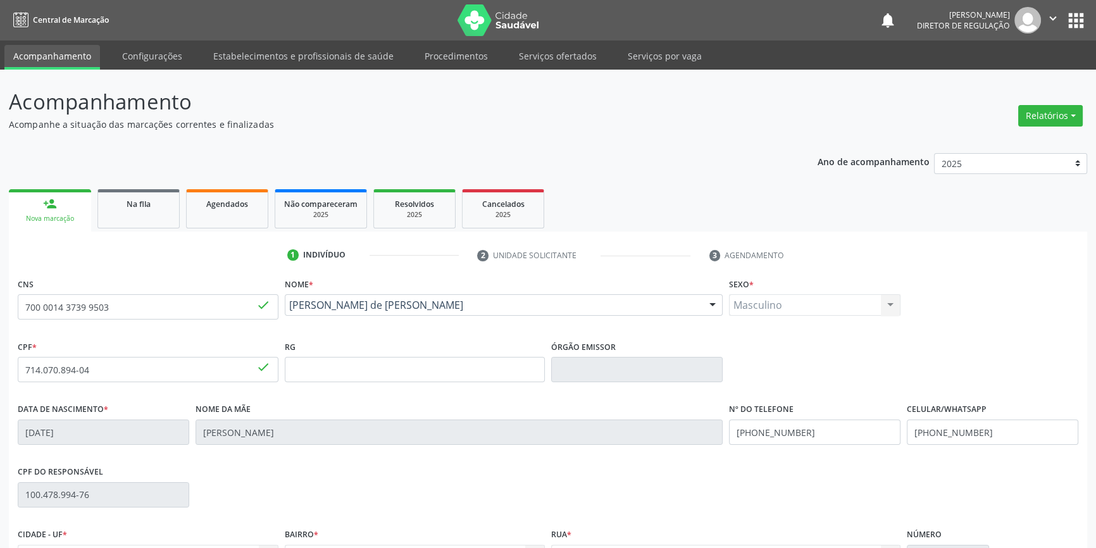
scroll to position [137, 0]
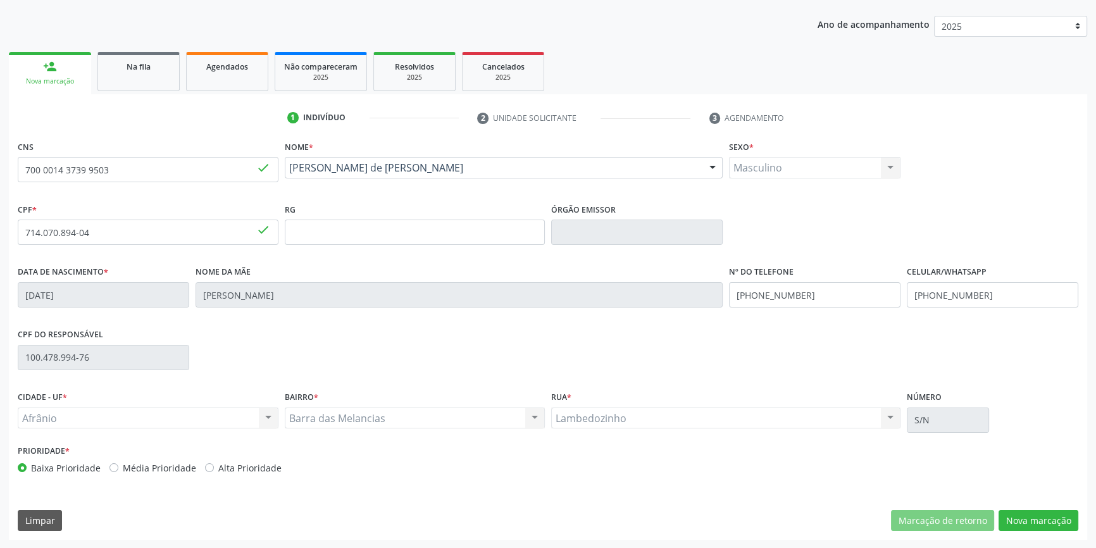
click at [1025, 532] on div "CNS 700 0014 3739 9503 done Nome * Alyson Matheus de Alencar Gomes Alyson Mathe…" at bounding box center [548, 338] width 1079 height 403
click at [1027, 523] on button "Nova marcação" at bounding box center [1039, 521] width 80 height 22
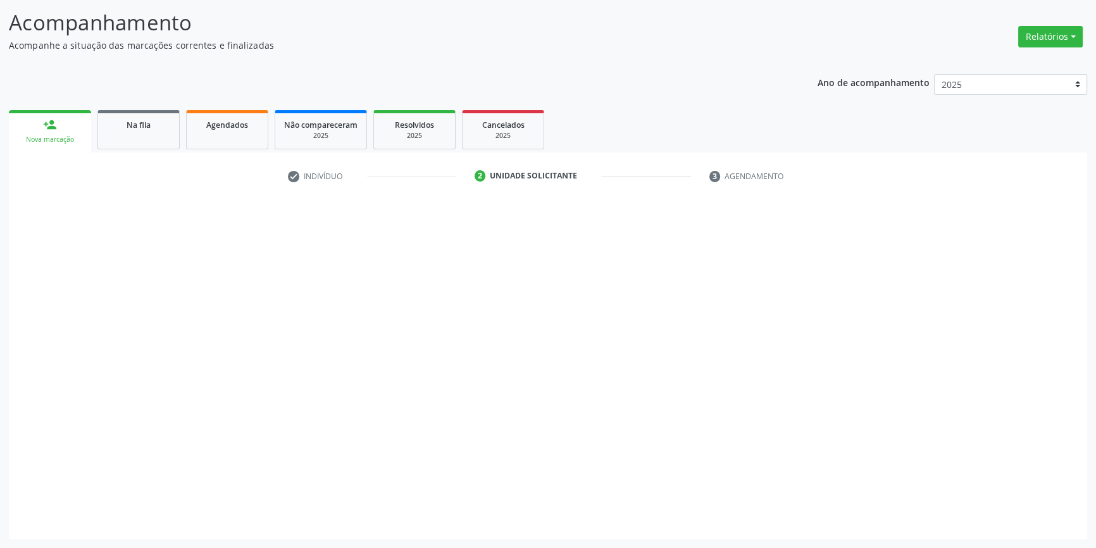
scroll to position [78, 0]
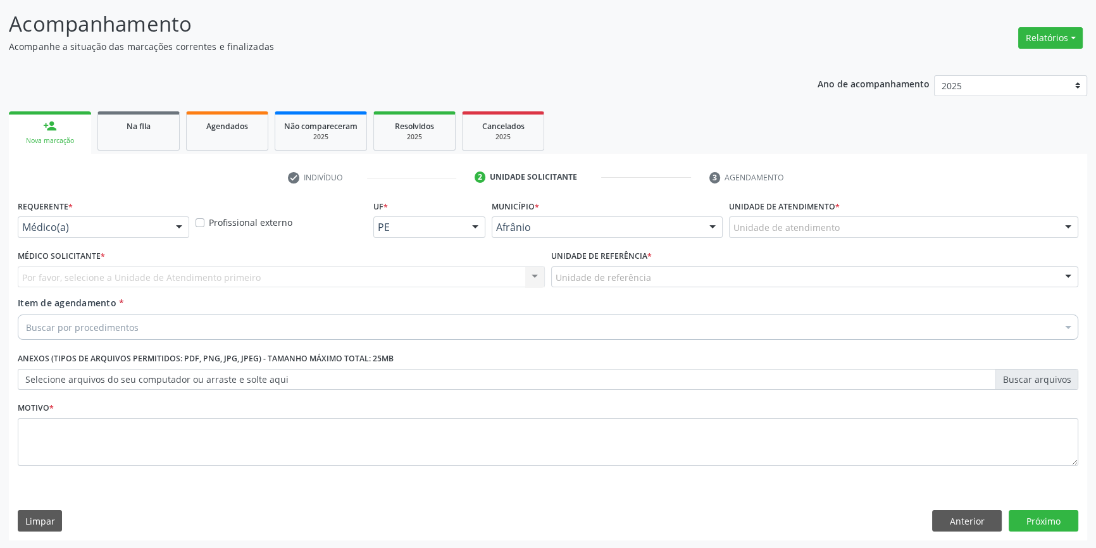
click at [842, 227] on div "Unidade de atendimento" at bounding box center [903, 227] width 349 height 22
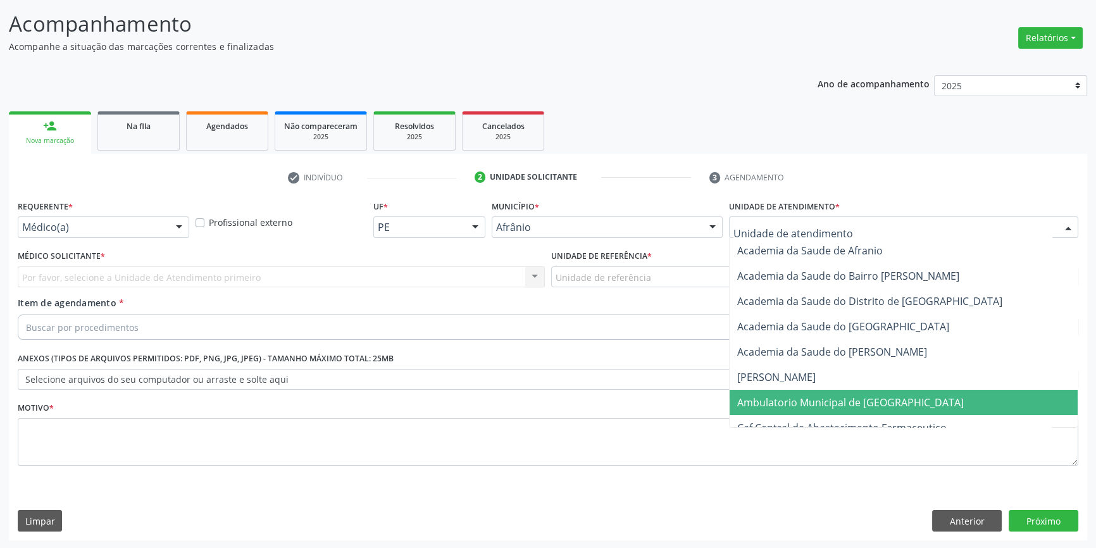
click at [850, 402] on span "Ambulatorio Municipal de [GEOGRAPHIC_DATA]" at bounding box center [850, 403] width 227 height 14
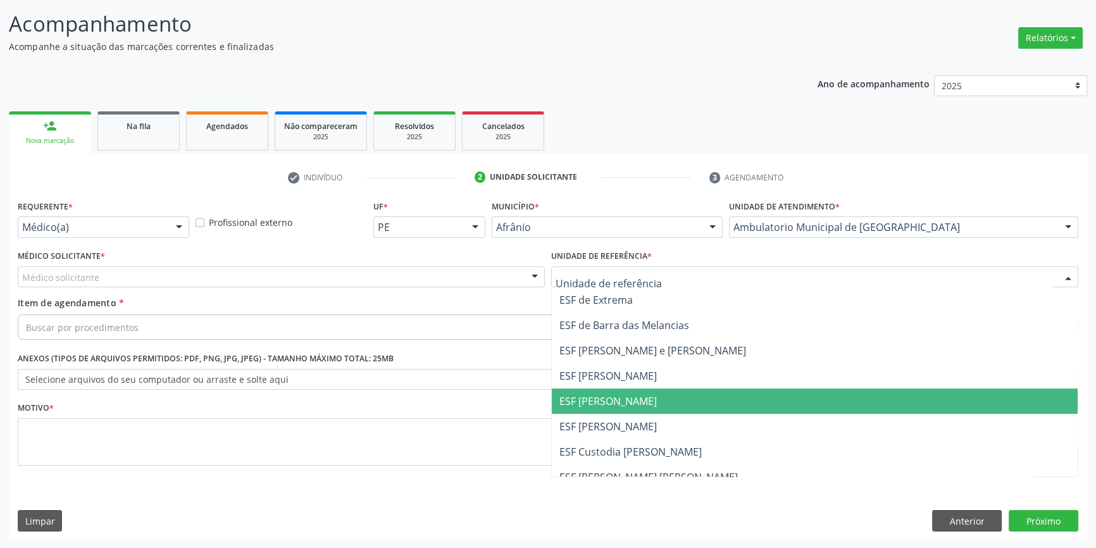
drag, startPoint x: 638, startPoint y: 394, endPoint x: 515, endPoint y: 356, distance: 128.7
click at [637, 394] on span "ESF [PERSON_NAME]" at bounding box center [608, 401] width 97 height 14
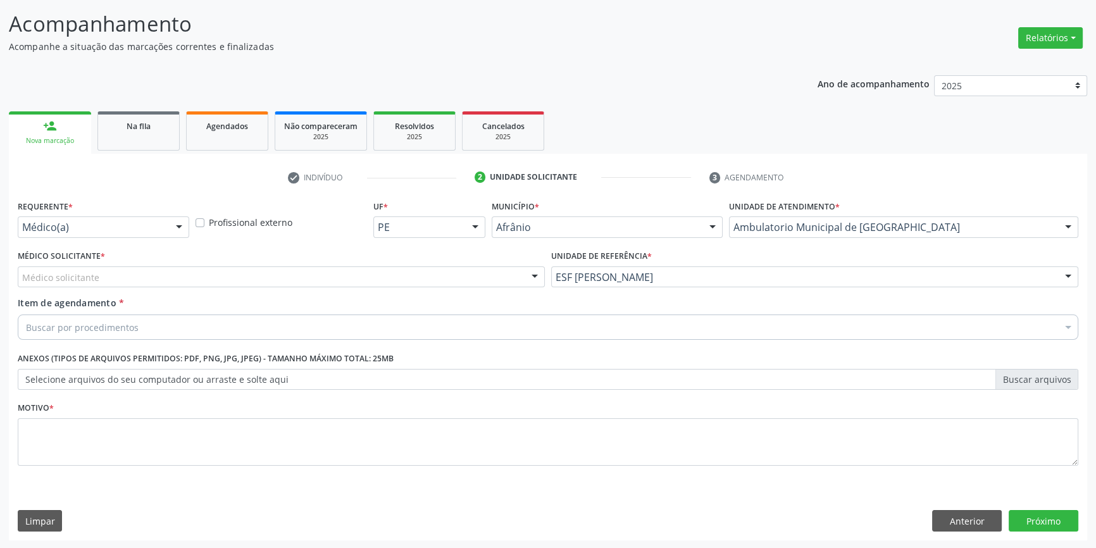
drag, startPoint x: 314, startPoint y: 291, endPoint x: 293, endPoint y: 285, distance: 21.6
click at [300, 289] on div "Médico Solicitante * Médico solicitante Alysson Rodrigo Ferreira Cavalcanti Bru…" at bounding box center [282, 271] width 534 height 49
click at [270, 277] on div "Médico solicitante" at bounding box center [281, 277] width 527 height 22
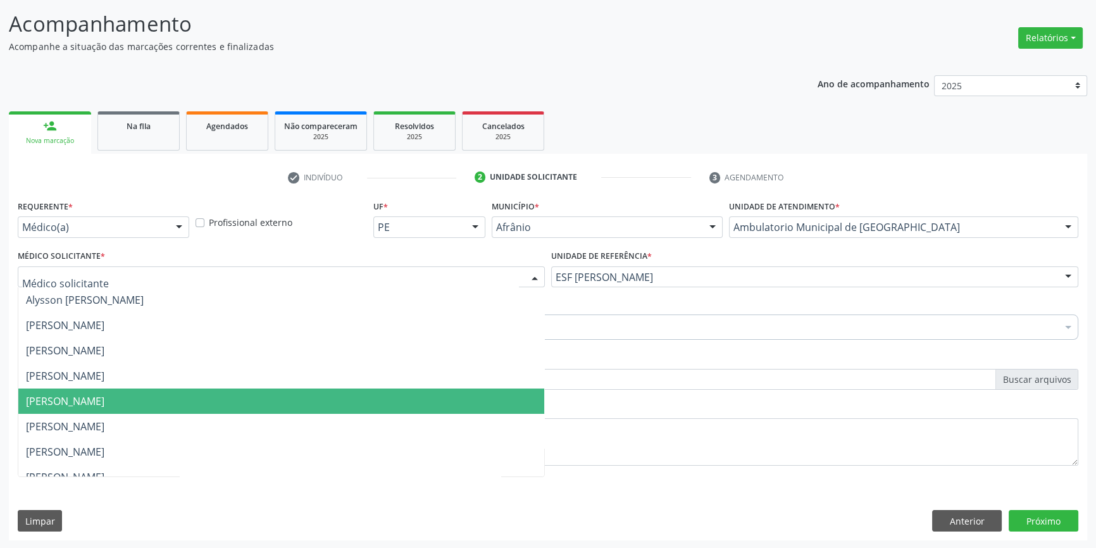
scroll to position [57, 0]
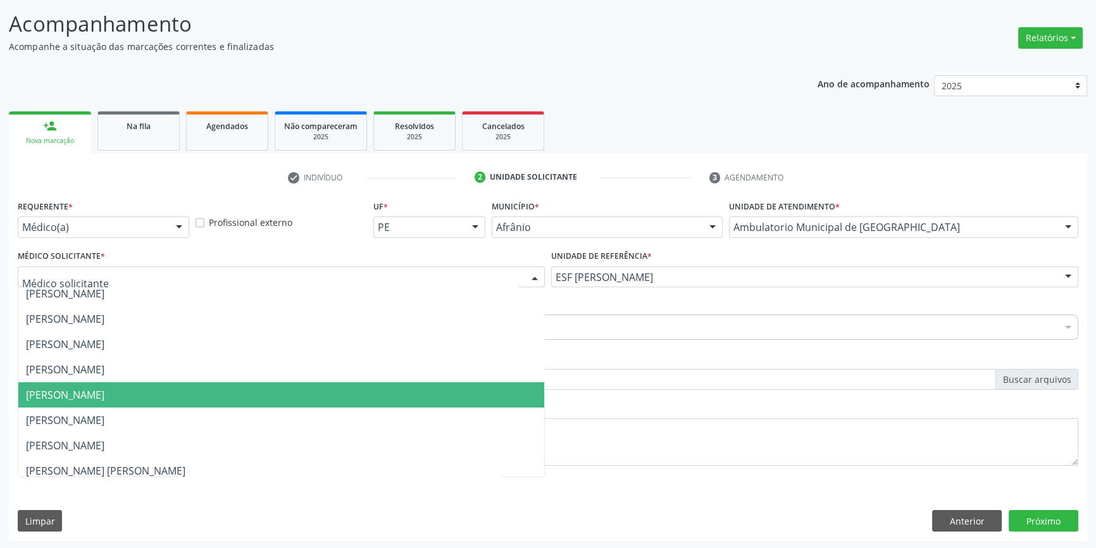
click at [104, 394] on span "[PERSON_NAME]" at bounding box center [65, 395] width 78 height 14
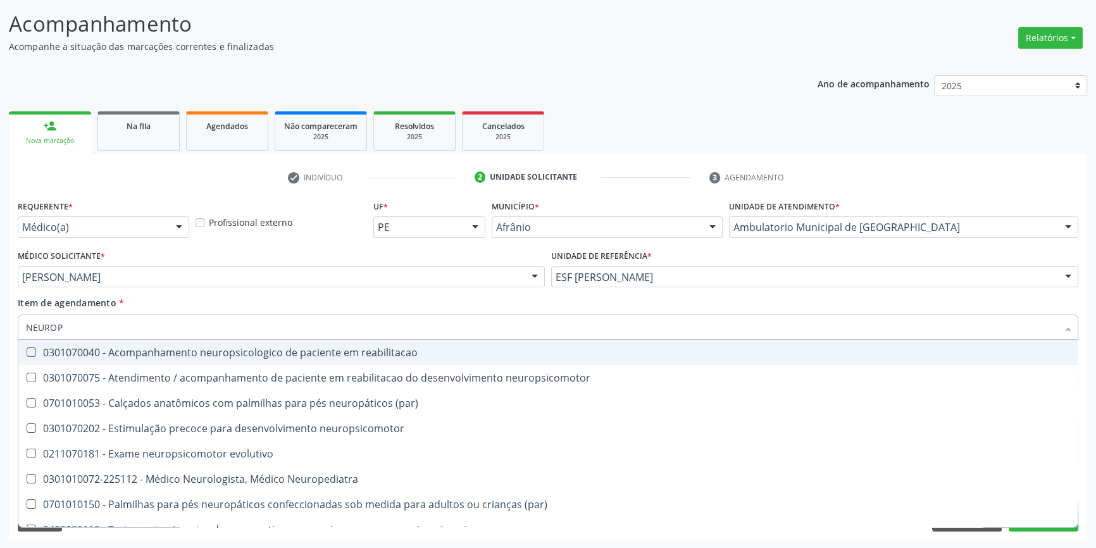
type input "NEUROPE"
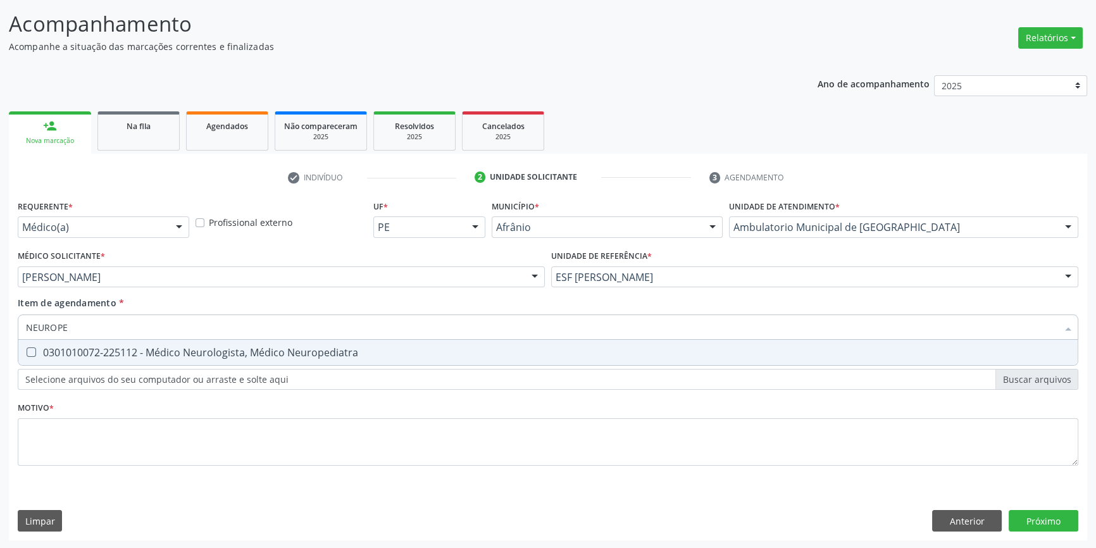
click at [130, 353] on div "0301010072-225112 - Médico Neurologista, Médico Neuropediatra" at bounding box center [548, 352] width 1044 height 10
checkbox Neuropediatra "true"
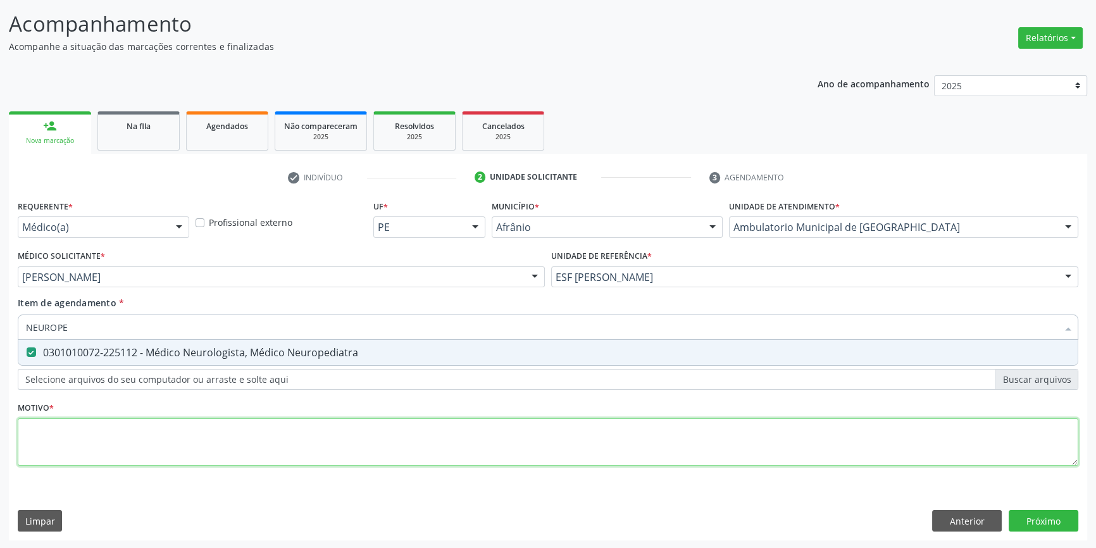
click at [110, 465] on div "Requerente * Médico(a) Médico(a) Enfermeiro(a) Paciente Nenhum resultado encont…" at bounding box center [548, 340] width 1061 height 287
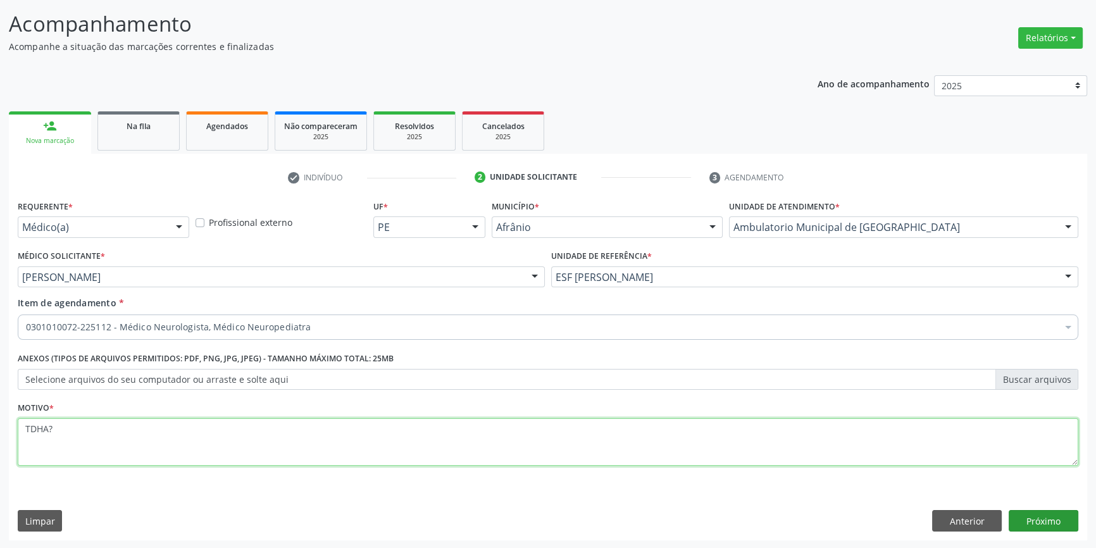
type textarea "TDHA?"
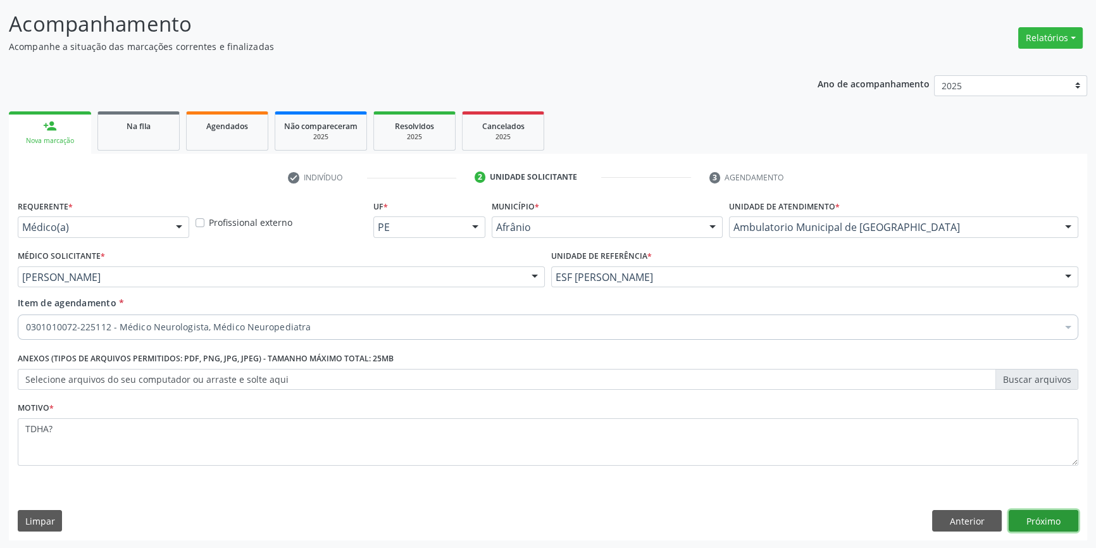
click at [1020, 513] on button "Próximo" at bounding box center [1044, 521] width 70 height 22
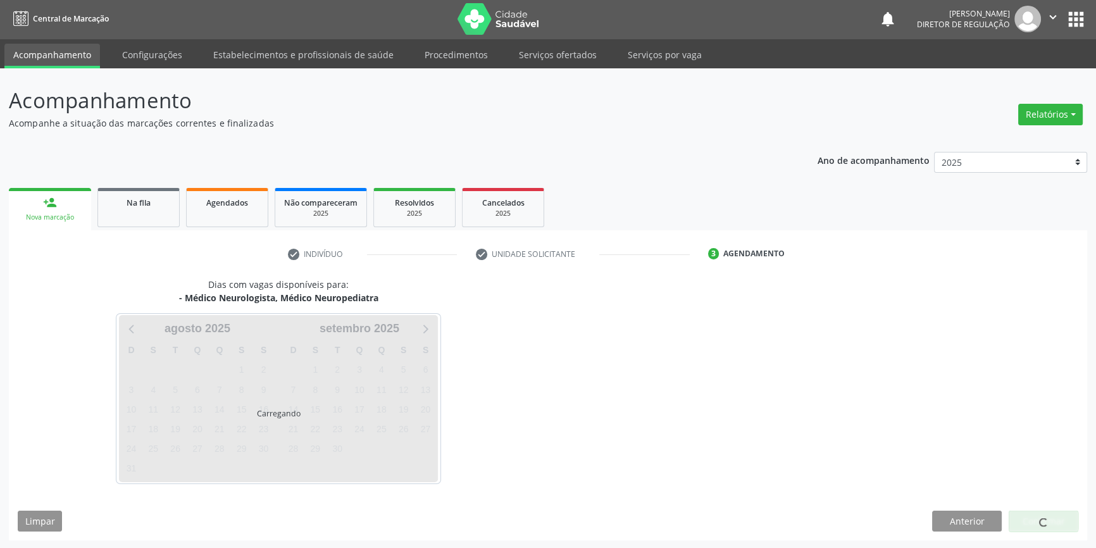
scroll to position [39, 0]
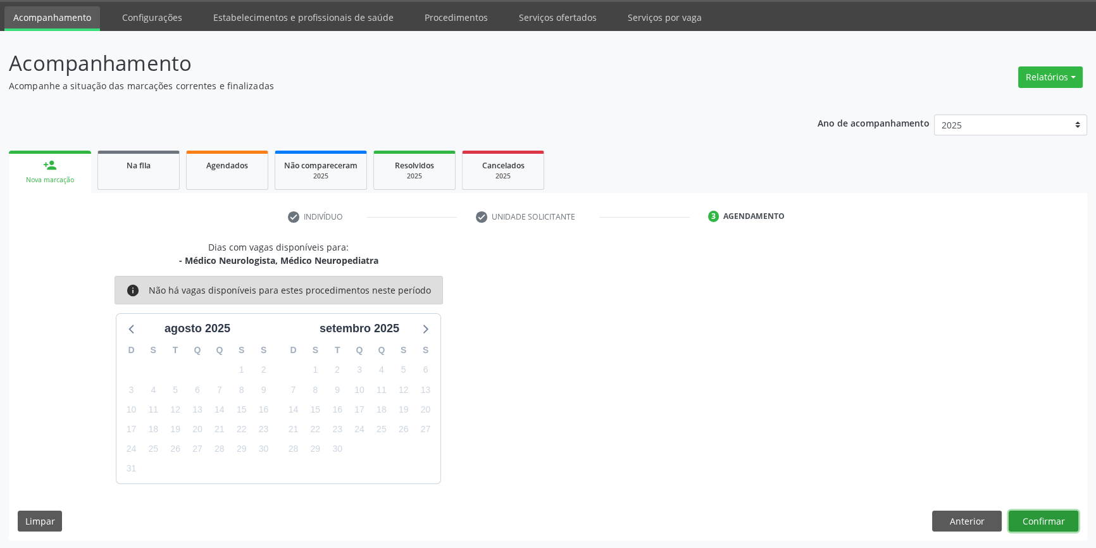
click at [1036, 520] on button "Confirmar" at bounding box center [1044, 522] width 70 height 22
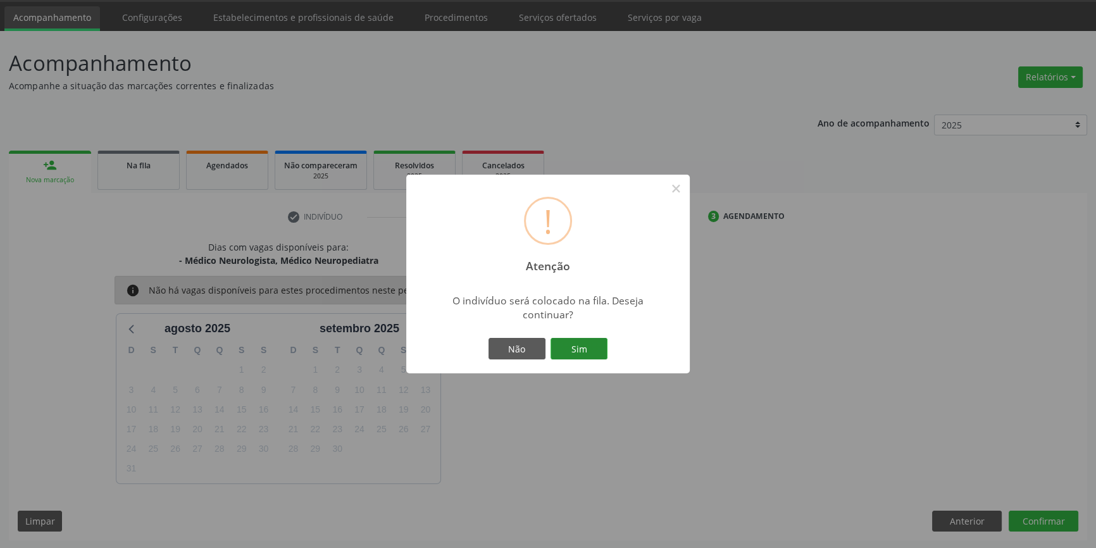
click at [580, 343] on button "Sim" at bounding box center [579, 349] width 57 height 22
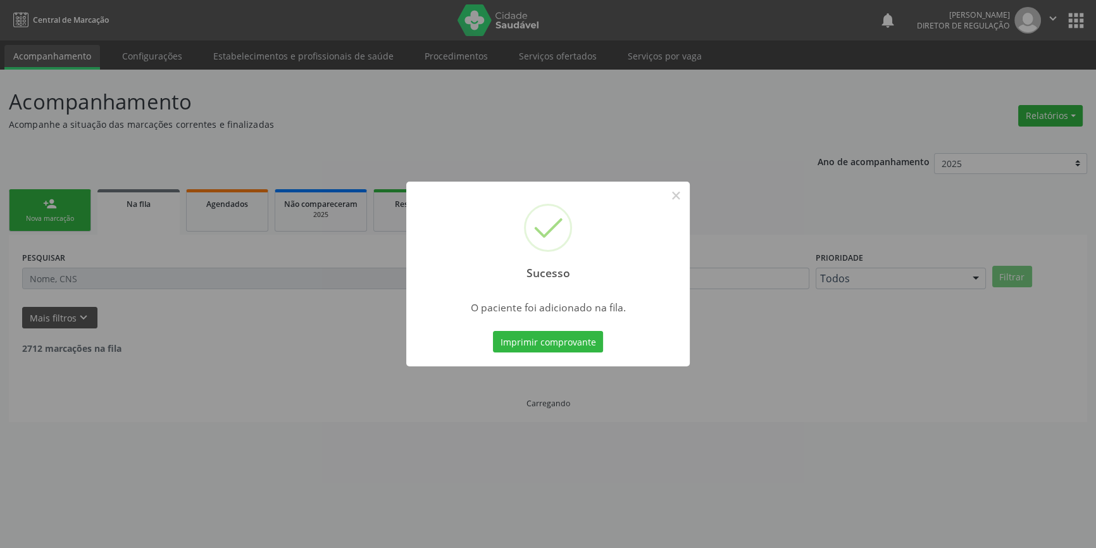
scroll to position [0, 0]
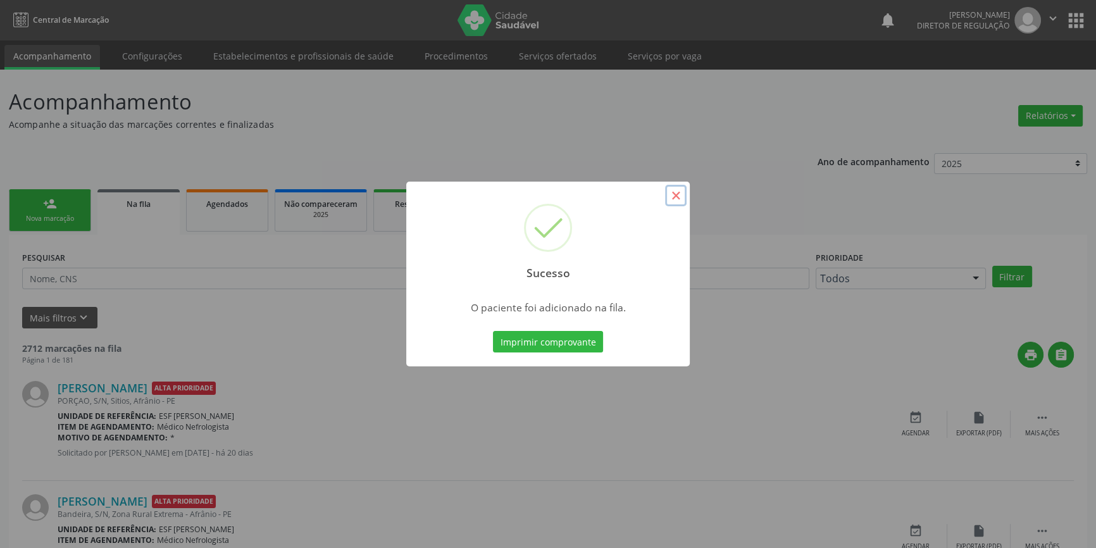
click at [682, 198] on button "×" at bounding box center [676, 196] width 22 height 22
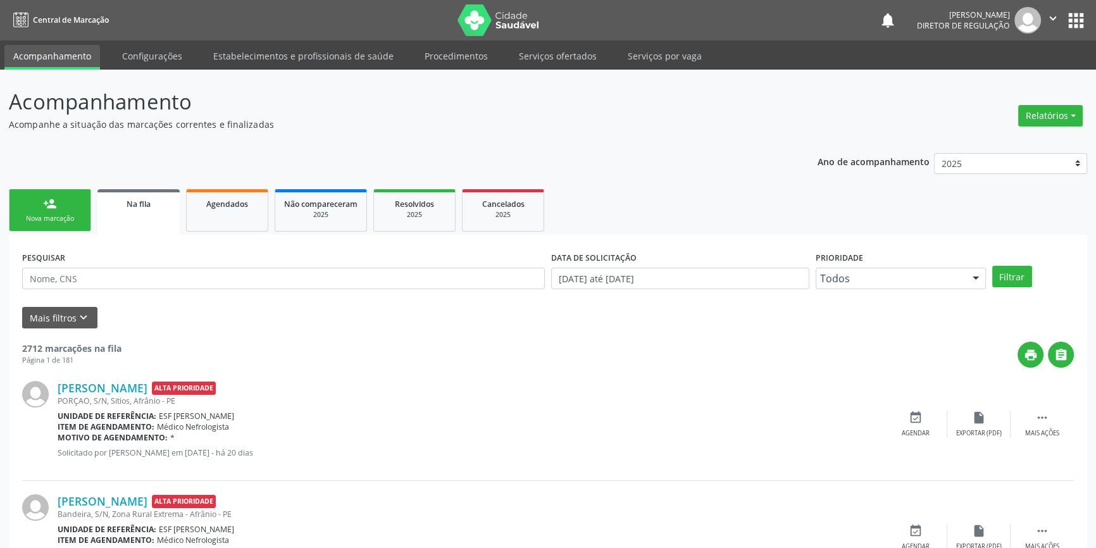
click at [59, 208] on link "person_add Nova marcação" at bounding box center [50, 210] width 82 height 42
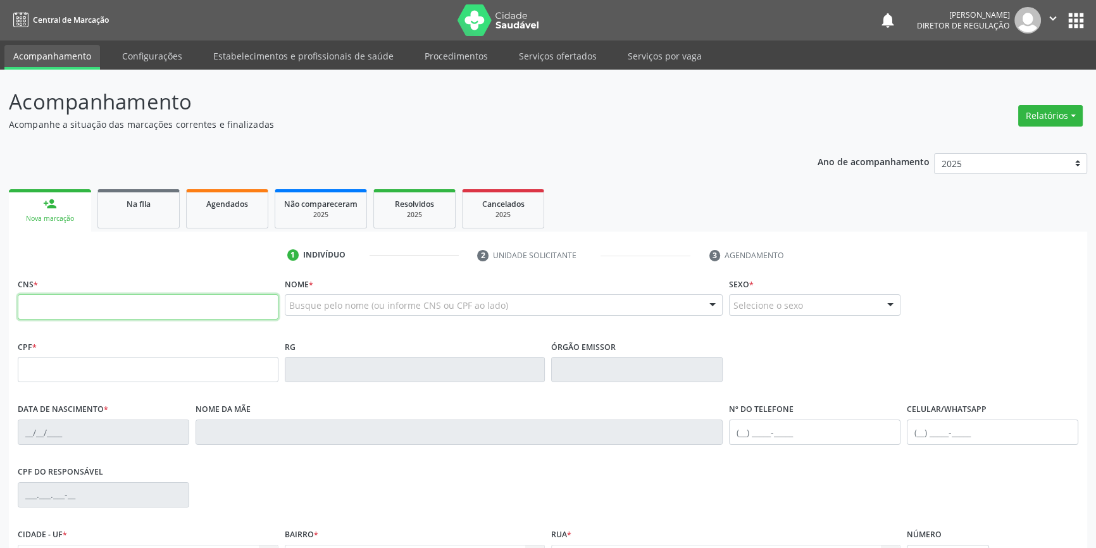
click at [63, 300] on input "text" at bounding box center [148, 306] width 261 height 25
type input "706 3057 0500 0872"
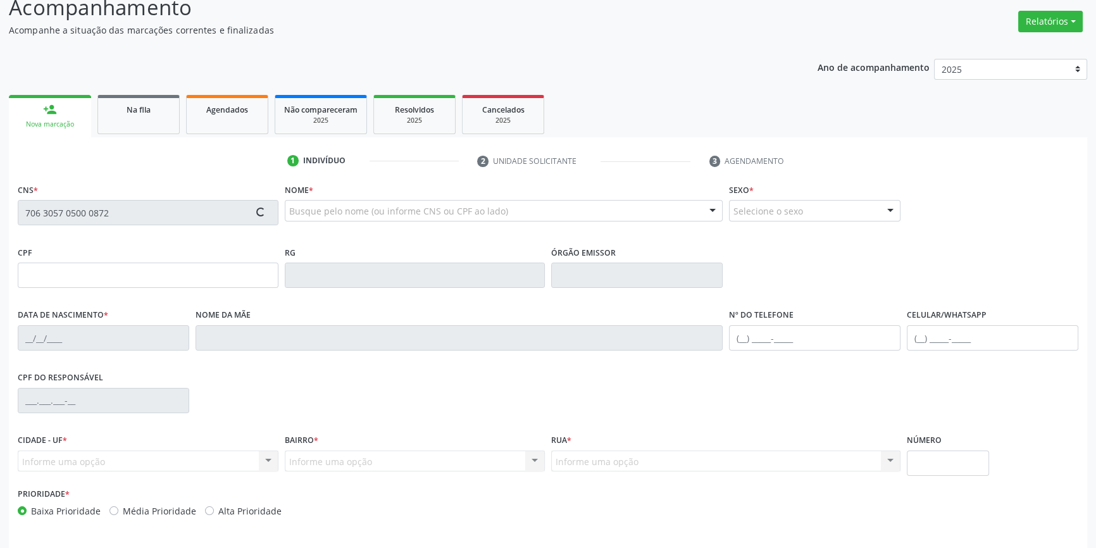
scroll to position [137, 0]
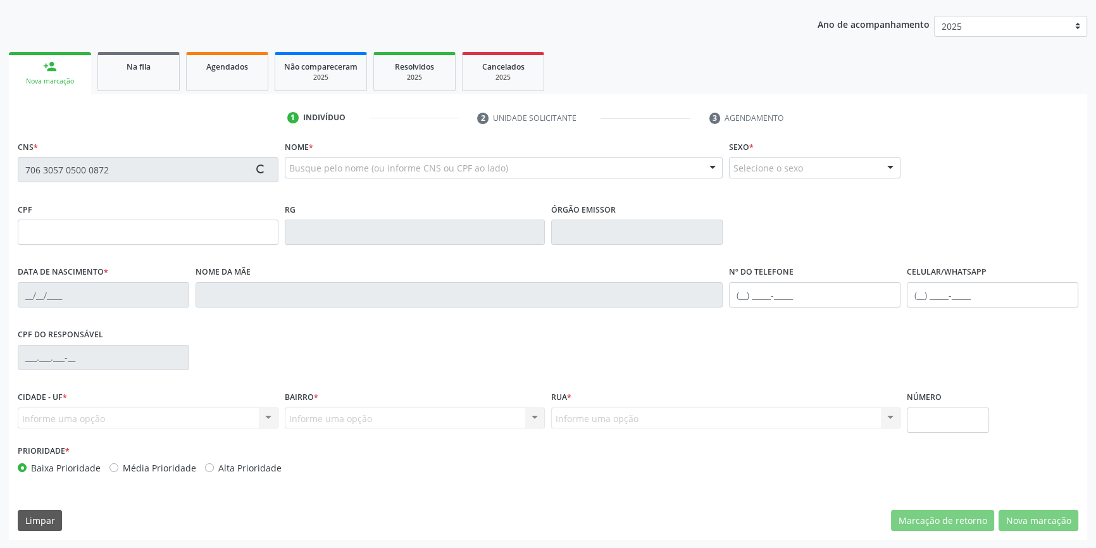
type input "22/11/2017"
type input "Maria Claudia Alencar"
type input "S/N"
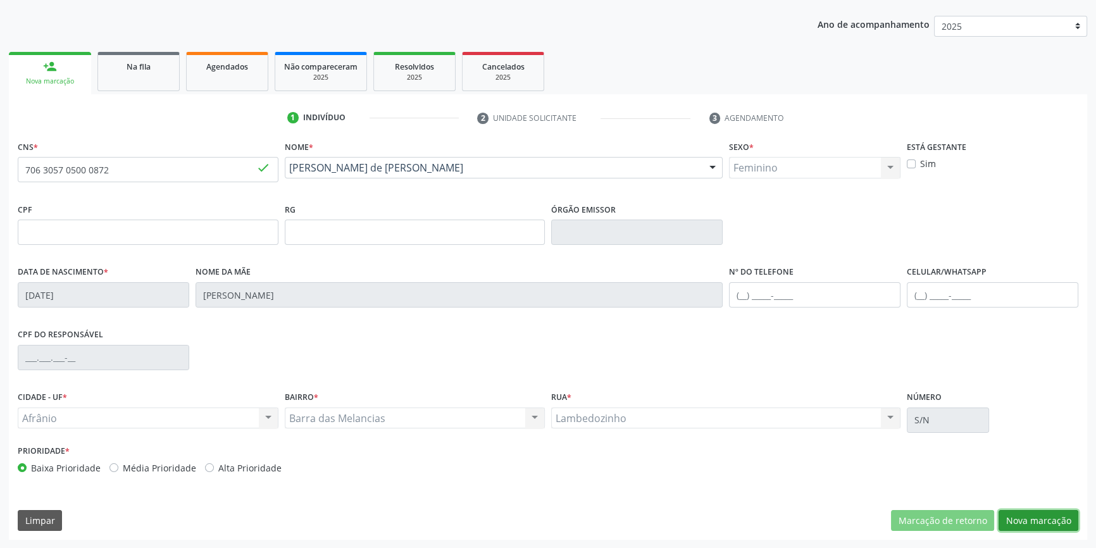
click at [1047, 515] on button "Nova marcação" at bounding box center [1039, 521] width 80 height 22
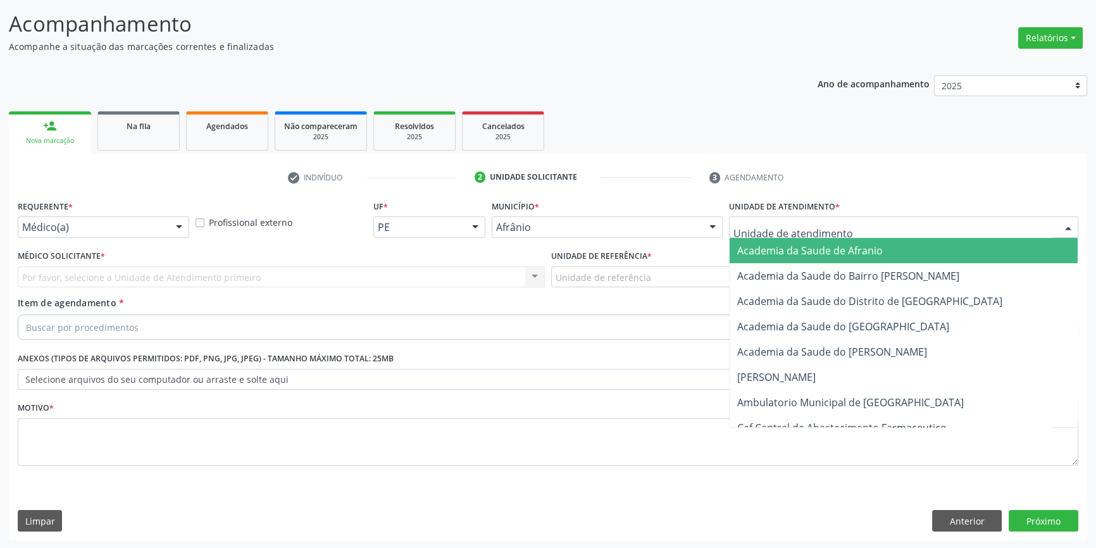
click at [870, 225] on div at bounding box center [903, 227] width 349 height 22
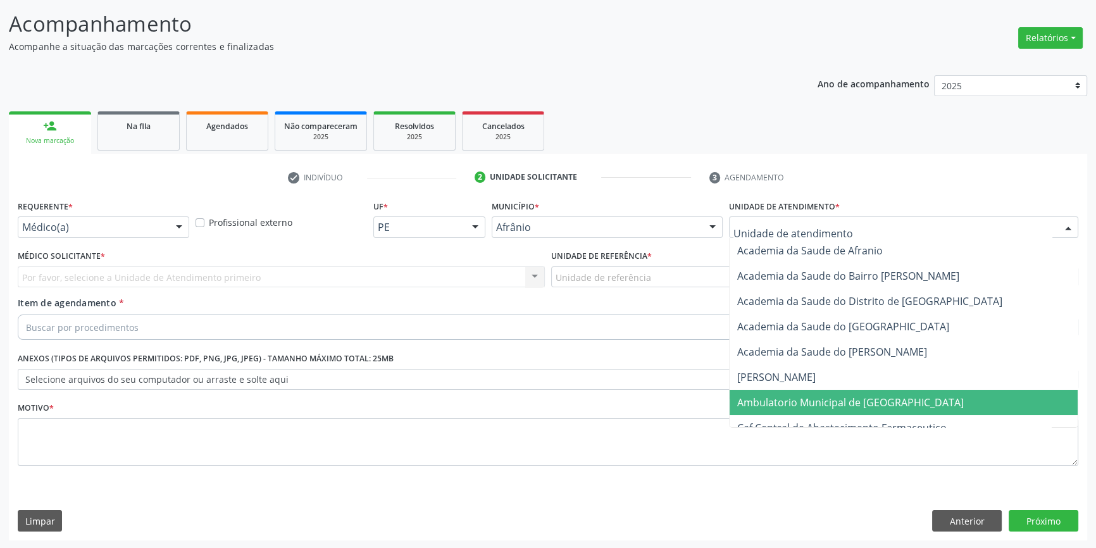
click at [842, 396] on span "Ambulatorio Municipal de [GEOGRAPHIC_DATA]" at bounding box center [850, 403] width 227 height 14
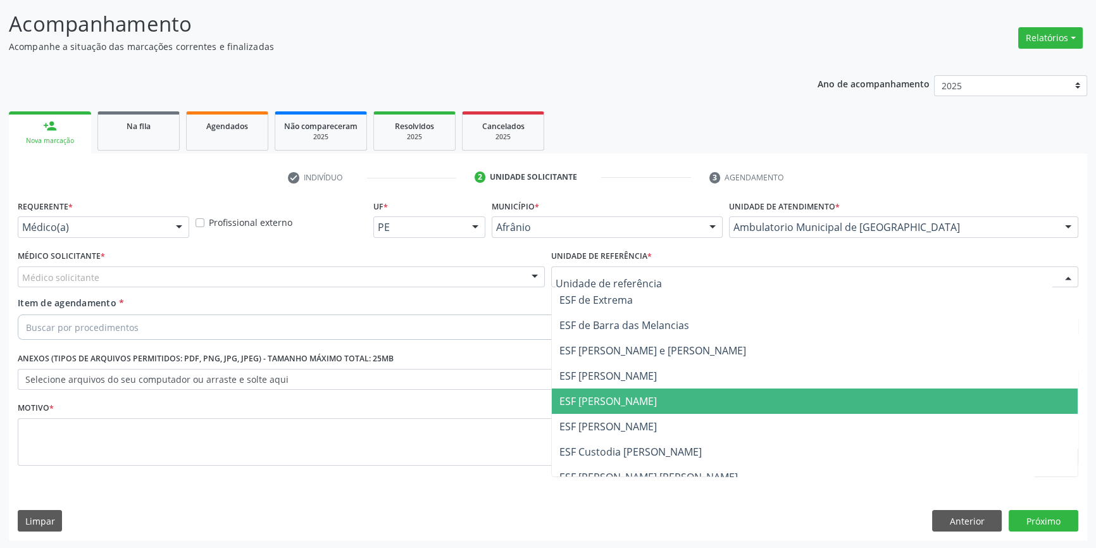
click at [625, 403] on span "ESF [PERSON_NAME]" at bounding box center [608, 401] width 97 height 14
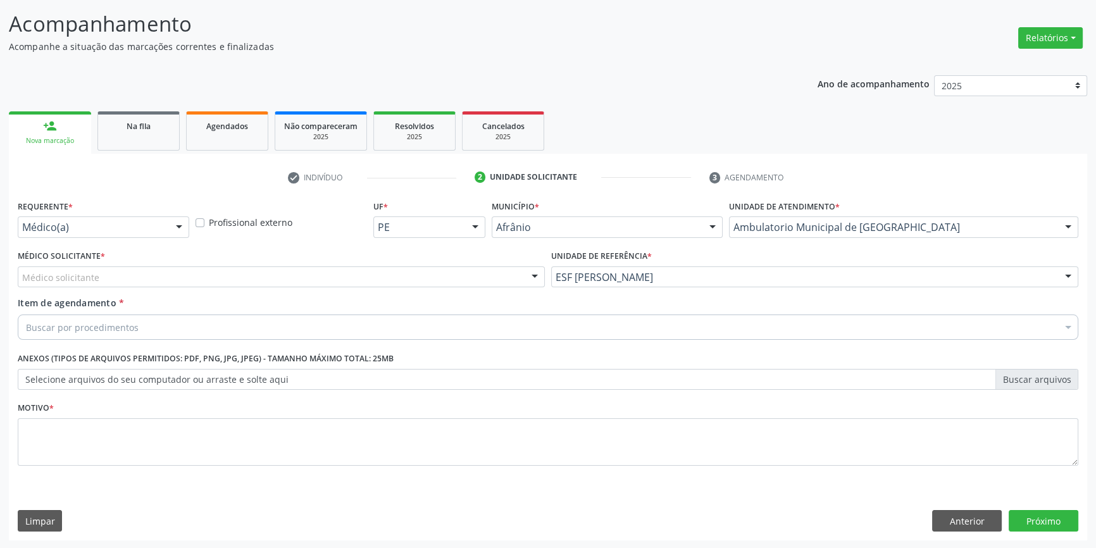
click at [577, 322] on div "Buscar por procedimentos" at bounding box center [548, 327] width 1061 height 25
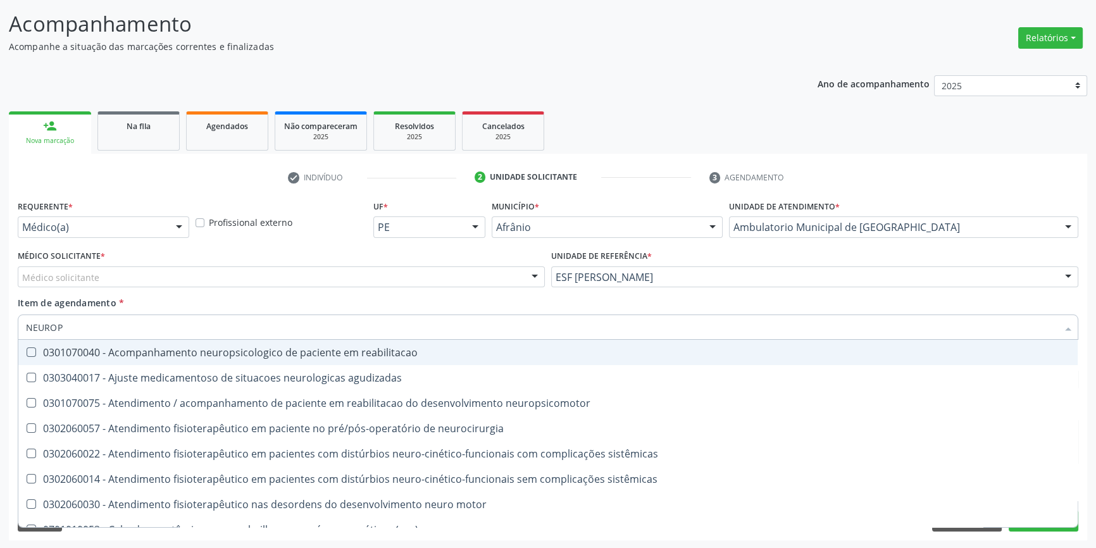
type input "NEUROPE"
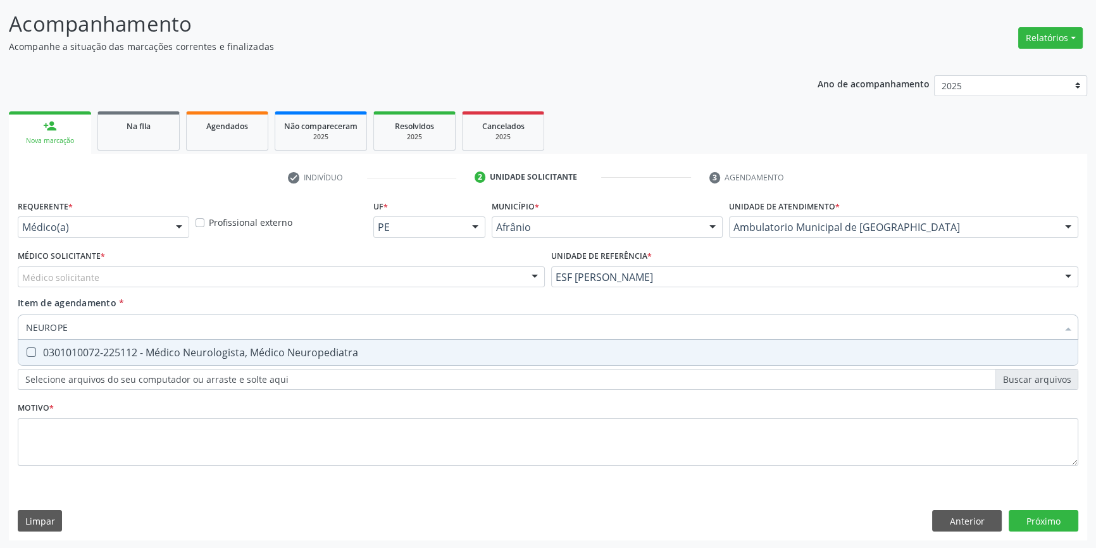
click at [169, 341] on span "0301010072-225112 - Médico Neurologista, Médico Neuropediatra" at bounding box center [548, 352] width 1060 height 25
checkbox Neuropediatra "true"
click at [133, 270] on div "Médico solicitante" at bounding box center [281, 277] width 527 height 22
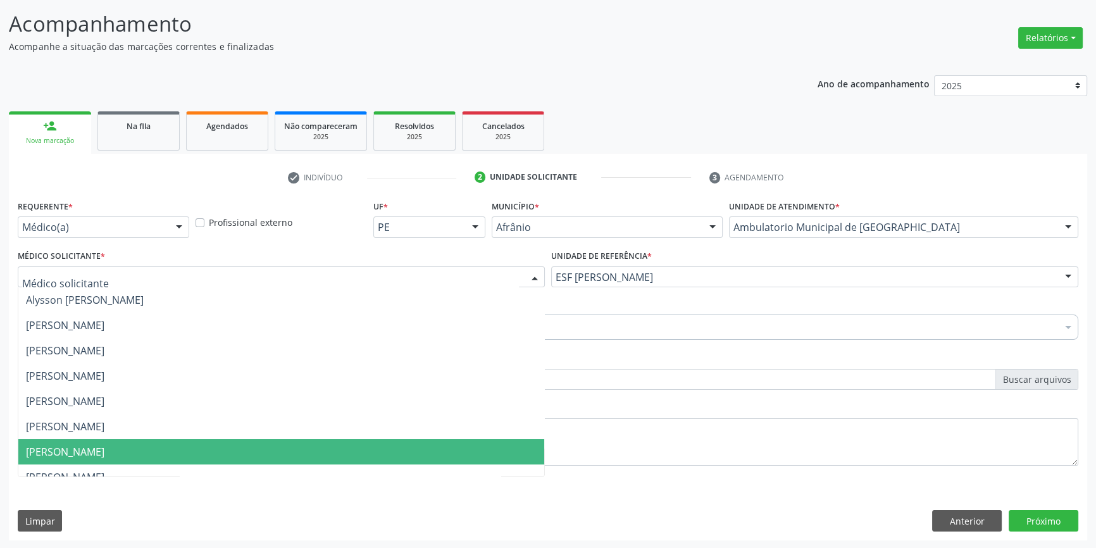
click at [93, 445] on span "[PERSON_NAME]" at bounding box center [65, 452] width 78 height 14
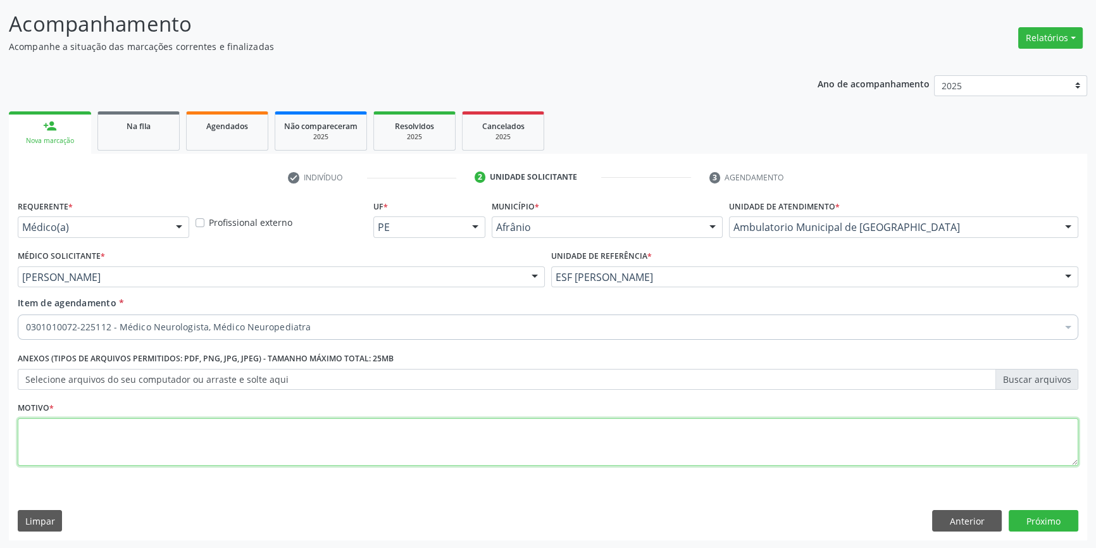
click at [93, 445] on textarea at bounding box center [548, 442] width 1061 height 48
type textarea "CONSULTA COM NEUROPEDIATRA"
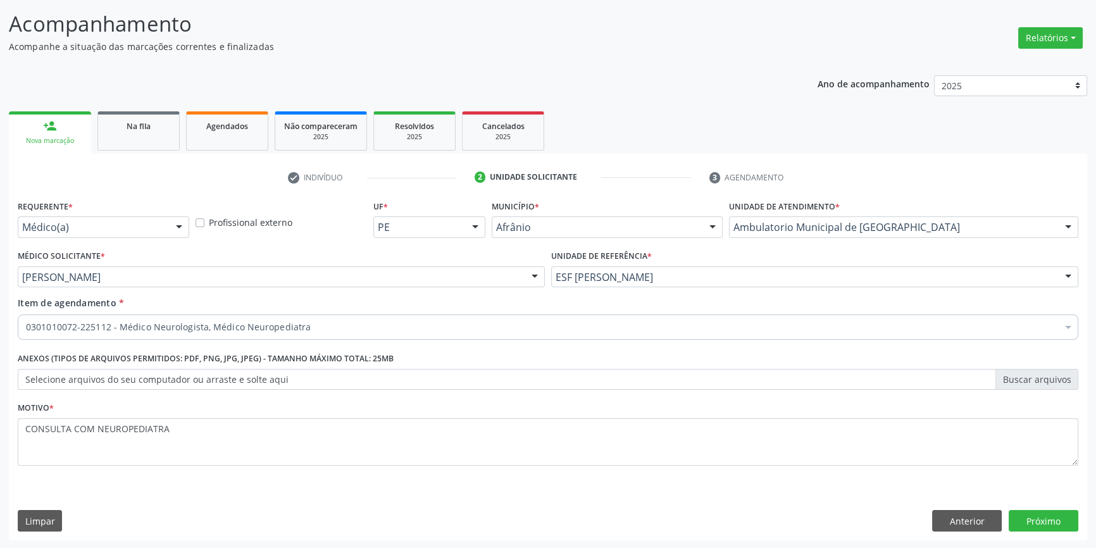
click at [1037, 531] on div "Requerente * Médico(a) Médico(a) Enfermeiro(a) Paciente Nenhum resultado encont…" at bounding box center [548, 369] width 1079 height 344
click at [1041, 525] on button "Próximo" at bounding box center [1044, 521] width 70 height 22
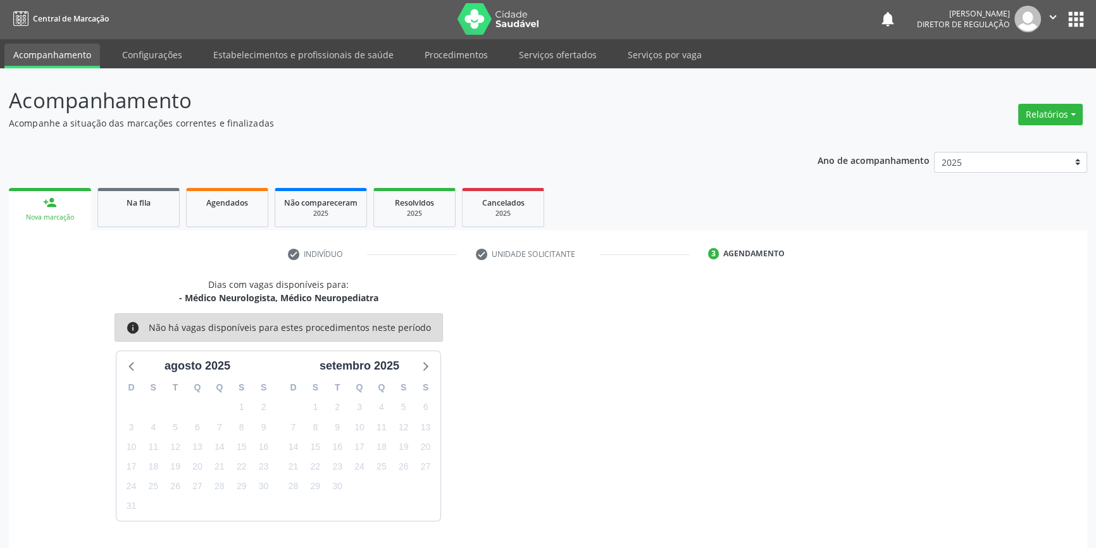
scroll to position [39, 0]
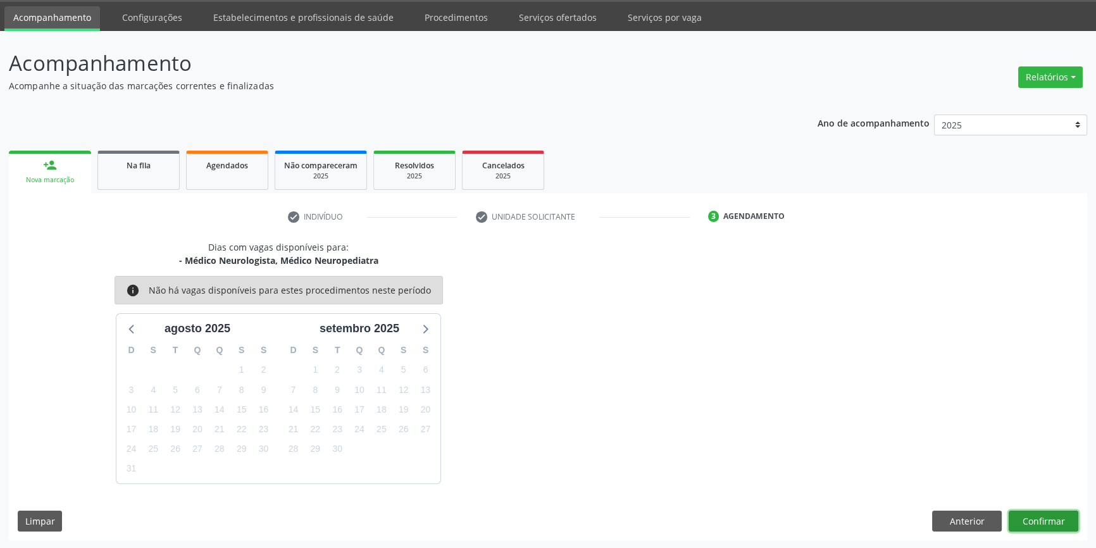
click at [1036, 520] on button "Confirmar" at bounding box center [1044, 522] width 70 height 22
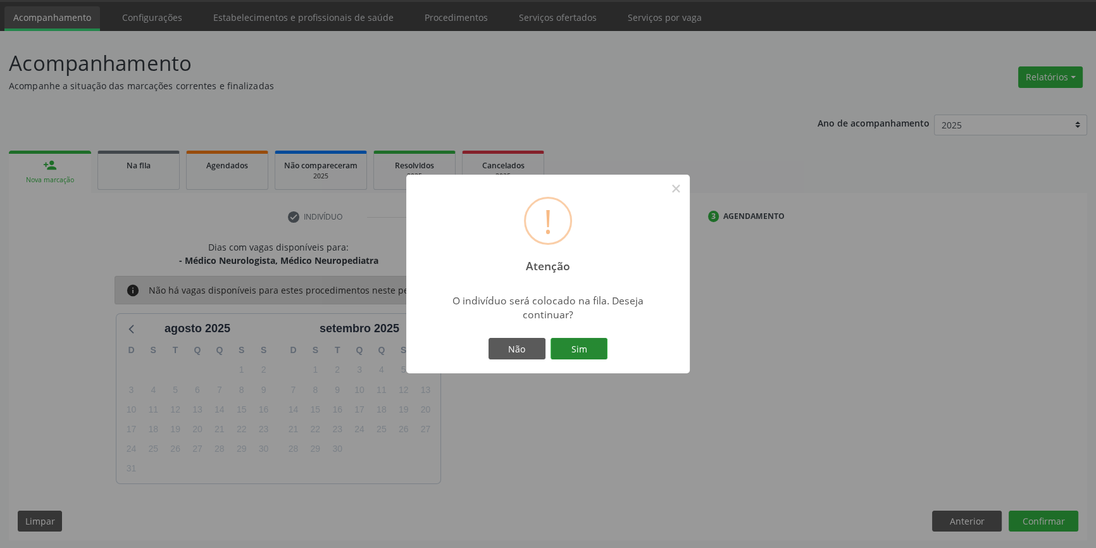
click at [603, 352] on button "Sim" at bounding box center [579, 349] width 57 height 22
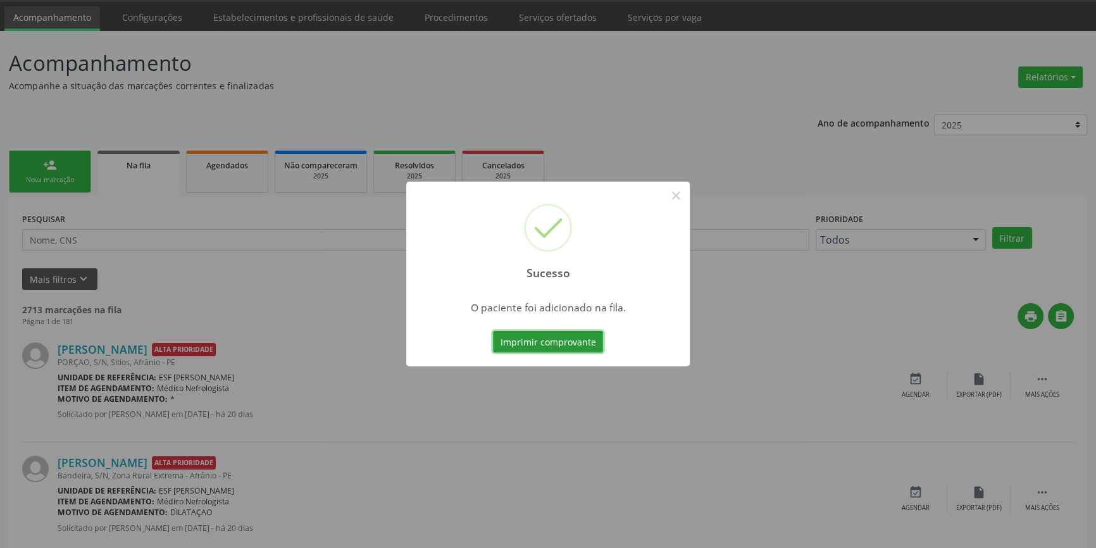
scroll to position [0, 0]
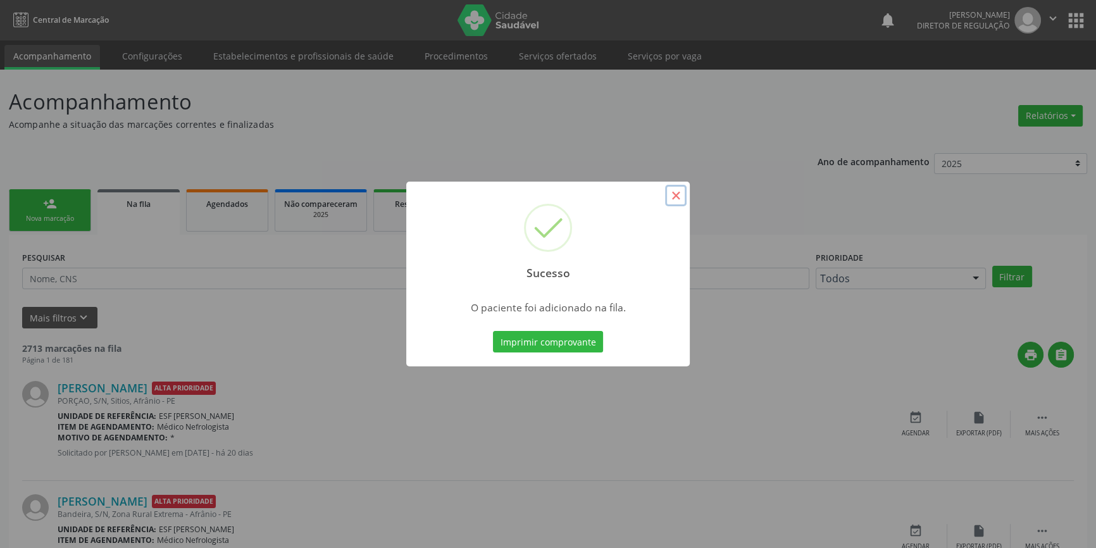
click at [672, 198] on button "×" at bounding box center [676, 196] width 22 height 22
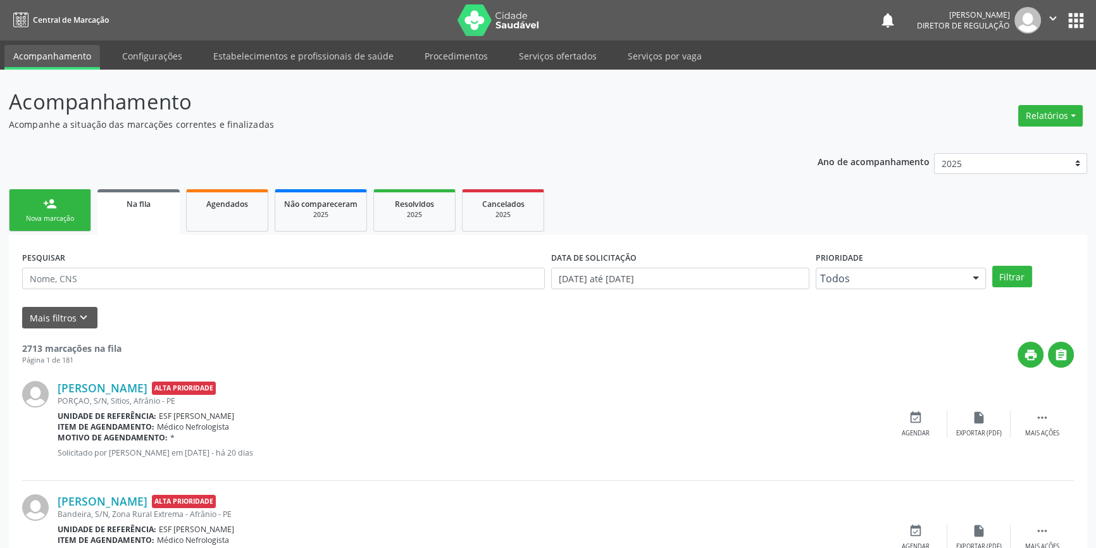
click at [63, 208] on link "person_add Nova marcação" at bounding box center [50, 210] width 82 height 42
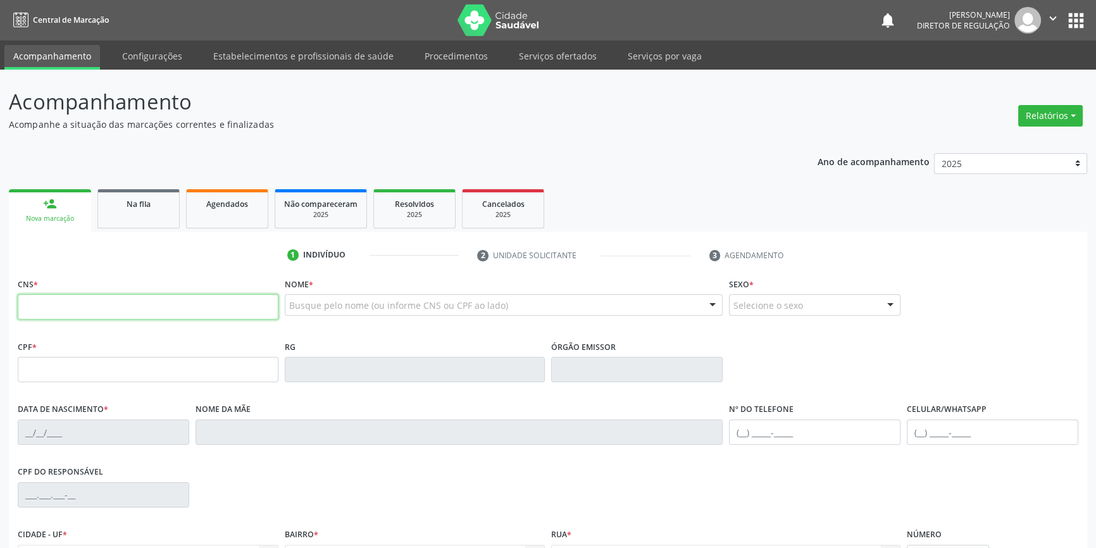
click at [94, 312] on input "text" at bounding box center [148, 306] width 261 height 25
type input "708 2046 7219 0143"
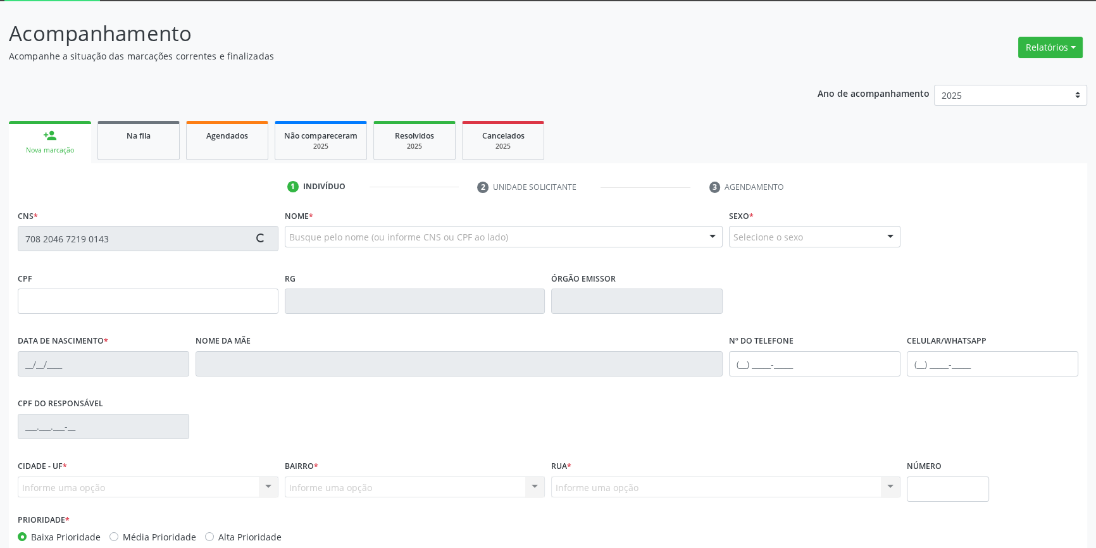
scroll to position [137, 0]
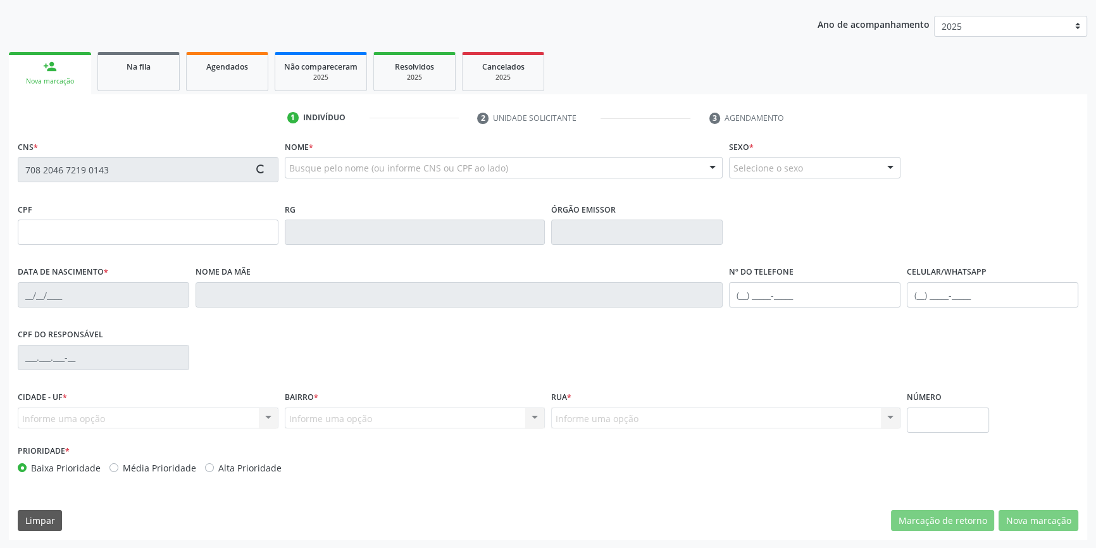
type input "021.471.984-71"
type input "[DATE]"
type input "Laudelina da [PERSON_NAME]"
type input "[PHONE_NUMBER]"
type input "038.543.244-56"
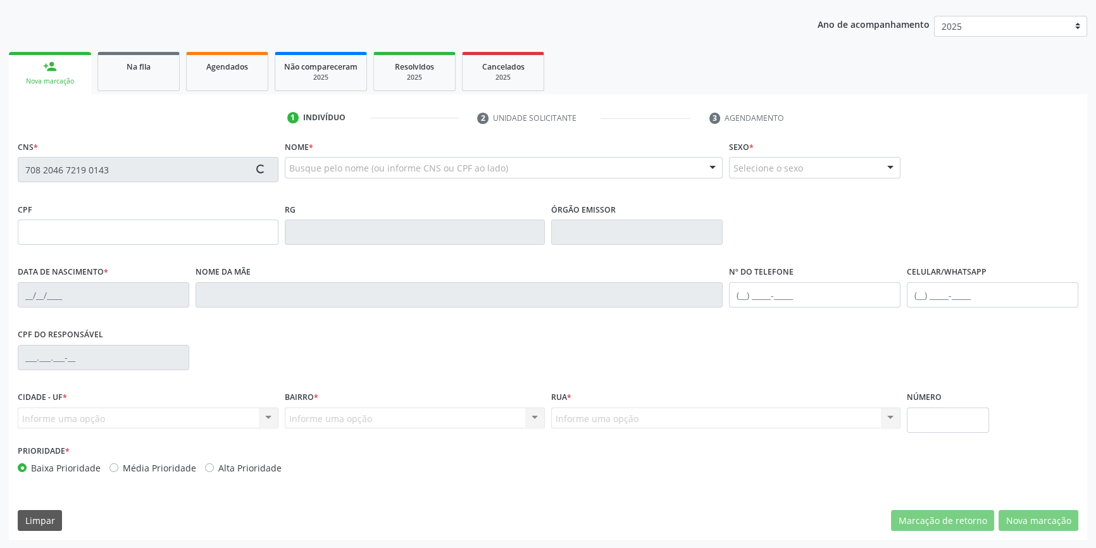
type input "S/N"
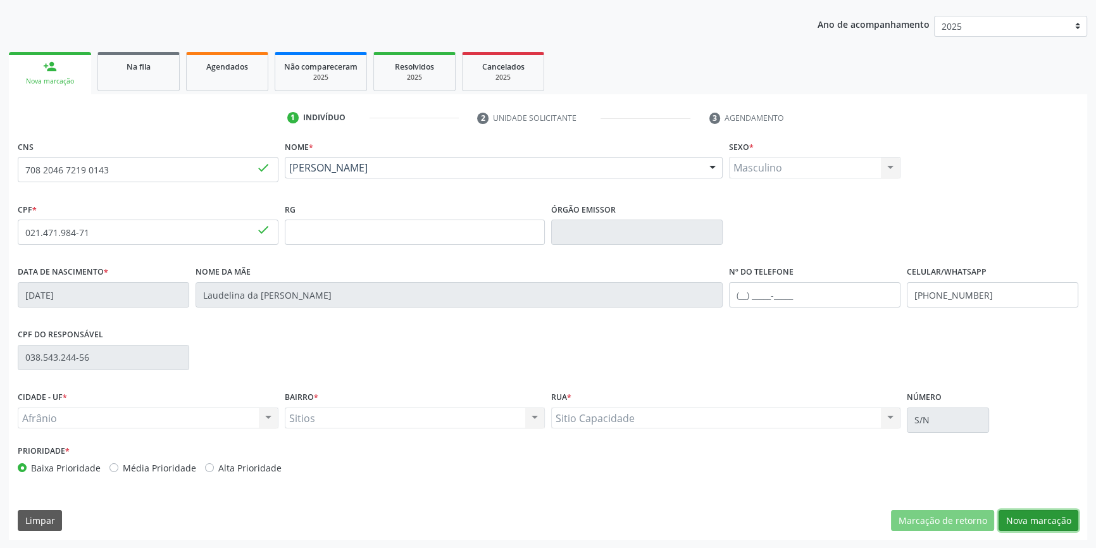
click at [1038, 518] on button "Nova marcação" at bounding box center [1039, 521] width 80 height 22
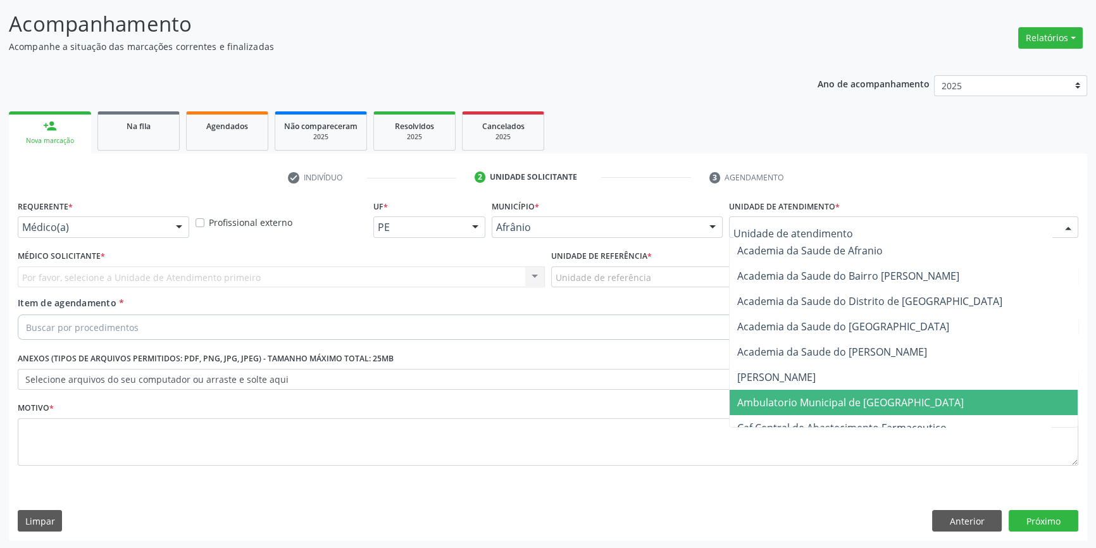
drag, startPoint x: 810, startPoint y: 391, endPoint x: 788, endPoint y: 380, distance: 24.1
click at [809, 391] on span "Ambulatorio Municipal de [GEOGRAPHIC_DATA]" at bounding box center [904, 402] width 348 height 25
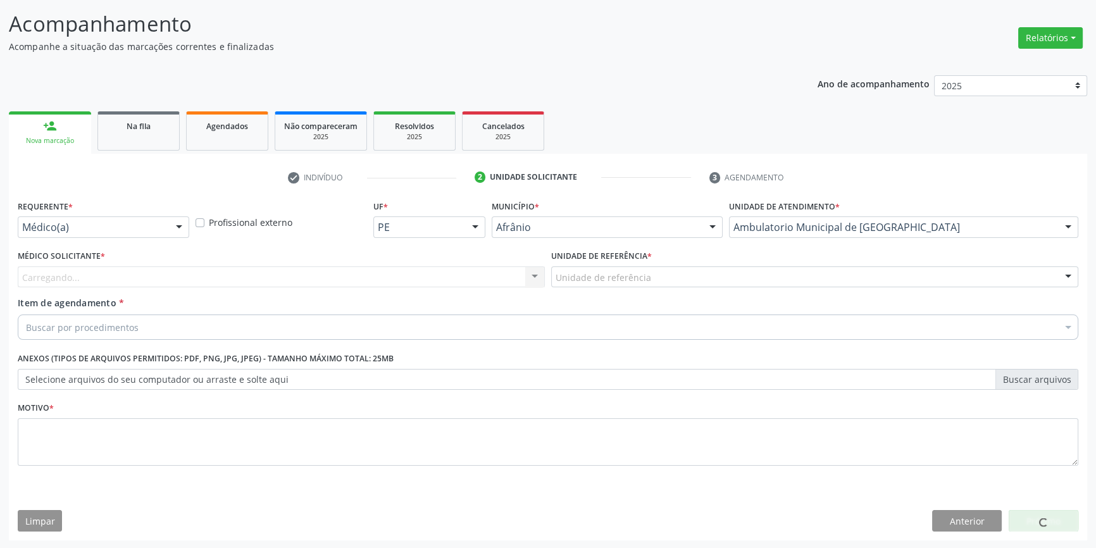
click at [640, 285] on div "Unidade de referência" at bounding box center [814, 277] width 527 height 22
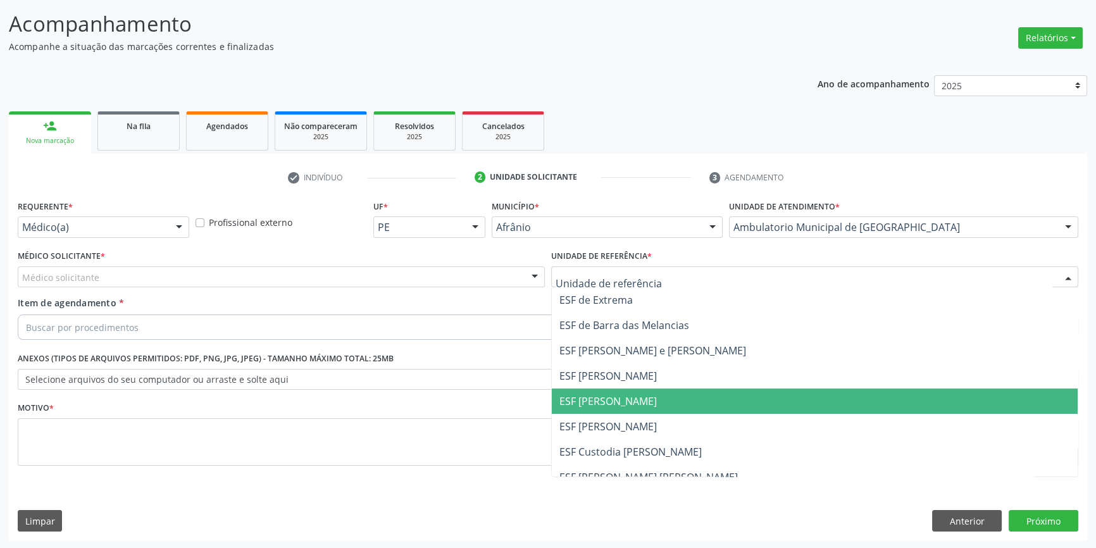
click at [581, 385] on ul "ESF de Extrema ESF de Barra das Melancias ESF [PERSON_NAME] e [PERSON_NAME] ESF…" at bounding box center [815, 413] width 526 height 253
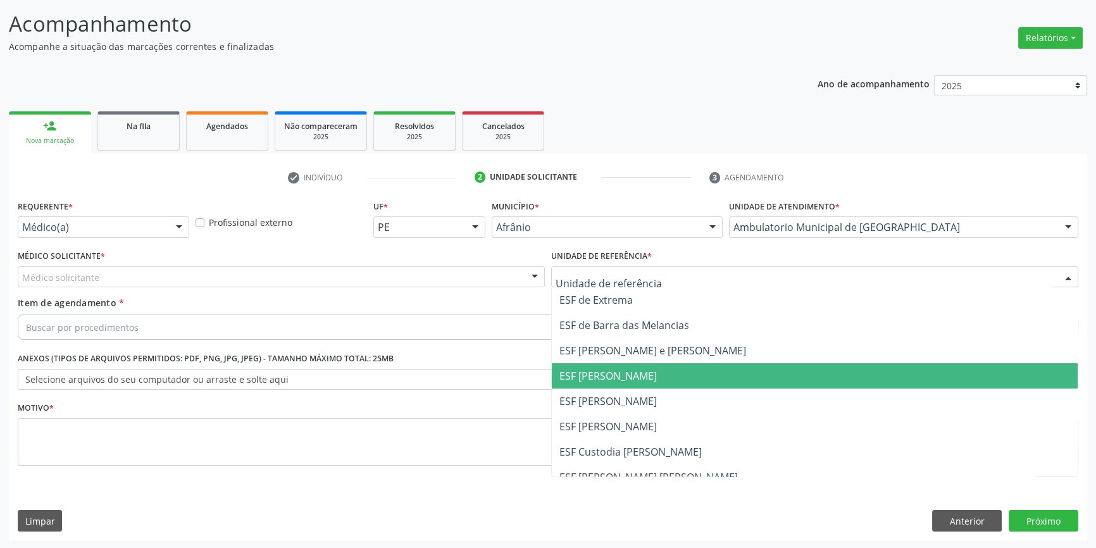
drag, startPoint x: 272, startPoint y: 278, endPoint x: 263, endPoint y: 280, distance: 8.6
click at [268, 278] on div "Médico solicitante" at bounding box center [281, 277] width 527 height 22
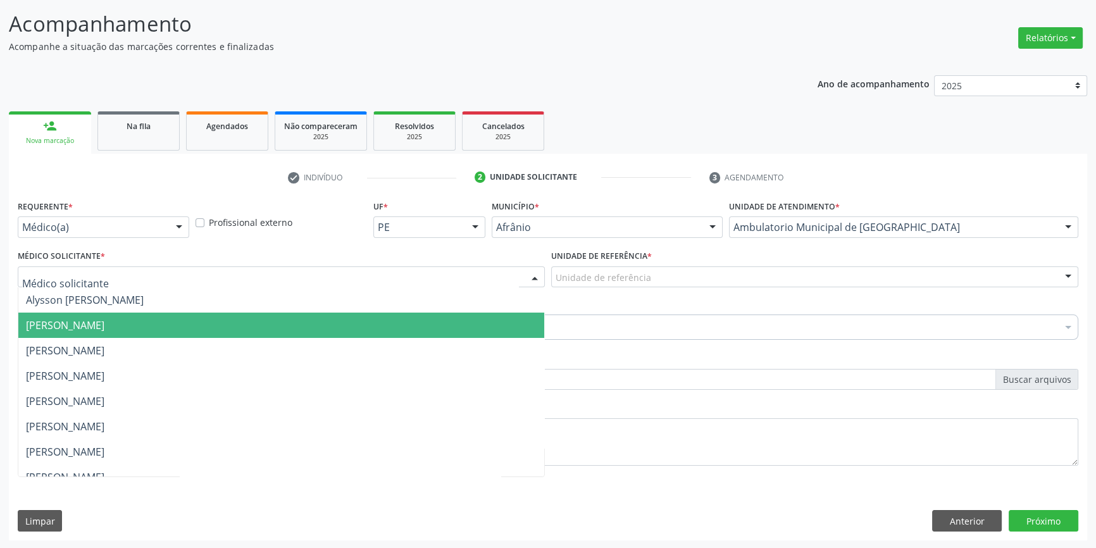
click at [104, 320] on span "[PERSON_NAME]" at bounding box center [65, 325] width 78 height 14
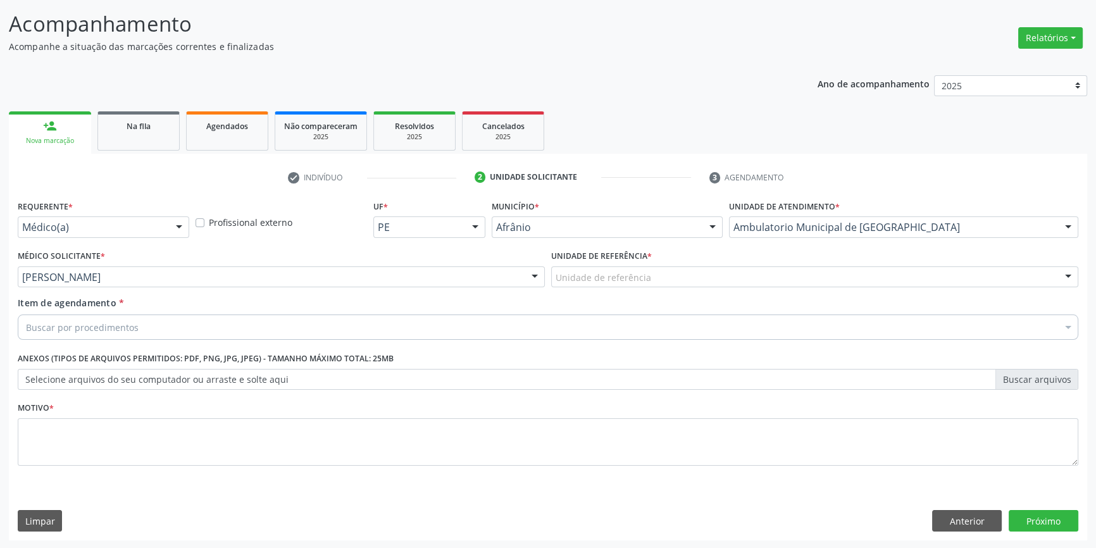
click at [163, 322] on div "Buscar por procedimentos" at bounding box center [548, 327] width 1061 height 25
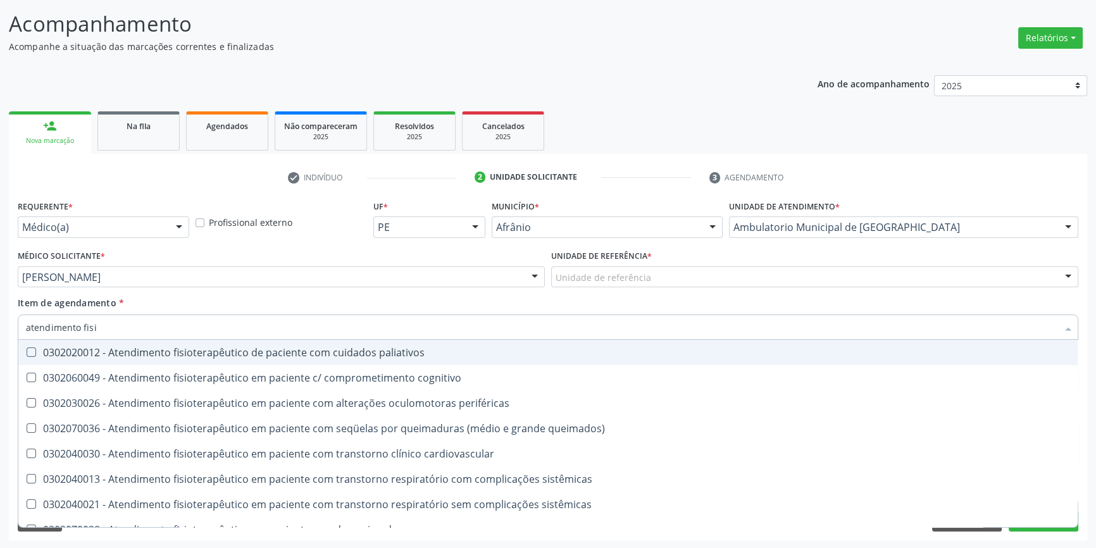
type input "atendimento fisio"
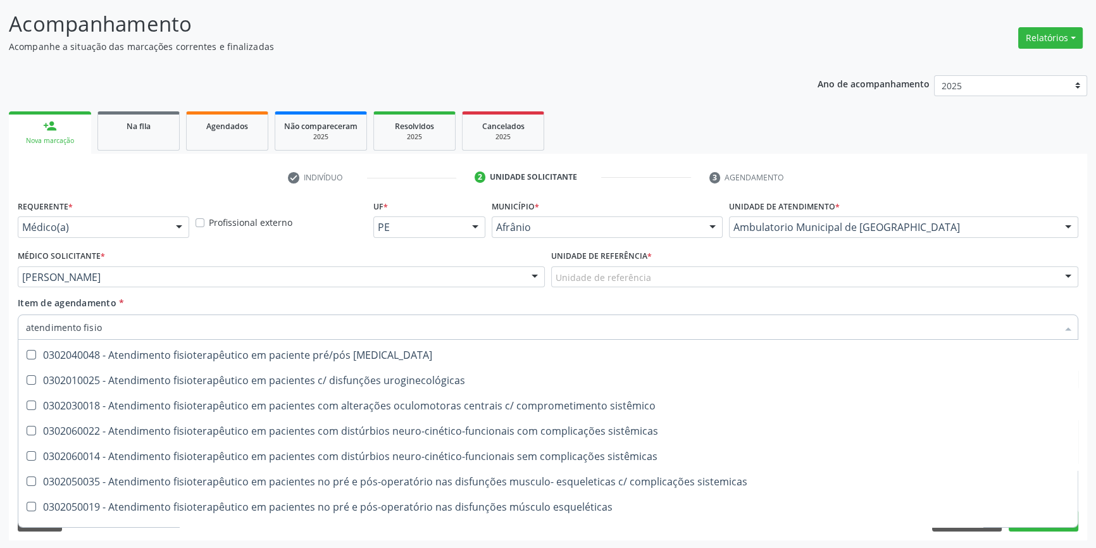
scroll to position [420, 0]
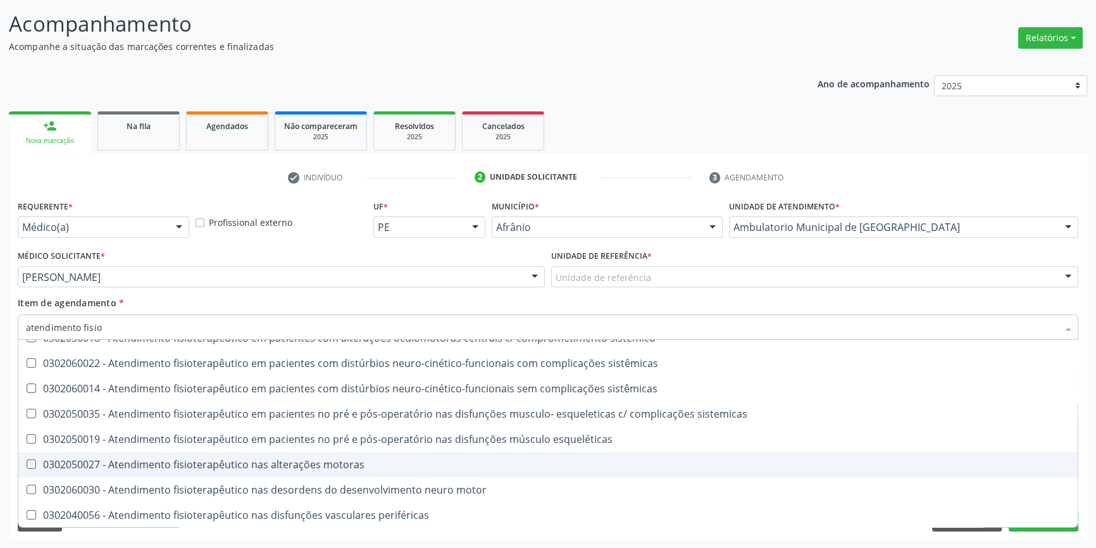
click at [247, 460] on div "0302050027 - Atendimento fisioterapêutico nas alterações motoras" at bounding box center [548, 465] width 1044 height 10
checkbox motoras "true"
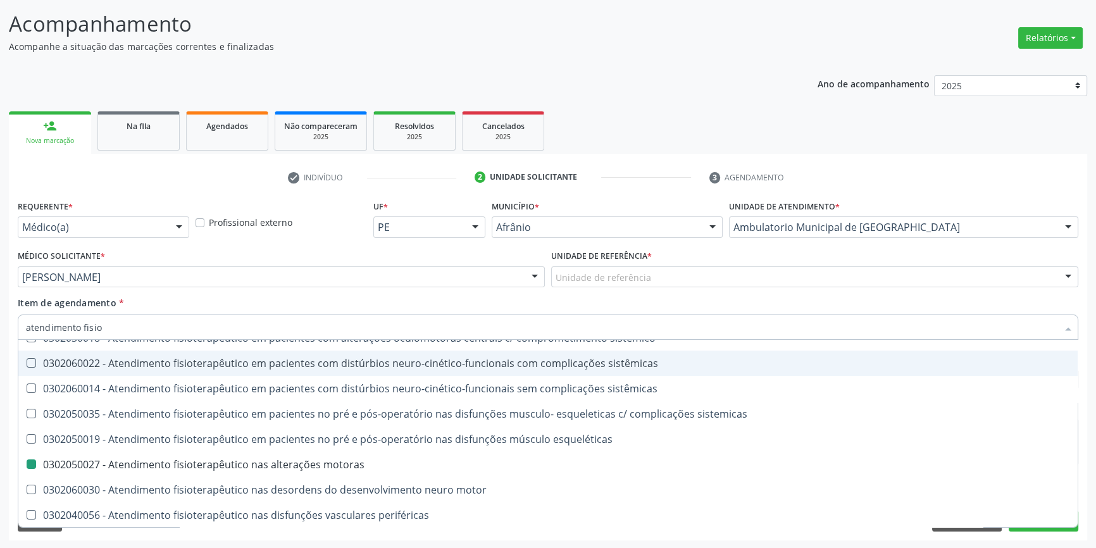
click at [203, 299] on div "Item de agendamento * atendimento fisio Desfazer seleção 0302020012 - Atendimen…" at bounding box center [548, 316] width 1061 height 40
checkbox cognitivo "true"
checkbox motoras "false"
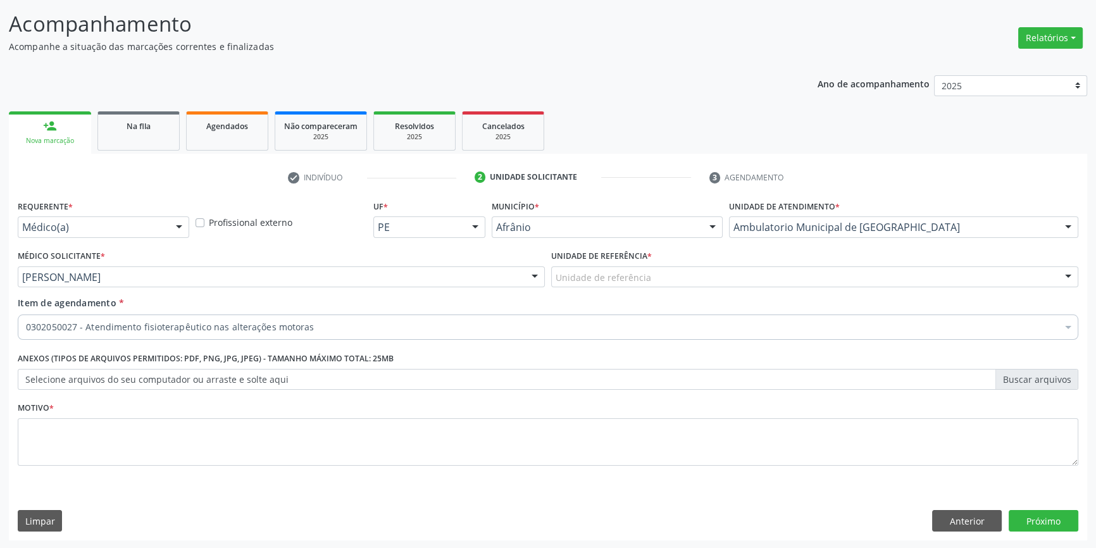
scroll to position [0, 0]
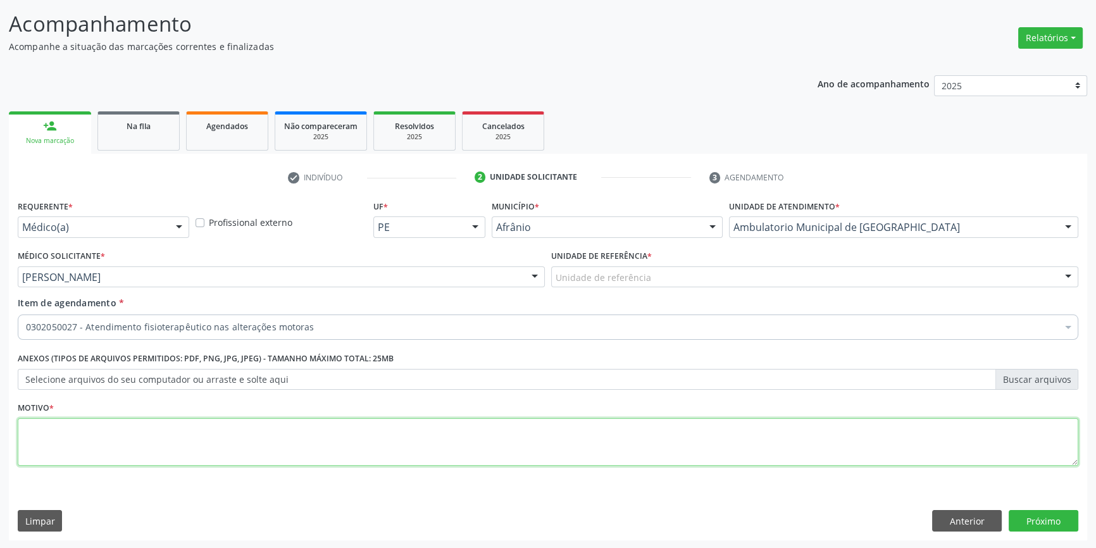
click at [120, 435] on textarea at bounding box center [548, 442] width 1061 height 48
type textarea "'"
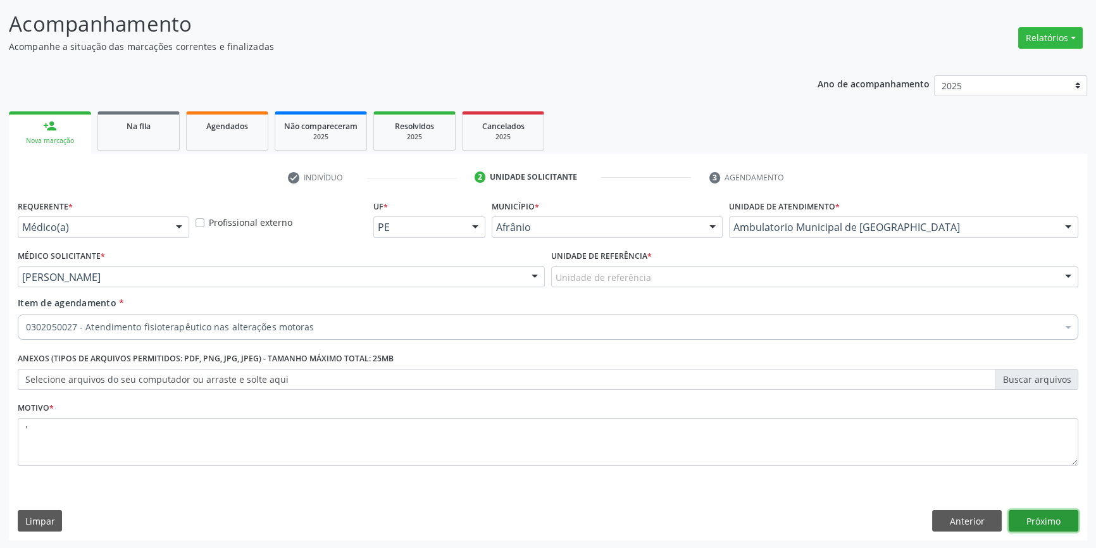
click at [1037, 524] on button "Próximo" at bounding box center [1044, 521] width 70 height 22
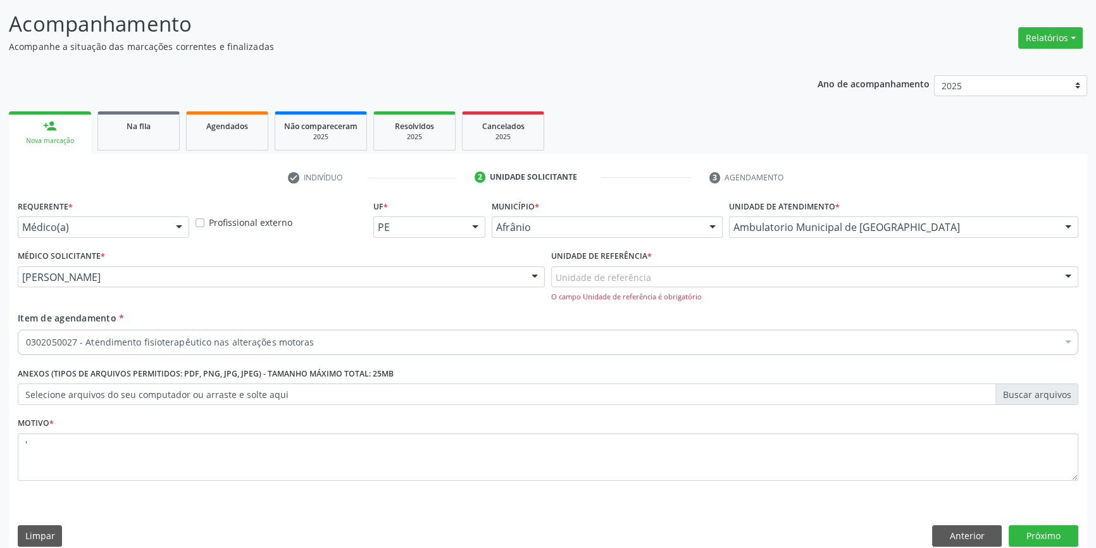
click at [657, 287] on div "Unidade de referência ESF de Extrema ESF de Barra das Melancias ESF [PERSON_NAM…" at bounding box center [814, 284] width 527 height 36
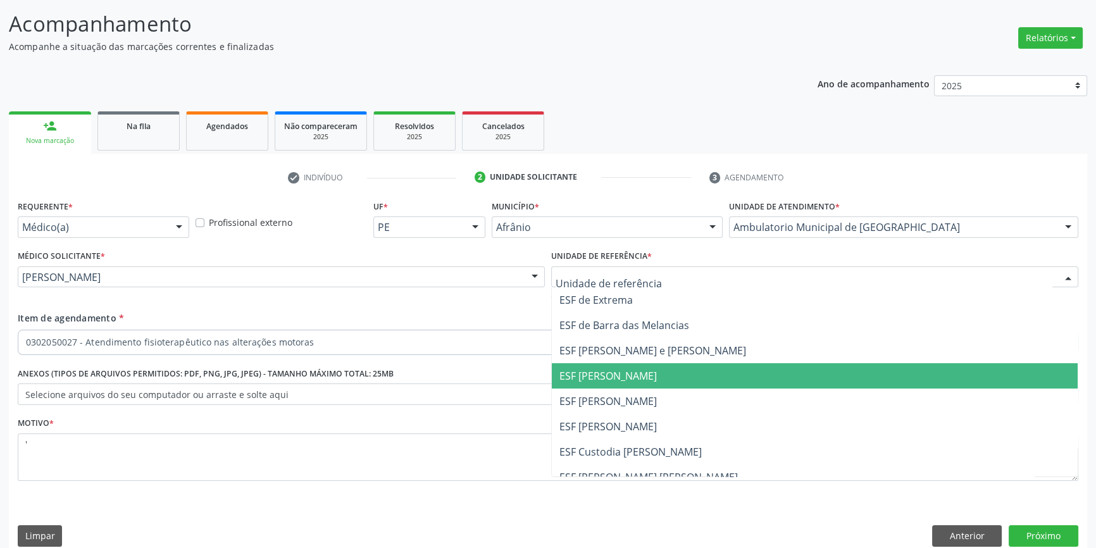
click at [657, 281] on div at bounding box center [814, 277] width 527 height 22
type input "ex"
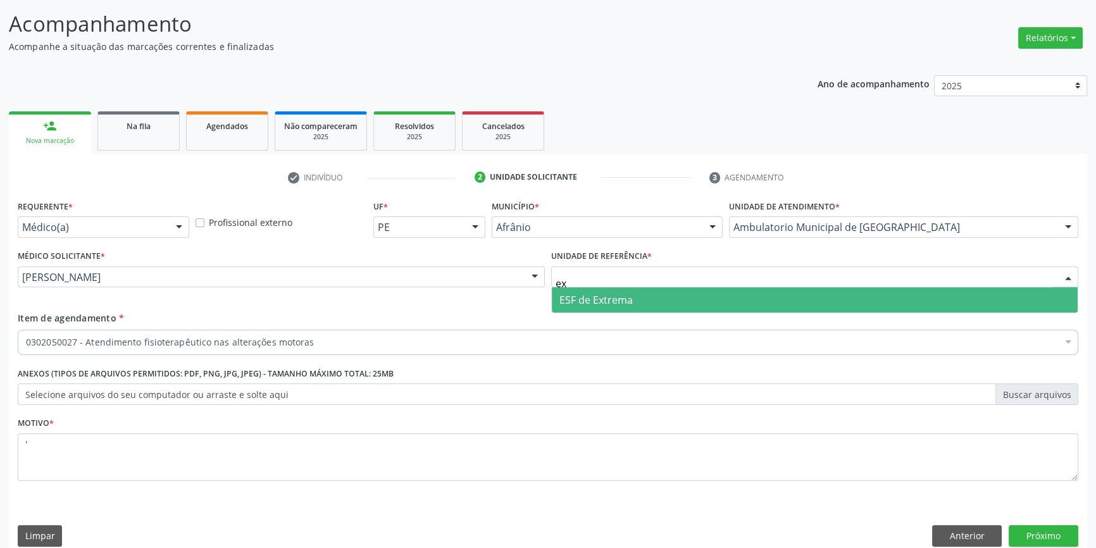
click at [647, 300] on span "ESF de Extrema" at bounding box center [815, 299] width 526 height 25
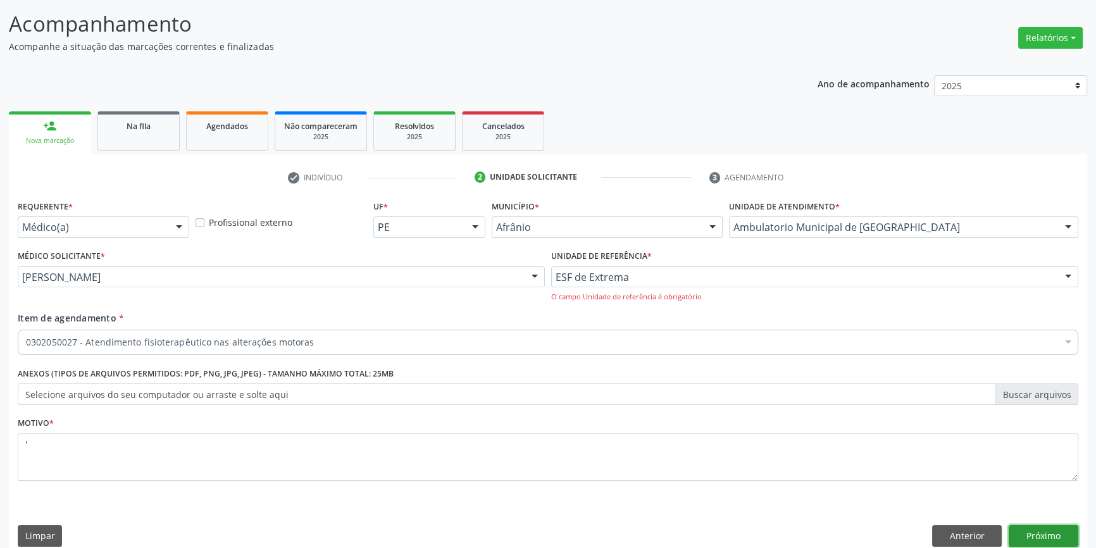
click at [1013, 526] on button "Próximo" at bounding box center [1044, 536] width 70 height 22
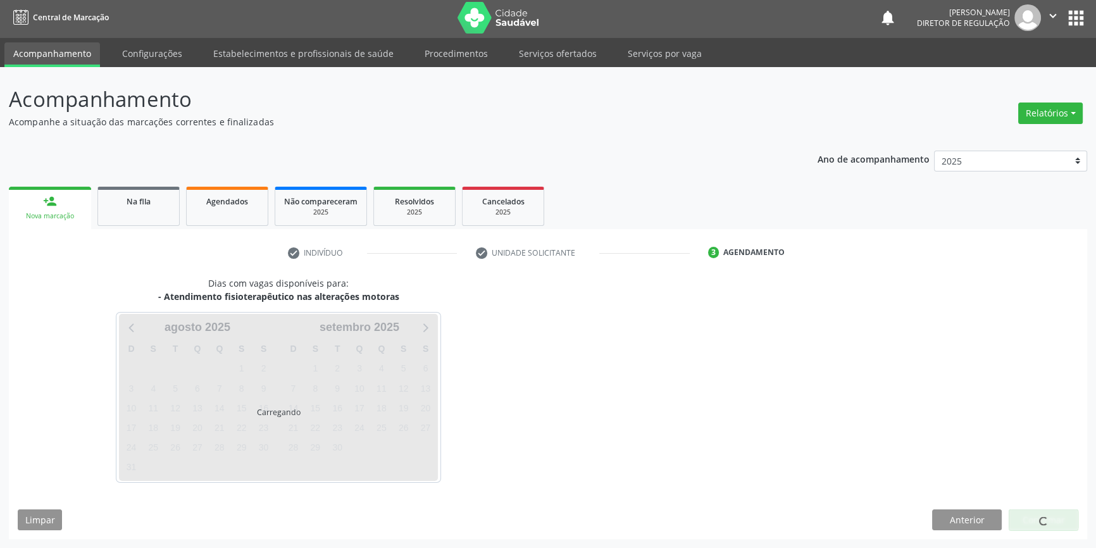
scroll to position [1, 0]
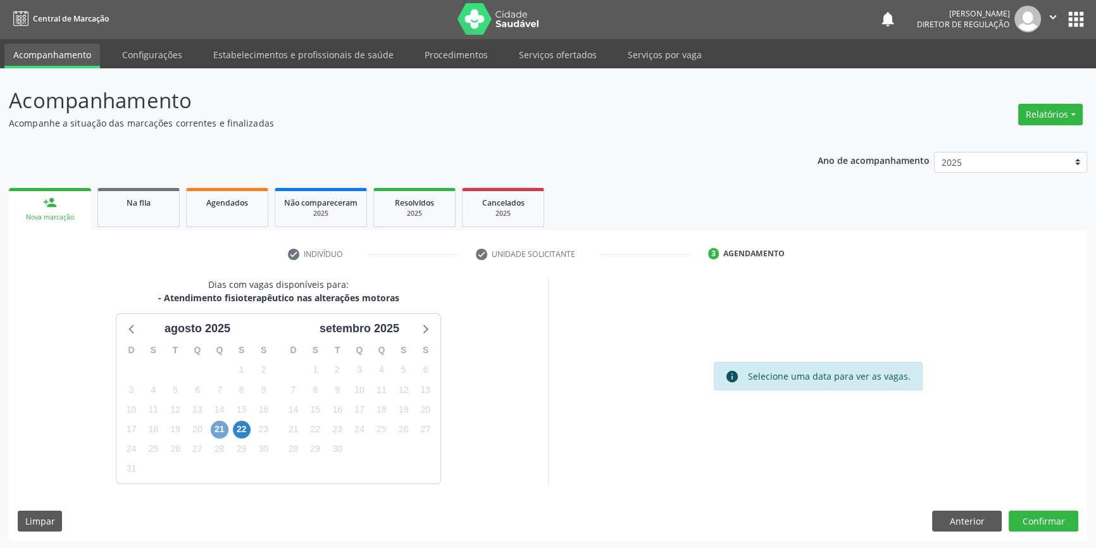
click at [218, 432] on span "21" at bounding box center [220, 430] width 18 height 18
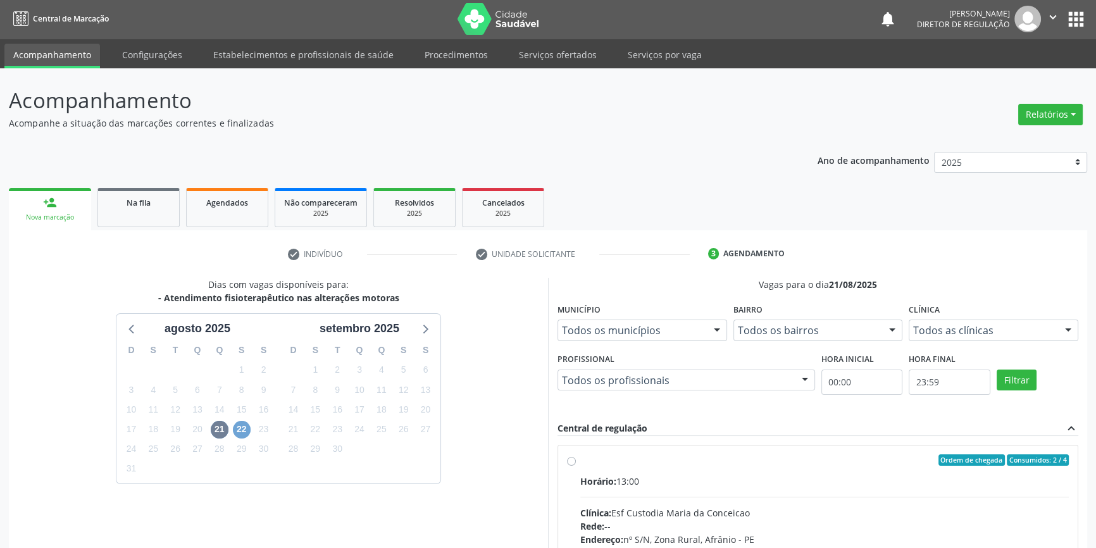
click at [241, 434] on span "22" at bounding box center [242, 430] width 18 height 18
click at [594, 465] on label "Ordem de chegada Consumidos: 0 / 1 Horário: 08:00 Clínica: Esf de Extrema Rede:…" at bounding box center [824, 551] width 489 height 194
click at [576, 465] on input "Ordem de chegada Consumidos: 0 / 1 Horário: 08:00 Clínica: Esf de Extrema Rede:…" at bounding box center [571, 459] width 9 height 11
radio input "true"
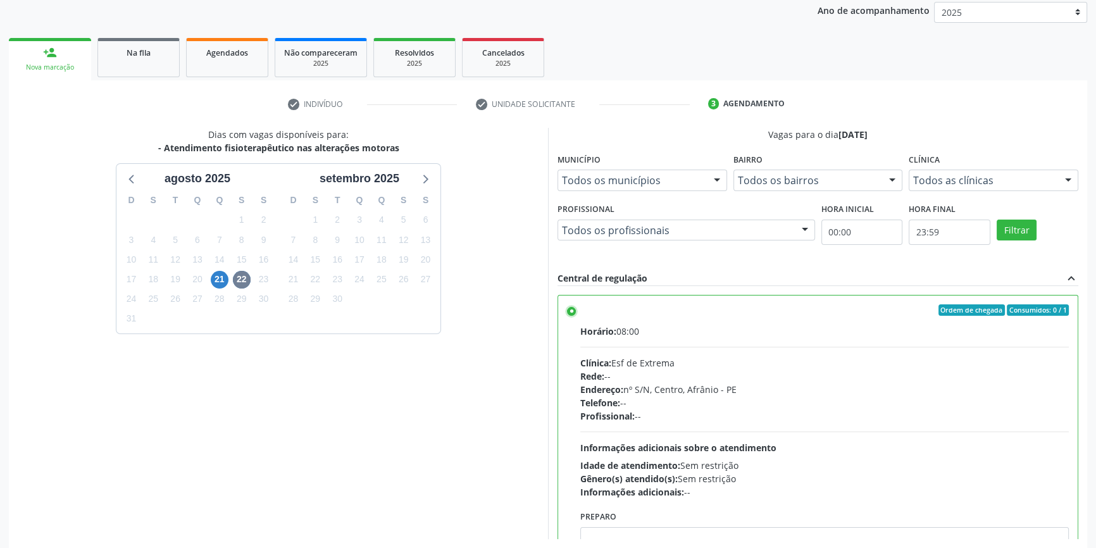
scroll to position [207, 0]
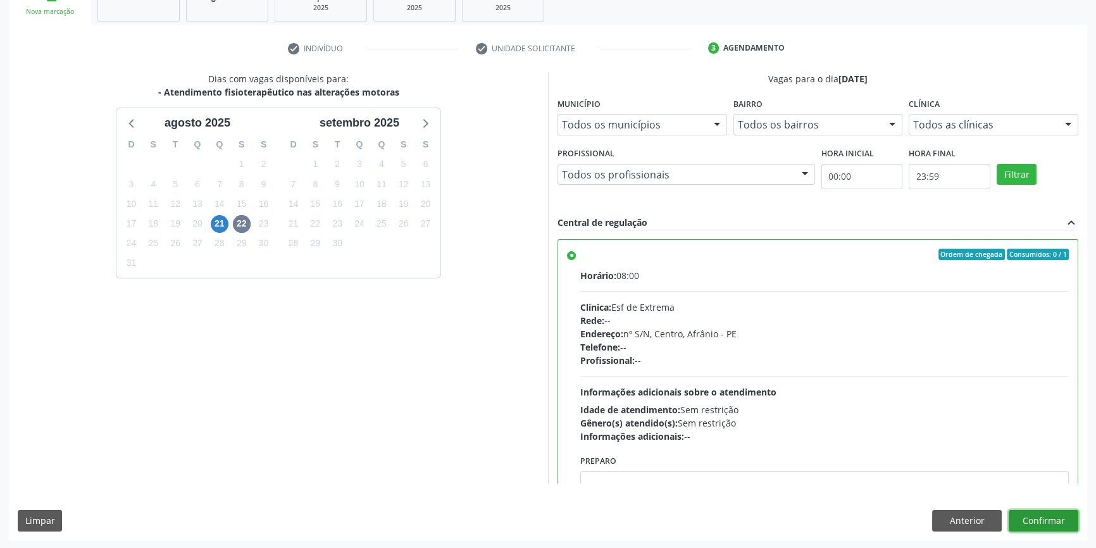
click at [1028, 527] on button "Confirmar" at bounding box center [1044, 521] width 70 height 22
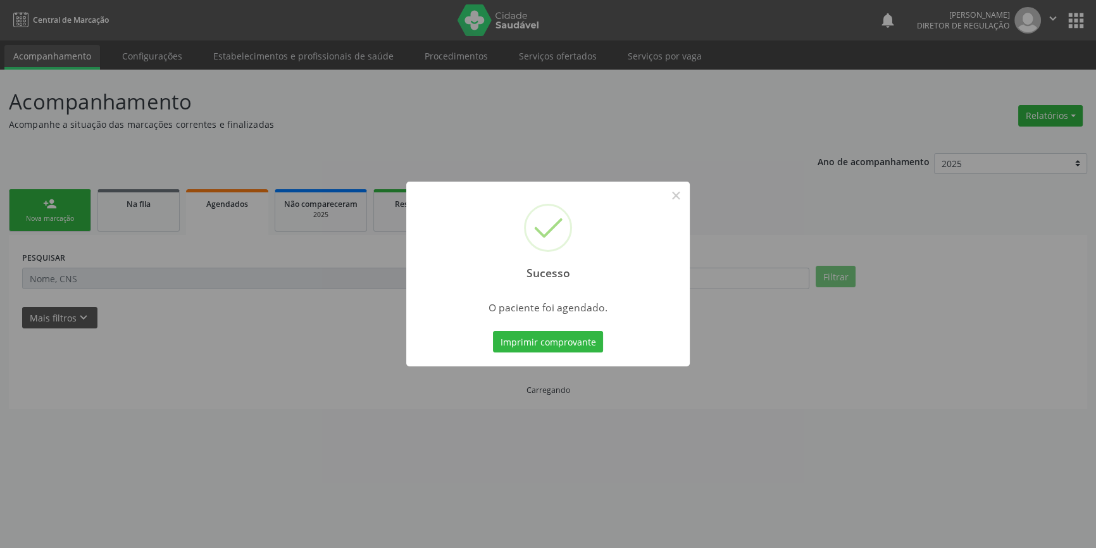
scroll to position [0, 0]
click at [517, 338] on button "Imprimir comprovante" at bounding box center [552, 342] width 110 height 22
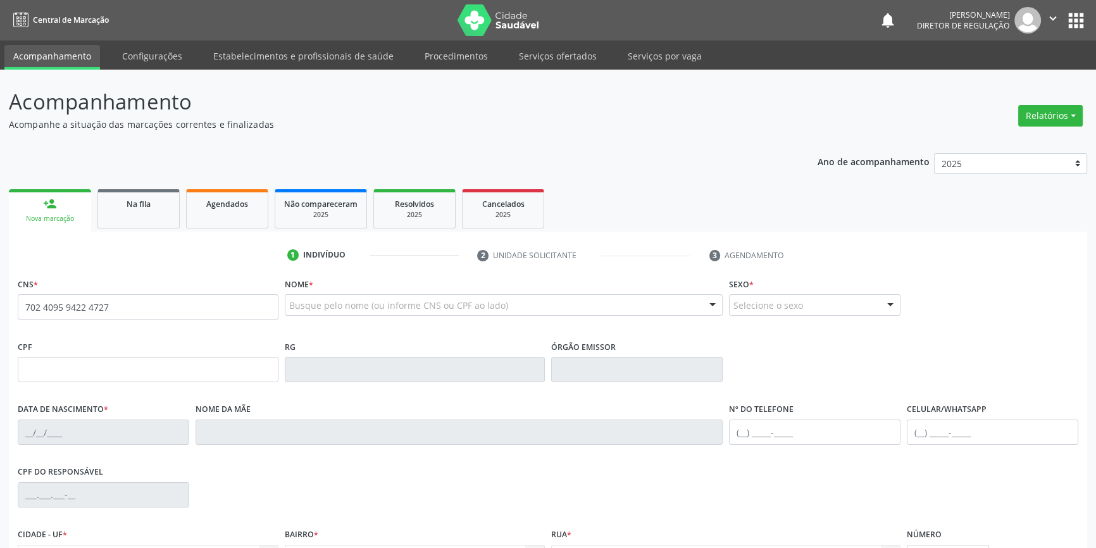
type input "702 4095 9422 4727"
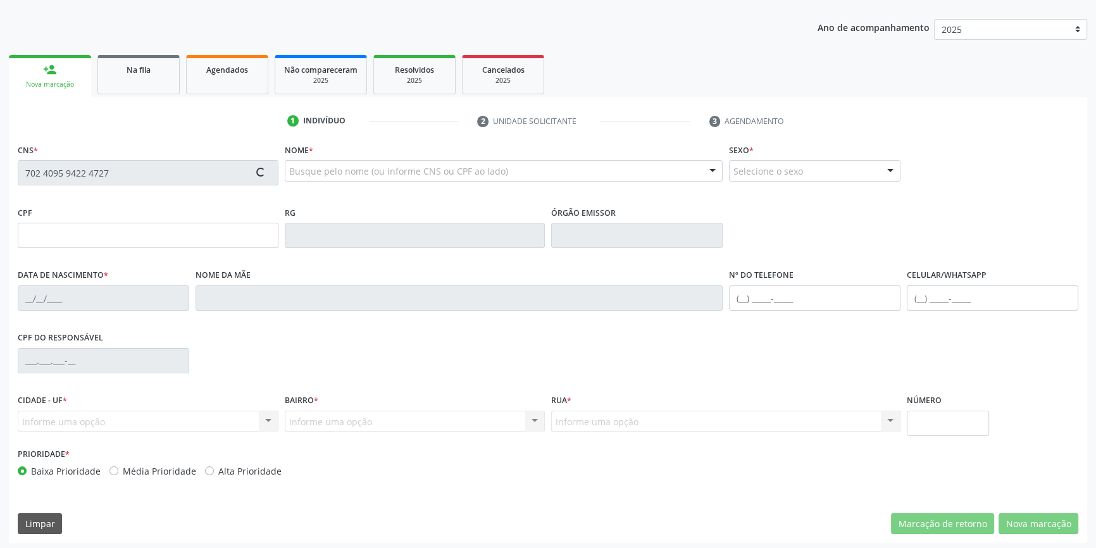
scroll to position [137, 0]
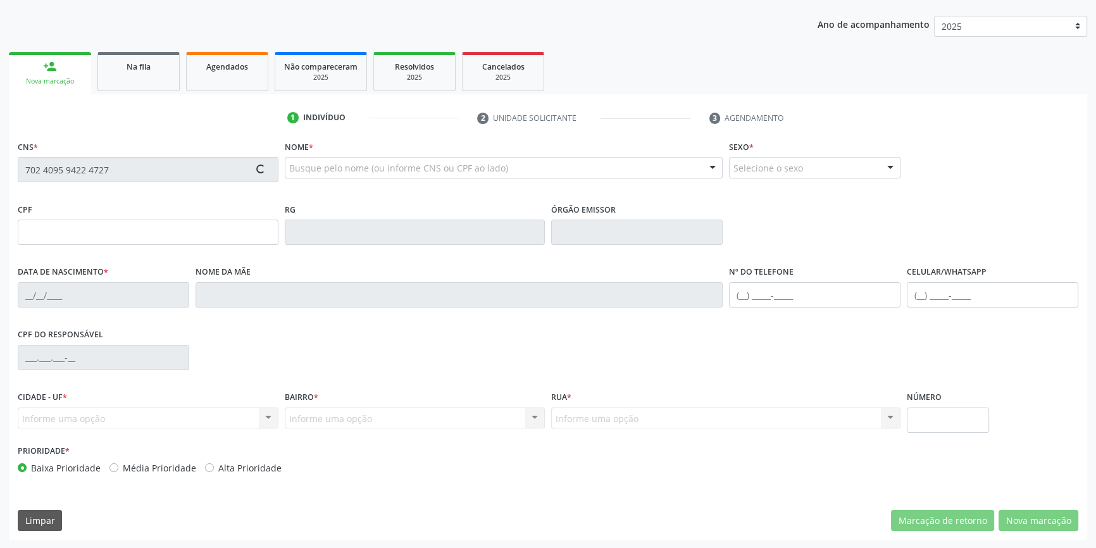
type input "120.559.004-80"
type input "1[DATE]"
type input "[PERSON_NAME]"
type input "[PHONE_NUMBER]"
type input "1"
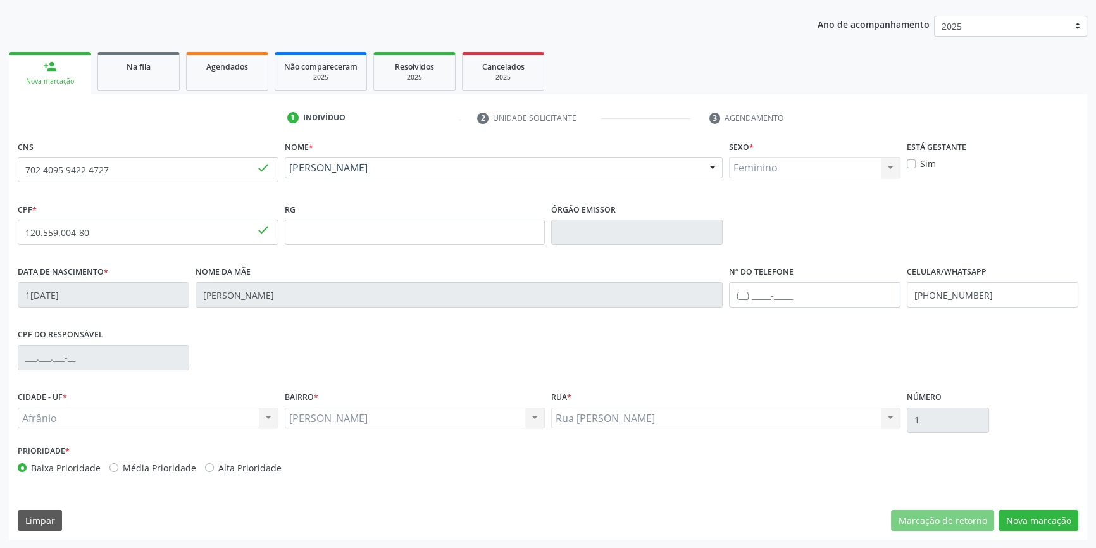
click at [1020, 506] on div "CNS 702 4095 9422 4727 done Nome * [PERSON_NAME] [PERSON_NAME] CNS: 702 4095 94…" at bounding box center [548, 338] width 1079 height 403
click at [1020, 506] on div "CNS 702 4095 9422 4727 done Nome * Iandra Rodrigues Macedo Iandra Rodrigues Mac…" at bounding box center [548, 338] width 1079 height 403
click at [1013, 523] on button "Nova marcação" at bounding box center [1039, 521] width 80 height 22
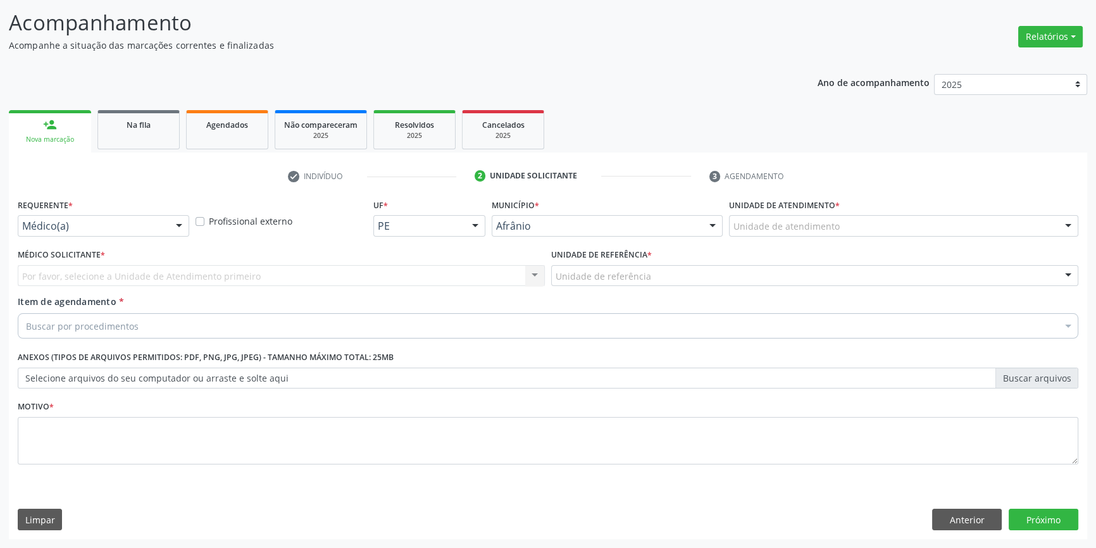
scroll to position [78, 0]
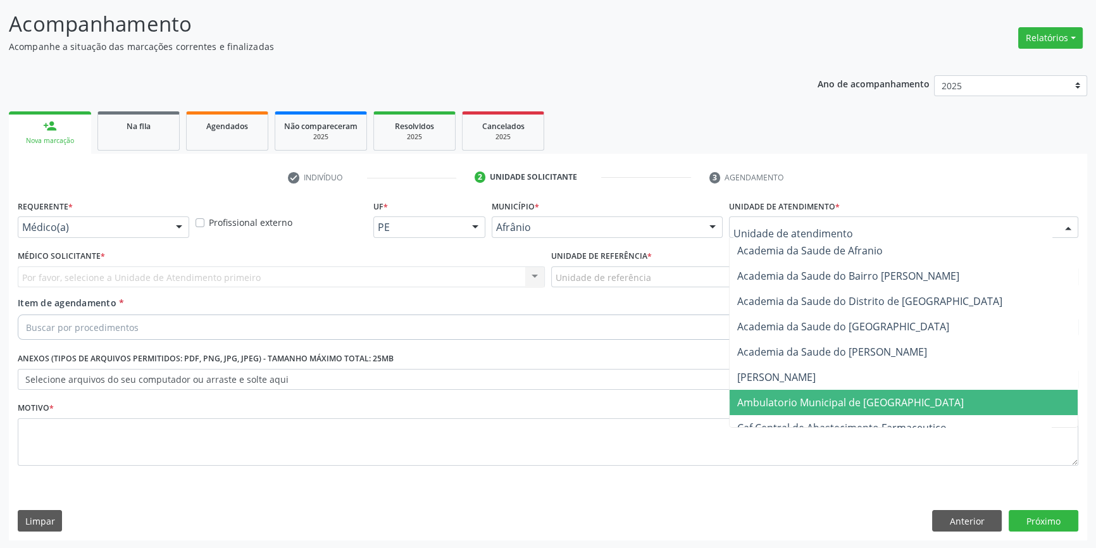
click at [800, 396] on span "Ambulatorio Municipal de [GEOGRAPHIC_DATA]" at bounding box center [850, 403] width 227 height 14
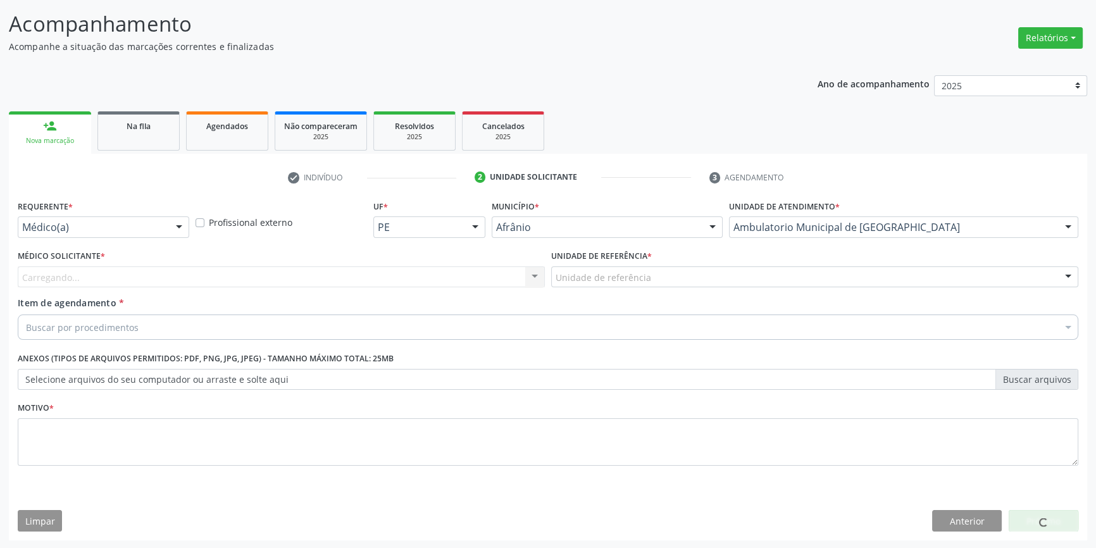
click at [665, 280] on div "Unidade de referência" at bounding box center [814, 277] width 527 height 22
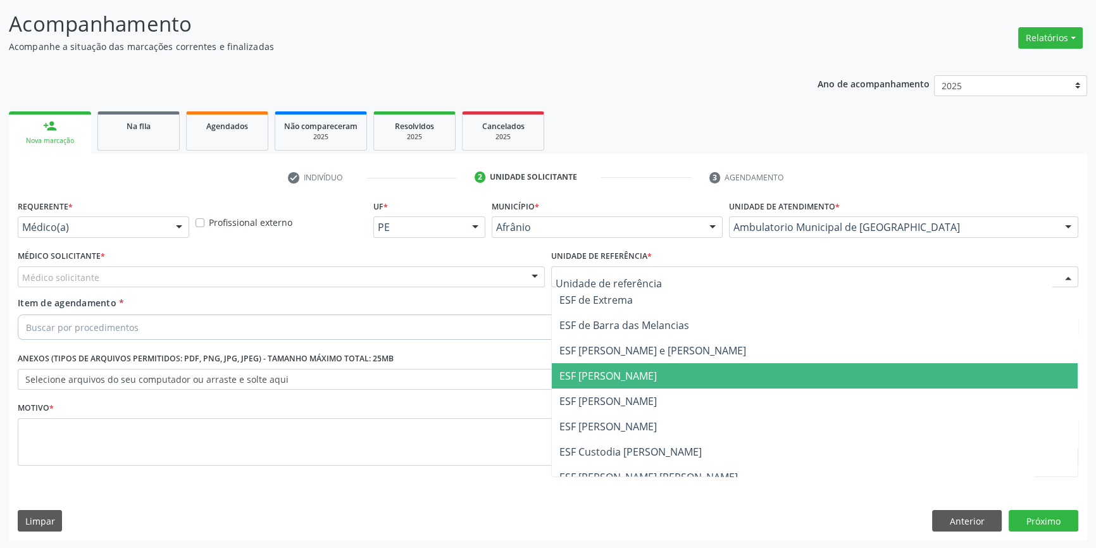
click at [613, 394] on span "ESF [PERSON_NAME]" at bounding box center [608, 401] width 97 height 14
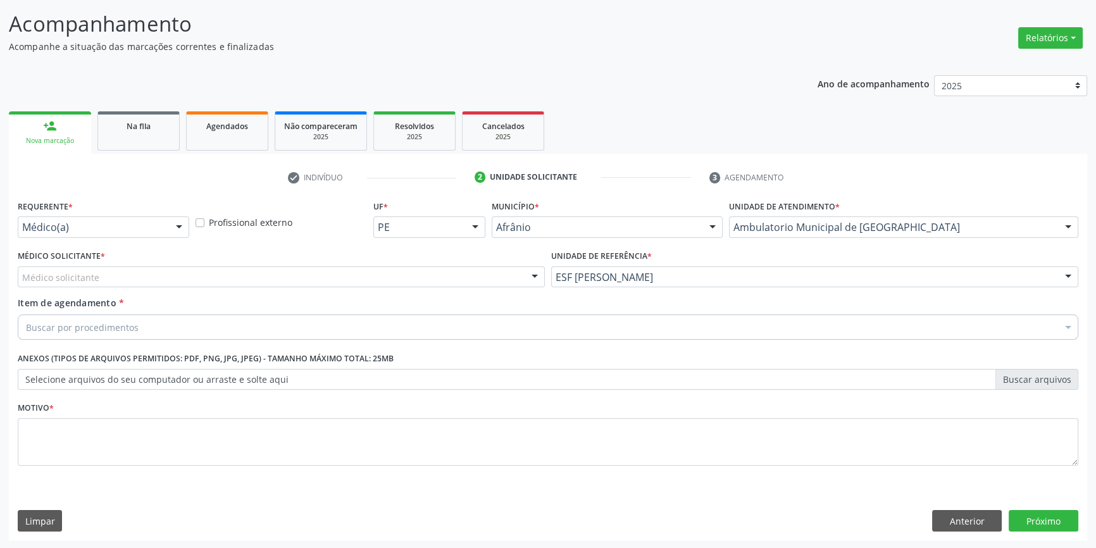
click at [303, 272] on div "Médico solicitante" at bounding box center [281, 277] width 527 height 22
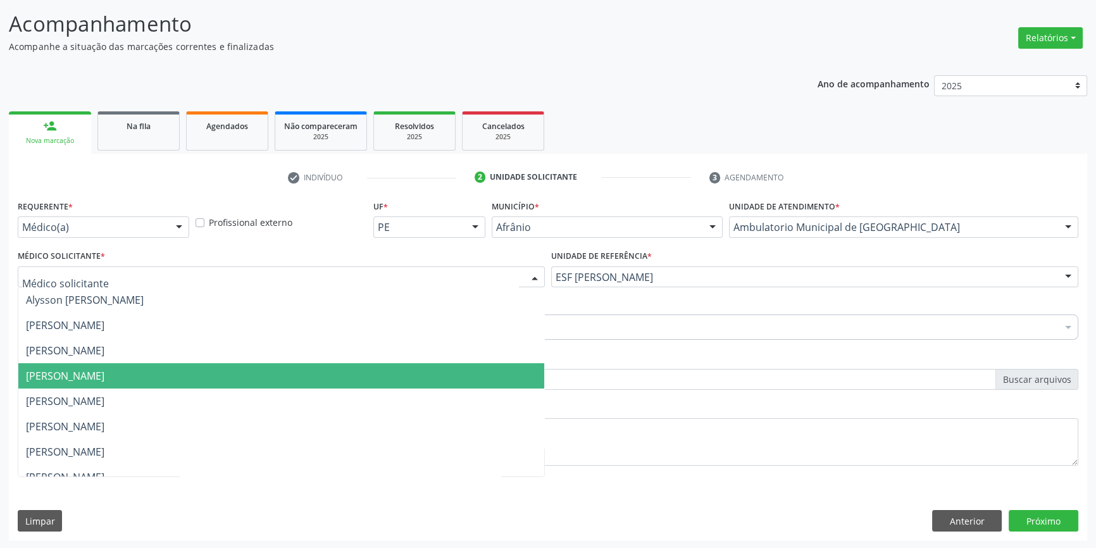
click at [104, 375] on span "[PERSON_NAME]" at bounding box center [65, 376] width 78 height 14
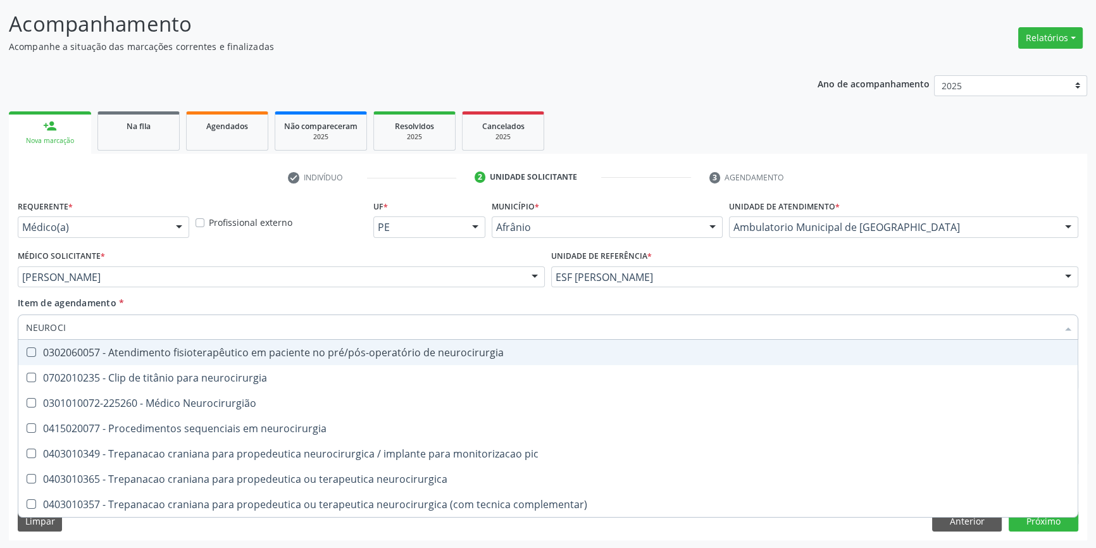
type input "NEUROCIR"
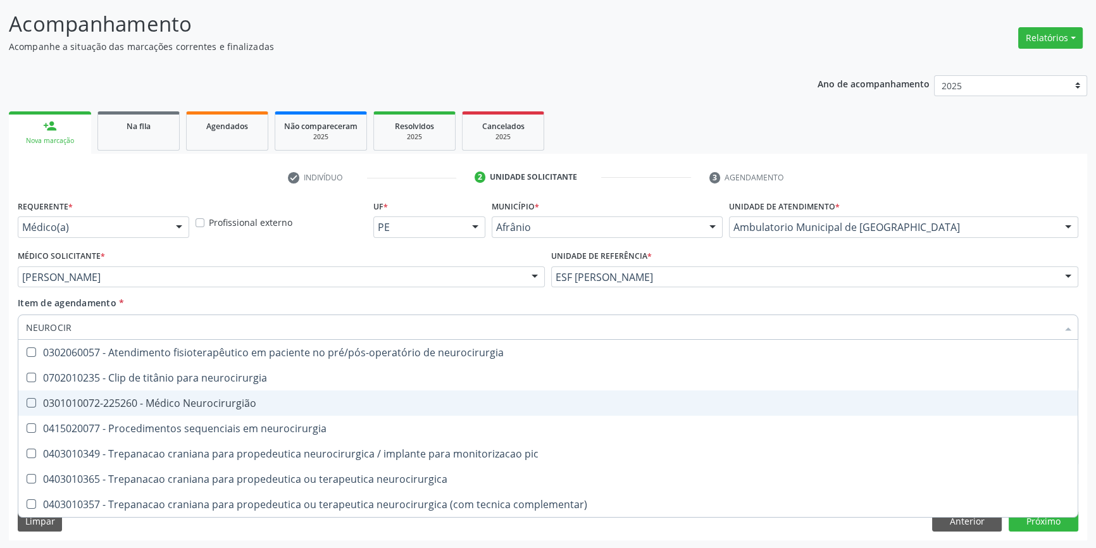
click at [155, 399] on div "0301010072-225260 - Médico Neurocirurgião" at bounding box center [548, 403] width 1044 height 10
checkbox Neurocirurgião "true"
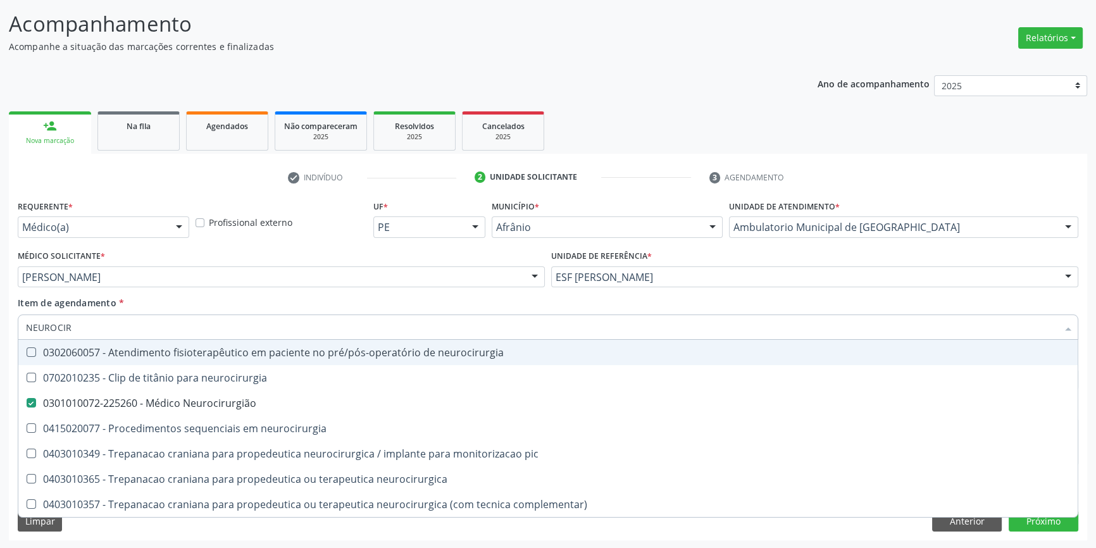
click at [203, 294] on div "Médico Solicitante * Diego Ramon Ferreira Belem Alysson Rodrigo Ferreira Cavalc…" at bounding box center [282, 271] width 534 height 49
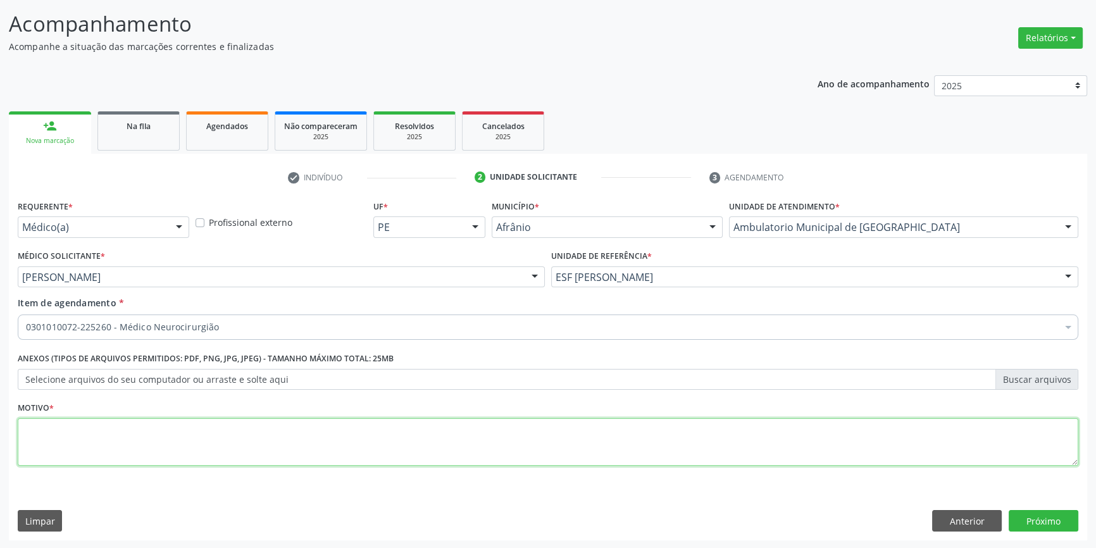
click at [163, 430] on textarea at bounding box center [548, 442] width 1061 height 48
type textarea "CEFALEIA CRONICA"
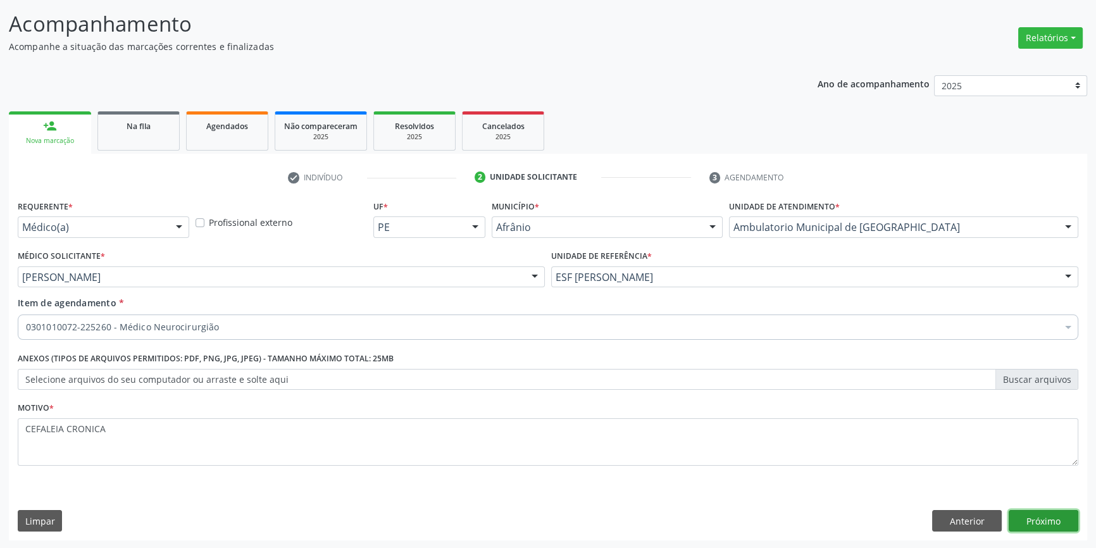
click at [1058, 527] on button "Próximo" at bounding box center [1044, 521] width 70 height 22
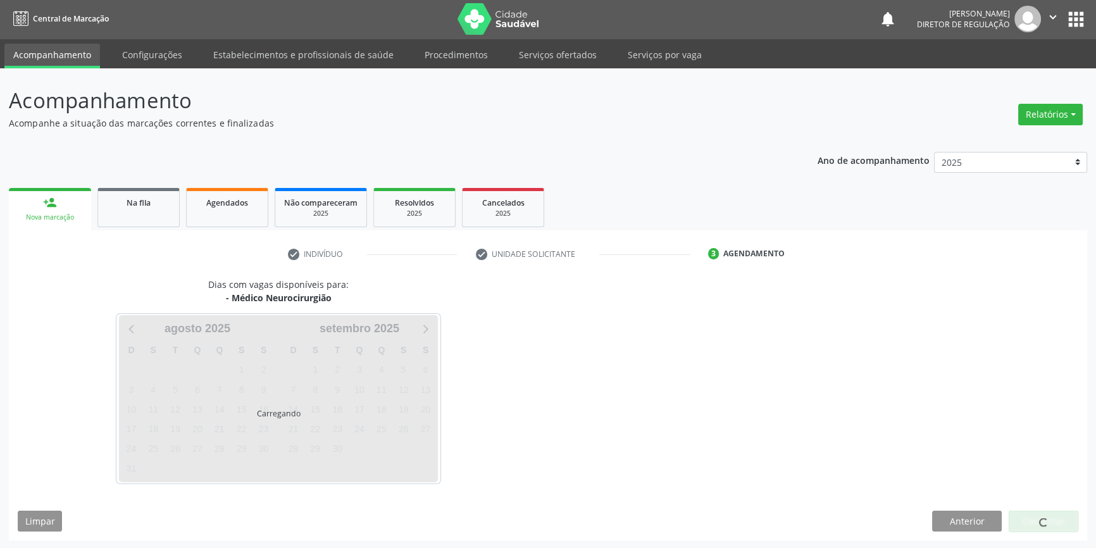
scroll to position [39, 0]
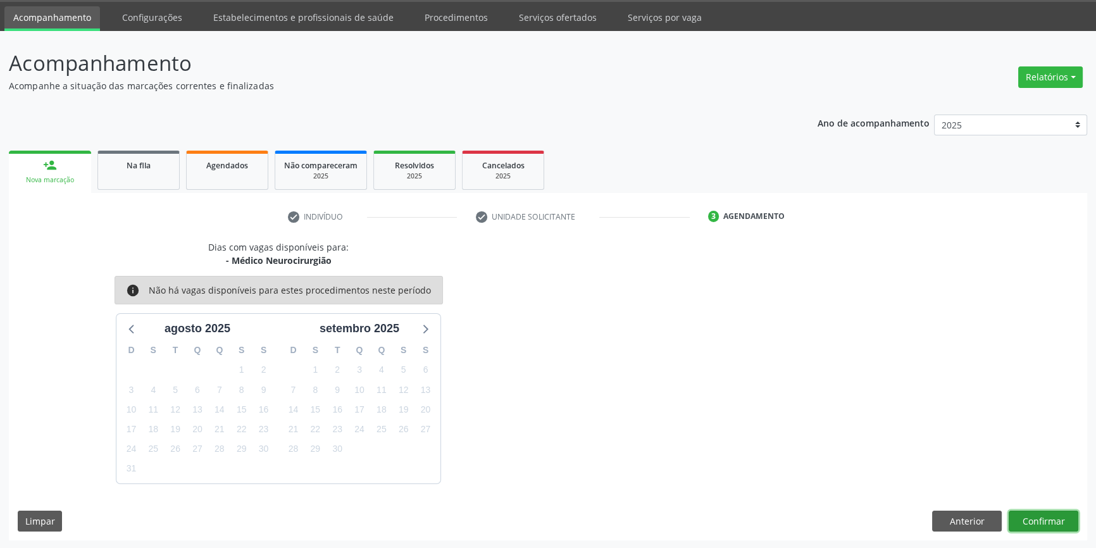
click at [1056, 526] on button "Confirmar" at bounding box center [1044, 522] width 70 height 22
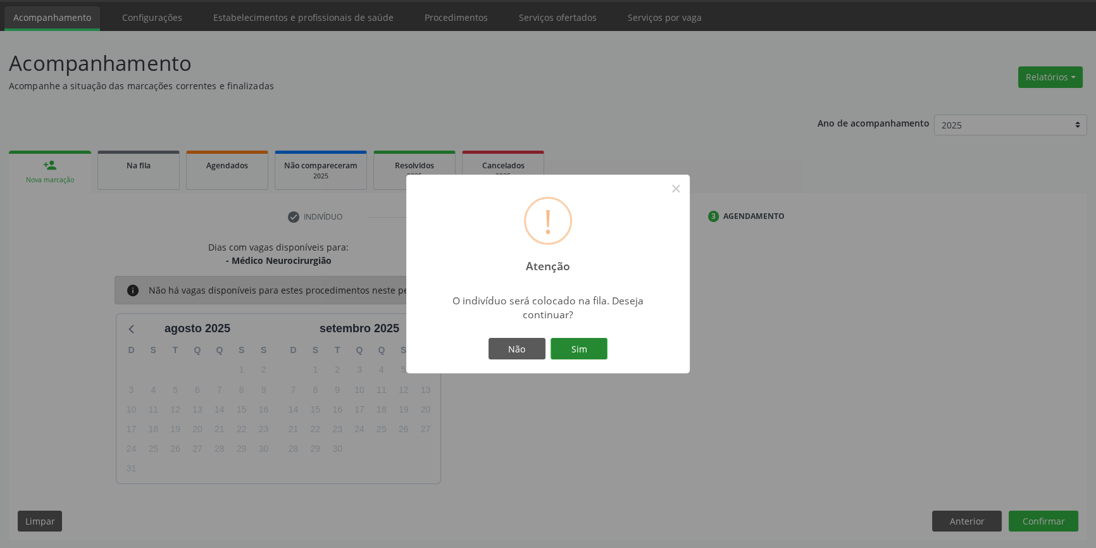
click at [569, 344] on button "Sim" at bounding box center [579, 349] width 57 height 22
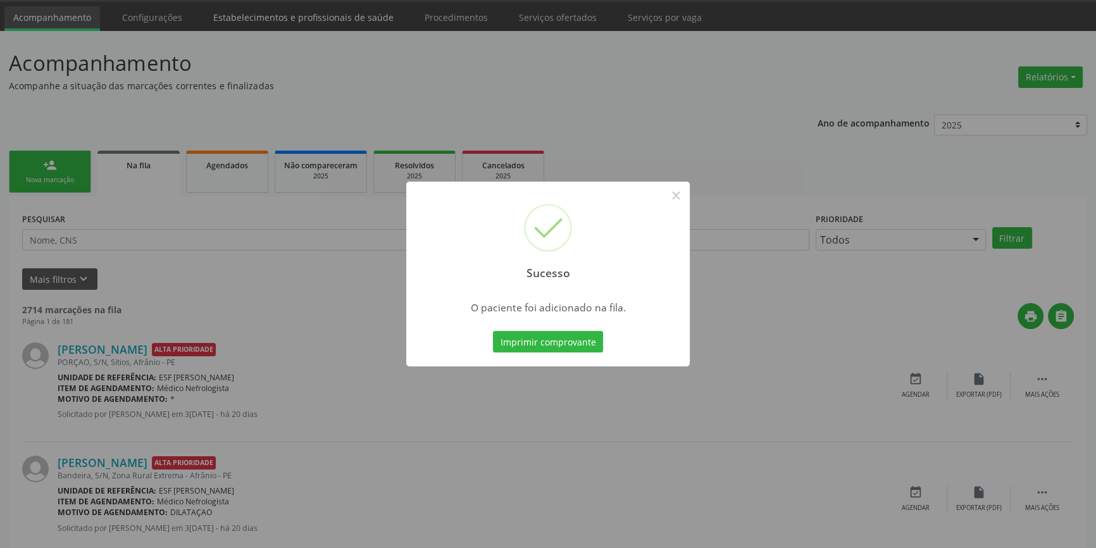
scroll to position [0, 0]
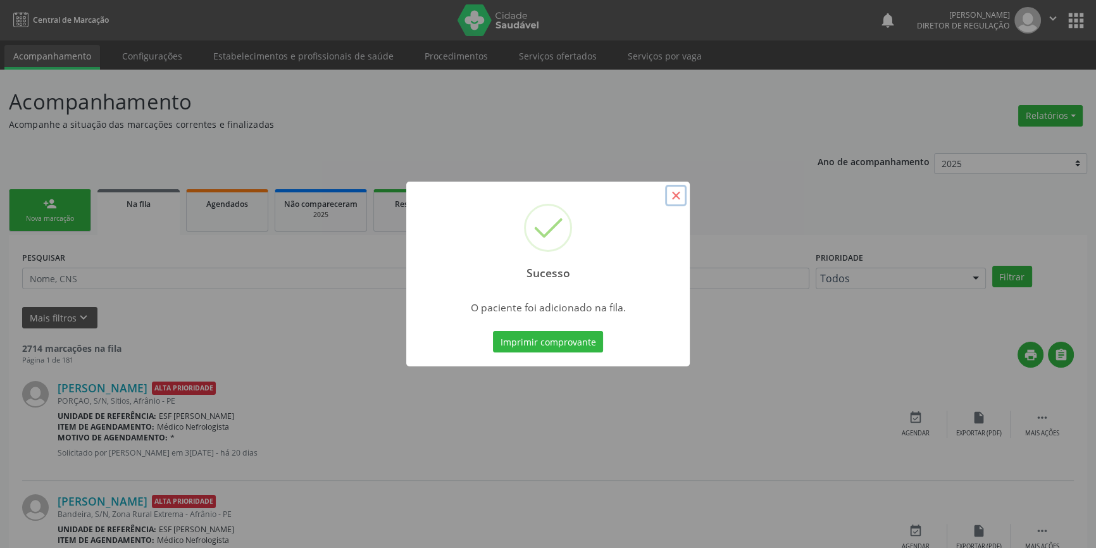
click at [686, 198] on button "×" at bounding box center [676, 196] width 22 height 22
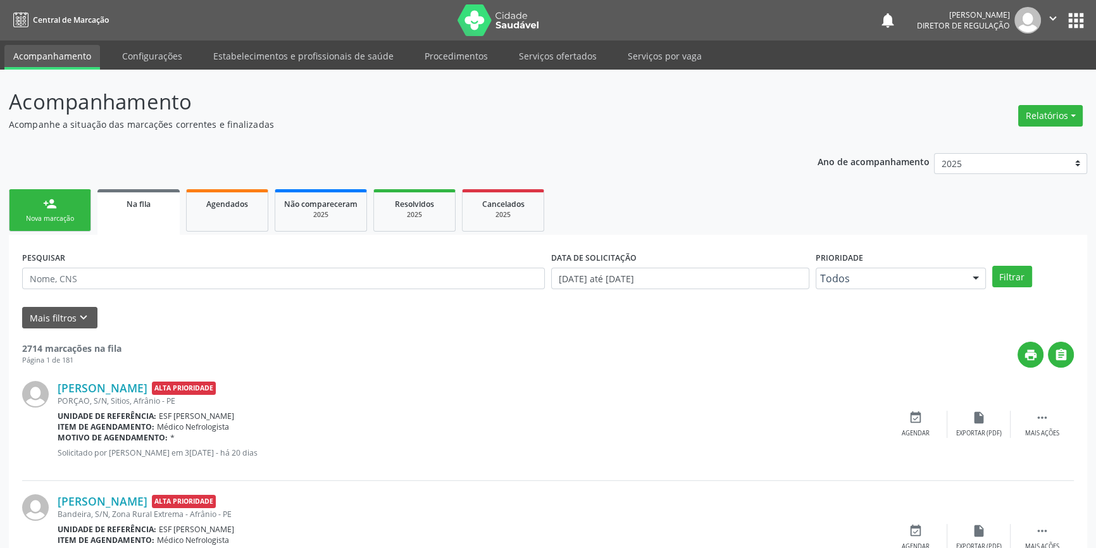
click at [51, 223] on link "person_add Nova marcação" at bounding box center [50, 210] width 82 height 42
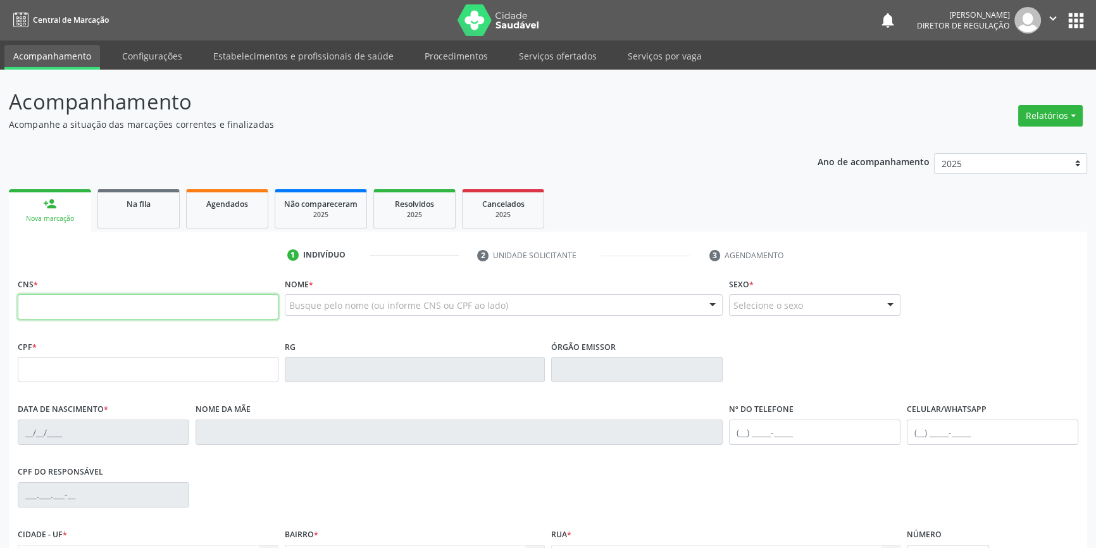
click at [69, 303] on input "text" at bounding box center [148, 306] width 261 height 25
type input "702 4095 9422 4727"
type input "120.559.004-80"
type input "18/05/2000"
type input "Ileide Gomes Rodrigues"
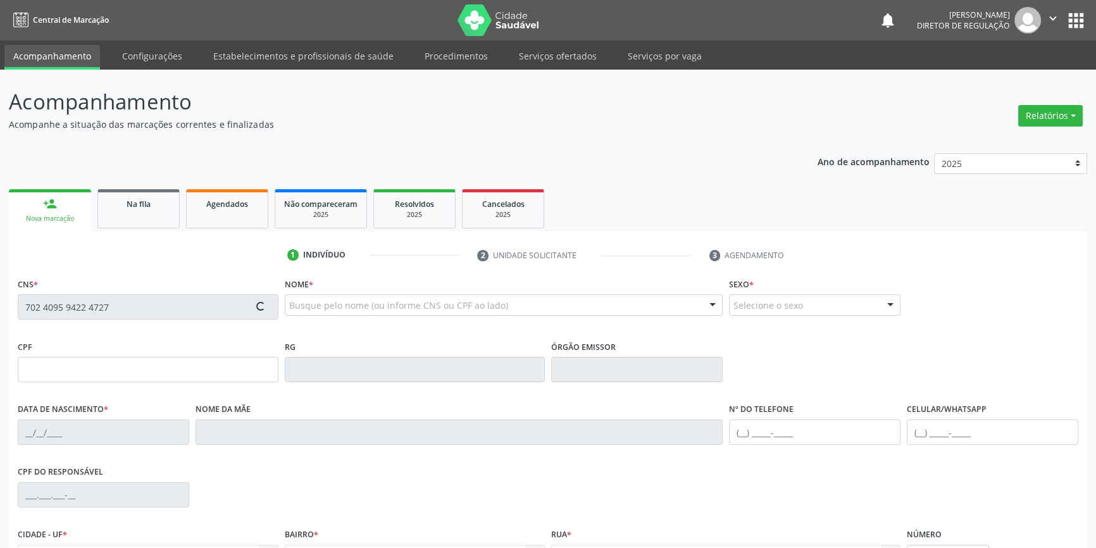
type input "(87) 98841-9235"
type input "1"
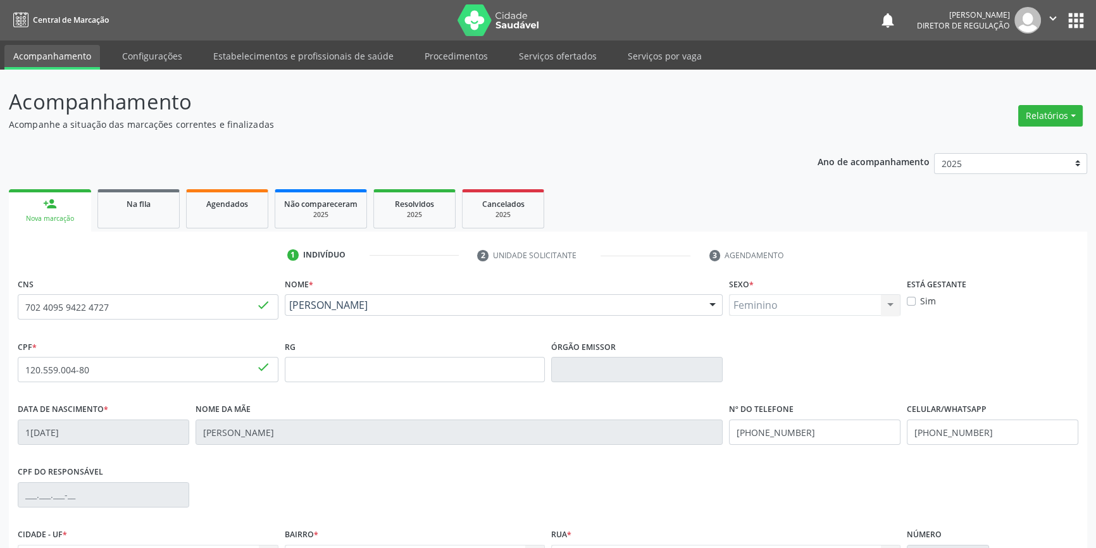
scroll to position [137, 0]
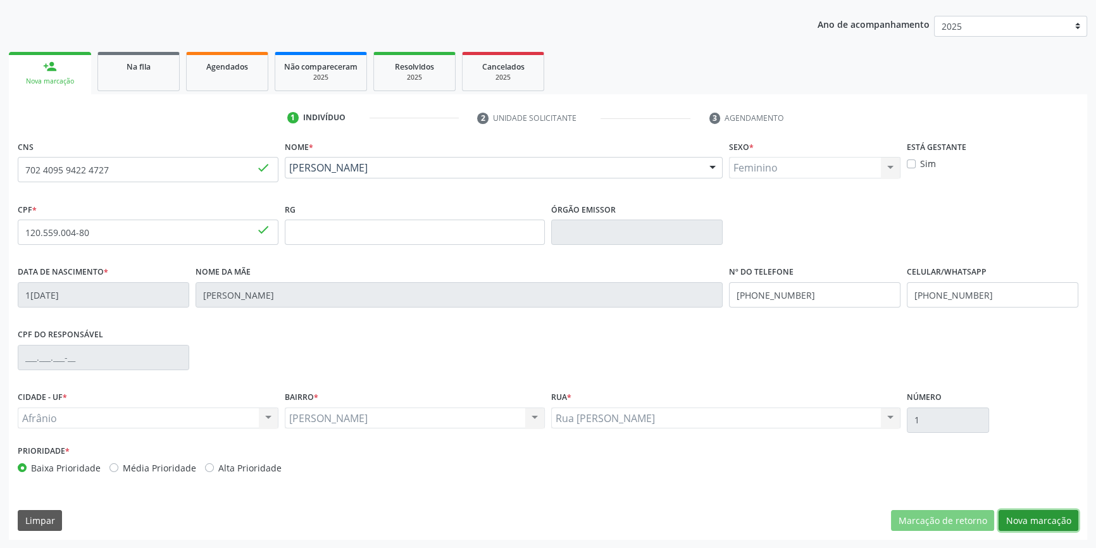
click at [1020, 525] on button "Nova marcação" at bounding box center [1039, 521] width 80 height 22
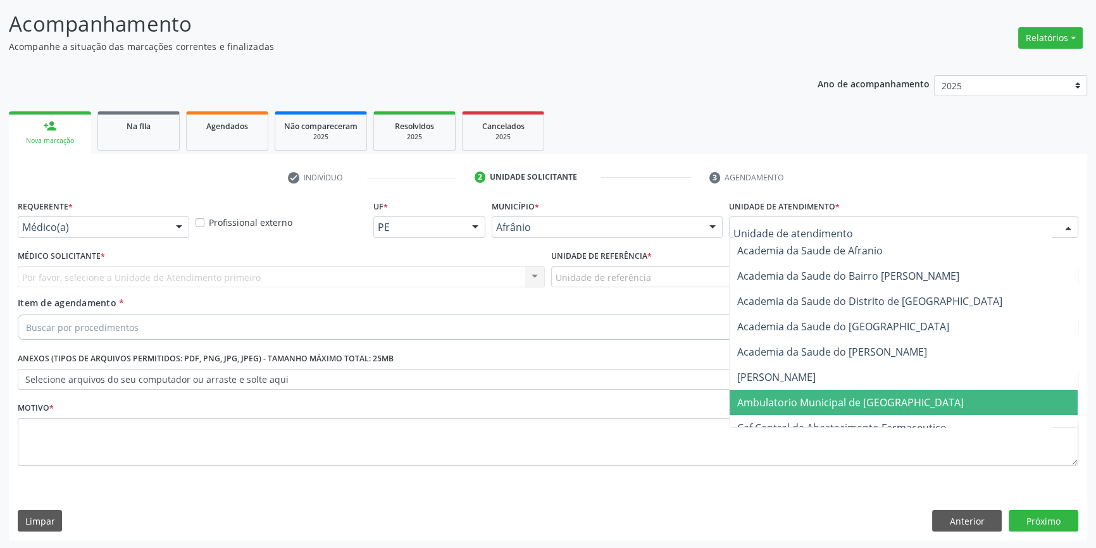
drag, startPoint x: 814, startPoint y: 399, endPoint x: 779, endPoint y: 387, distance: 37.4
click at [813, 399] on span "Ambulatorio Municipal de [GEOGRAPHIC_DATA]" at bounding box center [850, 403] width 227 height 14
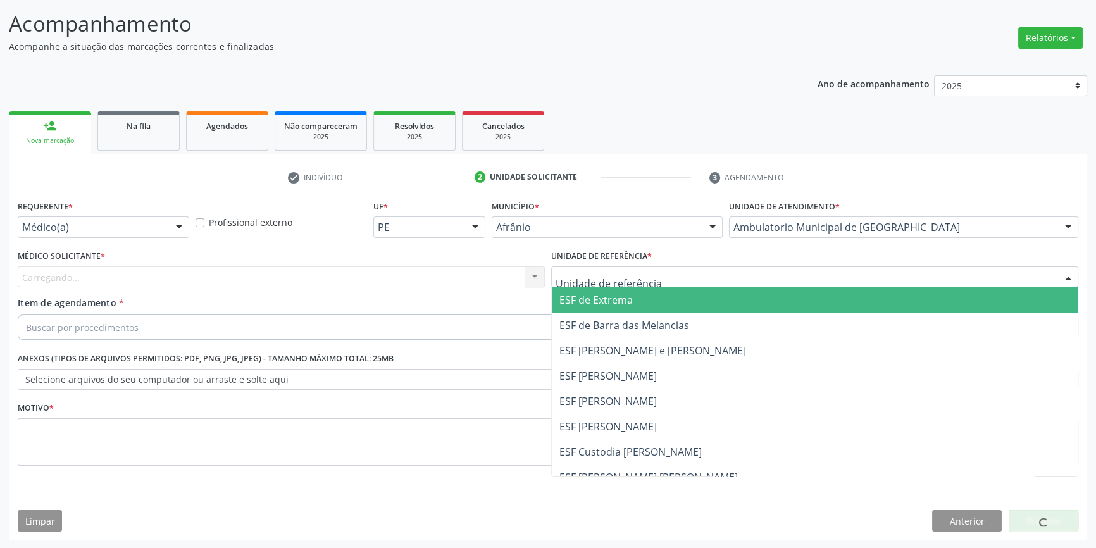
click at [662, 284] on div at bounding box center [814, 277] width 527 height 22
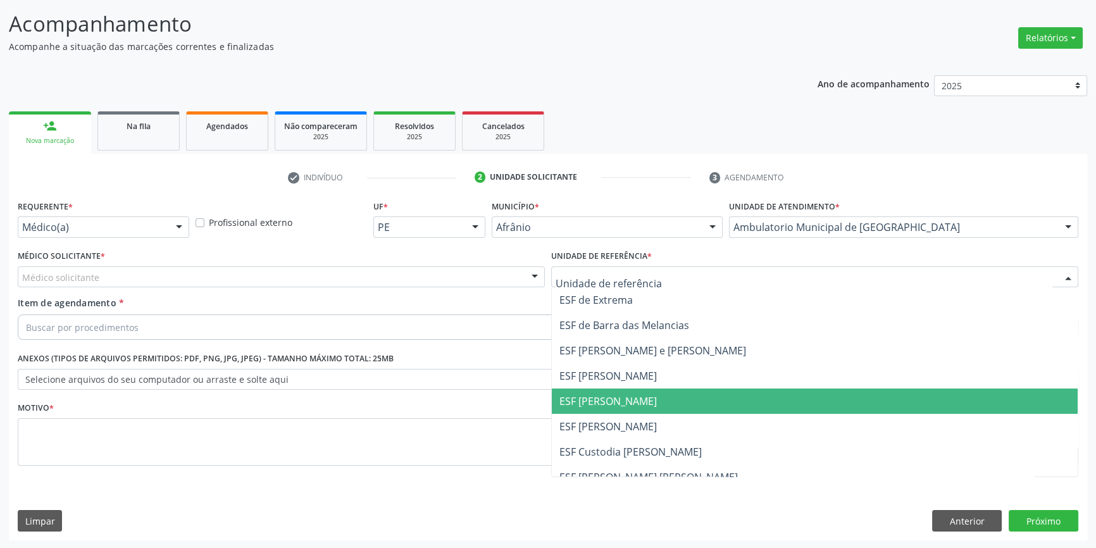
click at [611, 401] on span "ESF [PERSON_NAME]" at bounding box center [608, 401] width 97 height 14
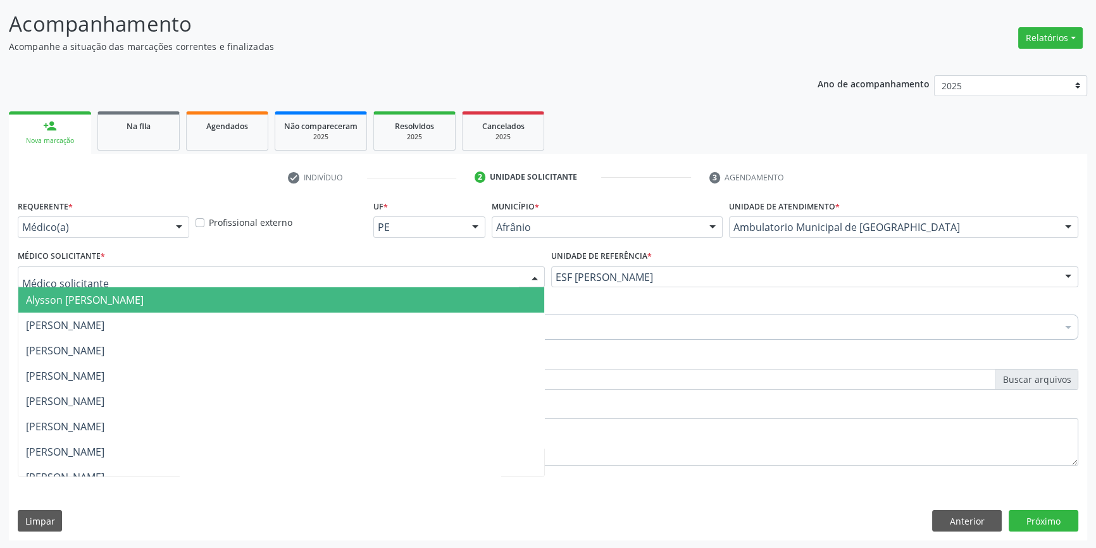
click at [213, 275] on div at bounding box center [281, 277] width 527 height 22
click at [144, 301] on span "Alysson [PERSON_NAME]" at bounding box center [85, 300] width 118 height 14
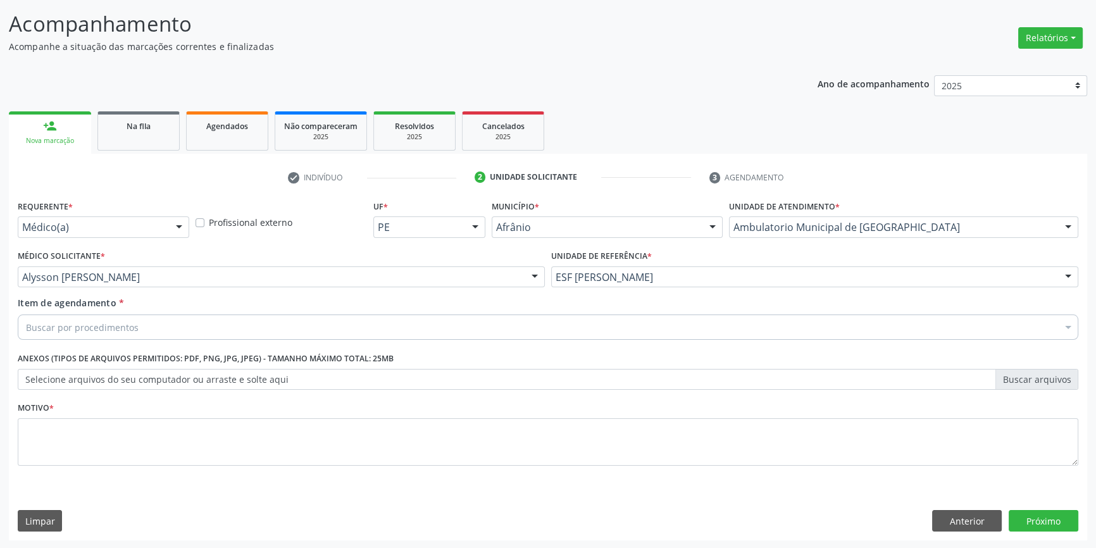
click at [153, 331] on div "Buscar por procedimentos" at bounding box center [548, 327] width 1061 height 25
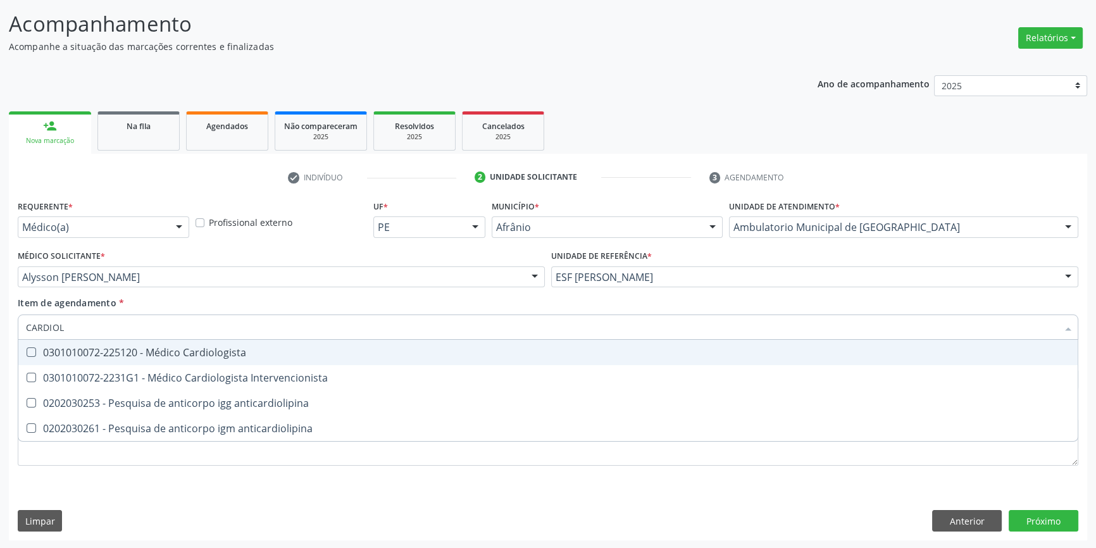
type input "CARDIOLO"
click at [152, 343] on span "0301010072-225120 - Médico Cardiologista" at bounding box center [548, 352] width 1060 height 25
checkbox Cardiologista "true"
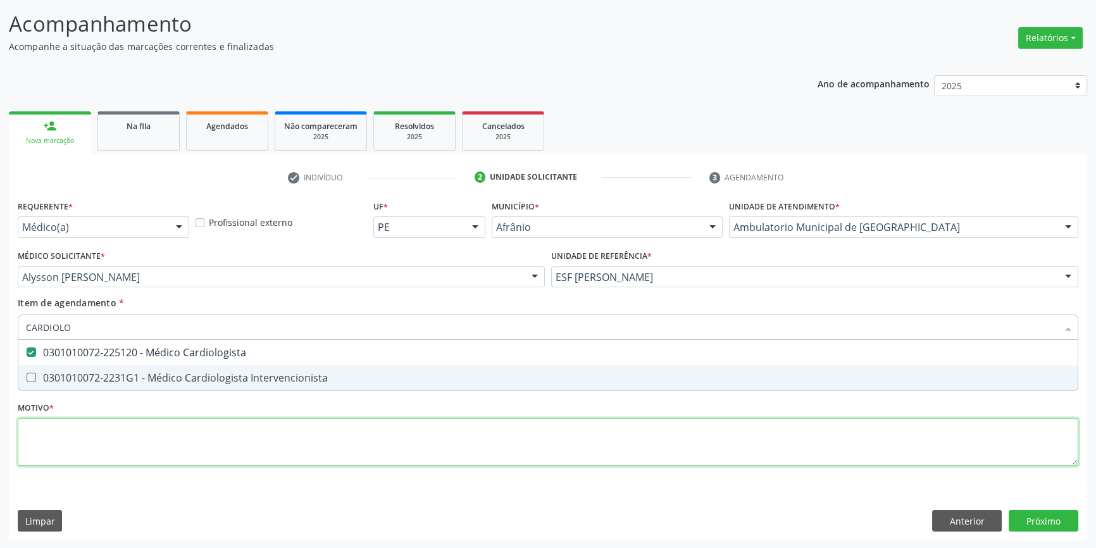
click at [108, 438] on div "Requerente * Médico(a) Médico(a) Enfermeiro(a) Paciente Nenhum resultado encont…" at bounding box center [548, 340] width 1061 height 287
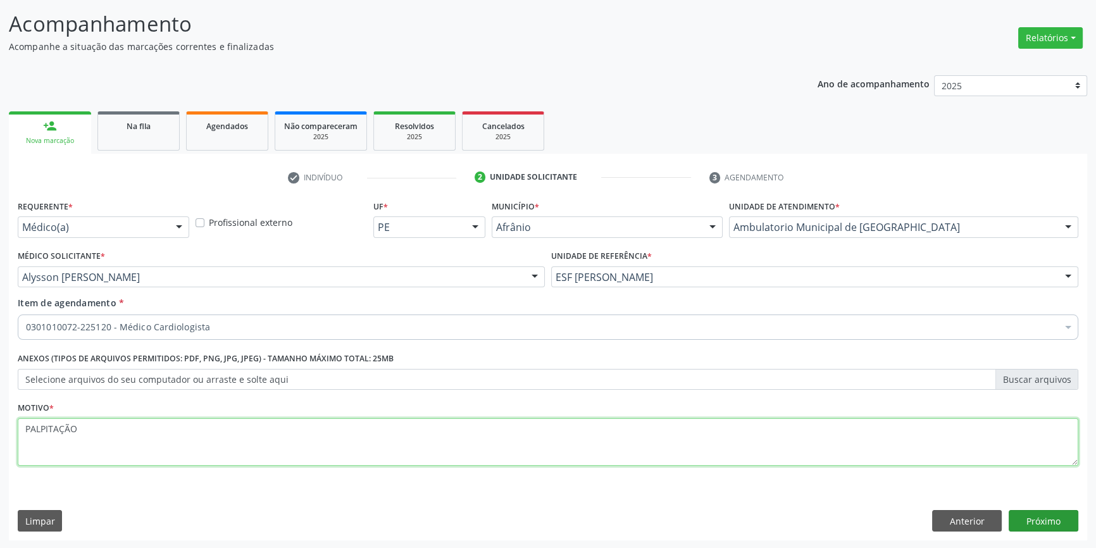
type textarea "PALPITAÇÃO"
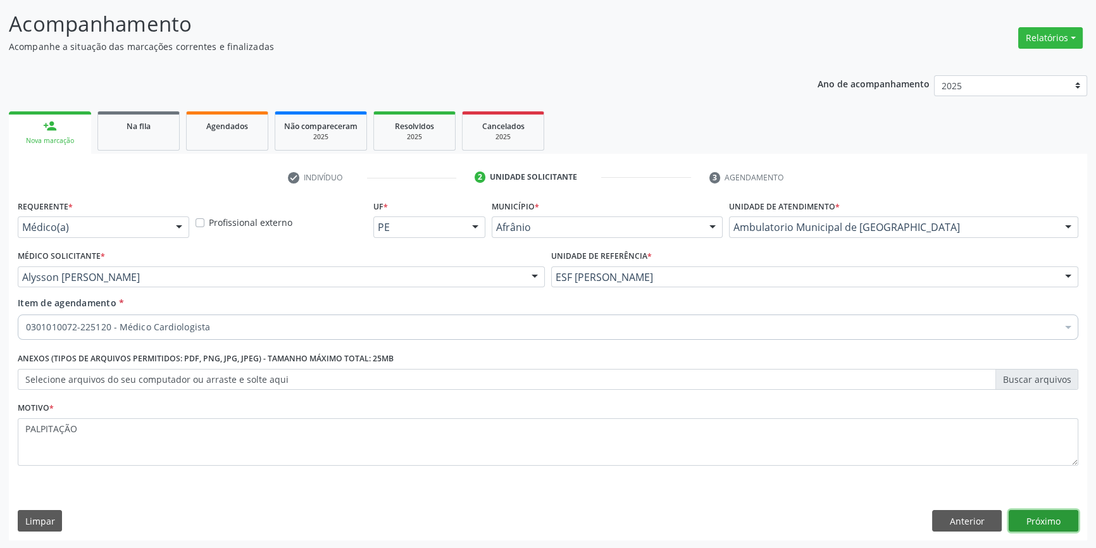
click at [1020, 518] on button "Próximo" at bounding box center [1044, 521] width 70 height 22
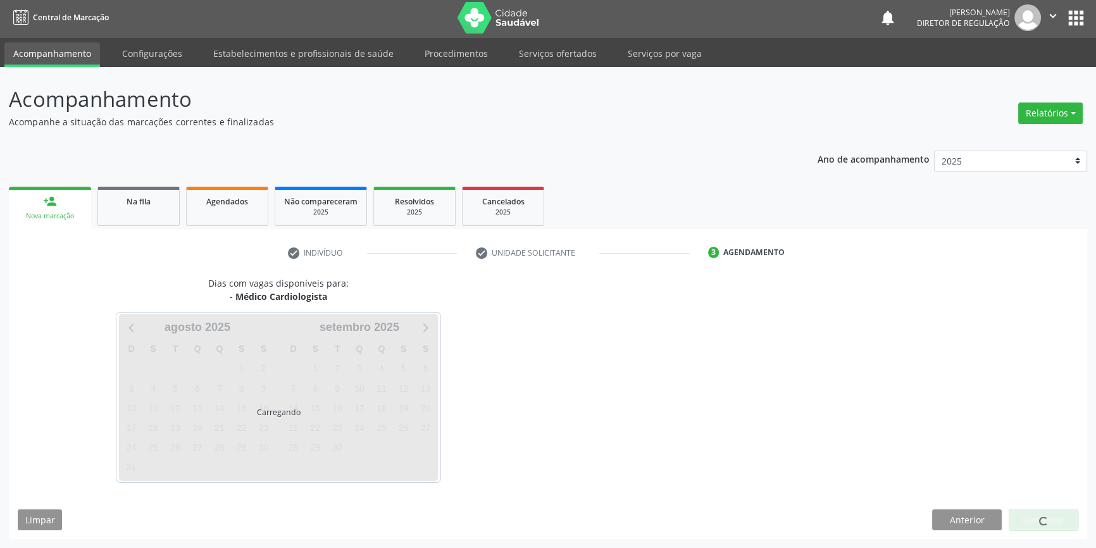
scroll to position [1, 0]
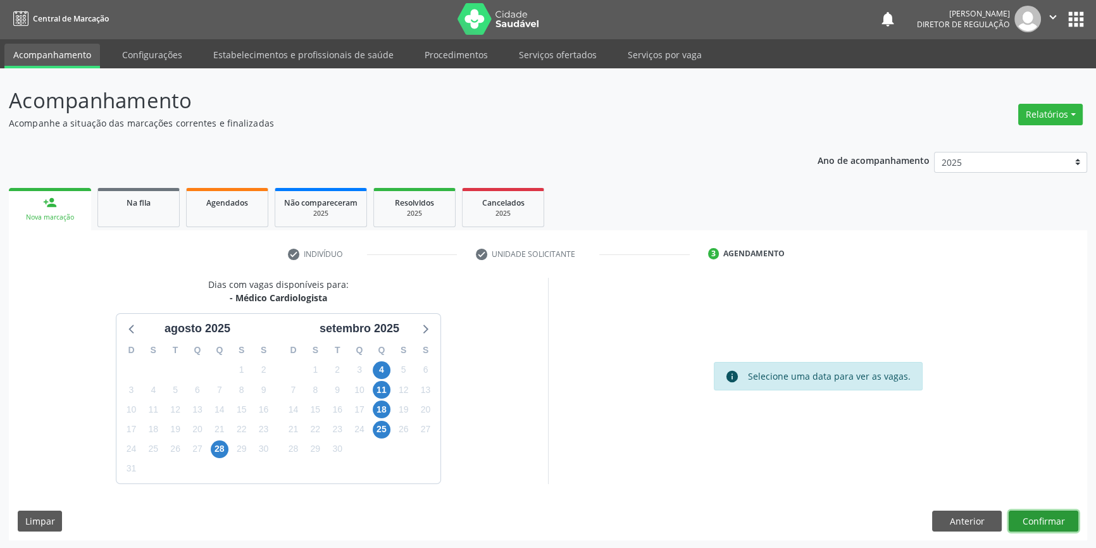
click at [1038, 520] on button "Confirmar" at bounding box center [1044, 522] width 70 height 22
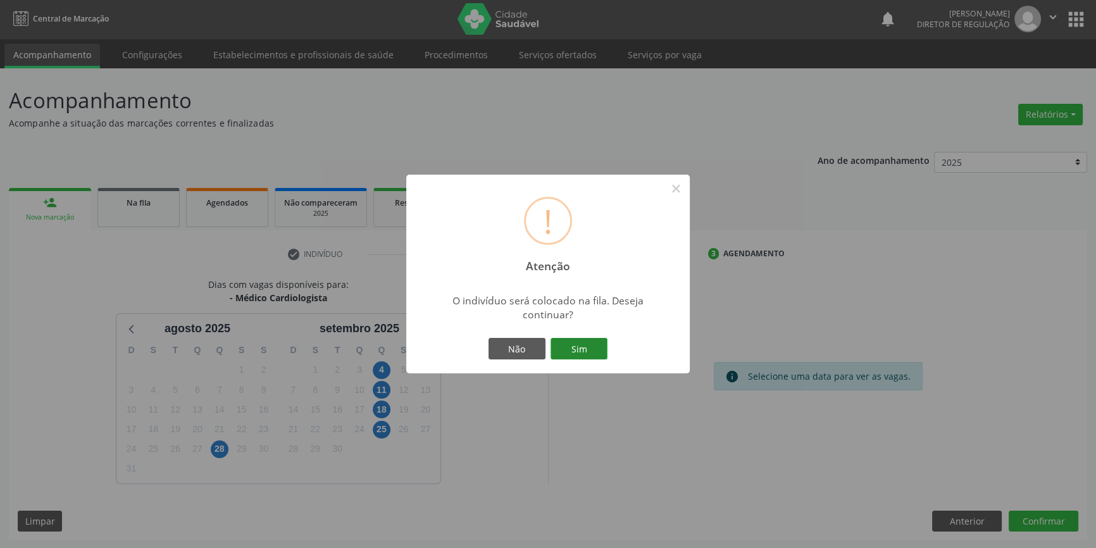
click at [565, 353] on button "Sim" at bounding box center [579, 349] width 57 height 22
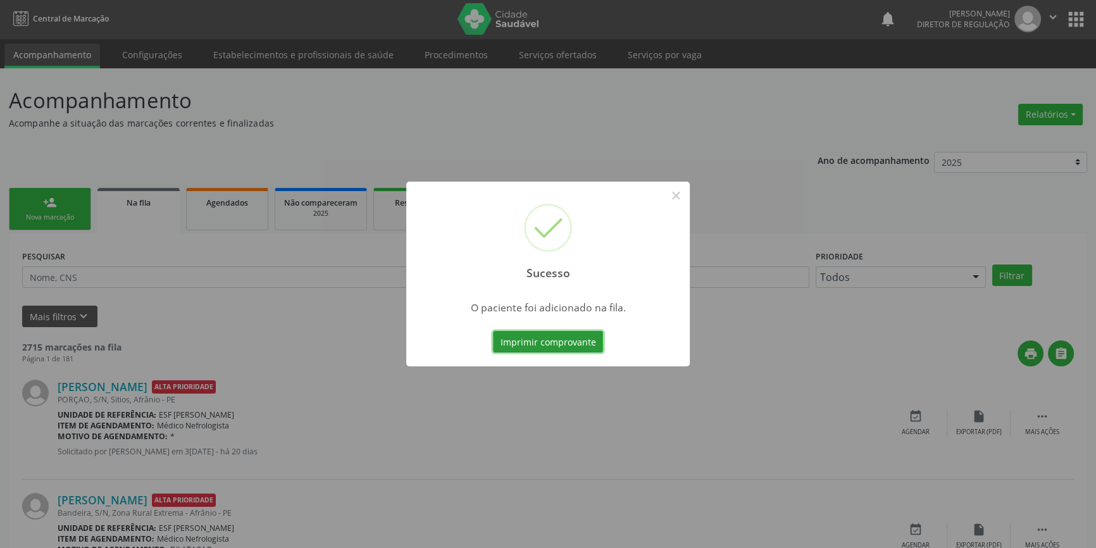
scroll to position [0, 0]
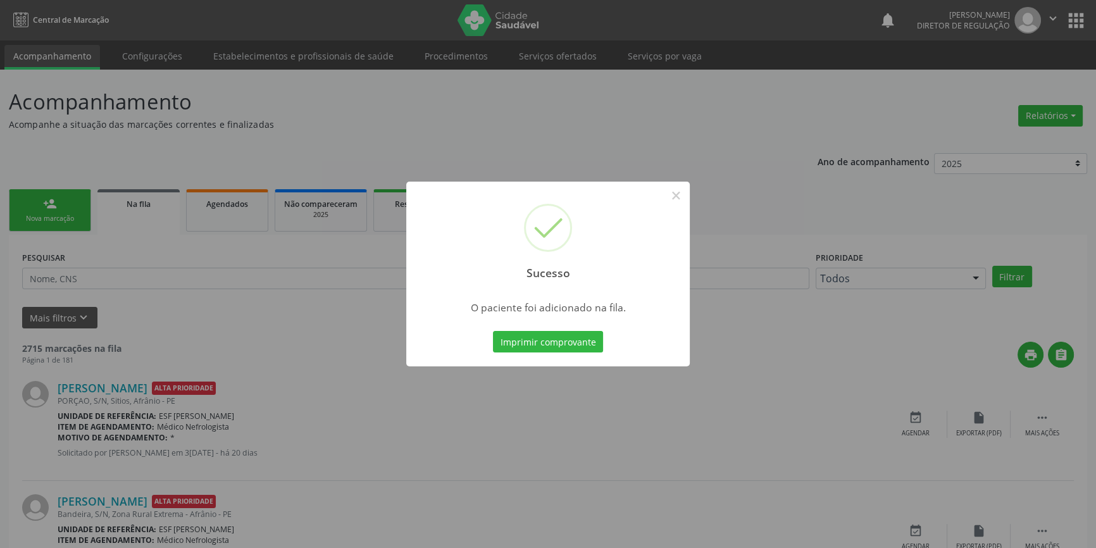
click at [280, 241] on div "Sucesso × O paciente foi adicionado na fila. Imprimir comprovante Cancel" at bounding box center [548, 274] width 1096 height 548
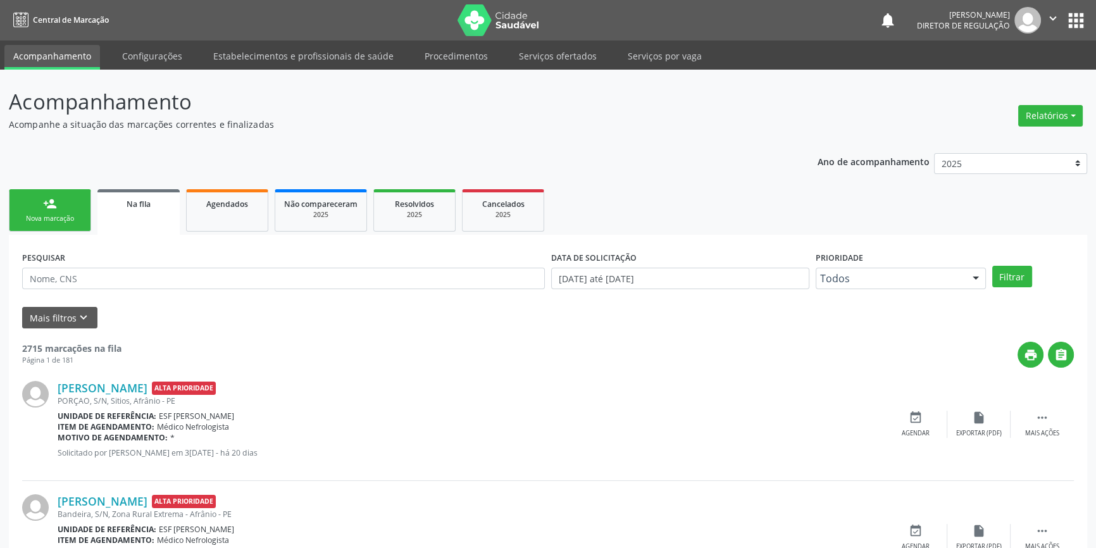
click at [35, 208] on link "person_add Nova marcação" at bounding box center [50, 210] width 82 height 42
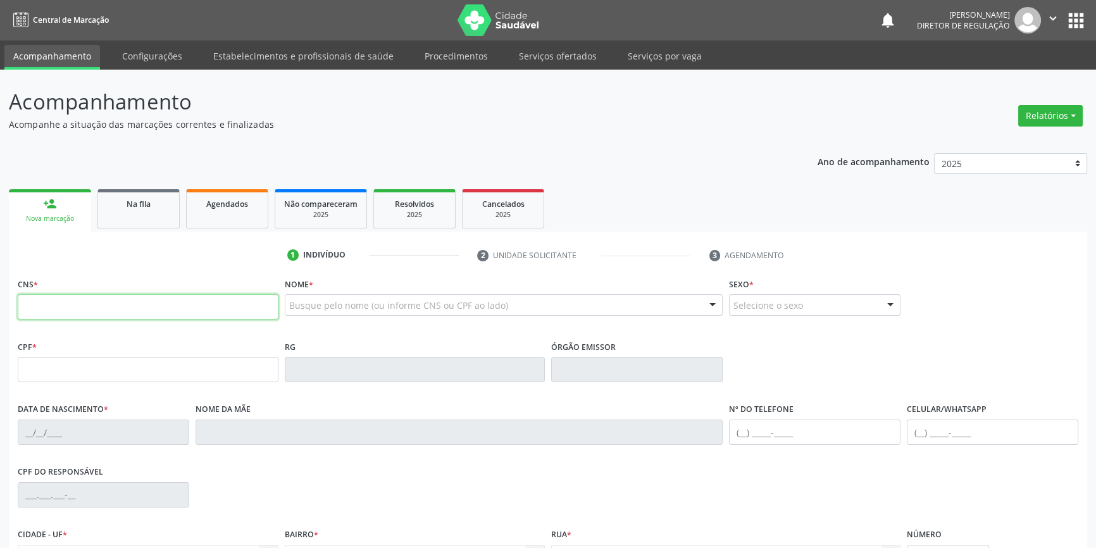
click at [52, 303] on input "text" at bounding box center [148, 306] width 261 height 25
type input "700 2069 7614 2129"
type input "29/10/1985"
type input "Joselita de Lima Barboza"
type input "(87) 98849-2769"
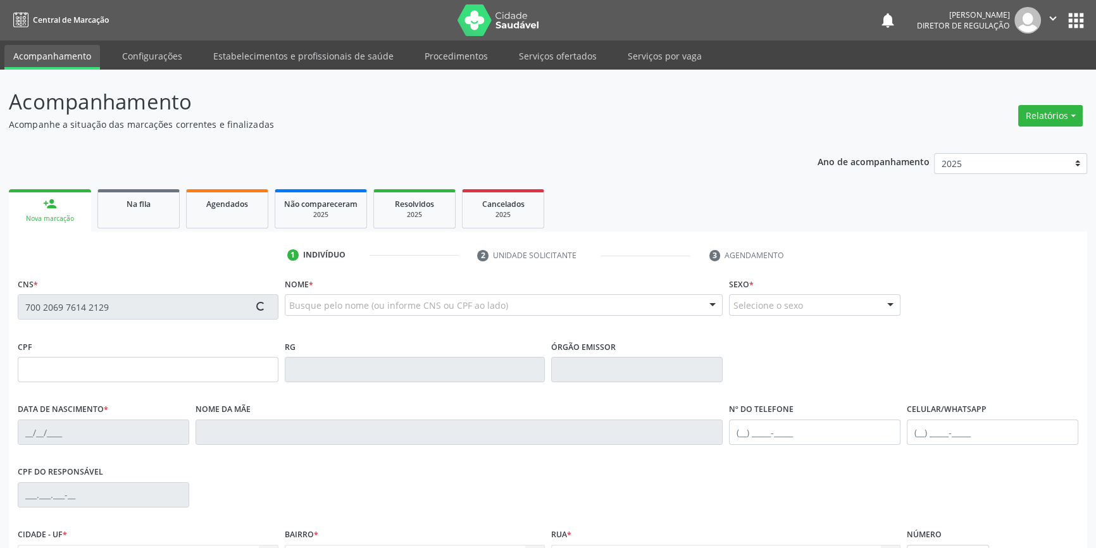
type input "(87) 98849-2769"
type input "S/N"
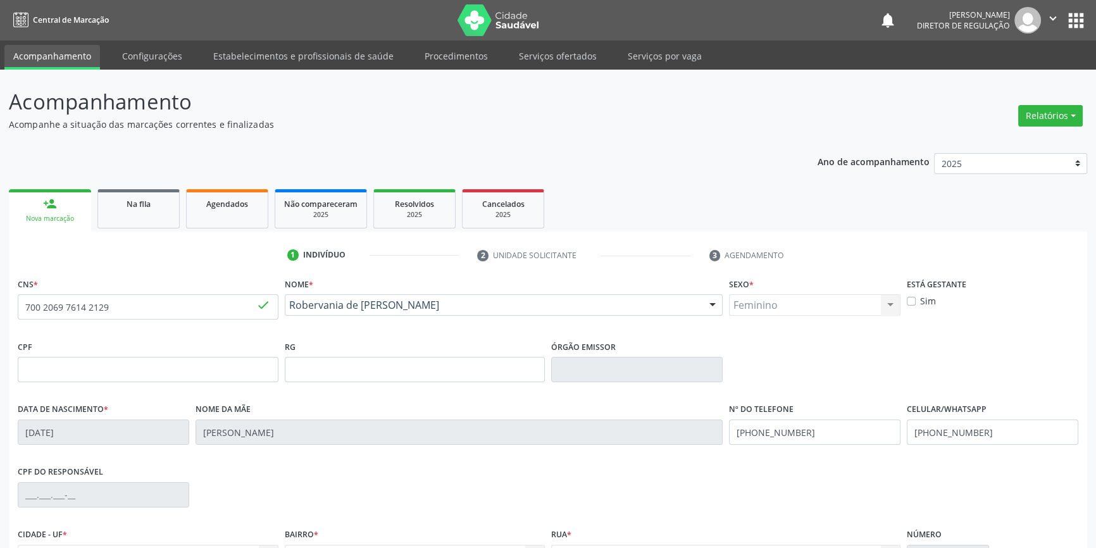
scroll to position [137, 0]
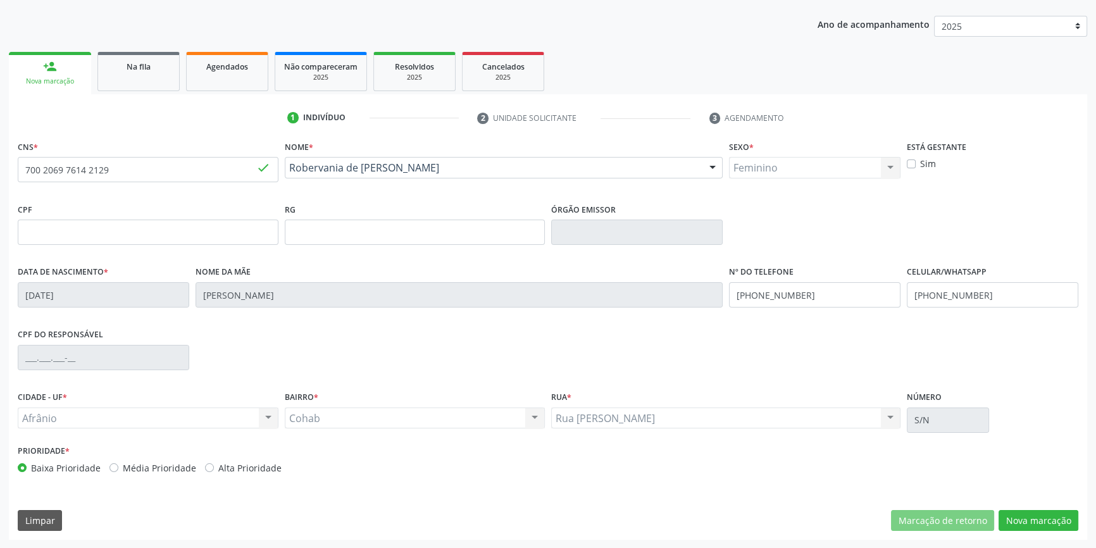
click at [1032, 532] on div "CNS * 700 2069 7614 2129 done Nome * Robervania de Lima Barboza Robervania de L…" at bounding box center [548, 338] width 1079 height 403
click at [1032, 528] on button "Nova marcação" at bounding box center [1039, 521] width 80 height 22
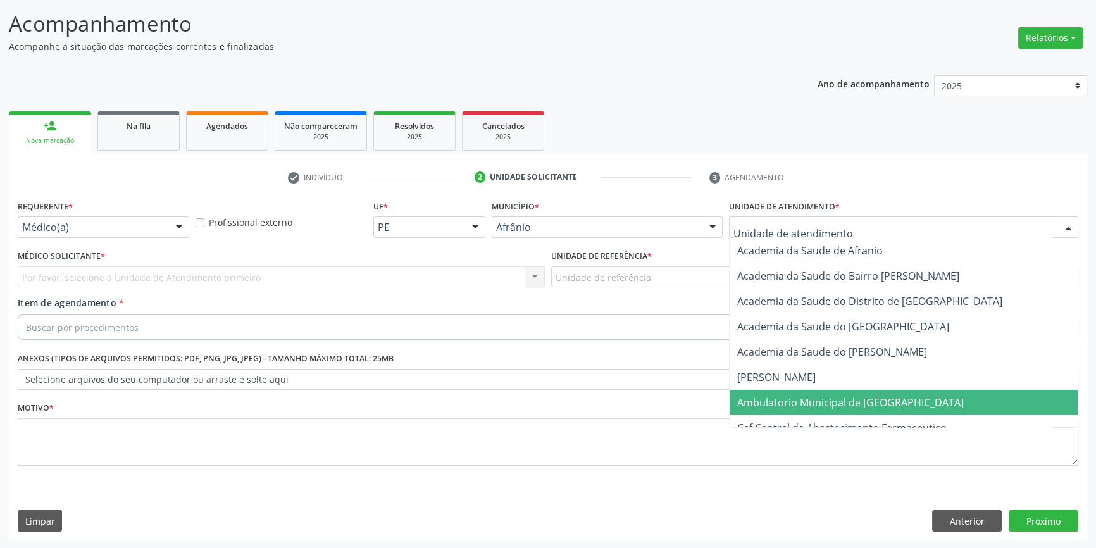
drag, startPoint x: 794, startPoint y: 393, endPoint x: 680, endPoint y: 304, distance: 144.8
click at [794, 394] on span "Ambulatorio Municipal de [GEOGRAPHIC_DATA]" at bounding box center [904, 402] width 348 height 25
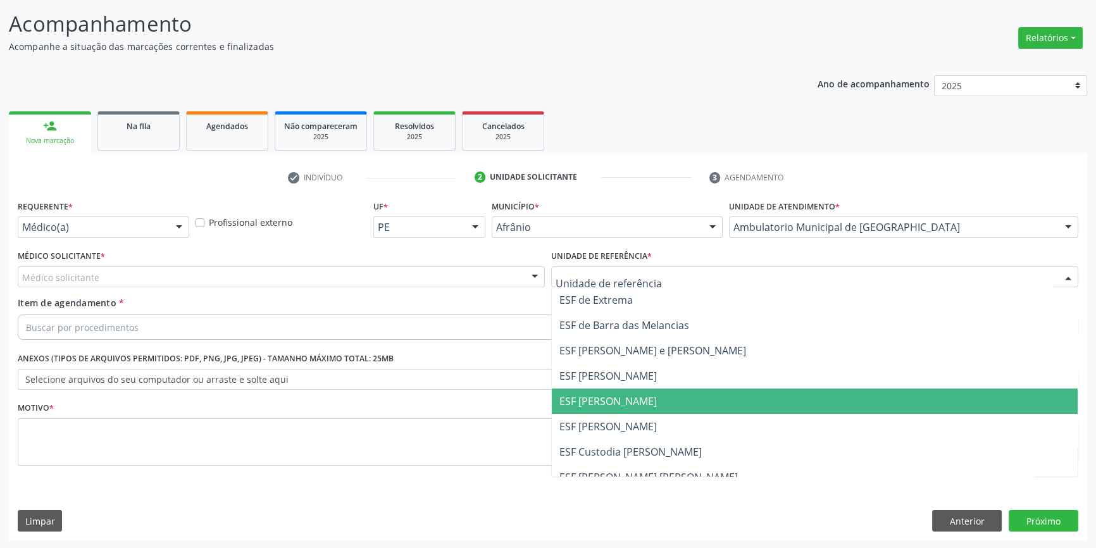
drag, startPoint x: 607, startPoint y: 399, endPoint x: 503, endPoint y: 354, distance: 113.4
click at [597, 395] on span "ESF [PERSON_NAME]" at bounding box center [608, 401] width 97 height 14
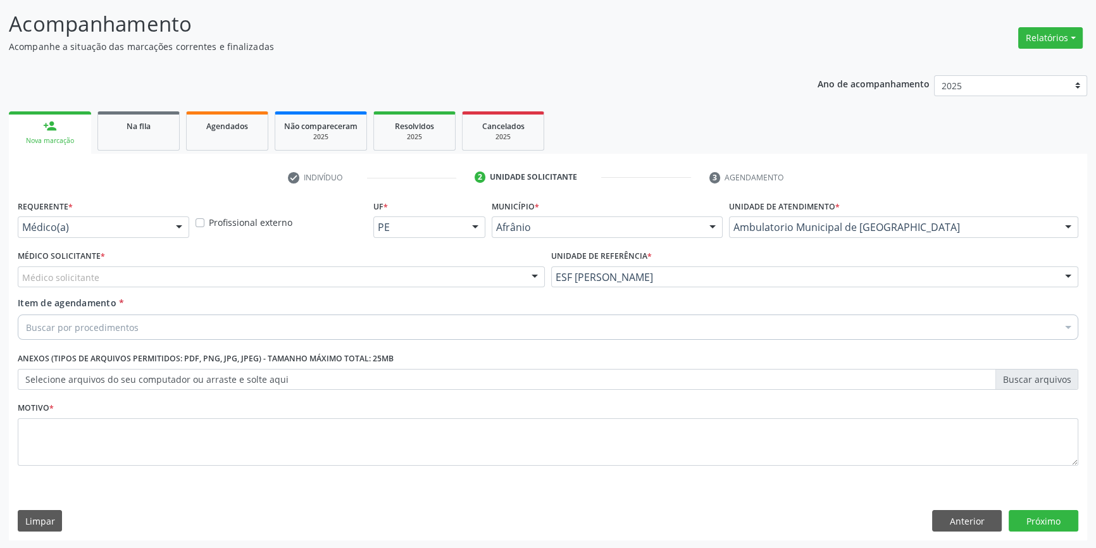
click at [335, 268] on div "Médico solicitante" at bounding box center [281, 277] width 527 height 22
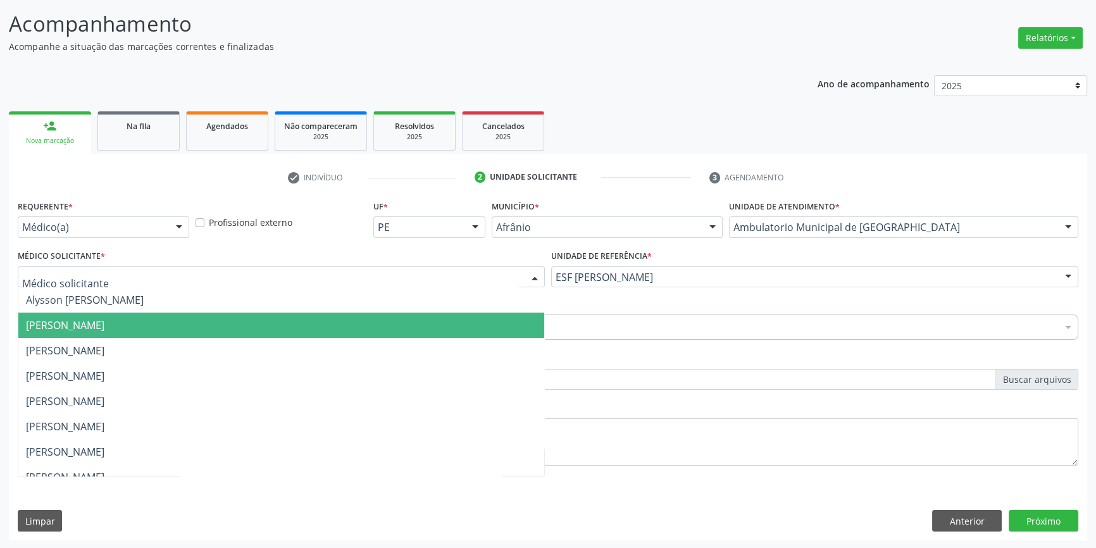
click at [104, 318] on span "[PERSON_NAME]" at bounding box center [65, 325] width 78 height 14
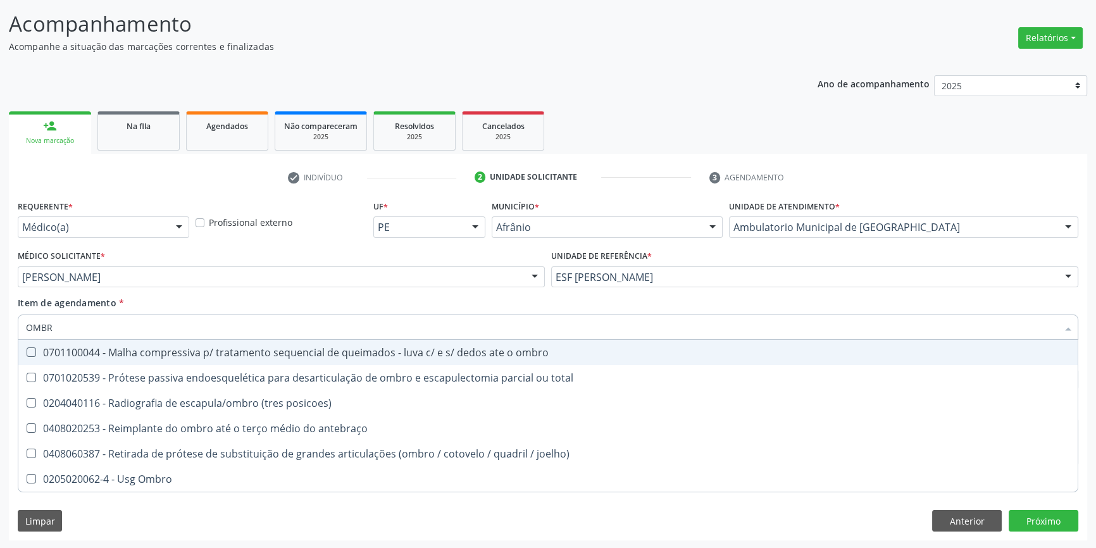
type input "OMBRO"
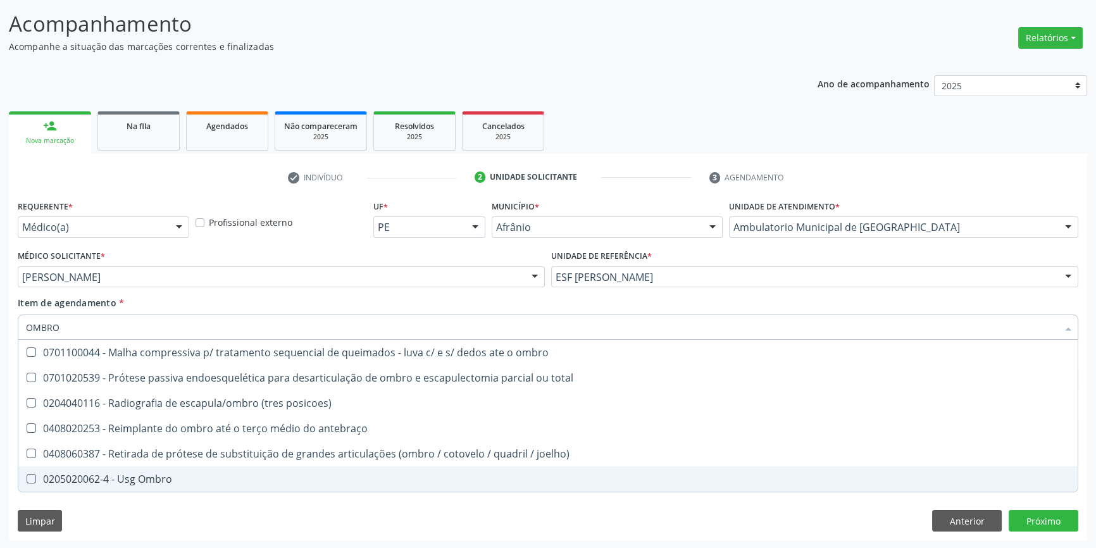
click at [134, 474] on div "0205020062-4 - Usg Ombro" at bounding box center [548, 479] width 1044 height 10
checkbox Ombro "true"
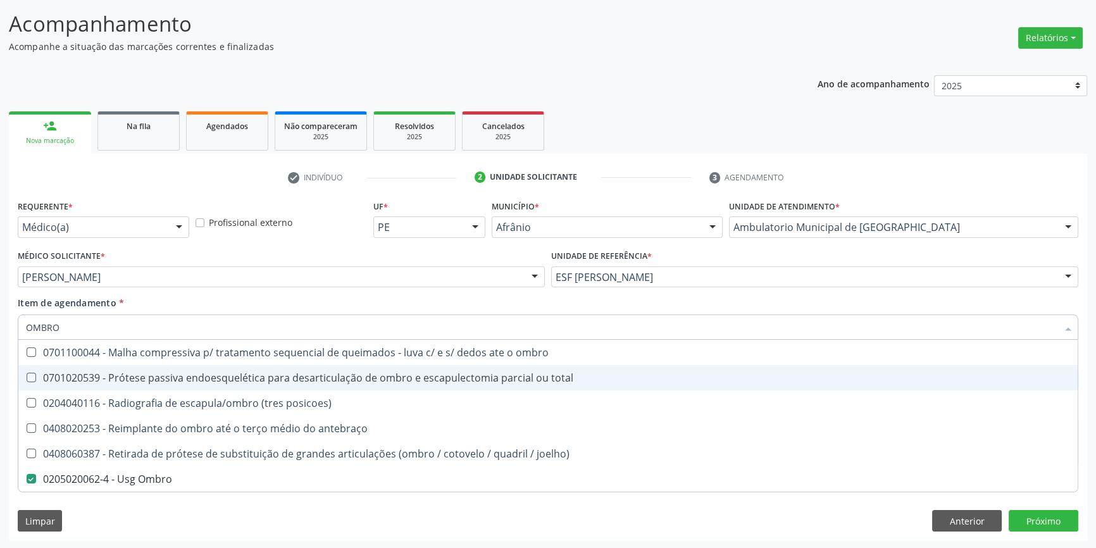
click at [164, 299] on div "Item de agendamento * OMBRO Desfazer seleção 0701100044 - Malha compressiva p/ …" at bounding box center [548, 316] width 1061 height 40
checkbox total "true"
checkbox Ombro "false"
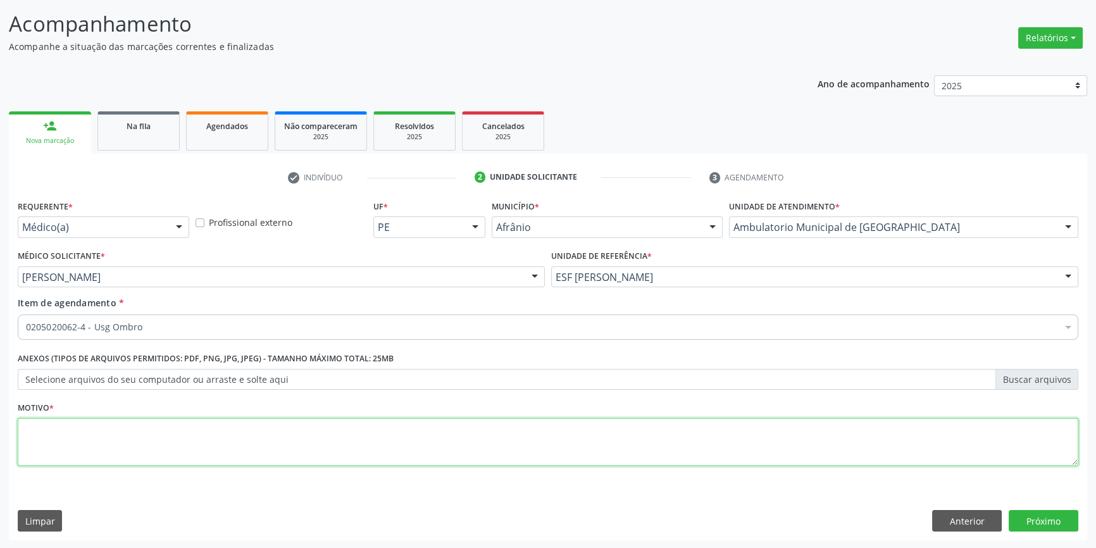
click at [134, 441] on textarea at bounding box center [548, 442] width 1061 height 48
type textarea "TENDINITE CAPSULITE ? TEND CALC"
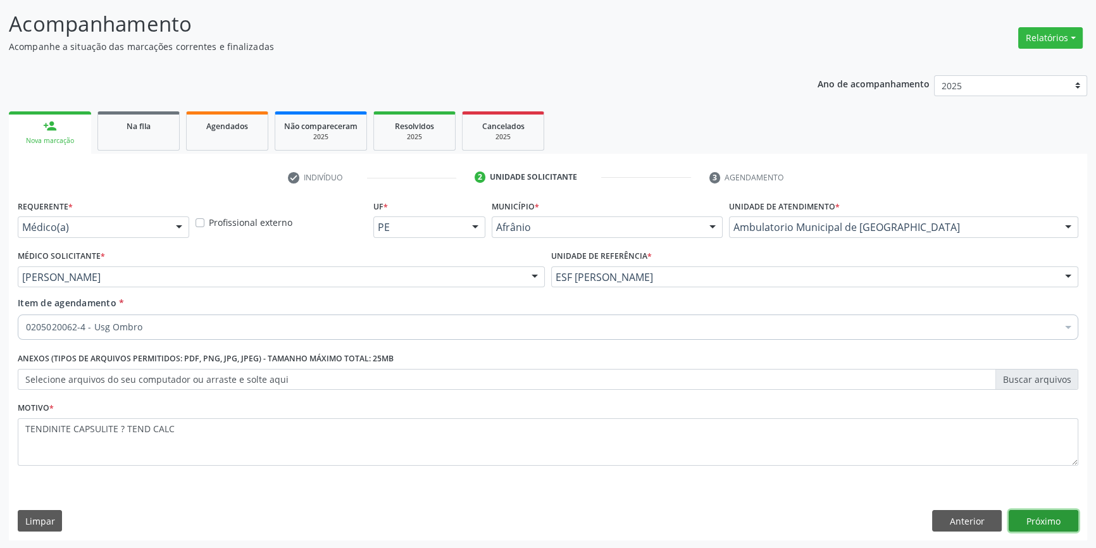
click at [1046, 519] on button "Próximo" at bounding box center [1044, 521] width 70 height 22
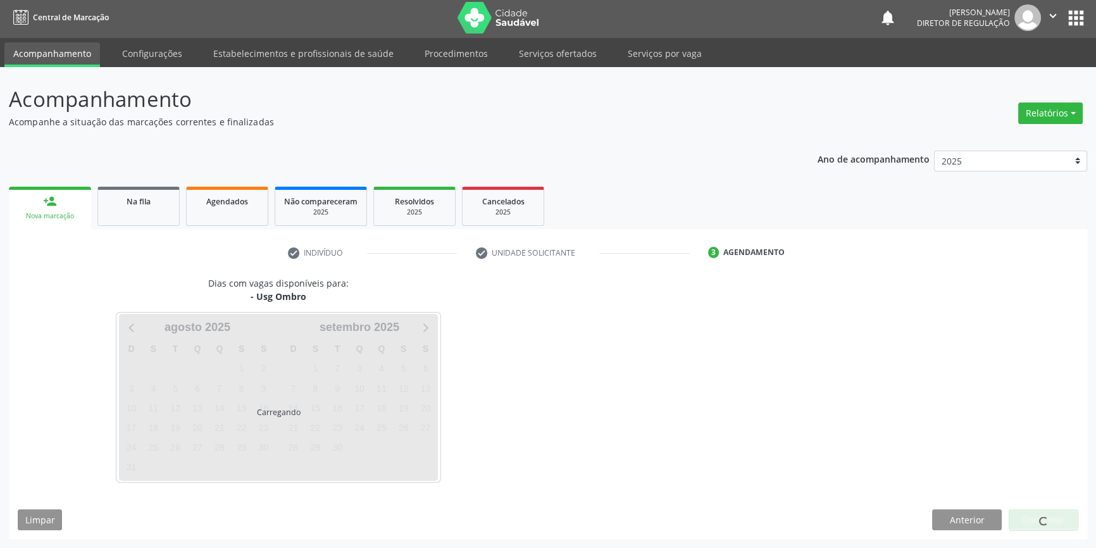
scroll to position [1, 0]
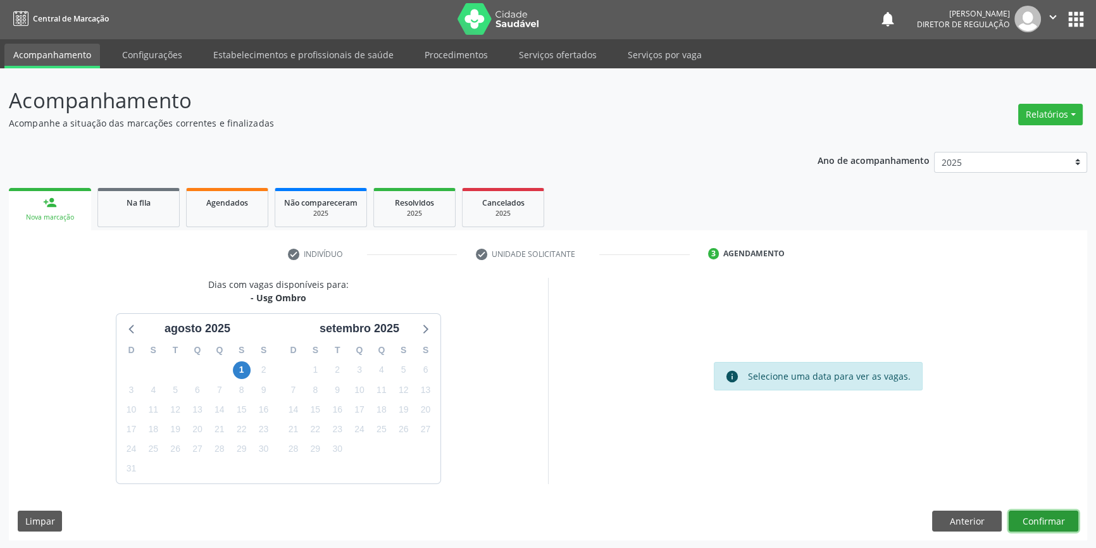
click at [1067, 516] on button "Confirmar" at bounding box center [1044, 522] width 70 height 22
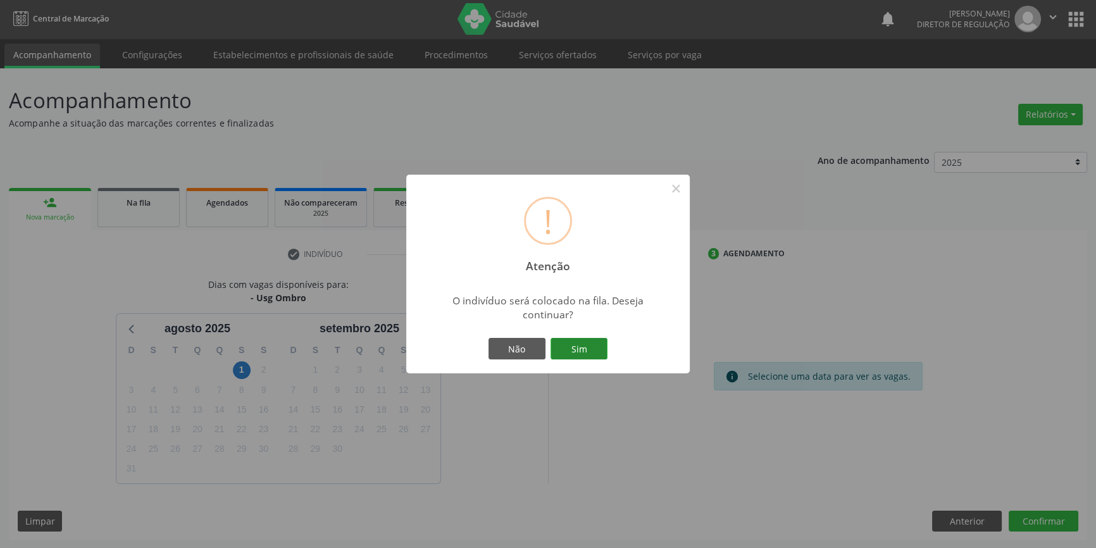
click at [596, 356] on button "Sim" at bounding box center [579, 349] width 57 height 22
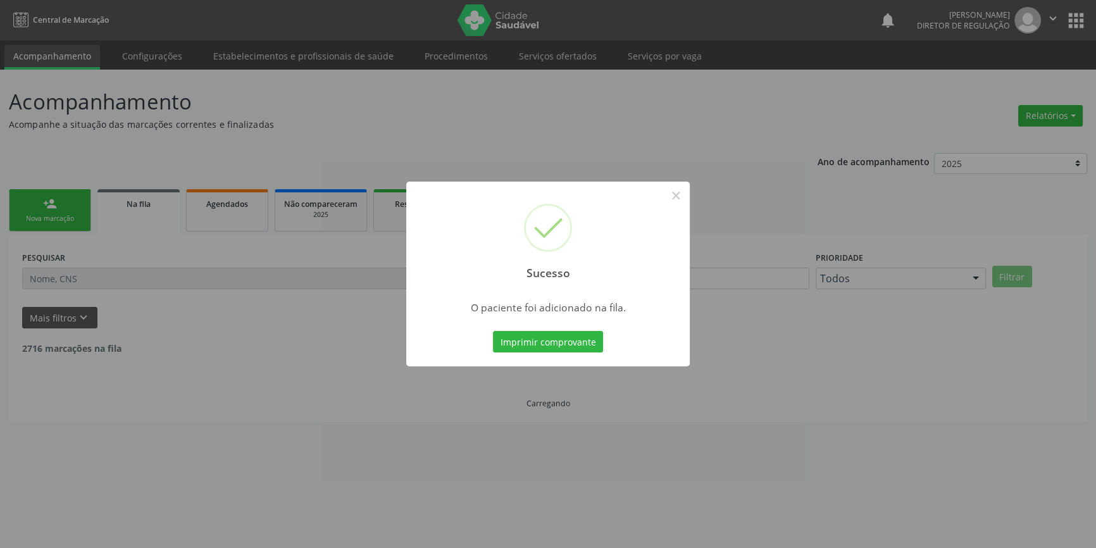
scroll to position [0, 0]
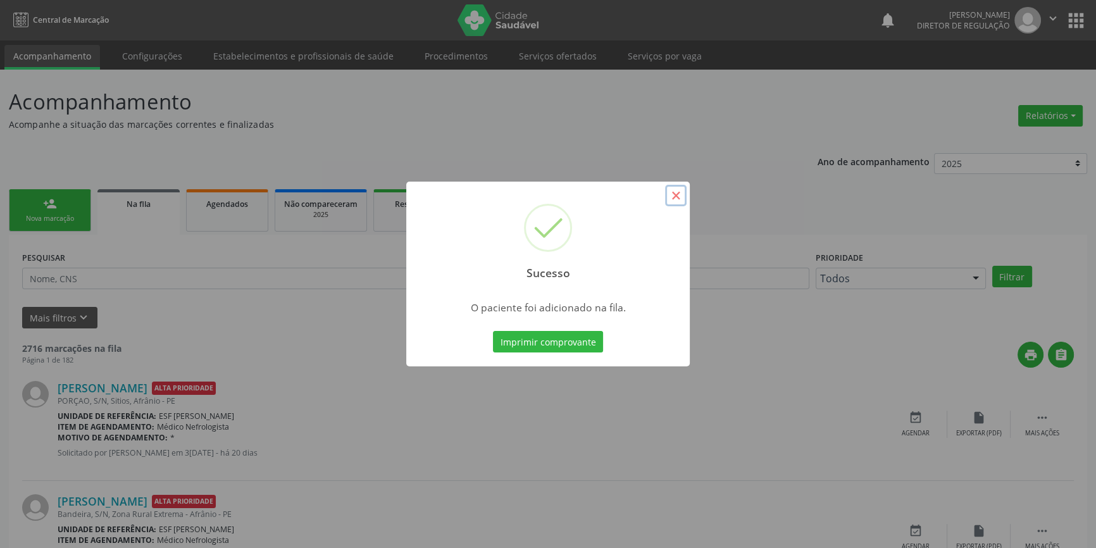
click at [673, 202] on button "×" at bounding box center [676, 196] width 22 height 22
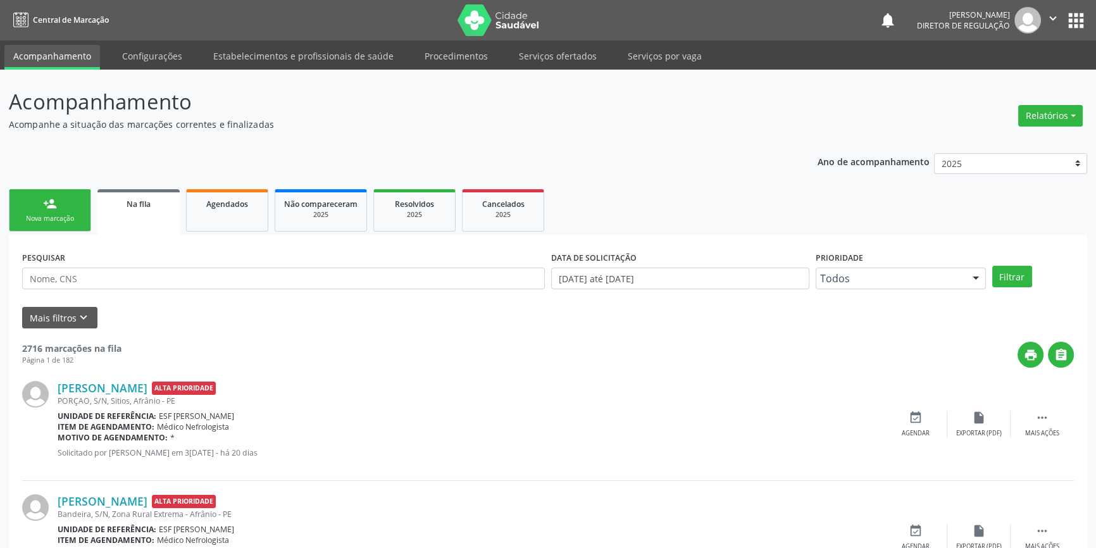
click at [82, 206] on link "person_add Nova marcação" at bounding box center [50, 210] width 82 height 42
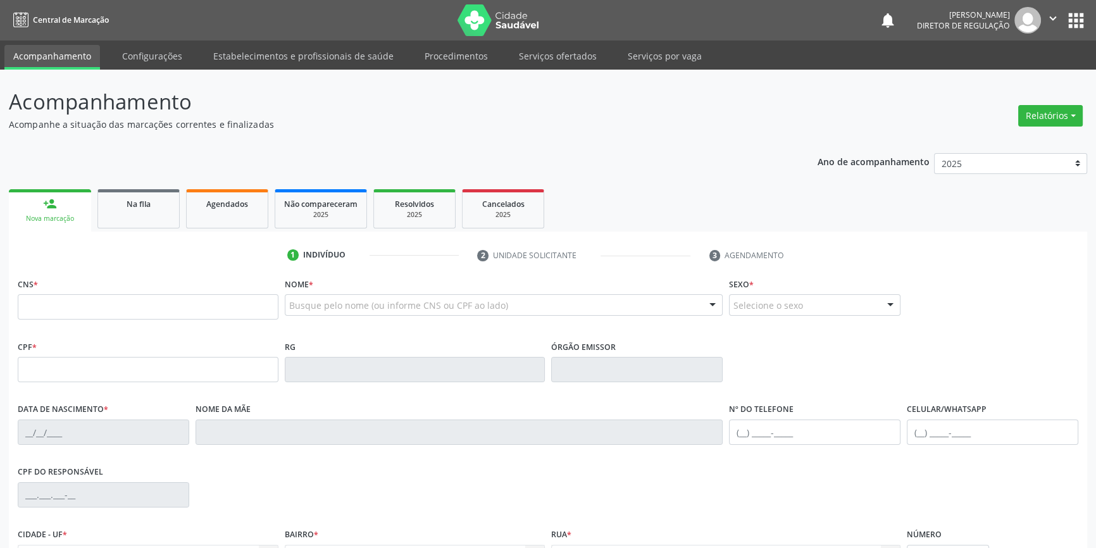
click at [65, 320] on fieldset "CNS *" at bounding box center [148, 302] width 261 height 54
click at [74, 315] on input "text" at bounding box center [148, 306] width 261 height 25
type input "700 2069 7614 2129"
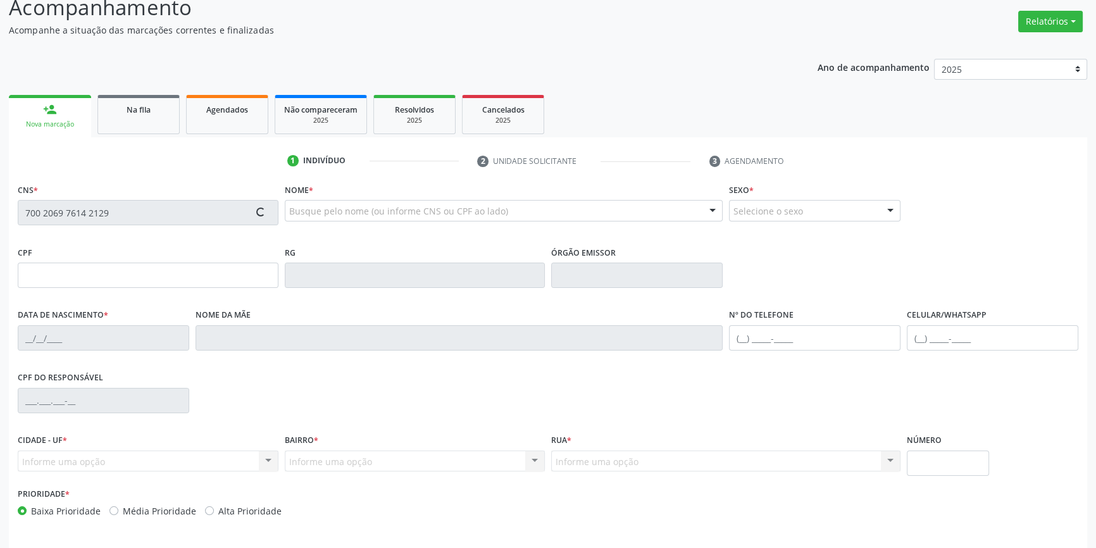
scroll to position [137, 0]
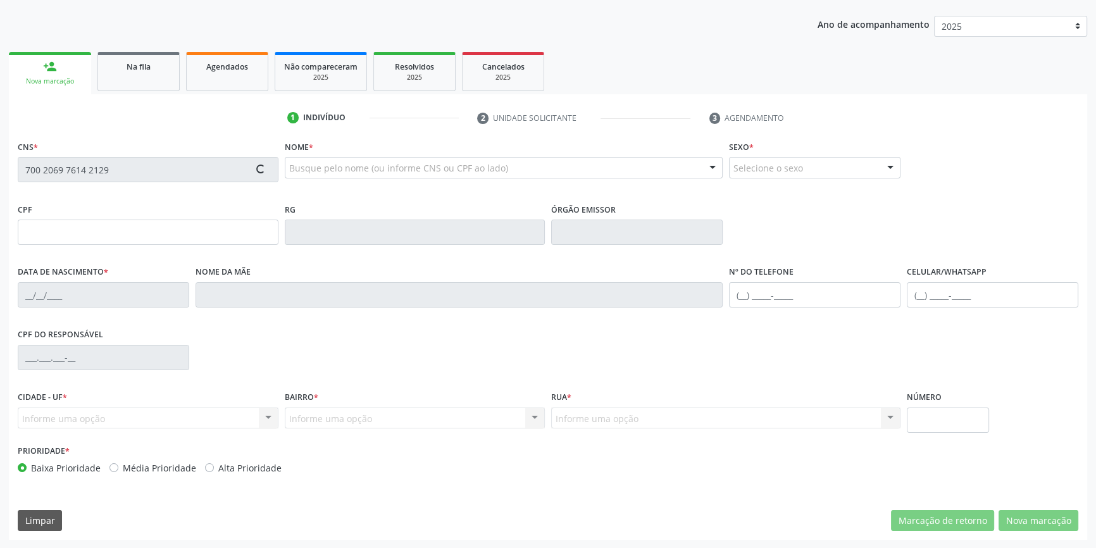
type input "29/10/1985"
type input "Joselita de Lima Barboza"
type input "(87) 98849-2769"
type input "S/N"
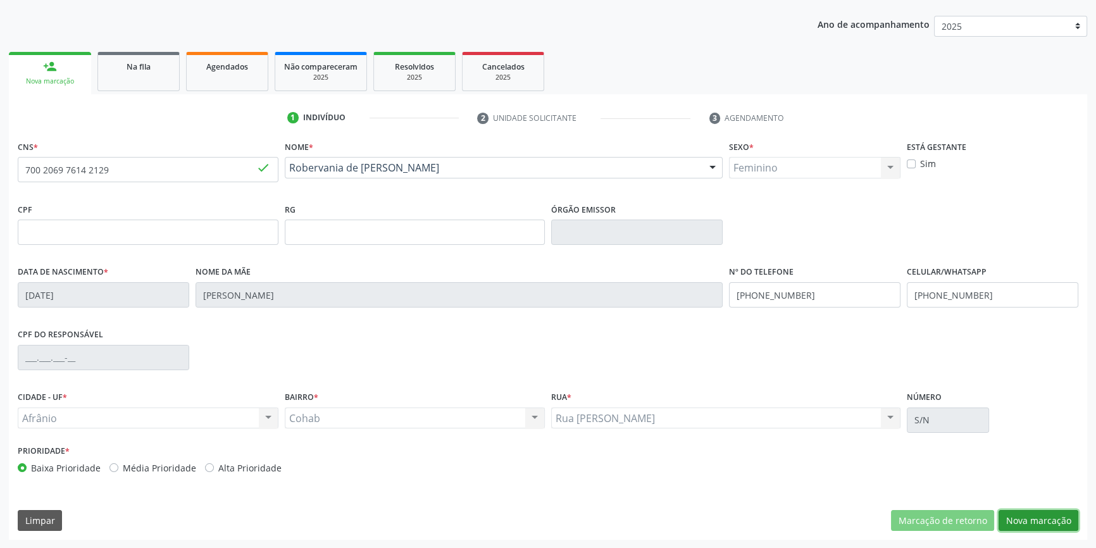
click at [1042, 518] on button "Nova marcação" at bounding box center [1039, 521] width 80 height 22
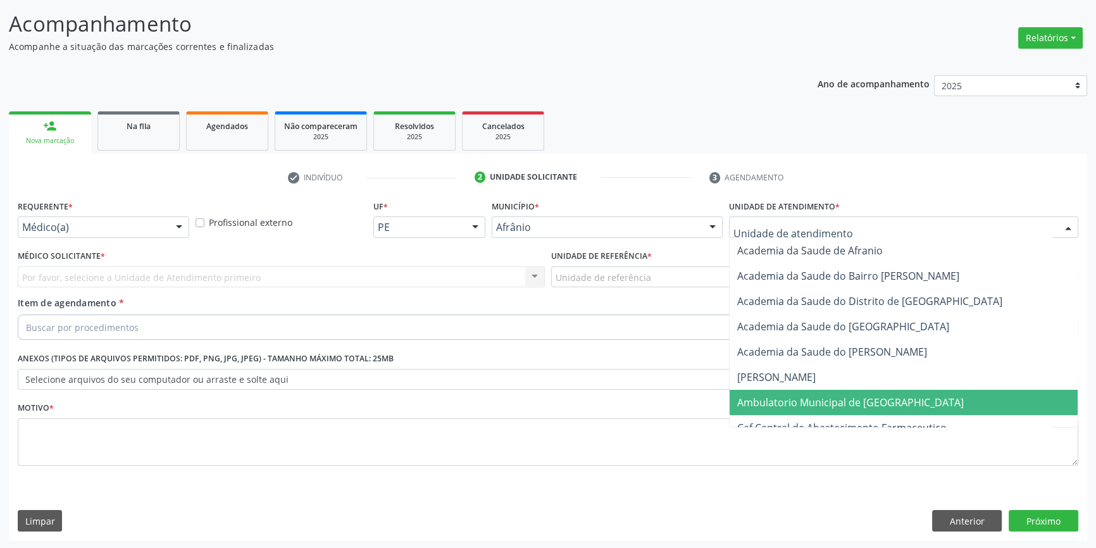
click at [797, 397] on span "Ambulatorio Municipal de [GEOGRAPHIC_DATA]" at bounding box center [850, 403] width 227 height 14
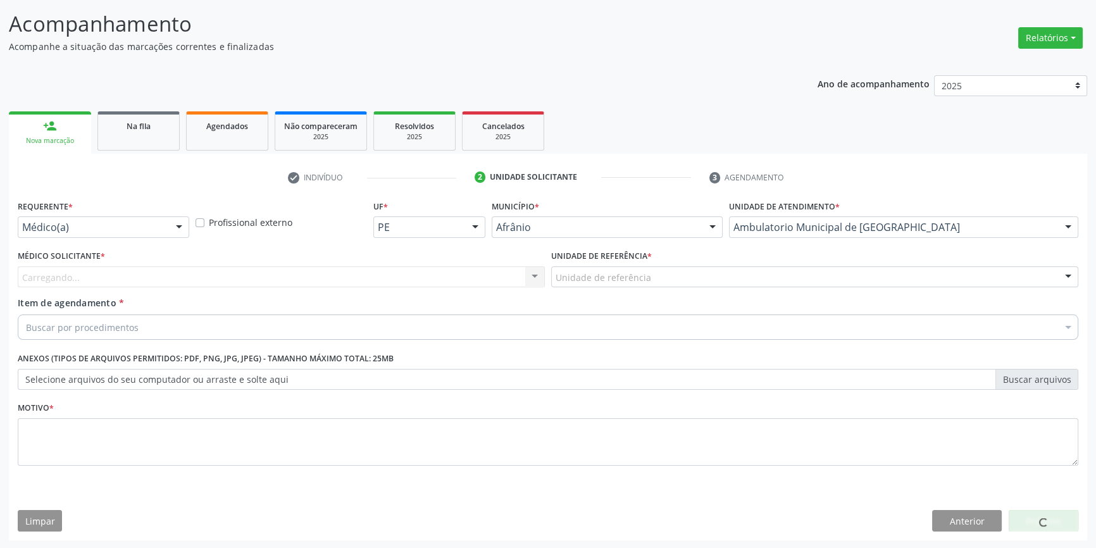
click at [620, 287] on div "Unidade de referência * Unidade de referência ESF de Extrema ESF de Barra das M…" at bounding box center [815, 271] width 534 height 49
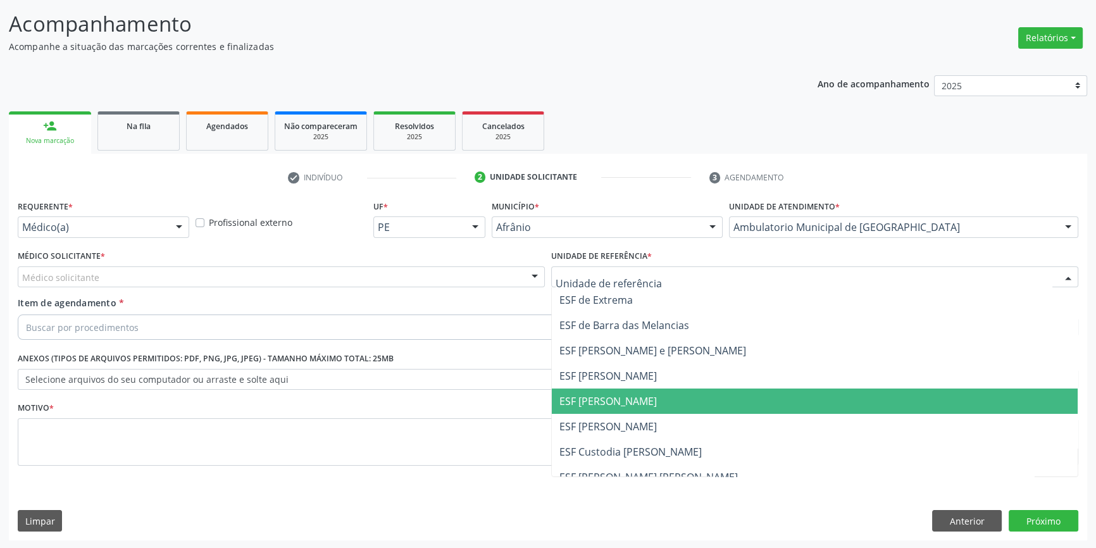
click at [605, 398] on span "ESF [PERSON_NAME]" at bounding box center [608, 401] width 97 height 14
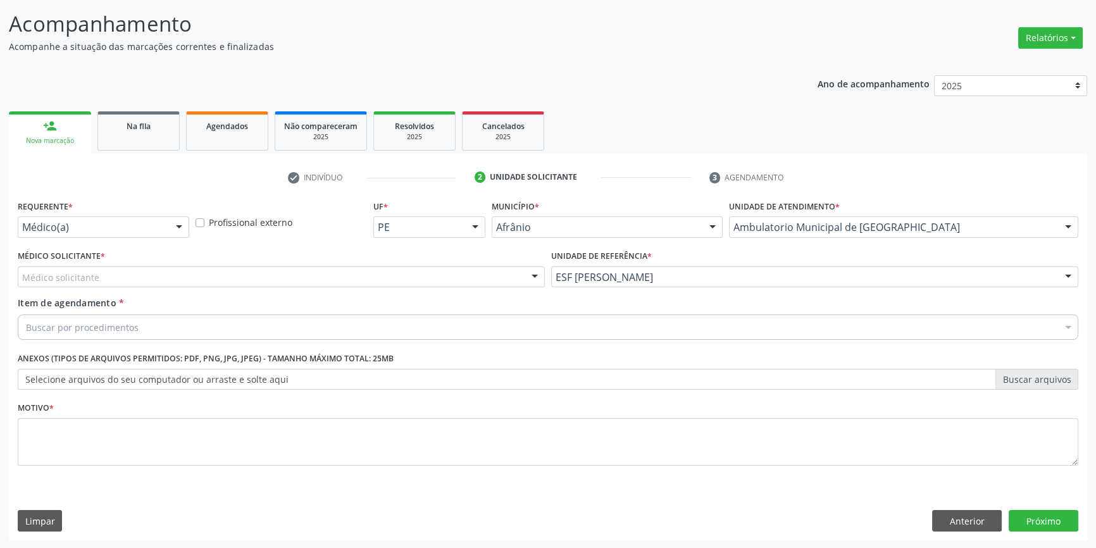
click at [352, 272] on div "Médico solicitante" at bounding box center [281, 277] width 527 height 22
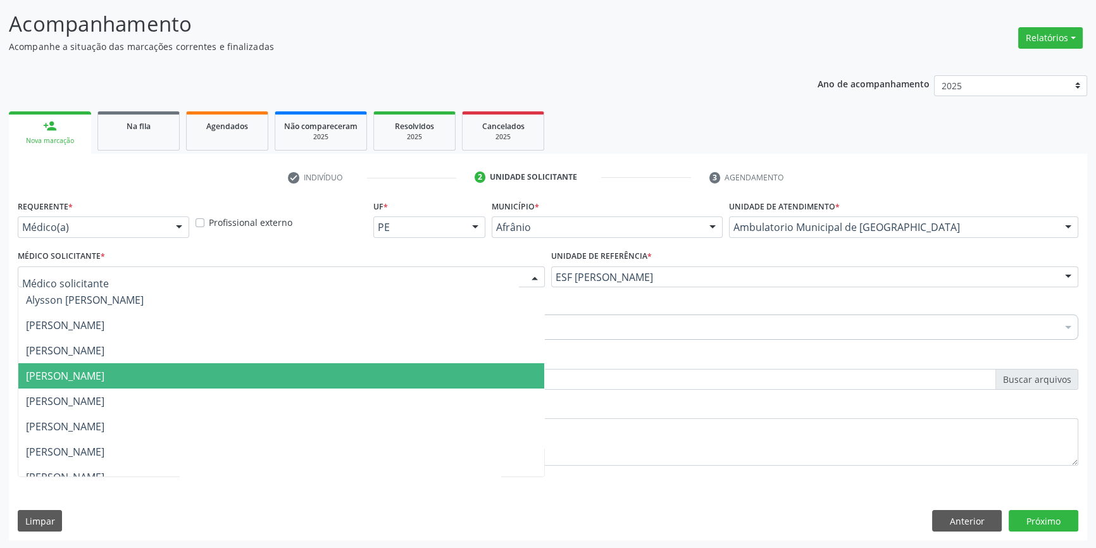
click at [104, 373] on span "[PERSON_NAME]" at bounding box center [65, 376] width 78 height 14
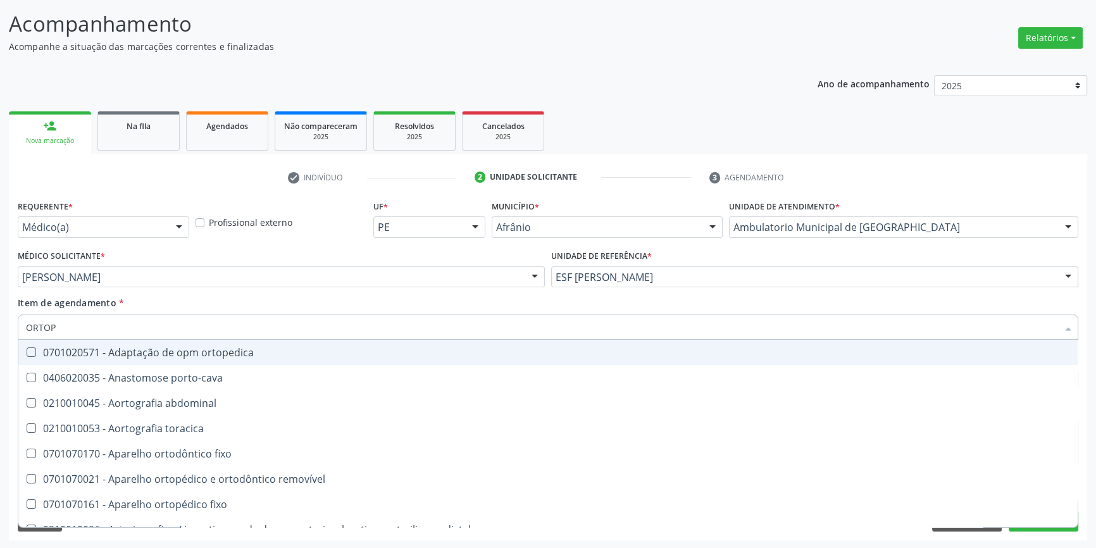
type input "ORTOPE"
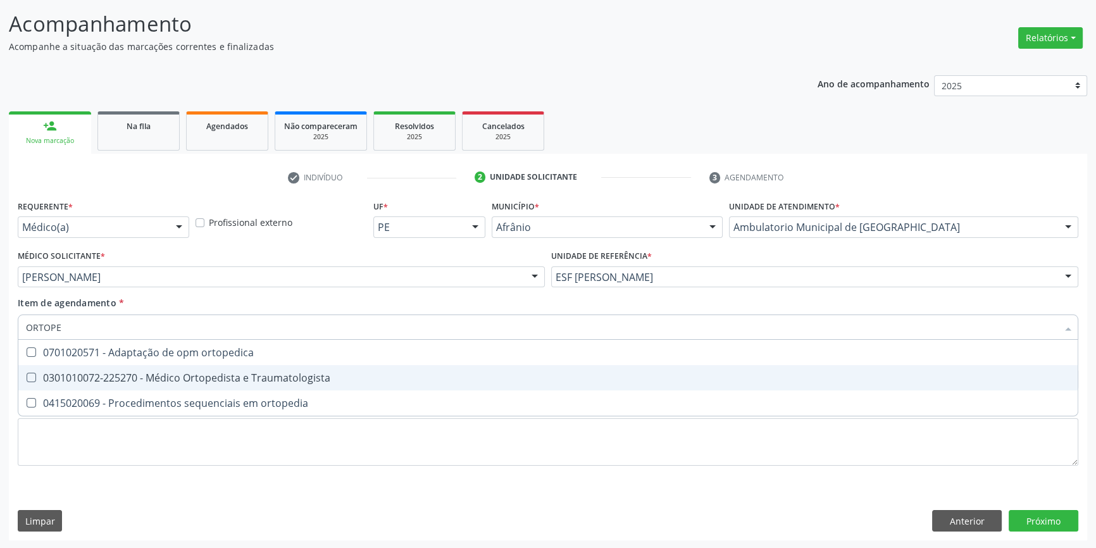
click at [192, 373] on div "0301010072-225270 - Médico Ortopedista e Traumatologista" at bounding box center [548, 378] width 1044 height 10
checkbox Traumatologista "true"
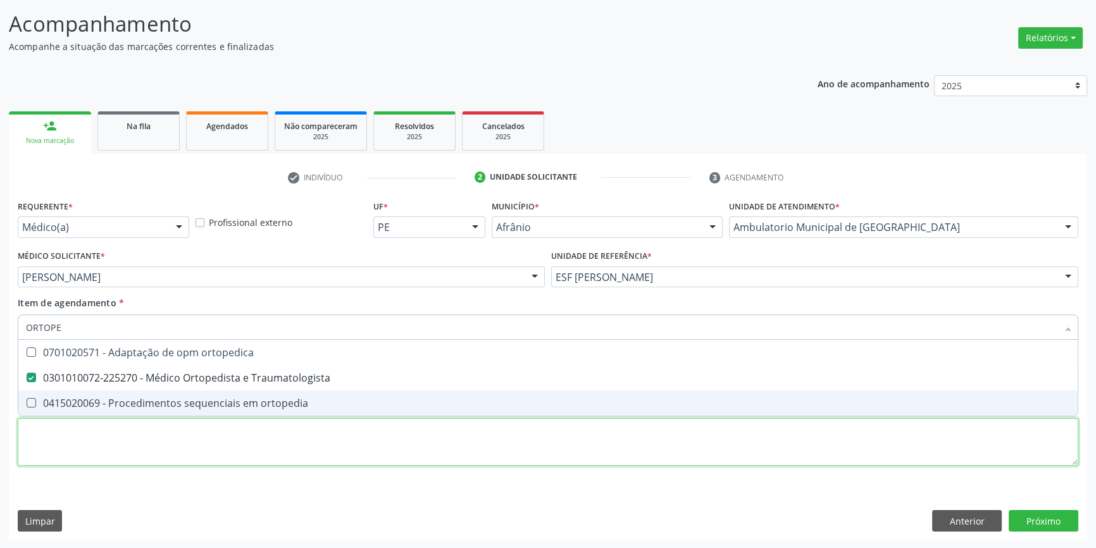
click at [153, 447] on div "Requerente * Médico(a) Médico(a) Enfermeiro(a) Paciente Nenhum resultado encont…" at bounding box center [548, 340] width 1061 height 287
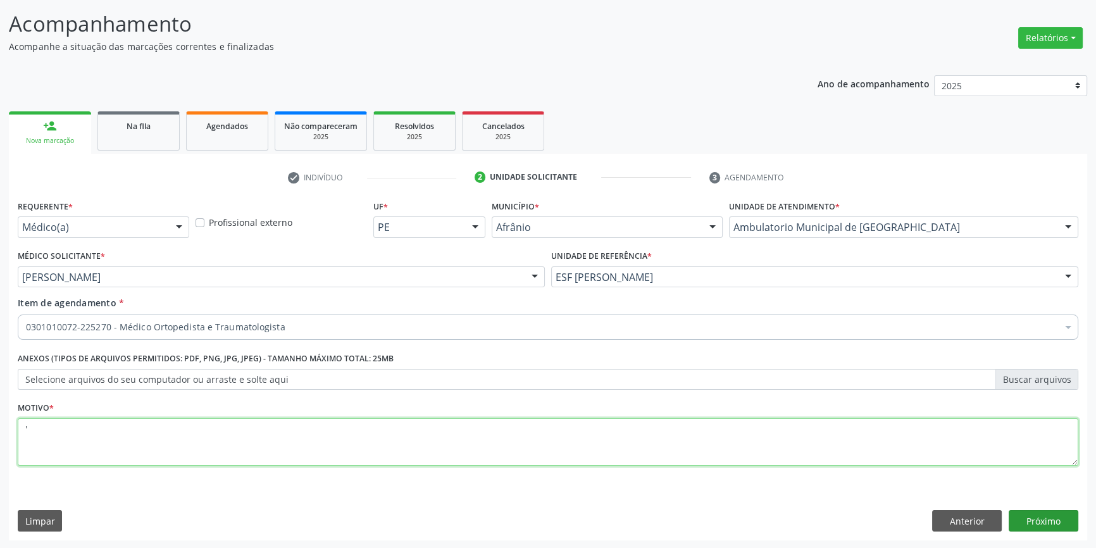
type textarea "'"
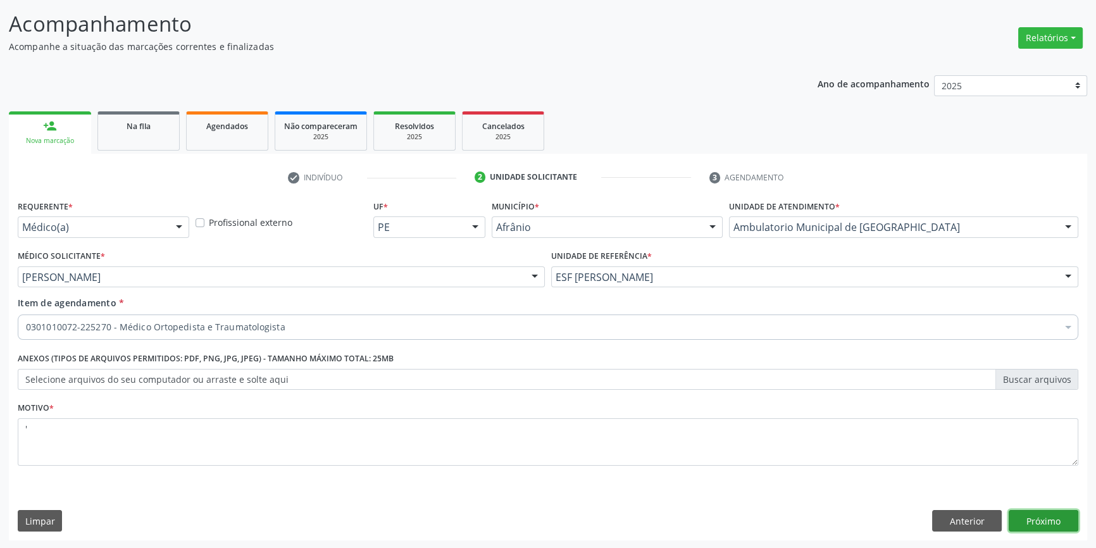
click at [1034, 522] on button "Próximo" at bounding box center [1044, 521] width 70 height 22
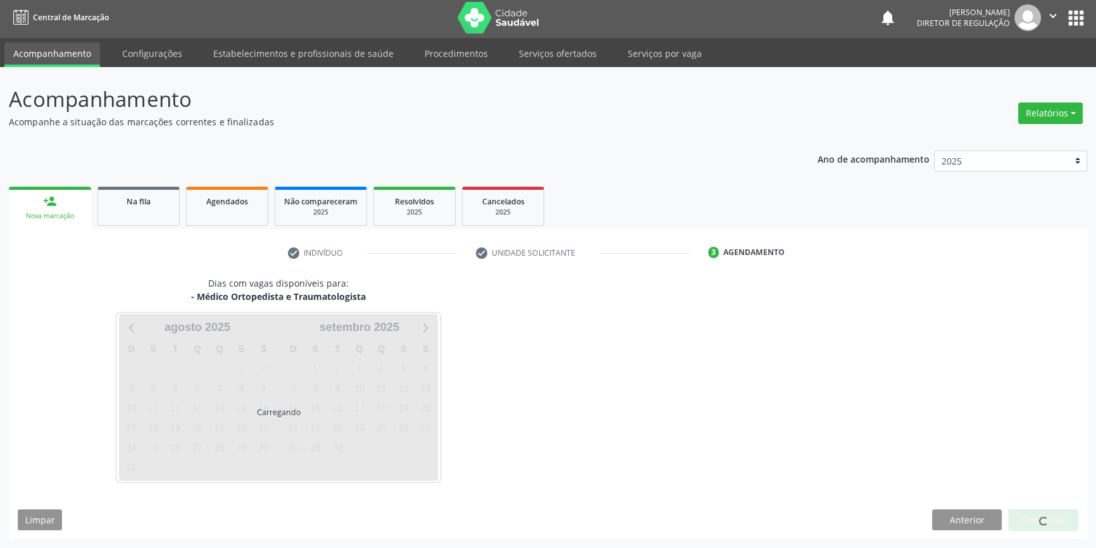
scroll to position [1, 0]
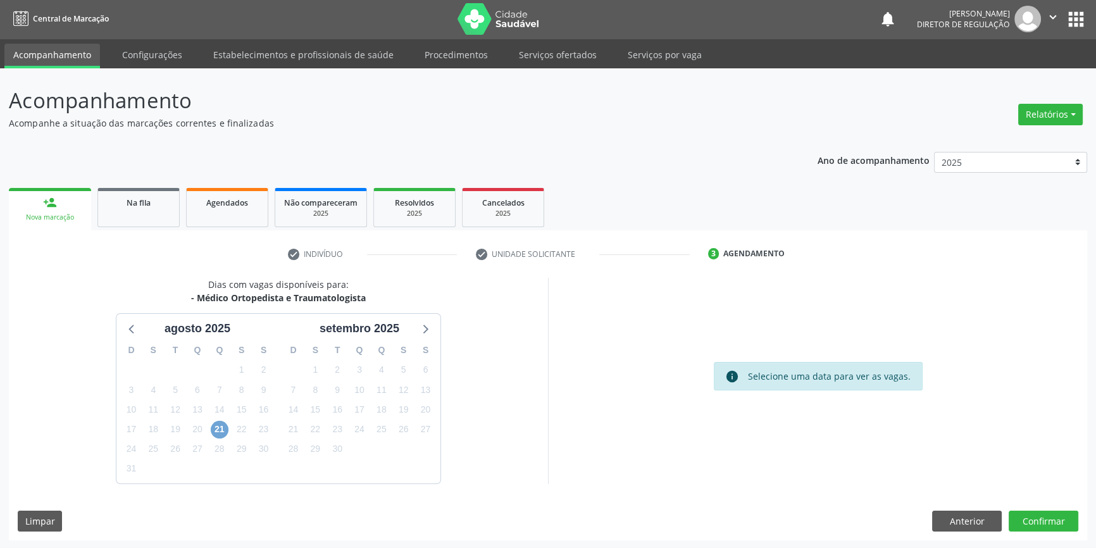
click at [215, 421] on span "21" at bounding box center [220, 430] width 18 height 18
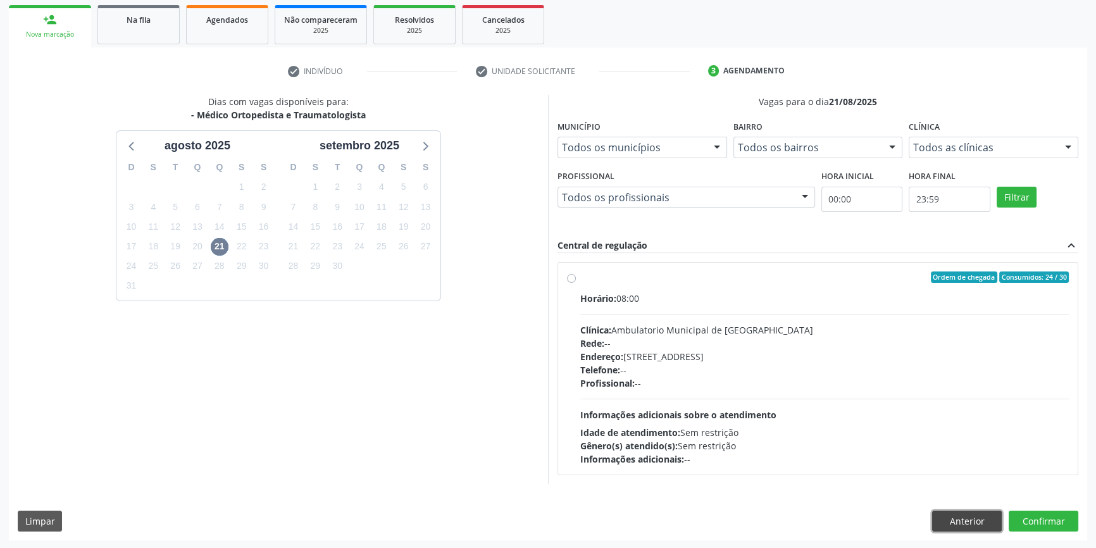
click at [966, 516] on button "Anterior" at bounding box center [967, 522] width 70 height 22
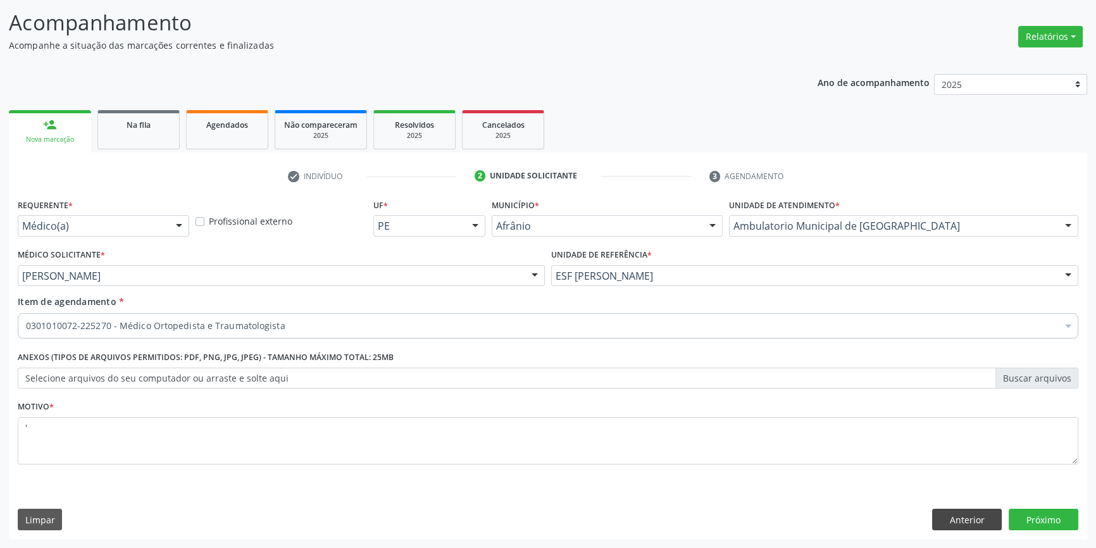
scroll to position [78, 0]
click at [973, 513] on button "Anterior" at bounding box center [967, 521] width 70 height 22
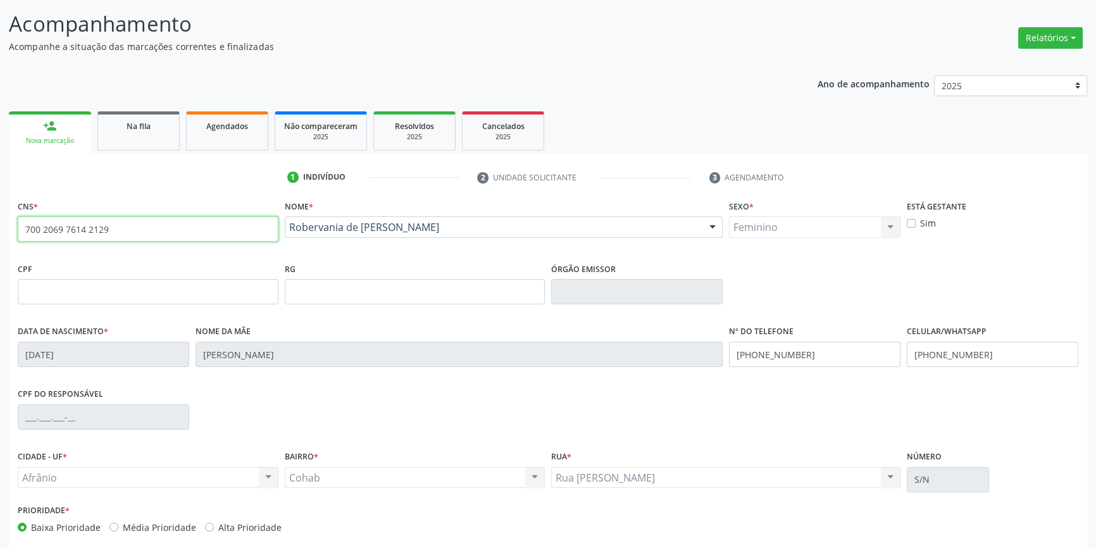
drag, startPoint x: 178, startPoint y: 227, endPoint x: 0, endPoint y: 227, distance: 178.5
click at [0, 227] on div "Acompanhamento Acompanhe a situação das marcações correntes e finalizadas Relat…" at bounding box center [548, 300] width 1096 height 616
type input "700 0055 2739 5209"
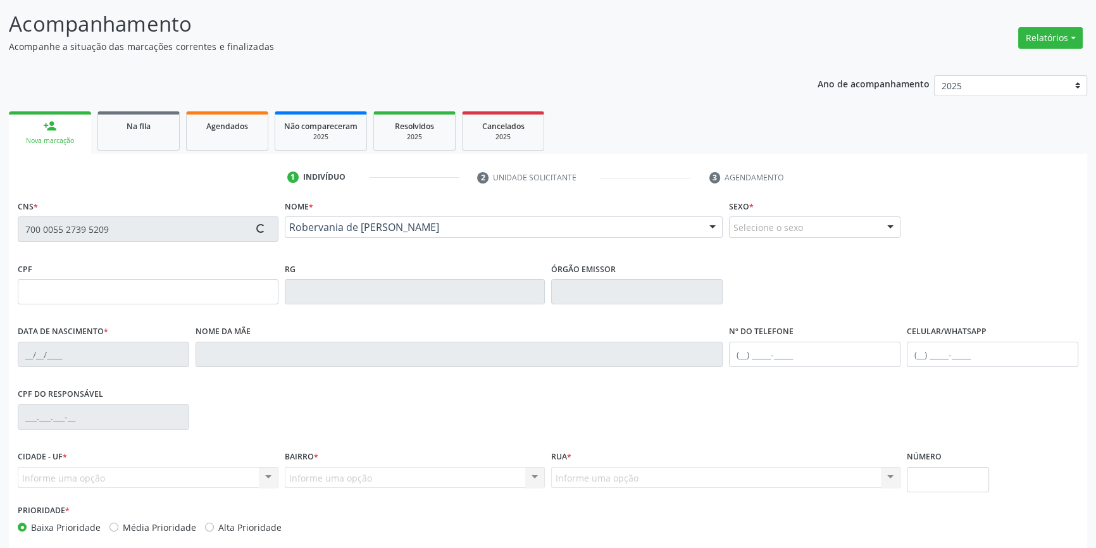
type input "147.557.394-46"
type input "18/08/2017"
type input "Flávia Vanessa Santos Soares"
type input "(87) 98808-9355"
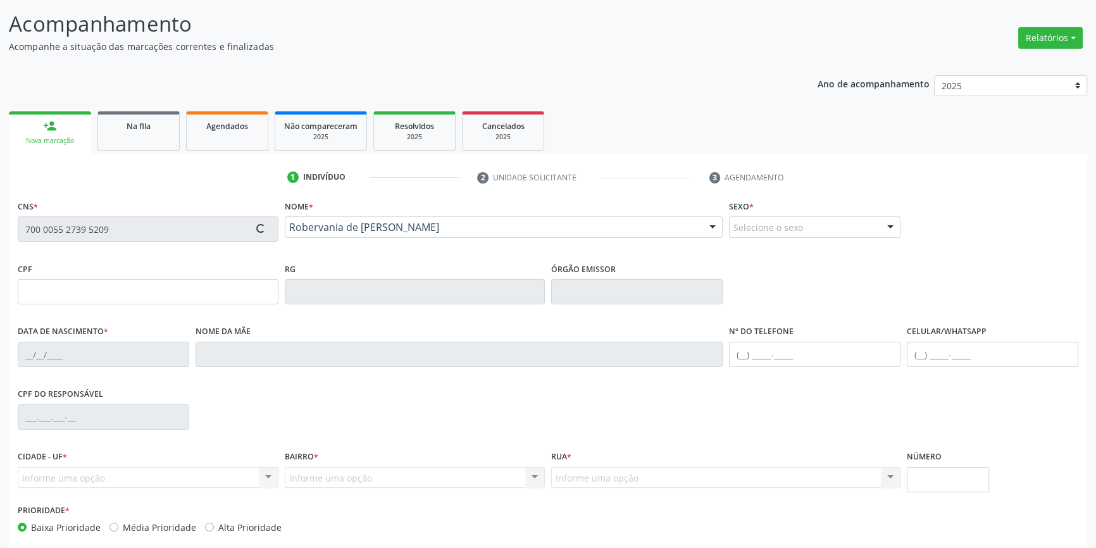
type input "122.564.284-19"
type input "S/N"
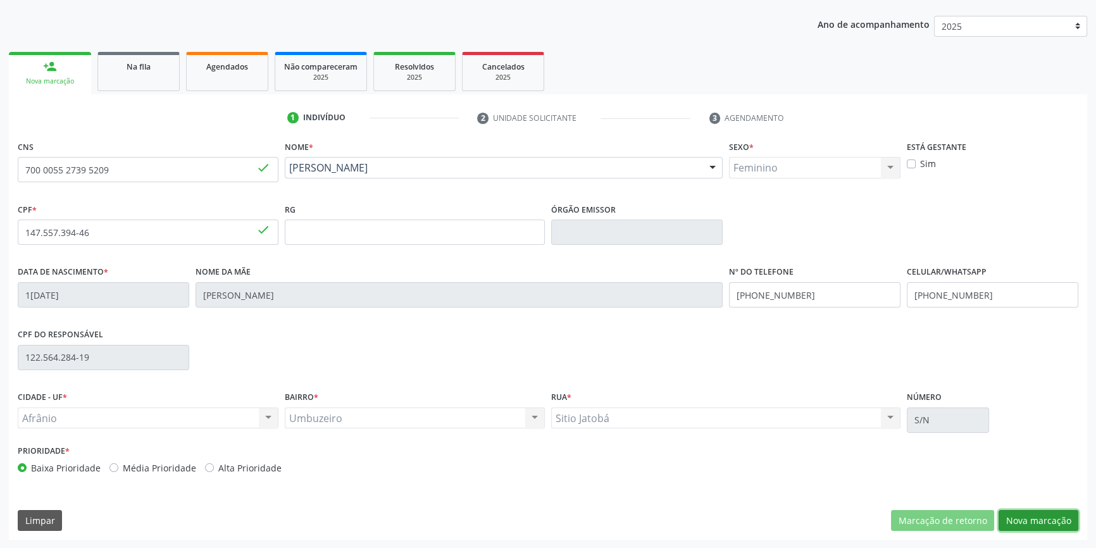
click at [1046, 529] on button "Nova marcação" at bounding box center [1039, 521] width 80 height 22
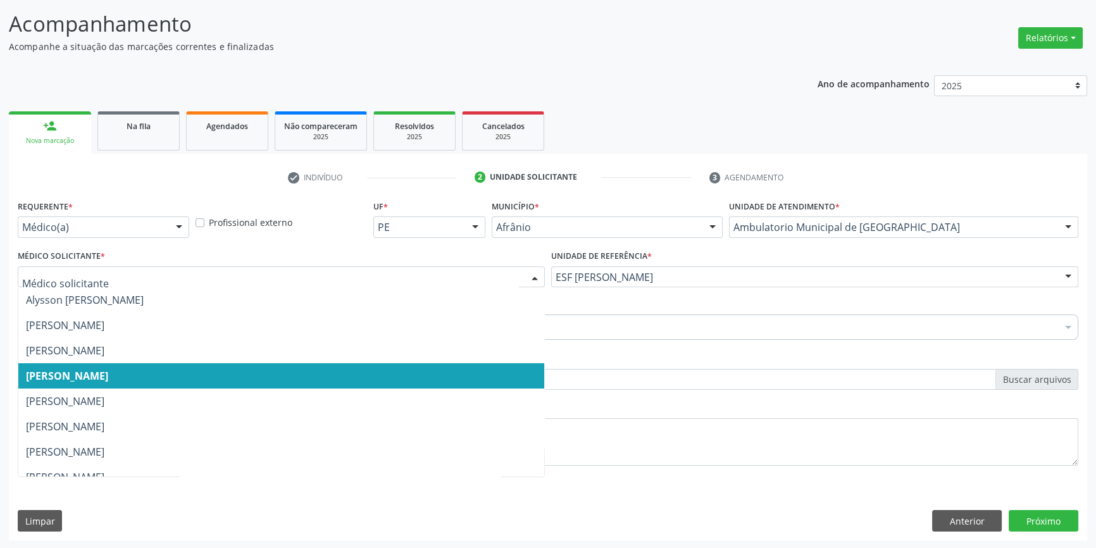
click at [108, 378] on span "[PERSON_NAME]" at bounding box center [67, 376] width 82 height 14
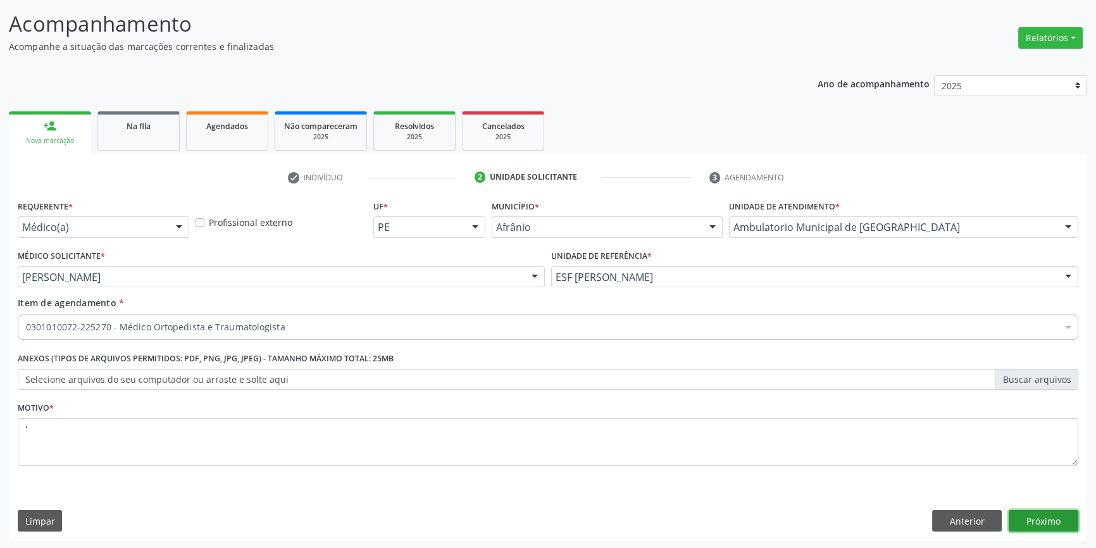
click at [1032, 521] on button "Próximo" at bounding box center [1044, 521] width 70 height 22
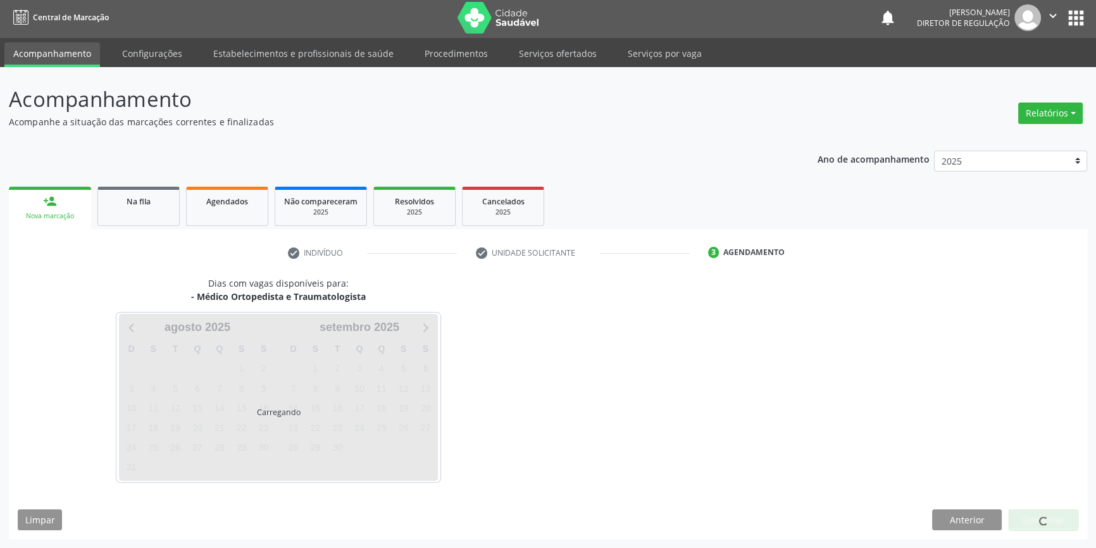
scroll to position [1, 0]
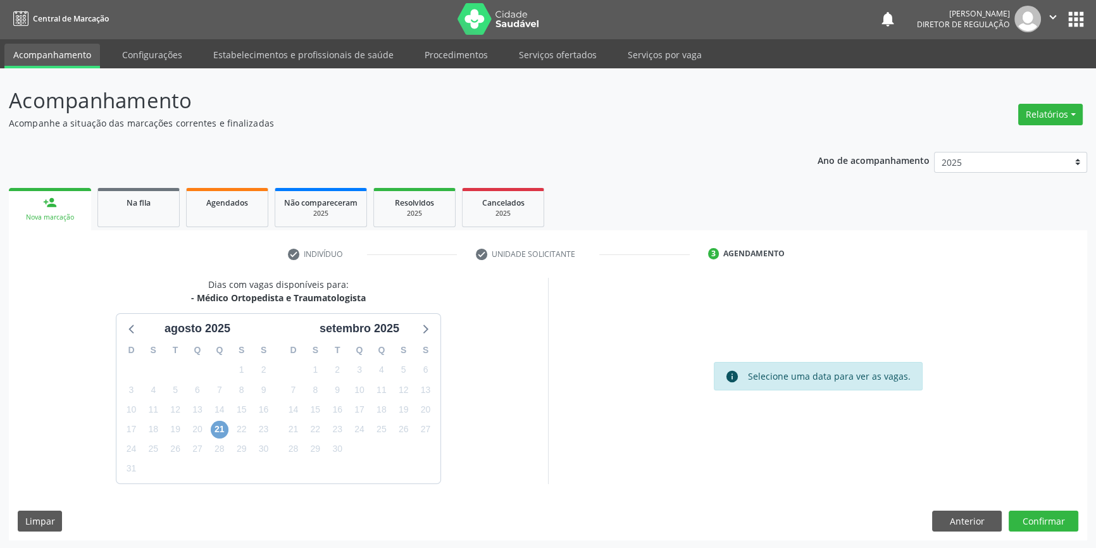
click at [220, 430] on span "21" at bounding box center [220, 430] width 18 height 18
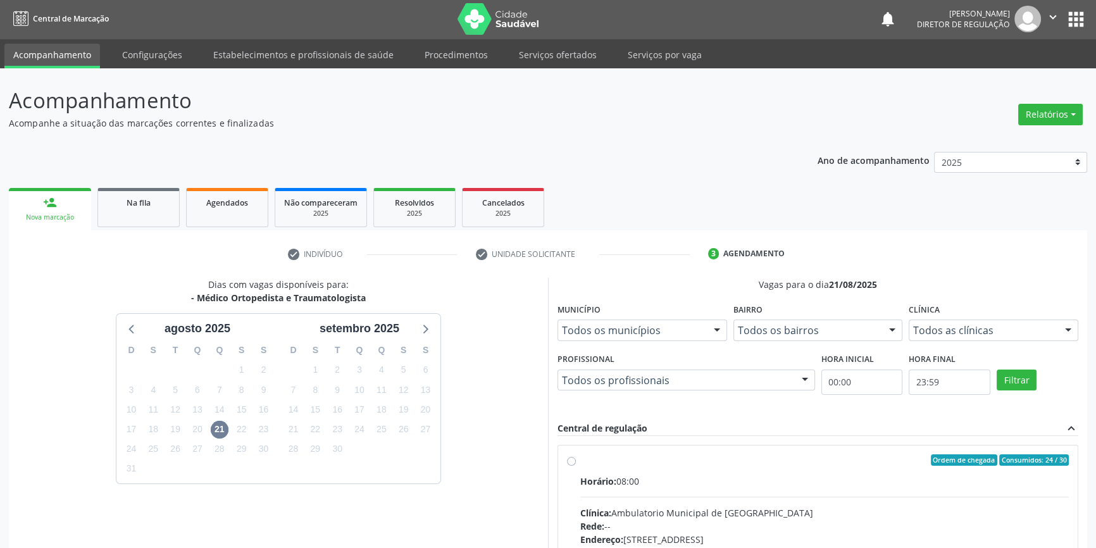
click at [575, 454] on div "Ordem de chegada Consumidos: 24 / 30 Horário: 08:00 Clínica: Ambulatorio Munici…" at bounding box center [818, 551] width 502 height 194
radio input "true"
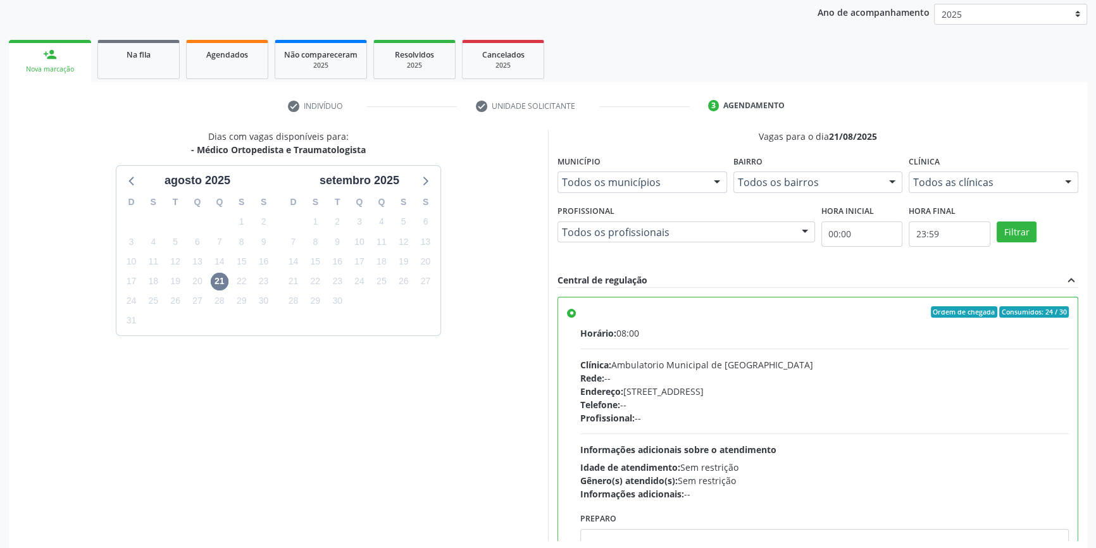
scroll to position [207, 0]
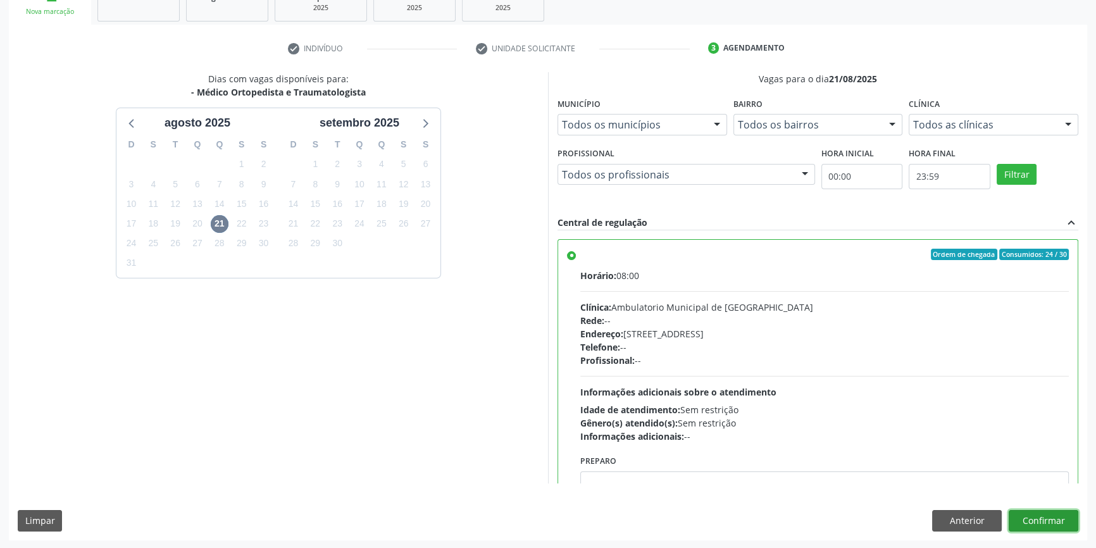
click at [1032, 516] on button "Confirmar" at bounding box center [1044, 521] width 70 height 22
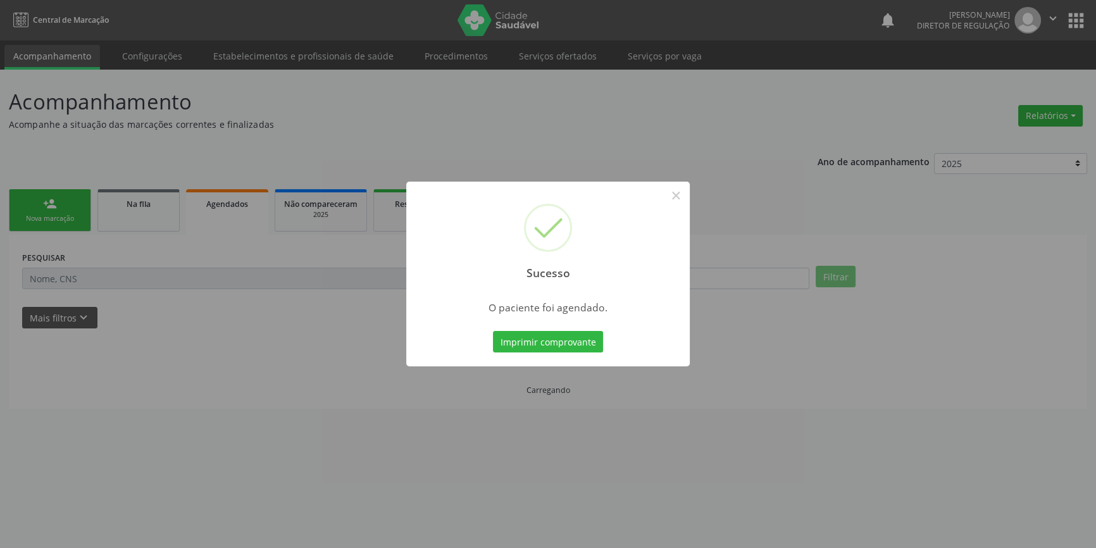
scroll to position [0, 0]
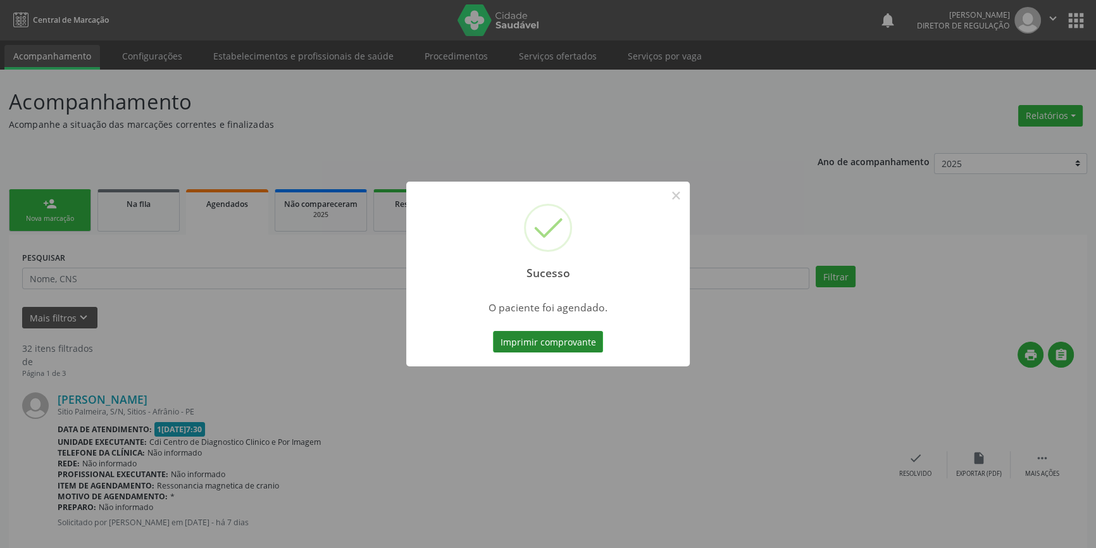
click at [572, 345] on button "Imprimir comprovante" at bounding box center [548, 342] width 110 height 22
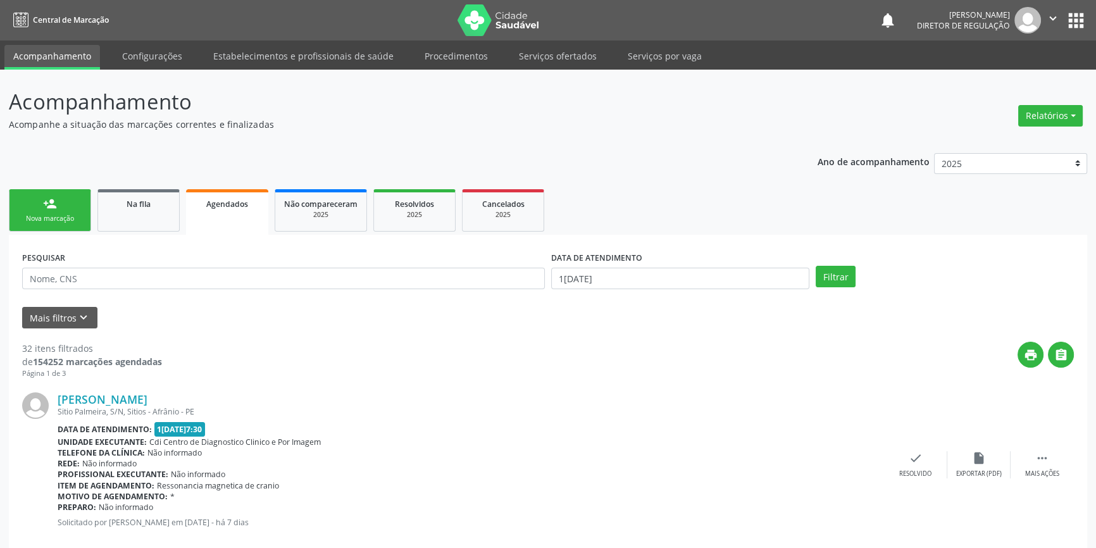
click at [60, 215] on div "Nova marcação" at bounding box center [49, 218] width 63 height 9
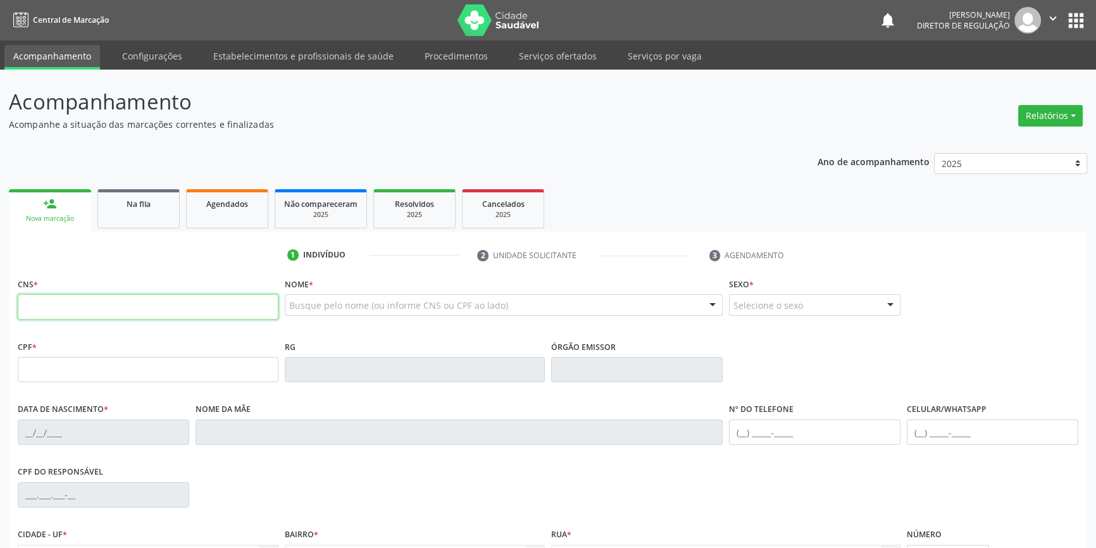
click at [87, 315] on input "text" at bounding box center [148, 306] width 261 height 25
type input "700 2069 7614 2129"
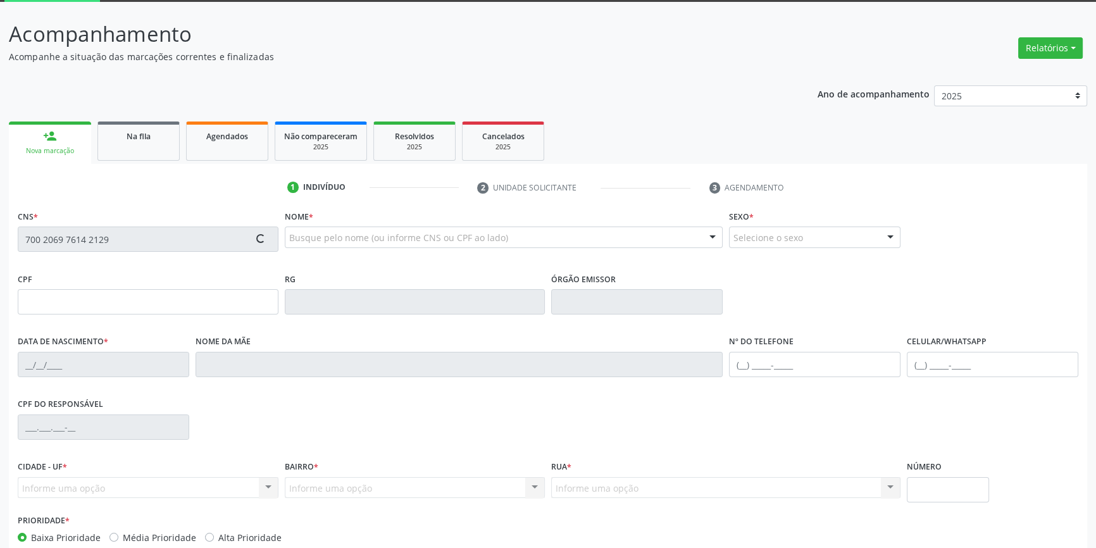
scroll to position [137, 0]
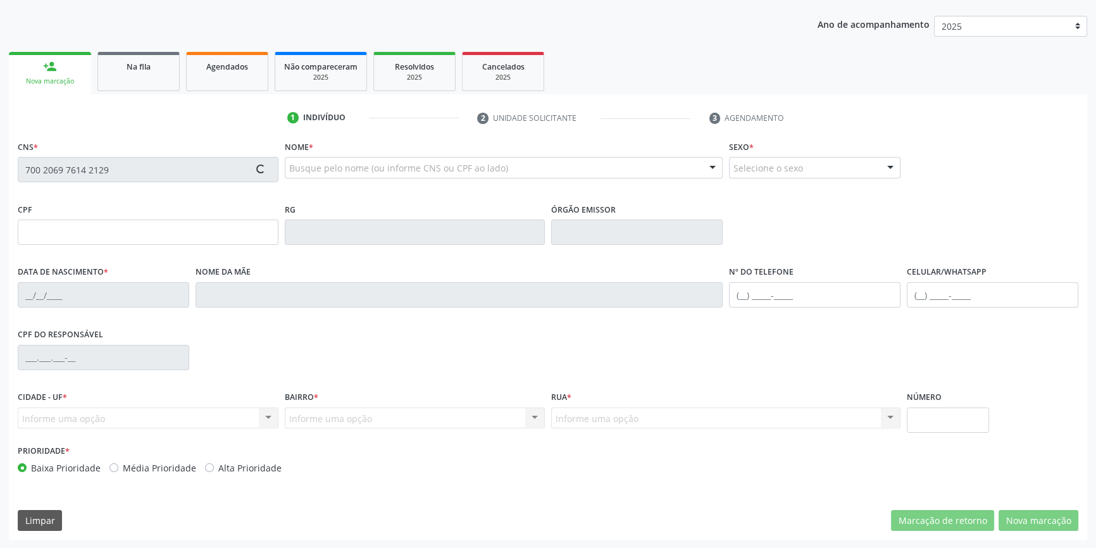
type input "29/10/1985"
type input "Joselita de Lima Barboza"
type input "(87) 98849-2769"
type input "S/N"
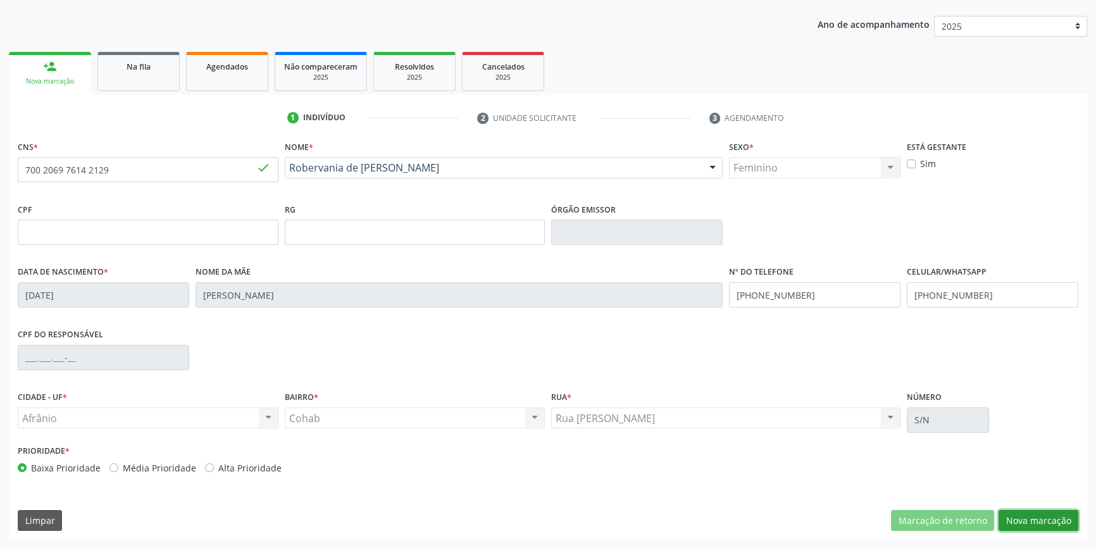
click at [1052, 523] on button "Nova marcação" at bounding box center [1039, 521] width 80 height 22
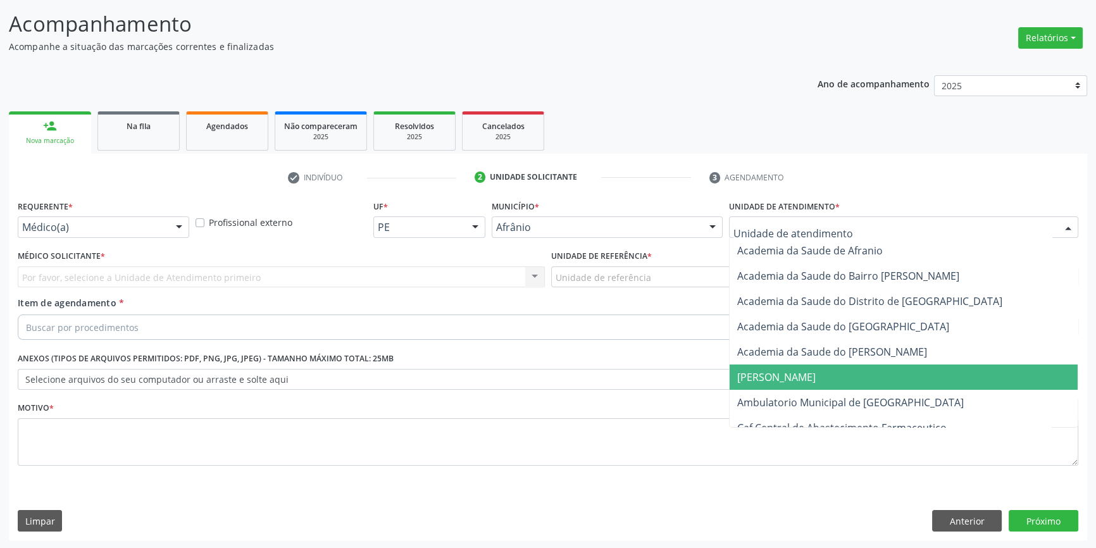
click at [789, 406] on span "Ambulatorio Municipal de [GEOGRAPHIC_DATA]" at bounding box center [850, 403] width 227 height 14
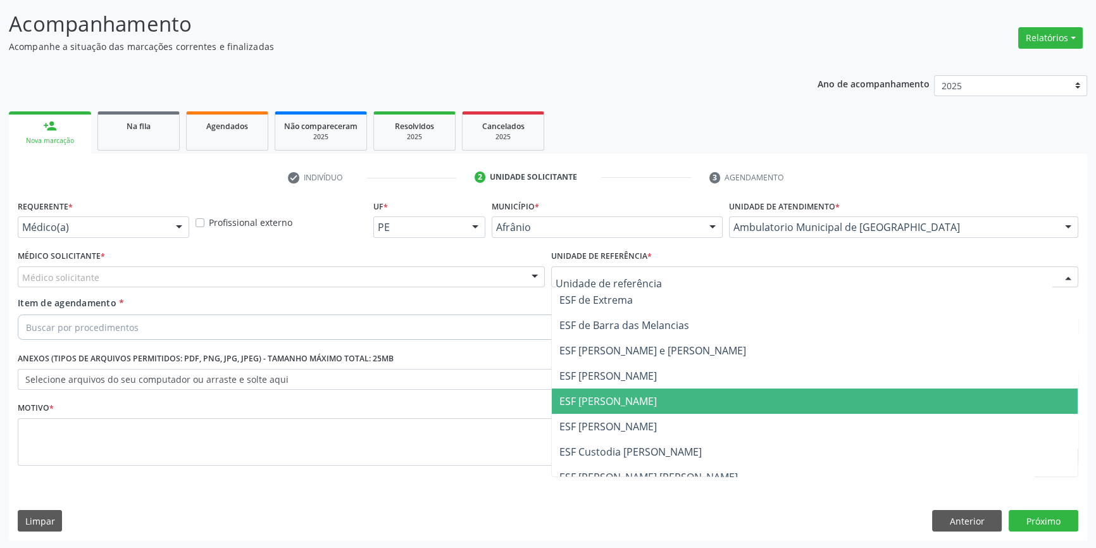
drag, startPoint x: 622, startPoint y: 406, endPoint x: 422, endPoint y: 287, distance: 232.7
click at [606, 397] on span "ESF [PERSON_NAME]" at bounding box center [608, 401] width 97 height 14
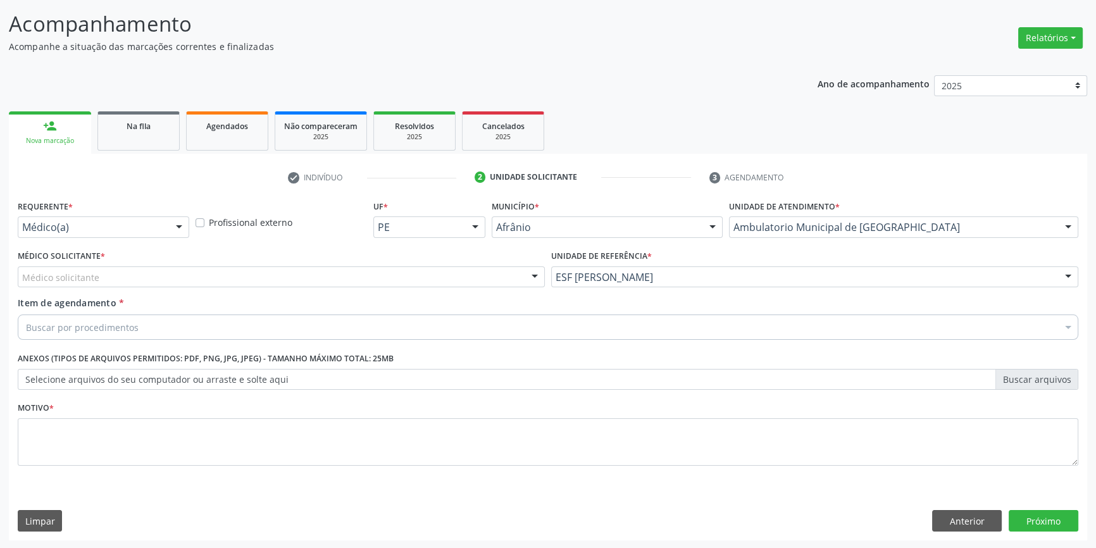
click at [372, 269] on div "Médico solicitante" at bounding box center [281, 277] width 527 height 22
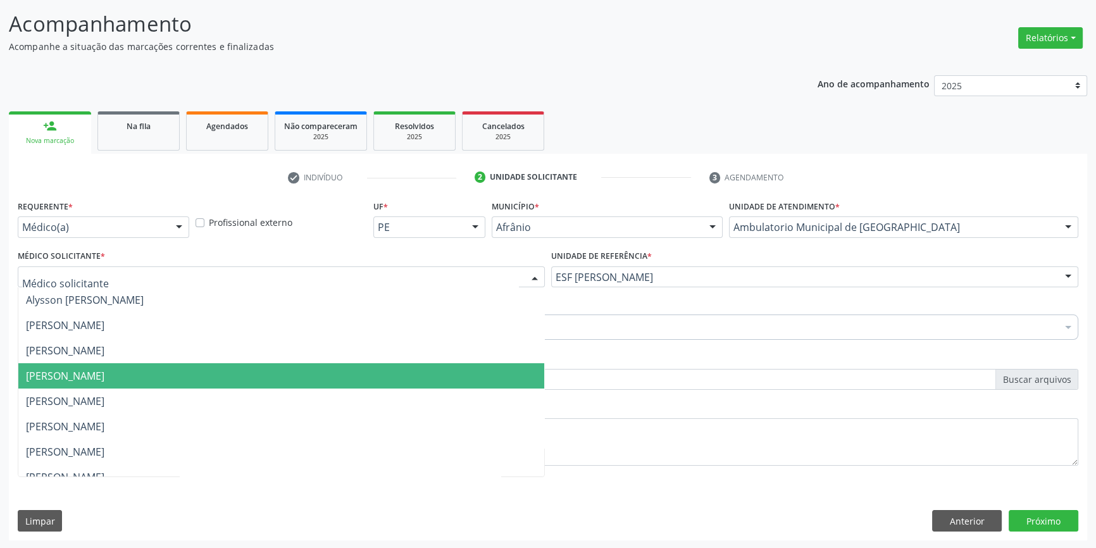
click at [108, 366] on span "[PERSON_NAME]" at bounding box center [281, 375] width 526 height 25
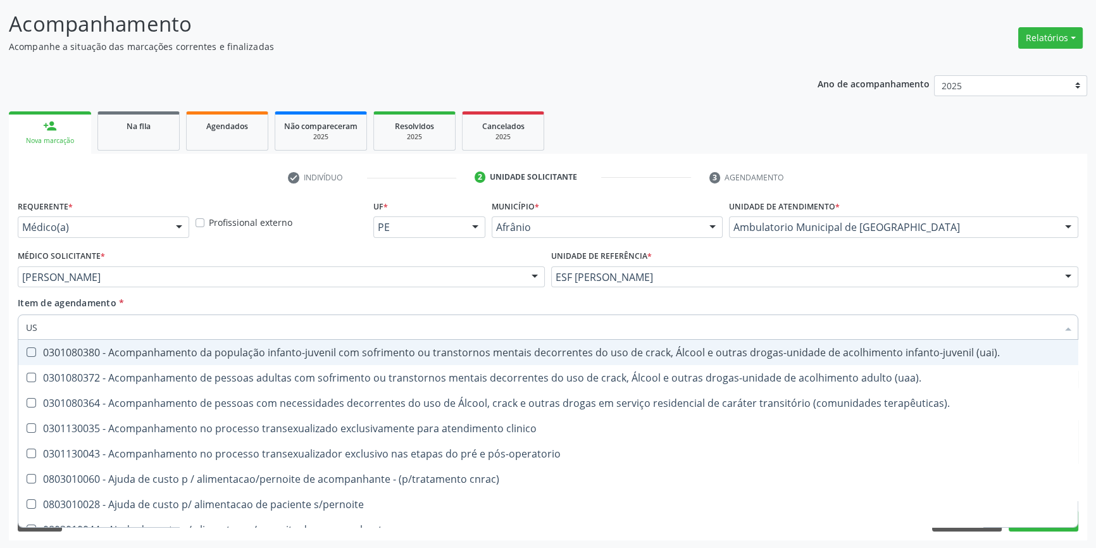
type input "U"
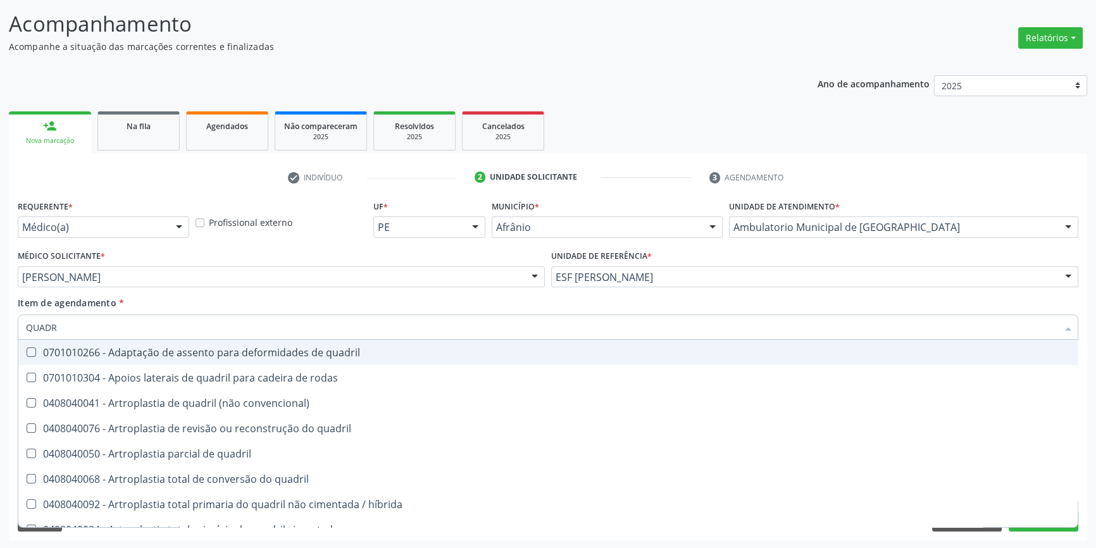
type input "QUADRI"
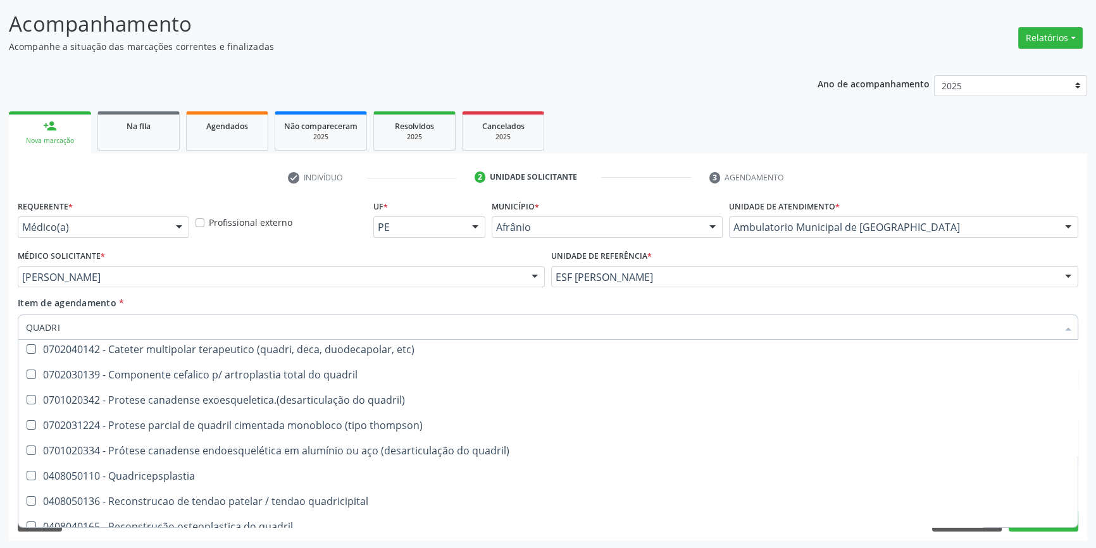
scroll to position [344, 0]
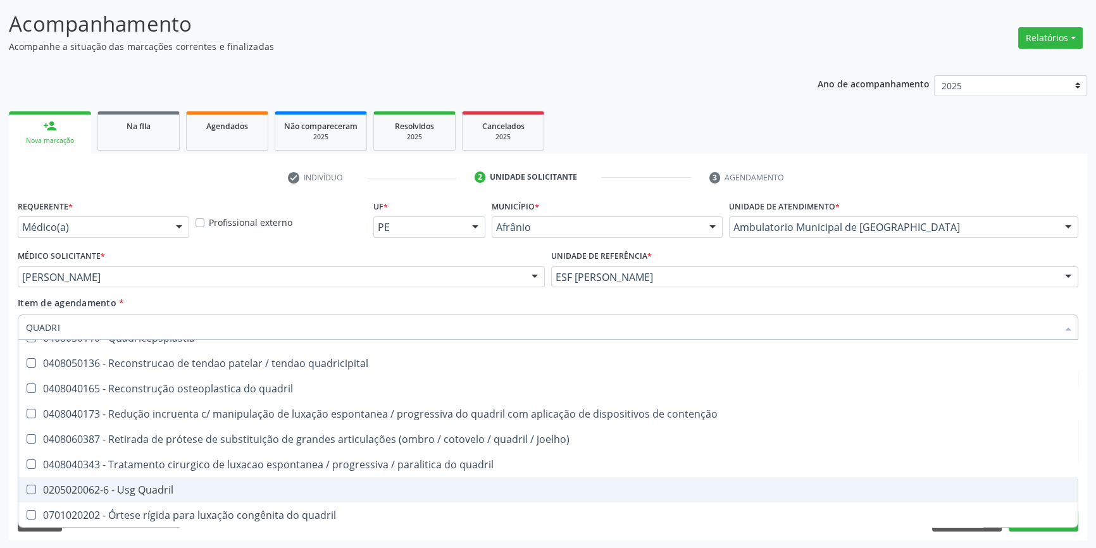
click at [180, 490] on div "0205020062-6 - Usg Quadril" at bounding box center [548, 490] width 1044 height 10
checkbox Quadril "true"
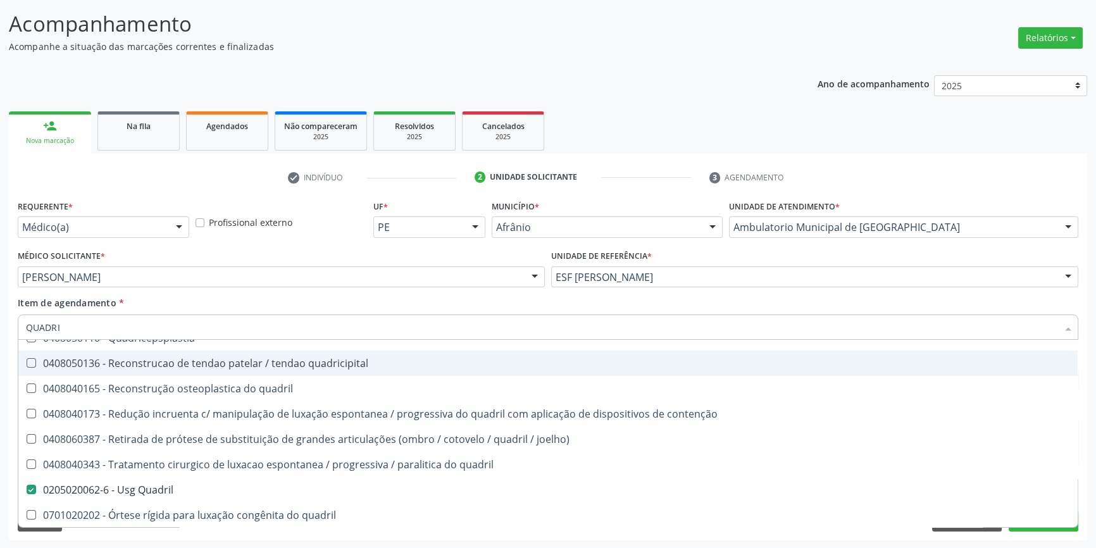
click at [284, 294] on div "Médico Solicitante * Diego Ramon Ferreira Belem Alysson Rodrigo Ferreira Cavalc…" at bounding box center [282, 271] width 534 height 49
checkbox rodas "true"
checkbox Quadril "false"
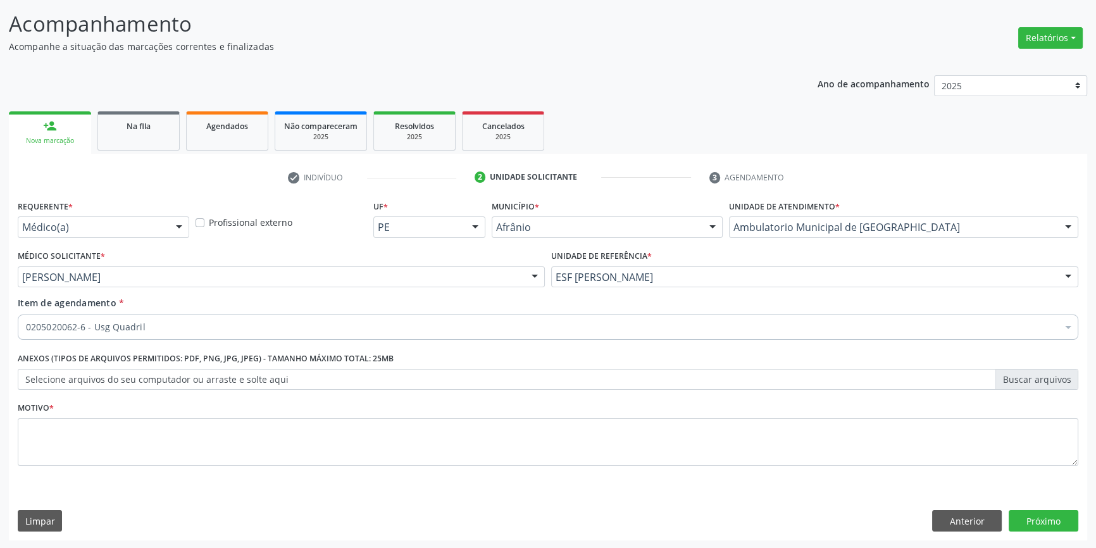
scroll to position [0, 0]
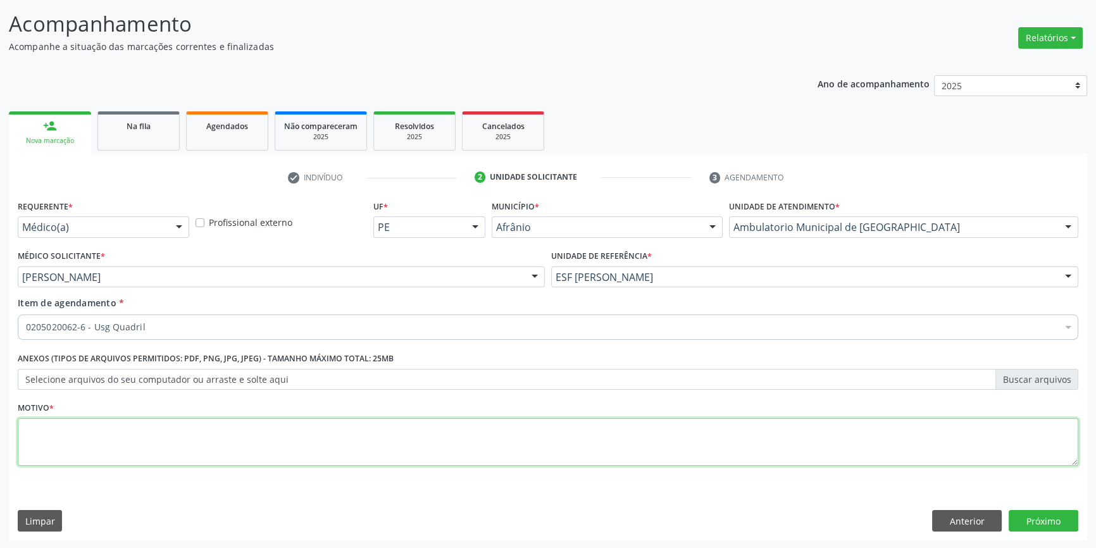
click at [170, 437] on textarea at bounding box center [548, 442] width 1061 height 48
type textarea "TENDINITE? BURSITE"
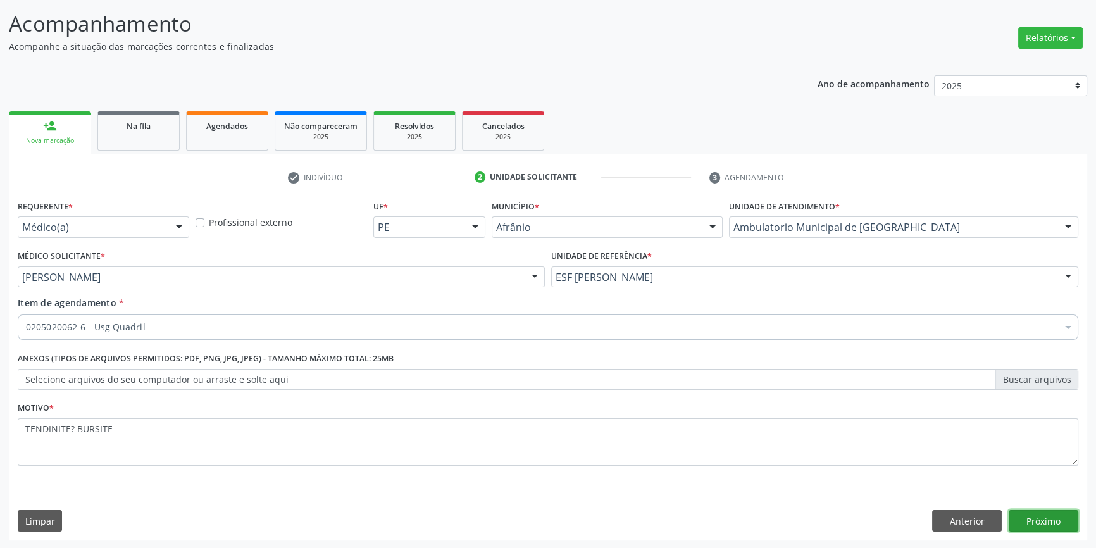
click at [1032, 513] on button "Próximo" at bounding box center [1044, 521] width 70 height 22
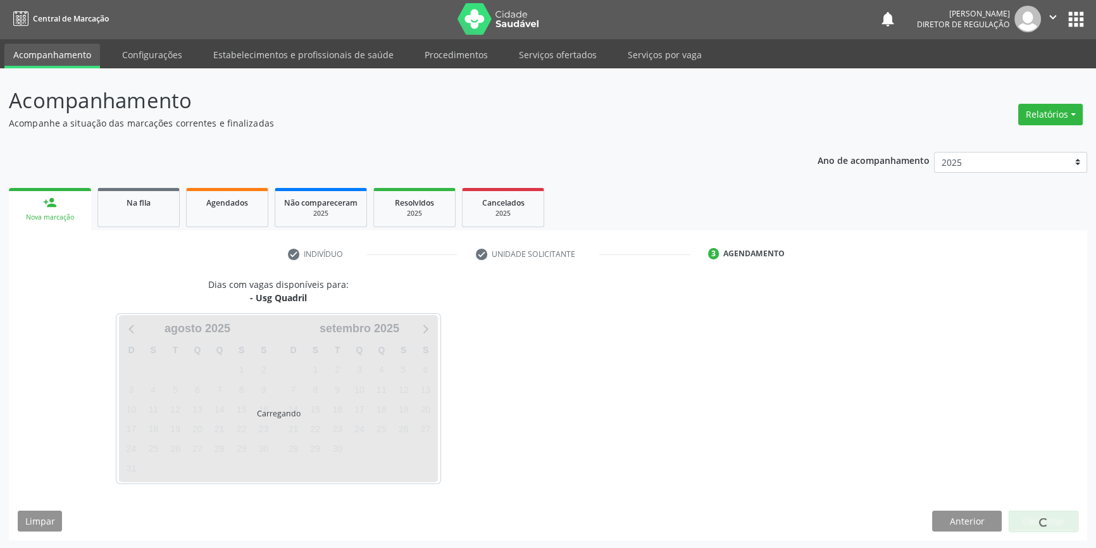
scroll to position [39, 0]
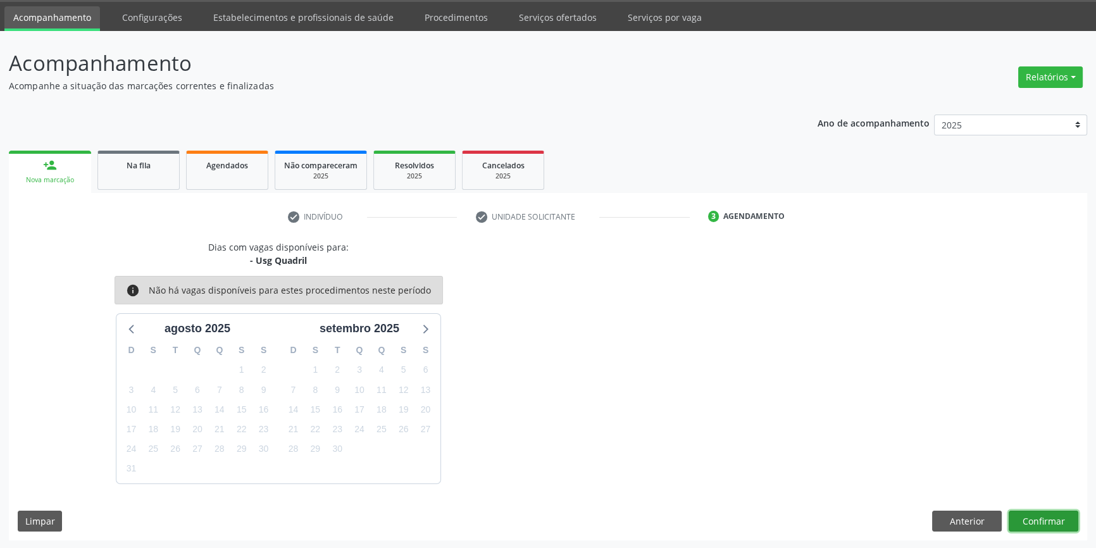
click at [1037, 523] on button "Confirmar" at bounding box center [1044, 522] width 70 height 22
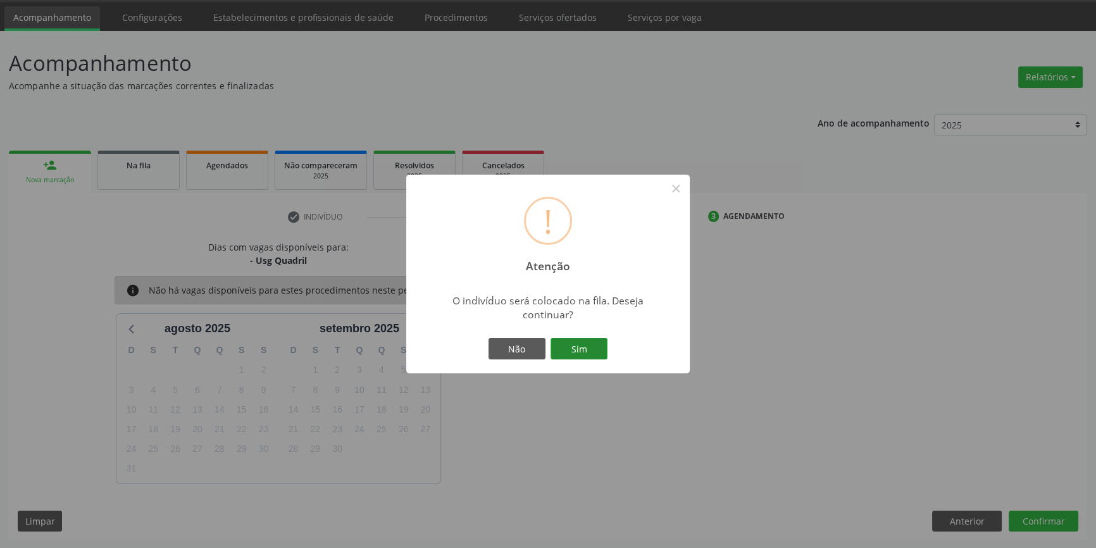
click at [581, 350] on button "Sim" at bounding box center [579, 349] width 57 height 22
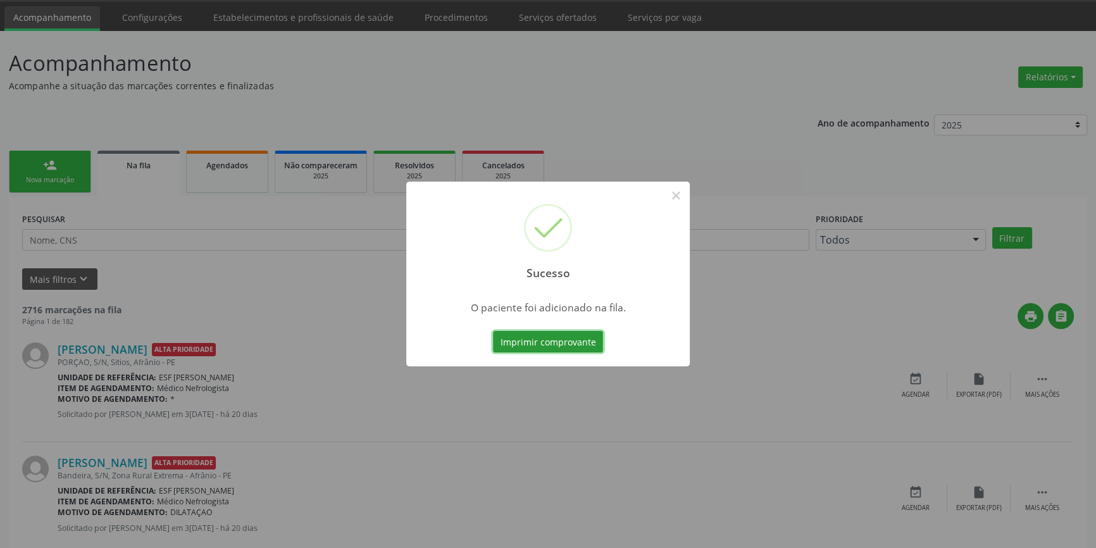
scroll to position [0, 0]
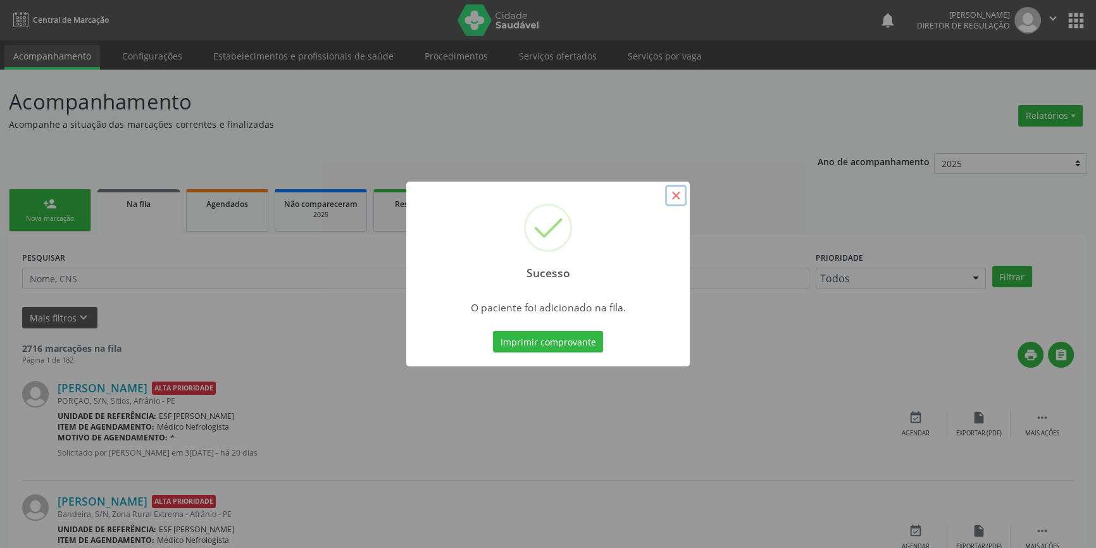
click at [670, 196] on button "×" at bounding box center [676, 196] width 22 height 22
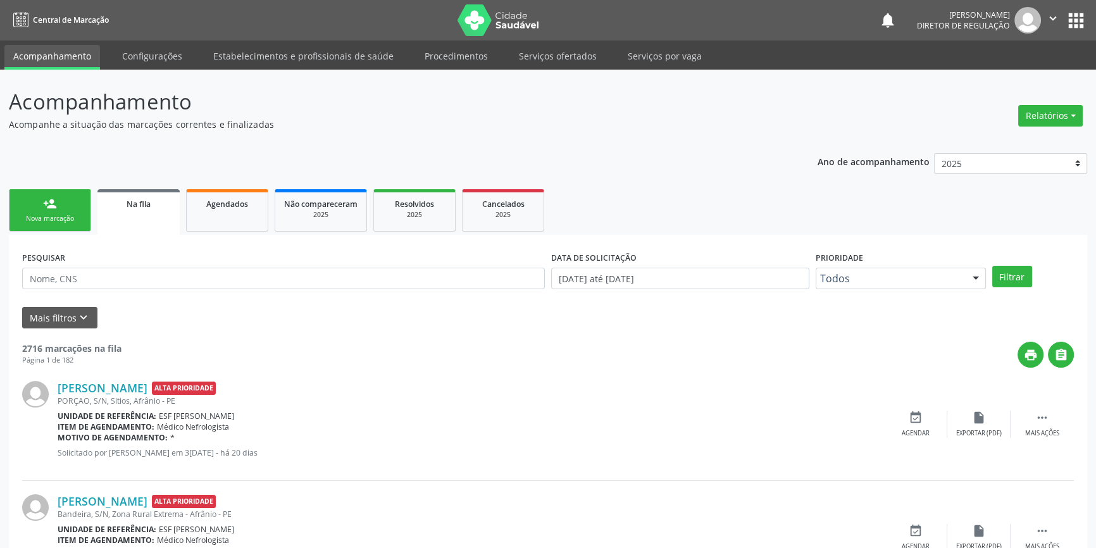
click at [43, 208] on div "person_add" at bounding box center [50, 204] width 14 height 14
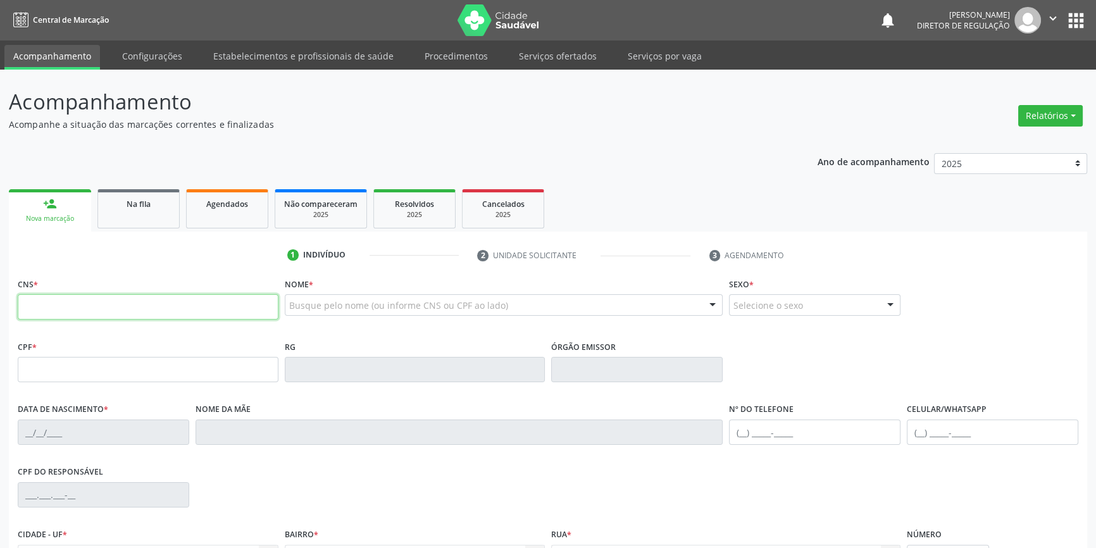
click at [55, 311] on input "text" at bounding box center [148, 306] width 261 height 25
type input "705 6094 2860 6219"
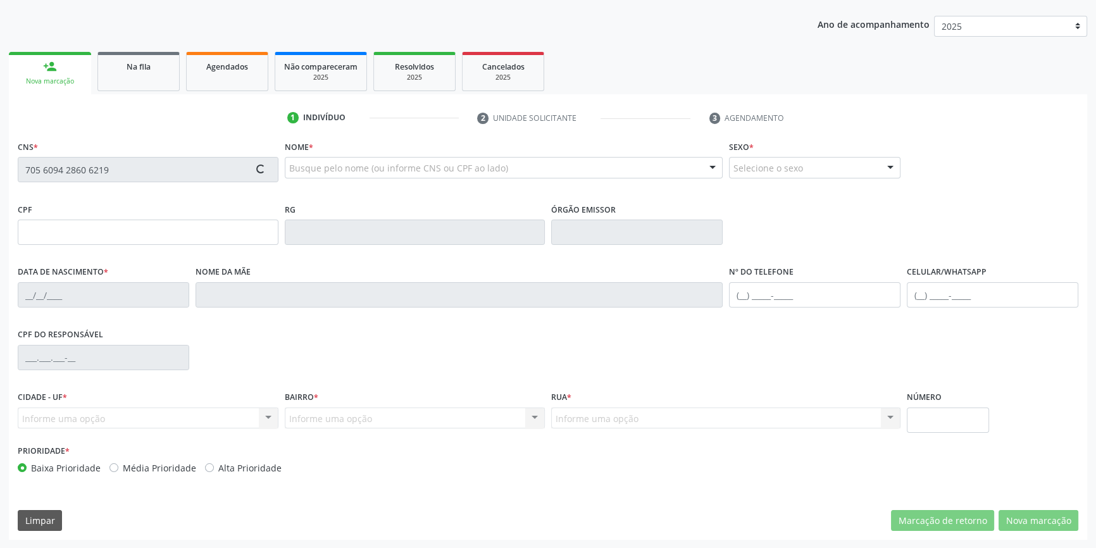
type input "269.330.634-53"
type input "[DATE]"
type input "[PERSON_NAME]"
type input "[PHONE_NUMBER]"
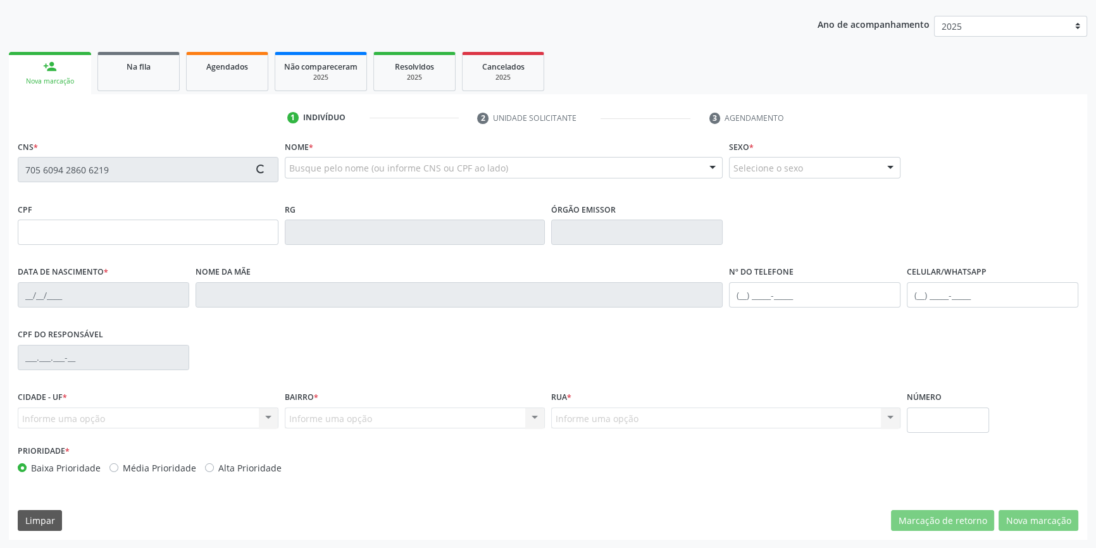
type input "023.707.584-90"
type input "S/N"
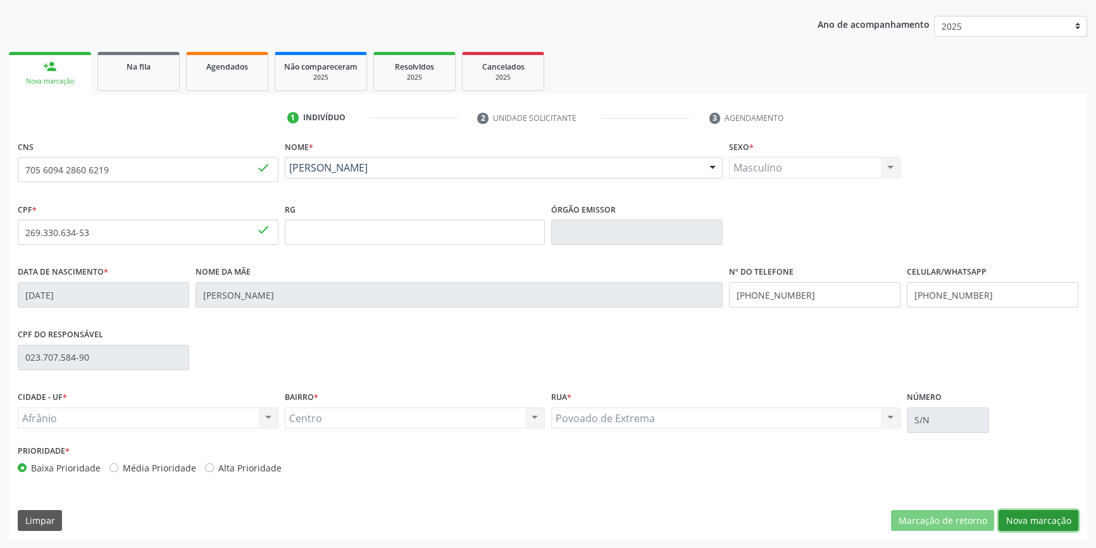
click at [1018, 515] on button "Nova marcação" at bounding box center [1039, 521] width 80 height 22
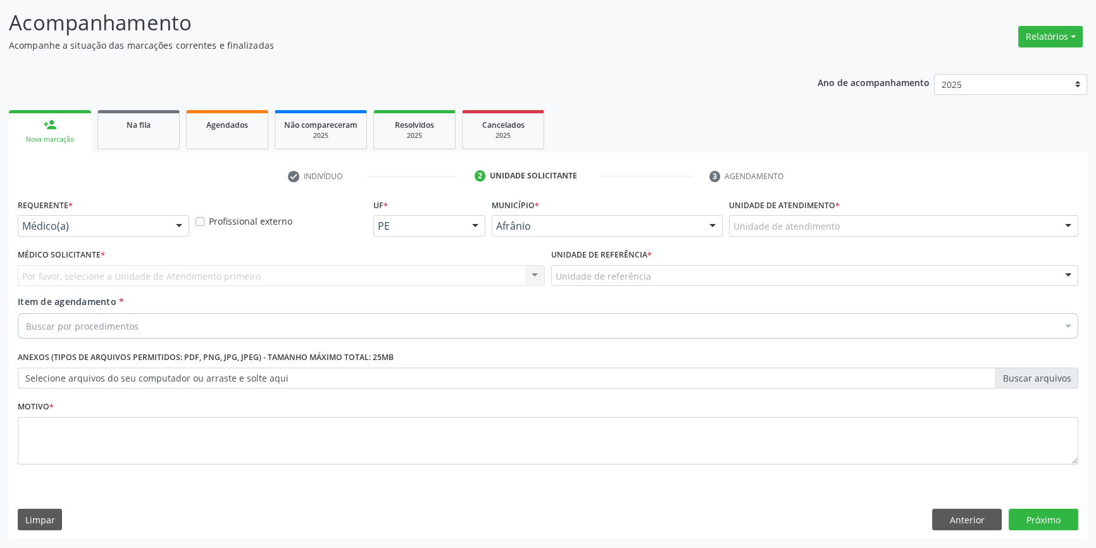
scroll to position [78, 0]
click at [798, 242] on div "Unidade de atendimento * Unidade de atendimento Academia da Saude de Afranio Ac…" at bounding box center [904, 221] width 356 height 49
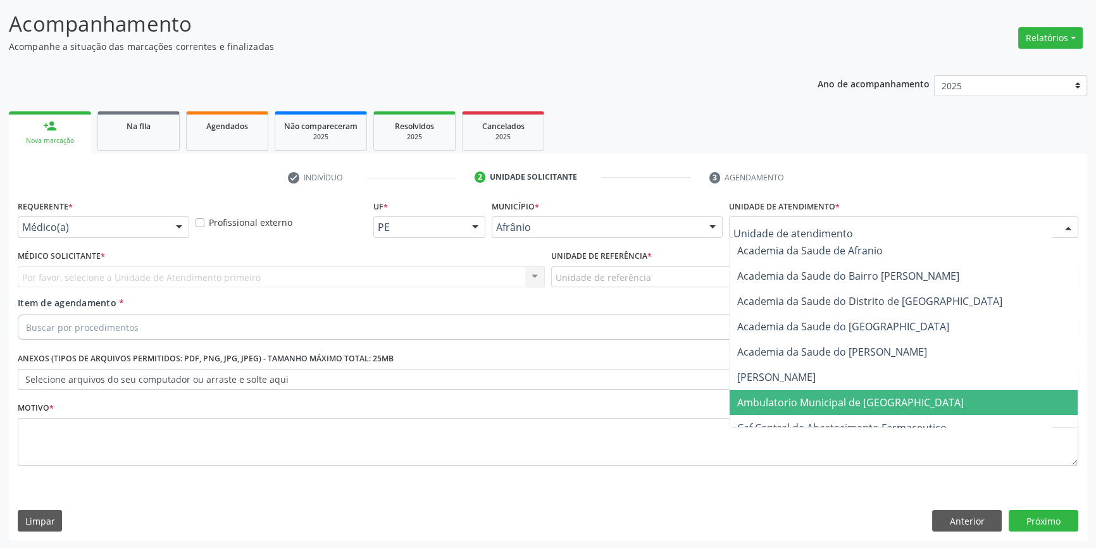
drag, startPoint x: 807, startPoint y: 406, endPoint x: 660, endPoint y: 323, distance: 169.2
click at [806, 406] on span "Ambulatorio Municipal de [GEOGRAPHIC_DATA]" at bounding box center [850, 403] width 227 height 14
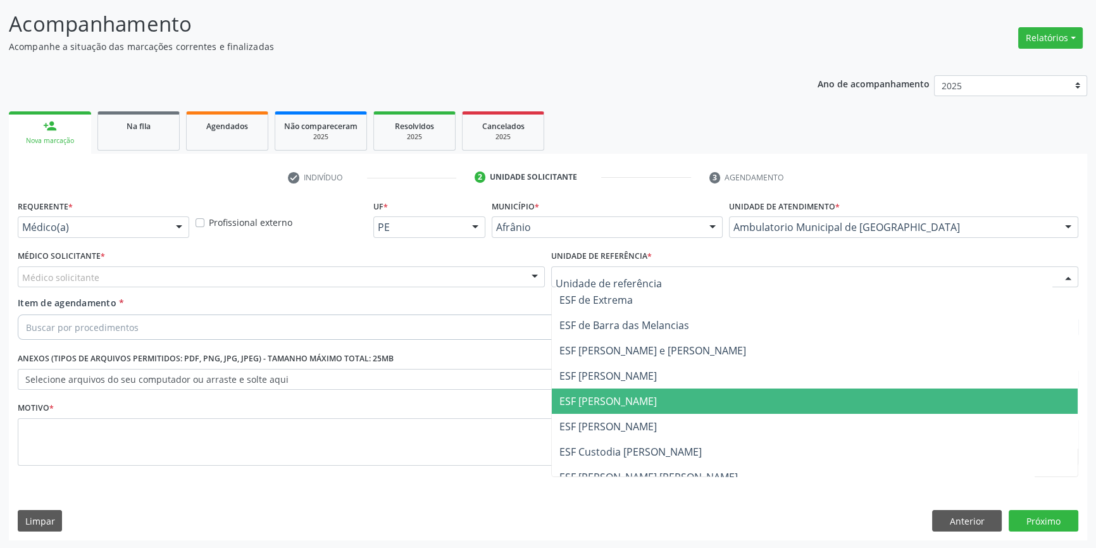
click at [627, 406] on span "ESF [PERSON_NAME]" at bounding box center [608, 401] width 97 height 14
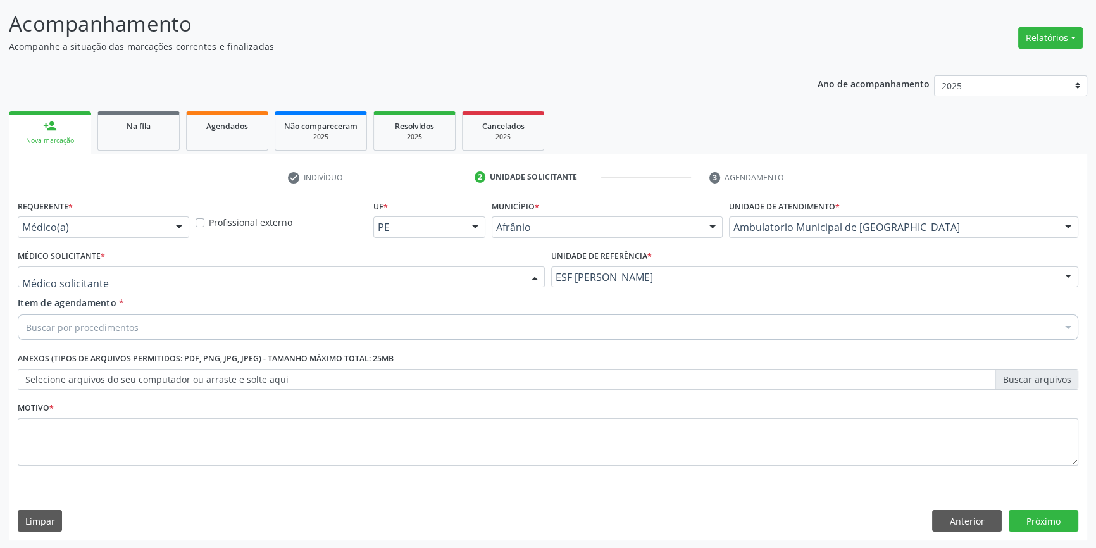
click at [303, 272] on div at bounding box center [281, 277] width 527 height 22
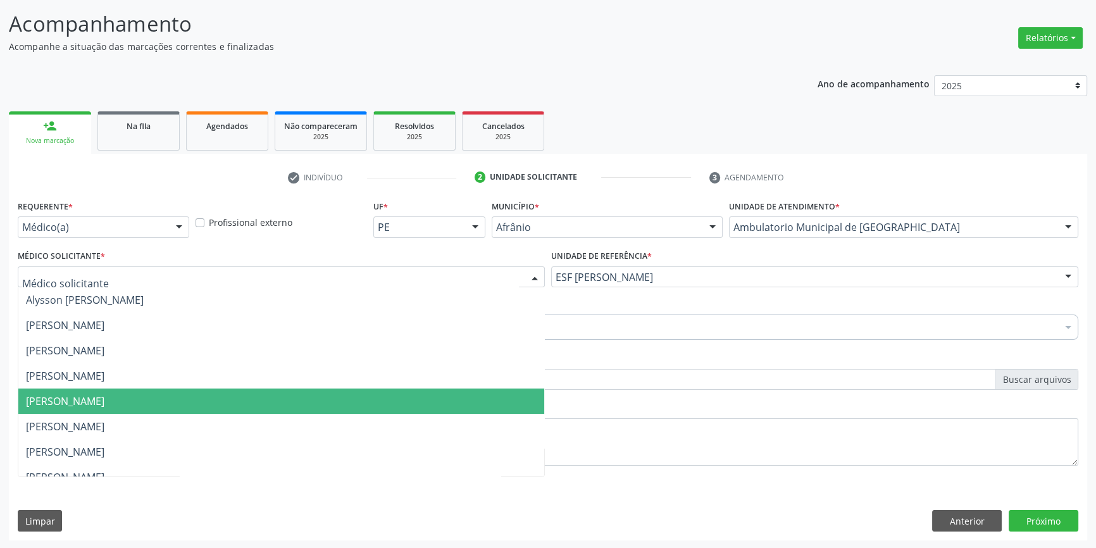
click at [104, 405] on span "[PERSON_NAME]" at bounding box center [65, 401] width 78 height 14
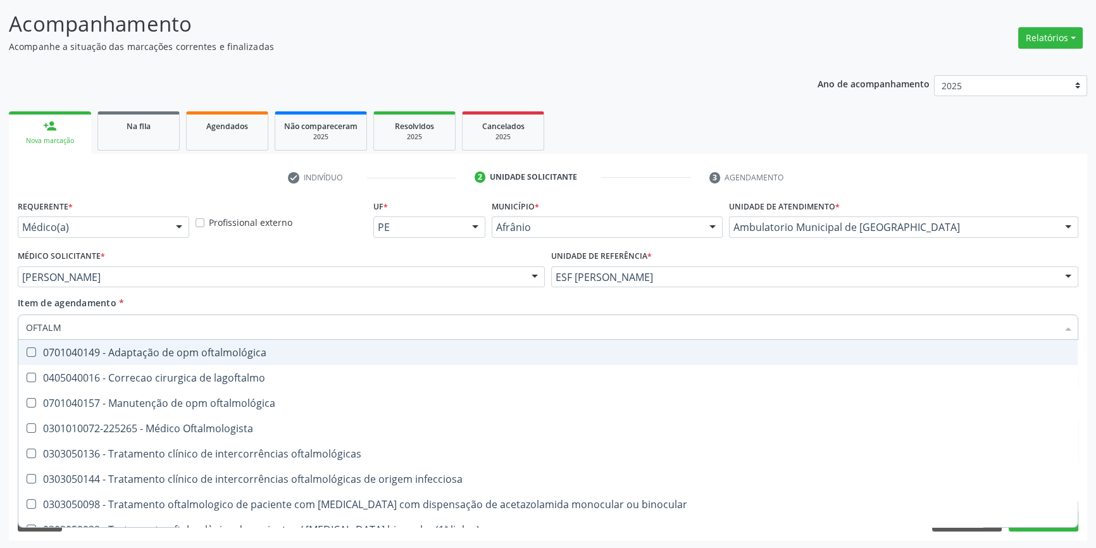
type input "OFTALMO"
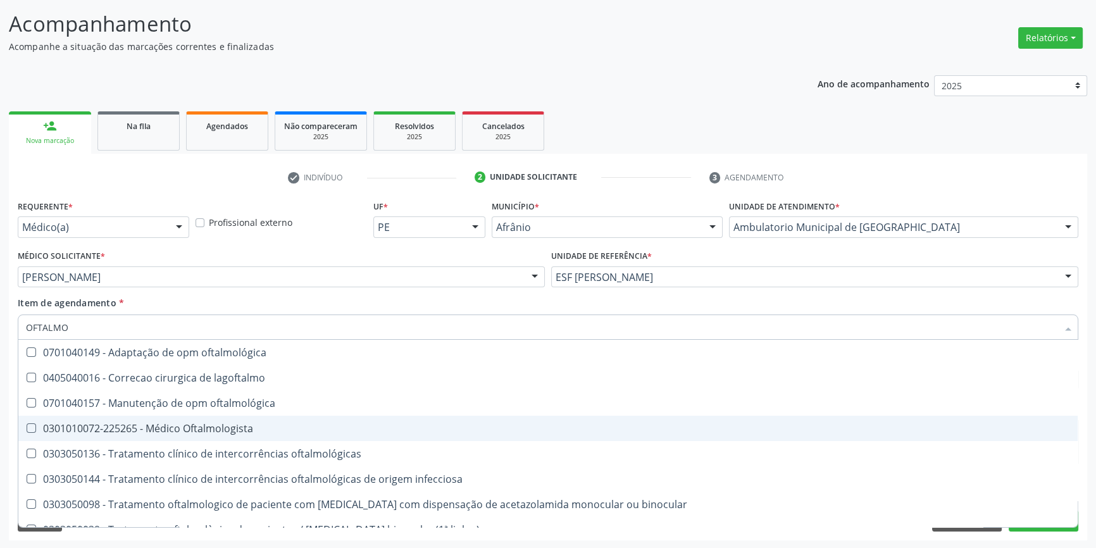
click at [211, 435] on span "0301010072-225265 - Médico Oftalmologista" at bounding box center [548, 428] width 1060 height 25
checkbox Oftalmologista "true"
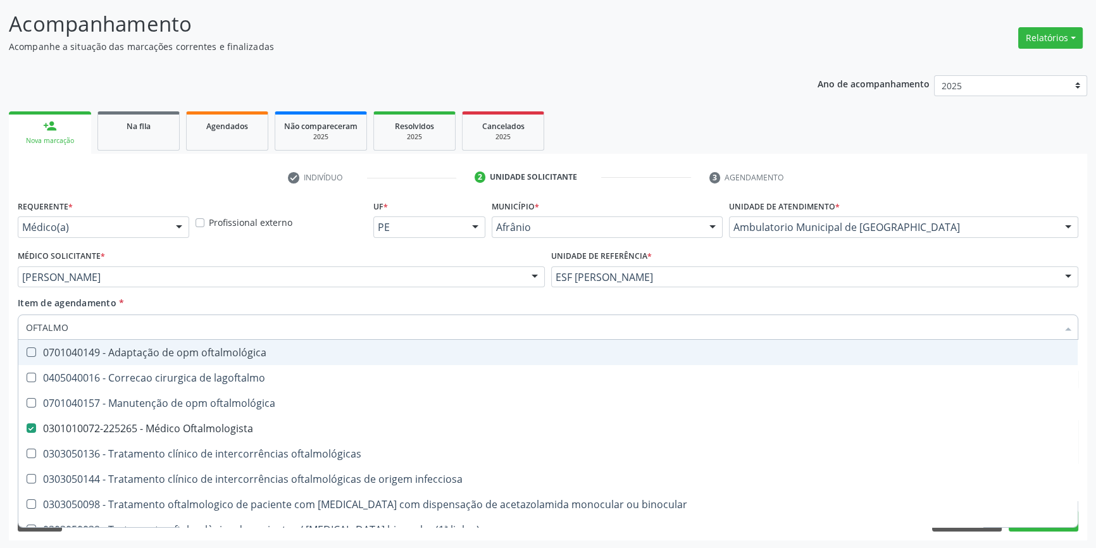
click at [228, 299] on div "Item de agendamento * OFTALMO Desfazer seleção 0701040149 - Adaptação de opm of…" at bounding box center [548, 316] width 1061 height 40
checkbox lagoftalmo "true"
checkbox Oftalmologista "false"
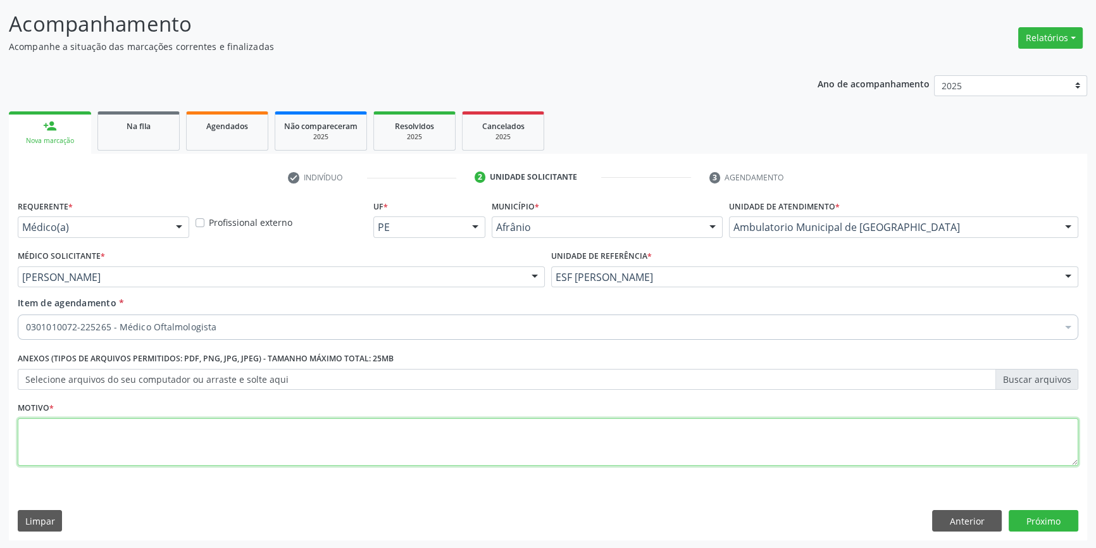
click at [199, 437] on textarea at bounding box center [548, 442] width 1061 height 48
type textarea "RETORNO"
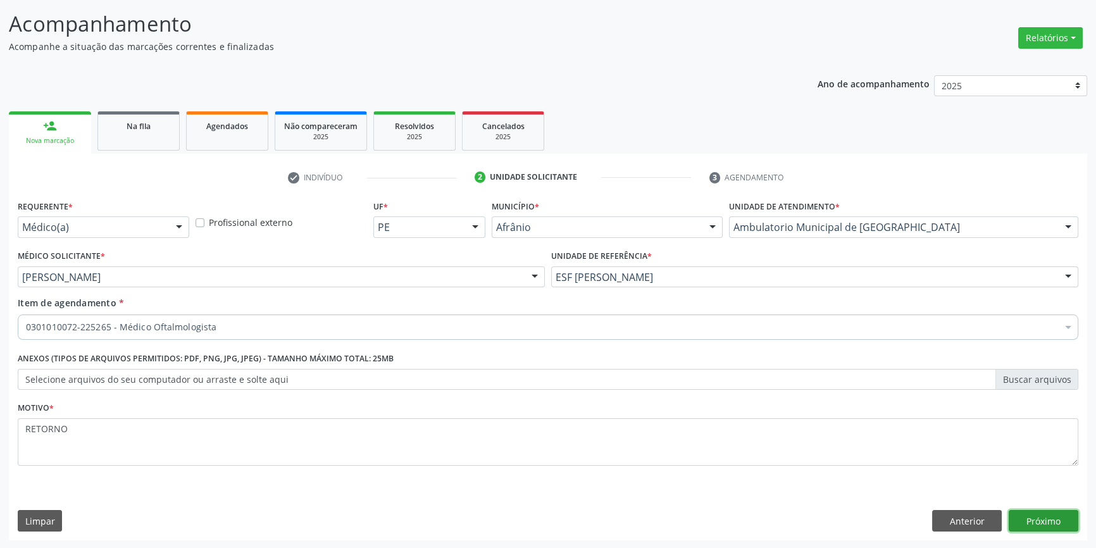
click at [1039, 519] on button "Próximo" at bounding box center [1044, 521] width 70 height 22
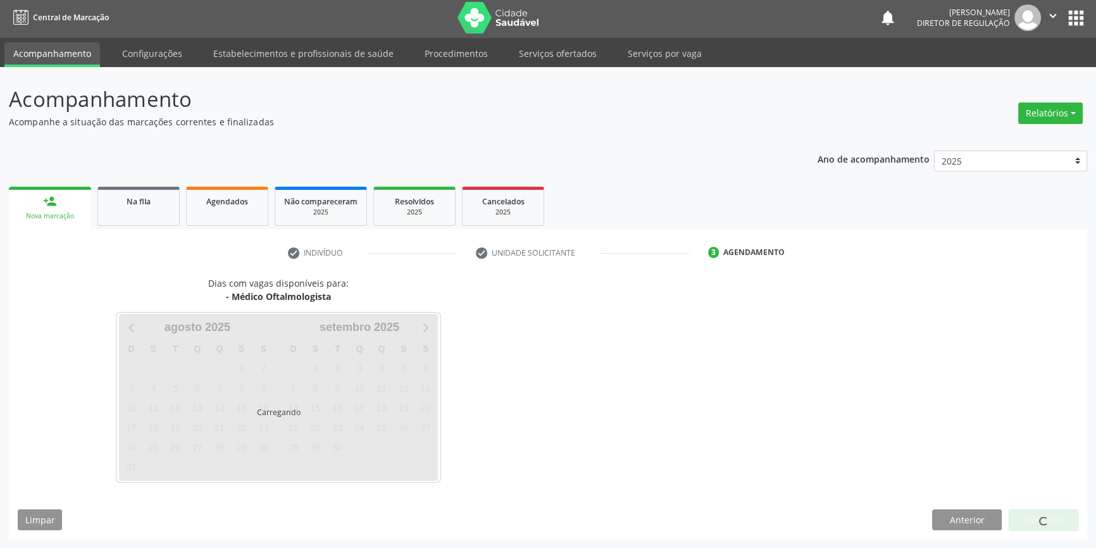
scroll to position [1, 0]
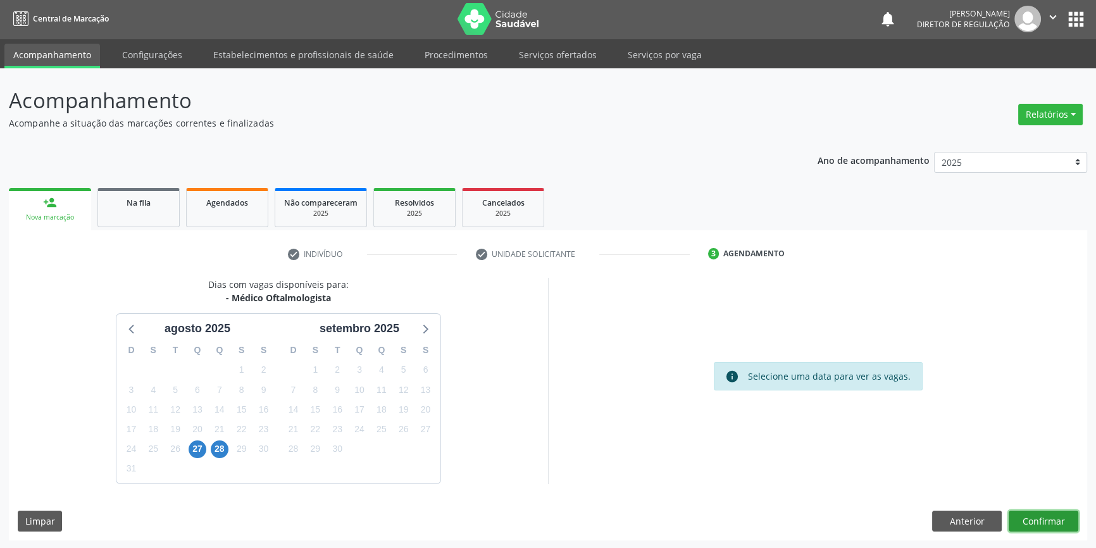
click at [1039, 519] on button "Confirmar" at bounding box center [1044, 522] width 70 height 22
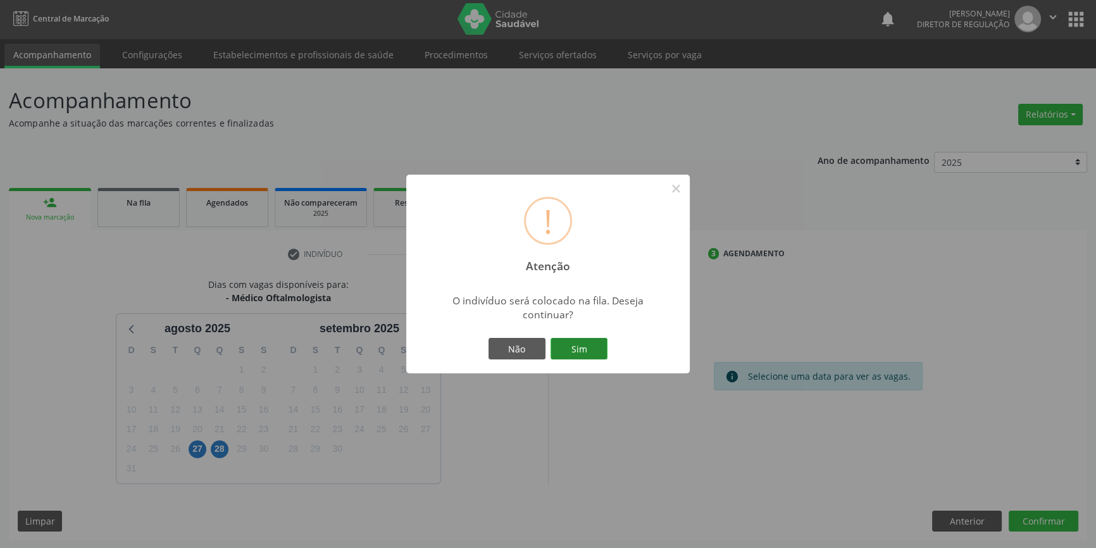
click at [584, 351] on button "Sim" at bounding box center [579, 349] width 57 height 22
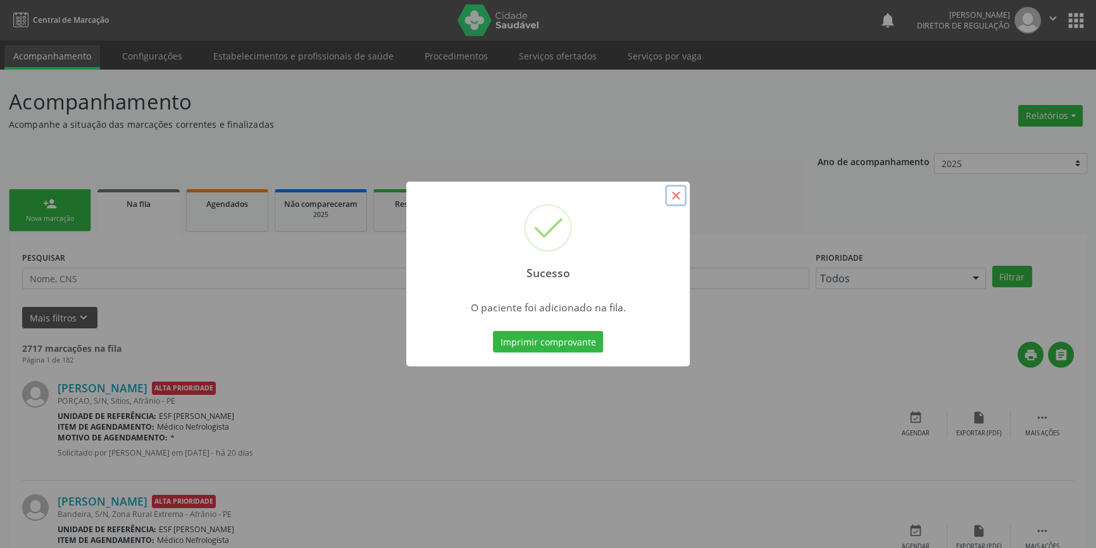
click at [682, 196] on button "×" at bounding box center [676, 196] width 22 height 22
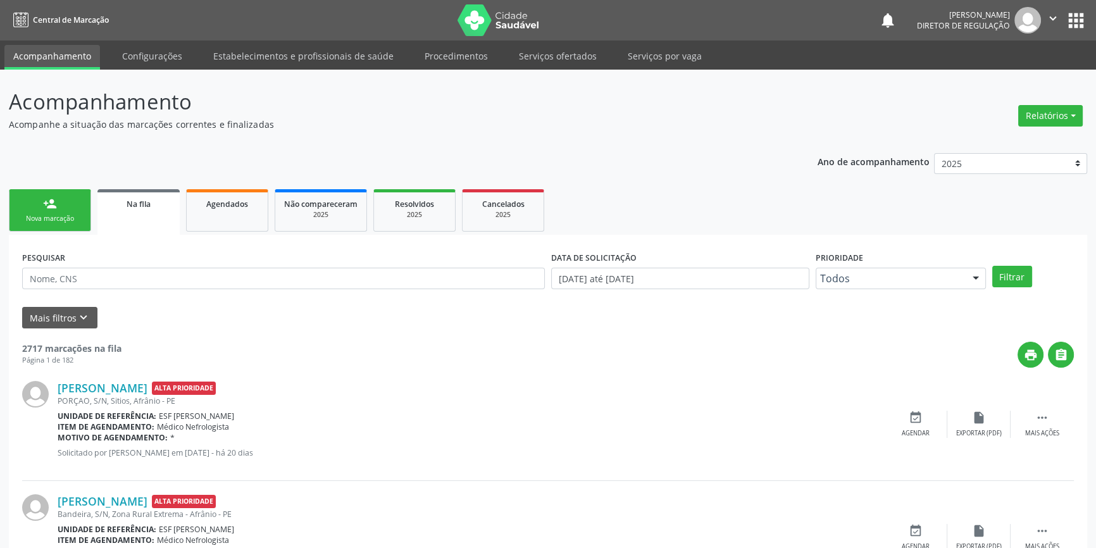
click at [41, 202] on link "person_add Nova marcação" at bounding box center [50, 210] width 82 height 42
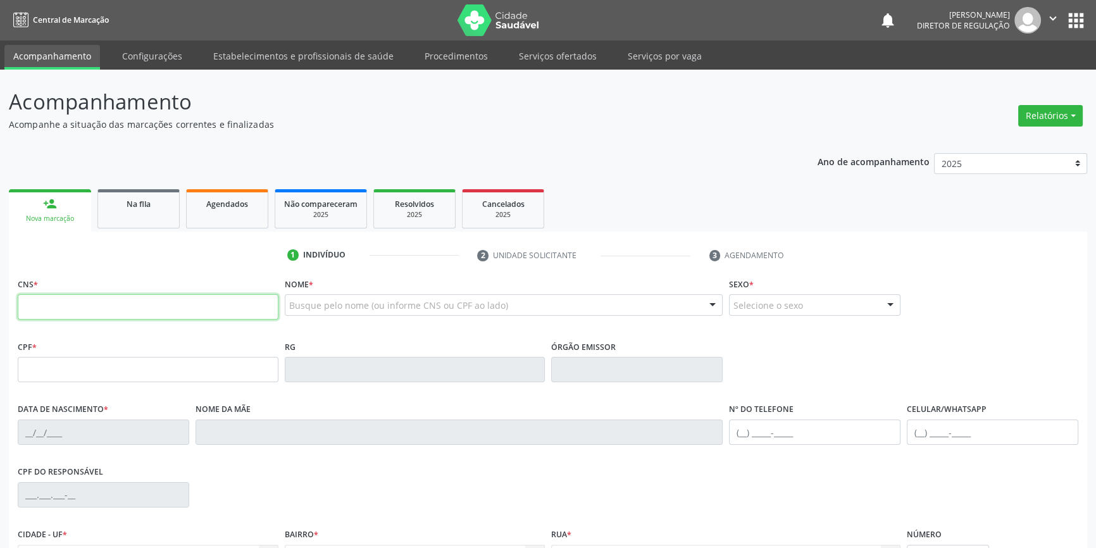
click at [57, 298] on input "text" at bounding box center [148, 306] width 261 height 25
type input "705 6094 2860 6219"
type input "269.330.634-53"
type input "[DATE]"
type input "[PERSON_NAME]"
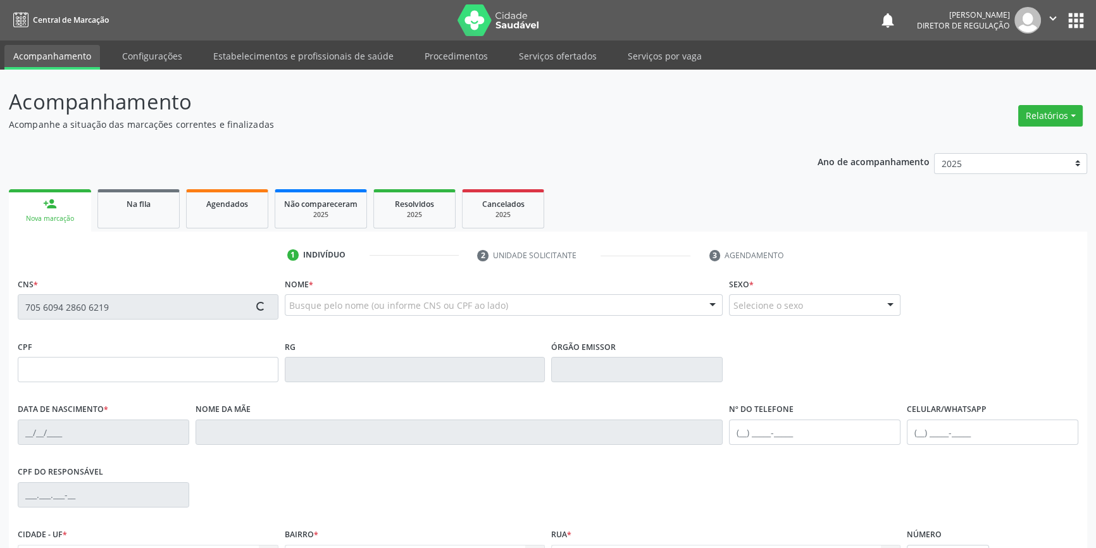
type input "[PHONE_NUMBER]"
type input "023.707.584-90"
type input "S/N"
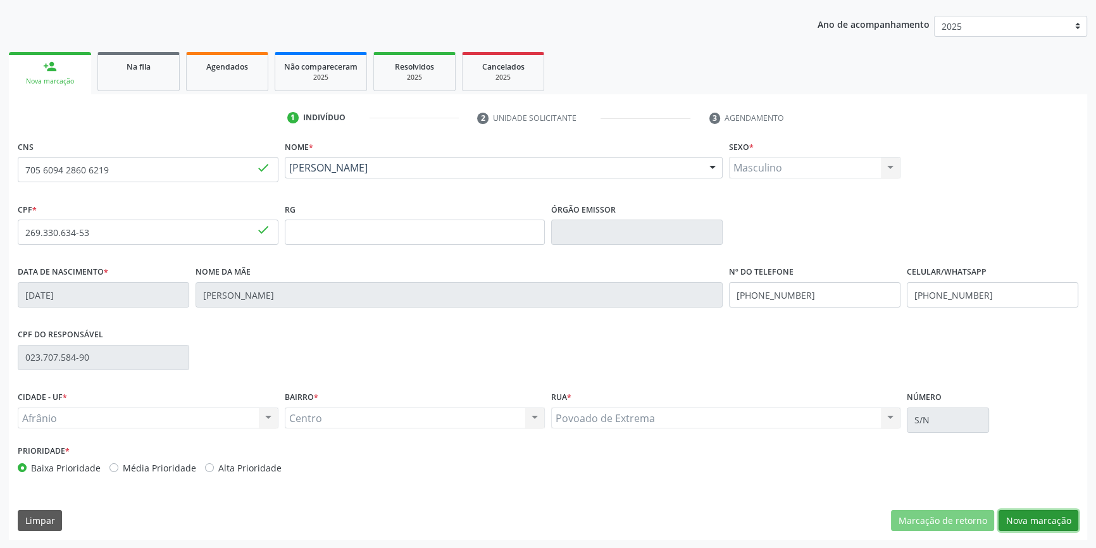
click at [1052, 525] on button "Nova marcação" at bounding box center [1039, 521] width 80 height 22
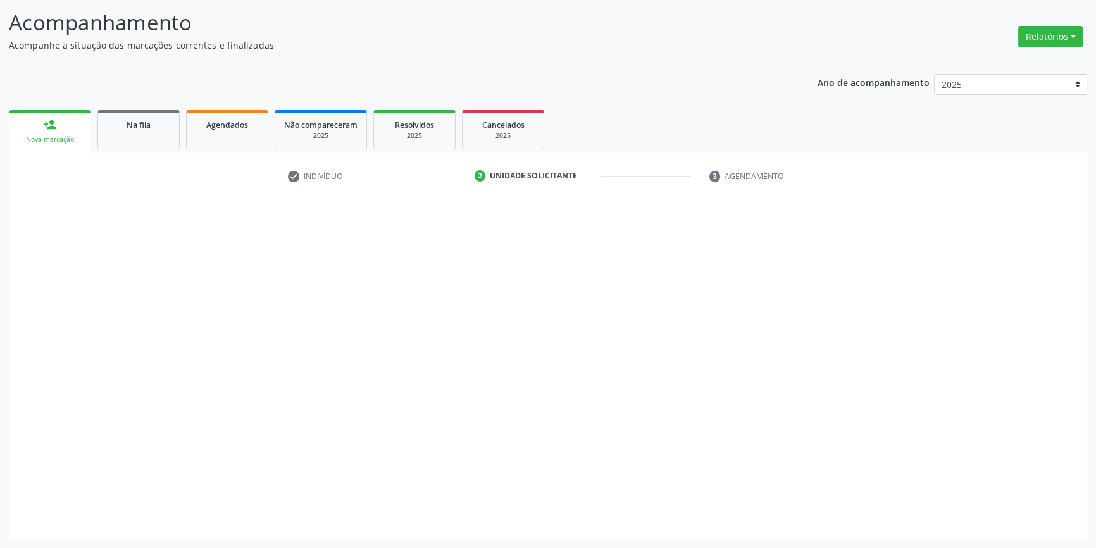
scroll to position [78, 0]
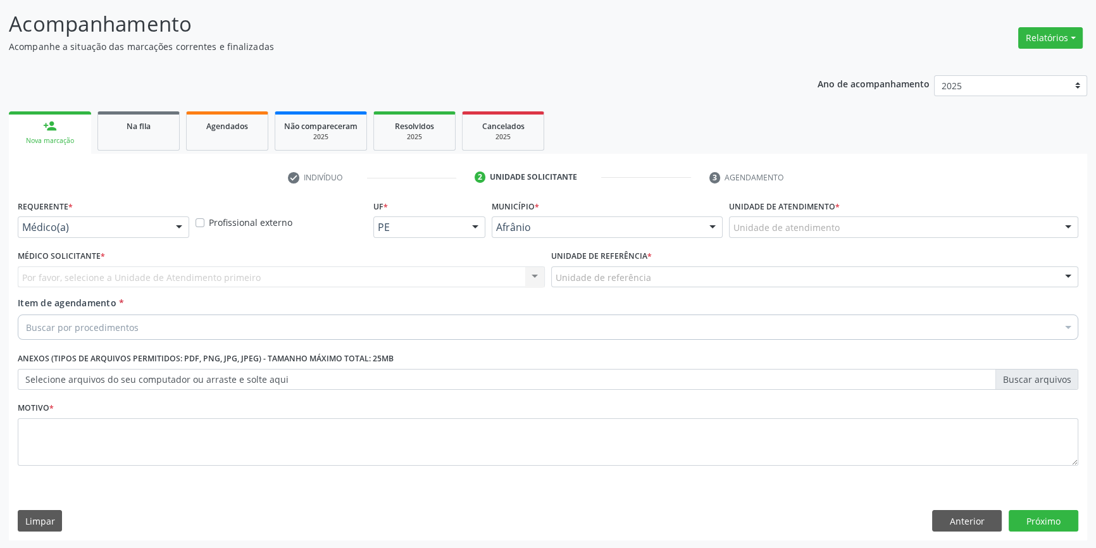
click at [853, 228] on div "Unidade de atendimento" at bounding box center [903, 227] width 349 height 22
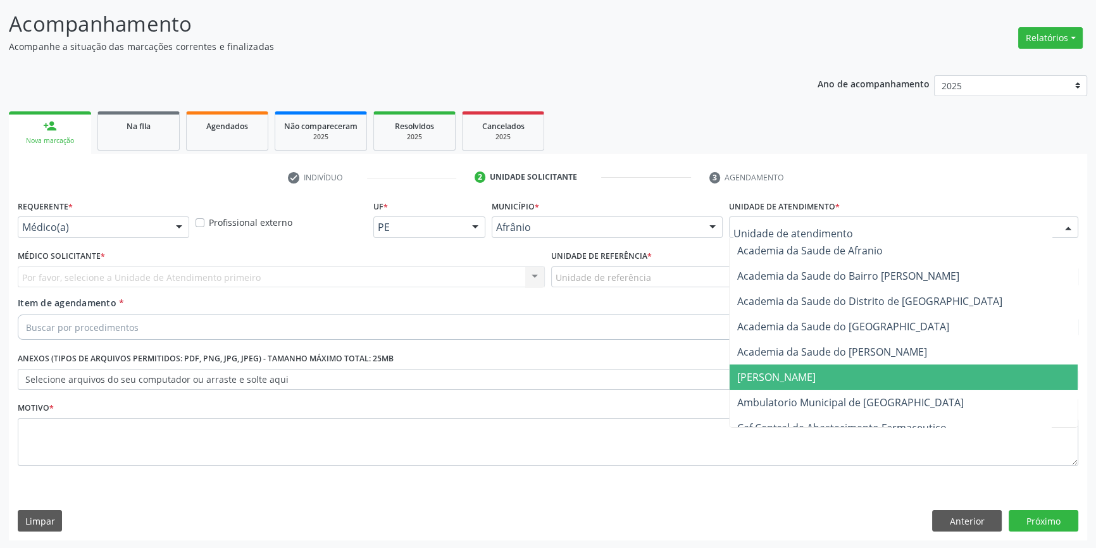
click at [819, 390] on span "Ambulatorio Municipal de [GEOGRAPHIC_DATA]" at bounding box center [904, 402] width 348 height 25
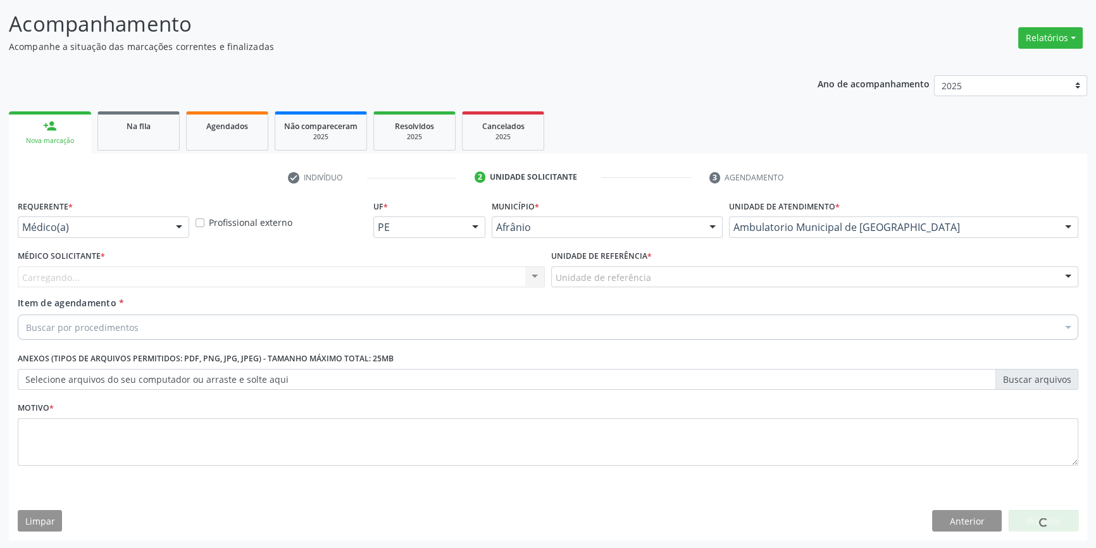
click at [668, 279] on div "Unidade de referência" at bounding box center [814, 277] width 527 height 22
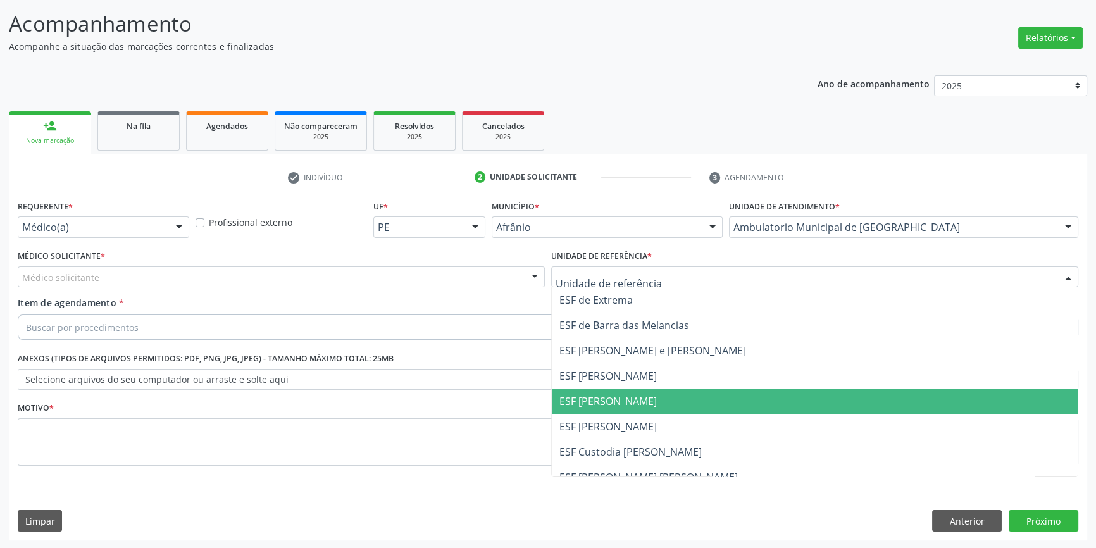
drag, startPoint x: 607, startPoint y: 397, endPoint x: 539, endPoint y: 366, distance: 74.5
click at [606, 397] on span "ESF [PERSON_NAME]" at bounding box center [608, 401] width 97 height 14
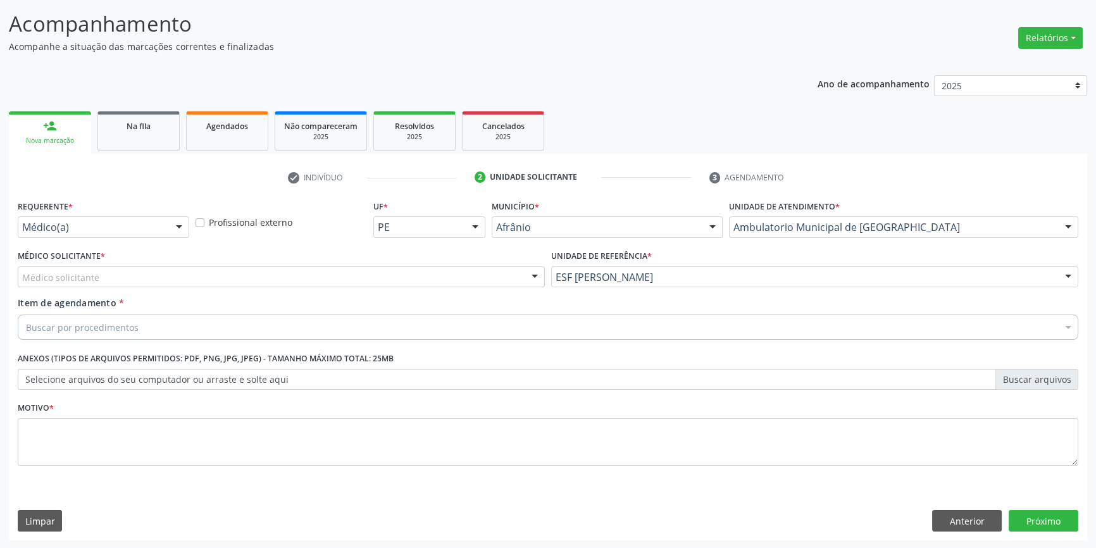
click at [382, 281] on div "Médico solicitante" at bounding box center [281, 277] width 527 height 22
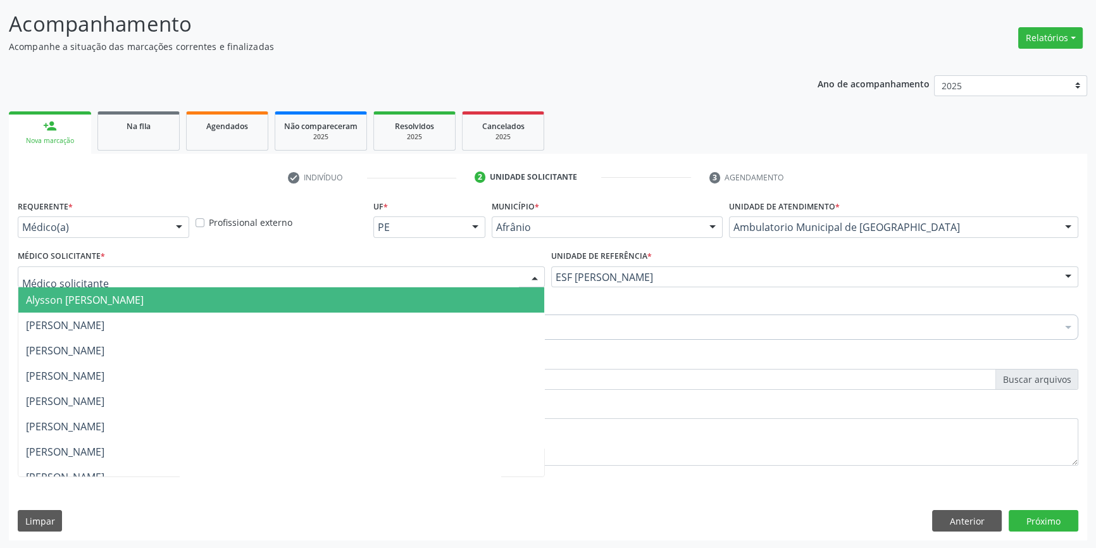
click at [138, 307] on span "Alysson [PERSON_NAME]" at bounding box center [281, 299] width 526 height 25
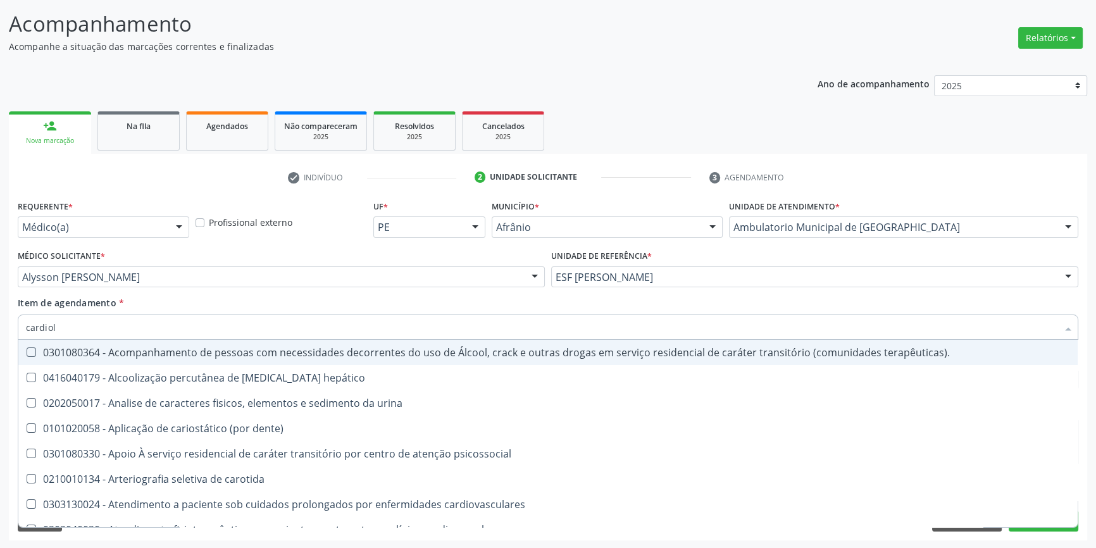
type input "cardiolo"
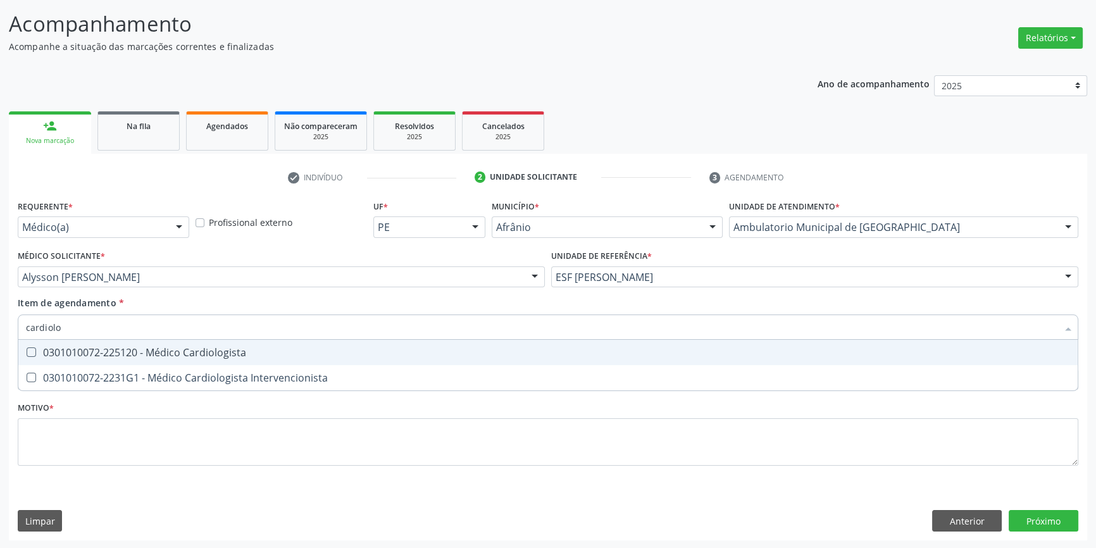
click at [127, 354] on div "0301010072-225120 - Médico Cardiologista" at bounding box center [548, 352] width 1044 height 10
checkbox Cardiologista "true"
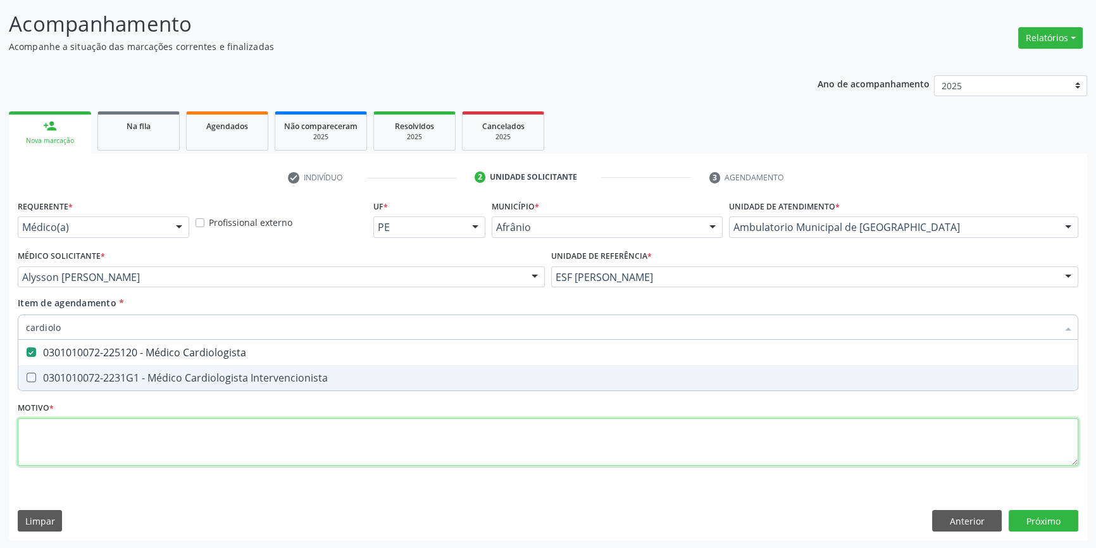
click at [96, 446] on div "Requerente * Médico(a) Médico(a) Enfermeiro(a) Paciente Nenhum resultado encont…" at bounding box center [548, 340] width 1061 height 287
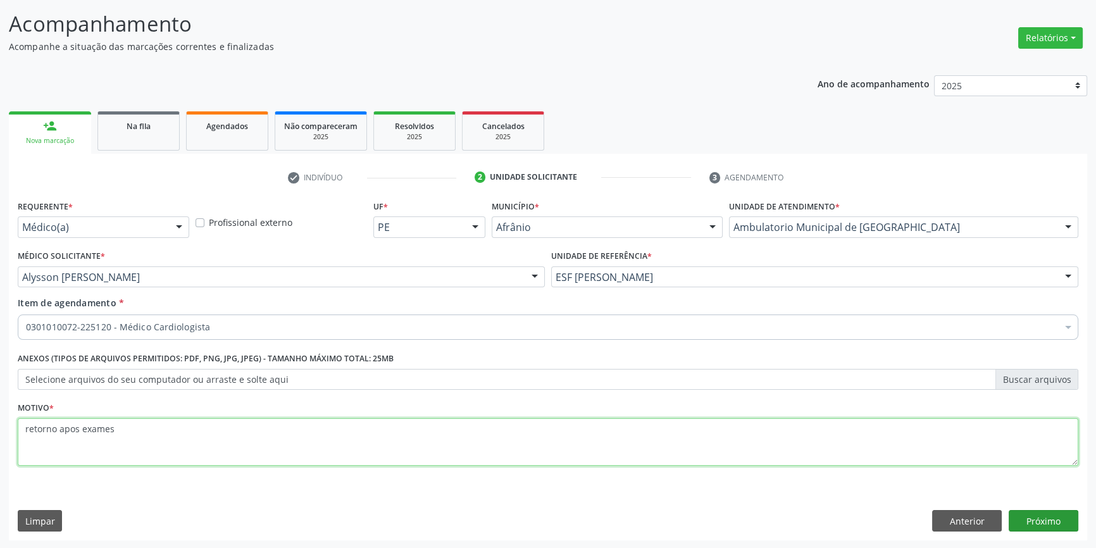
type textarea "retorno apos exames"
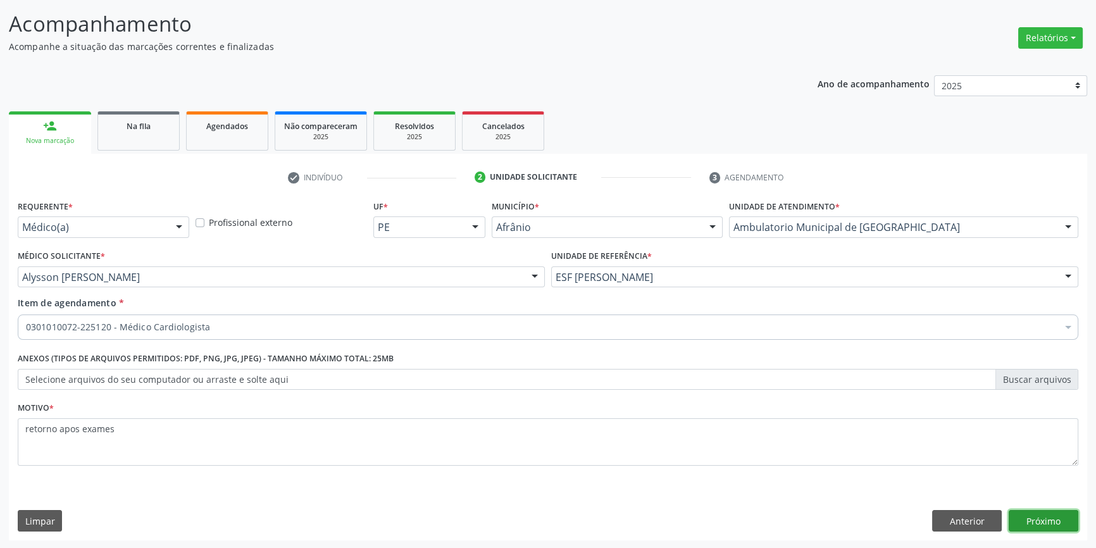
click at [1054, 524] on button "Próximo" at bounding box center [1044, 521] width 70 height 22
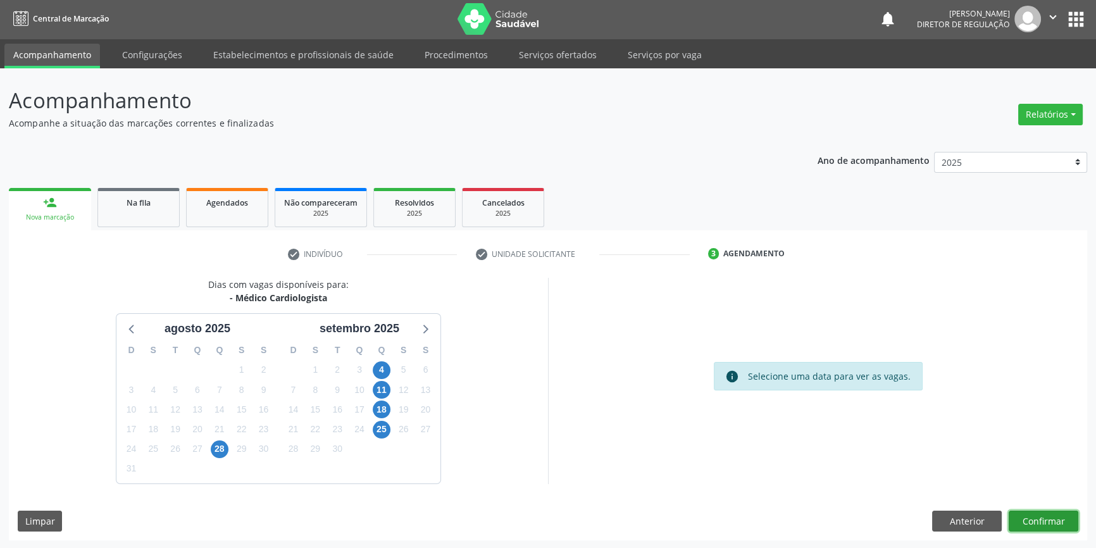
click at [1069, 514] on button "Confirmar" at bounding box center [1044, 522] width 70 height 22
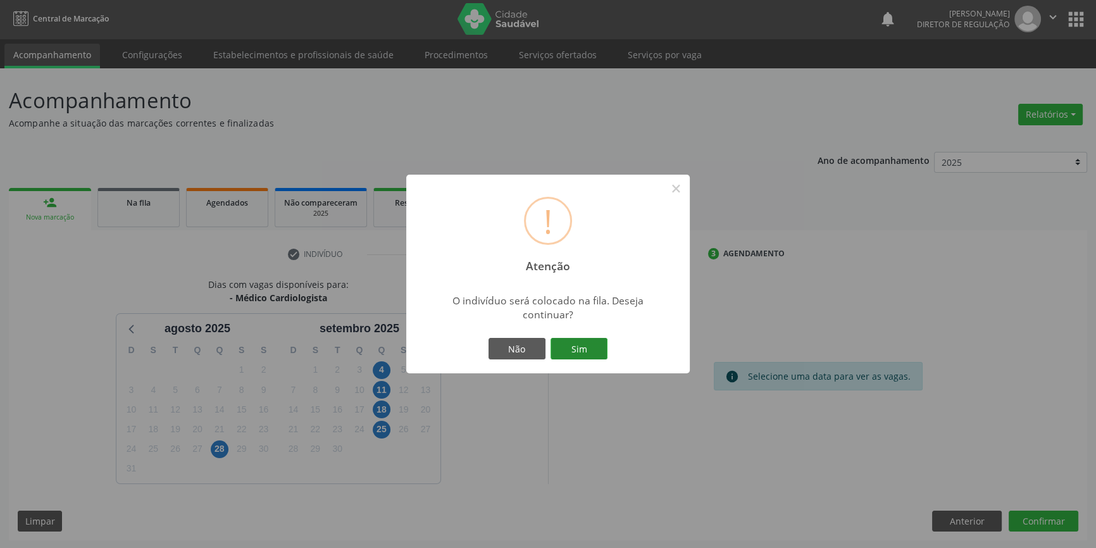
click at [585, 349] on button "Sim" at bounding box center [579, 349] width 57 height 22
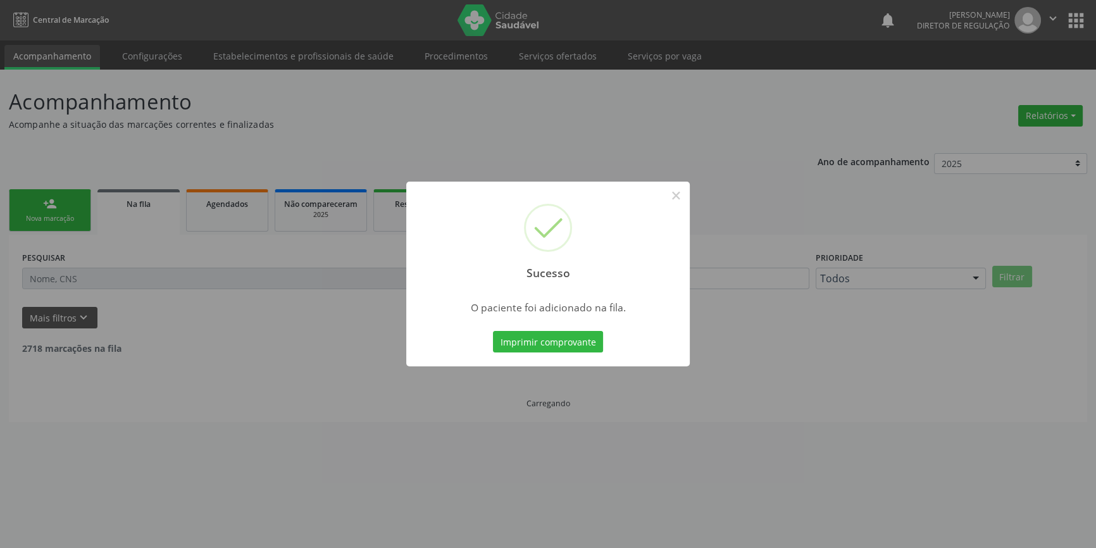
scroll to position [0, 0]
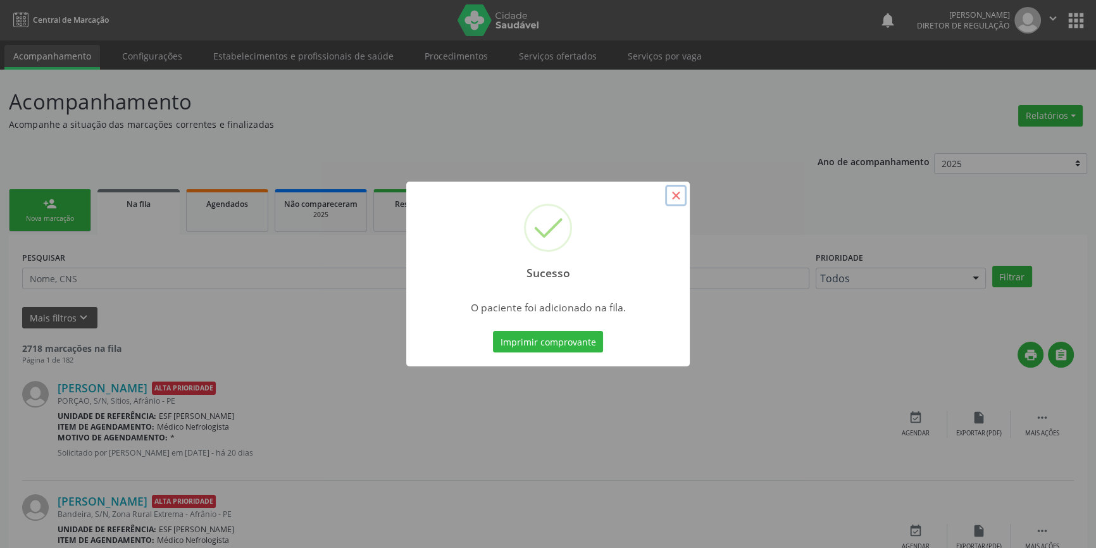
click at [683, 195] on button "×" at bounding box center [676, 196] width 22 height 22
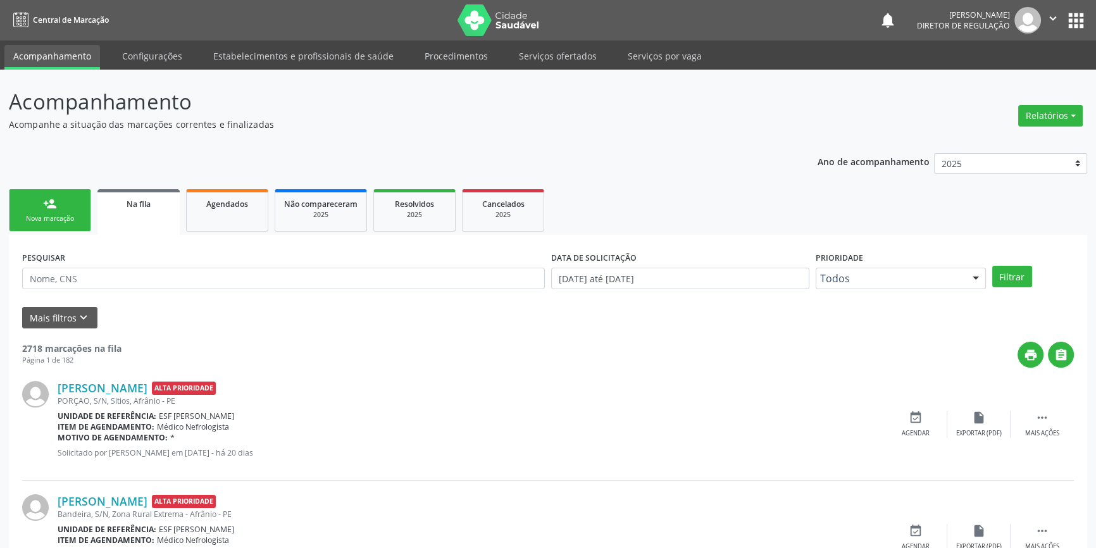
click at [47, 208] on div "person_add" at bounding box center [50, 204] width 14 height 14
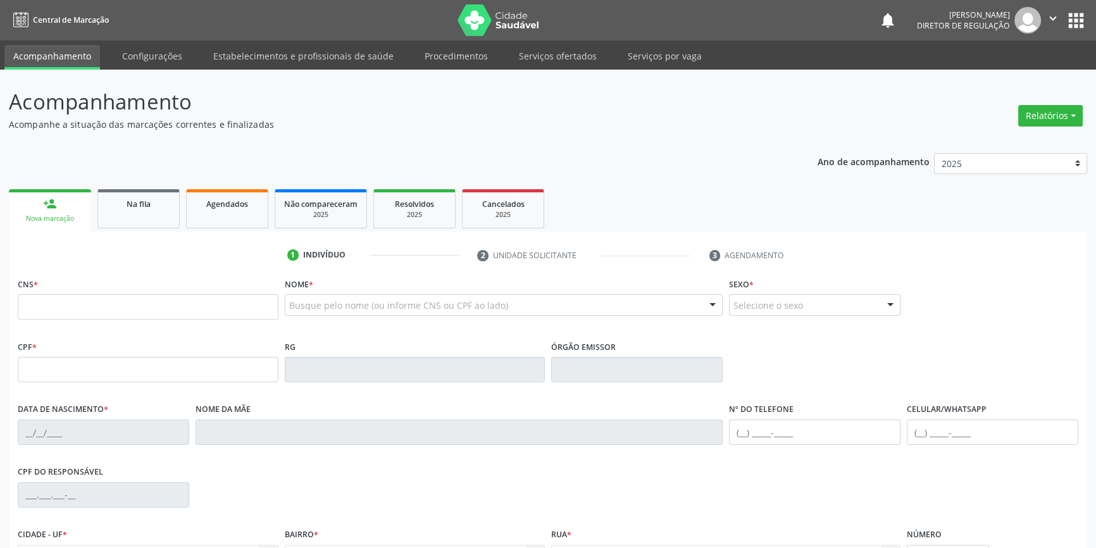
click at [58, 282] on div "CNS *" at bounding box center [148, 297] width 261 height 45
click at [73, 296] on input "text" at bounding box center [148, 306] width 261 height 25
type input "703 3032 0444 4410"
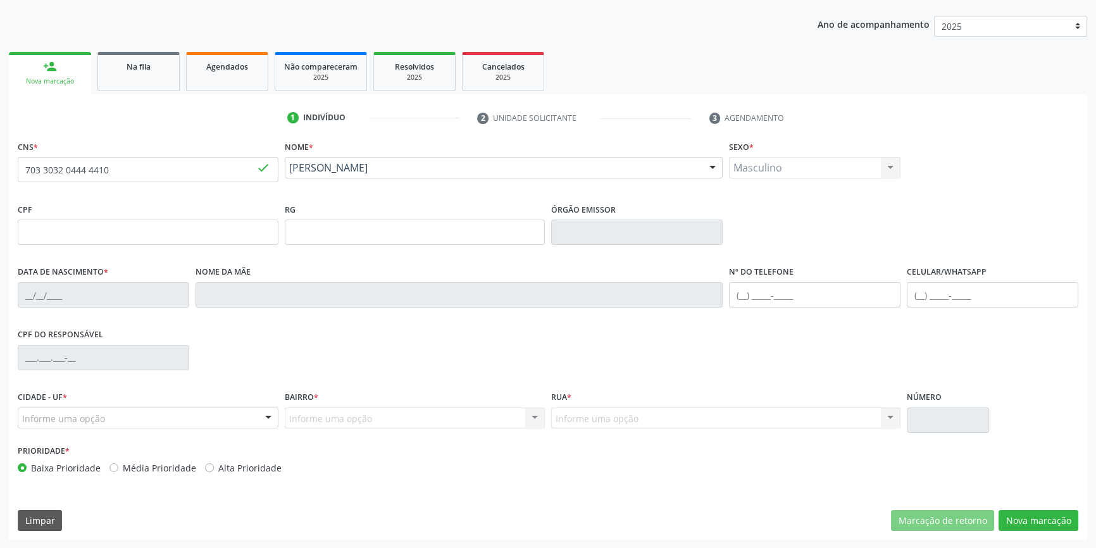
type input "[DATE]"
type input "Clécia [PERSON_NAME]"
type input "[PHONE_NUMBER]"
type input "050.594.064-74"
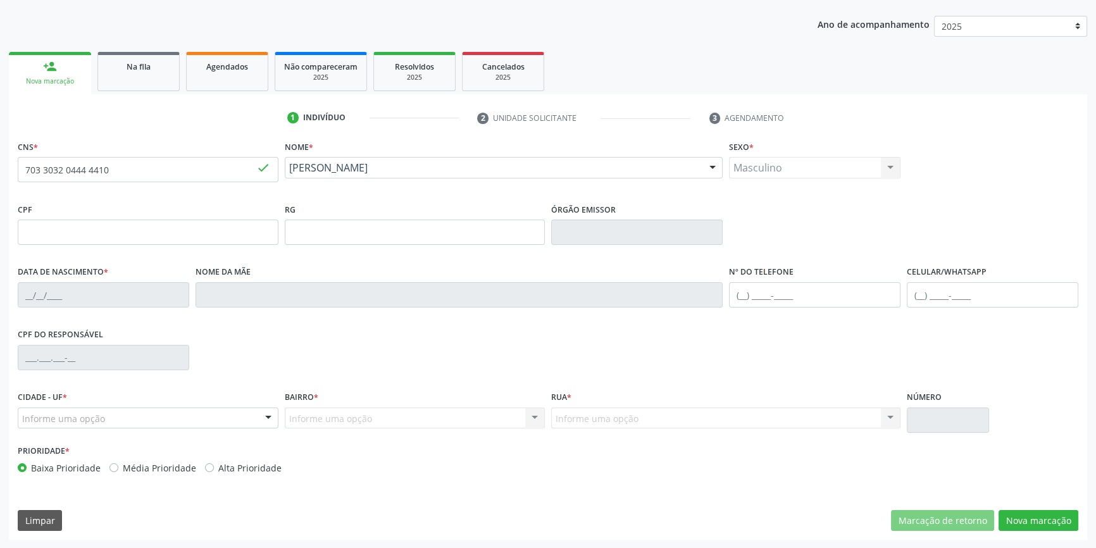
type input "S/N"
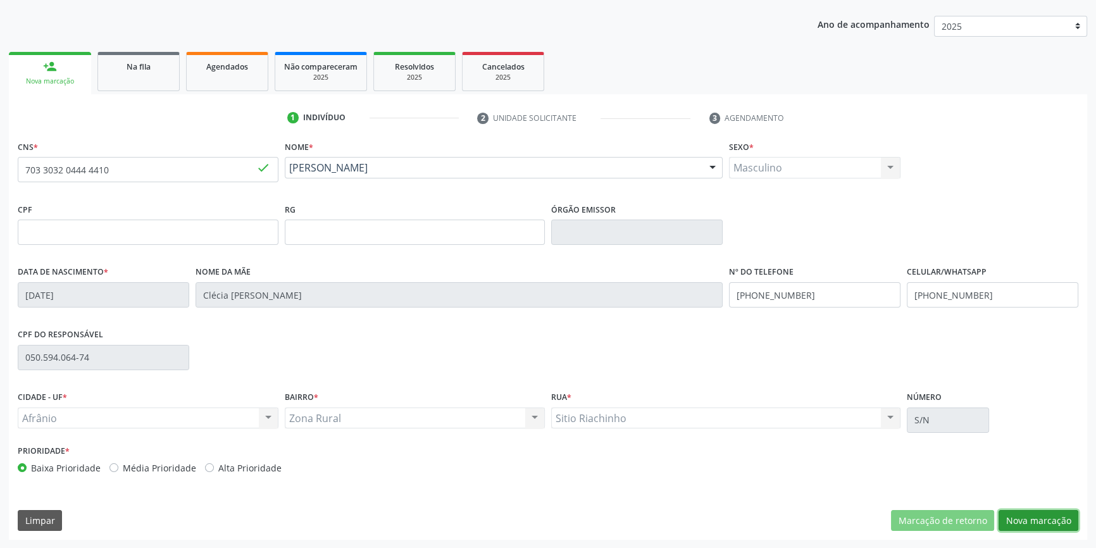
click at [1042, 517] on button "Nova marcação" at bounding box center [1039, 521] width 80 height 22
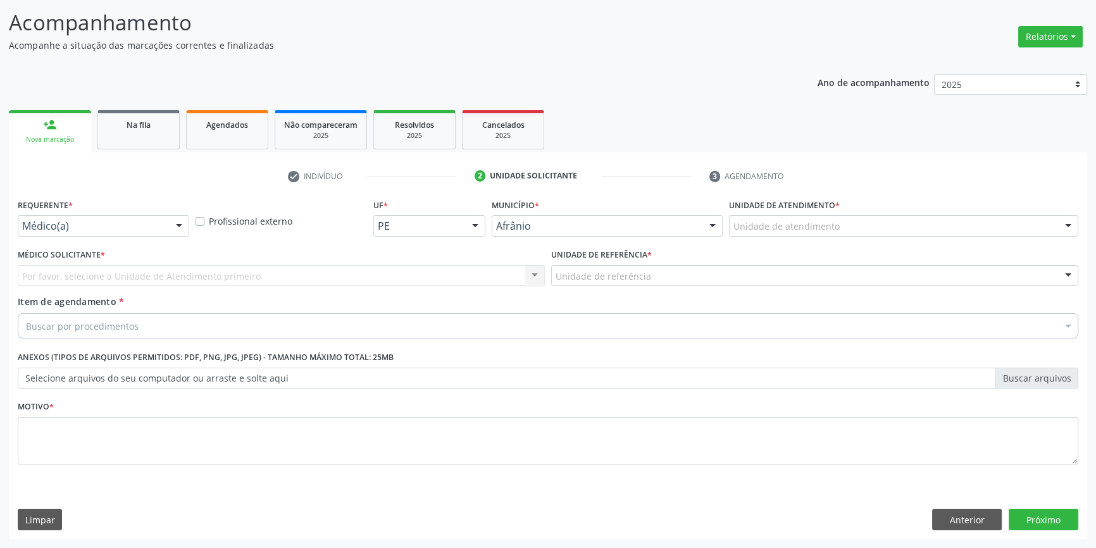
scroll to position [78, 0]
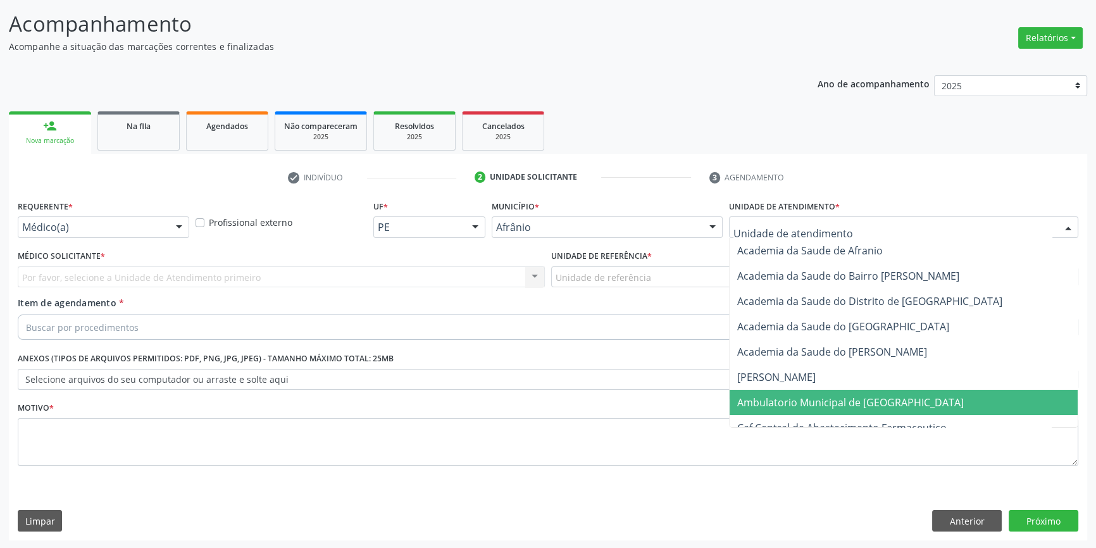
click at [776, 390] on span "Ambulatorio Municipal de [GEOGRAPHIC_DATA]" at bounding box center [904, 402] width 348 height 25
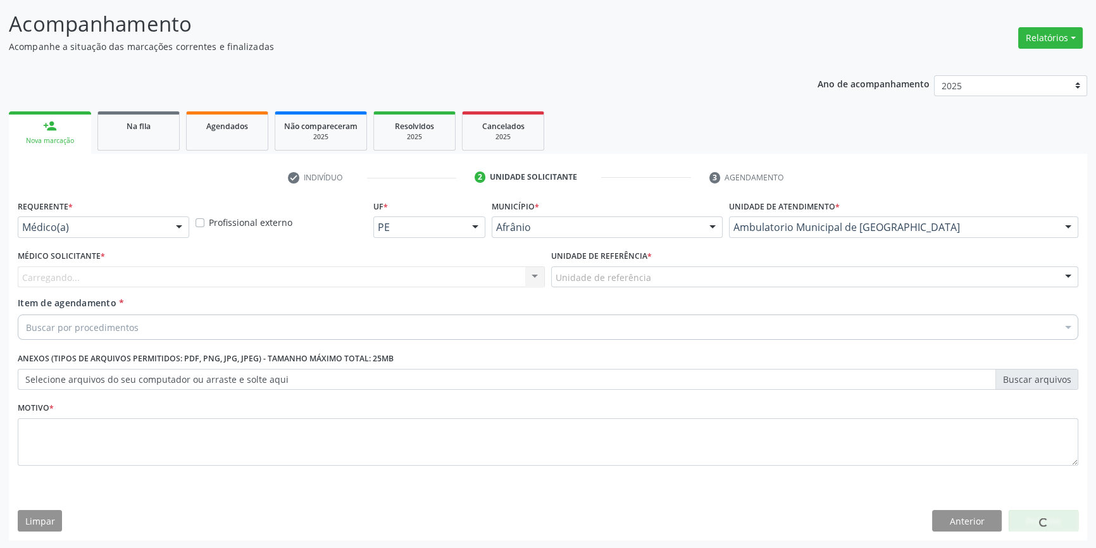
click at [629, 265] on label "Unidade de referência *" at bounding box center [601, 257] width 101 height 20
click at [624, 284] on div "Unidade de referência" at bounding box center [814, 277] width 527 height 22
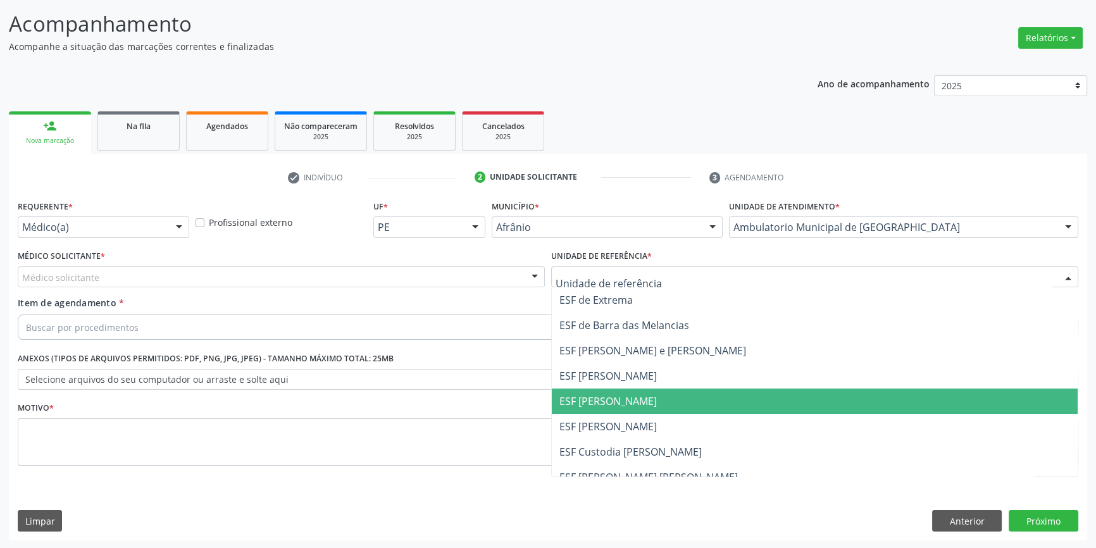
click at [607, 403] on span "ESF [PERSON_NAME]" at bounding box center [608, 401] width 97 height 14
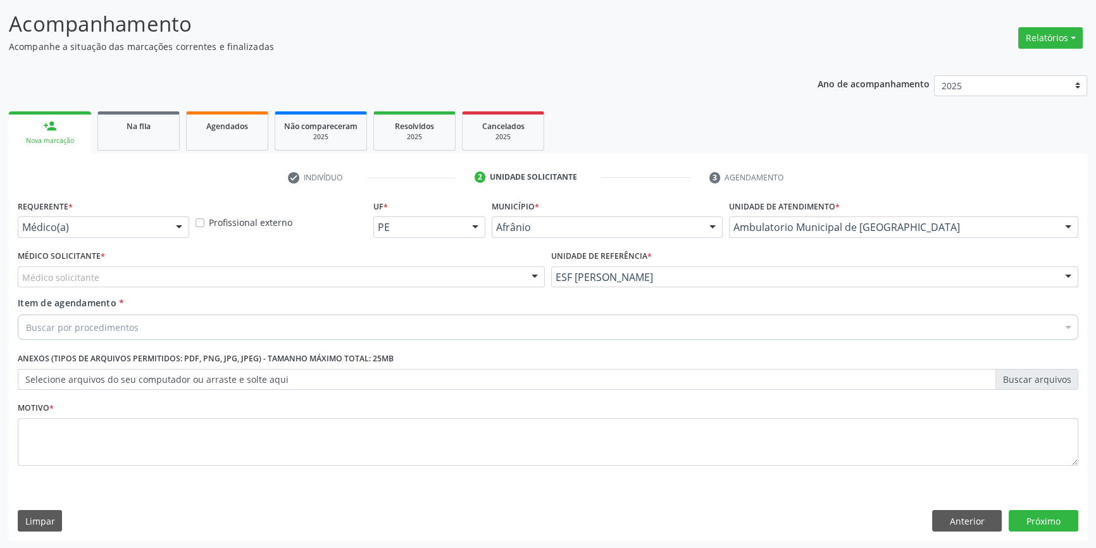
click at [274, 269] on div "Médico solicitante" at bounding box center [281, 277] width 527 height 22
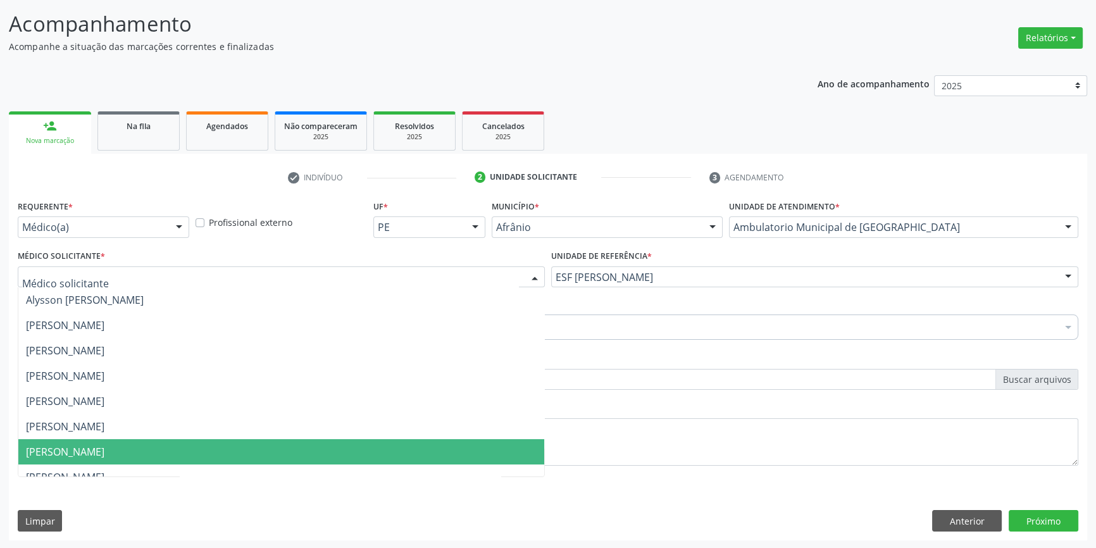
click at [86, 449] on span "[PERSON_NAME]" at bounding box center [65, 452] width 78 height 14
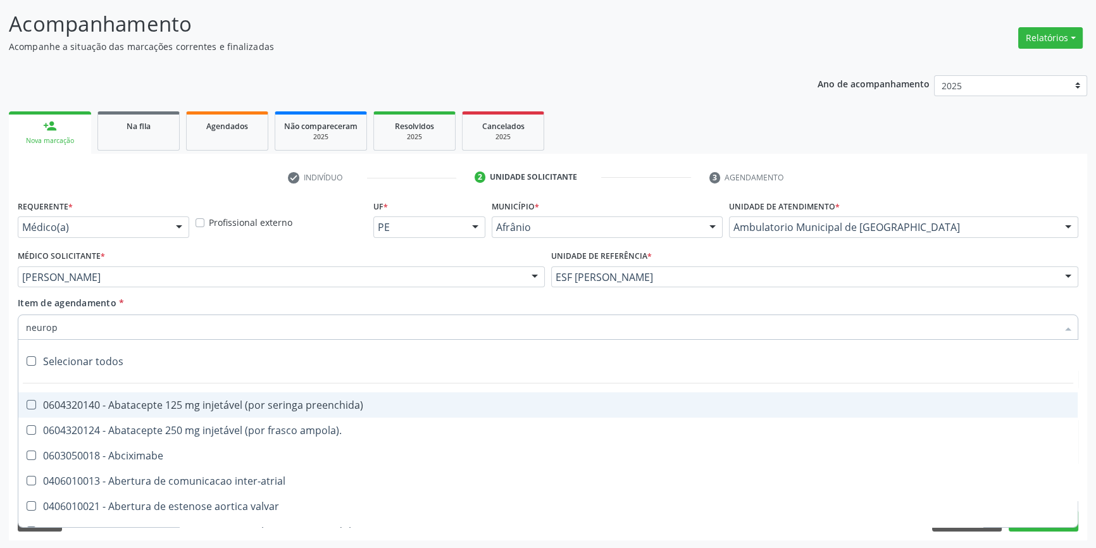
type input "neurope"
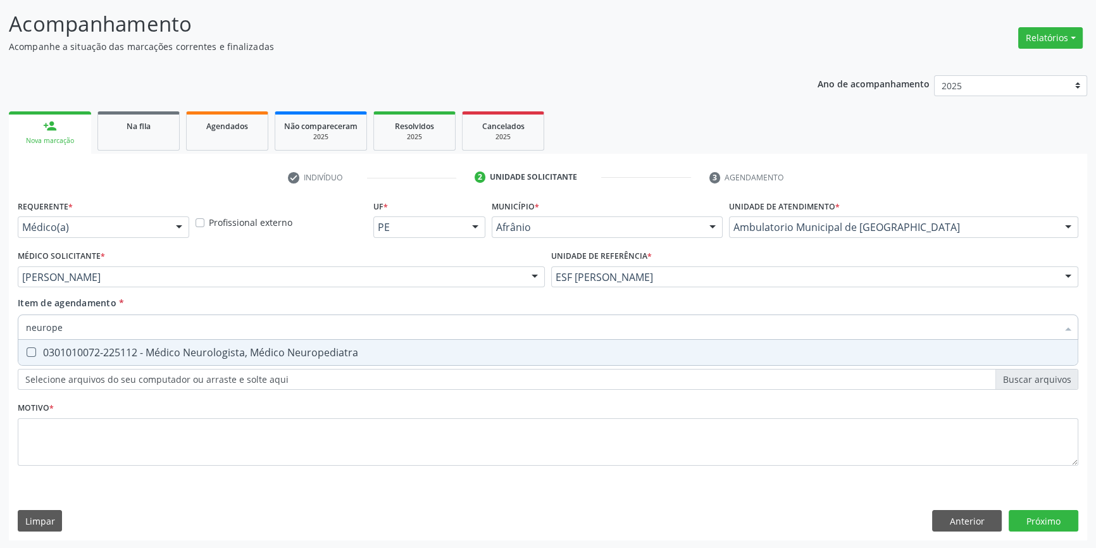
click at [246, 360] on span "0301010072-225112 - Médico Neurologista, Médico Neuropediatra" at bounding box center [548, 352] width 1060 height 25
checkbox Neuropediatra "true"
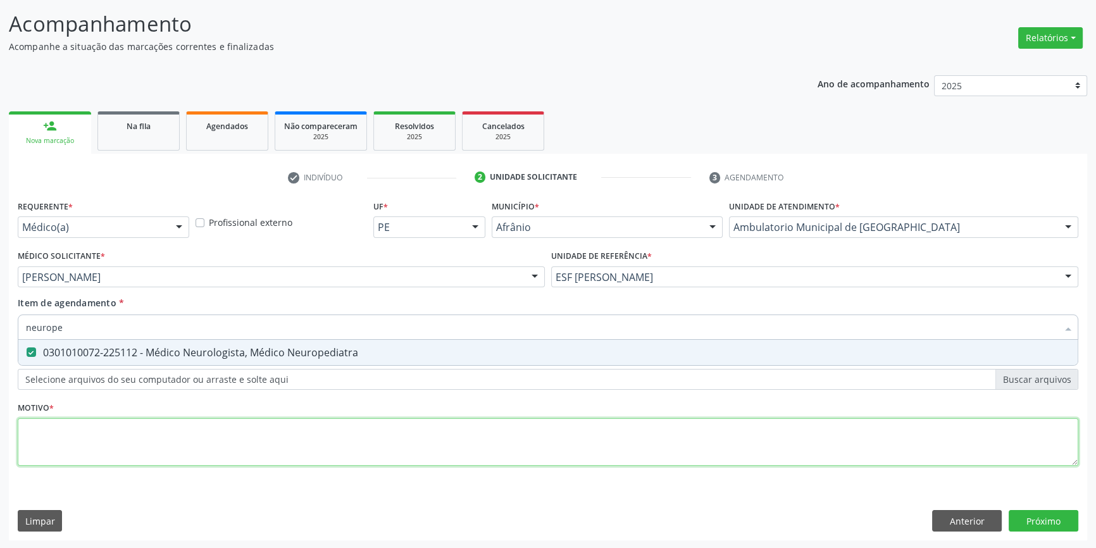
click at [431, 435] on div "Requerente * Médico(a) Médico(a) Enfermeiro(a) Paciente Nenhum resultado encont…" at bounding box center [548, 340] width 1061 height 287
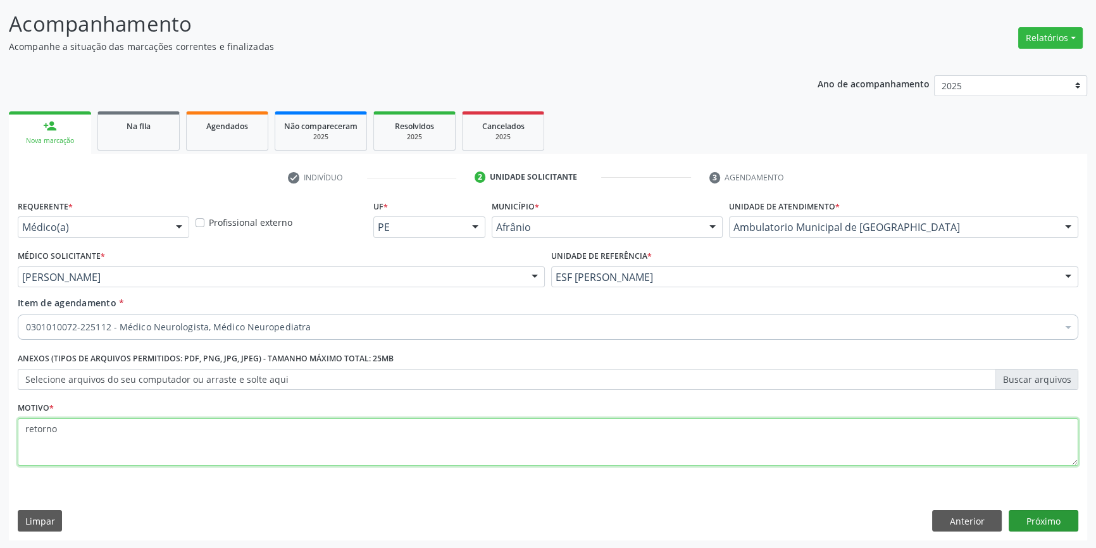
type textarea "retorno"
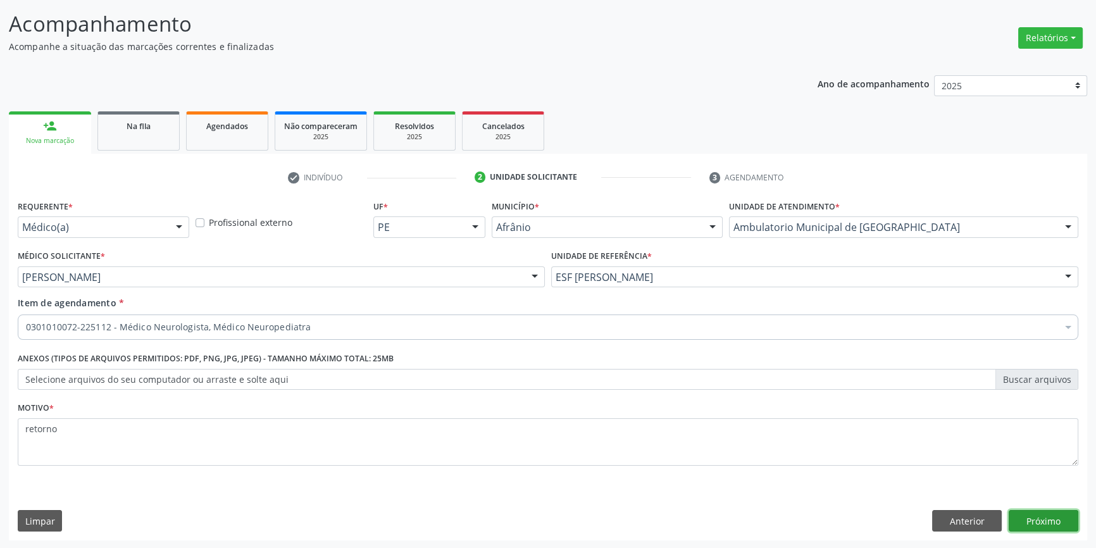
click at [1036, 525] on button "Próximo" at bounding box center [1044, 521] width 70 height 22
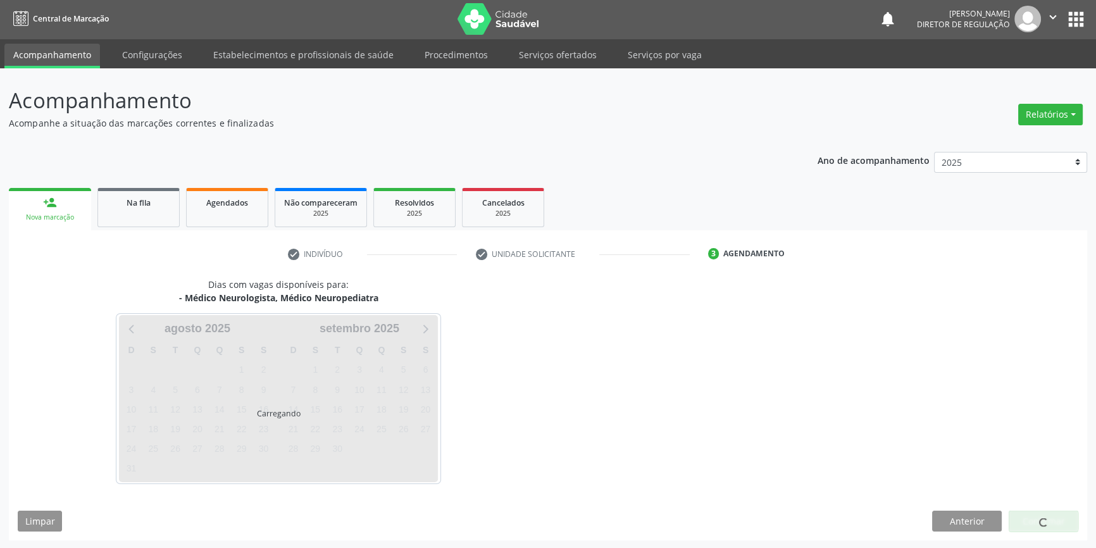
scroll to position [39, 0]
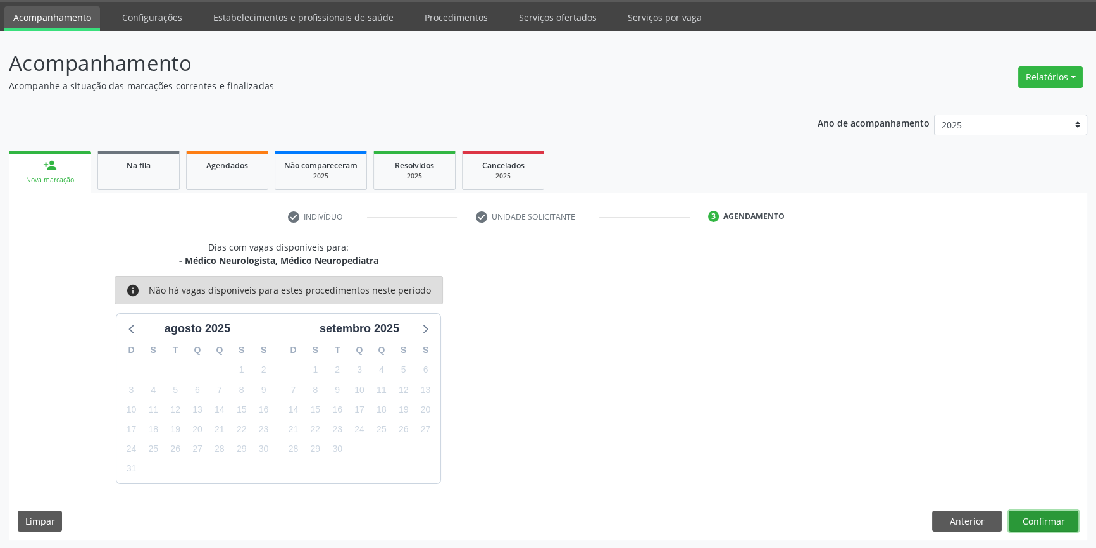
click at [1037, 514] on button "Confirmar" at bounding box center [1044, 522] width 70 height 22
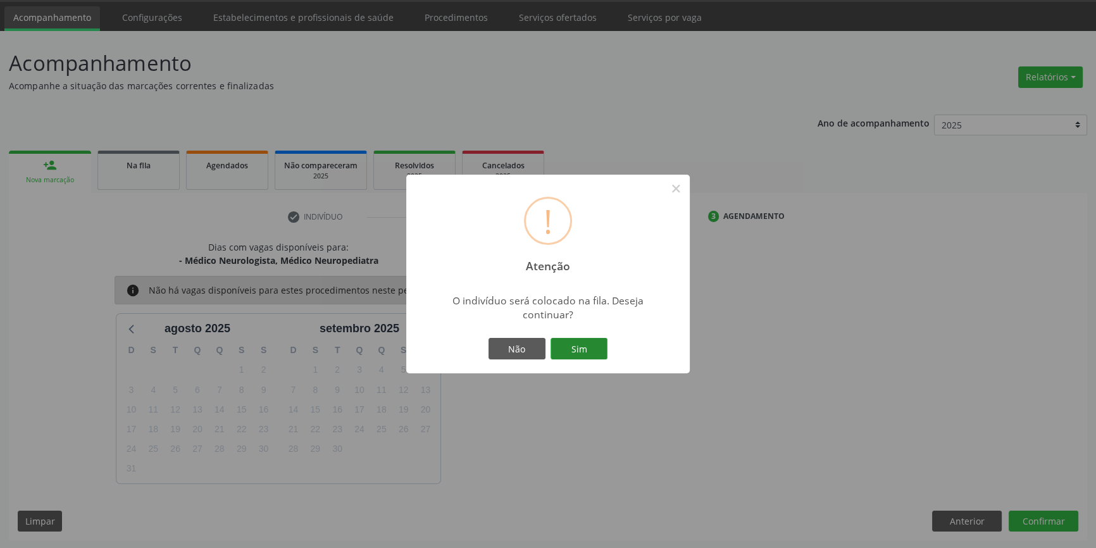
click at [585, 352] on button "Sim" at bounding box center [579, 349] width 57 height 22
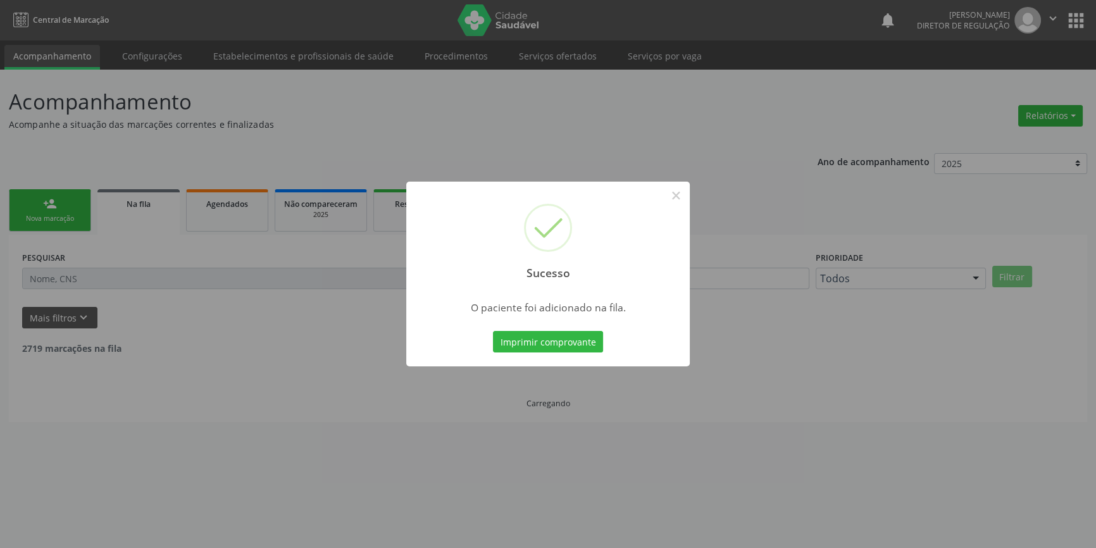
scroll to position [0, 0]
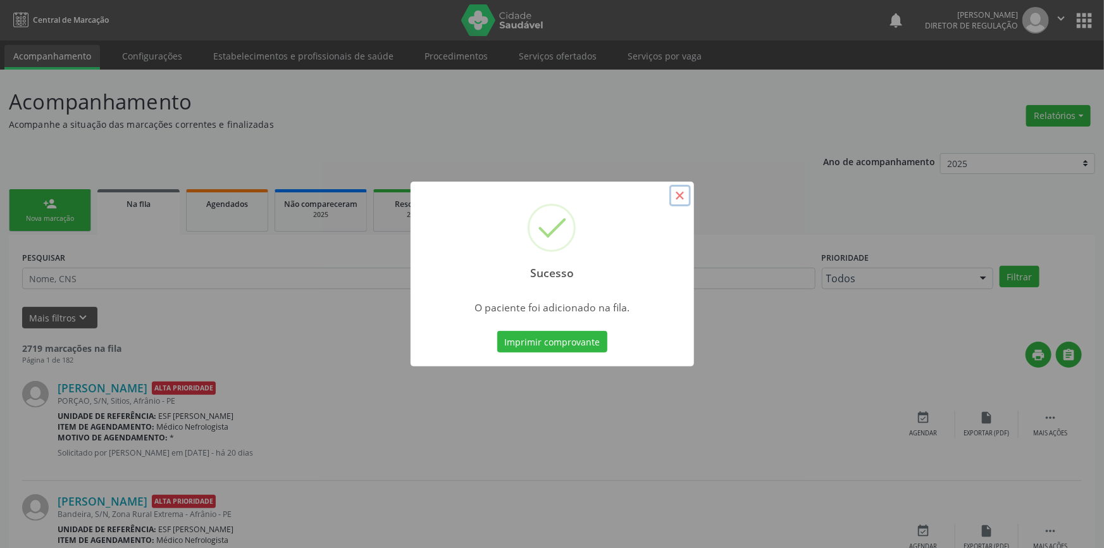
click at [678, 196] on button "×" at bounding box center [681, 196] width 22 height 22
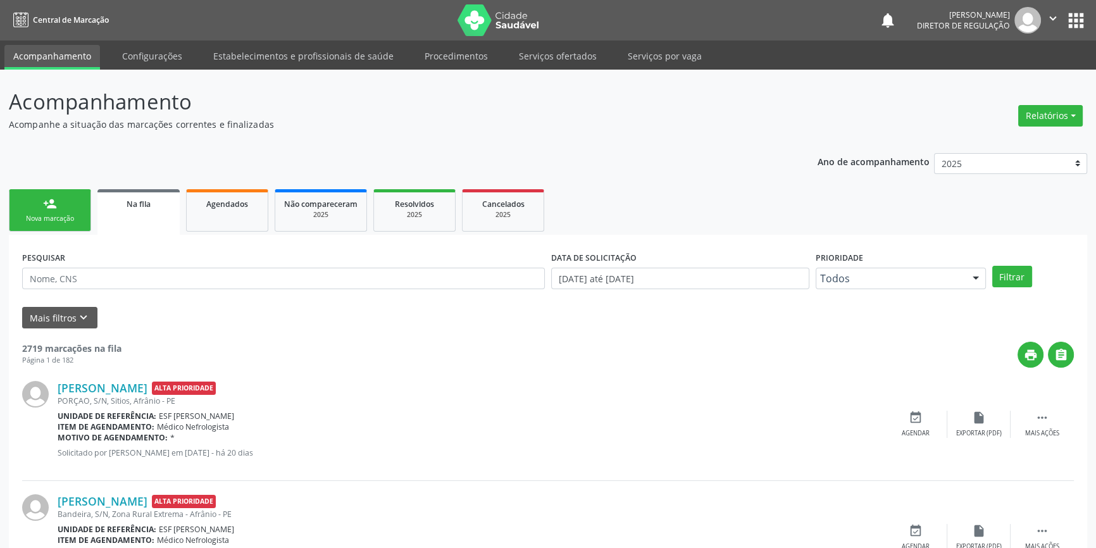
click at [78, 199] on link "person_add Nova marcação" at bounding box center [50, 210] width 82 height 42
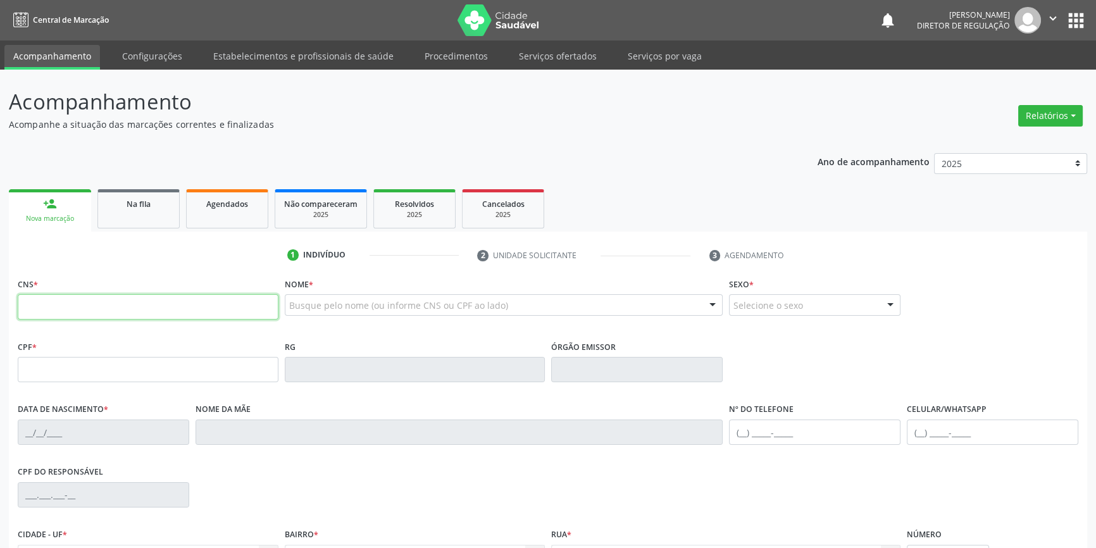
click at [204, 297] on input "text" at bounding box center [148, 306] width 261 height 25
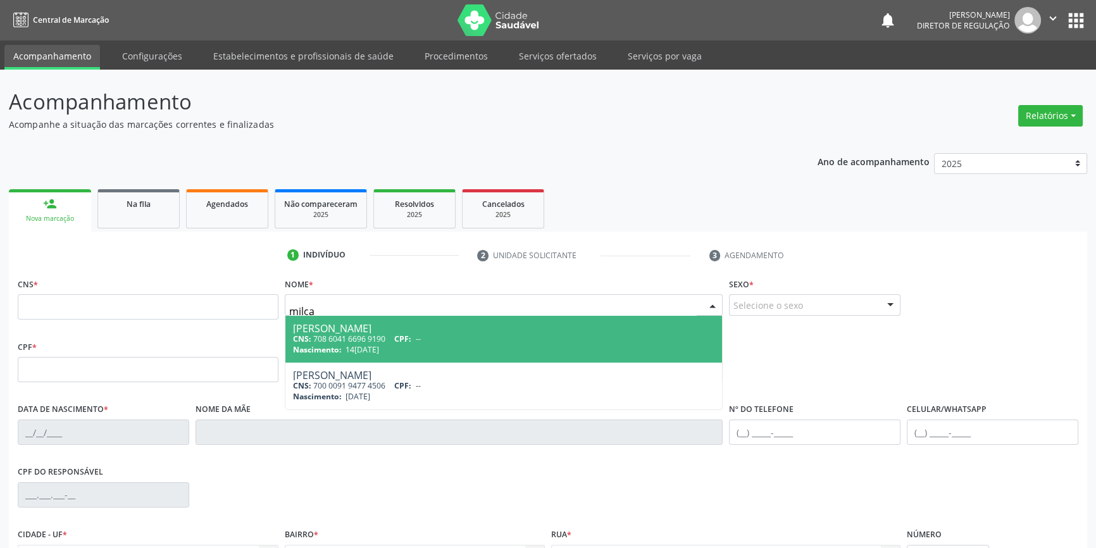
type input "milc"
click at [365, 339] on div "CNS: 708 6041 6696 9190 CPF: --" at bounding box center [504, 339] width 422 height 11
type input "708 6041 6696 9190"
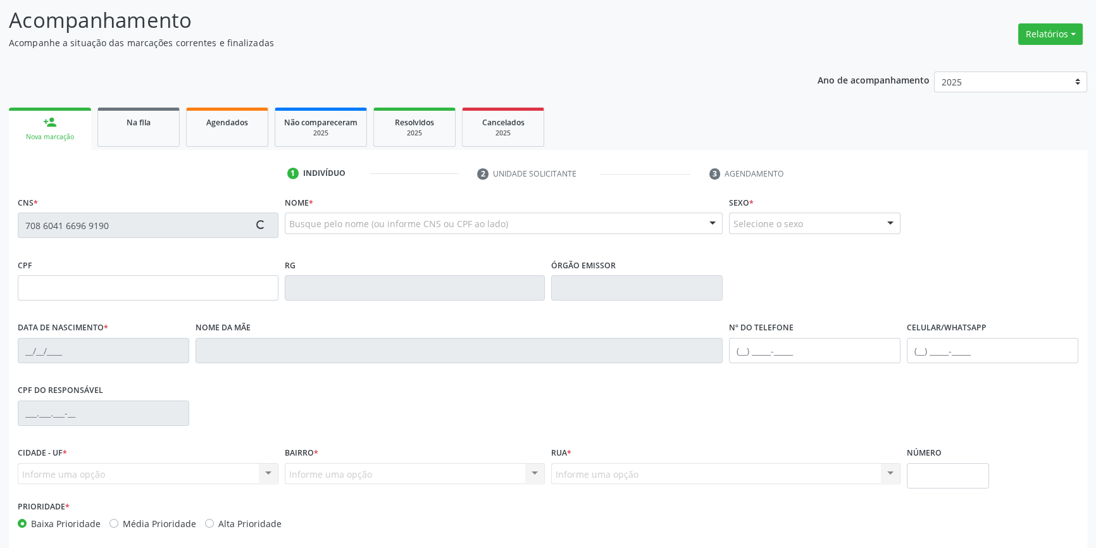
scroll to position [137, 0]
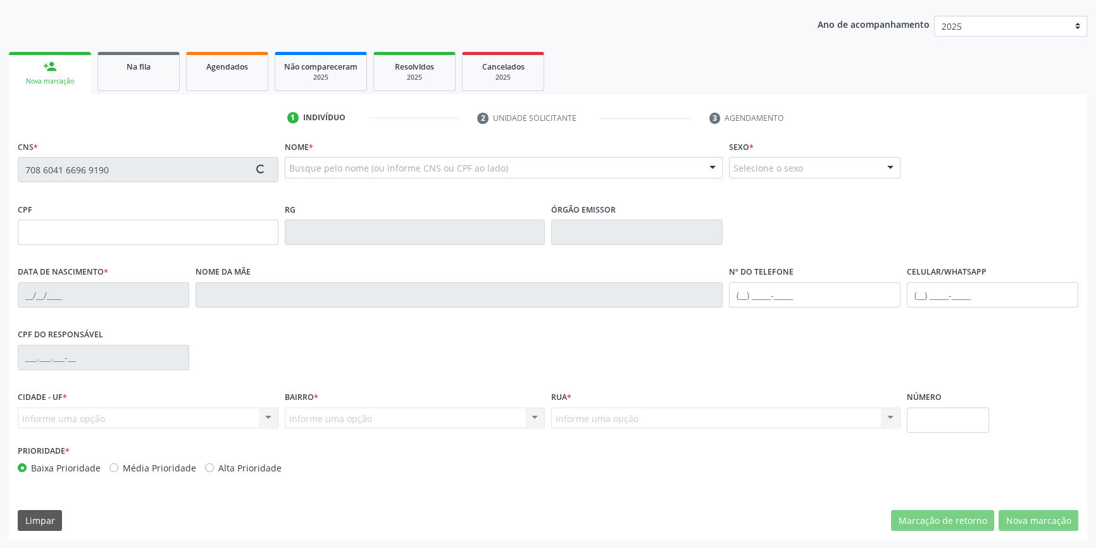
type input "14[DATE]"
type input "[PERSON_NAME]"
type input "[PHONE_NUMBER]"
type input "30"
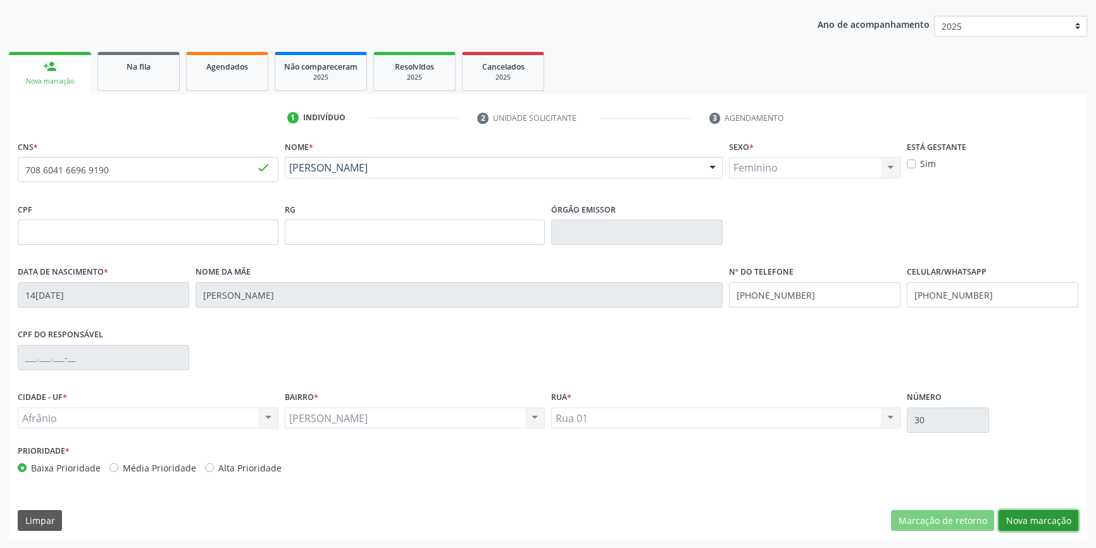
click at [1032, 517] on button "Nova marcação" at bounding box center [1039, 521] width 80 height 22
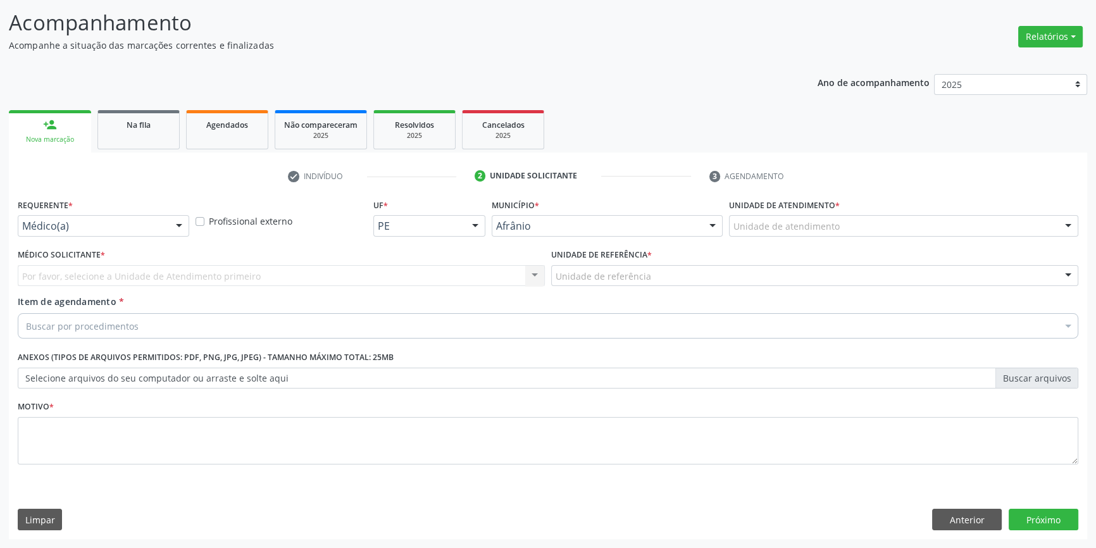
scroll to position [78, 0]
click at [835, 234] on div "Unidade de atendimento" at bounding box center [903, 227] width 349 height 22
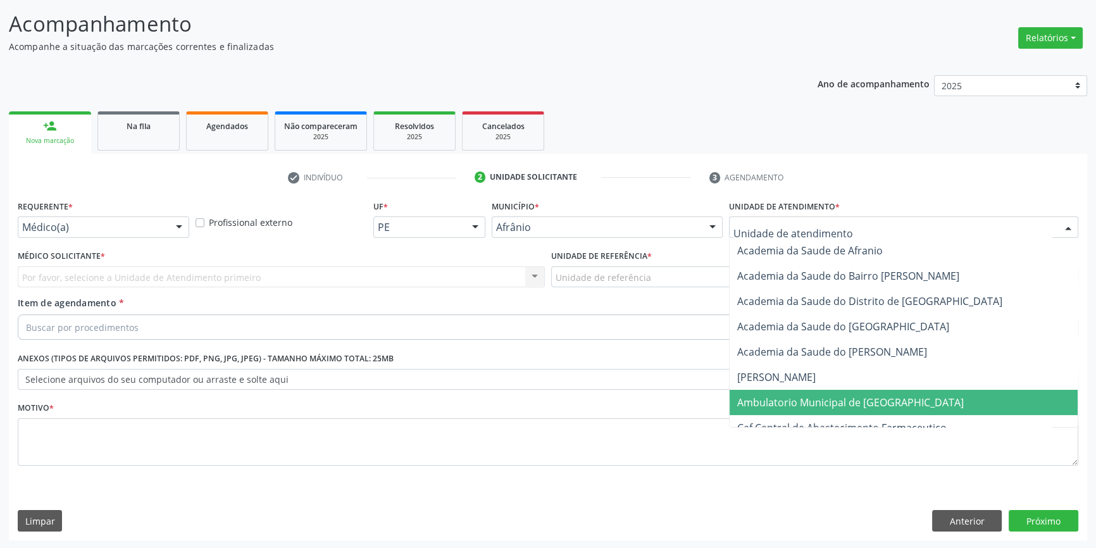
click at [816, 397] on span "Ambulatorio Municipal de [GEOGRAPHIC_DATA]" at bounding box center [850, 403] width 227 height 14
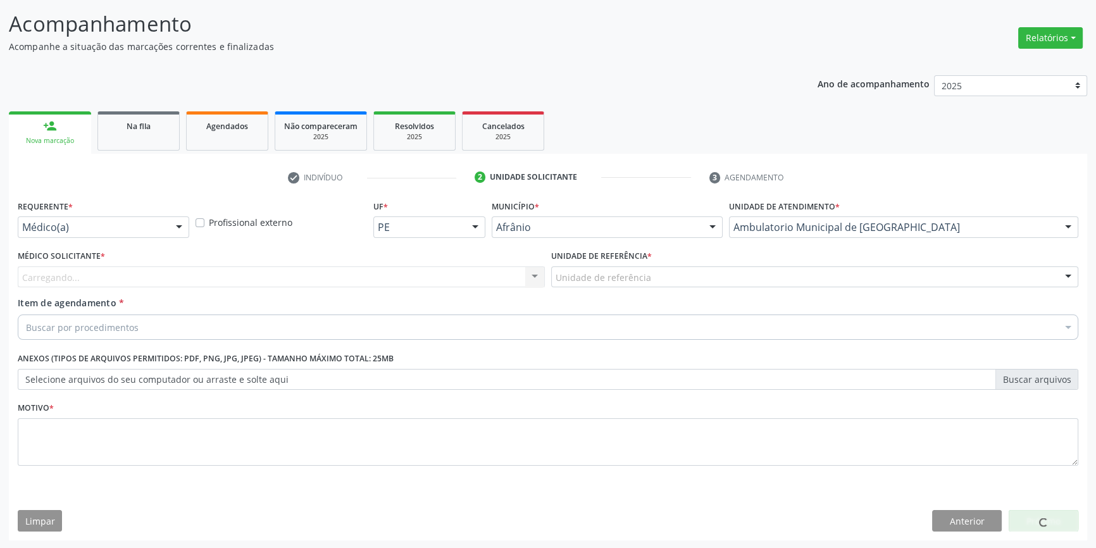
click at [663, 289] on div "Unidade de referência * Unidade de referência ESF de Extrema ESF de Barra das M…" at bounding box center [815, 271] width 534 height 49
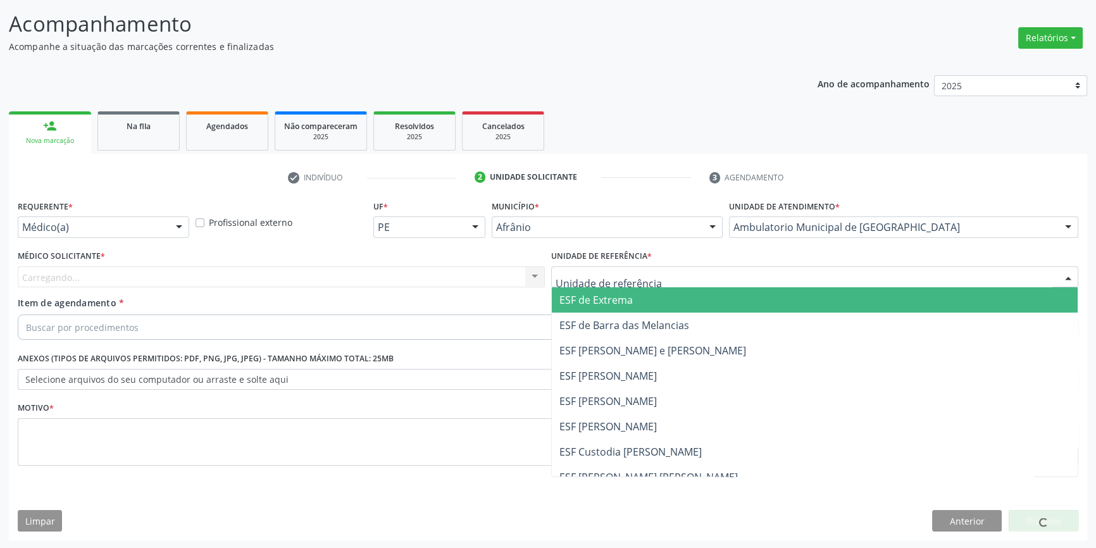
click at [660, 285] on div at bounding box center [814, 277] width 527 height 22
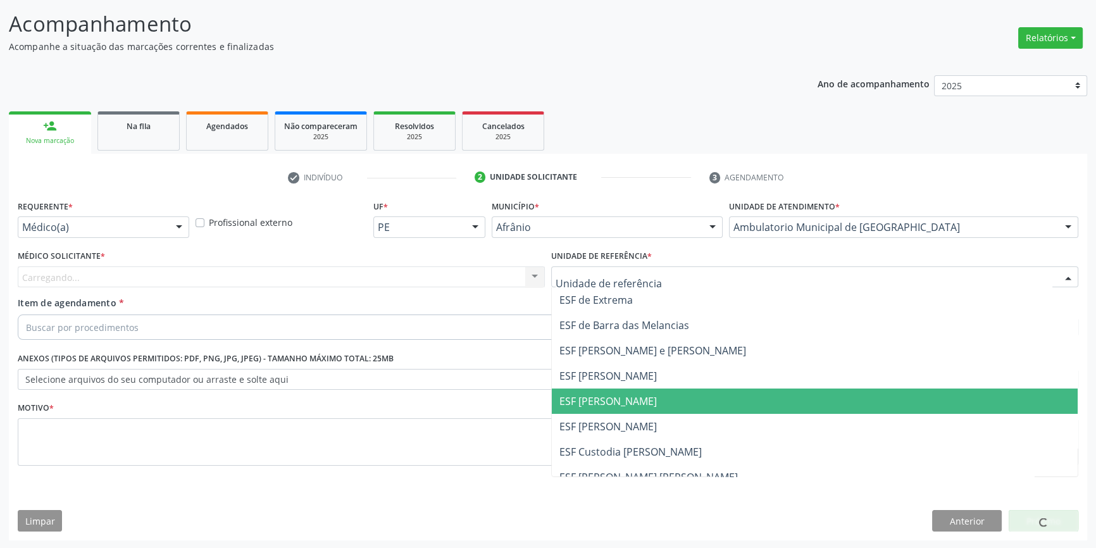
drag, startPoint x: 635, startPoint y: 406, endPoint x: 488, endPoint y: 345, distance: 159.7
click at [626, 403] on span "ESF [PERSON_NAME]" at bounding box center [608, 401] width 97 height 14
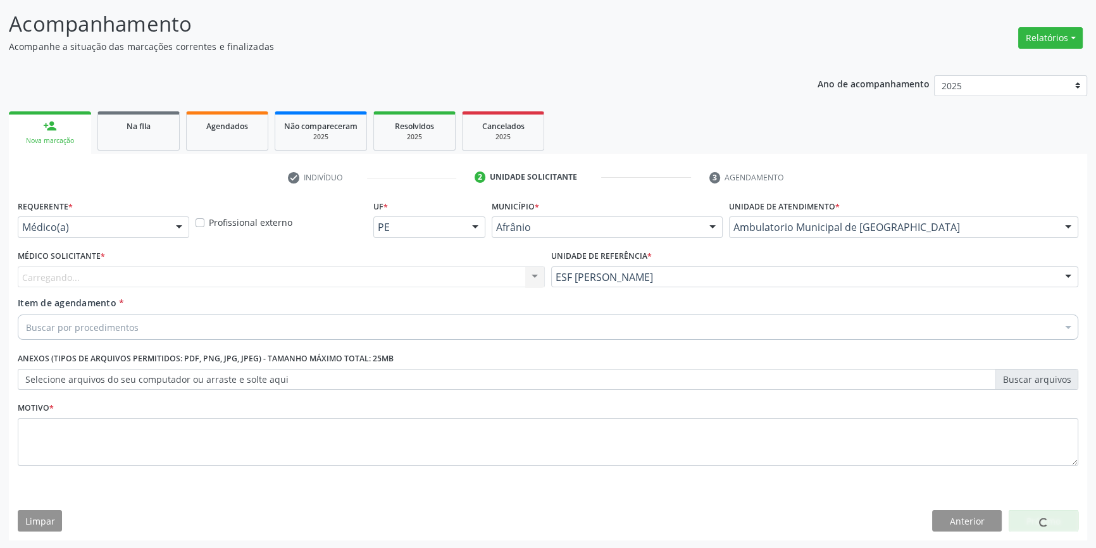
drag, startPoint x: 346, startPoint y: 275, endPoint x: 318, endPoint y: 289, distance: 30.9
click at [346, 276] on div "Carregando... Nenhum resultado encontrado para: " " Não há nenhuma opção para s…" at bounding box center [281, 277] width 527 height 22
click at [165, 276] on div "Médico solicitante" at bounding box center [281, 277] width 527 height 22
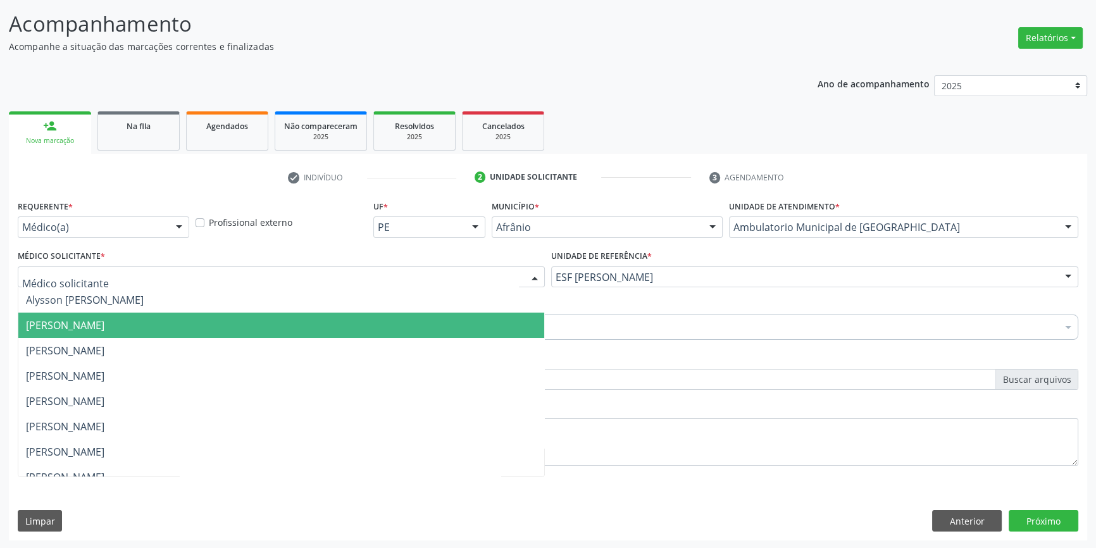
click at [128, 315] on span "[PERSON_NAME]" at bounding box center [281, 325] width 526 height 25
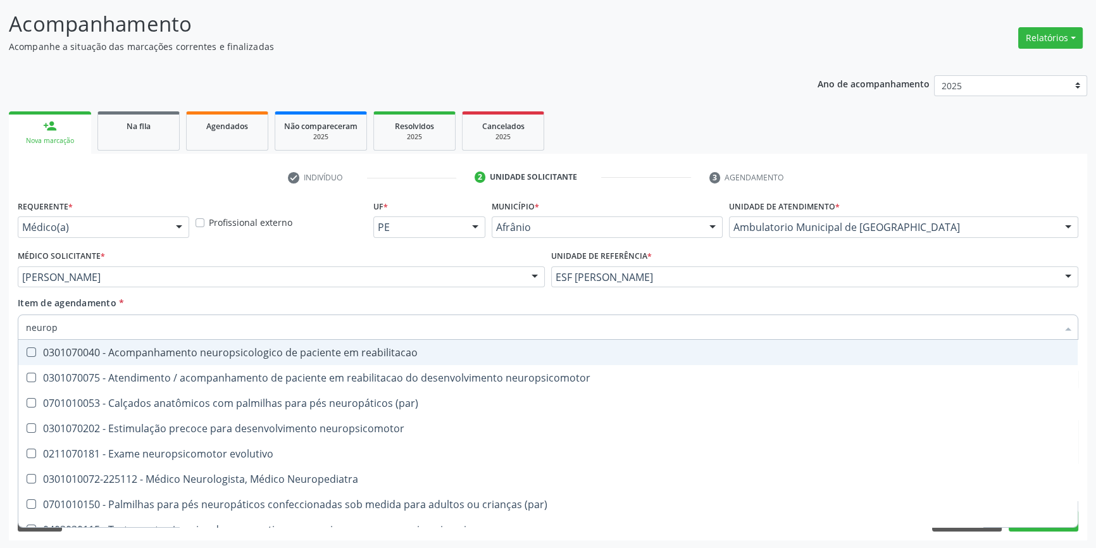
type input "neurope"
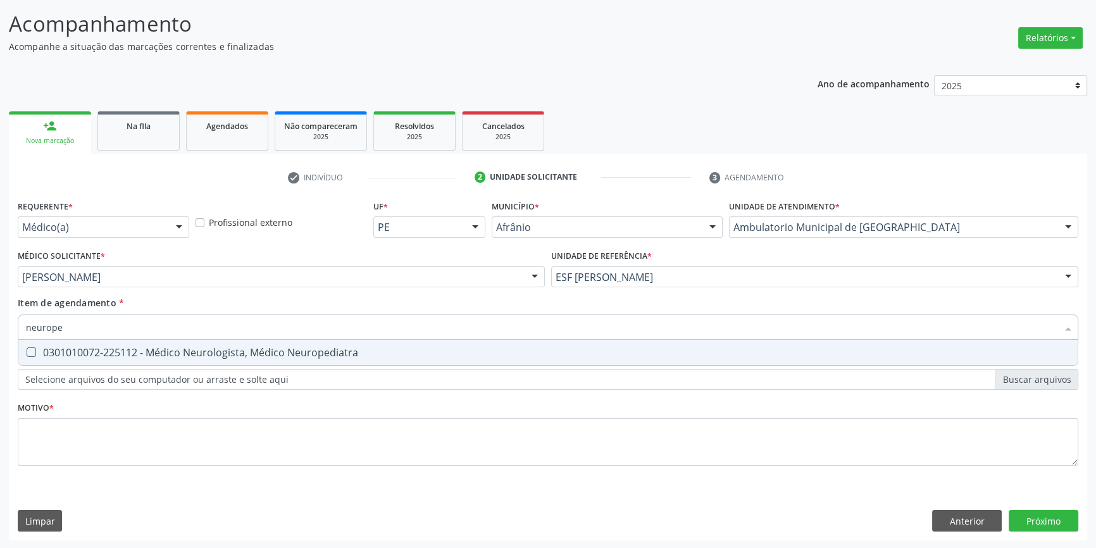
click at [125, 347] on div "0301010072-225112 - Médico Neurologista, Médico Neuropediatra" at bounding box center [548, 352] width 1044 height 10
checkbox Neuropediatra "true"
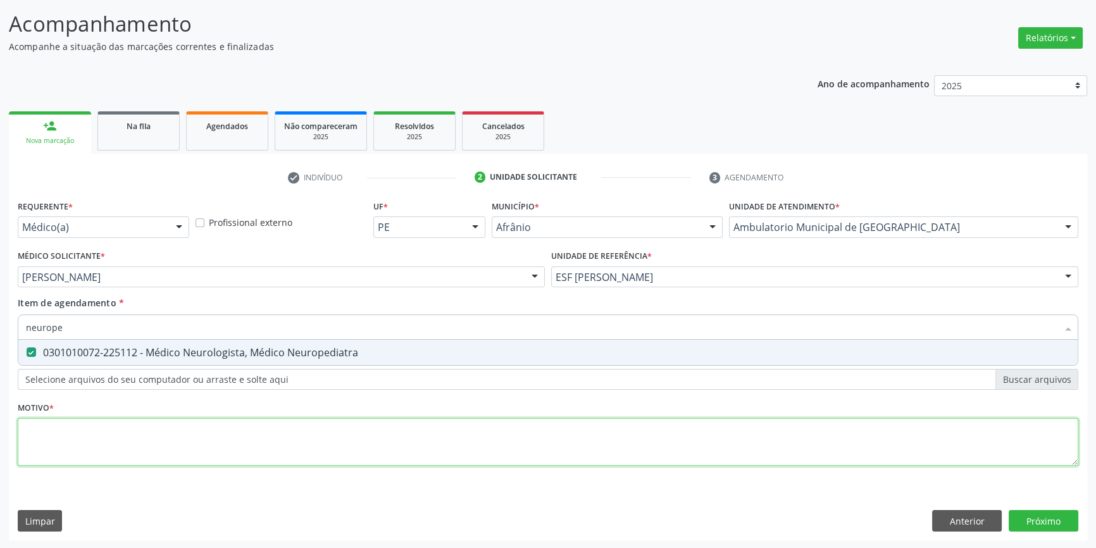
click at [118, 438] on div "Requerente * Médico(a) Médico(a) Enfermeiro(a) Paciente Nenhum resultado encont…" at bounding box center [548, 340] width 1061 height 287
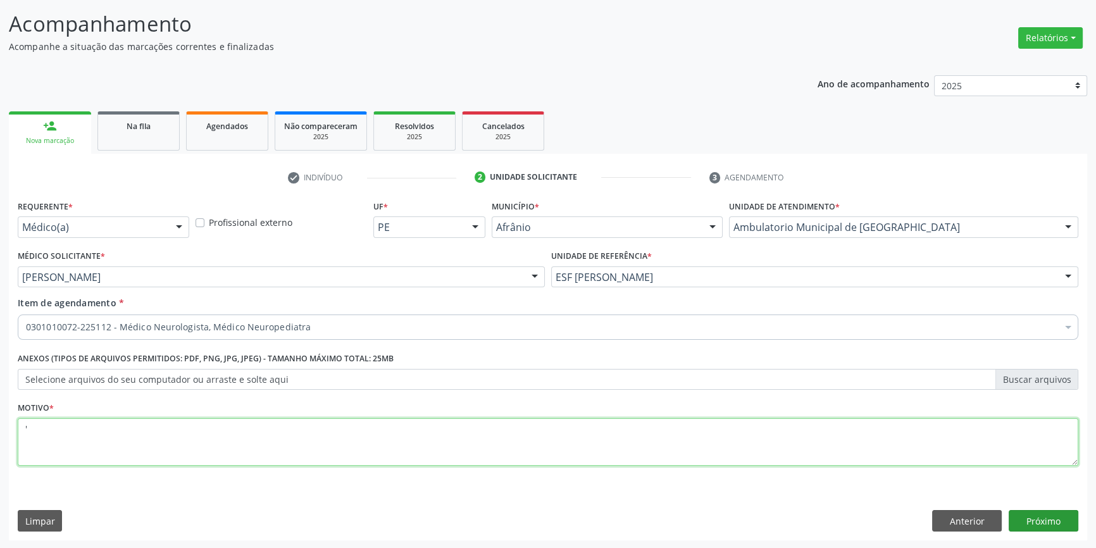
type textarea "'"
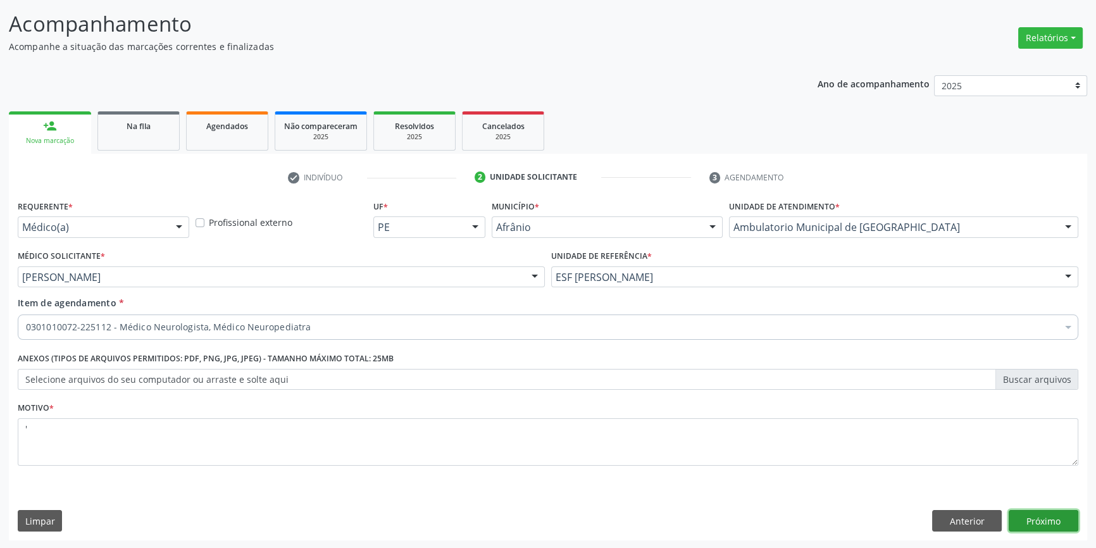
drag, startPoint x: 1060, startPoint y: 511, endPoint x: 1089, endPoint y: 522, distance: 31.0
click at [1059, 511] on button "Próximo" at bounding box center [1044, 521] width 70 height 22
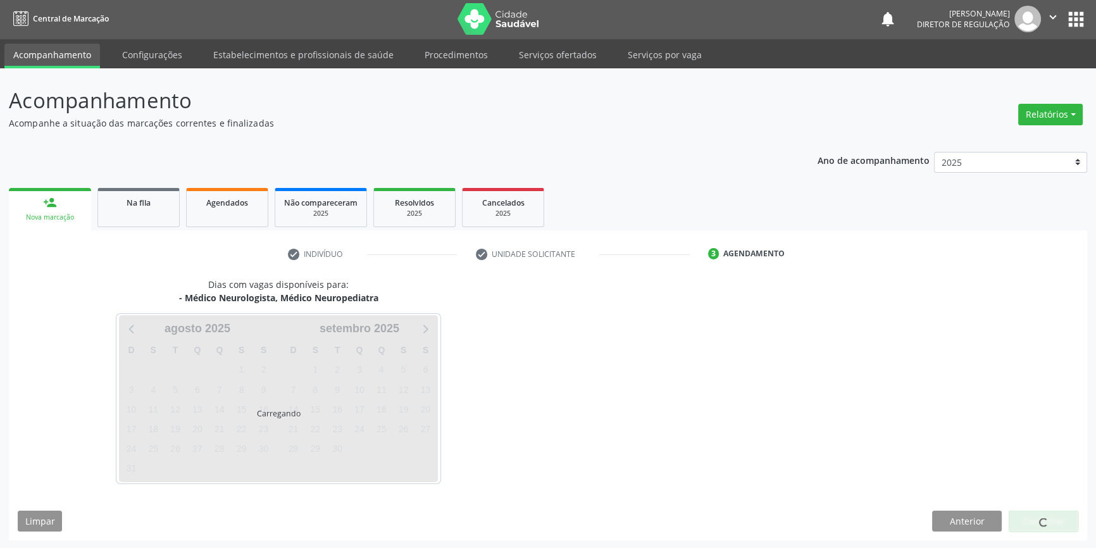
scroll to position [39, 0]
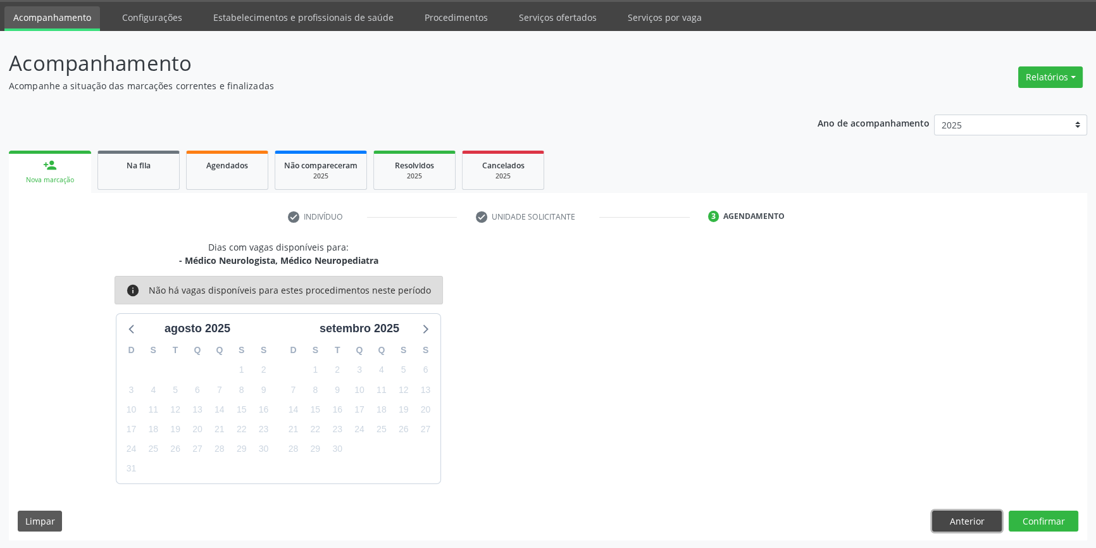
click at [984, 519] on button "Anterior" at bounding box center [967, 522] width 70 height 22
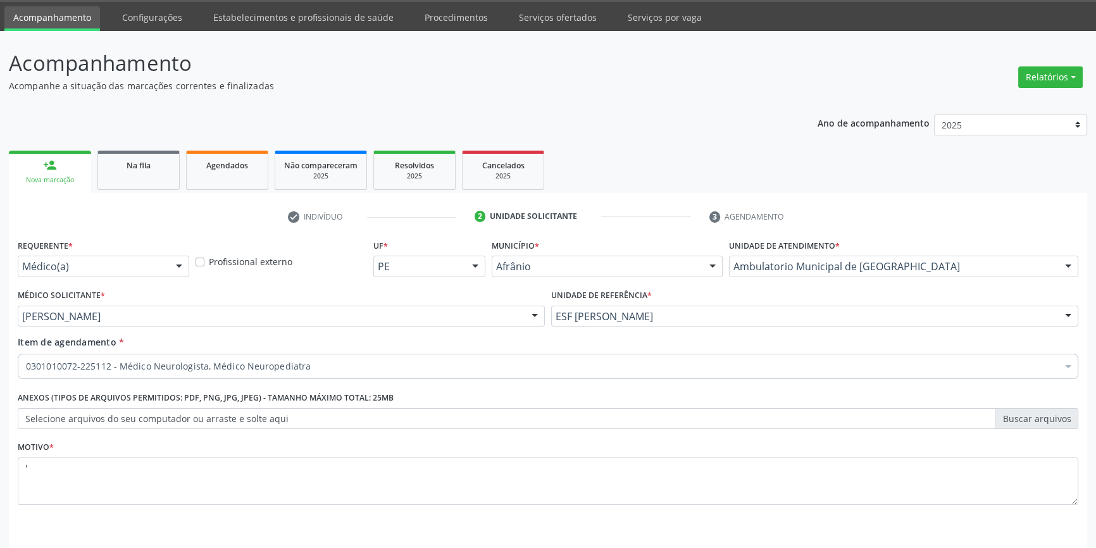
scroll to position [78, 0]
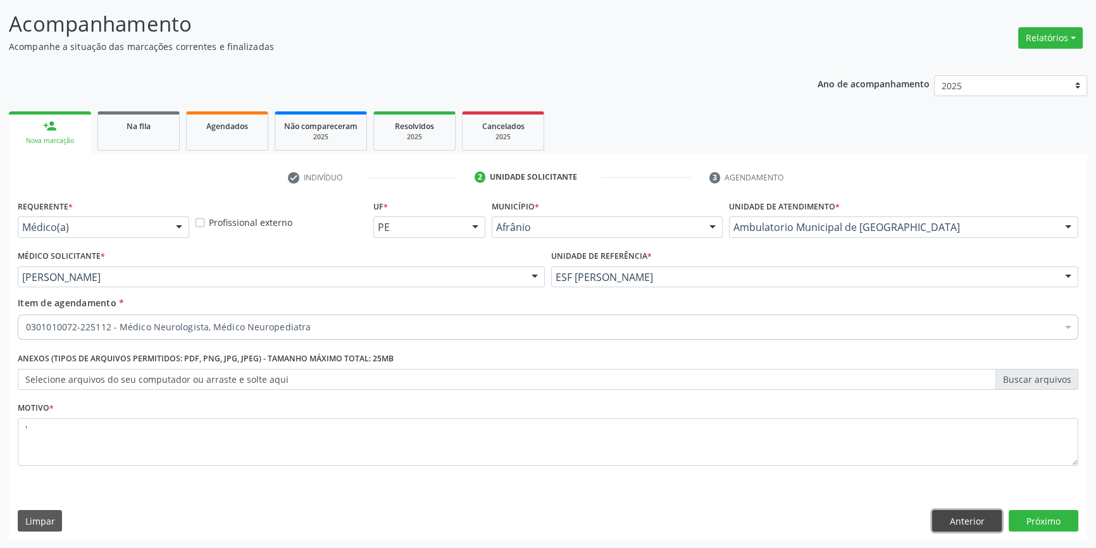
click at [949, 512] on button "Anterior" at bounding box center [967, 521] width 70 height 22
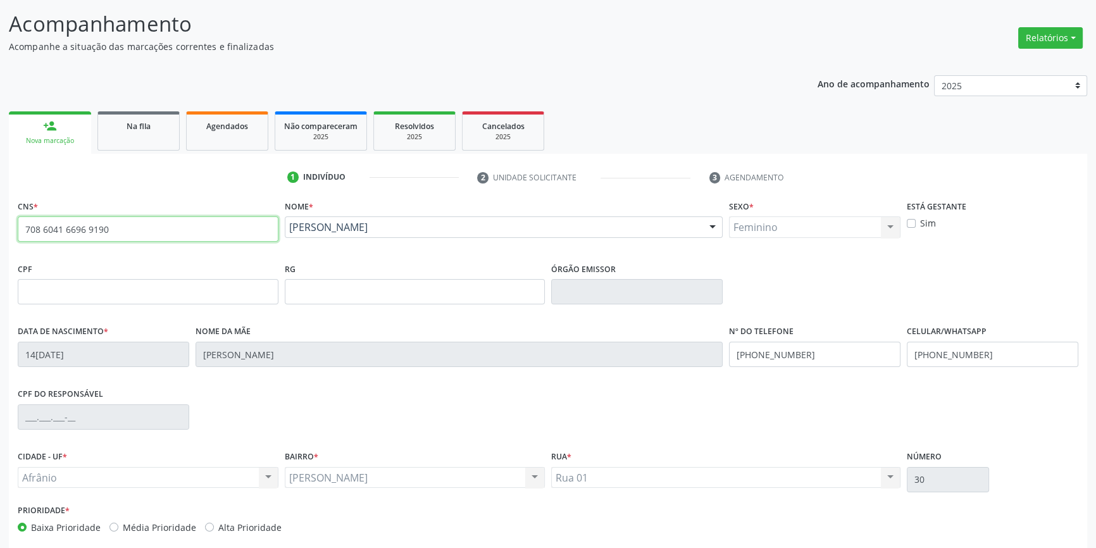
drag, startPoint x: 130, startPoint y: 229, endPoint x: 1, endPoint y: 232, distance: 128.5
click at [47, 232] on input "708 6041 6696 9190" at bounding box center [148, 228] width 261 height 25
type input "708 6"
drag, startPoint x: 153, startPoint y: 170, endPoint x: 137, endPoint y: 132, distance: 40.9
click at [153, 167] on ul "1 Indivíduo 2 Unidade solicitante 3 Agendamento" at bounding box center [548, 177] width 1079 height 21
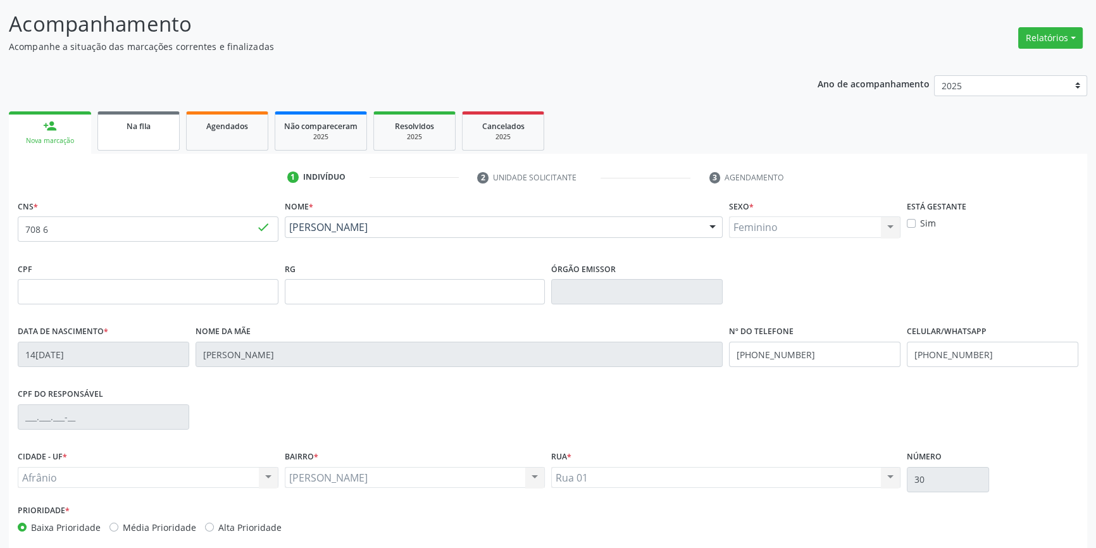
click at [137, 132] on link "Na fila" at bounding box center [138, 130] width 82 height 39
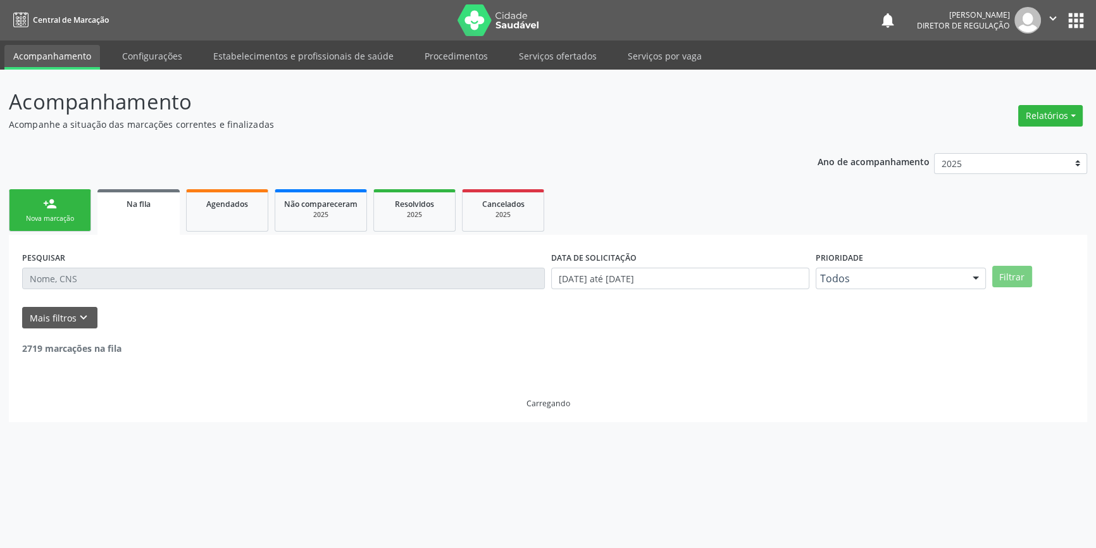
scroll to position [0, 0]
